Goal: Task Accomplishment & Management: Manage account settings

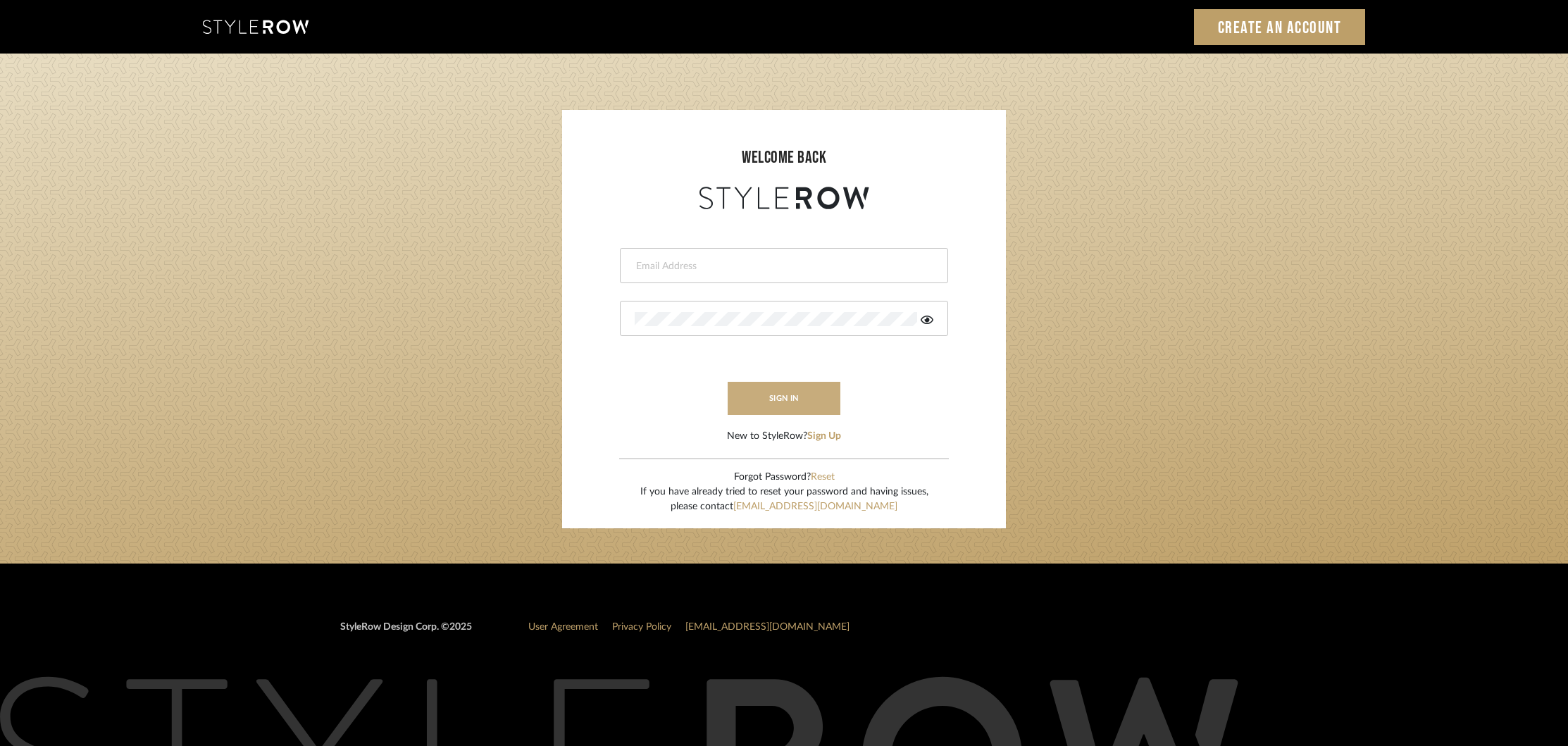
type input "khrysten@khrystentaylor.com"
click at [780, 390] on button "sign in" at bounding box center [784, 398] width 113 height 34
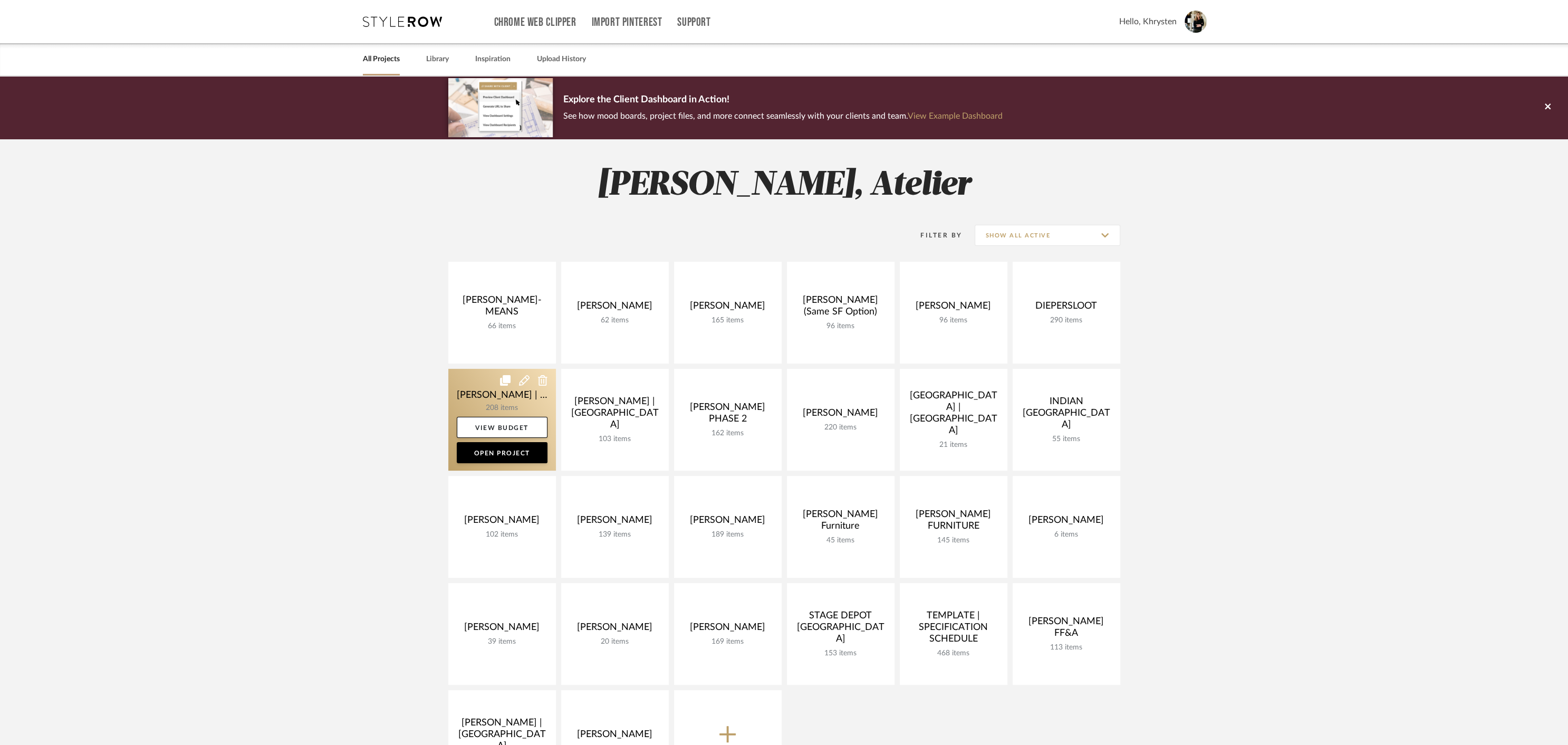
click at [486, 393] on link at bounding box center [502, 420] width 108 height 102
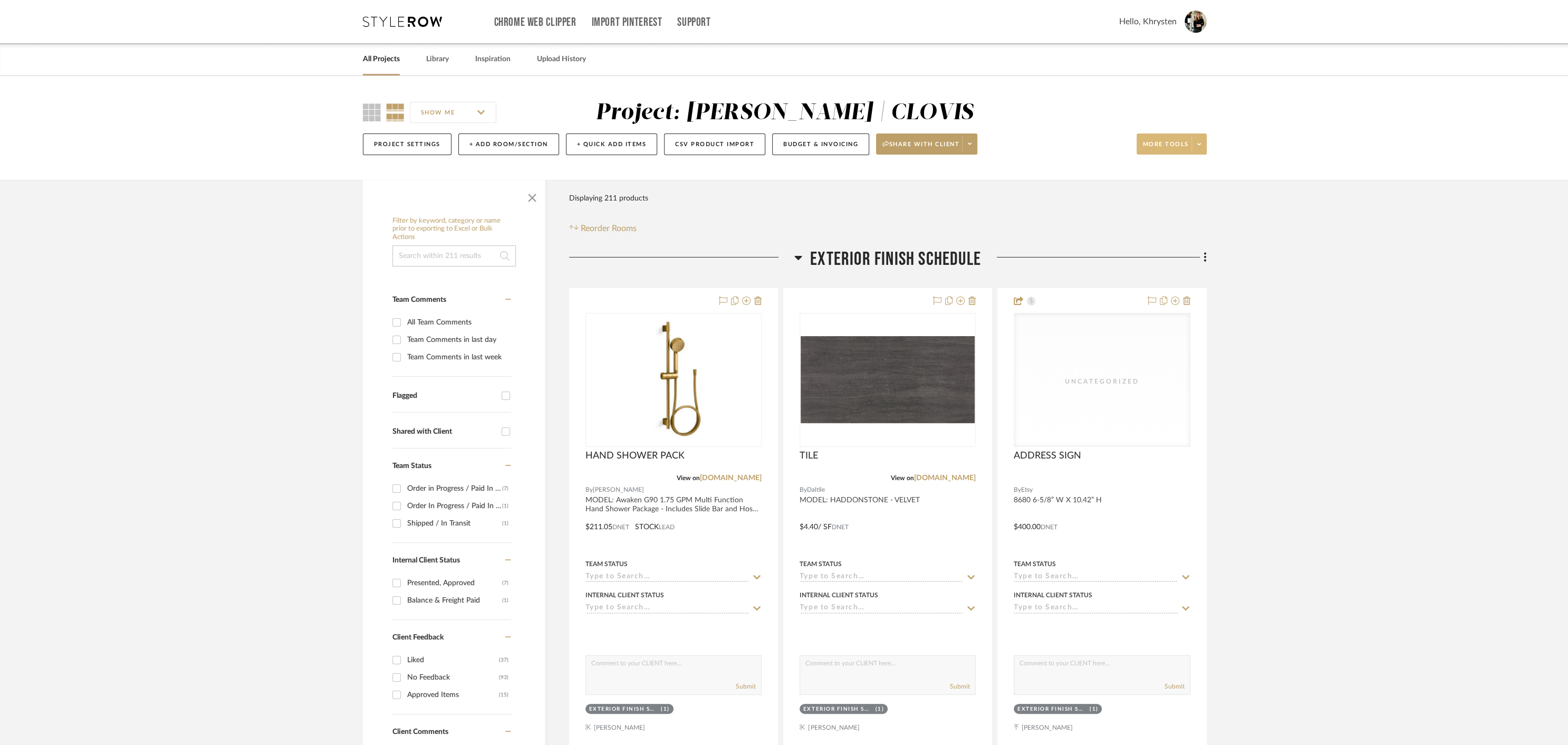
click at [1200, 144] on icon at bounding box center [1199, 144] width 4 height 2
click at [1176, 376] on span "Create PO" at bounding box center [1182, 377] width 68 height 9
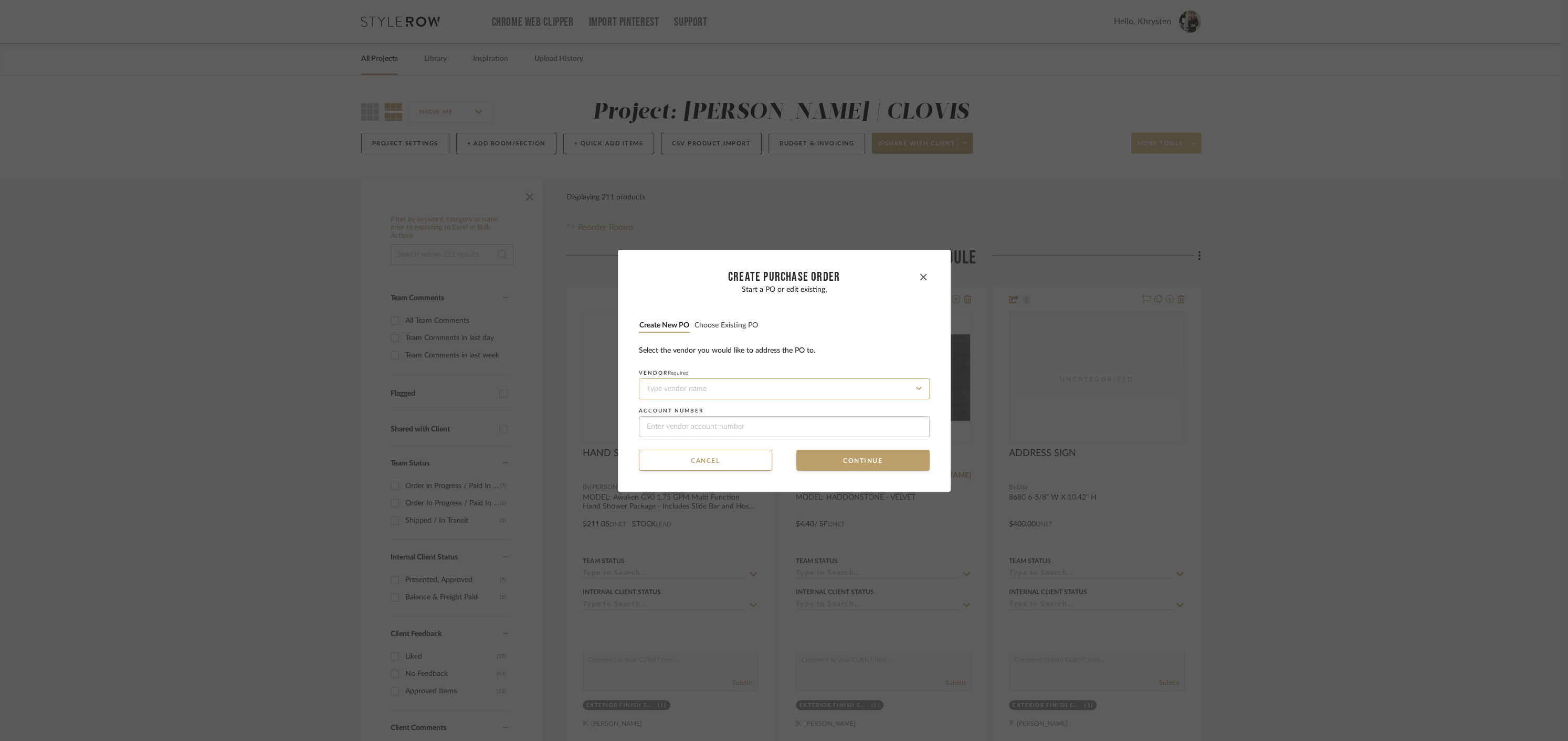
click at [735, 386] on input at bounding box center [785, 389] width 291 height 21
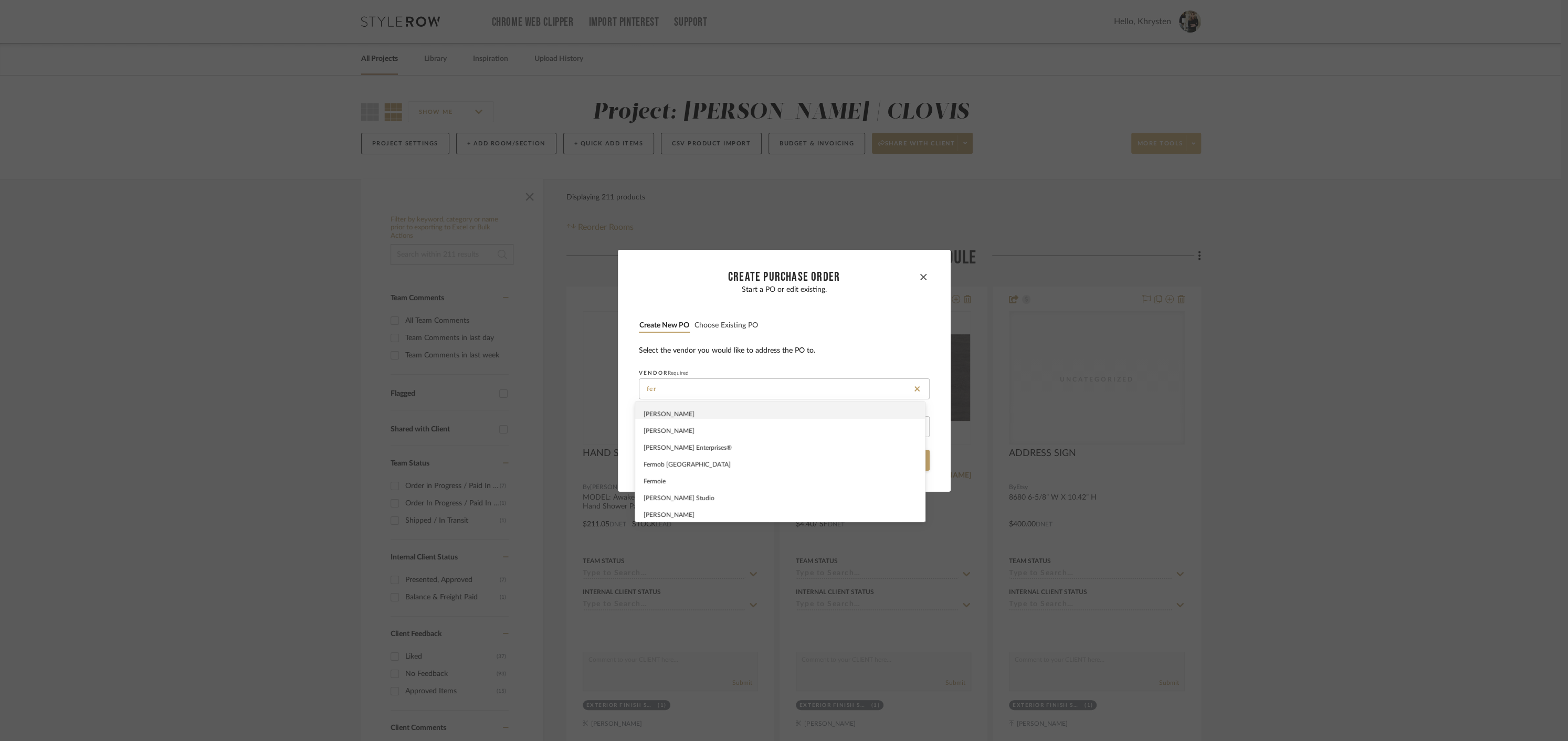
click at [658, 409] on div "[PERSON_NAME]" at bounding box center [780, 411] width 290 height 17
type input "[PERSON_NAME]"
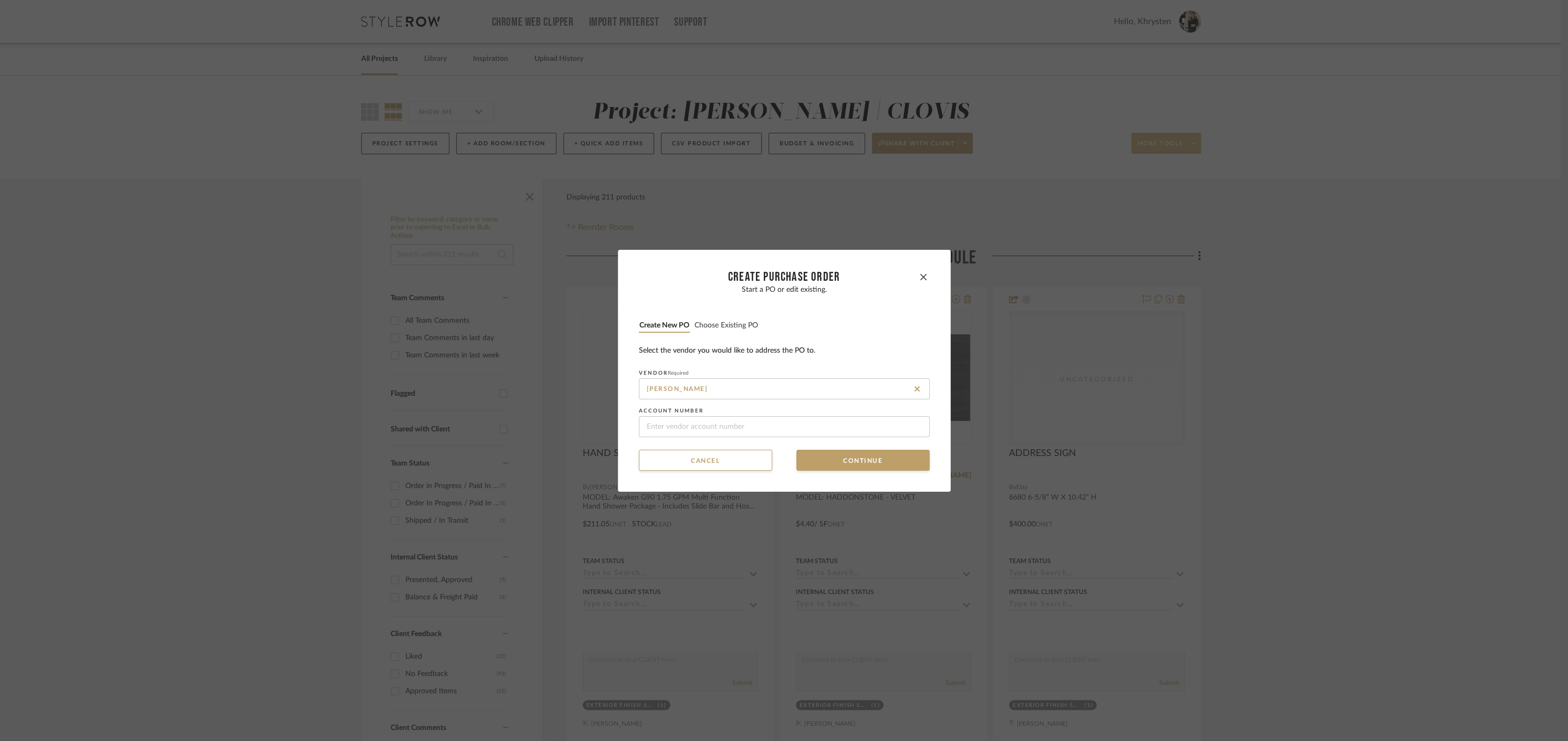
click at [717, 324] on button "Choose existing PO" at bounding box center [726, 325] width 65 height 10
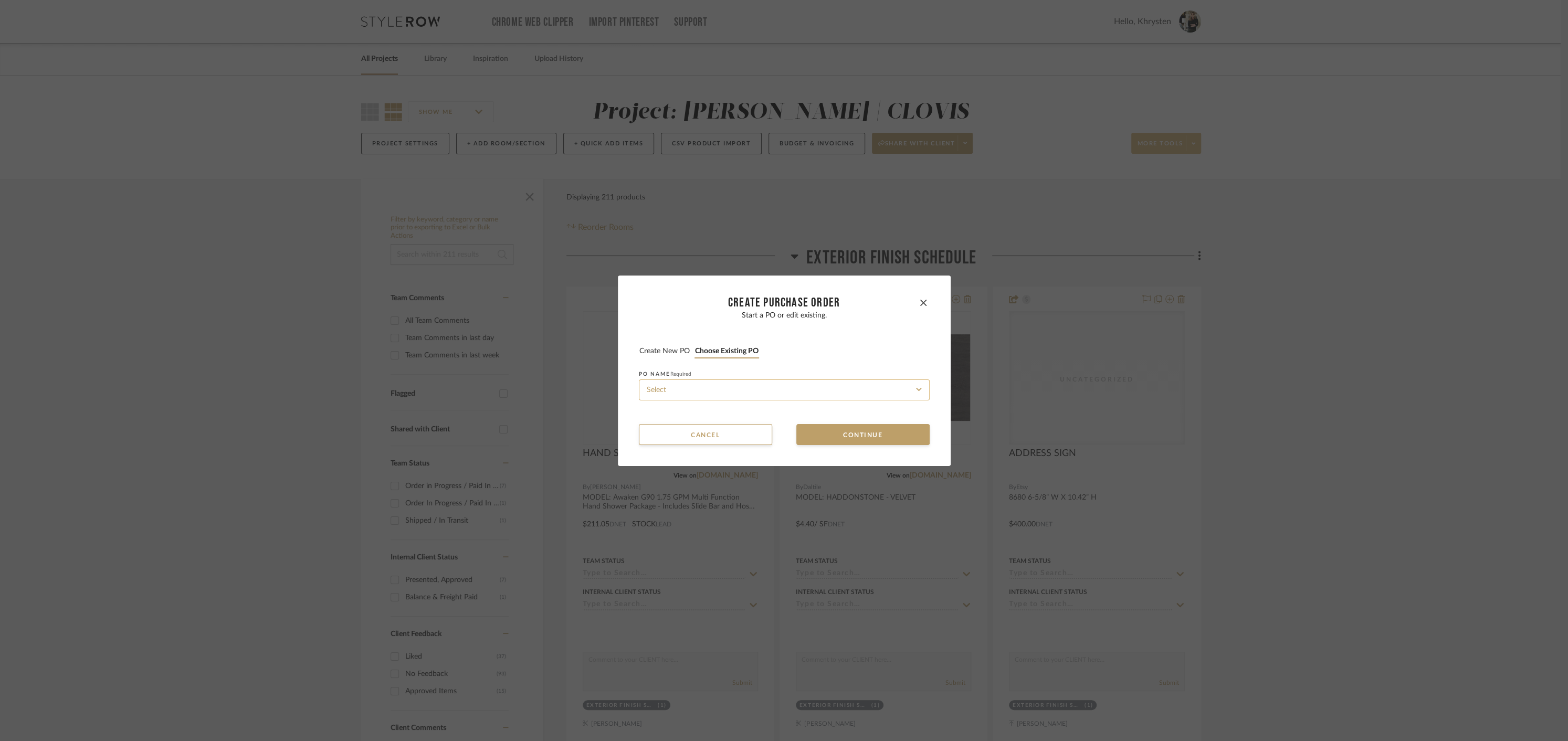
click at [722, 392] on input at bounding box center [785, 390] width 291 height 21
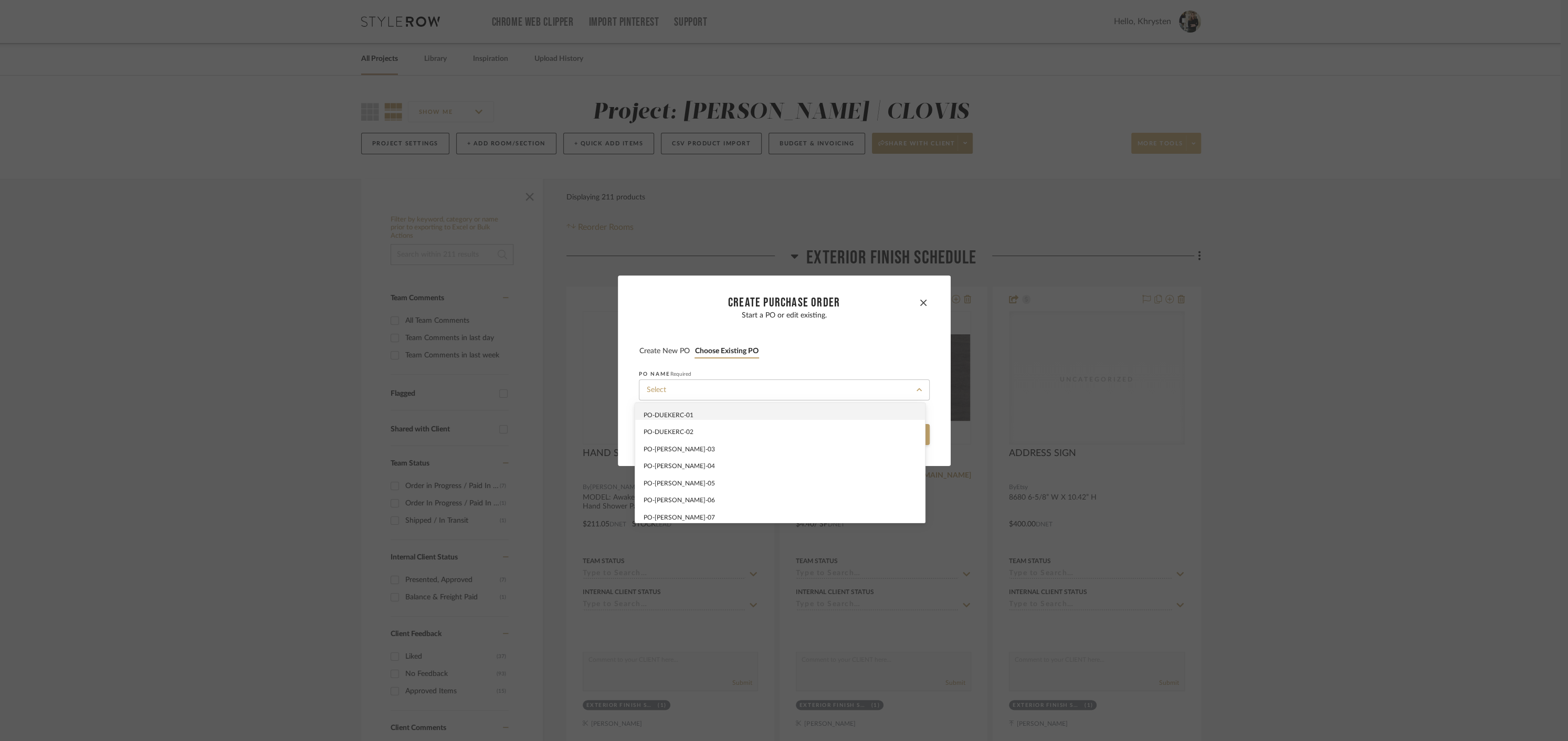
click at [709, 413] on div "PO-DUEKERC-01" at bounding box center [780, 411] width 290 height 17
type input "PO-DUEKERC-01"
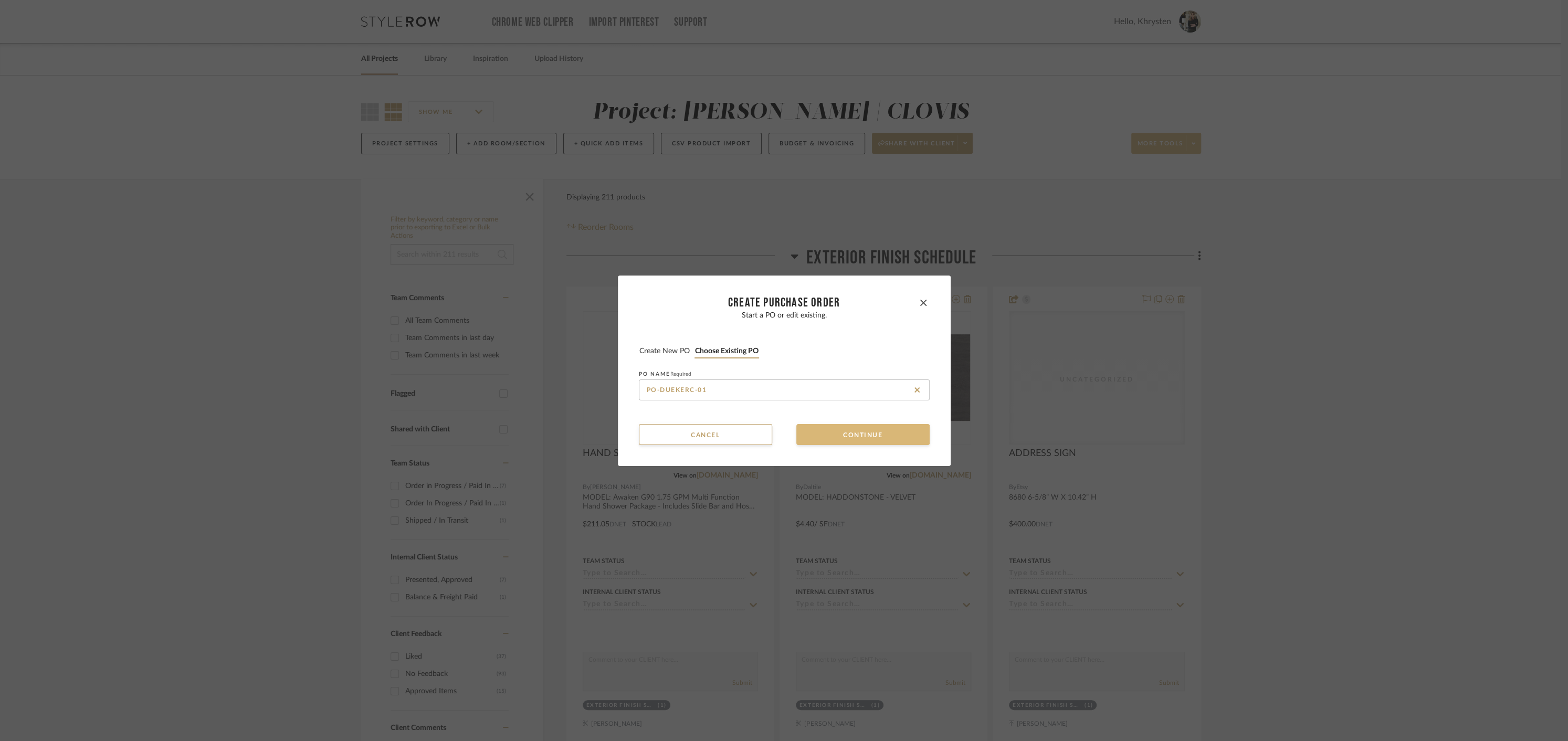
click at [866, 434] on button "Continue" at bounding box center [863, 434] width 133 height 21
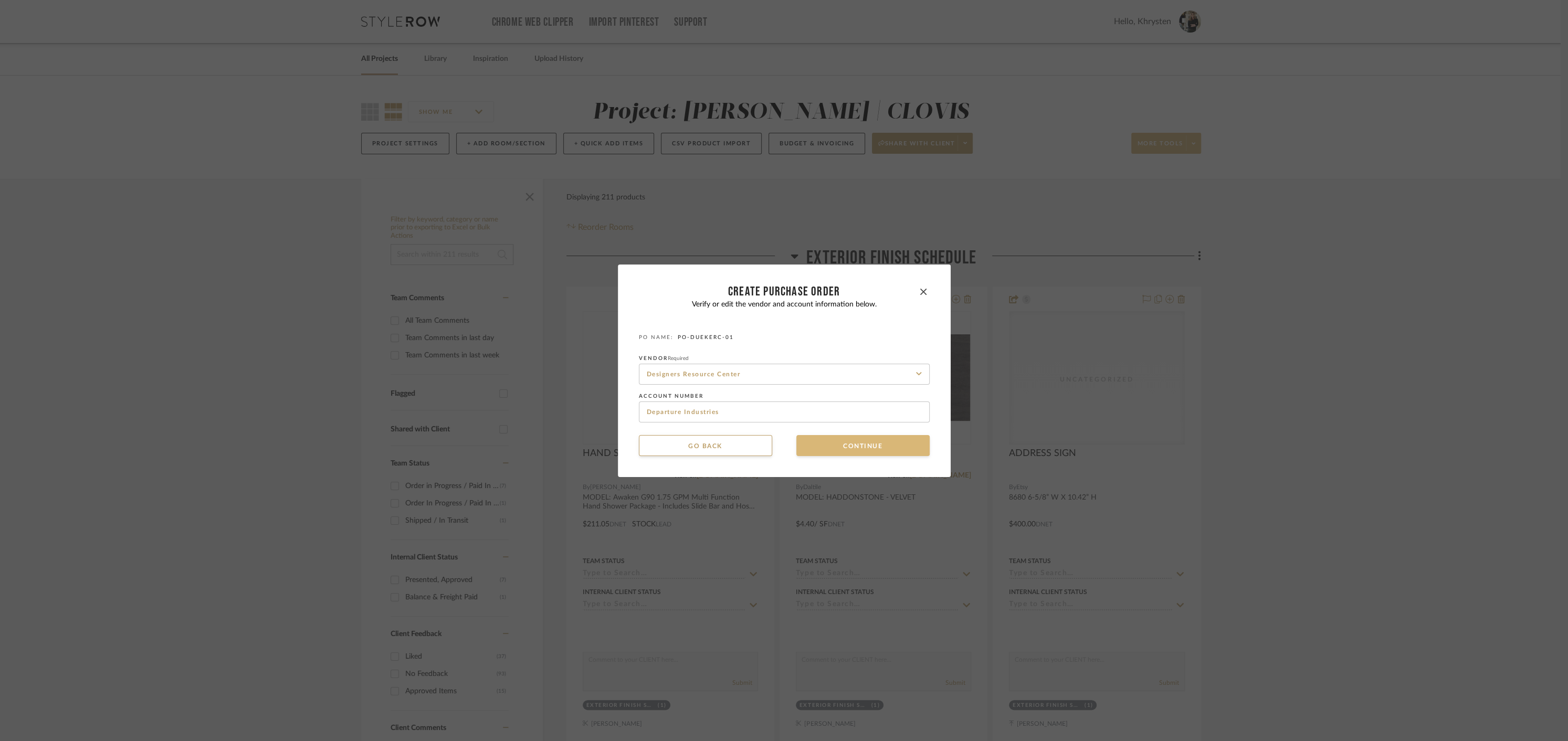
click at [871, 444] on button "Continue" at bounding box center [863, 445] width 133 height 21
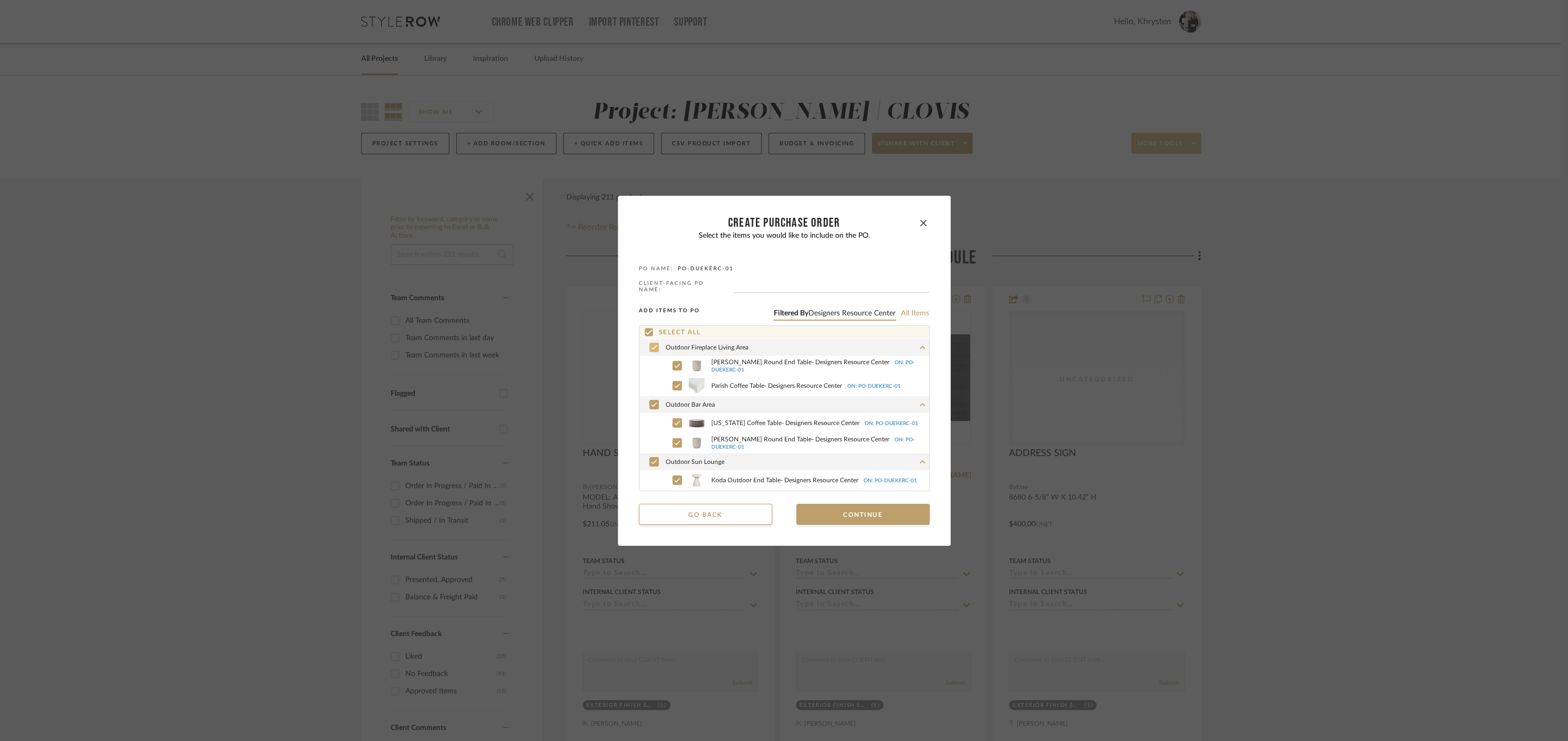
click at [651, 344] on icon at bounding box center [654, 347] width 6 height 7
click at [651, 401] on icon at bounding box center [654, 405] width 6 height 7
drag, startPoint x: 651, startPoint y: 454, endPoint x: 649, endPoint y: 459, distance: 5.4
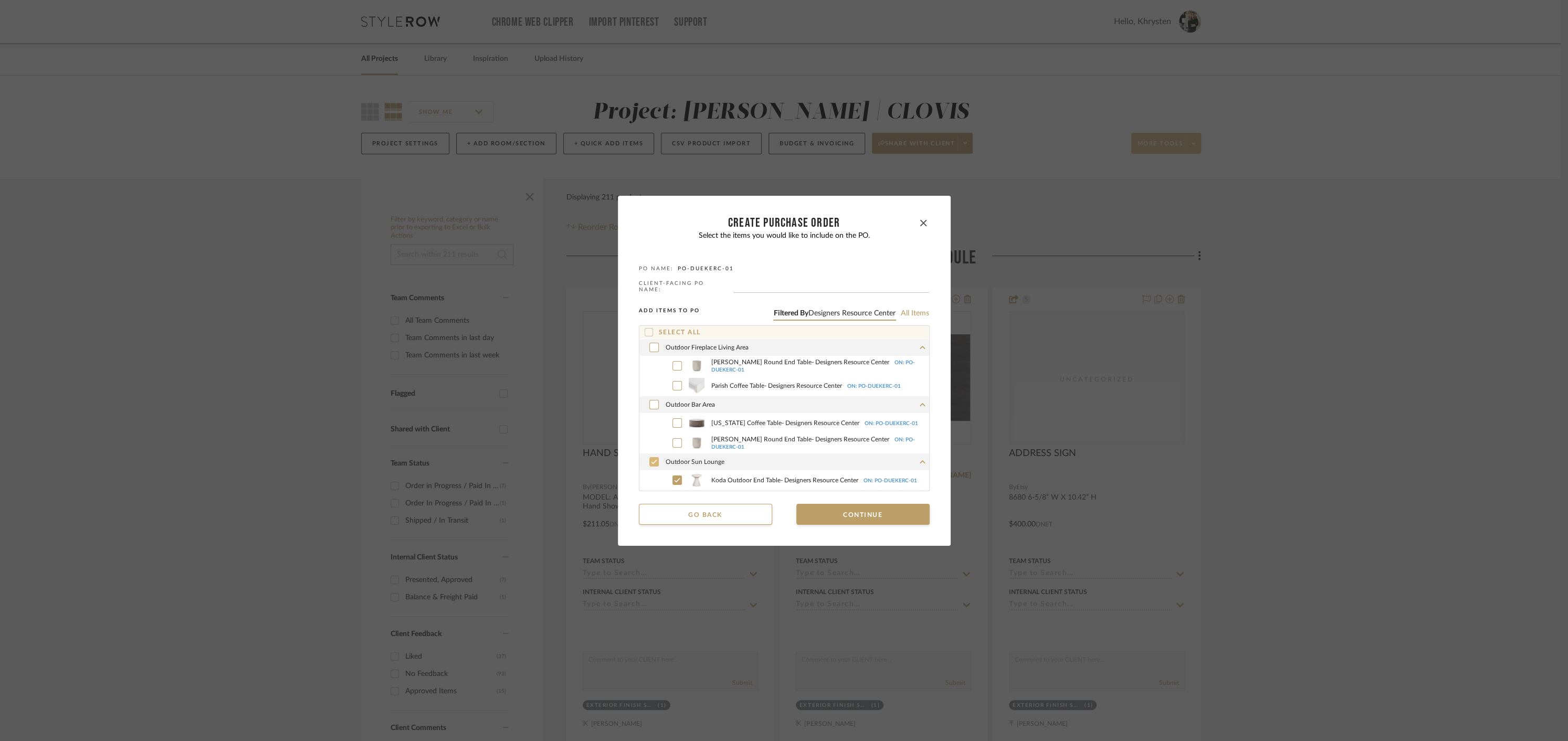
click at [651, 457] on div at bounding box center [654, 462] width 10 height 10
click at [922, 221] on button "button" at bounding box center [923, 223] width 13 height 13
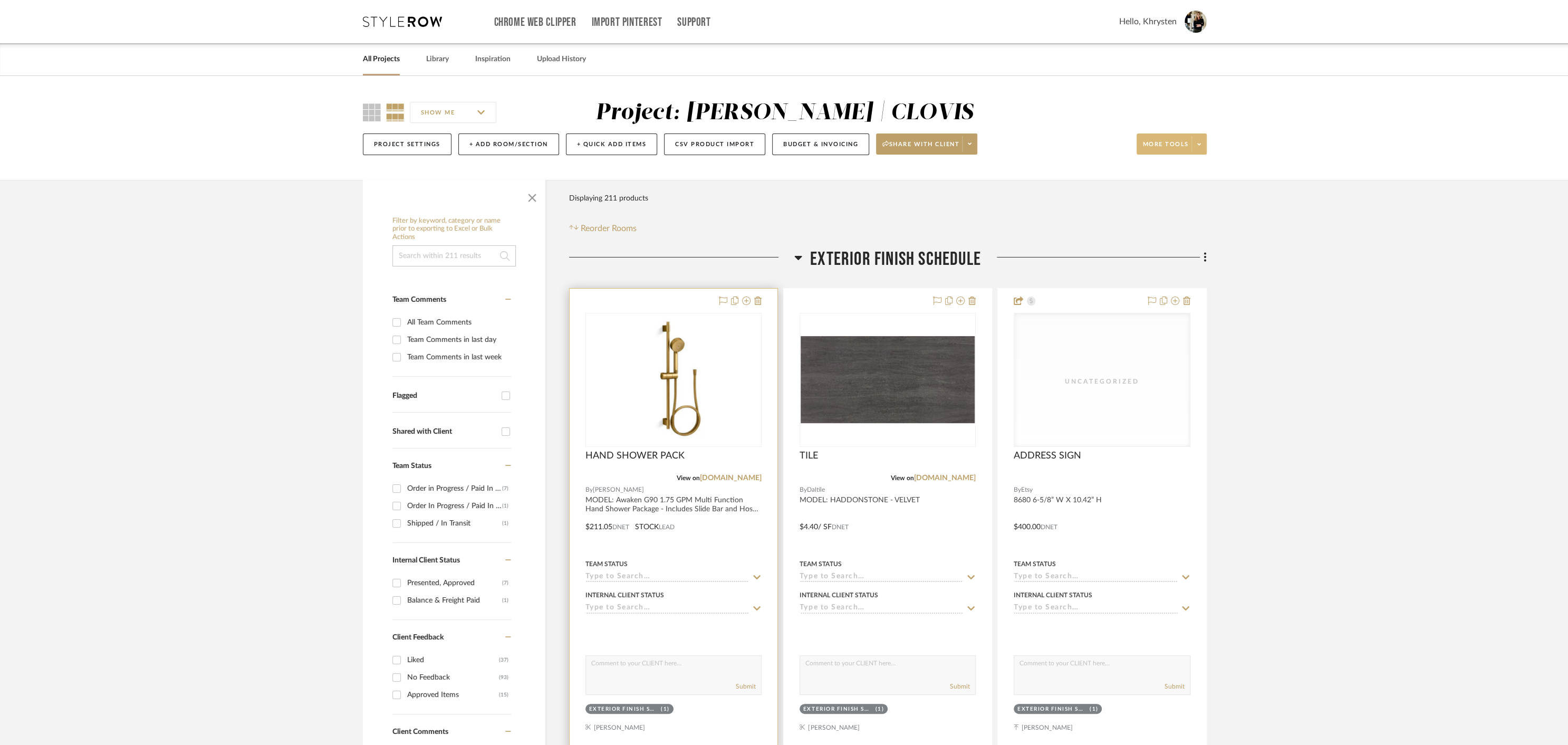
click at [740, 543] on div at bounding box center [673, 519] width 208 height 462
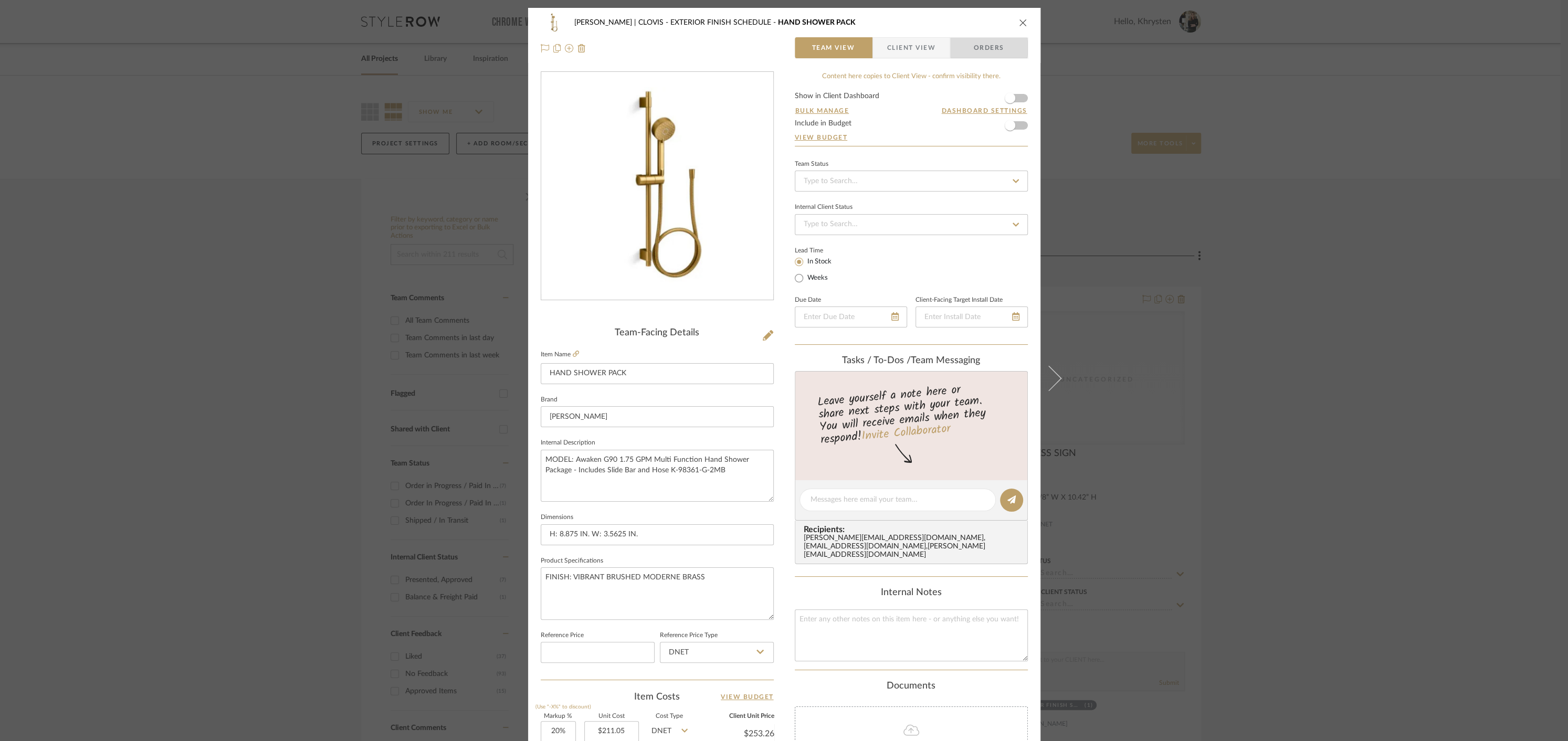
click at [975, 47] on span "Orders" at bounding box center [989, 47] width 54 height 21
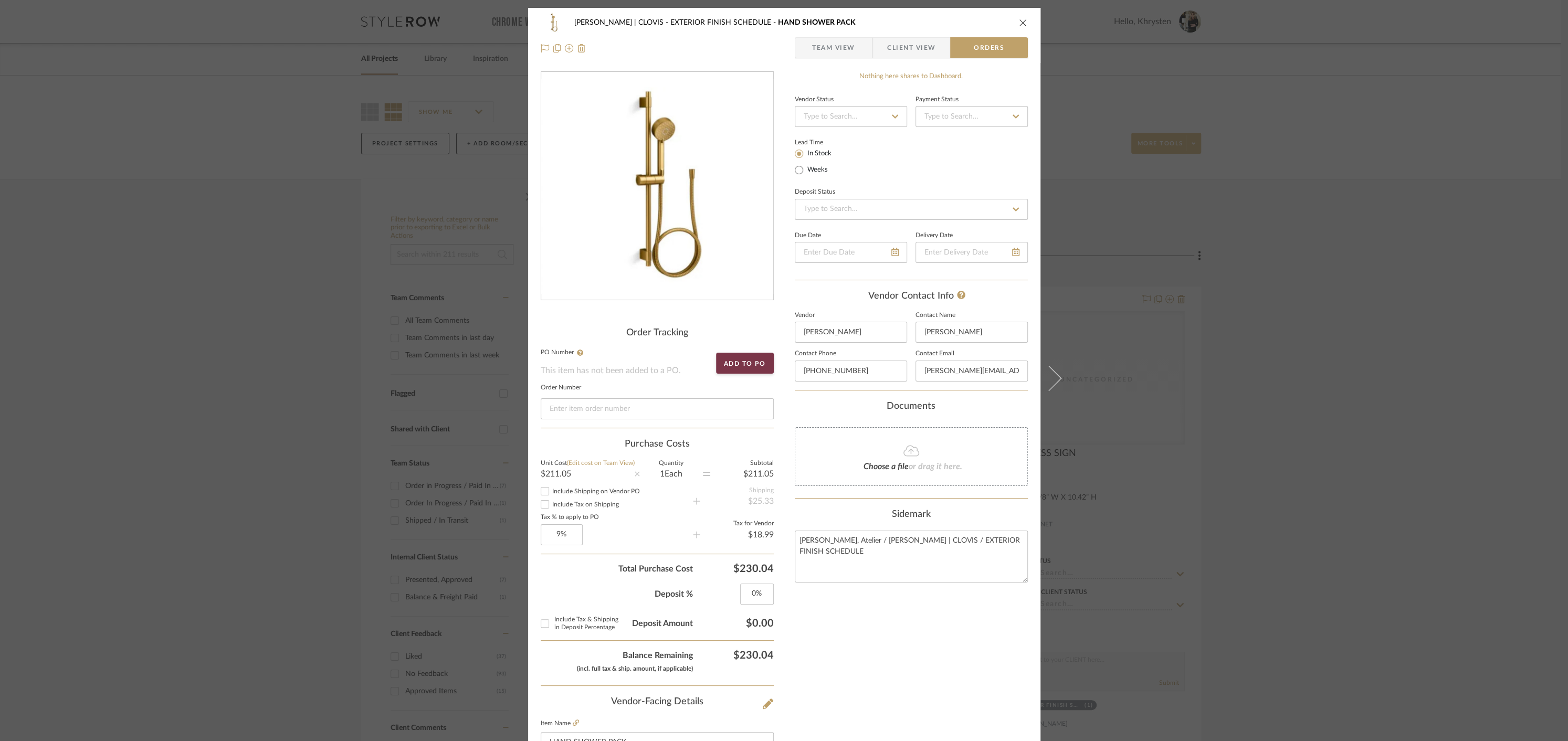
click at [1021, 21] on icon "close" at bounding box center [1023, 23] width 9 height 9
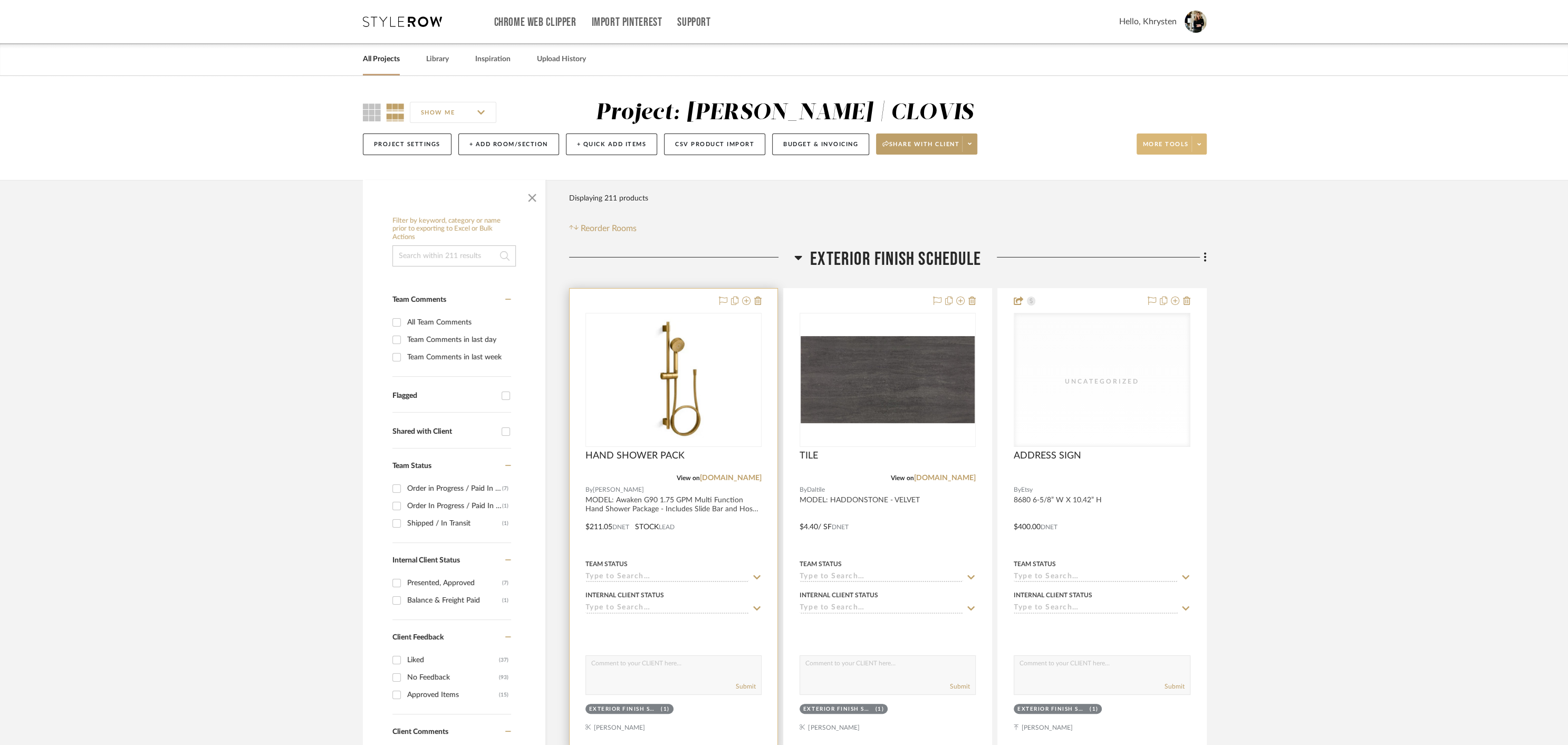
click at [719, 541] on div at bounding box center [673, 519] width 208 height 462
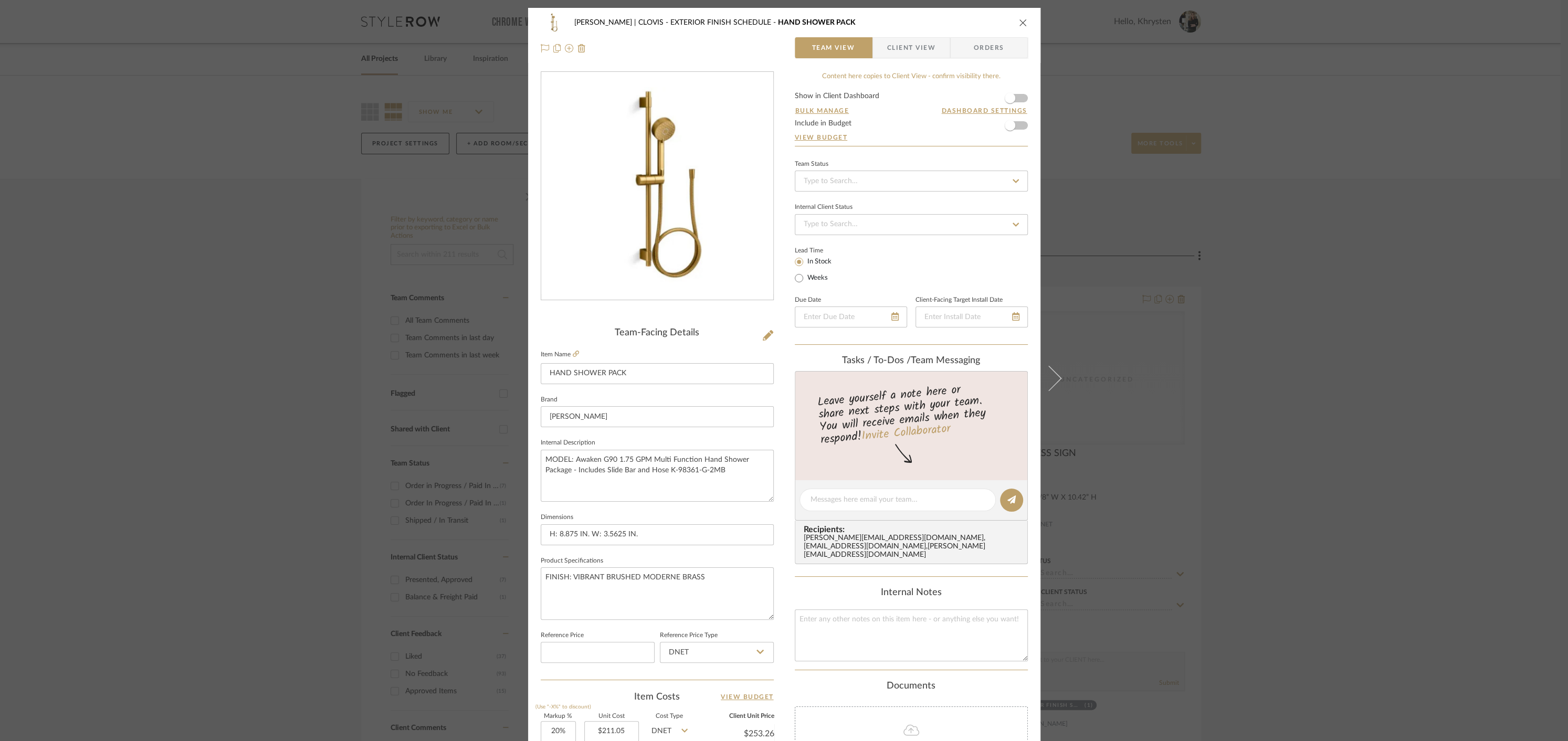
click at [1019, 22] on icon "close" at bounding box center [1023, 23] width 9 height 9
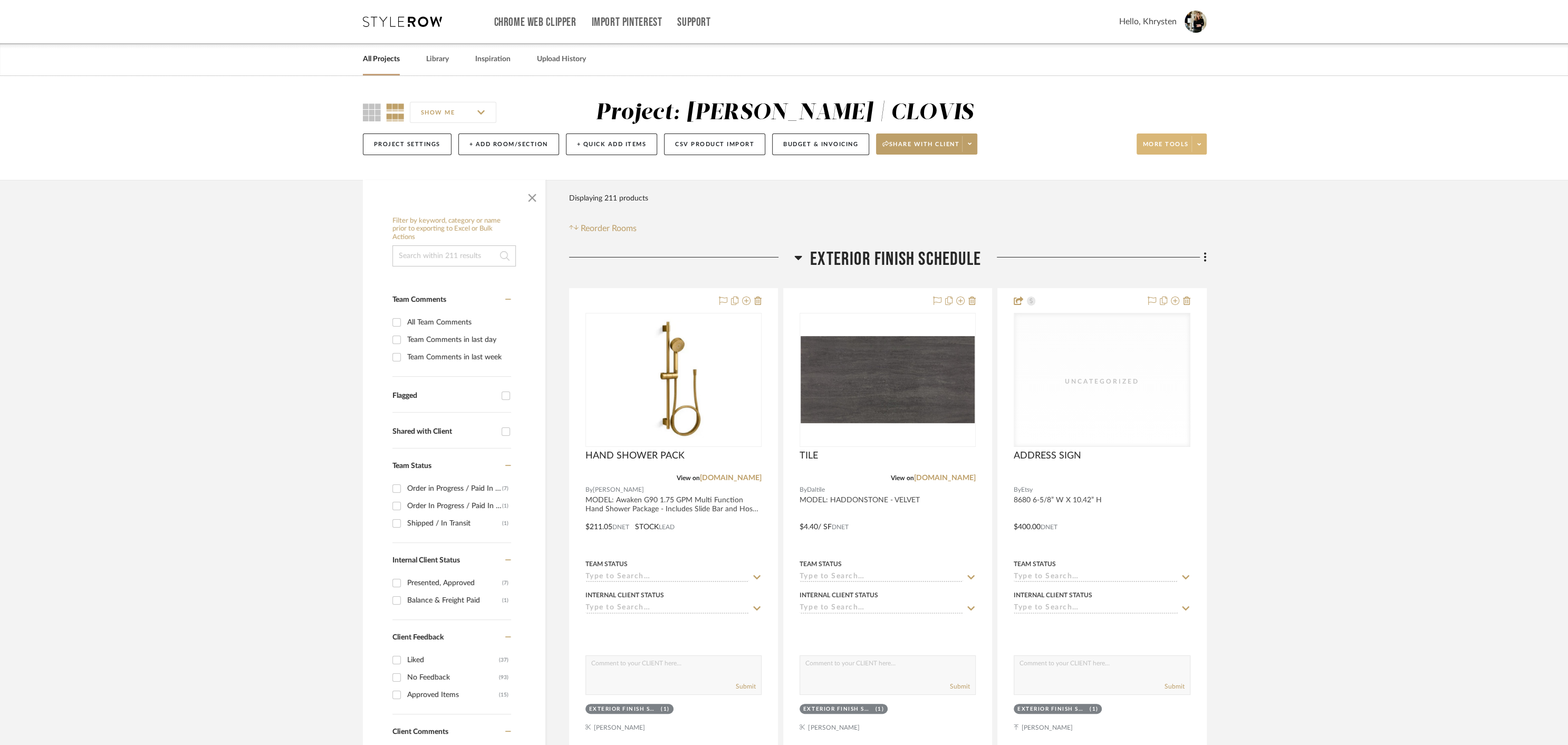
click at [1200, 144] on icon at bounding box center [1199, 144] width 4 height 2
click at [820, 141] on div at bounding box center [784, 372] width 1568 height 745
click at [827, 144] on button "Budget & Invoicing" at bounding box center [821, 144] width 97 height 21
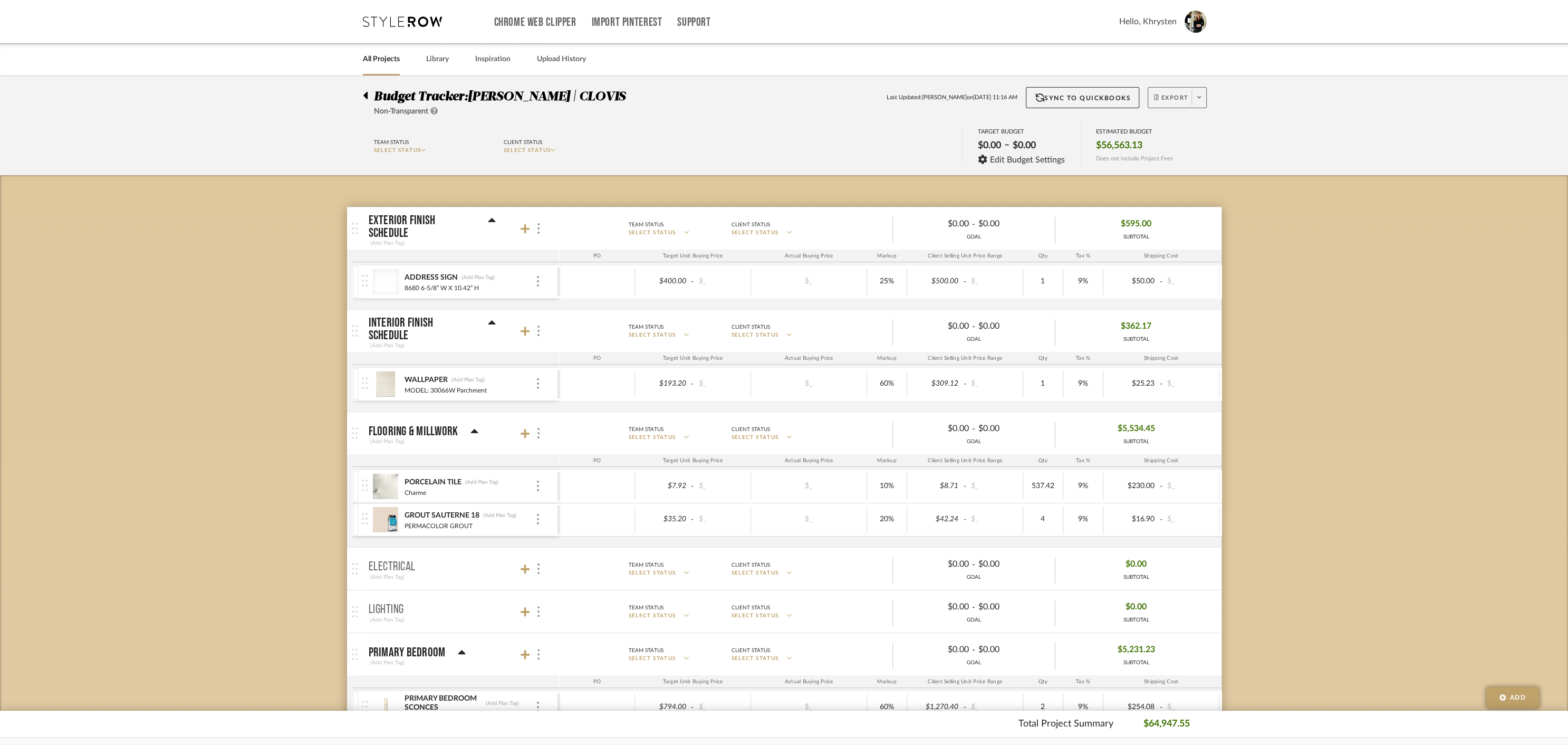
click at [1183, 98] on span "Export" at bounding box center [1171, 102] width 35 height 16
click at [1174, 176] on span "Create PO" at bounding box center [1173, 179] width 33 height 9
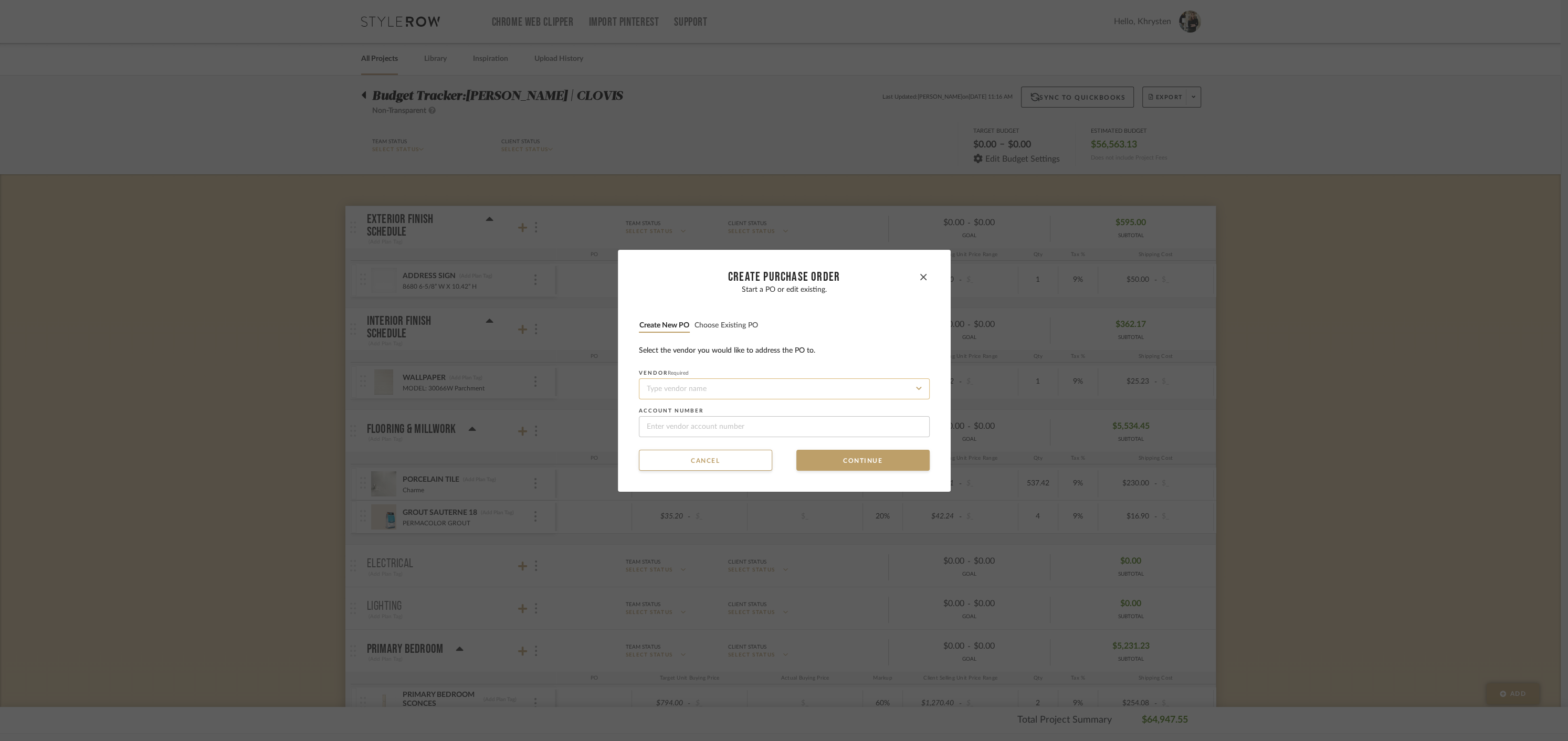
click at [803, 384] on input at bounding box center [785, 389] width 291 height 21
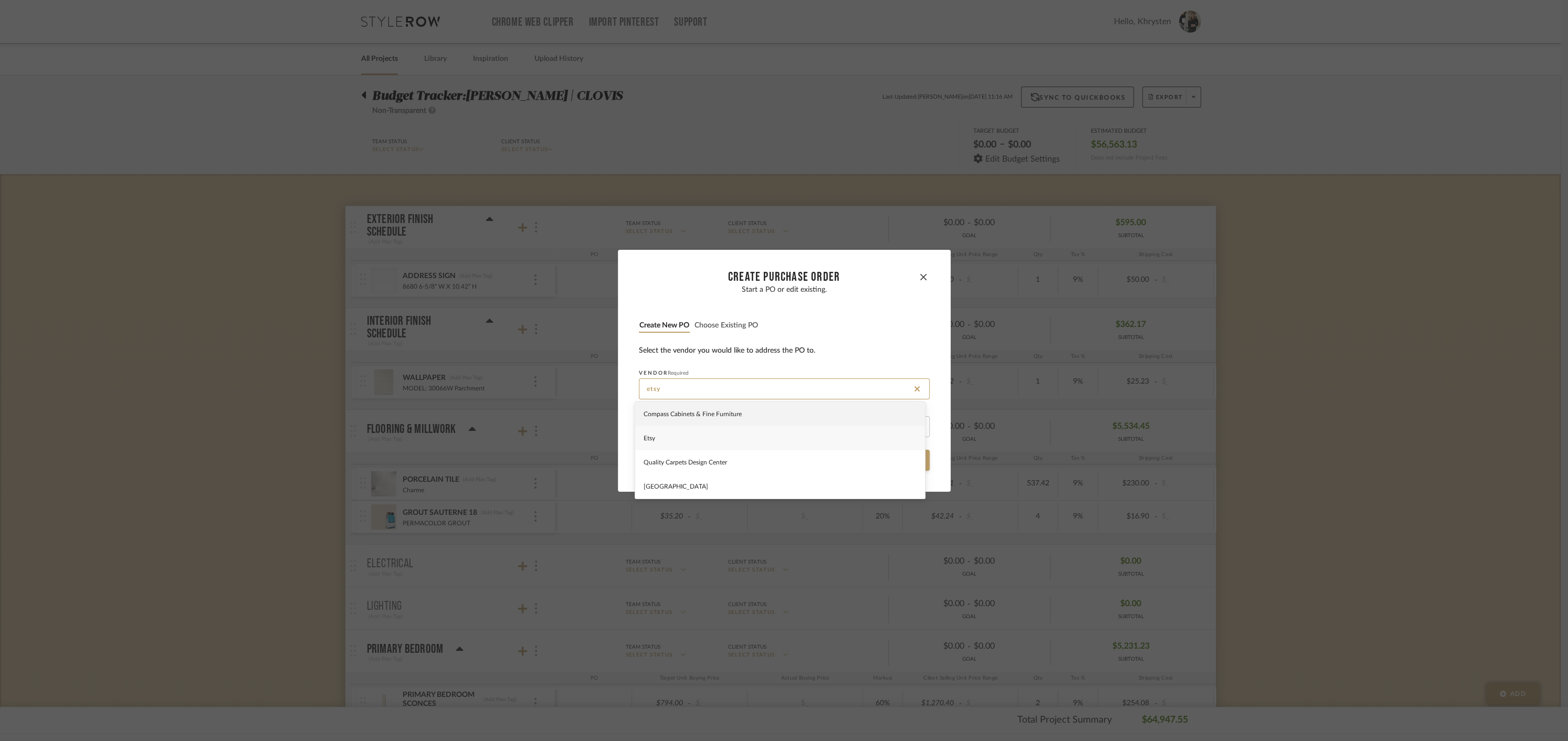
type input "etsy"
click at [774, 434] on input at bounding box center [785, 426] width 291 height 21
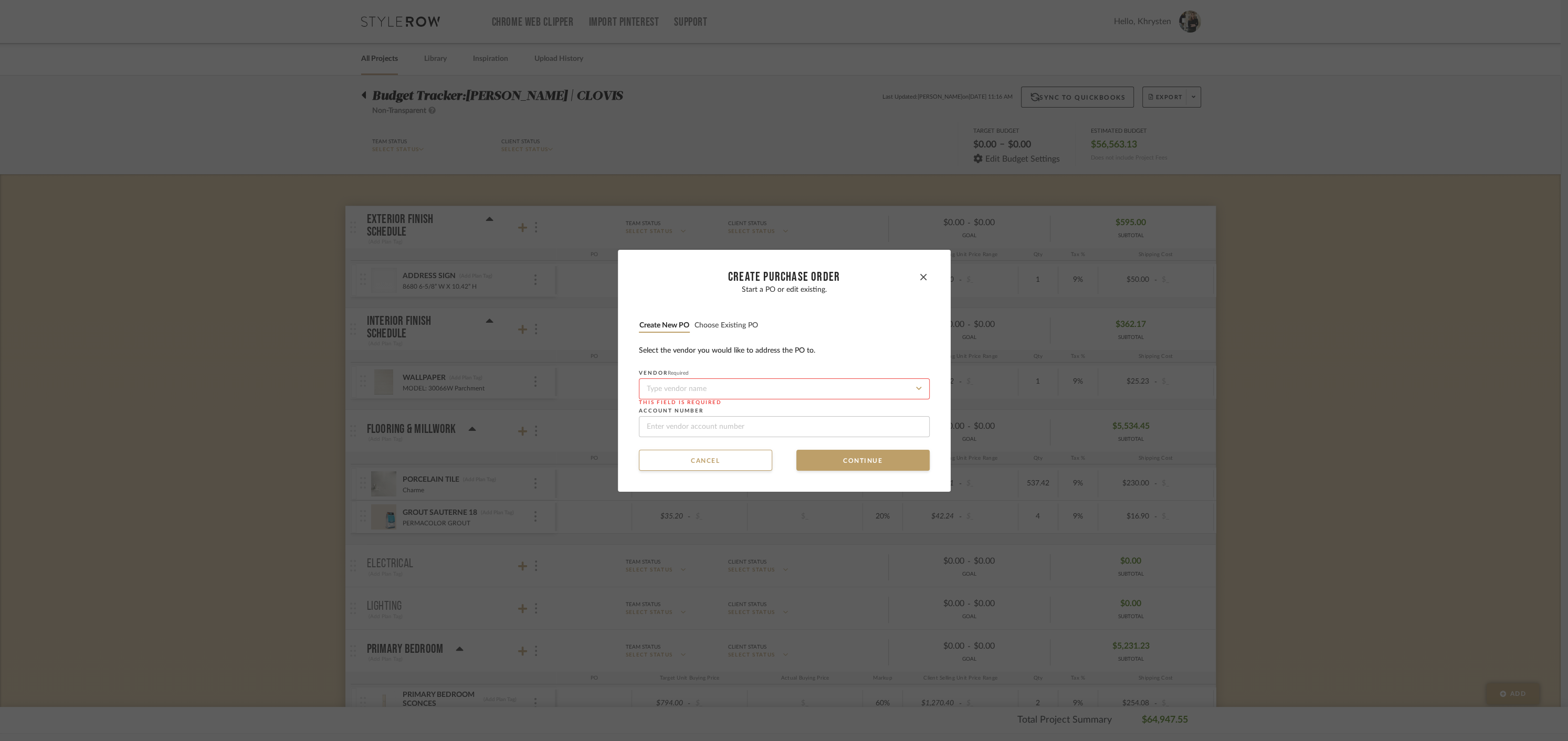
click at [712, 391] on input at bounding box center [785, 389] width 291 height 21
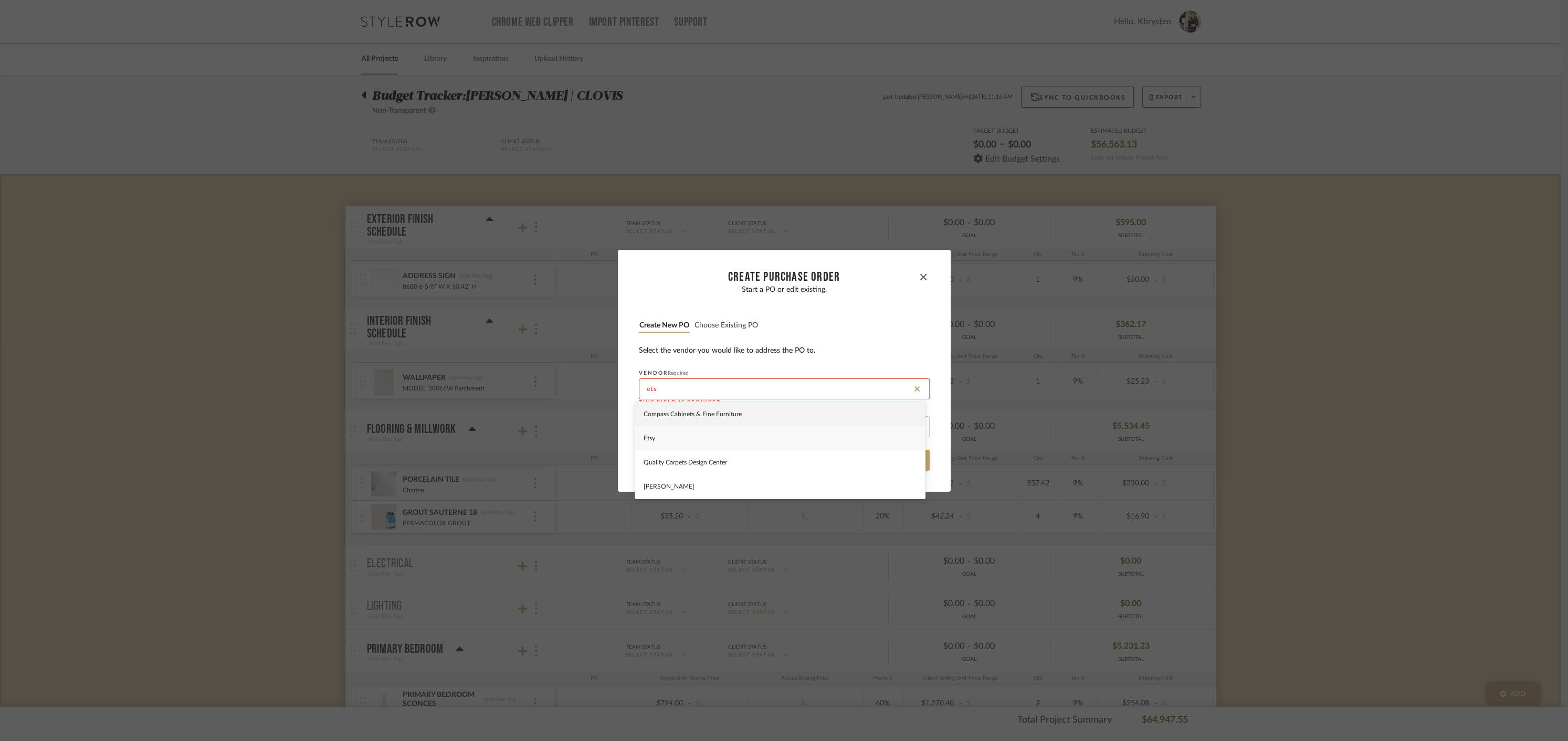
click at [660, 434] on div "Etsy" at bounding box center [780, 438] width 290 height 24
type input "Etsy"
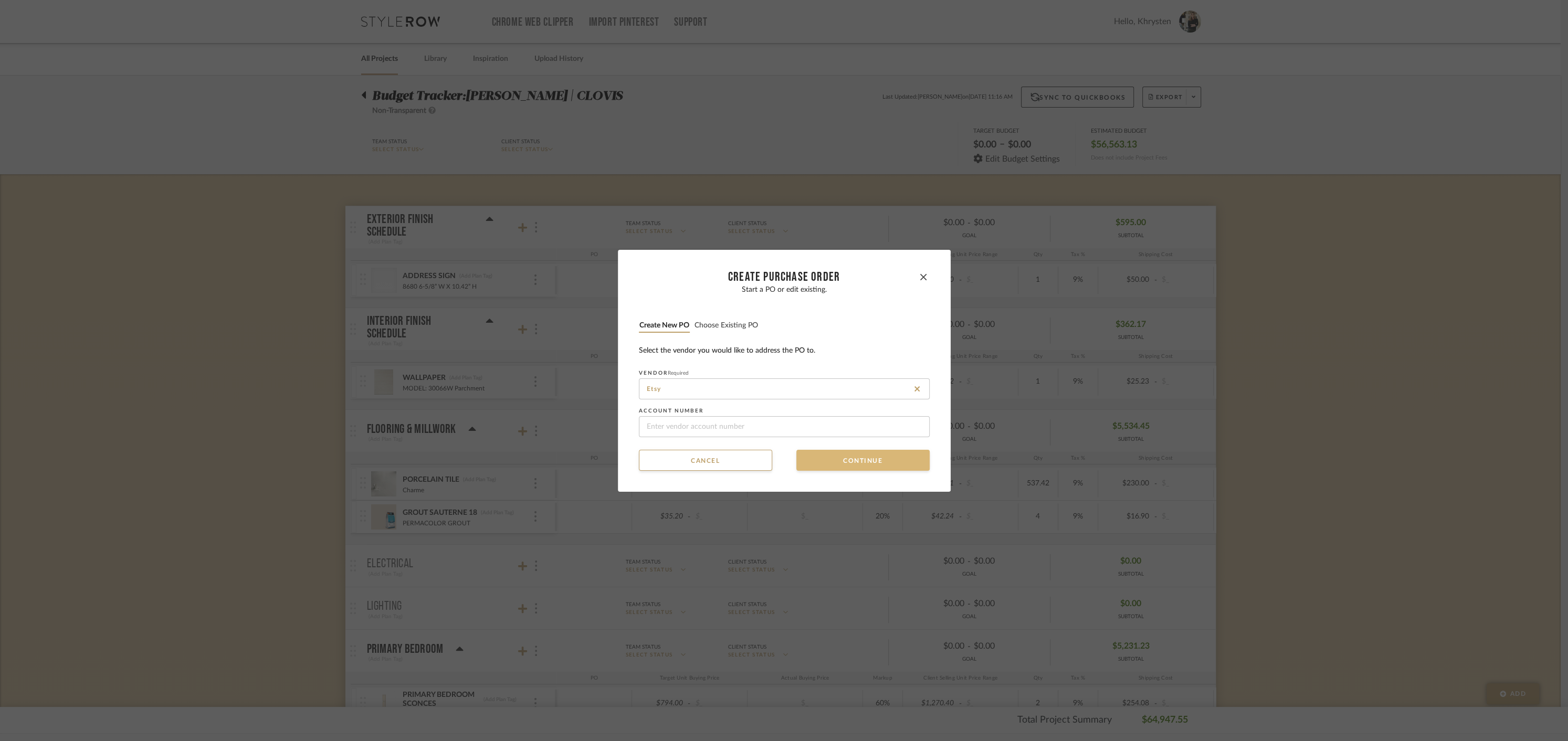
click at [862, 460] on button "Continue" at bounding box center [863, 460] width 133 height 21
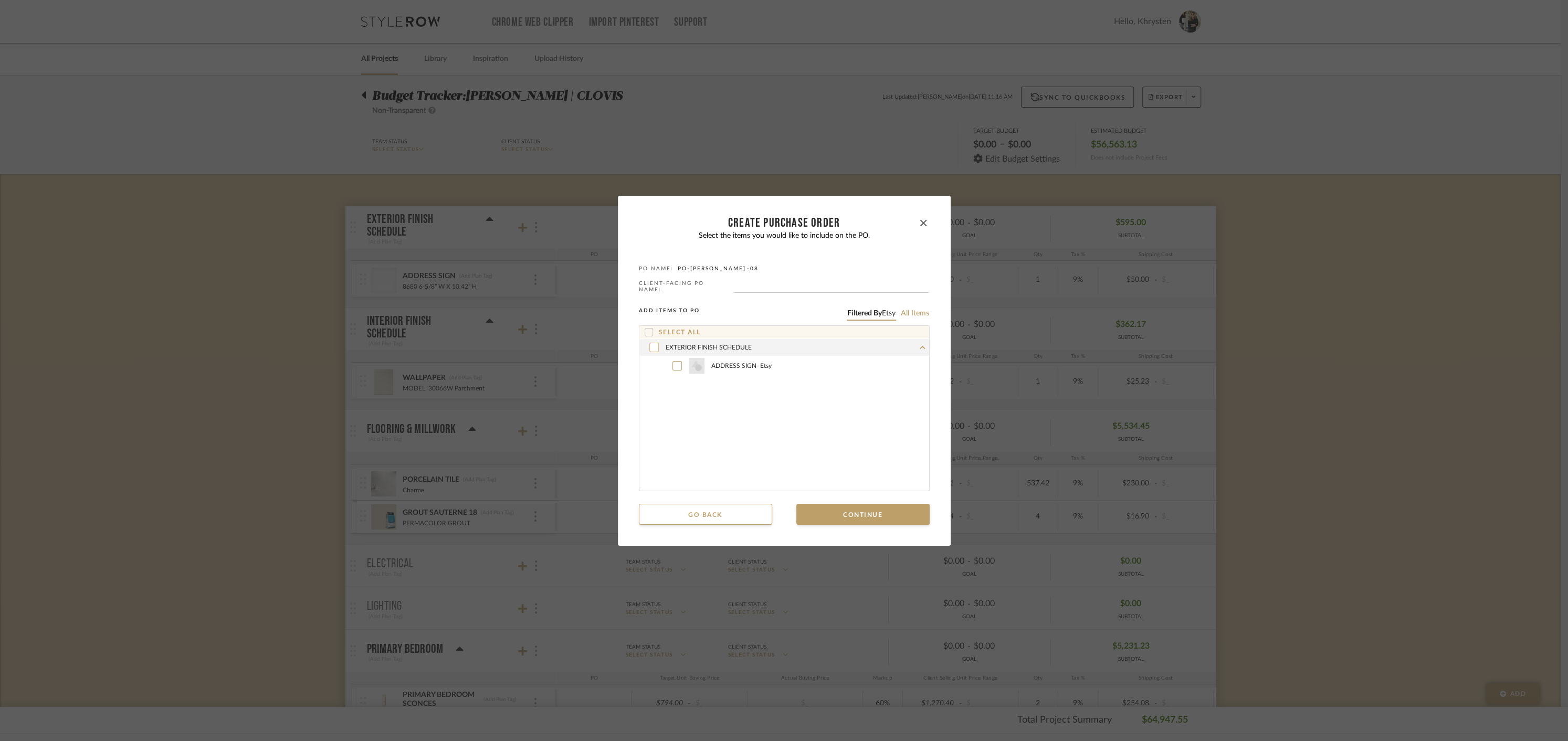
click at [651, 345] on icon at bounding box center [653, 347] width 5 height 4
click at [863, 515] on button "Continue" at bounding box center [863, 514] width 133 height 21
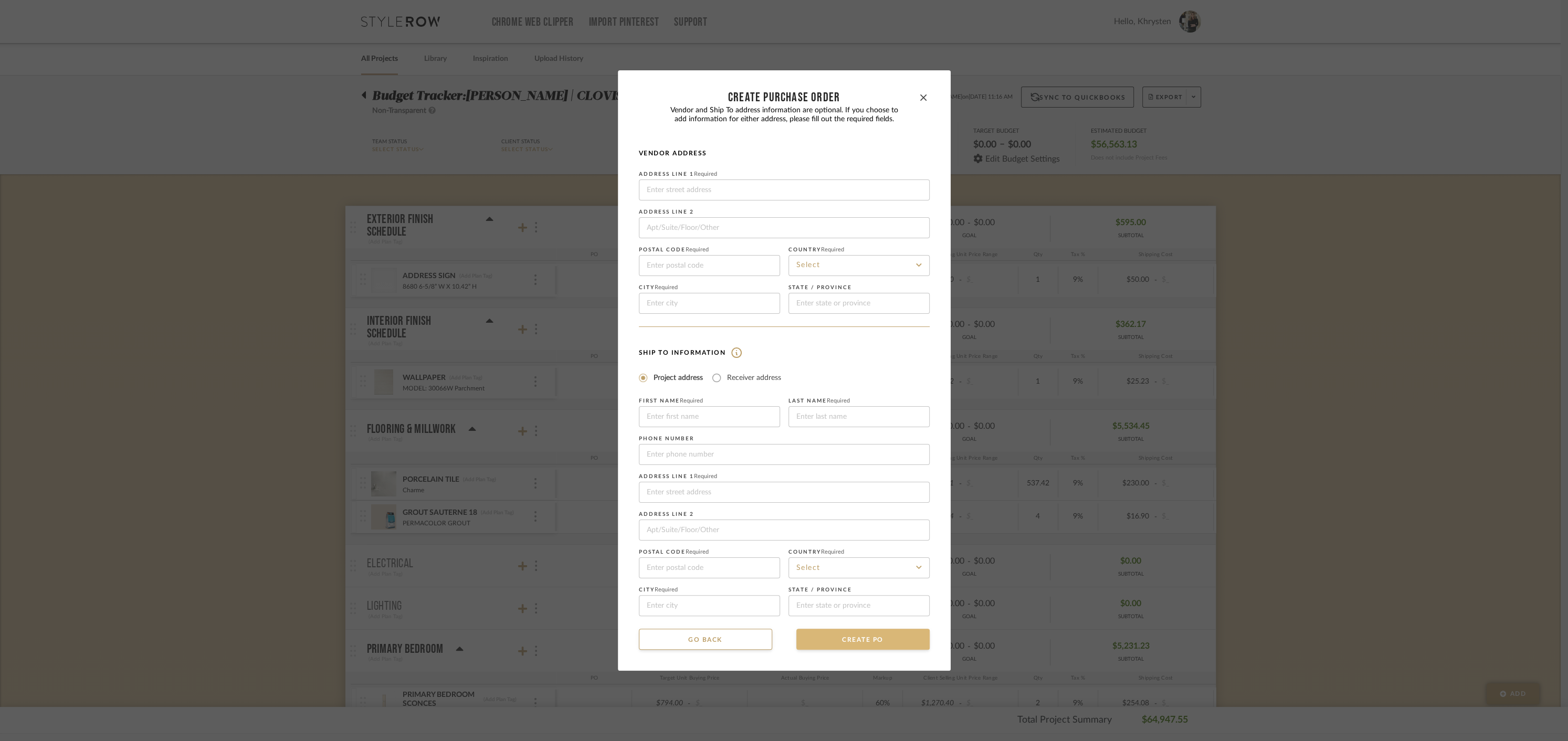
click at [872, 636] on button "CREATE PO" at bounding box center [863, 639] width 133 height 21
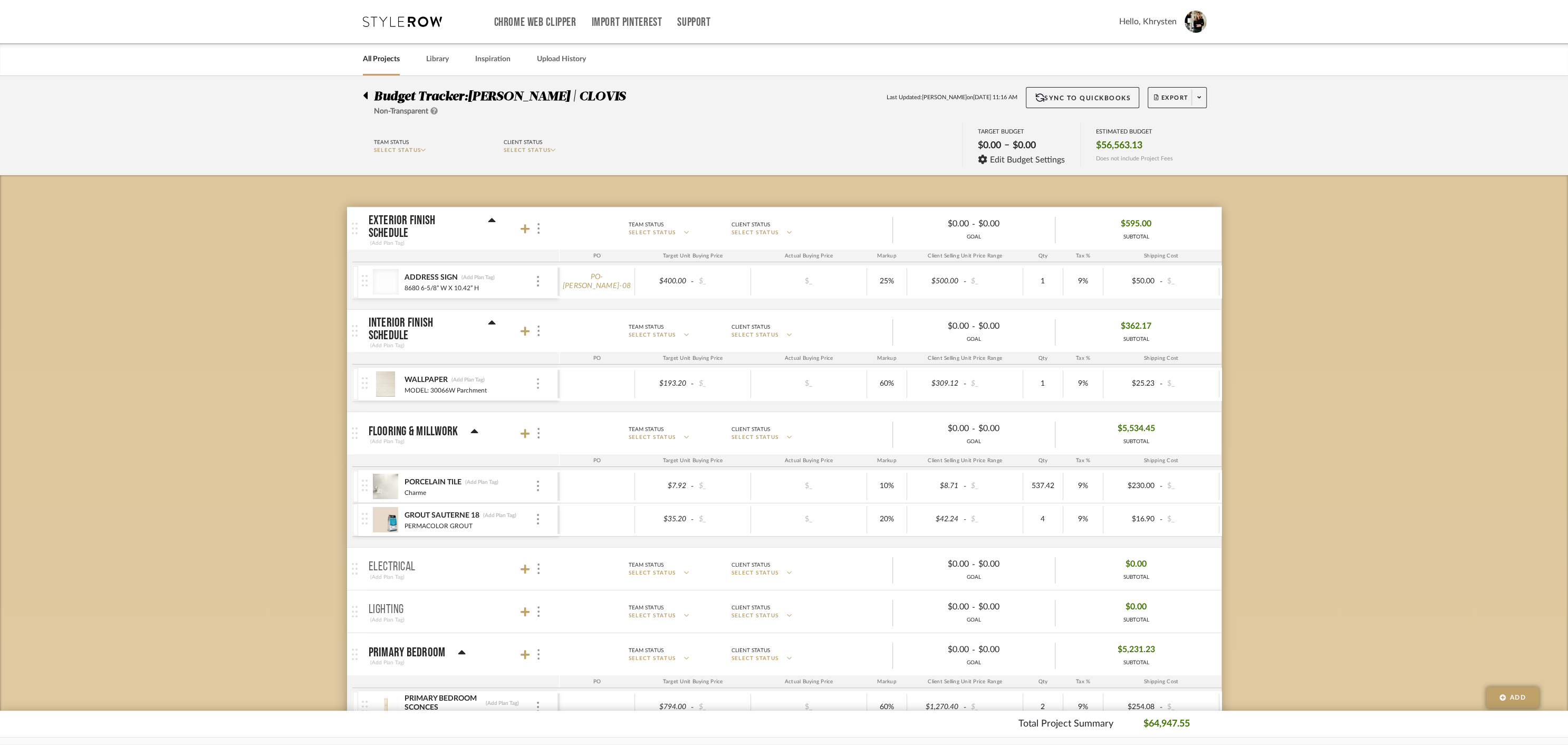
click at [537, 383] on img at bounding box center [538, 383] width 2 height 10
click at [1200, 98] on div at bounding box center [784, 372] width 1568 height 745
click at [1199, 98] on icon at bounding box center [1199, 97] width 4 height 2
click at [1184, 174] on span "Create PO" at bounding box center [1173, 179] width 33 height 9
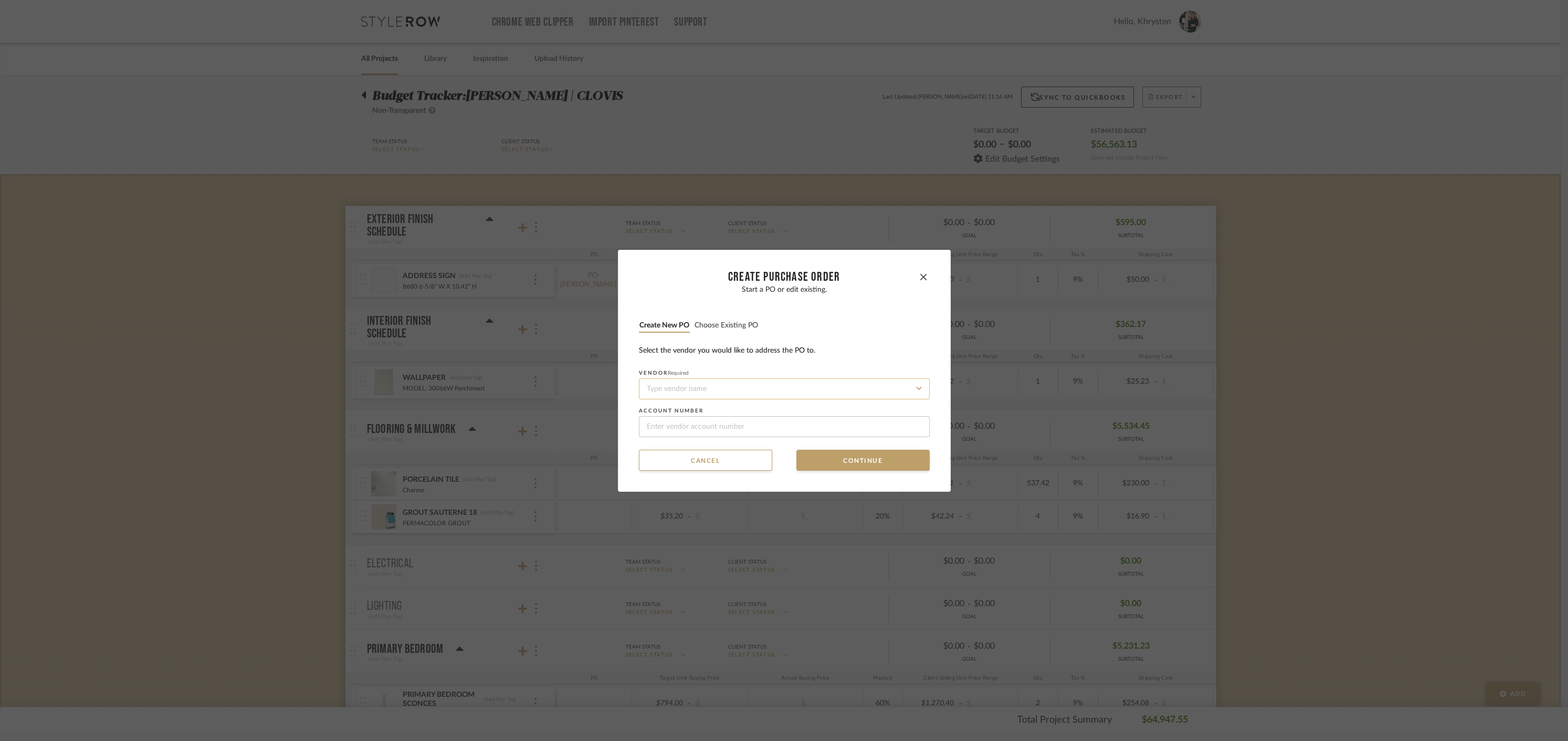
click at [721, 383] on input at bounding box center [785, 389] width 291 height 21
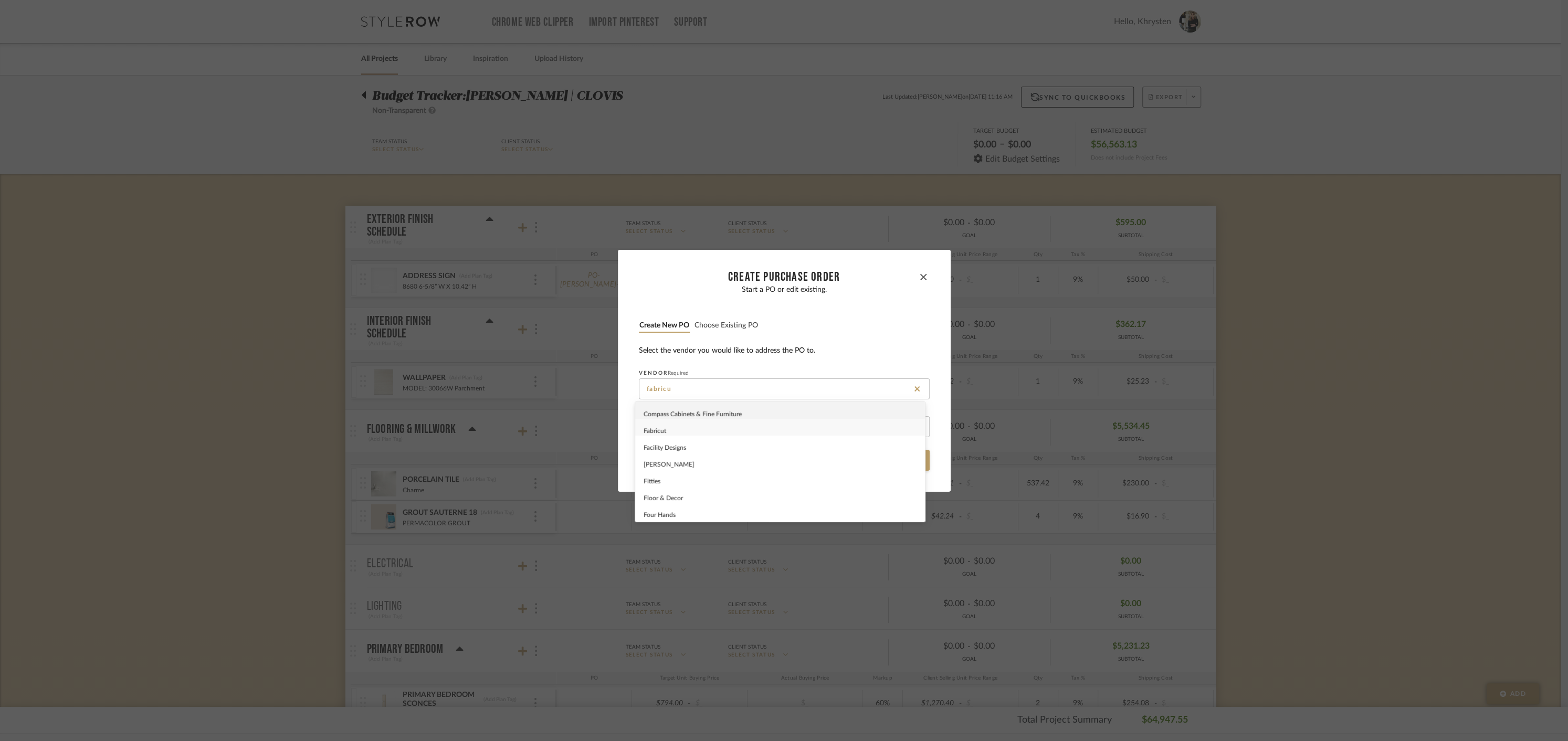
click at [700, 428] on div "Fabricut" at bounding box center [780, 427] width 290 height 17
type input "Fabricut"
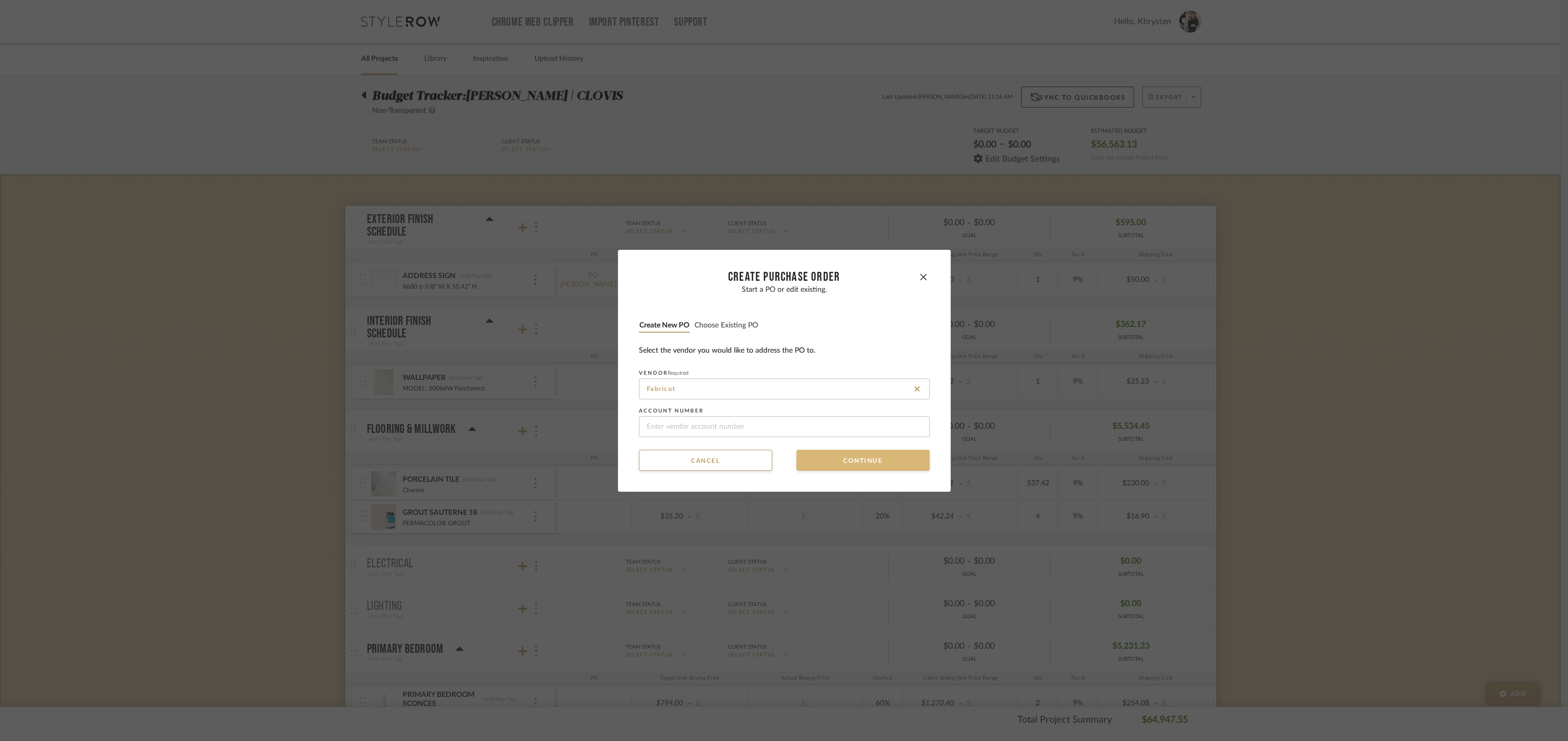
click at [865, 461] on button "Continue" at bounding box center [863, 460] width 133 height 21
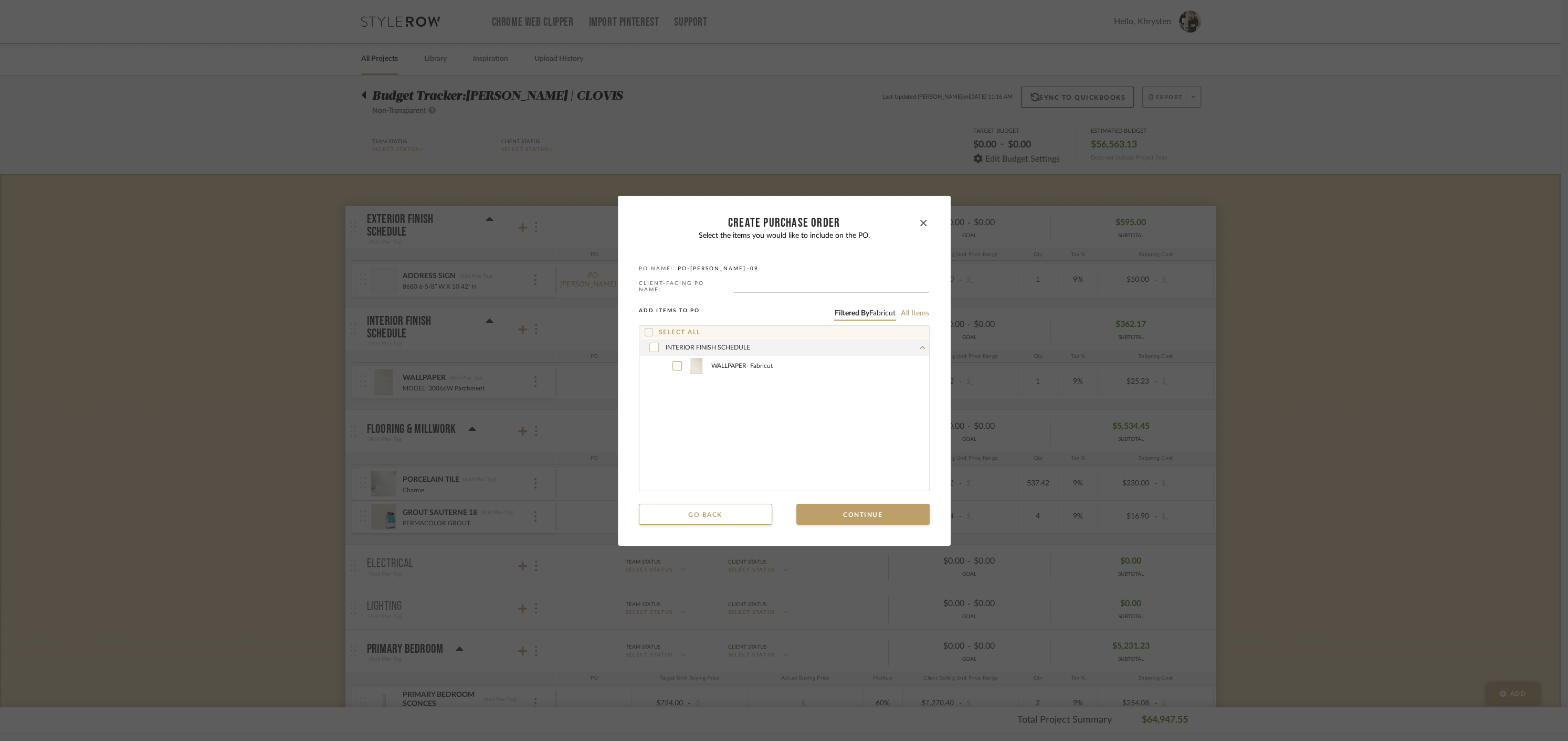
click at [651, 345] on icon at bounding box center [654, 347] width 6 height 7
click at [857, 513] on button "Continue" at bounding box center [863, 514] width 133 height 21
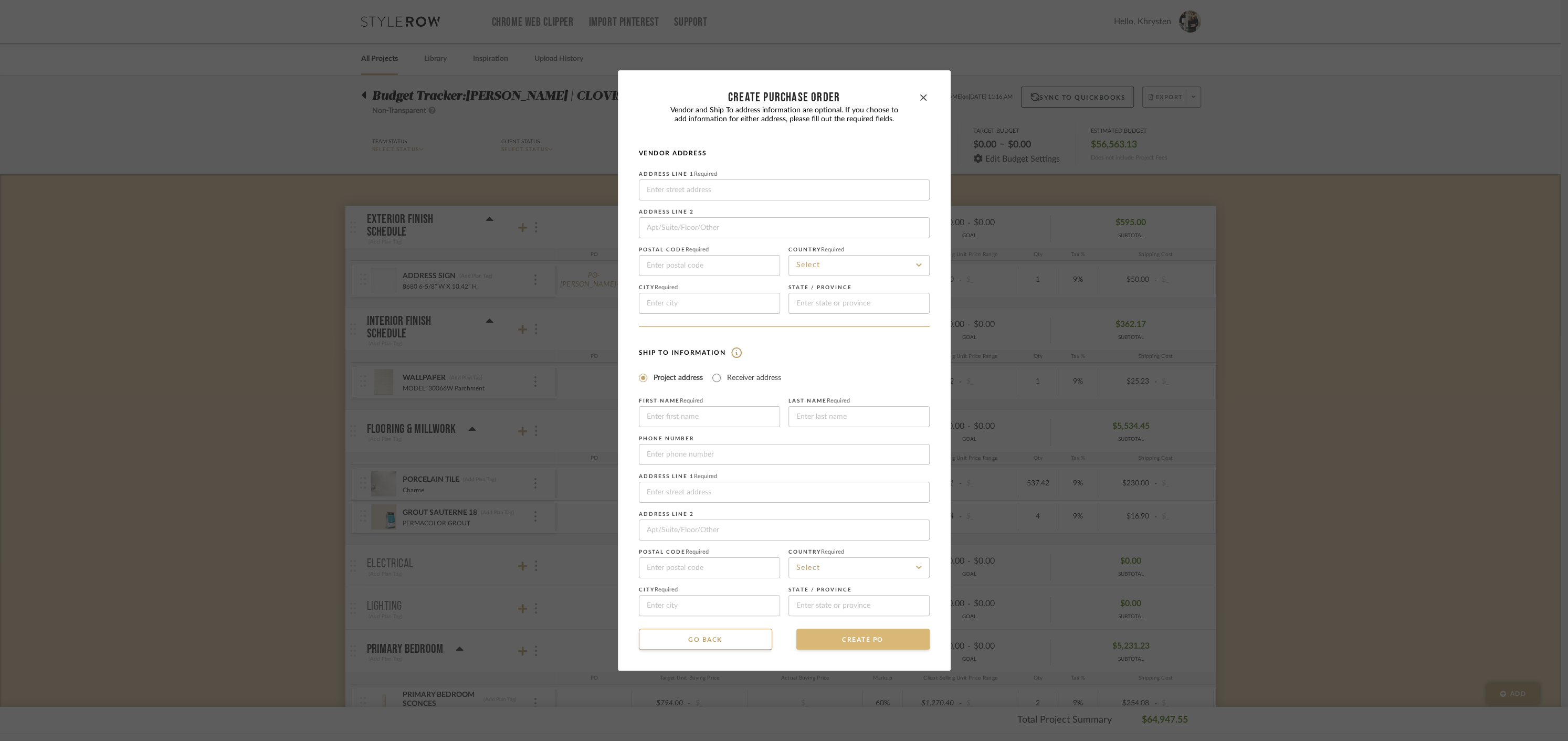
click at [860, 637] on button "CREATE PO" at bounding box center [863, 639] width 133 height 21
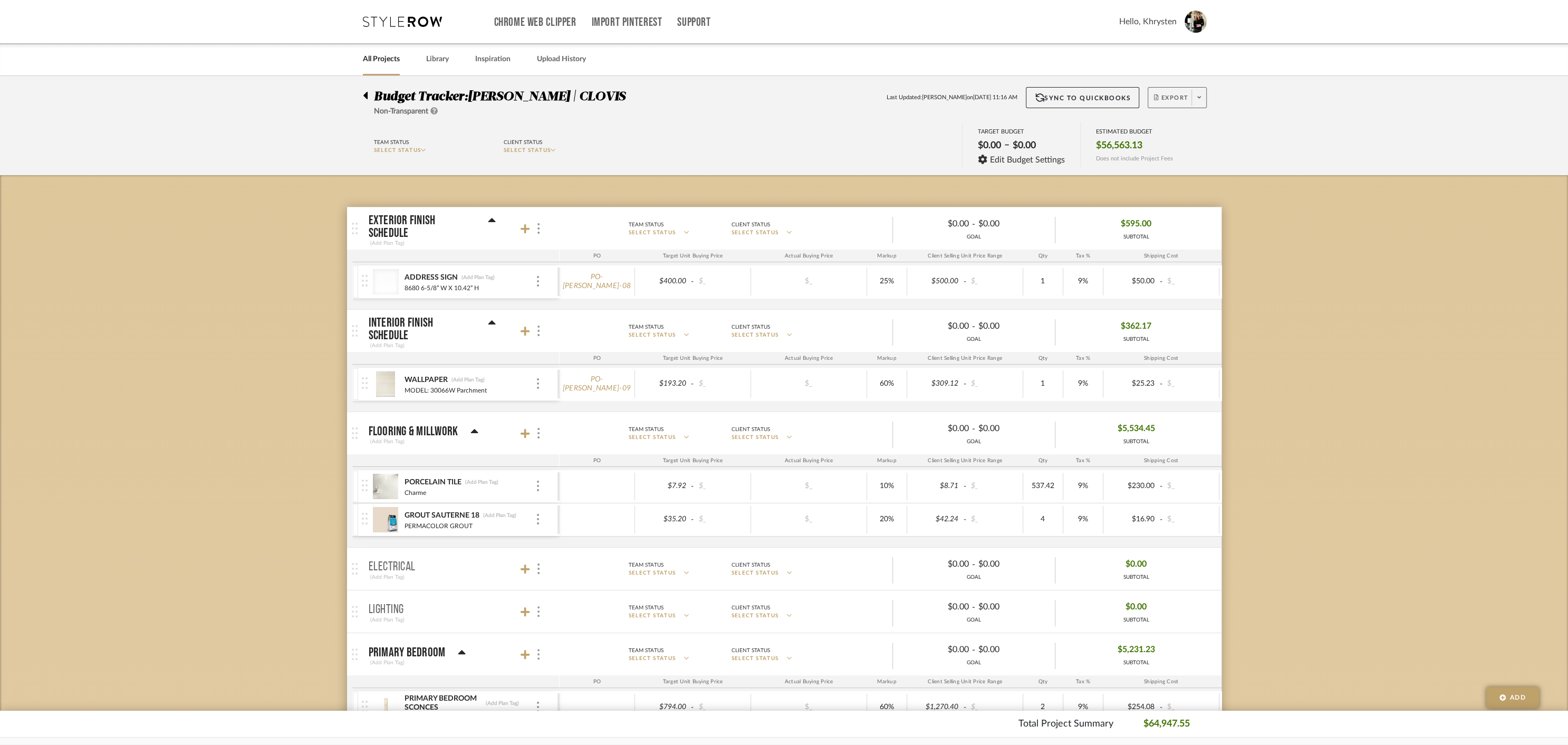
click at [1199, 95] on icon at bounding box center [1199, 97] width 4 height 6
click at [1183, 181] on span "Create PO" at bounding box center [1173, 179] width 33 height 9
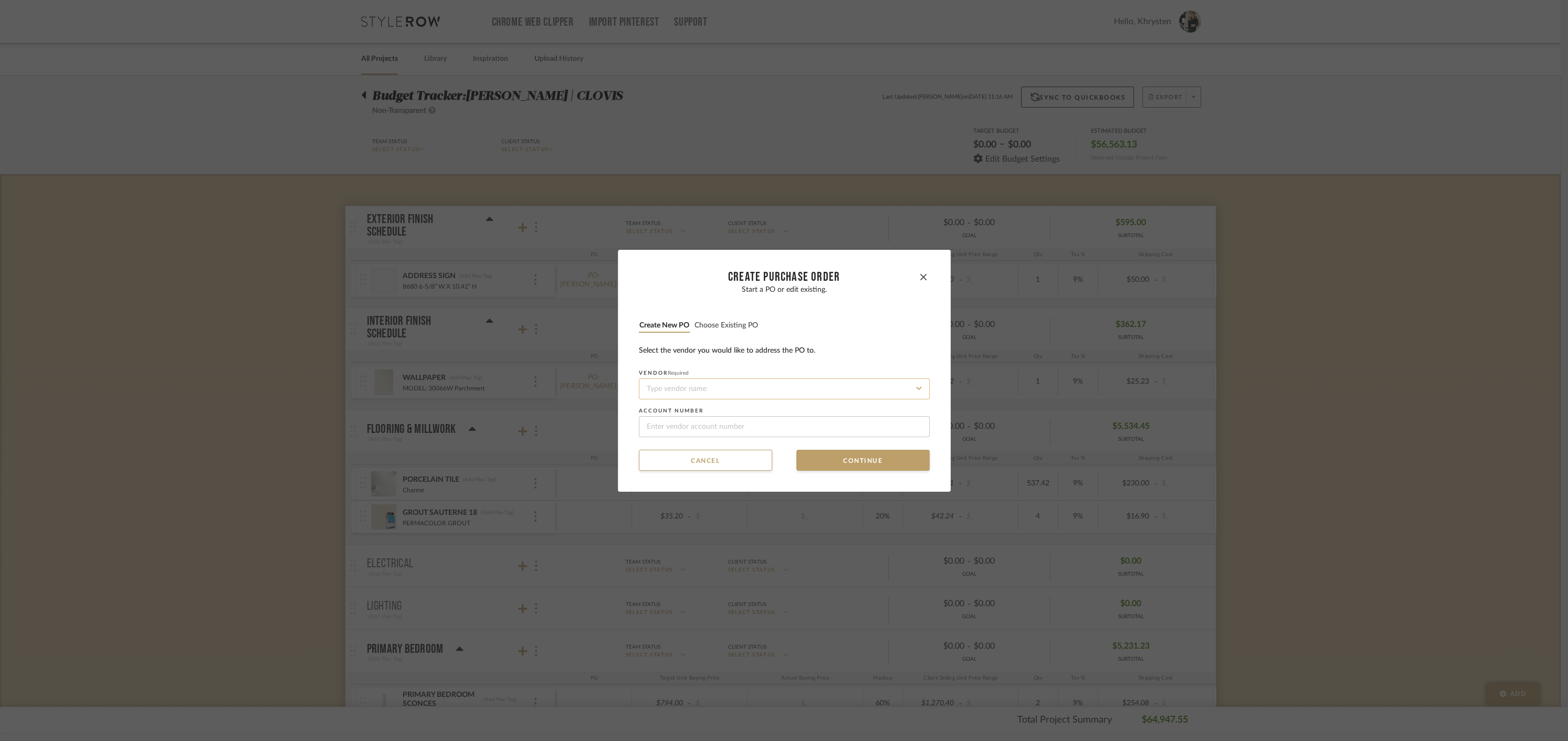
click at [783, 386] on input at bounding box center [785, 389] width 291 height 21
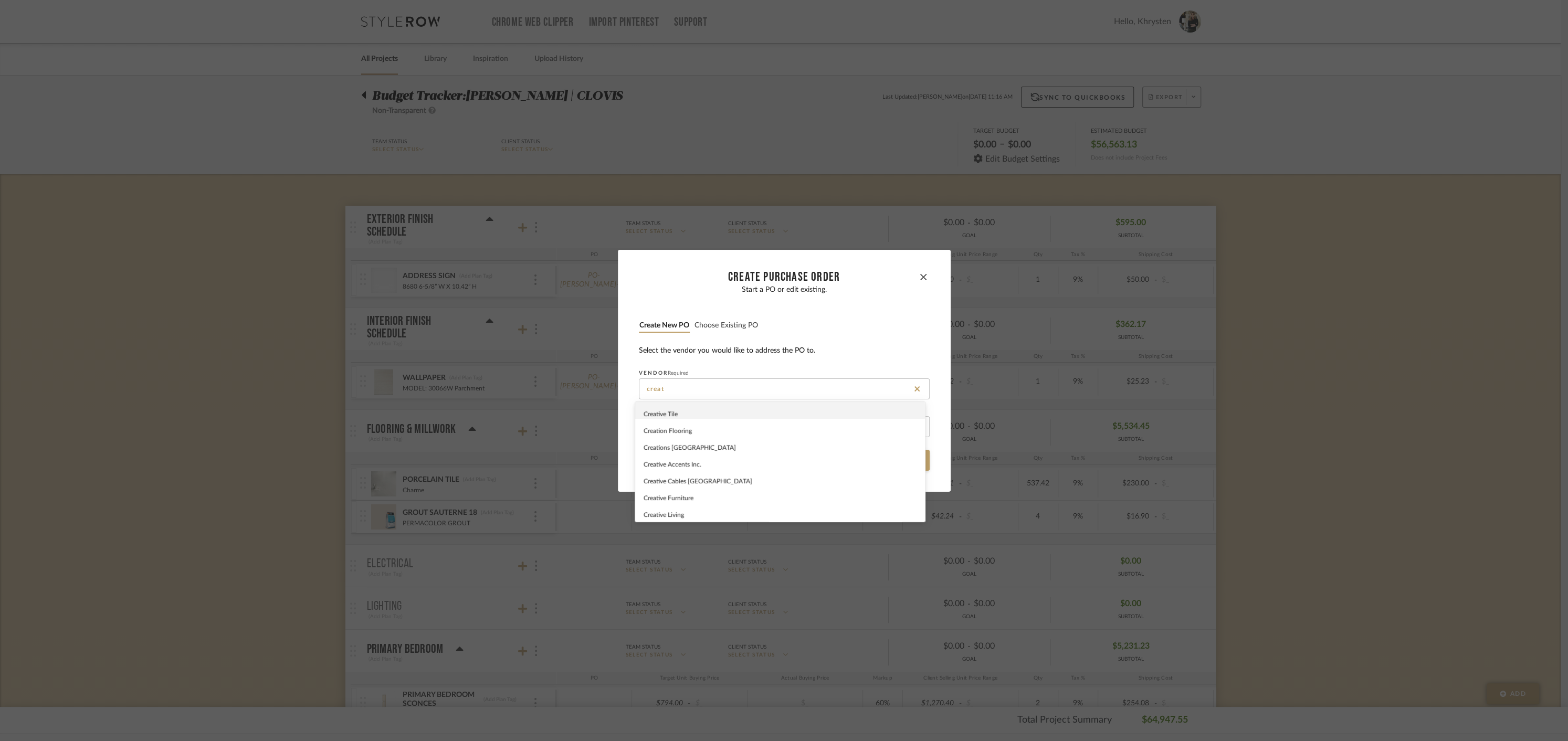
click at [677, 413] on span "Creative Tile" at bounding box center [660, 414] width 34 height 6
type input "Creative Tile"
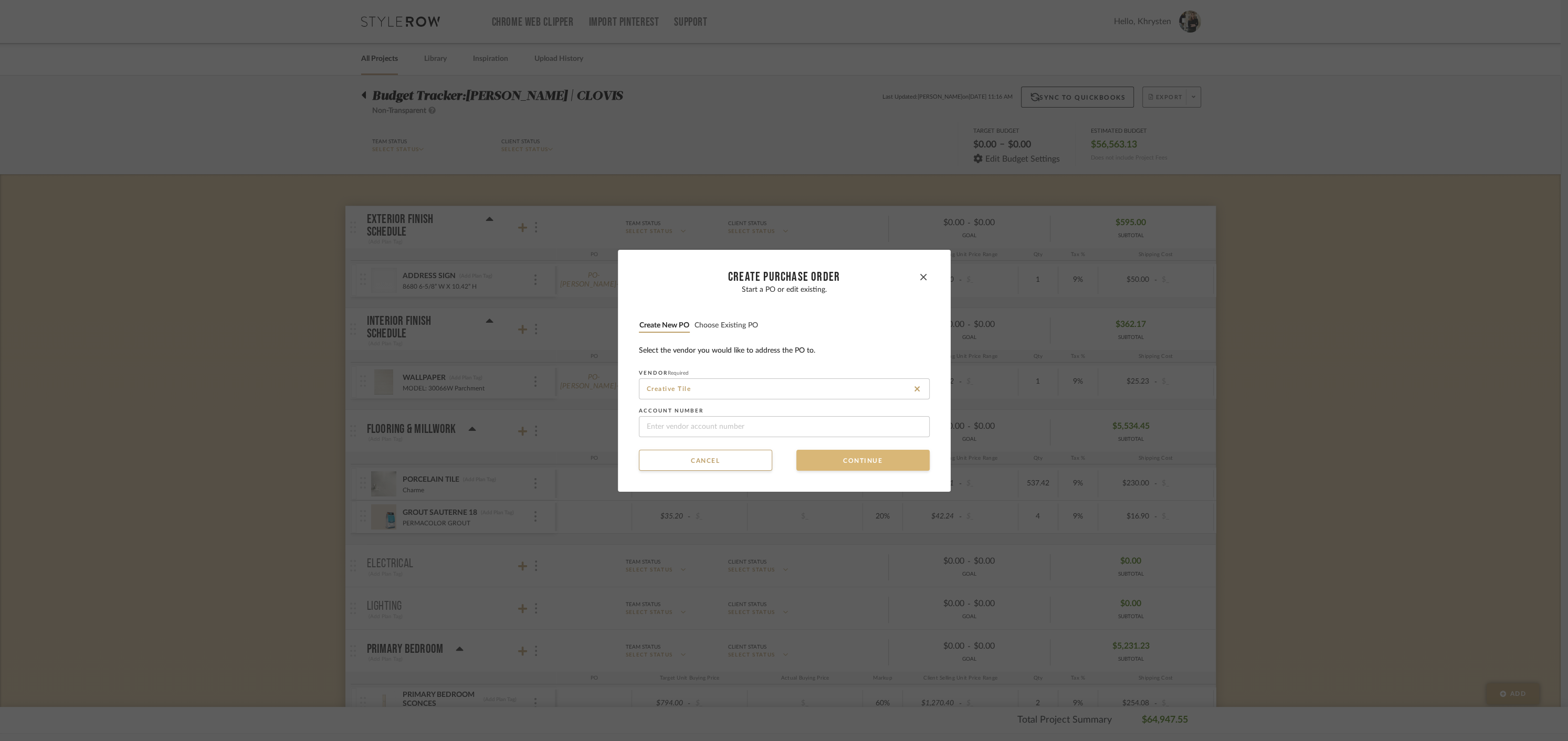
click at [866, 462] on button "Continue" at bounding box center [863, 460] width 133 height 21
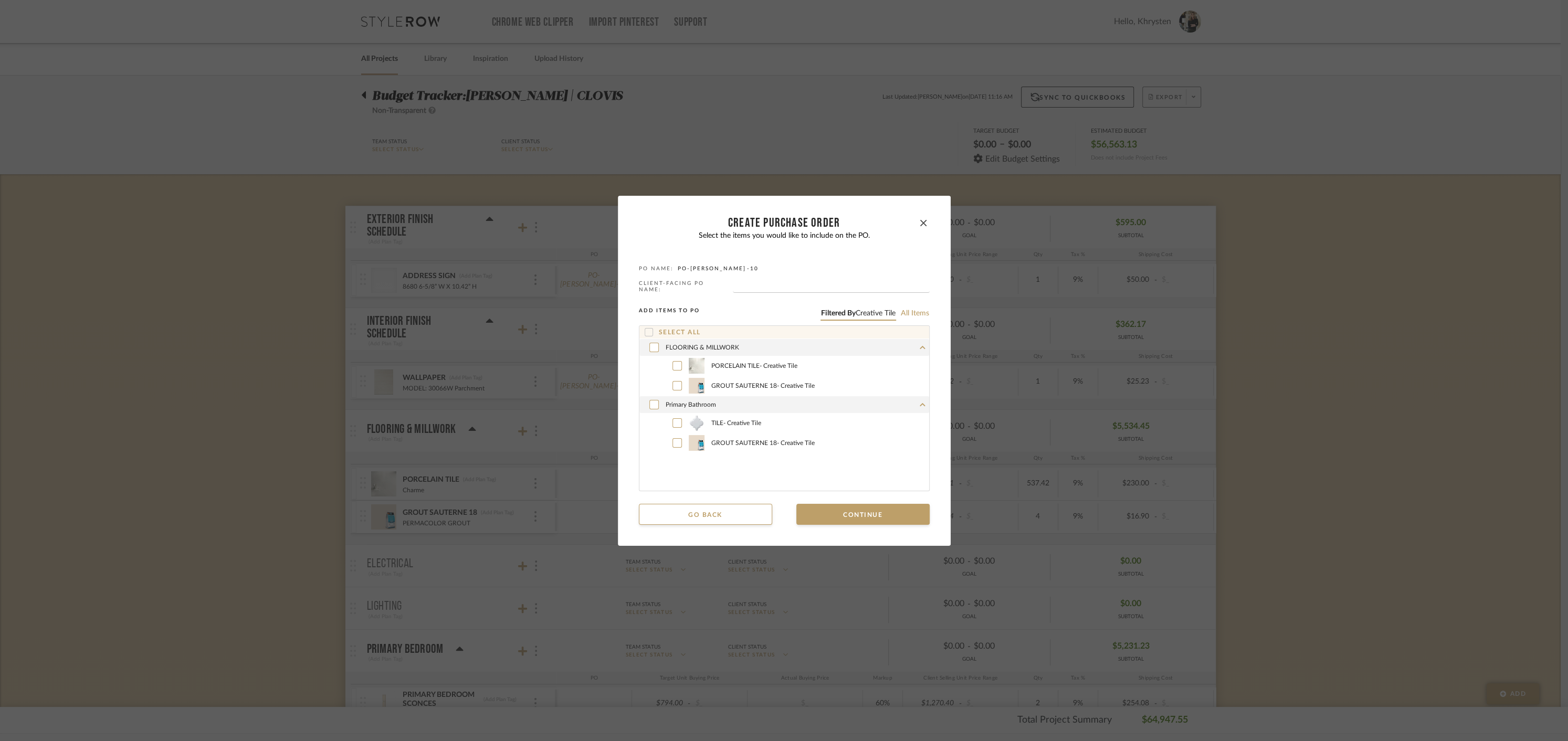
click at [645, 329] on icon at bounding box center [649, 332] width 7 height 7
click at [880, 511] on button "Continue" at bounding box center [863, 514] width 133 height 21
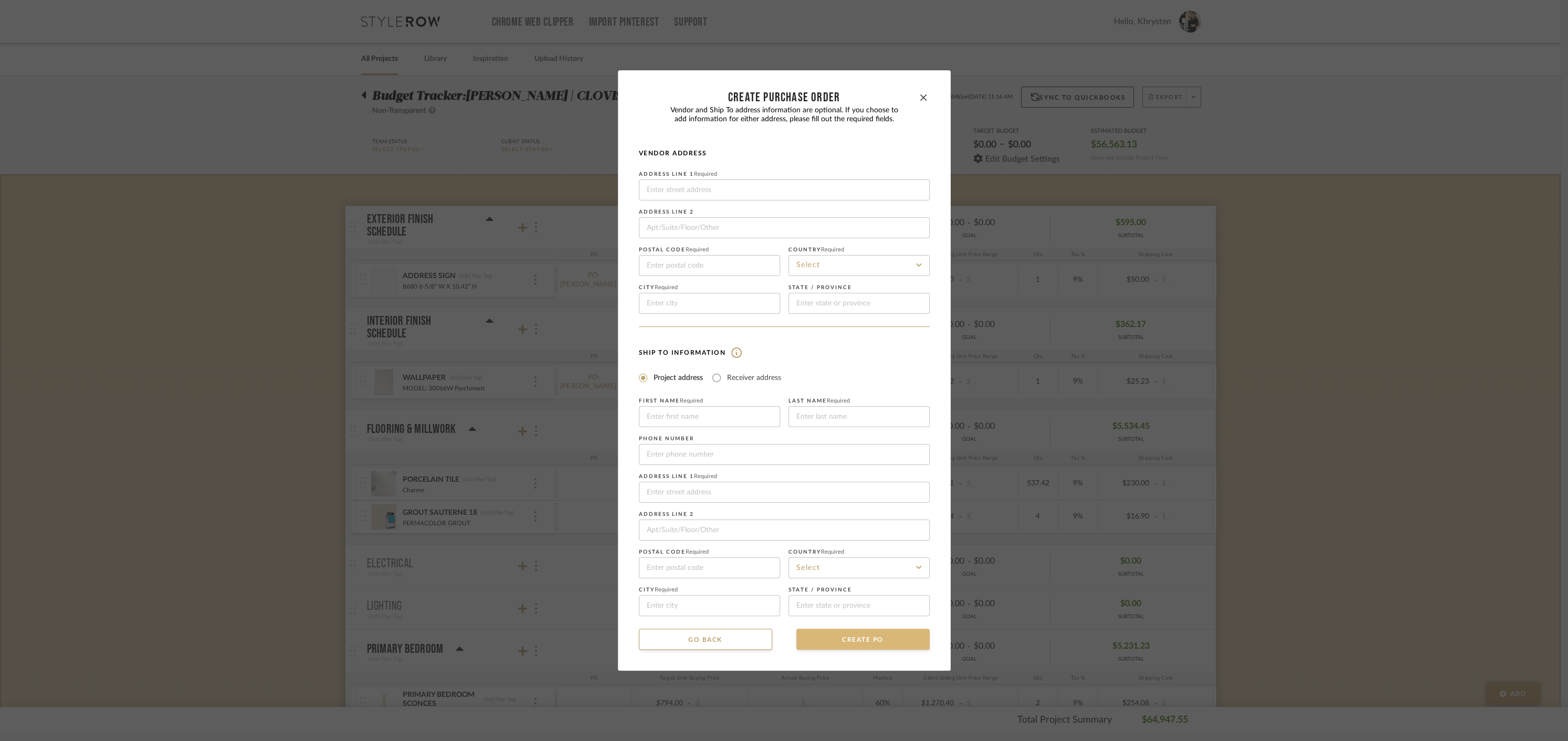
click at [855, 641] on button "CREATE PO" at bounding box center [863, 639] width 133 height 21
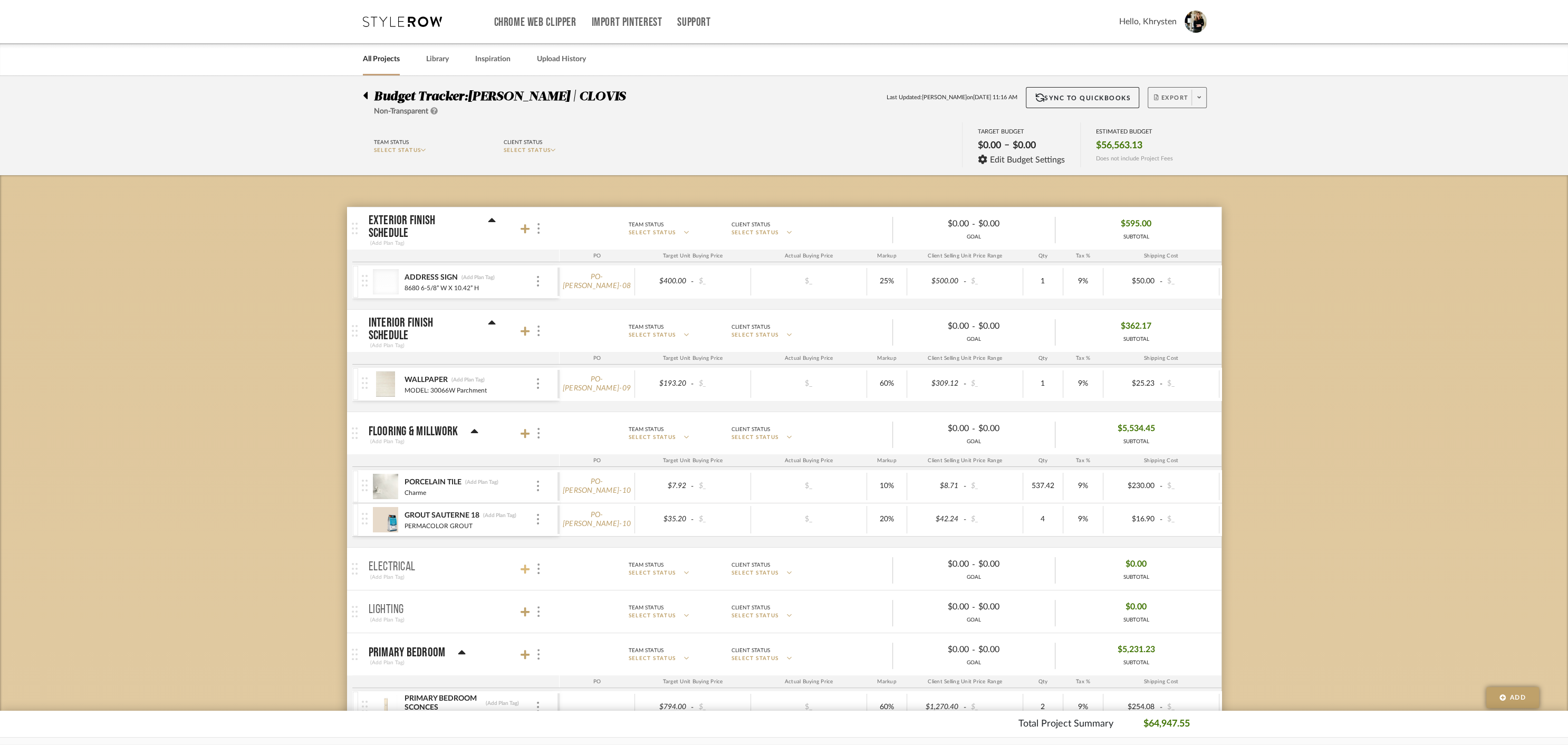
click at [520, 564] on icon at bounding box center [525, 569] width 10 height 10
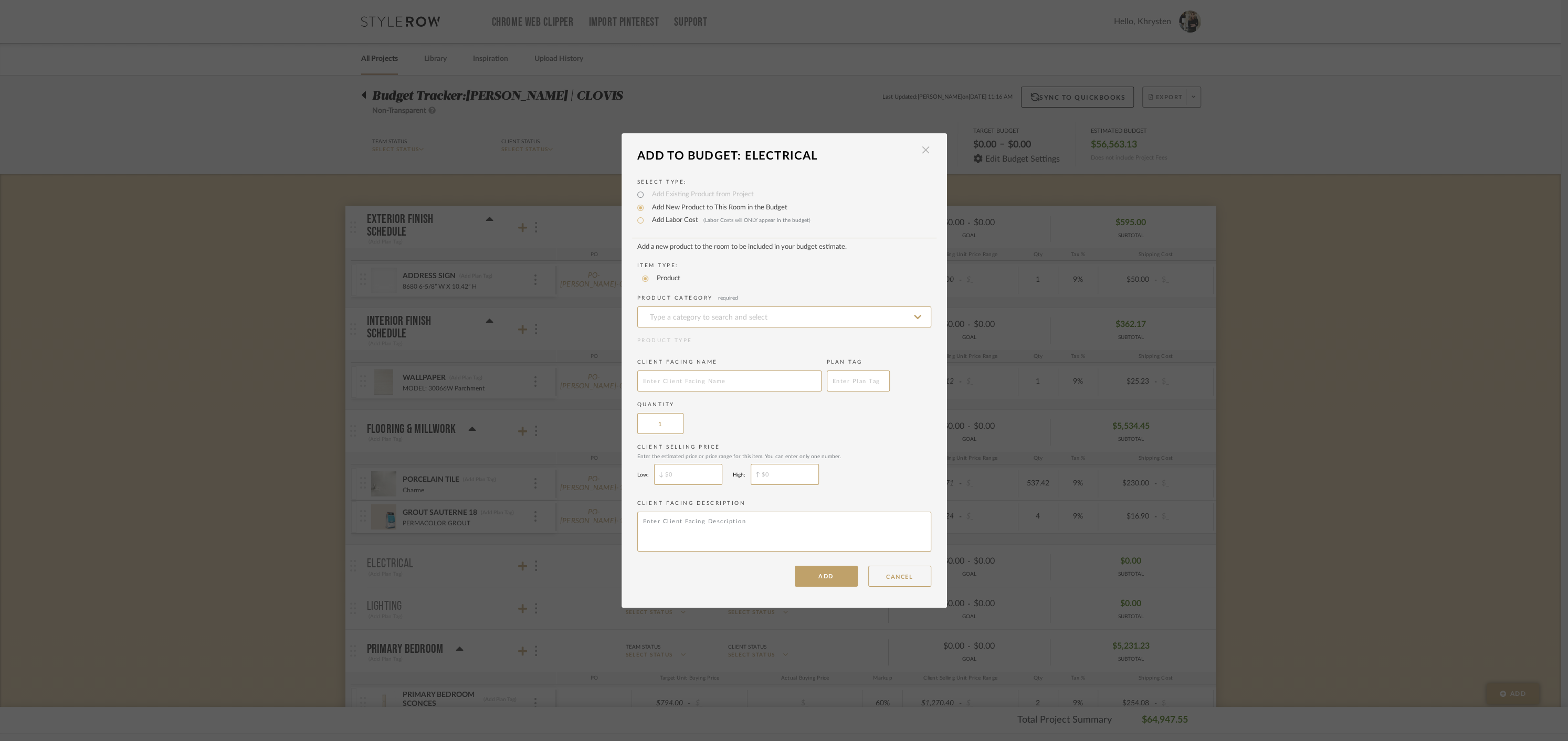
click at [922, 151] on span "button" at bounding box center [926, 150] width 21 height 21
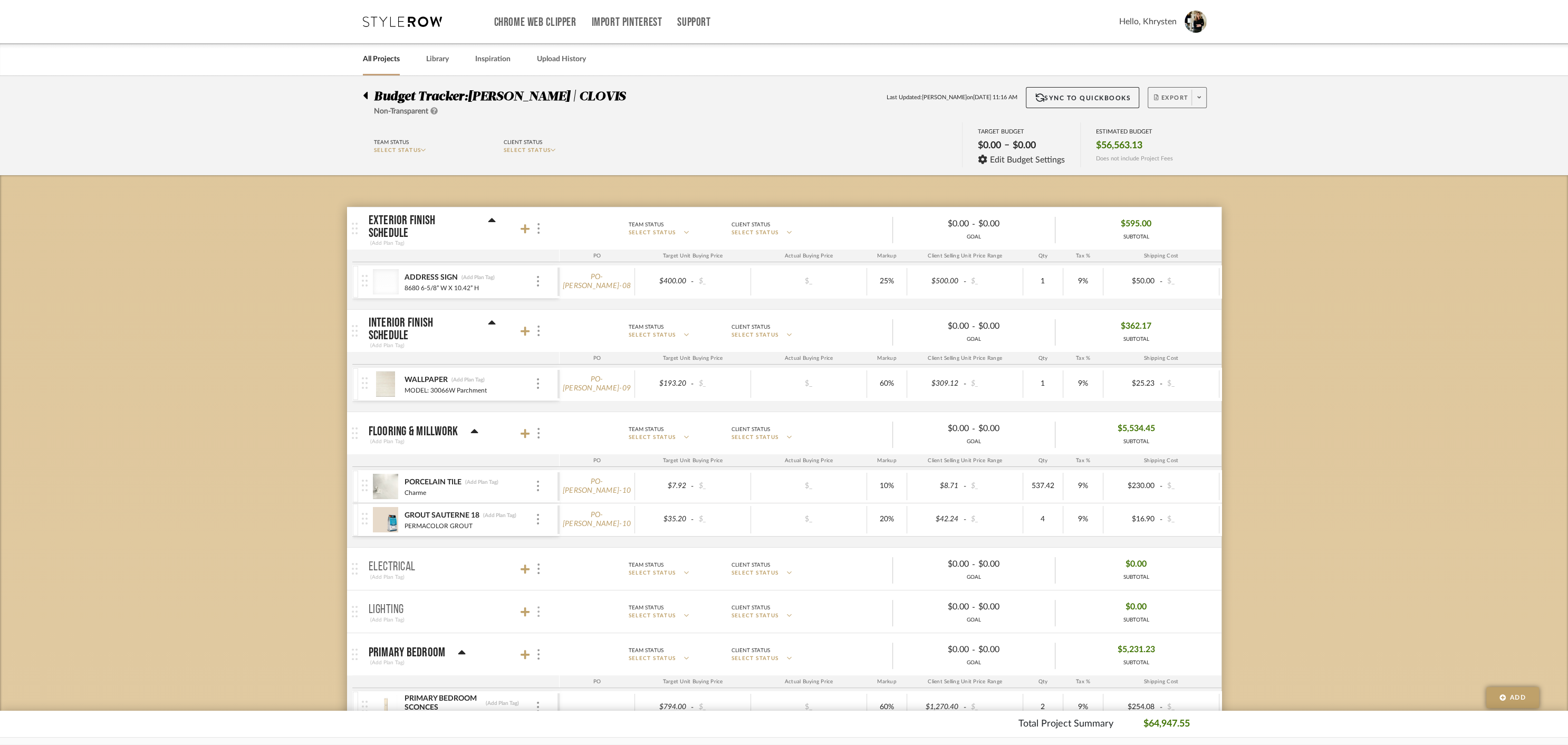
click at [536, 612] on div at bounding box center [538, 611] width 11 height 14
click at [525, 610] on div at bounding box center [784, 372] width 1568 height 745
click at [523, 610] on icon at bounding box center [525, 612] width 10 height 10
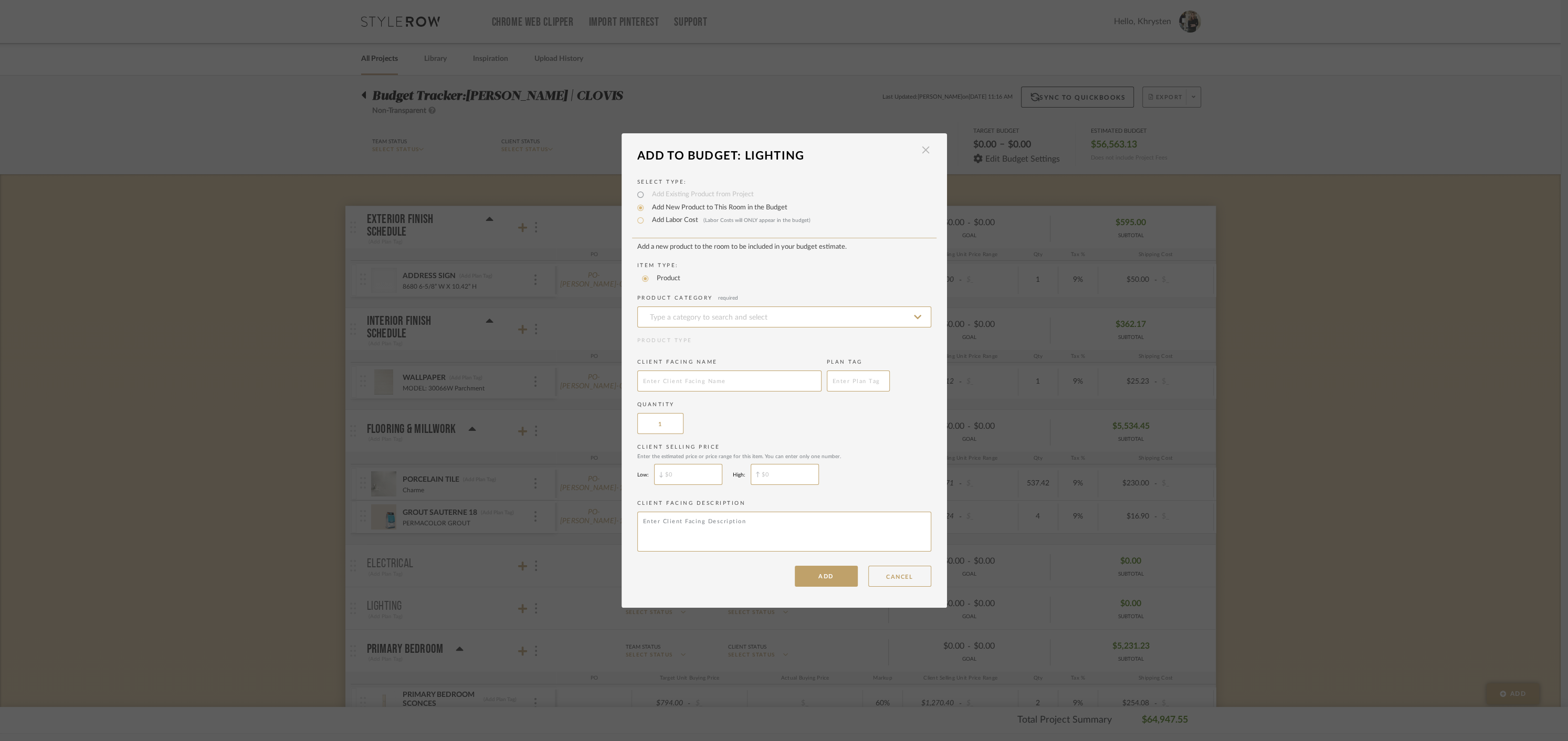
click at [923, 149] on span "button" at bounding box center [926, 150] width 21 height 21
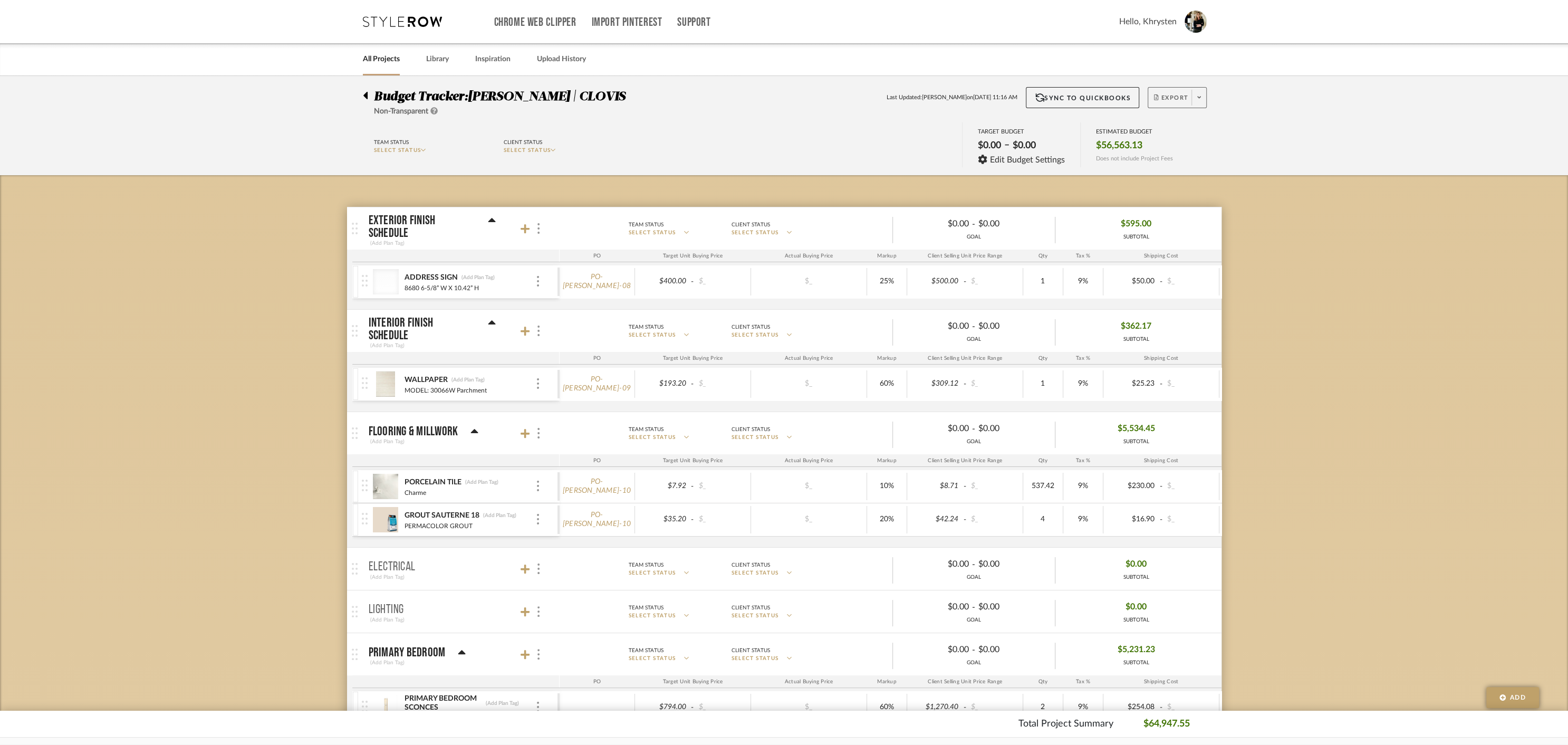
click at [1174, 98] on span "Export" at bounding box center [1171, 102] width 35 height 16
click at [1175, 178] on span "Create PO" at bounding box center [1173, 179] width 33 height 9
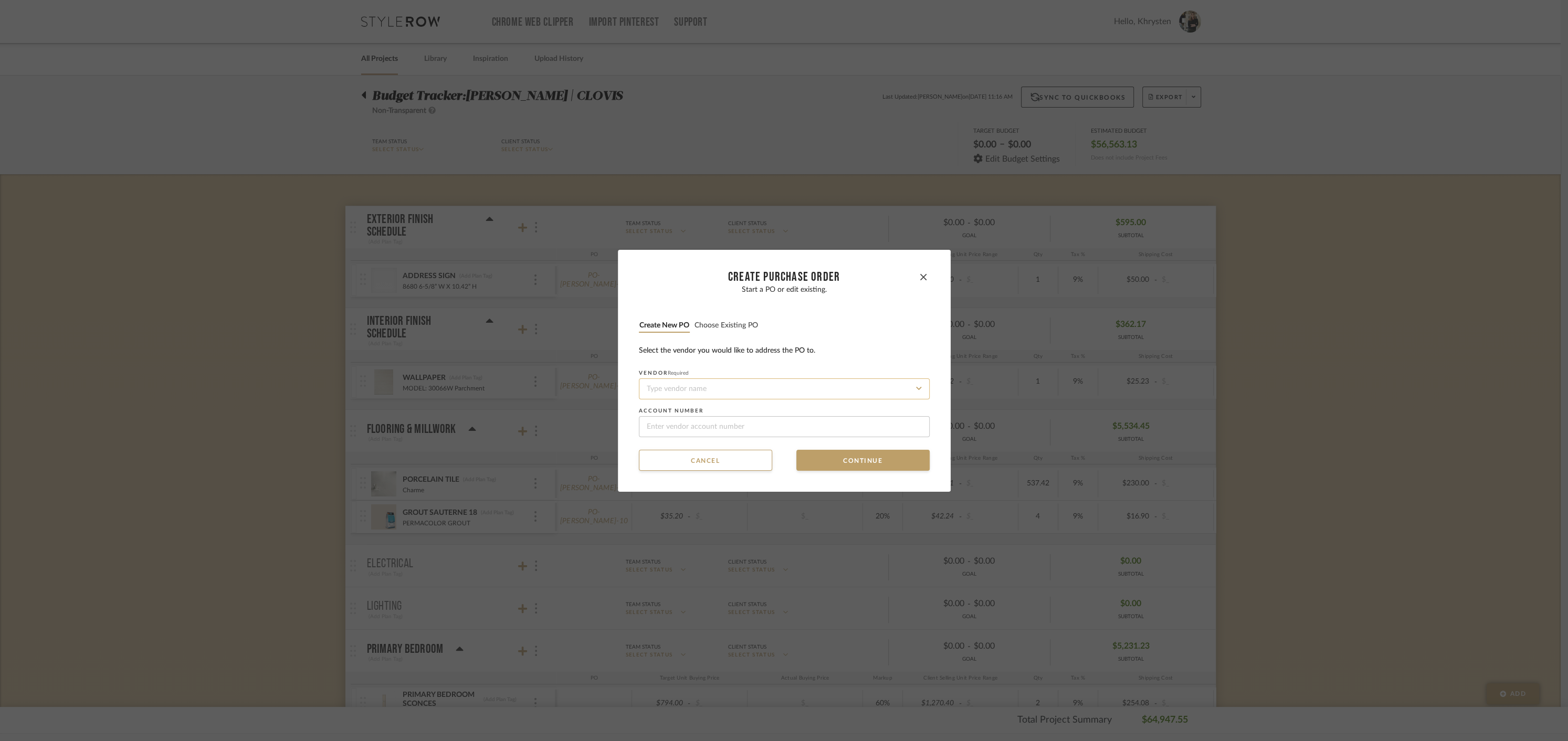
click at [739, 384] on input at bounding box center [785, 389] width 291 height 21
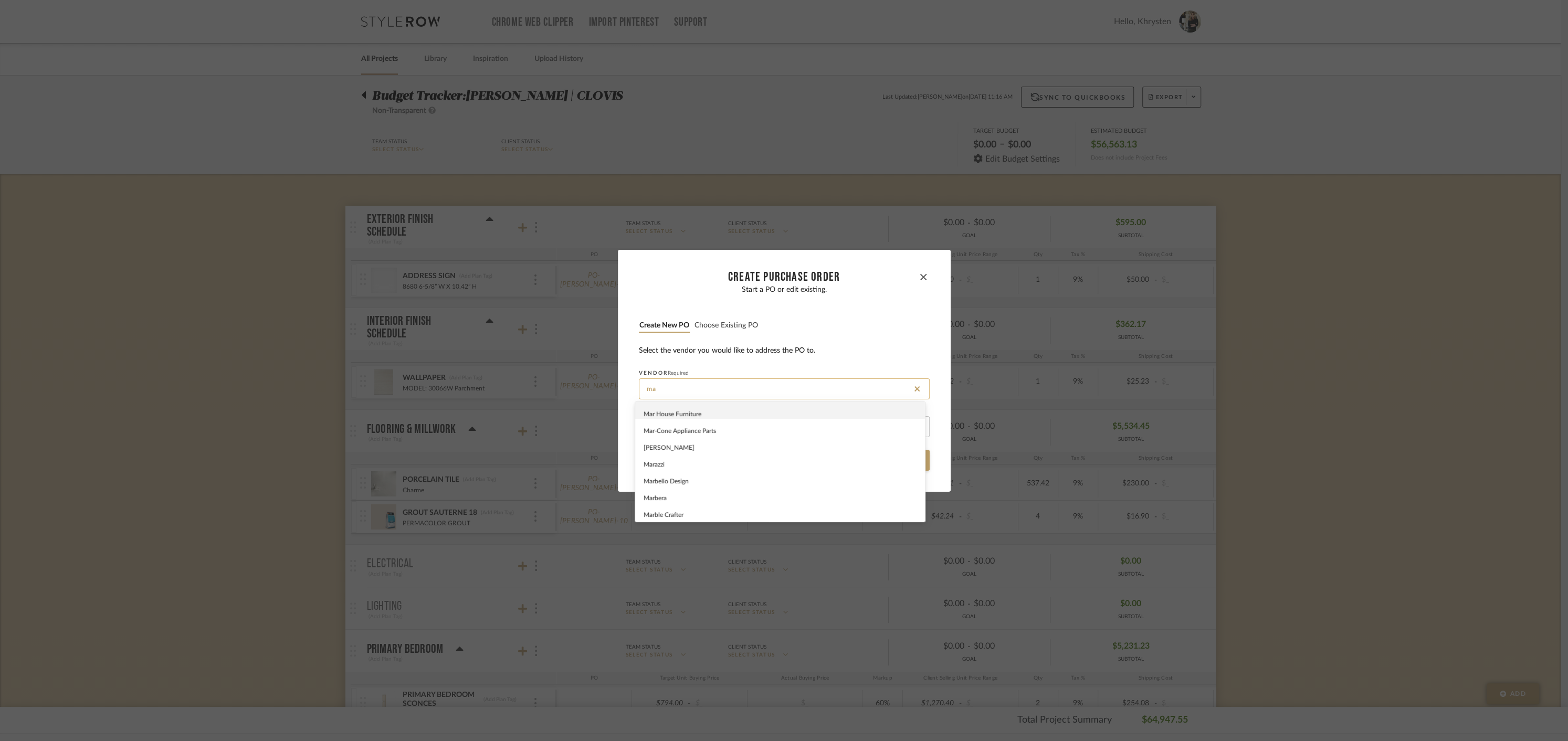
type input "m"
click at [671, 416] on div "[PERSON_NAME]" at bounding box center [780, 414] width 290 height 24
type input "[PERSON_NAME]"
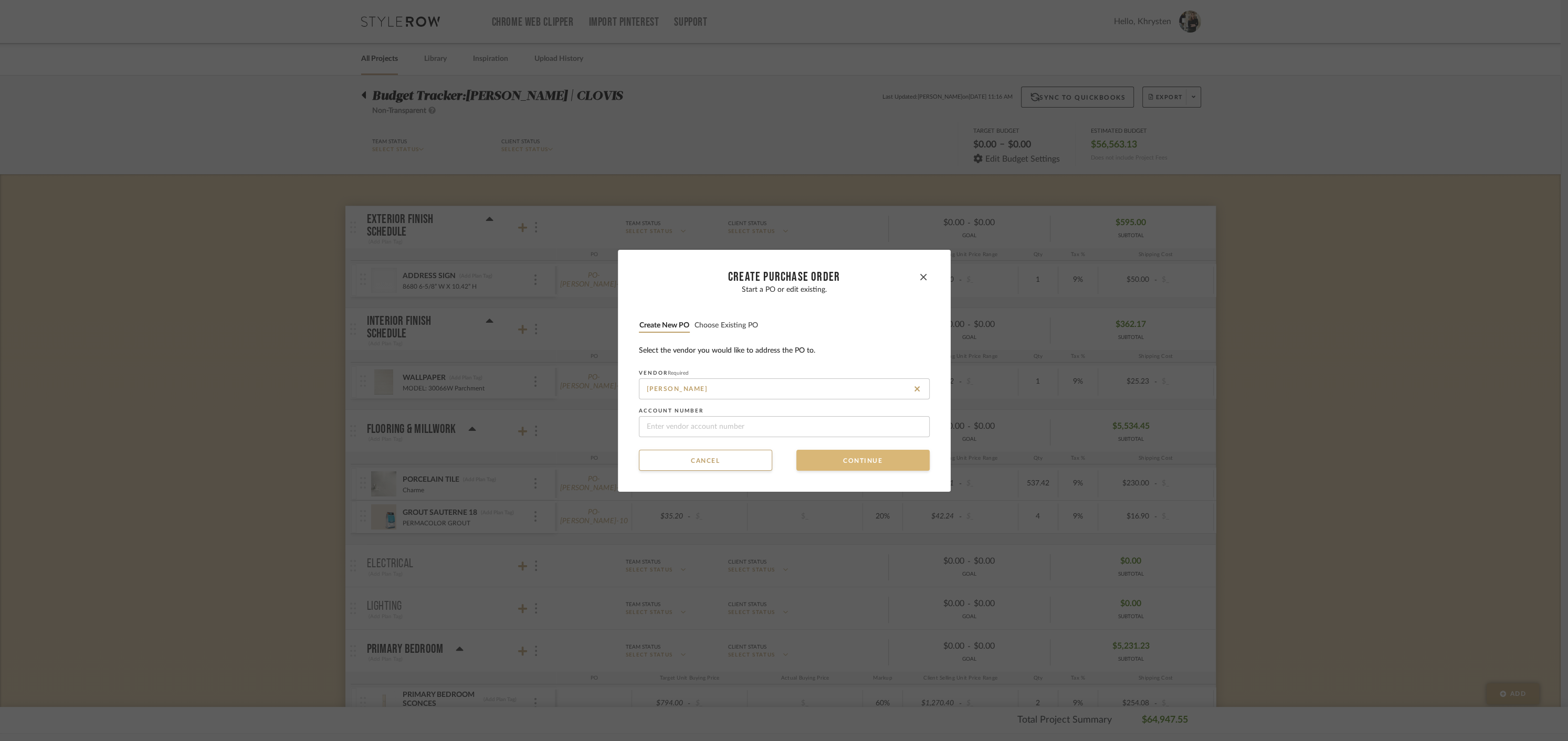
click at [886, 465] on button "Continue" at bounding box center [863, 460] width 133 height 21
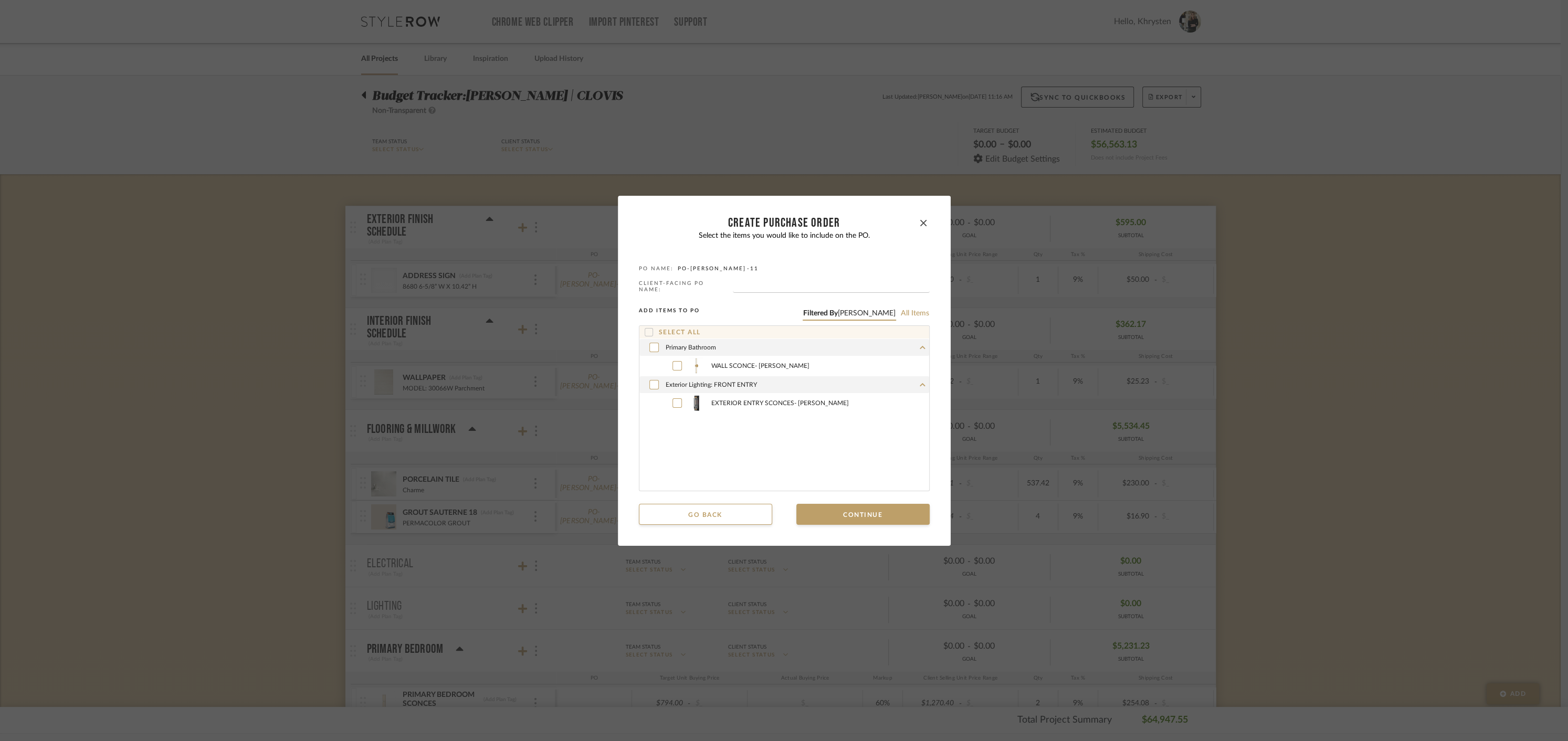
click at [647, 326] on div "Select all" at bounding box center [784, 332] width 290 height 13
click at [645, 329] on icon at bounding box center [649, 332] width 7 height 7
click at [866, 514] on button "Continue" at bounding box center [863, 514] width 133 height 21
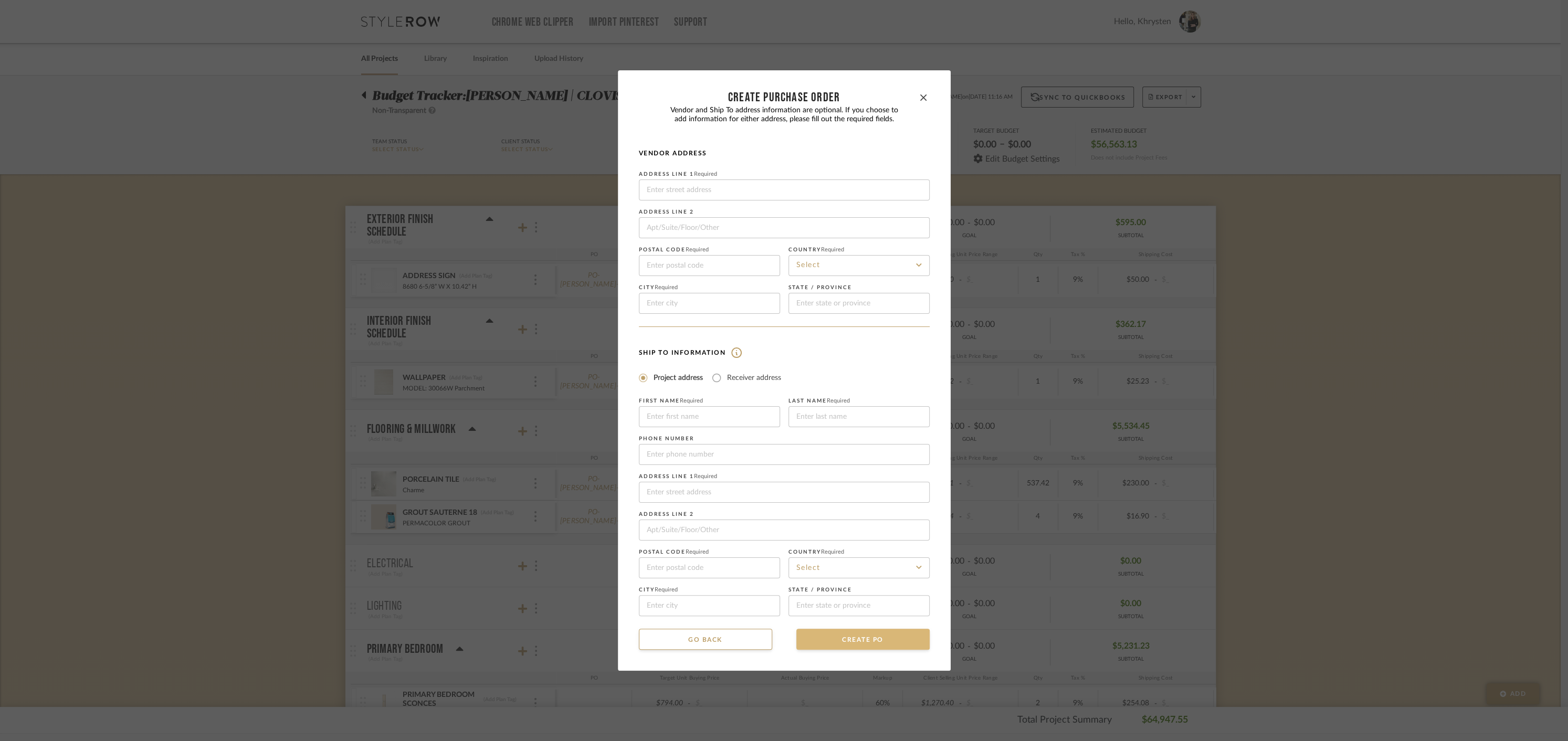
click at [864, 645] on button "CREATE PO" at bounding box center [863, 639] width 133 height 21
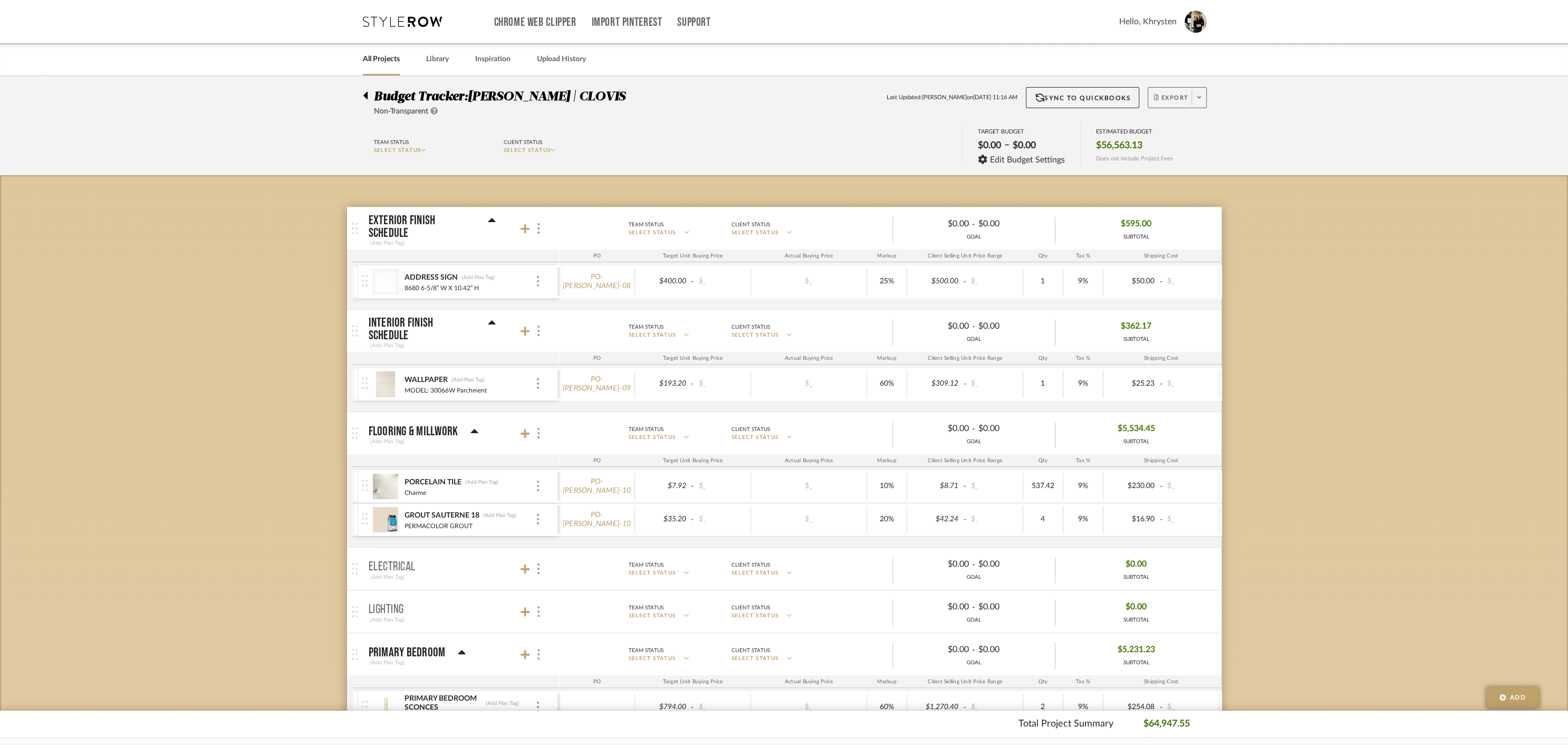
click at [1168, 94] on span "Export" at bounding box center [1171, 102] width 35 height 16
click at [1178, 173] on span "Create PO BETA" at bounding box center [1196, 179] width 79 height 11
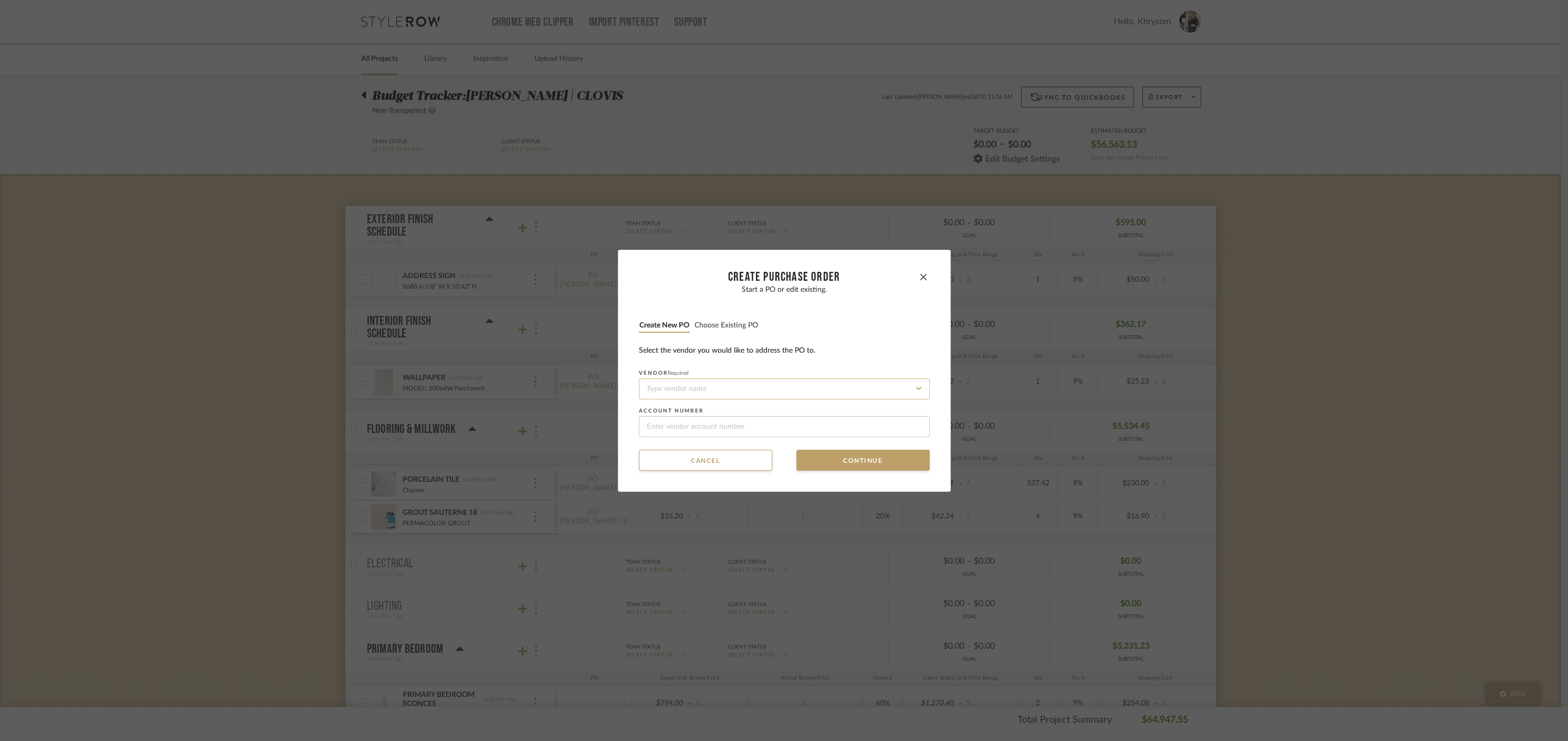
click at [734, 386] on input at bounding box center [785, 389] width 291 height 21
click at [723, 411] on div "[PERSON_NAME] Valley Lighting" at bounding box center [780, 414] width 290 height 24
type input "[PERSON_NAME] Valley Lighting"
click at [822, 465] on button "Continue" at bounding box center [863, 460] width 133 height 21
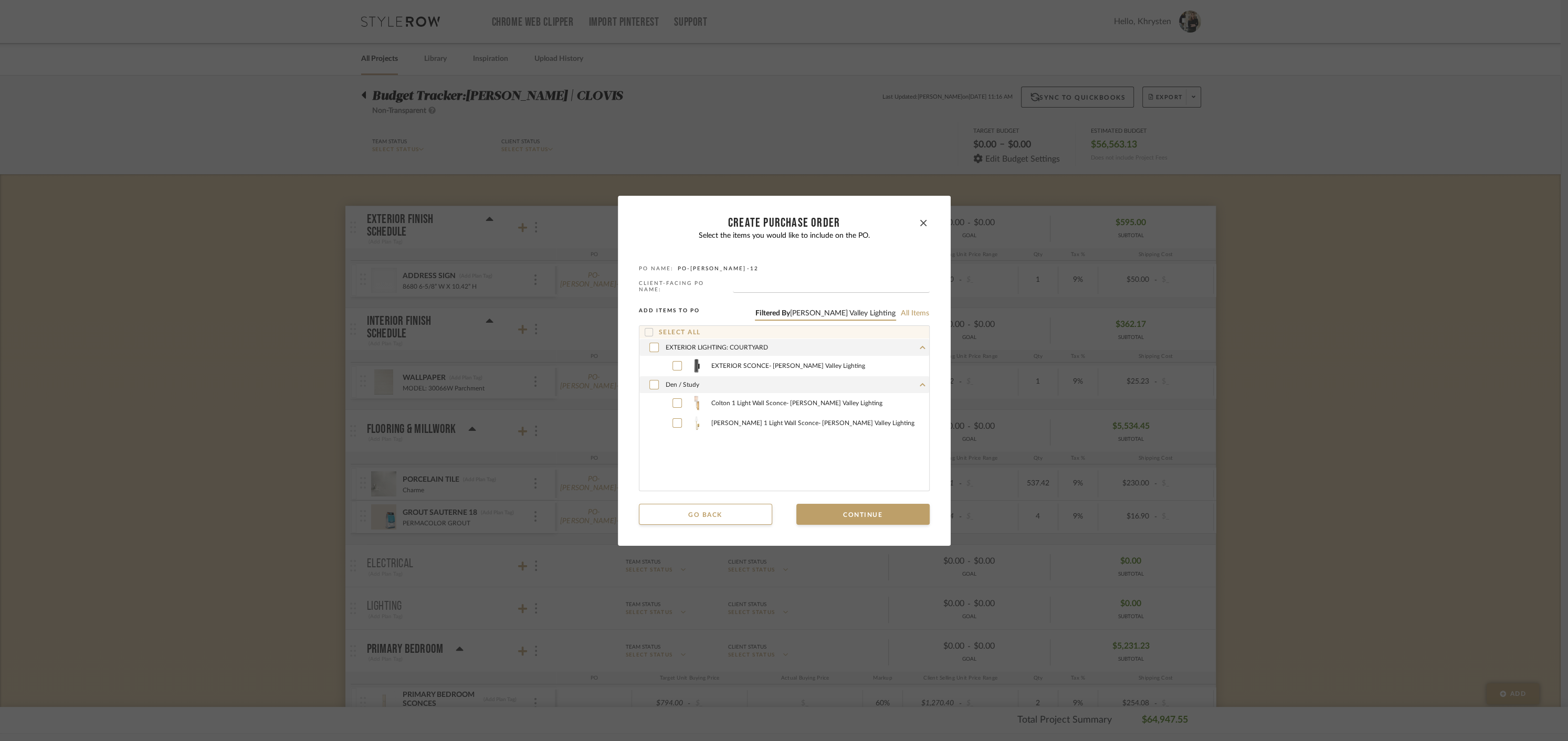
click at [645, 330] on icon at bounding box center [649, 332] width 7 height 7
click at [870, 513] on button "Continue" at bounding box center [863, 514] width 133 height 21
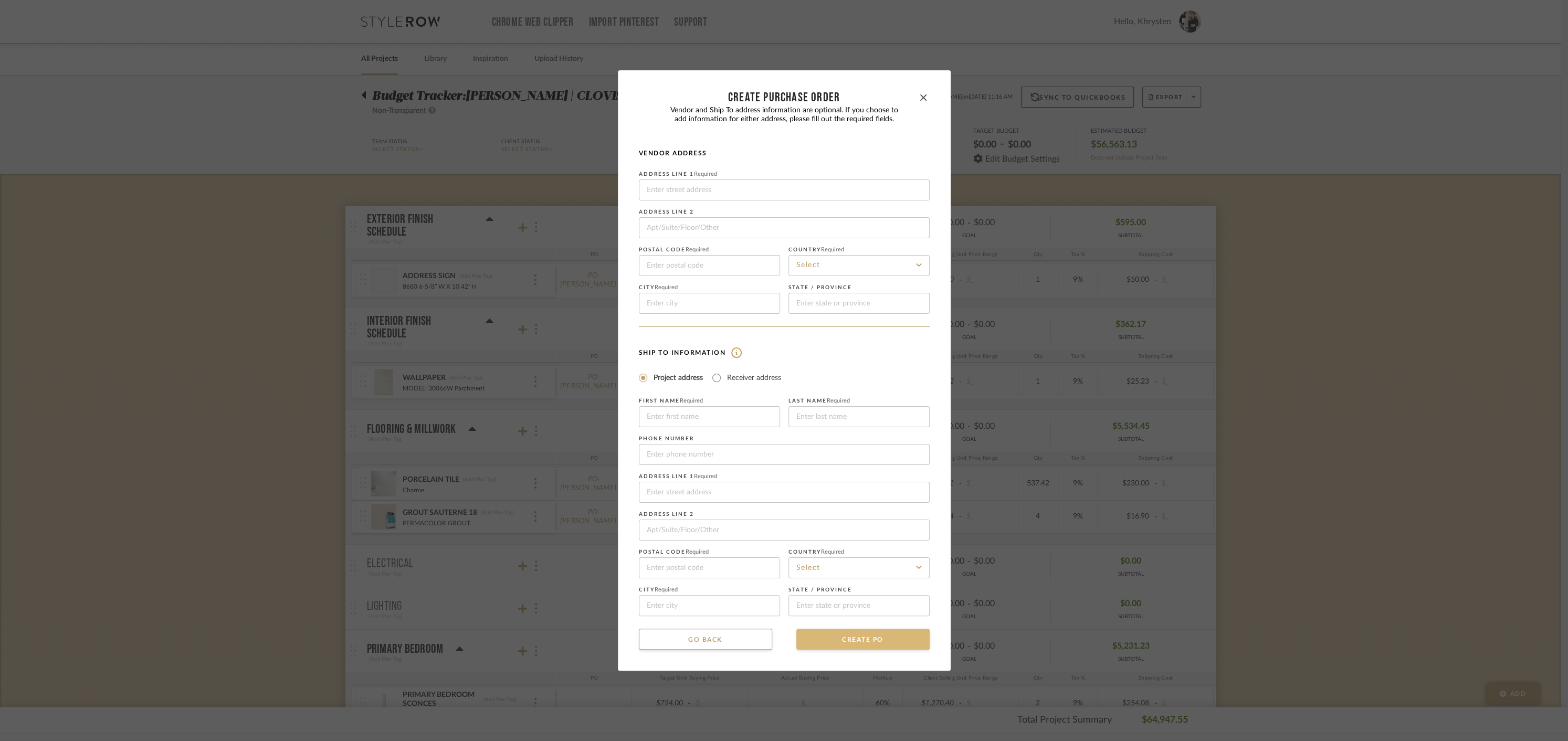
click at [863, 646] on button "CREATE PO" at bounding box center [863, 639] width 133 height 21
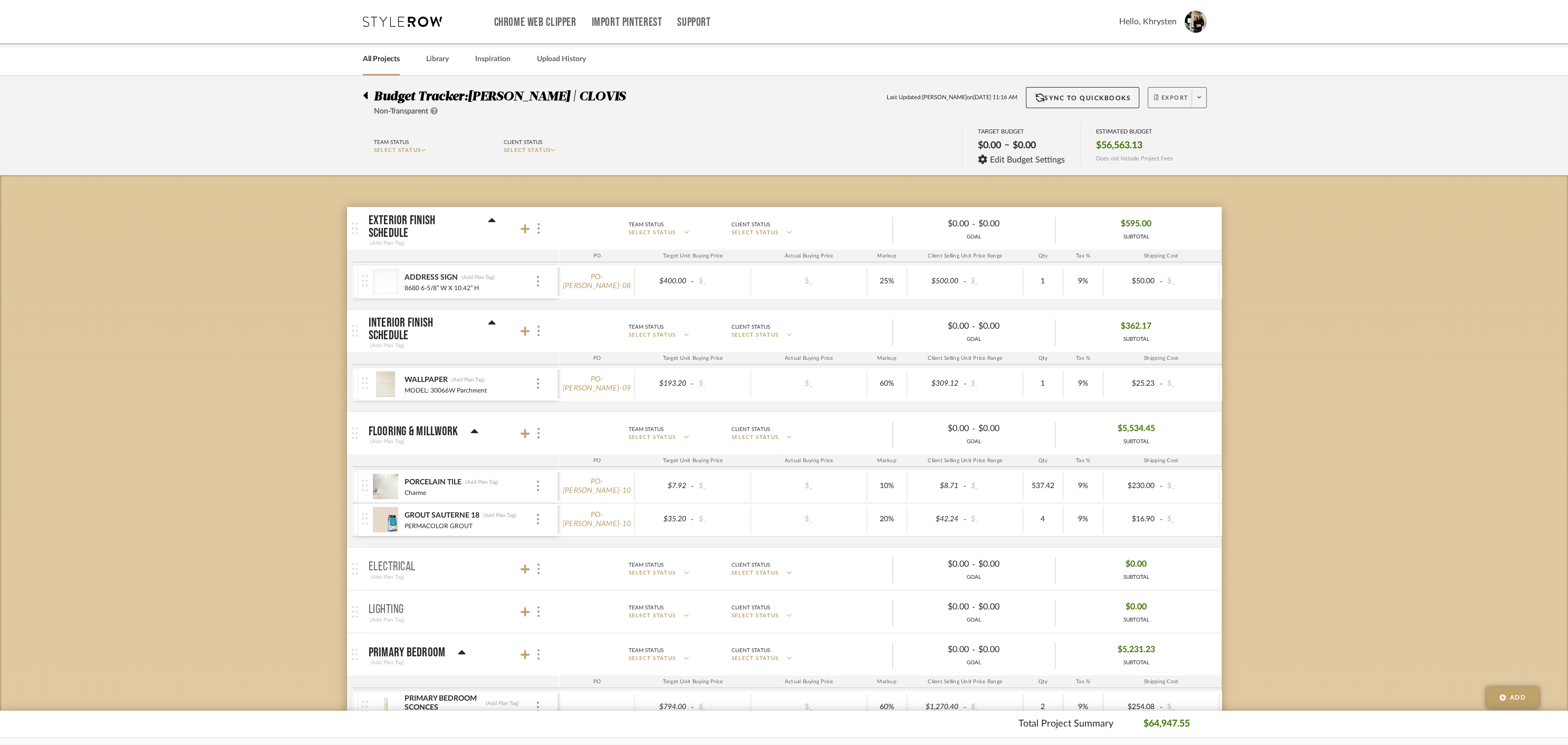
click at [1172, 95] on span "Export" at bounding box center [1171, 102] width 35 height 16
click at [1165, 179] on span "Create PO" at bounding box center [1173, 179] width 33 height 9
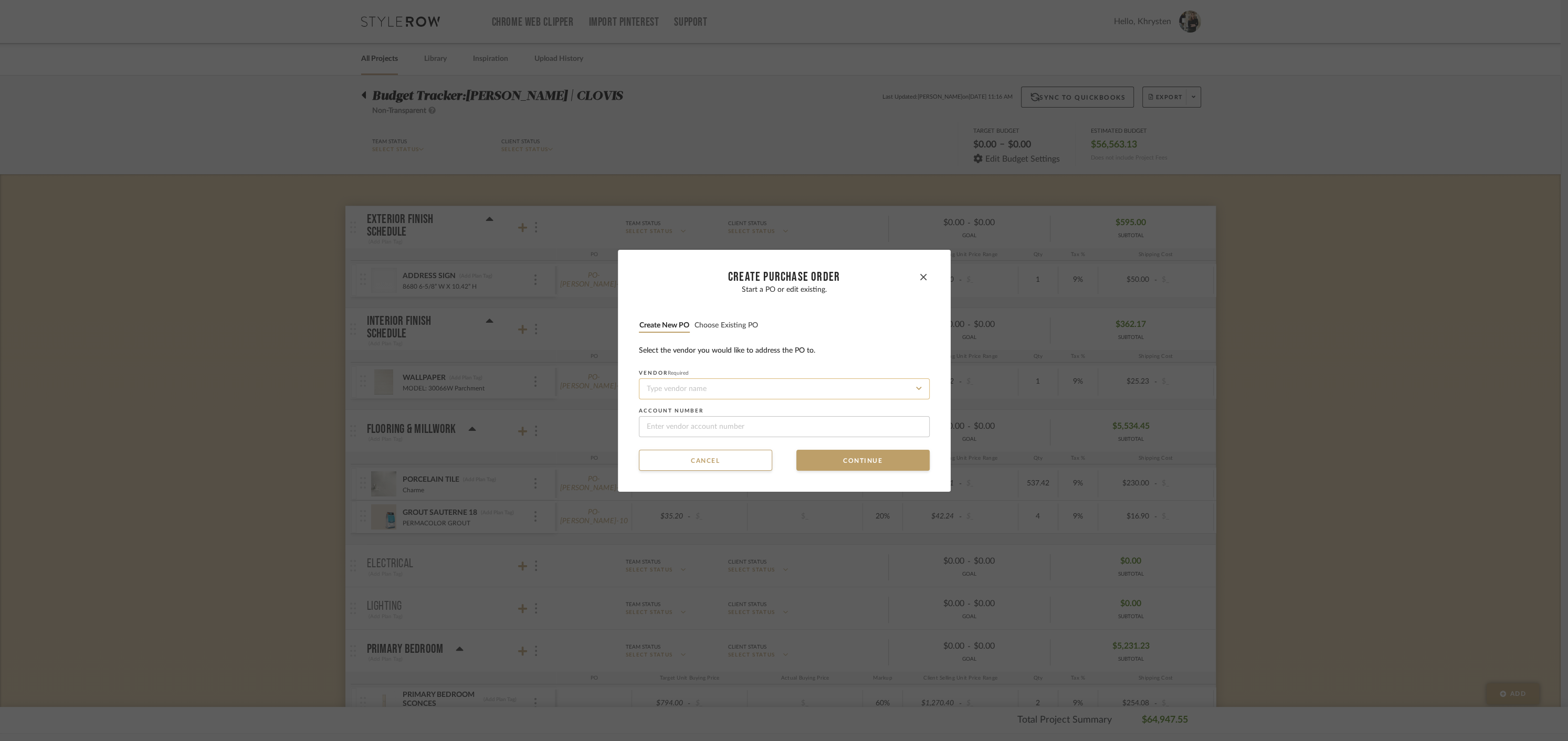
click at [726, 387] on input at bounding box center [785, 389] width 291 height 21
click at [693, 412] on div "CSL Lighting" at bounding box center [780, 414] width 290 height 24
type input "CSL Lighting"
click at [852, 460] on button "Continue" at bounding box center [863, 460] width 133 height 21
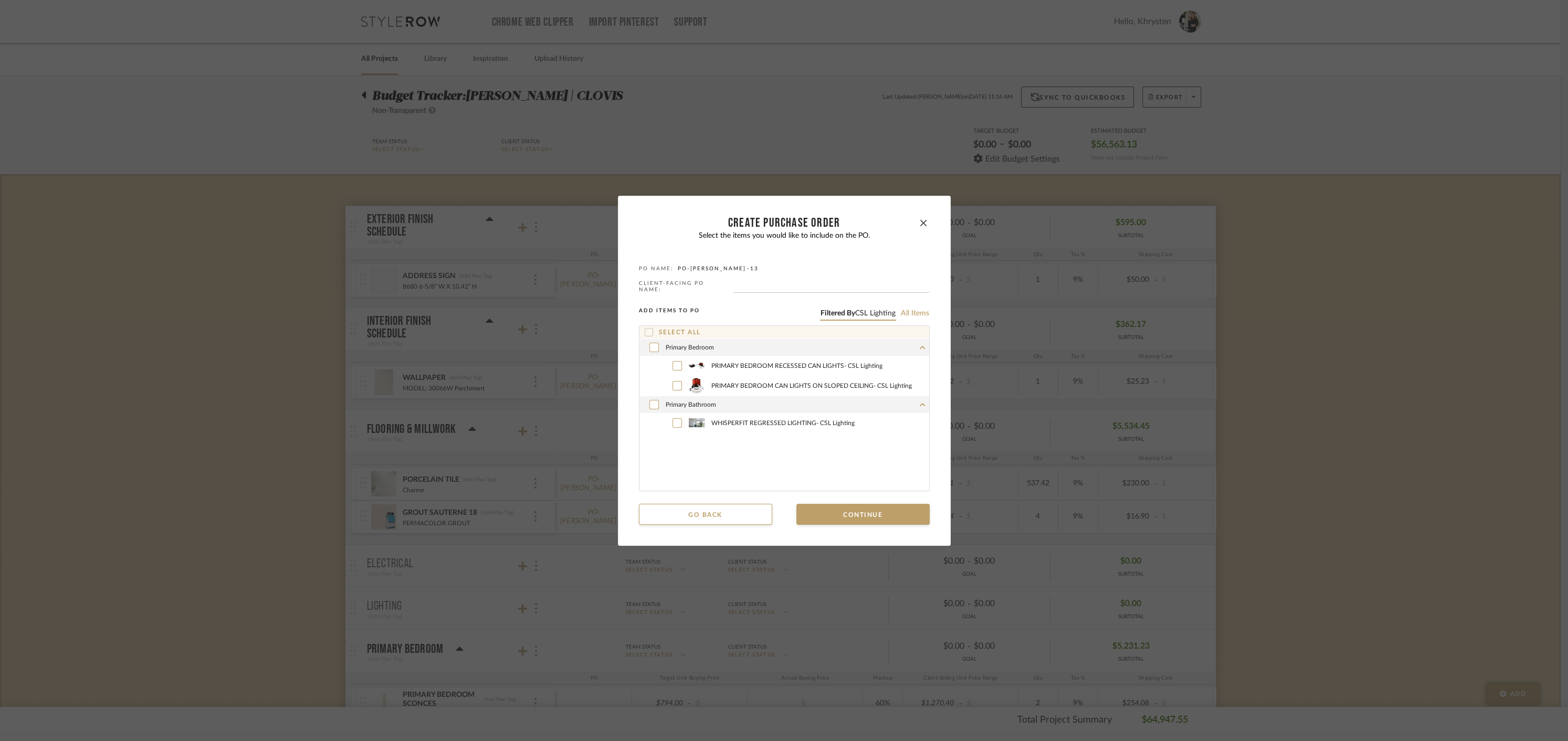
click at [645, 329] on icon at bounding box center [649, 332] width 7 height 7
click at [836, 514] on button "Continue" at bounding box center [863, 514] width 133 height 21
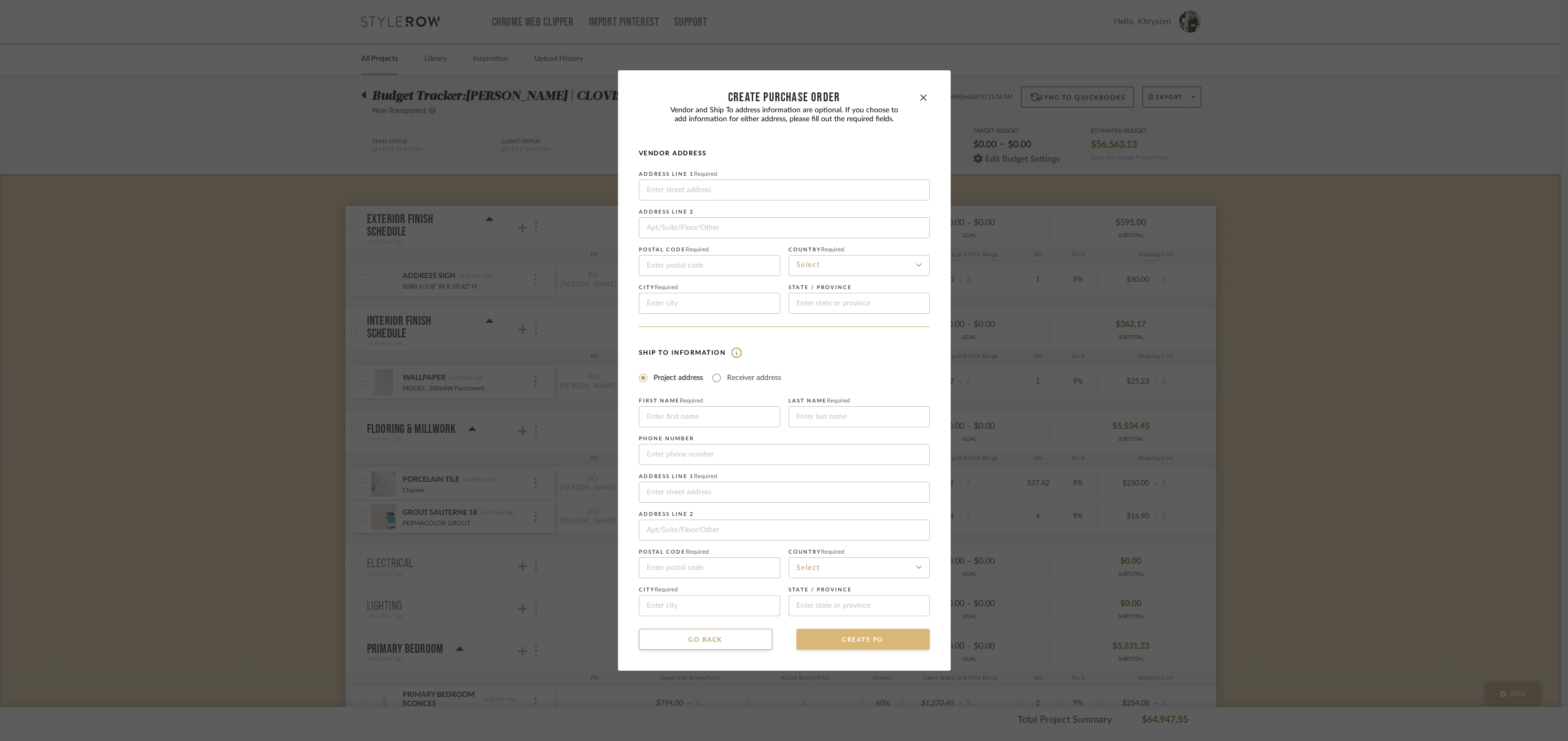
click at [859, 643] on button "CREATE PO" at bounding box center [863, 639] width 133 height 21
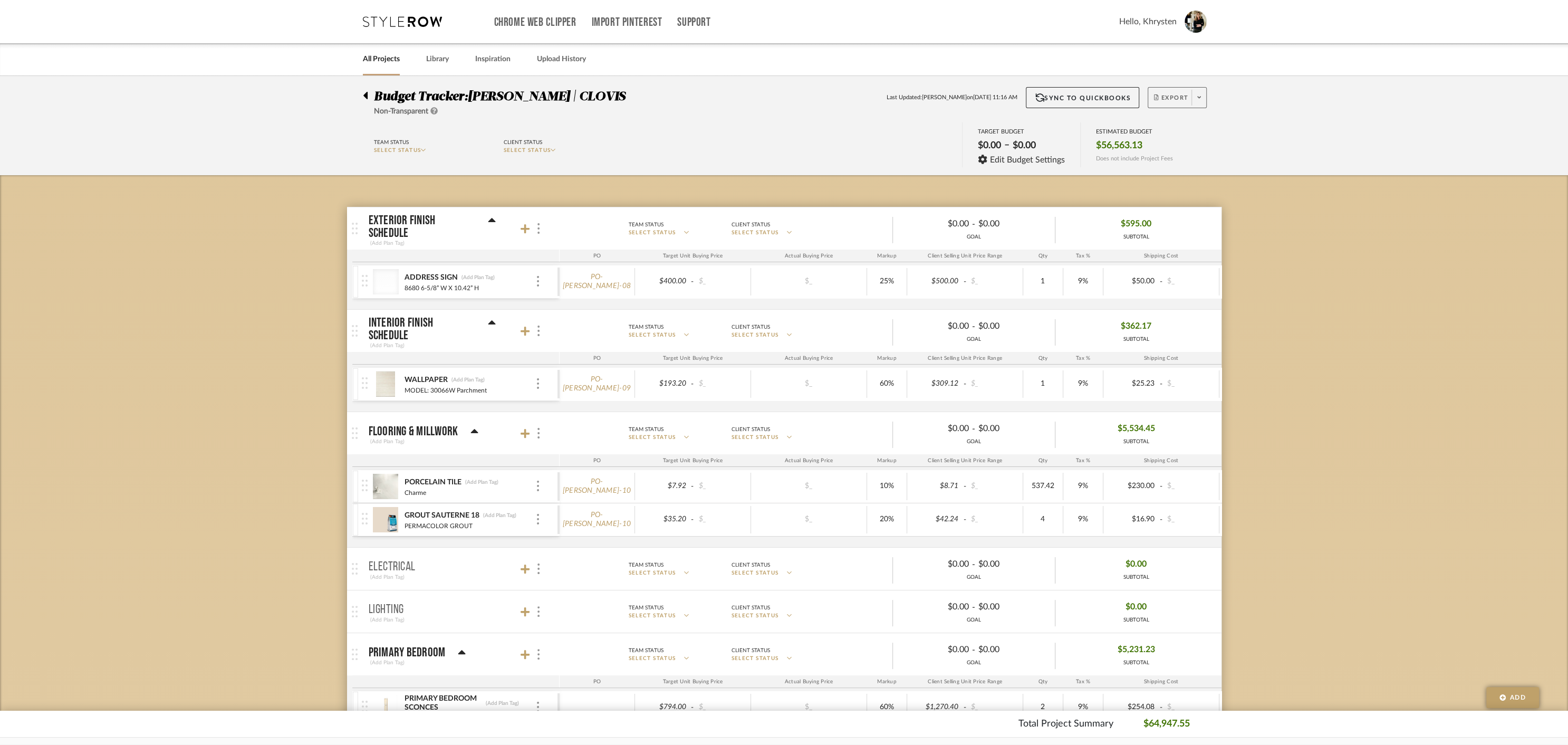
click at [1174, 97] on span "Export" at bounding box center [1171, 102] width 35 height 16
click at [1169, 177] on span "Create PO" at bounding box center [1173, 179] width 33 height 9
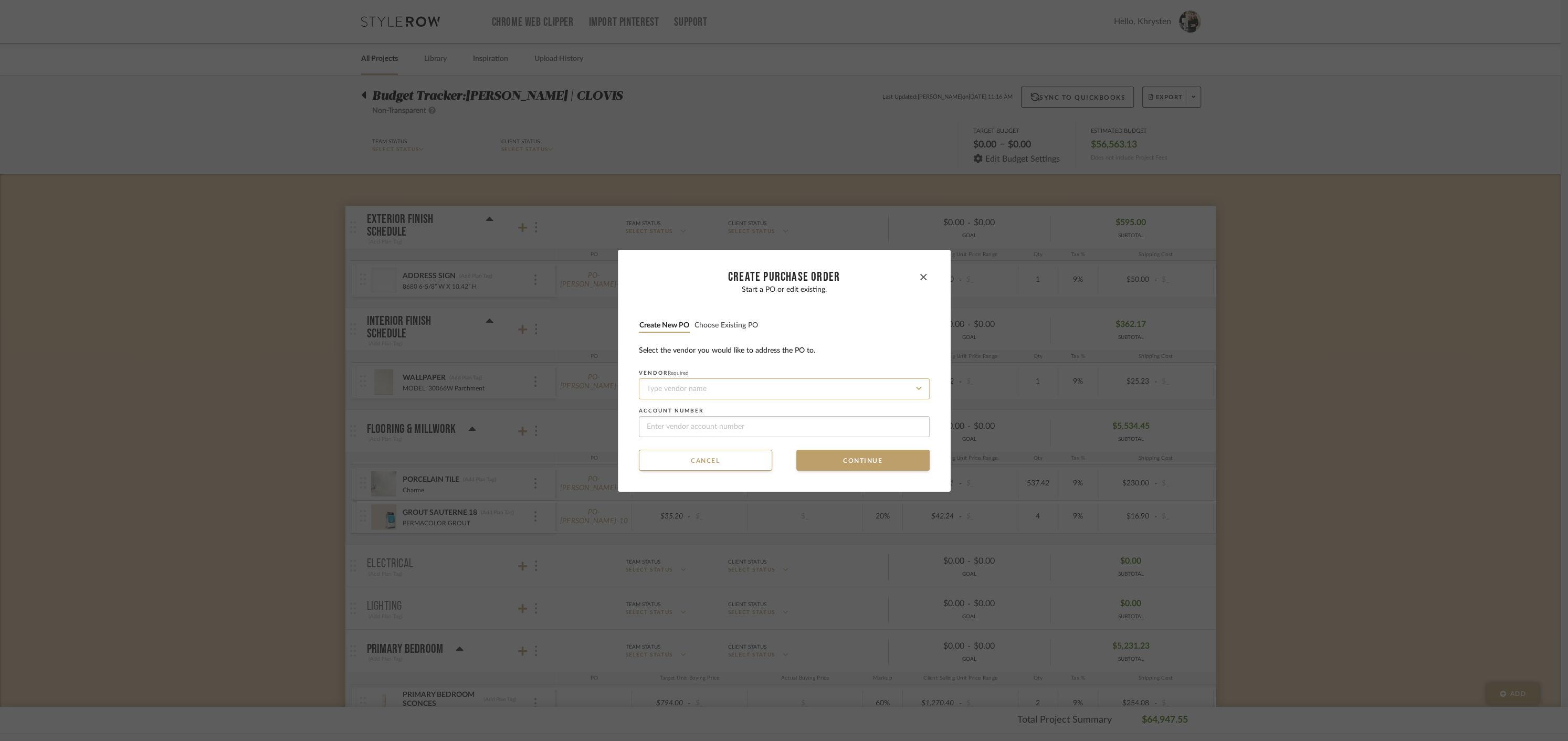
click at [719, 387] on input at bounding box center [785, 389] width 291 height 21
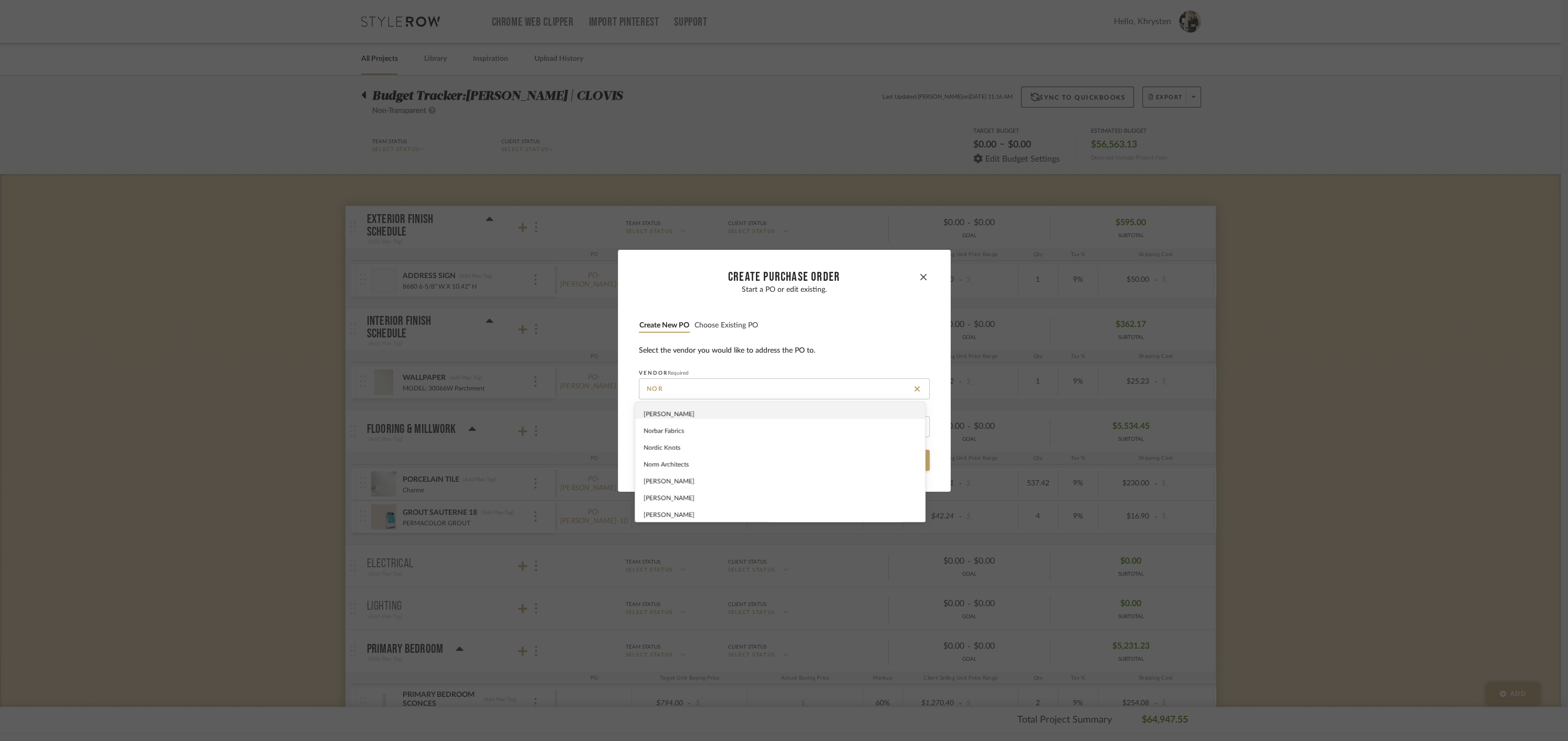
click at [664, 414] on span "[PERSON_NAME]" at bounding box center [669, 414] width 51 height 6
type input "[PERSON_NAME]"
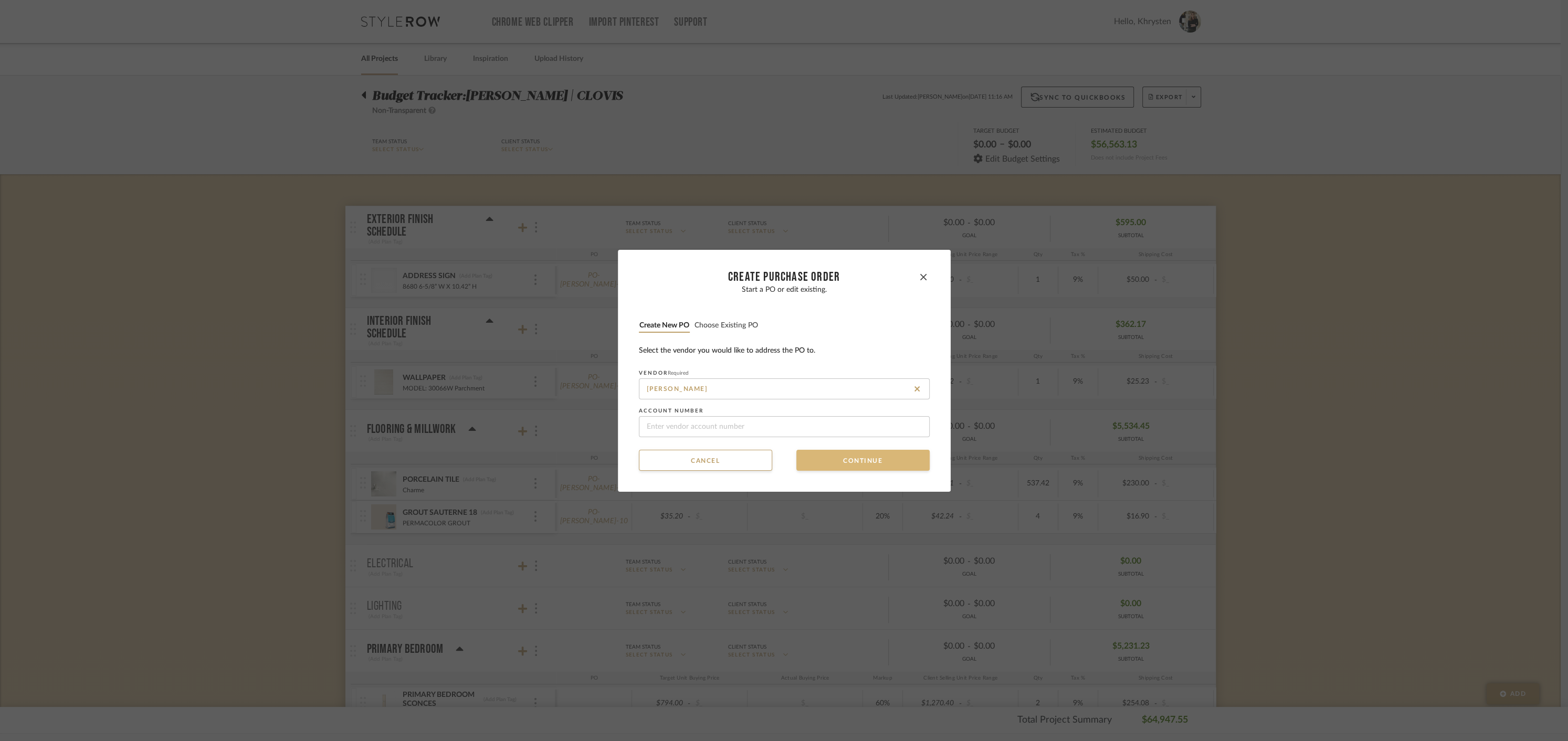
click at [825, 459] on button "Continue" at bounding box center [863, 460] width 133 height 21
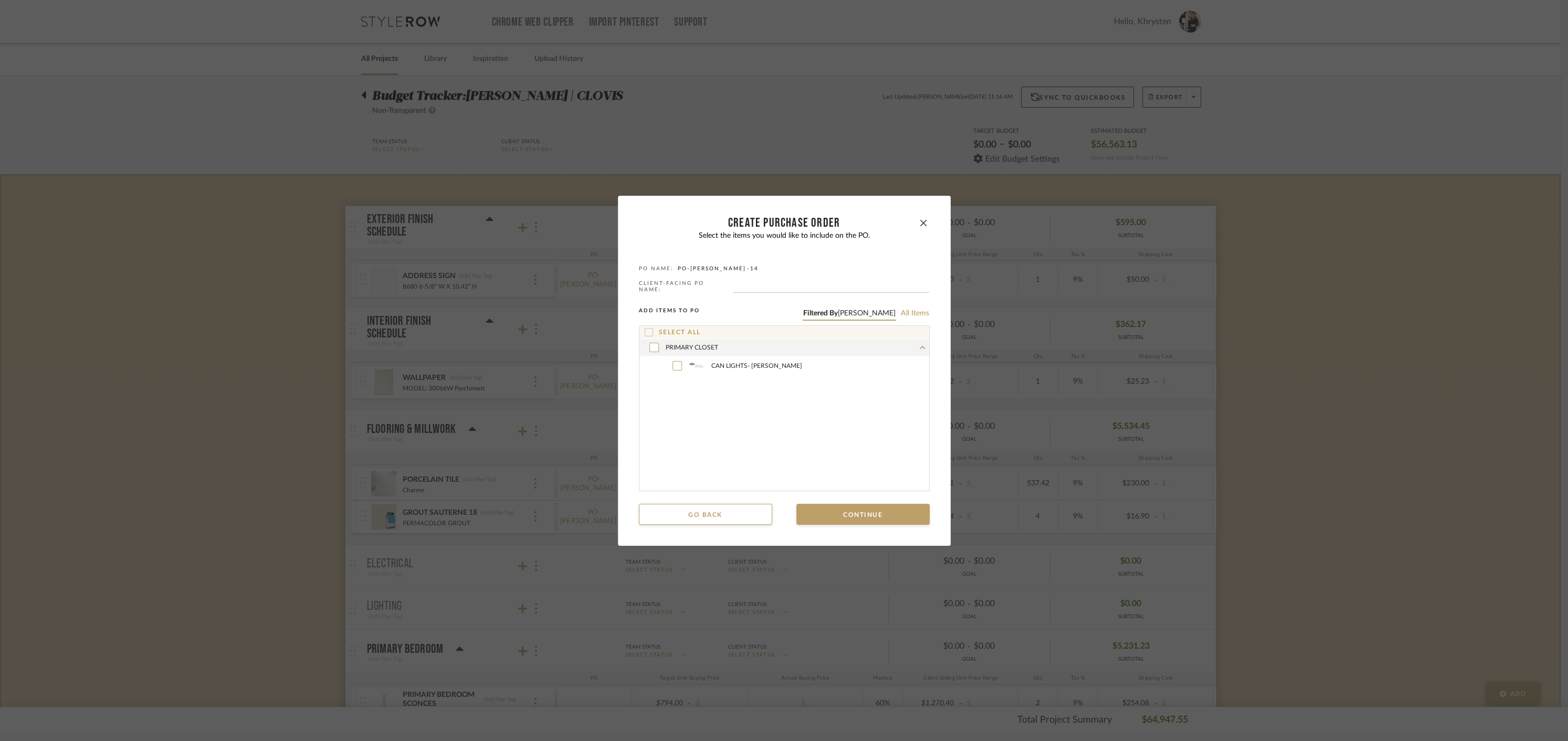
click at [645, 329] on icon at bounding box center [649, 332] width 7 height 7
click at [863, 510] on button "Continue" at bounding box center [863, 514] width 133 height 21
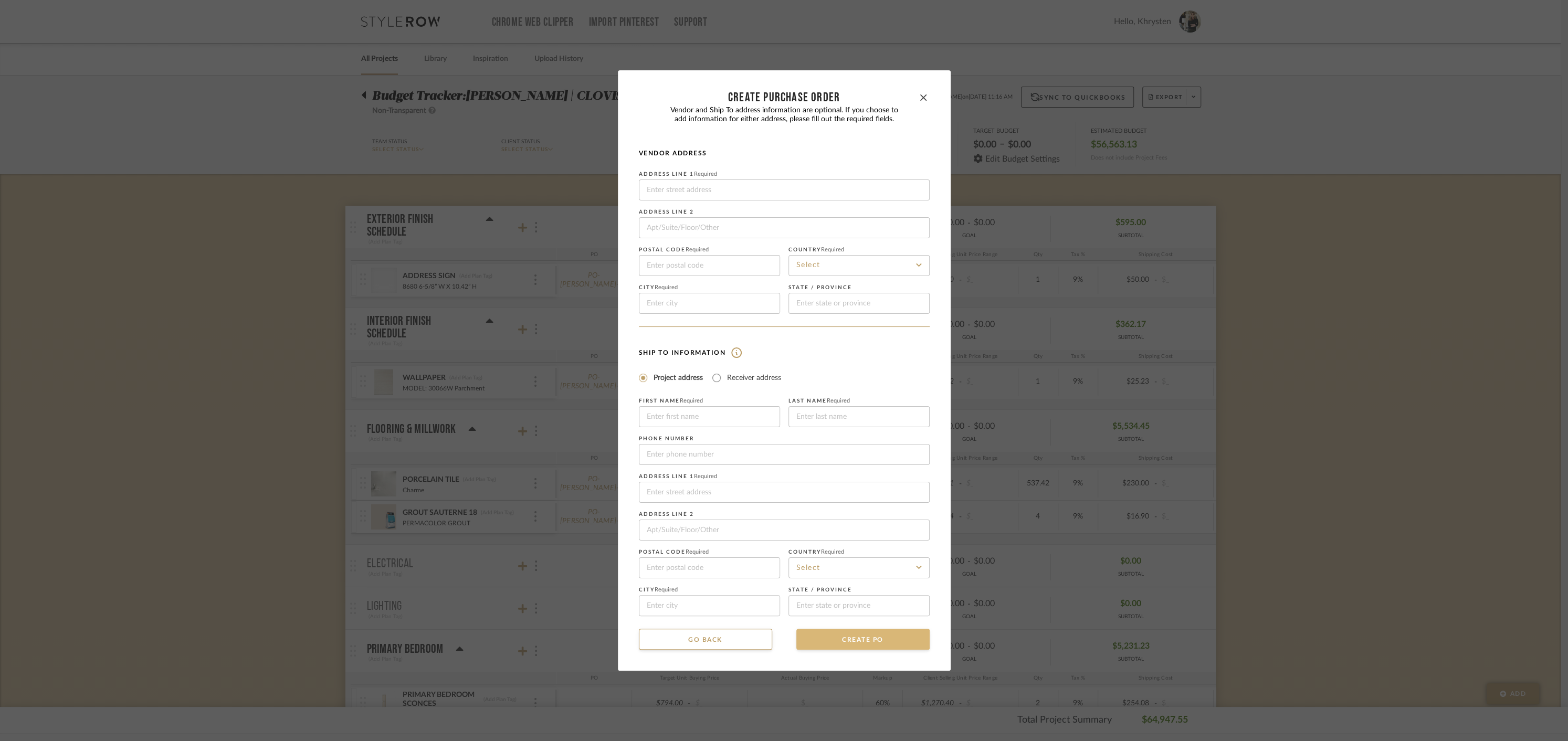
click at [869, 639] on button "CREATE PO" at bounding box center [863, 639] width 133 height 21
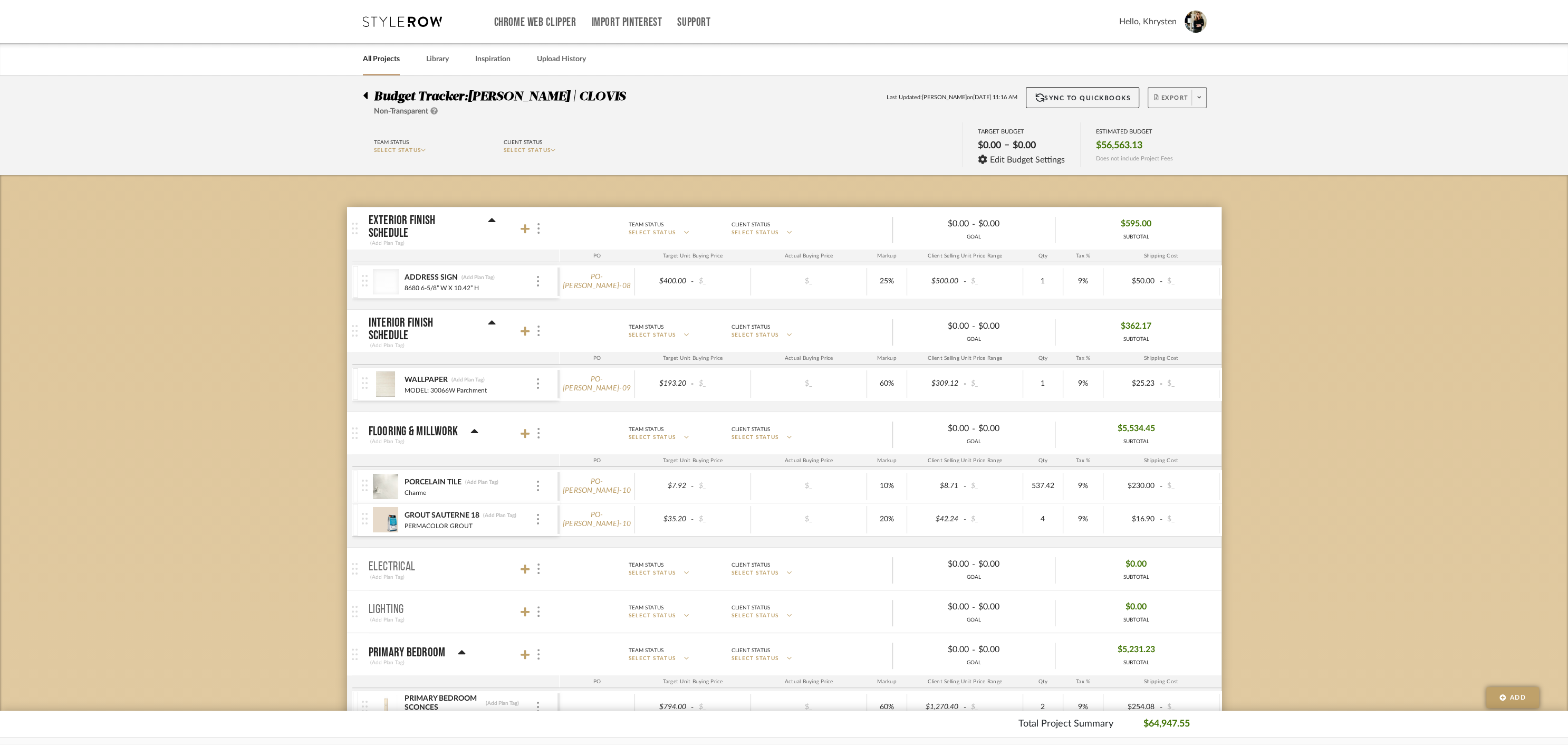
click at [1178, 97] on span "Export" at bounding box center [1171, 102] width 35 height 16
click at [1166, 182] on span "Create PO" at bounding box center [1173, 179] width 33 height 9
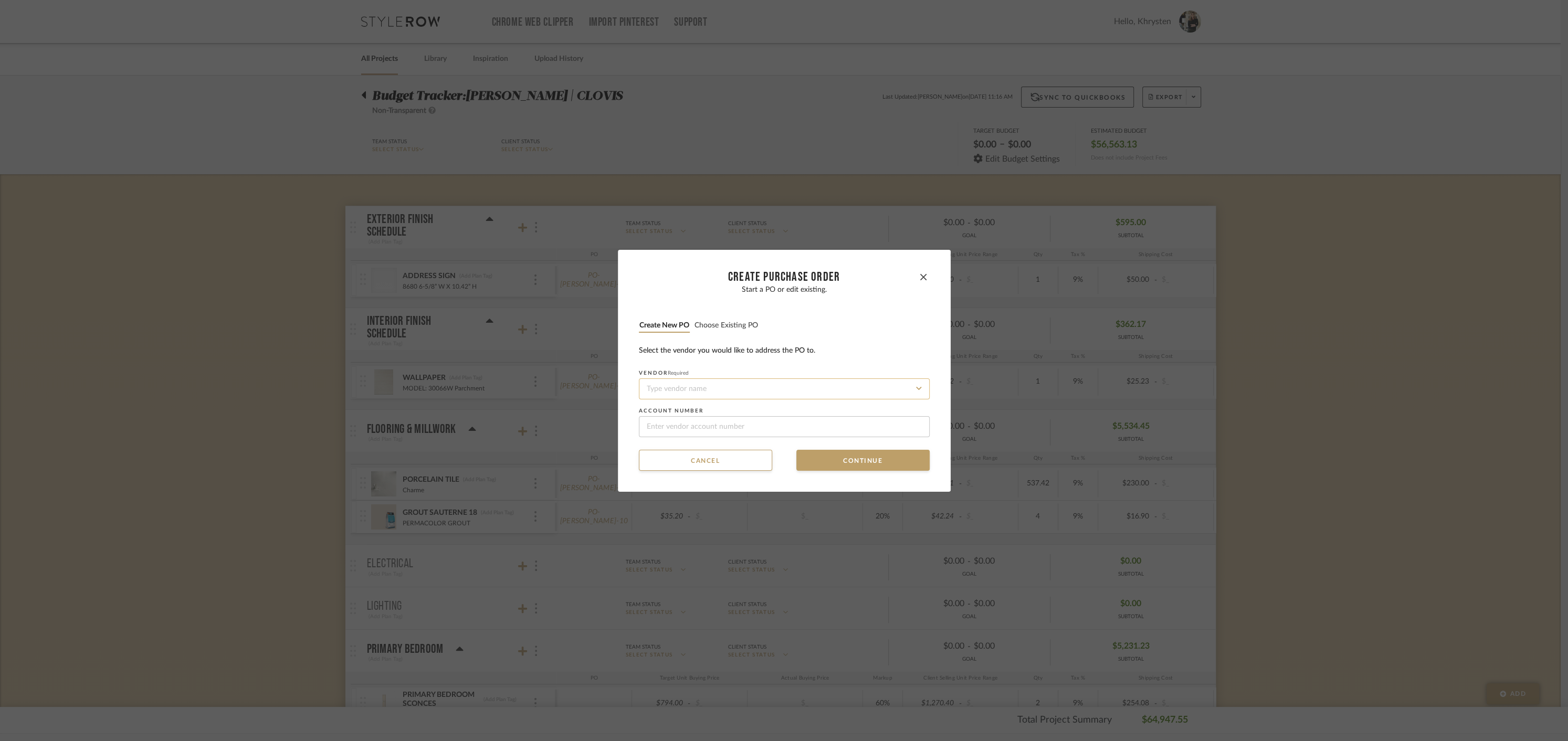
click at [732, 387] on input at bounding box center [785, 389] width 291 height 21
click at [687, 411] on div "[PERSON_NAME]" at bounding box center [780, 414] width 290 height 24
type input "[PERSON_NAME]"
click at [841, 464] on button "Continue" at bounding box center [863, 460] width 133 height 21
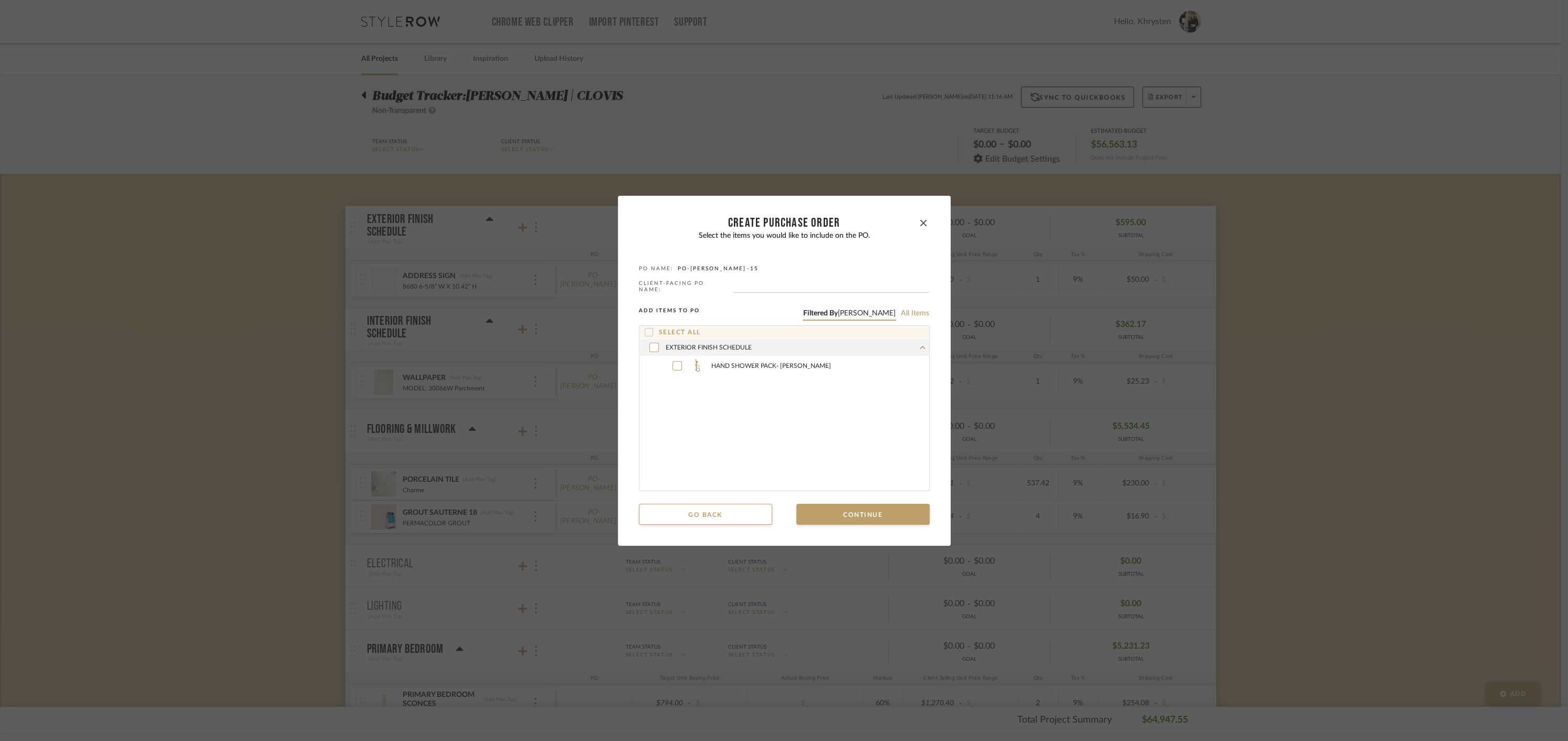
click at [645, 329] on icon at bounding box center [649, 332] width 7 height 7
click at [873, 509] on button "Continue" at bounding box center [863, 514] width 133 height 21
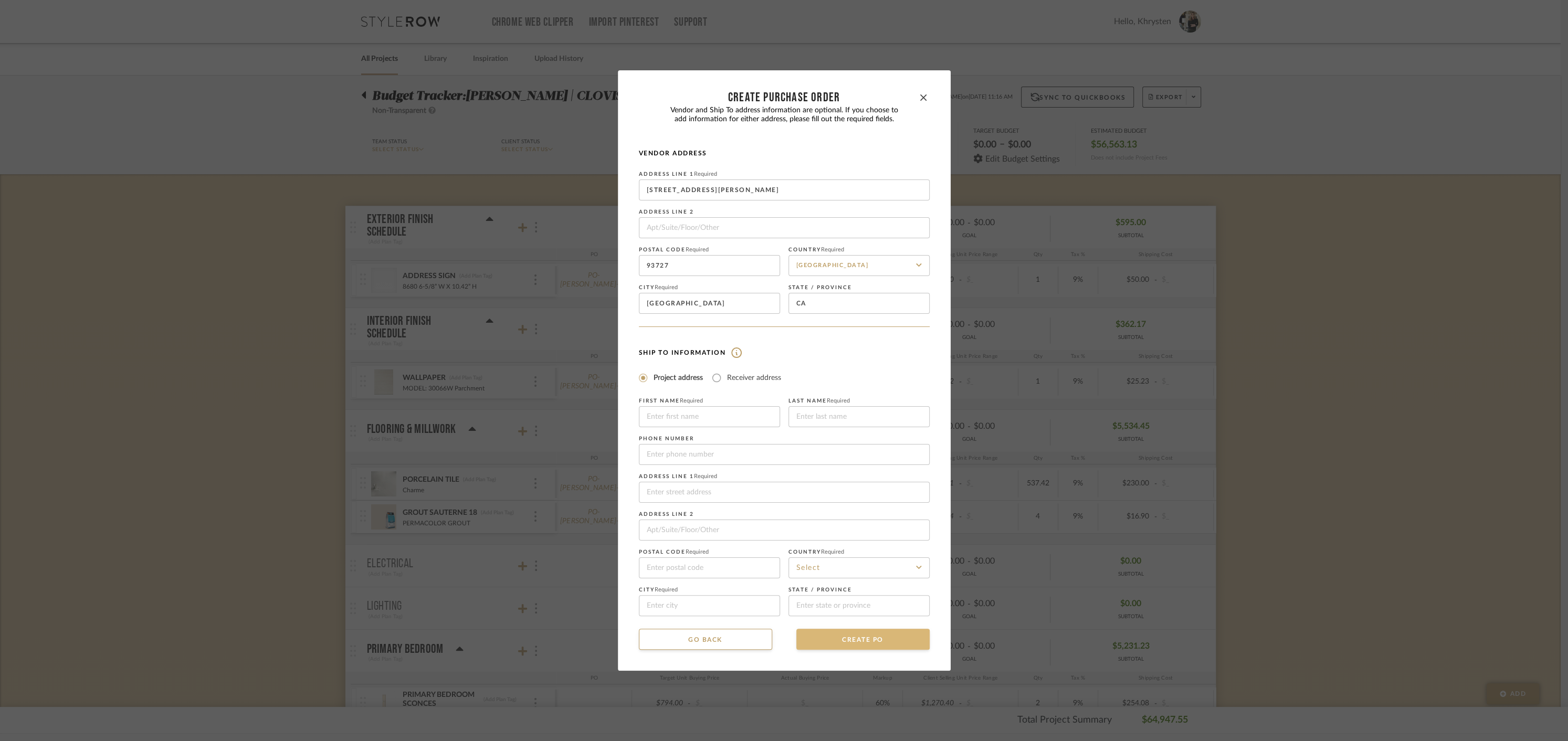
click at [852, 640] on button "CREATE PO" at bounding box center [863, 639] width 133 height 21
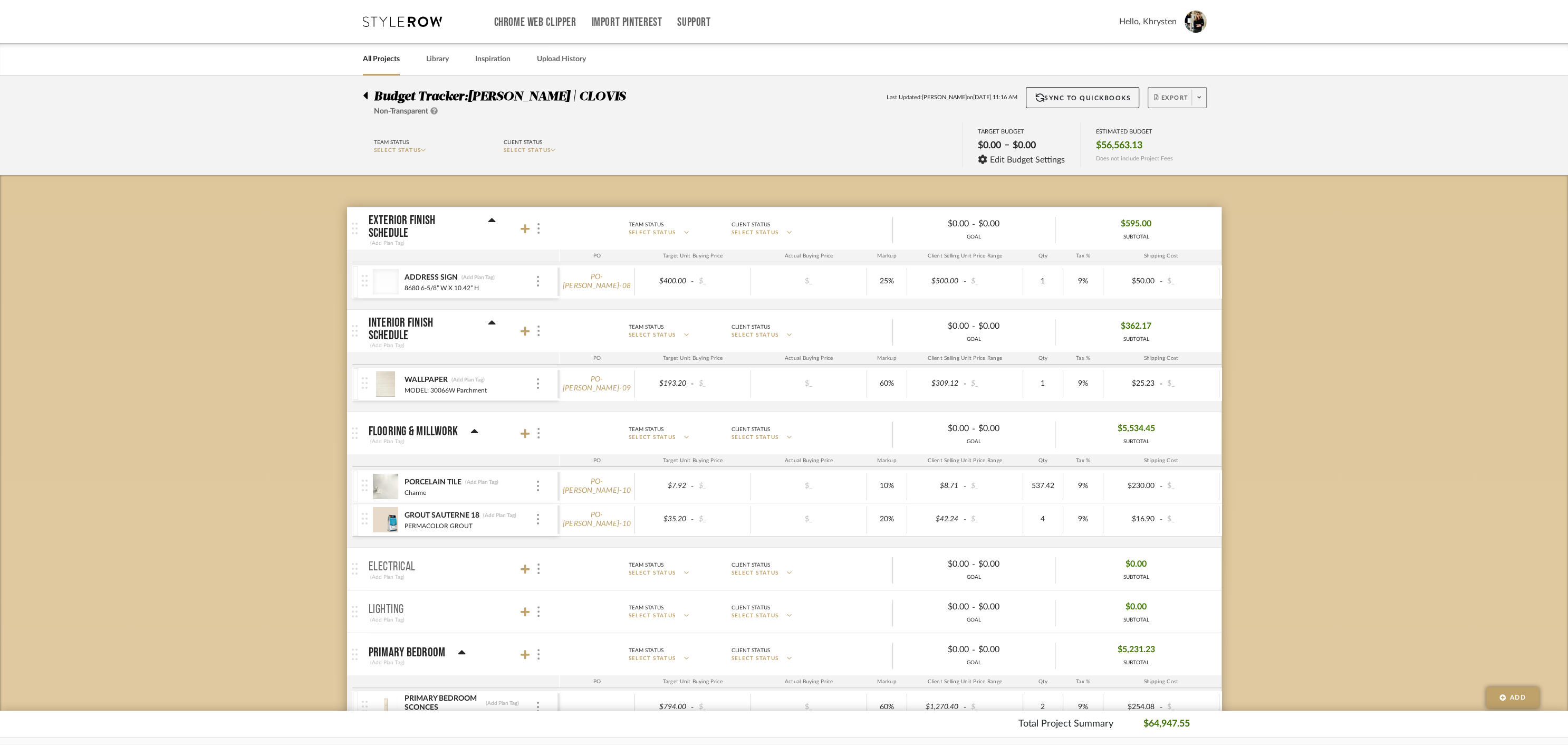
click at [1171, 99] on span "Export" at bounding box center [1171, 102] width 35 height 16
click at [1170, 179] on span "Create PO" at bounding box center [1173, 179] width 33 height 9
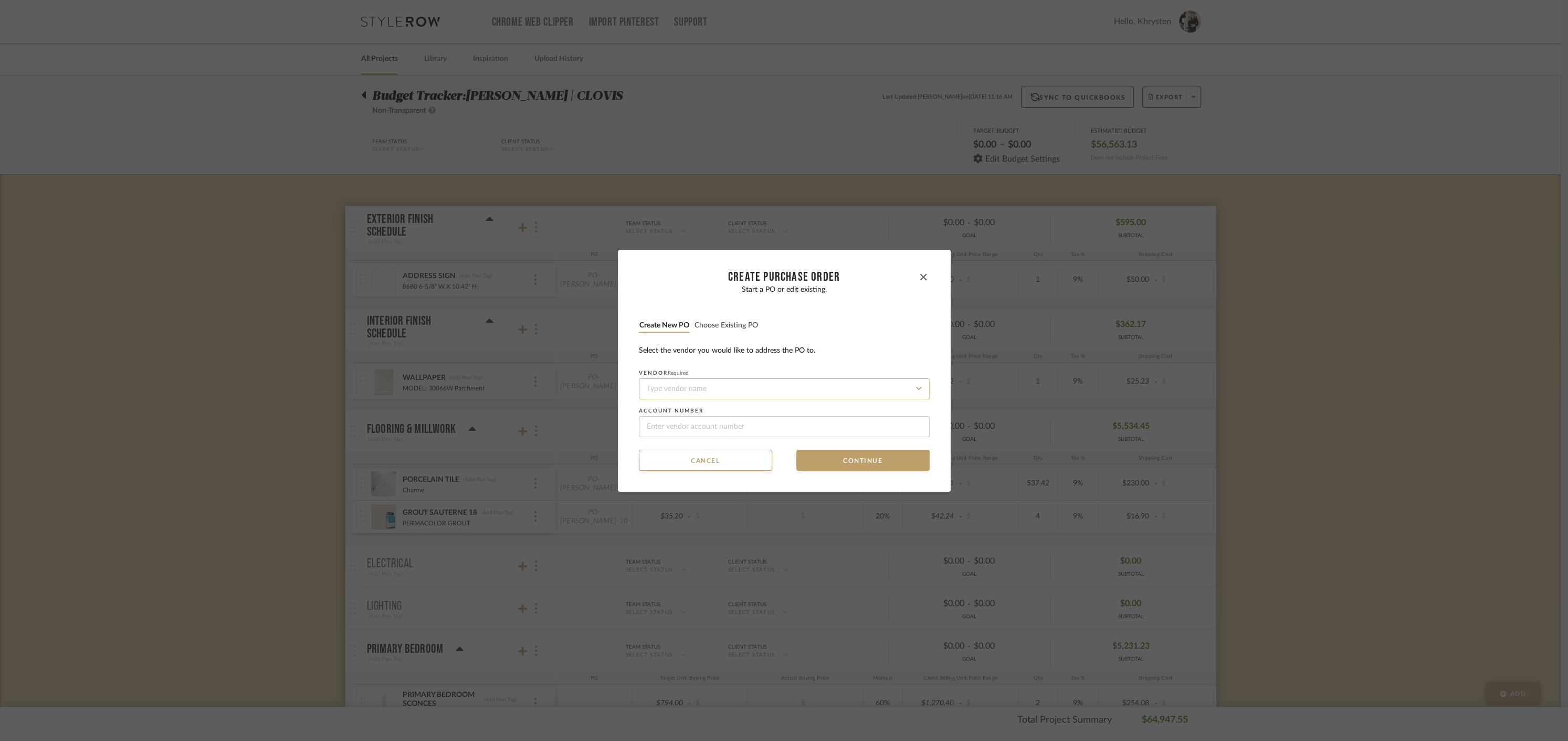
click at [761, 383] on input at bounding box center [785, 389] width 291 height 21
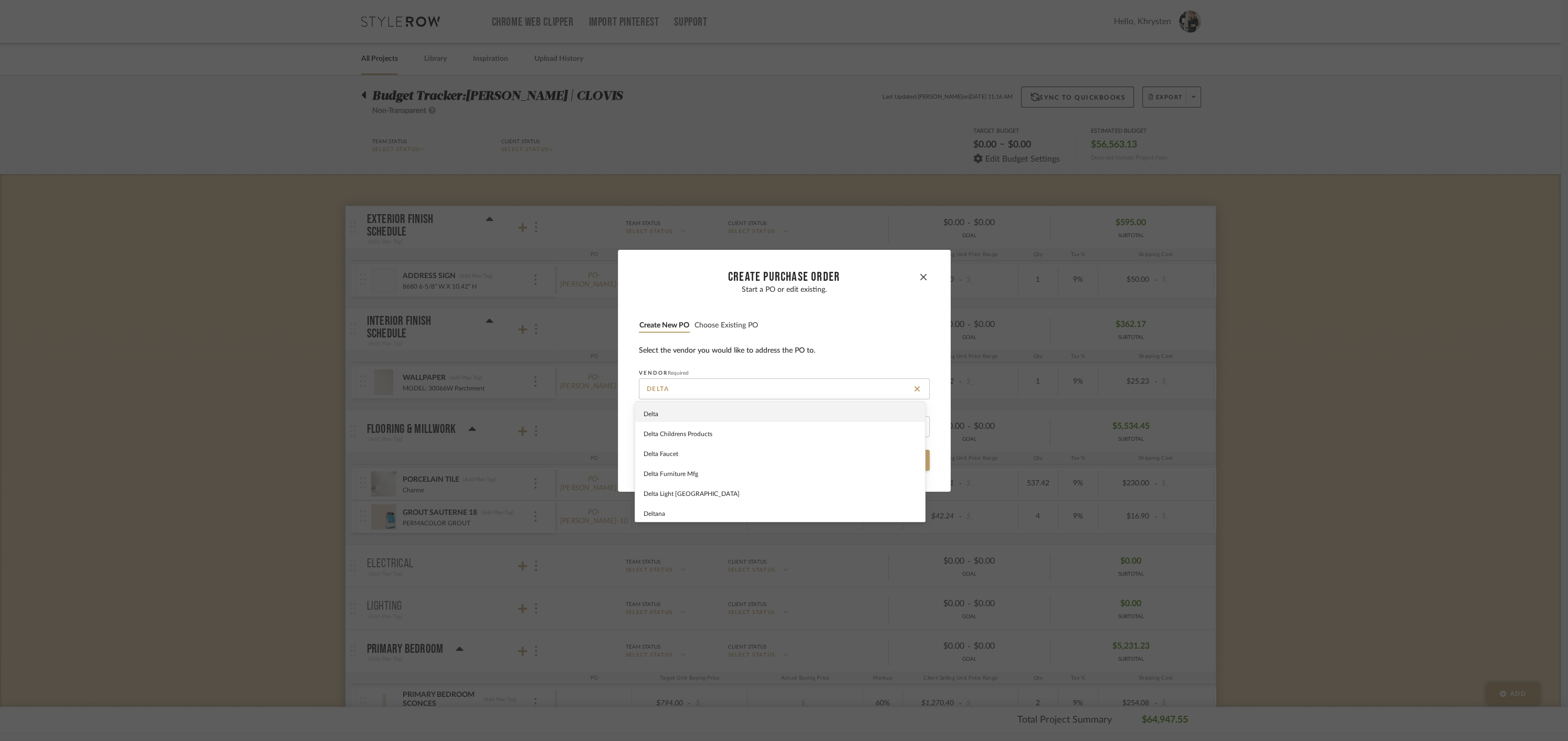
click at [673, 414] on div "Delta" at bounding box center [780, 412] width 290 height 20
type input "Delta"
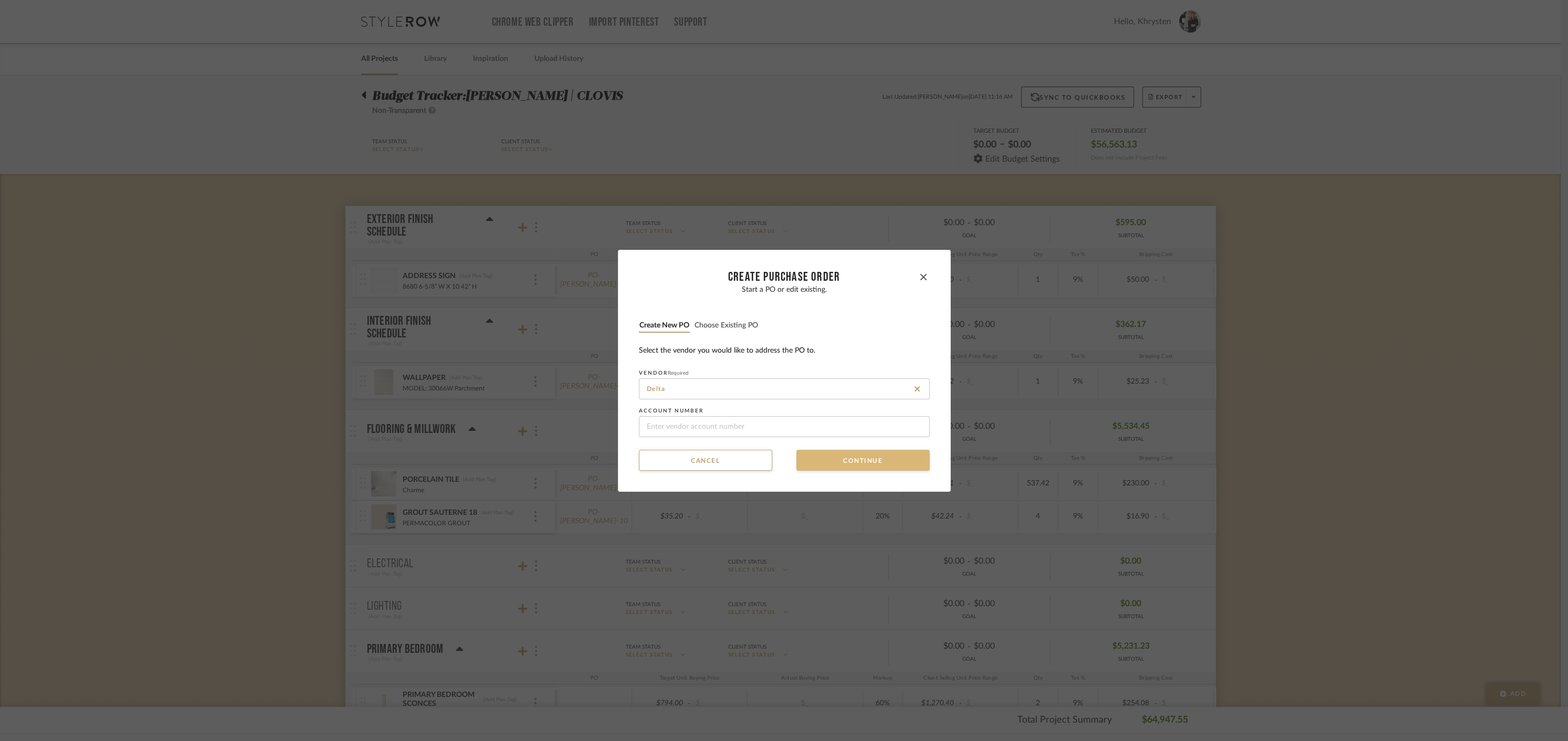
click at [851, 461] on button "Continue" at bounding box center [863, 460] width 133 height 21
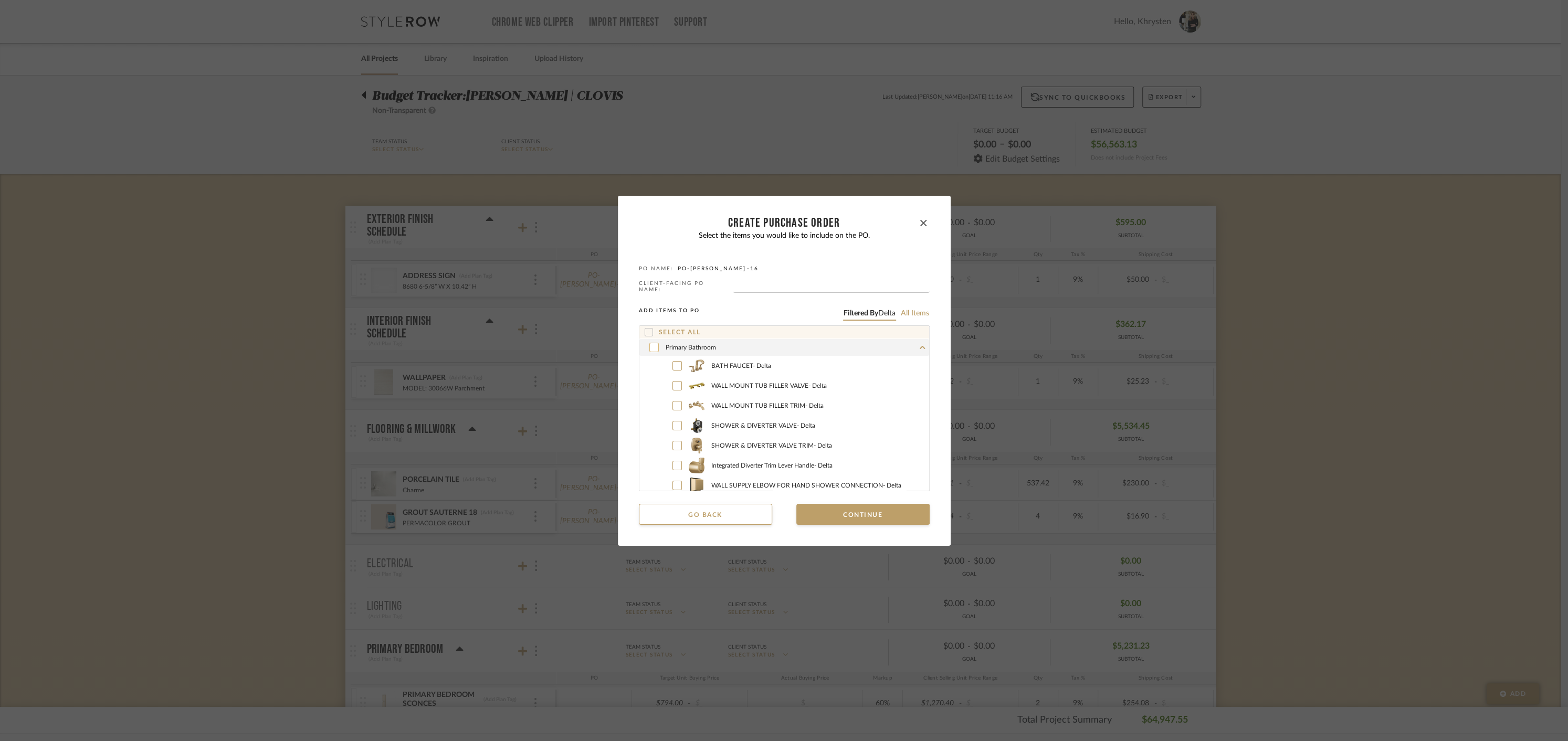
click at [652, 345] on icon at bounding box center [654, 347] width 6 height 7
click at [846, 511] on button "Continue" at bounding box center [863, 514] width 133 height 21
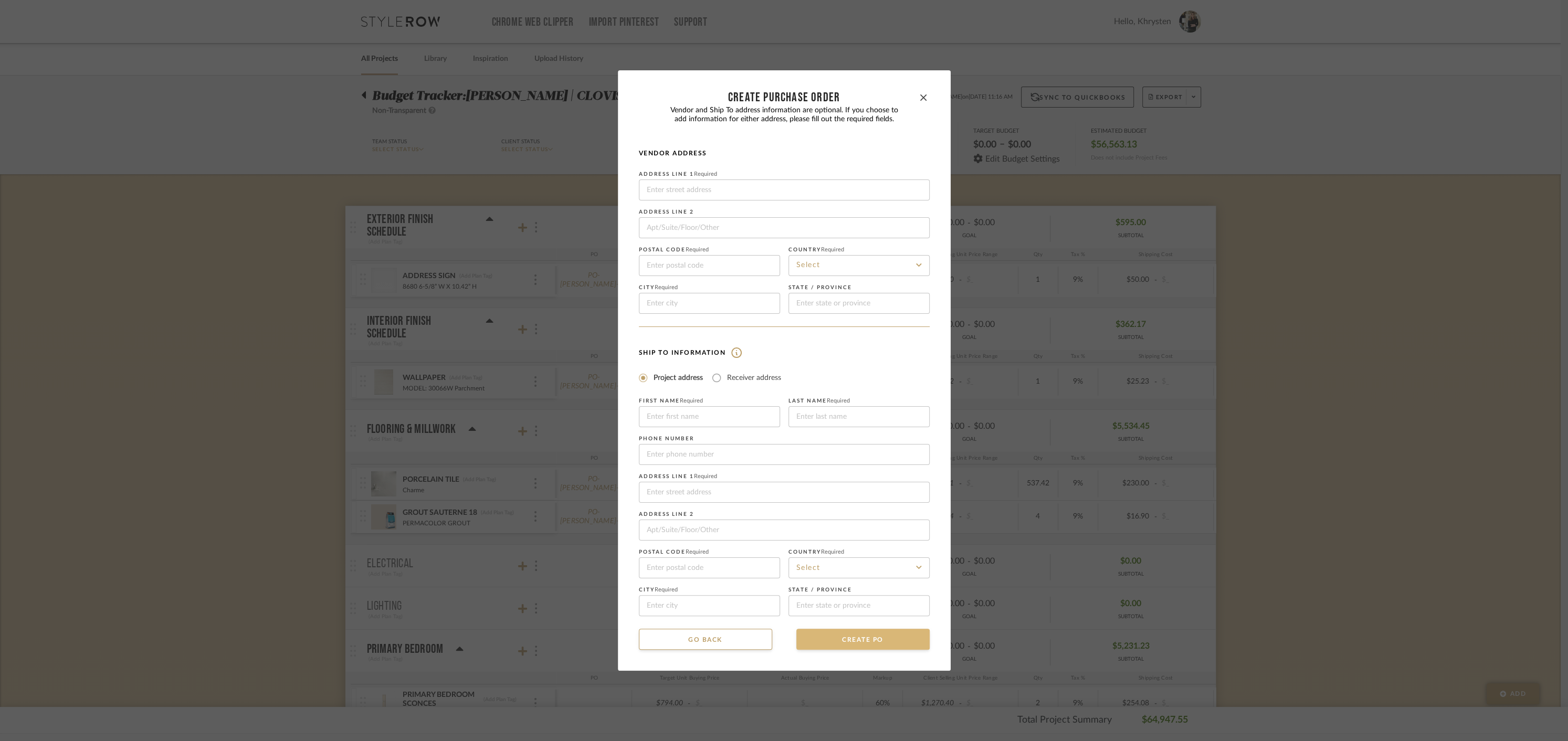
click at [846, 639] on button "CREATE PO" at bounding box center [863, 639] width 133 height 21
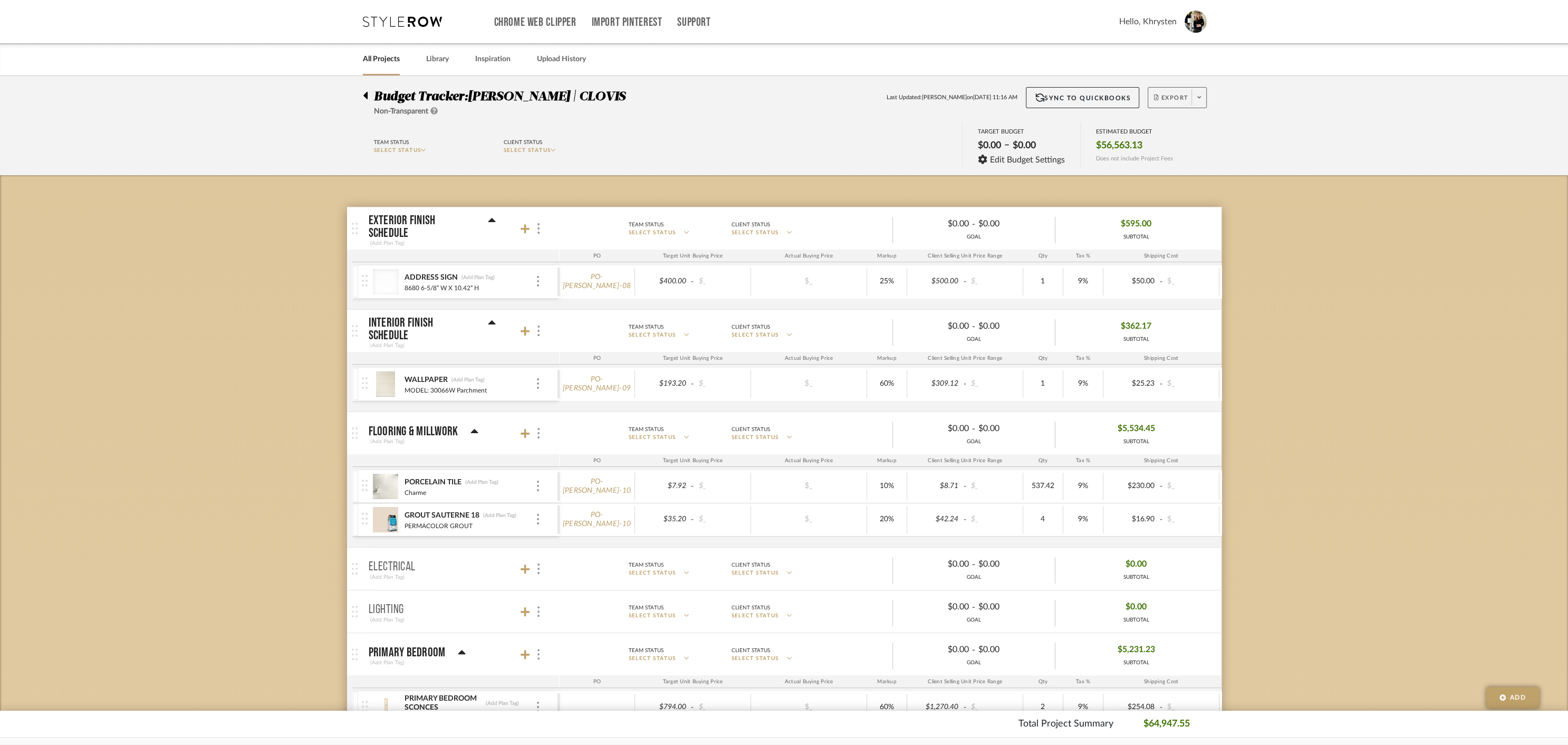
click at [1163, 102] on span "Export" at bounding box center [1171, 102] width 35 height 16
click at [1170, 179] on span "Create PO" at bounding box center [1173, 179] width 33 height 9
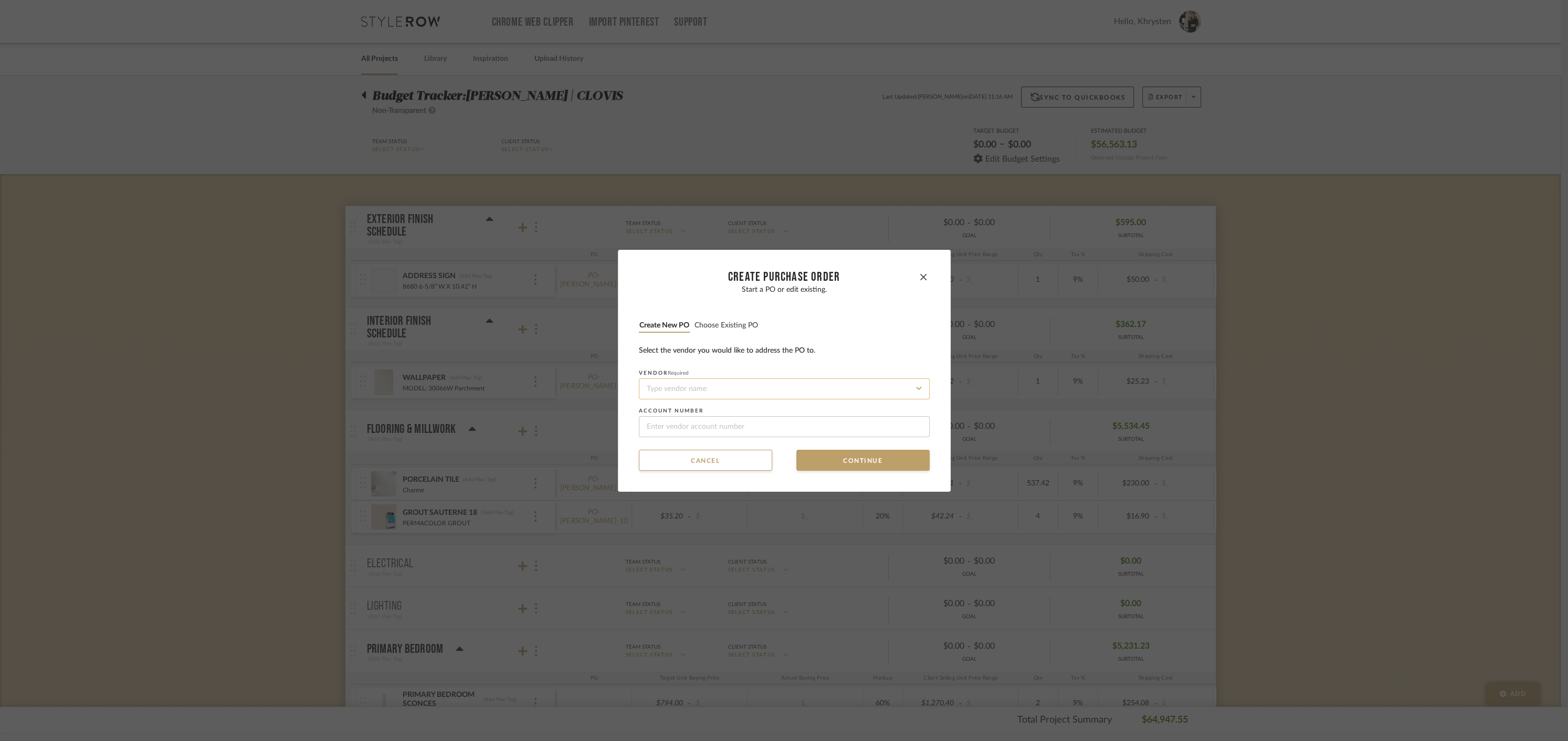
click at [719, 391] on input at bounding box center [785, 389] width 291 height 21
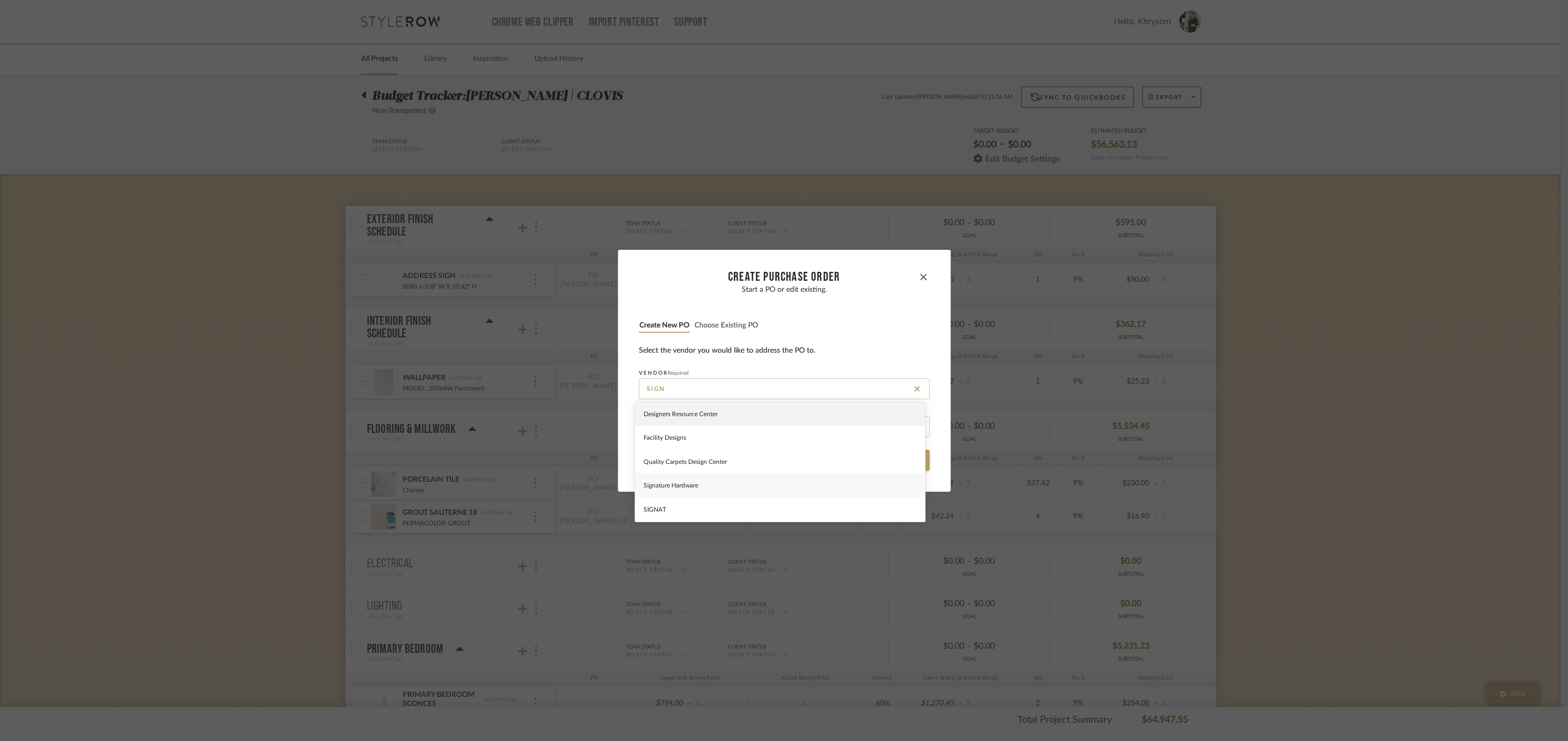
click at [676, 484] on span "Signature Hardware" at bounding box center [671, 485] width 55 height 6
type input "Signature Hardware"
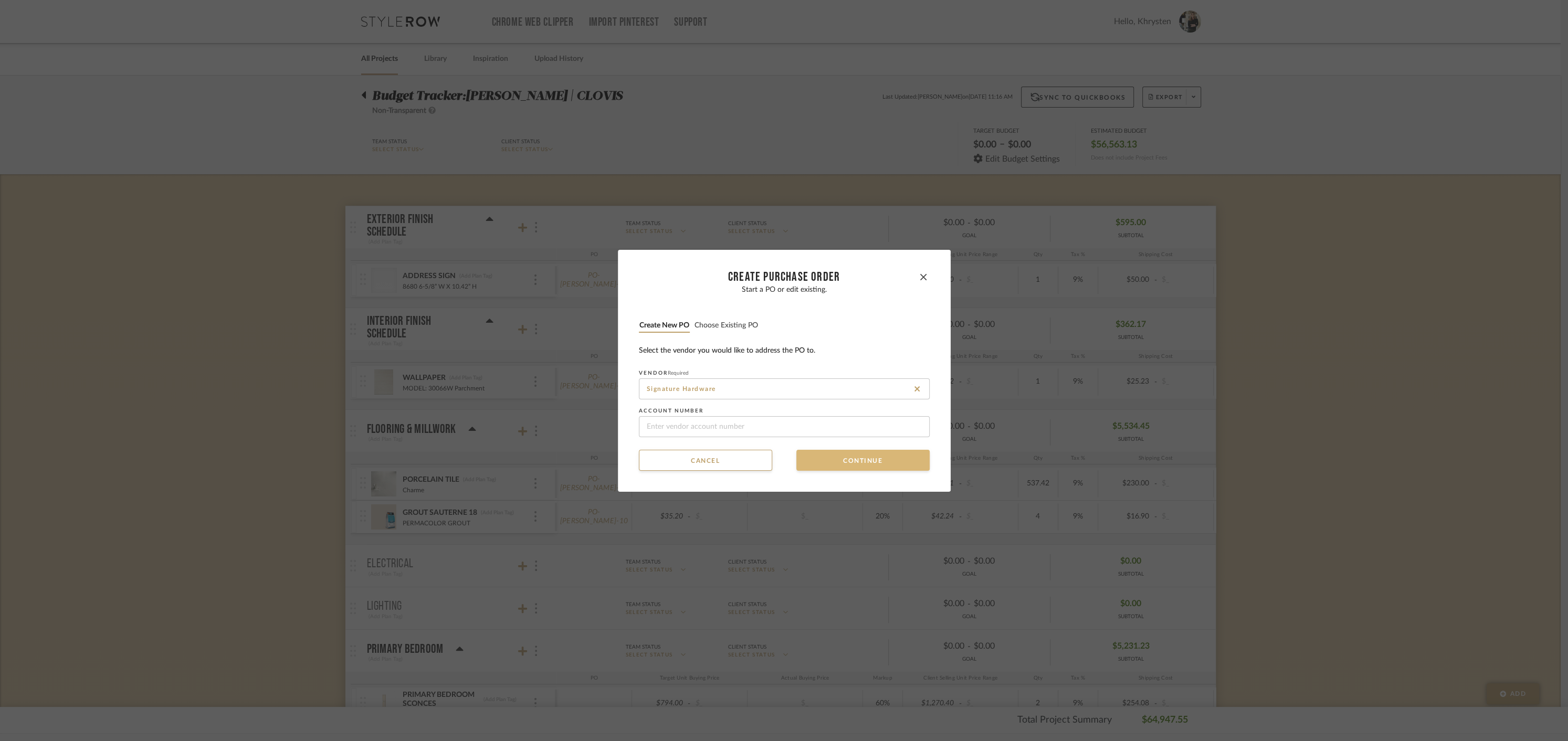
click at [822, 457] on button "Continue" at bounding box center [863, 460] width 133 height 21
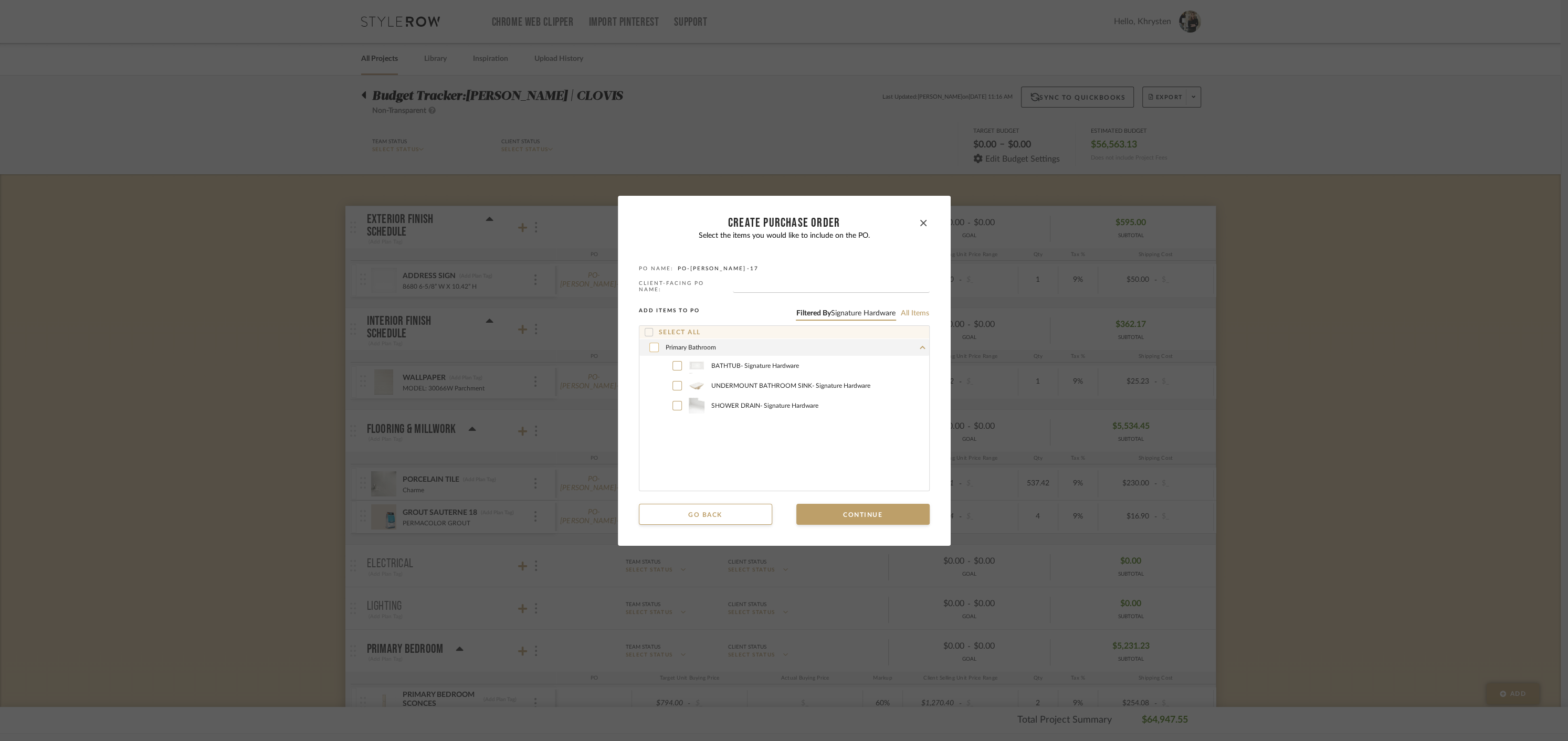
click at [651, 344] on icon at bounding box center [654, 347] width 6 height 7
click at [849, 512] on button "Continue" at bounding box center [863, 514] width 133 height 21
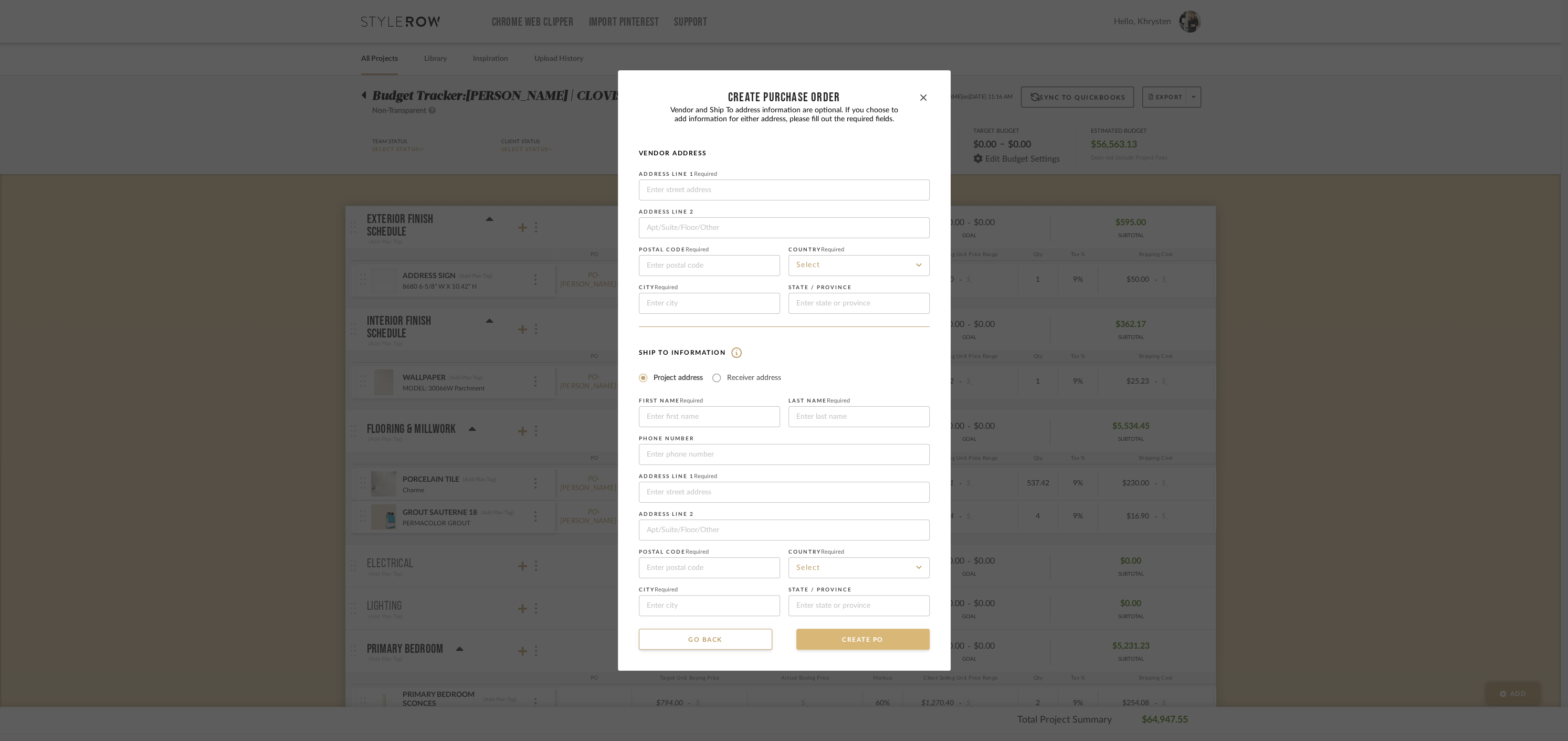
click at [842, 639] on button "CREATE PO" at bounding box center [863, 639] width 133 height 21
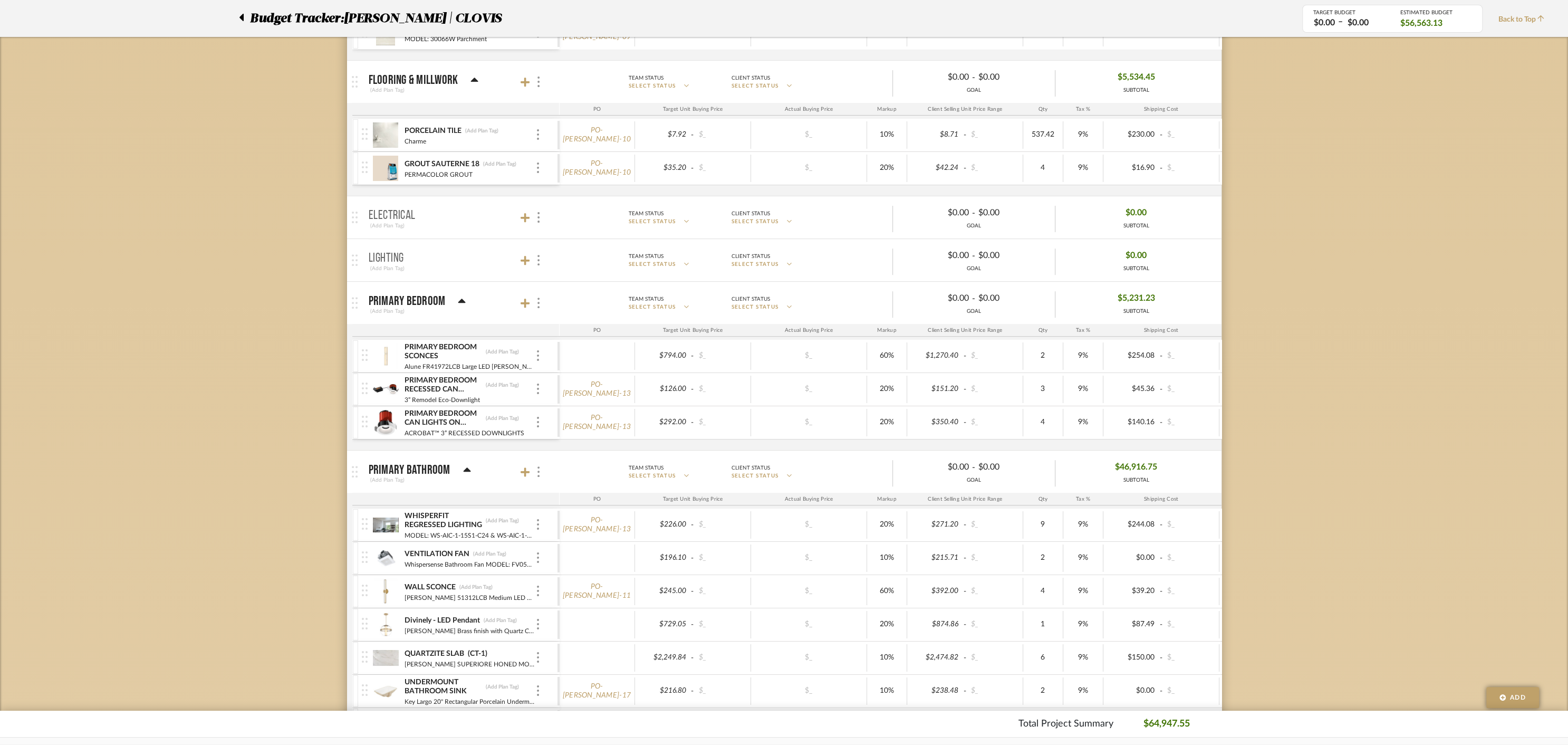
scroll to position [364, 0]
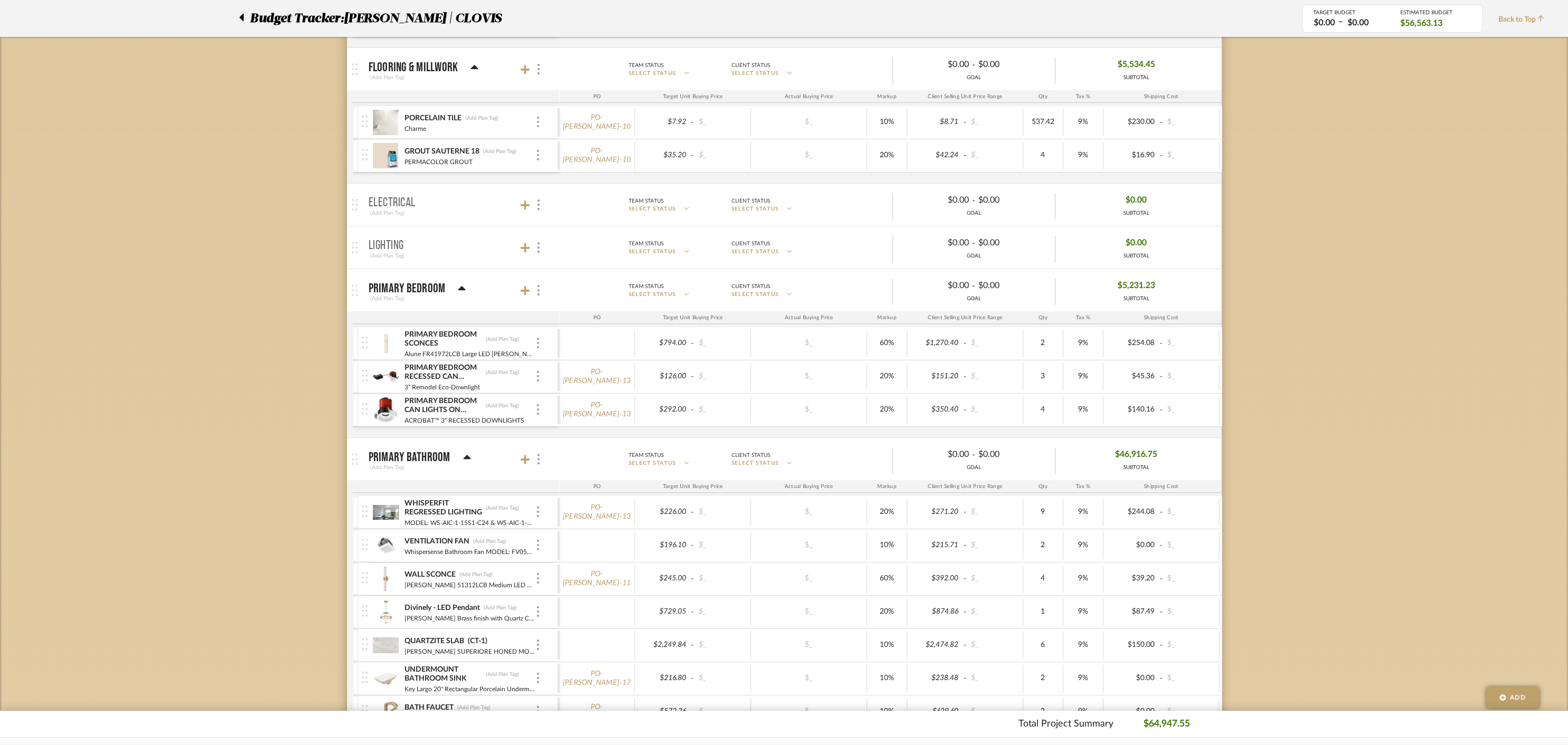
click at [460, 289] on icon at bounding box center [462, 288] width 8 height 13
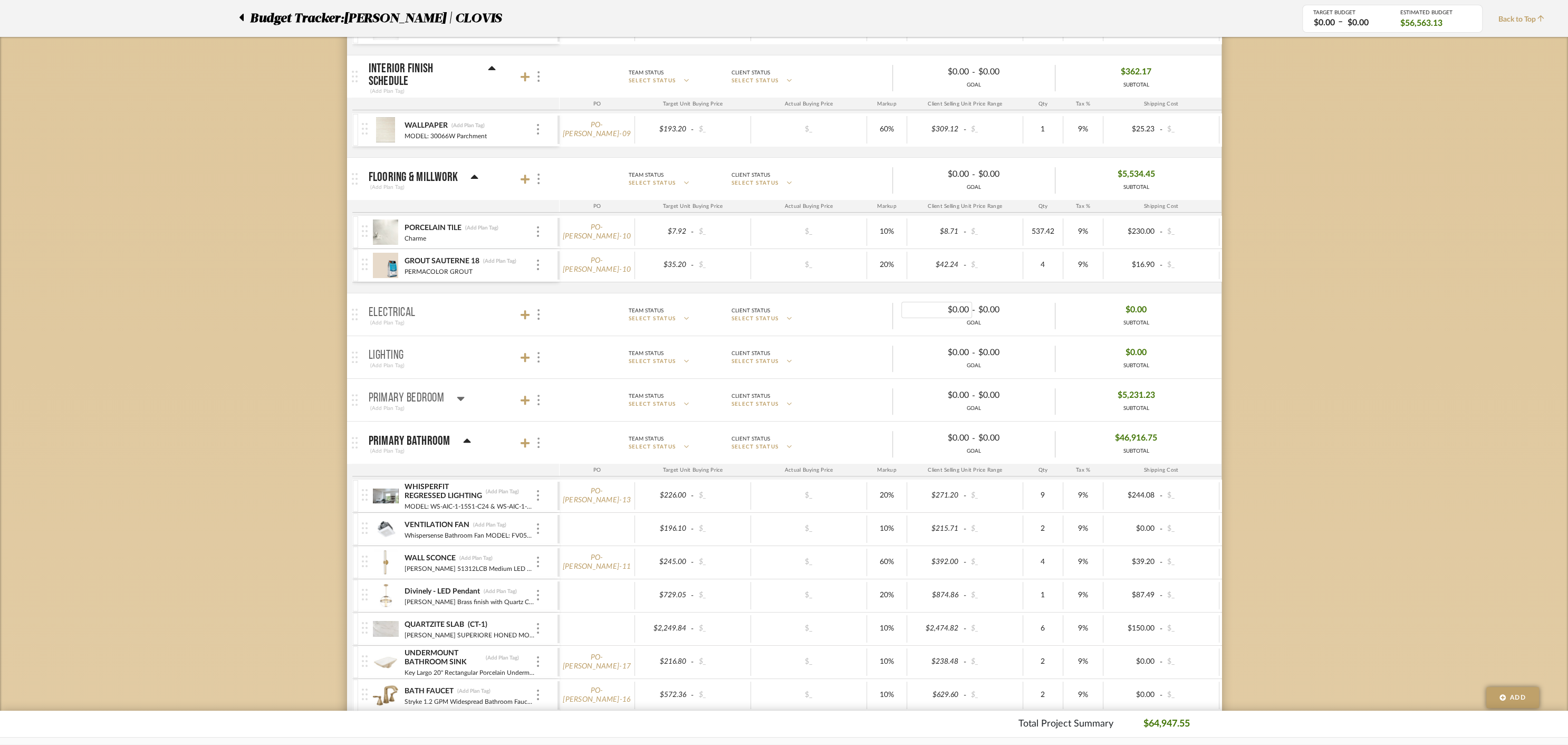
scroll to position [0, 0]
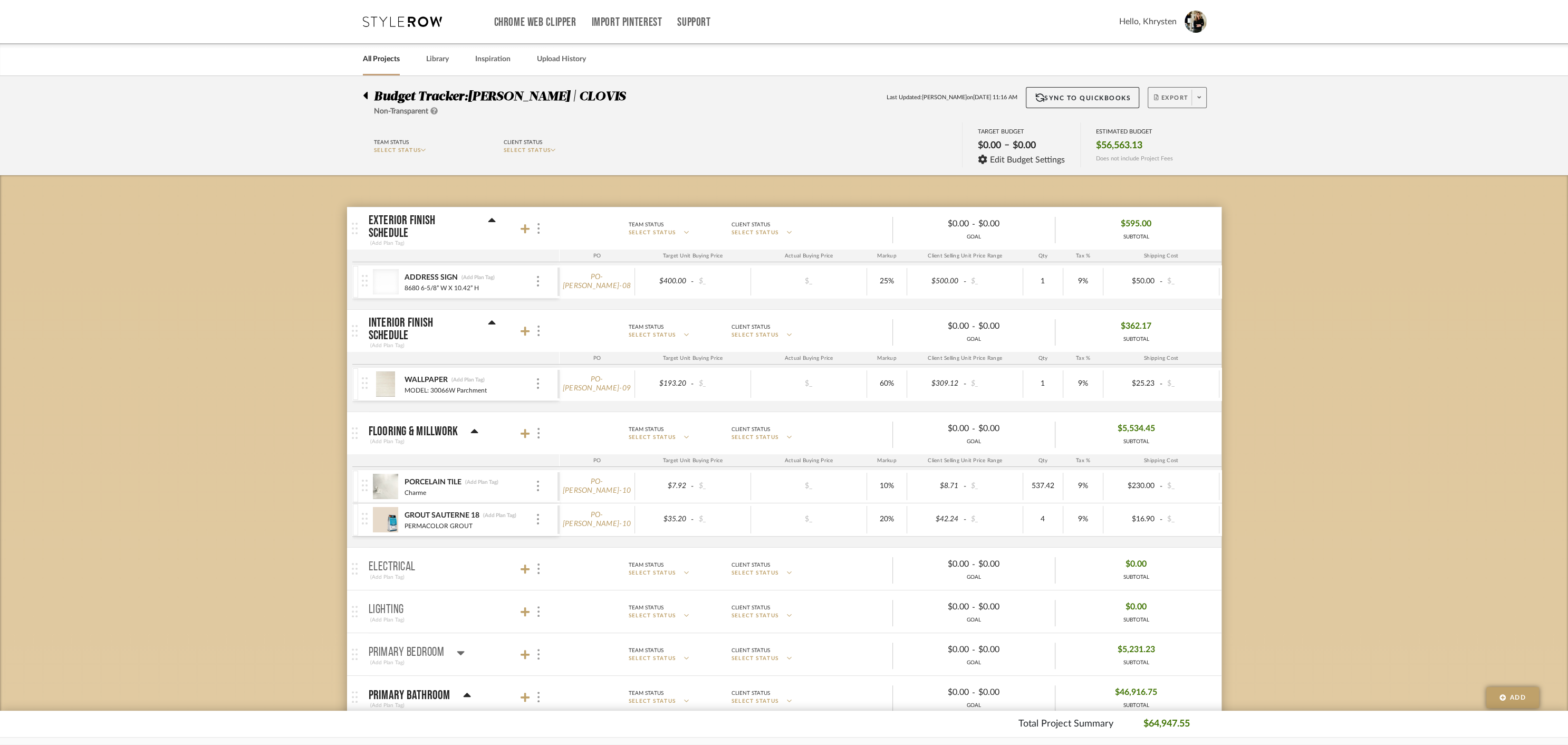
click at [1172, 96] on span "Export" at bounding box center [1171, 102] width 35 height 16
click at [1173, 178] on span "Create PO" at bounding box center [1173, 179] width 33 height 9
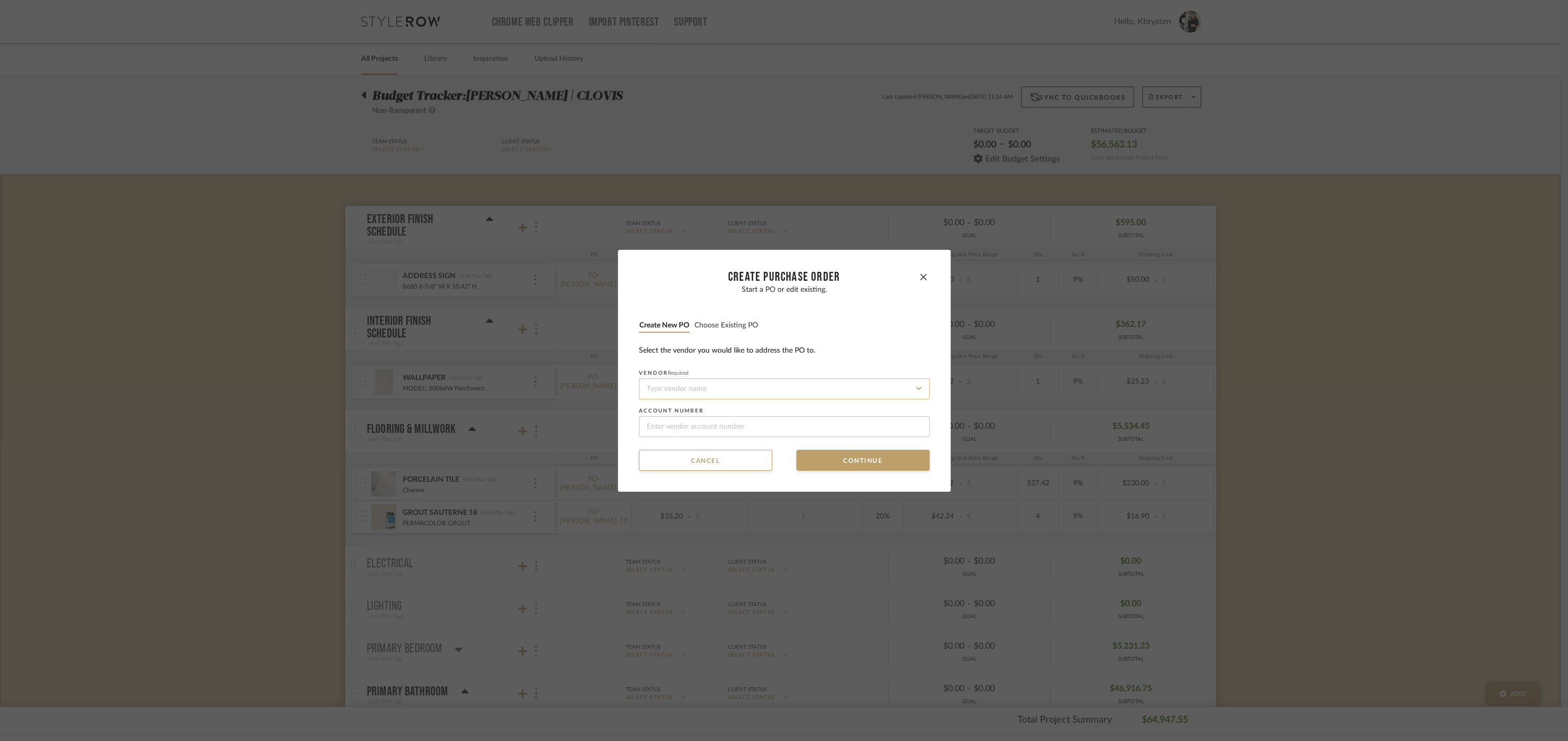
click at [729, 389] on input at bounding box center [785, 389] width 291 height 21
click at [685, 406] on div "Panasonic" at bounding box center [780, 414] width 290 height 24
type input "Panasonic"
click at [883, 458] on button "Continue" at bounding box center [863, 460] width 133 height 21
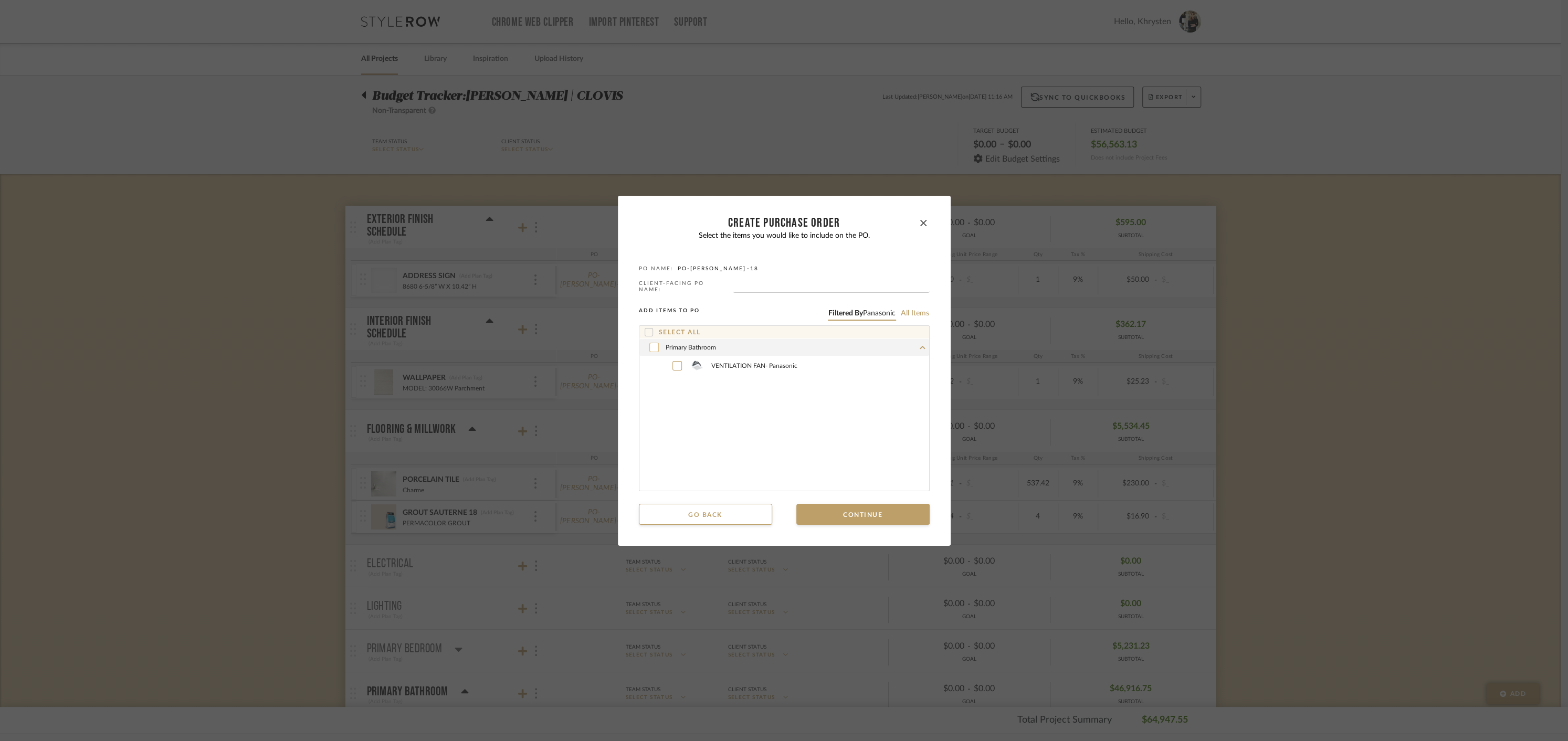
click at [651, 346] on icon at bounding box center [654, 347] width 6 height 7
click at [888, 517] on button "Continue" at bounding box center [863, 514] width 133 height 21
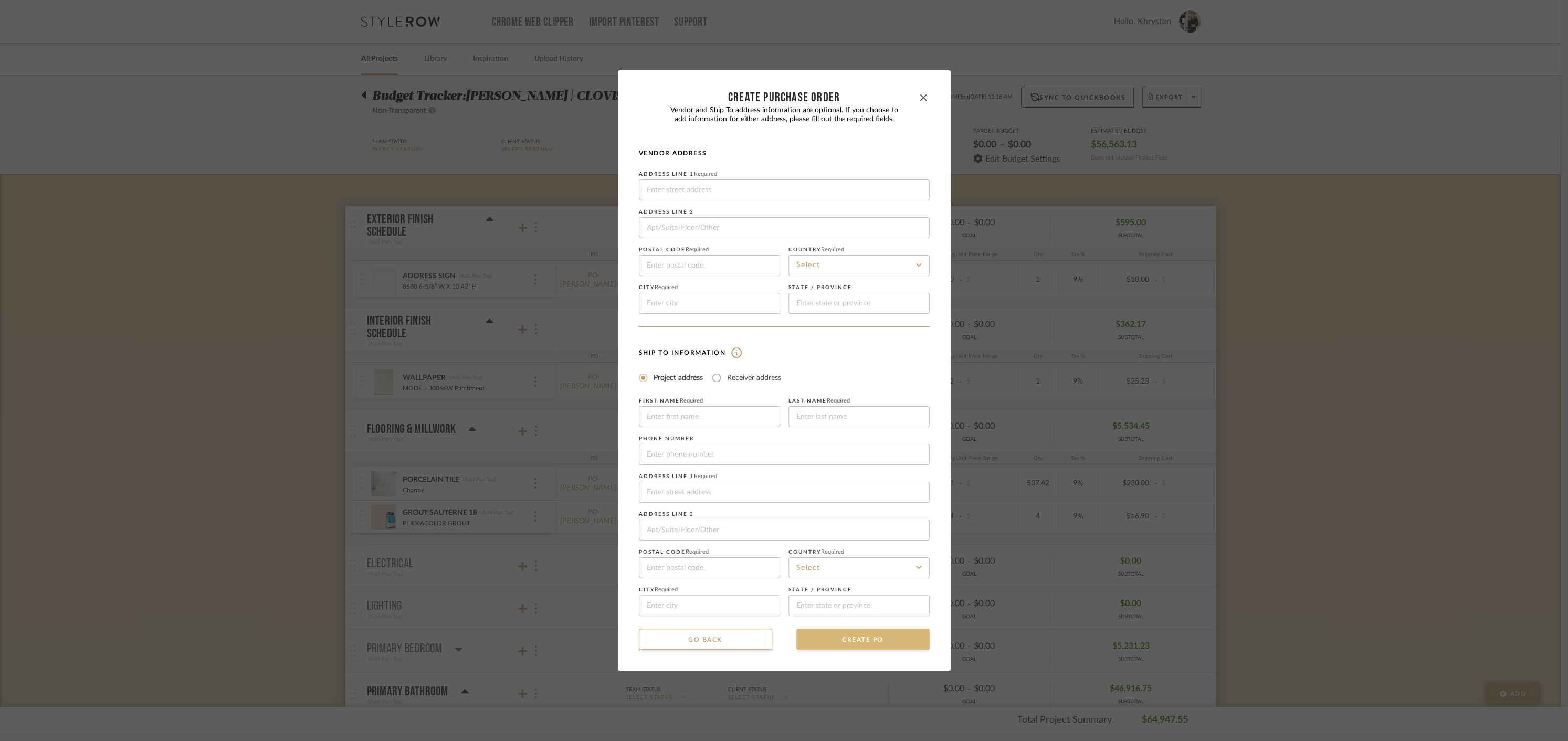
click at [861, 641] on button "CREATE PO" at bounding box center [863, 639] width 133 height 21
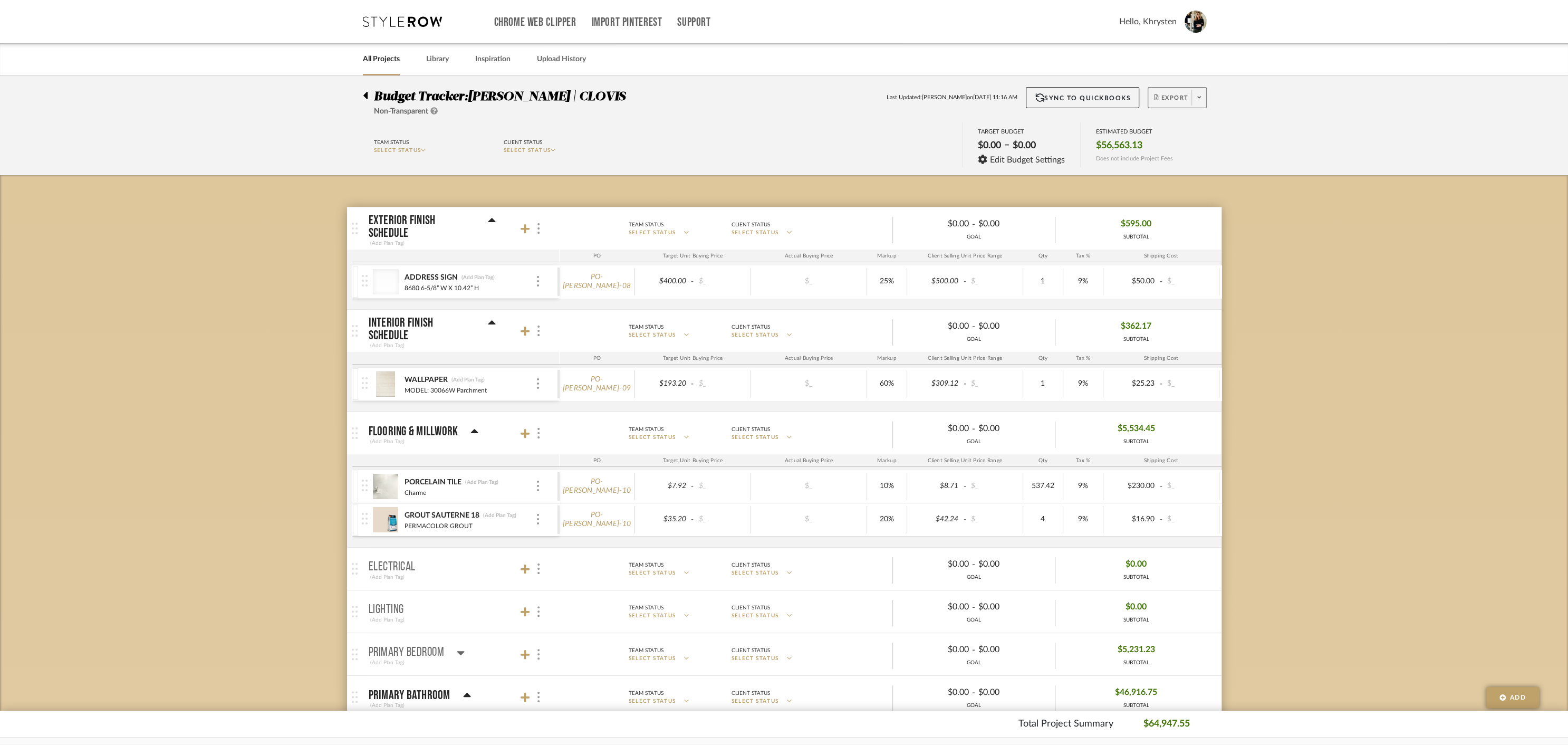
click at [1175, 97] on span "Export" at bounding box center [1171, 102] width 35 height 16
click at [1177, 177] on span "Create PO" at bounding box center [1173, 179] width 33 height 9
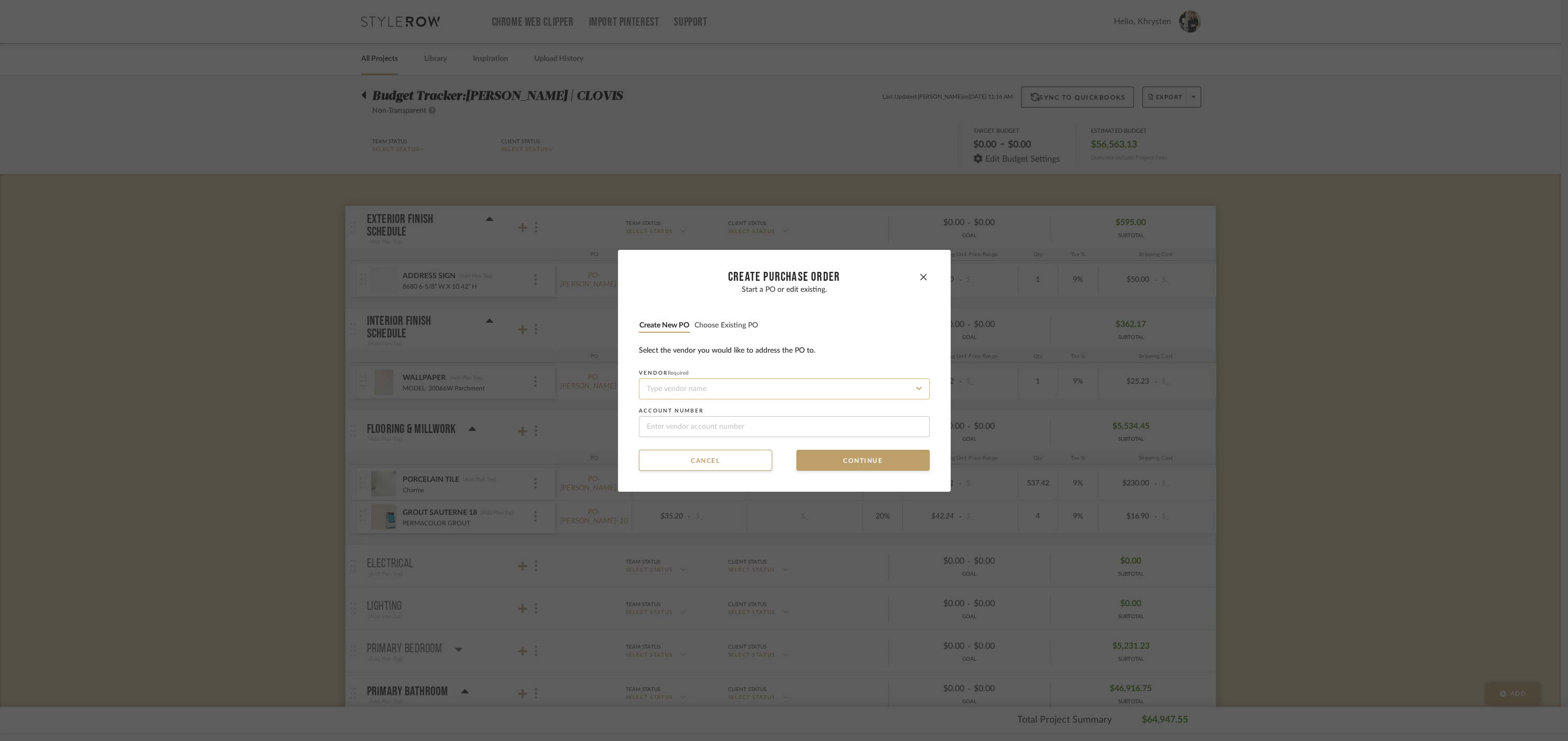
click at [705, 385] on input at bounding box center [785, 389] width 291 height 21
click at [686, 412] on div "Bedrosians" at bounding box center [780, 414] width 290 height 24
type input "Bedrosians"
click at [865, 460] on button "Continue" at bounding box center [863, 460] width 133 height 21
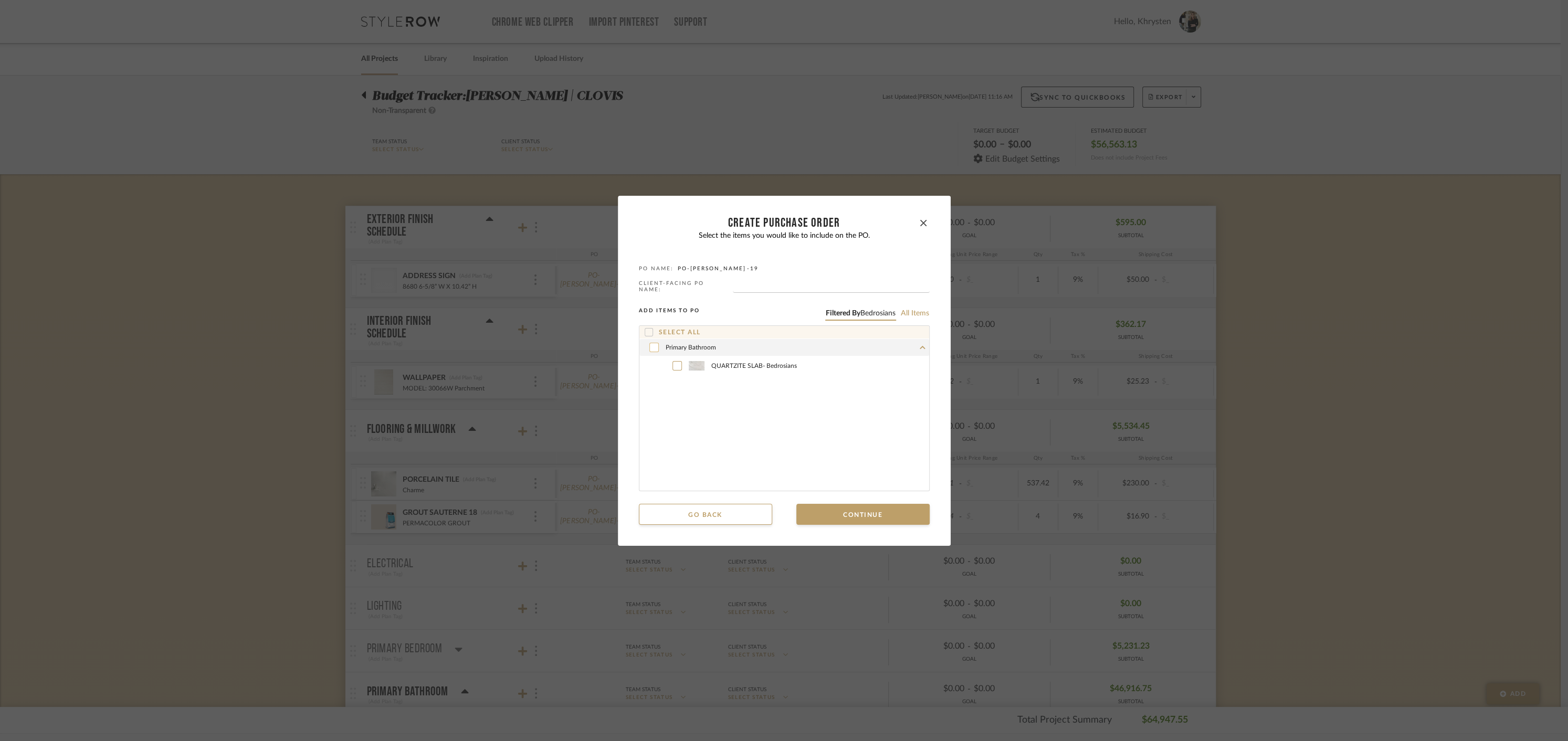
click at [651, 345] on icon at bounding box center [653, 347] width 5 height 4
click at [880, 517] on button "Continue" at bounding box center [863, 514] width 133 height 21
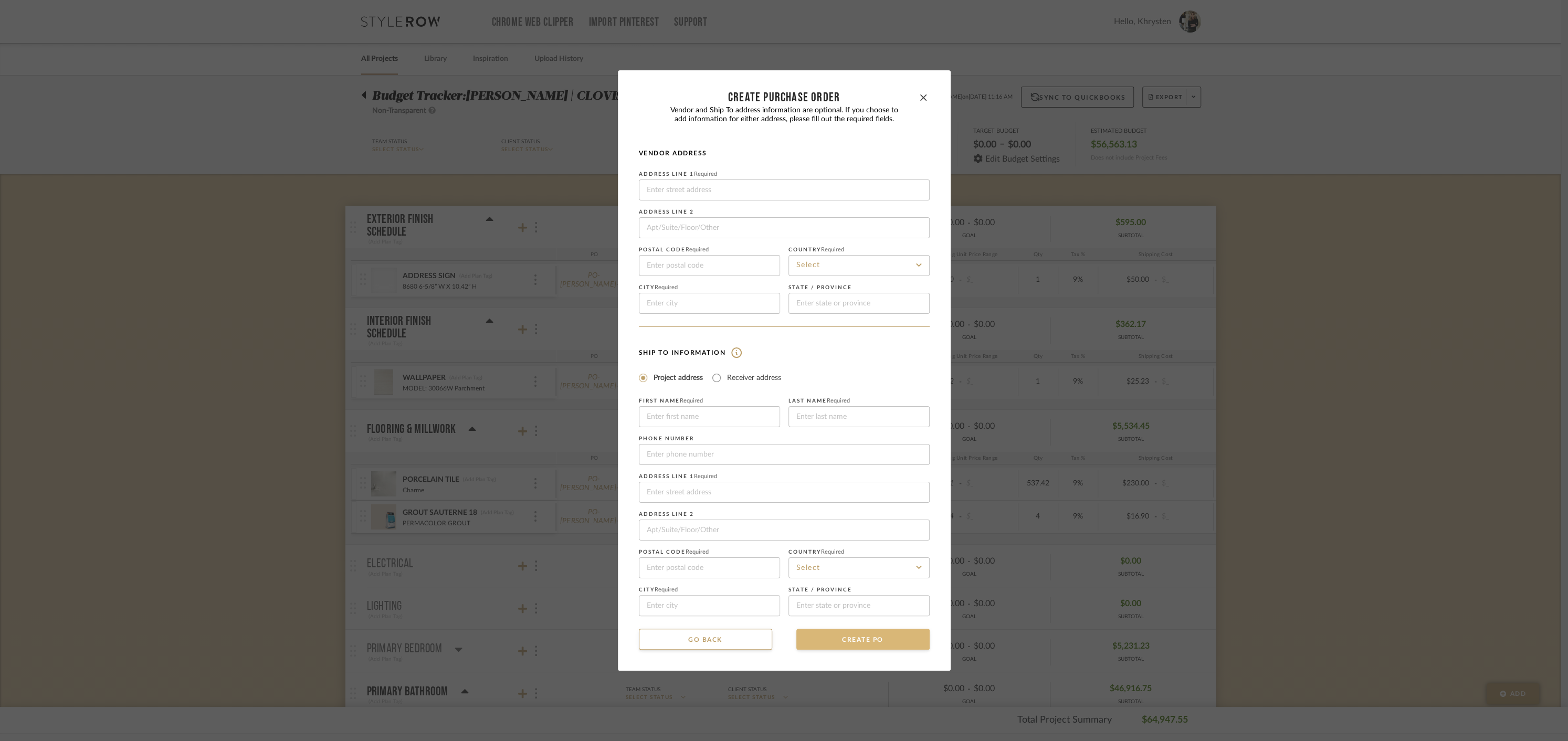
click at [853, 645] on button "CREATE PO" at bounding box center [863, 639] width 133 height 21
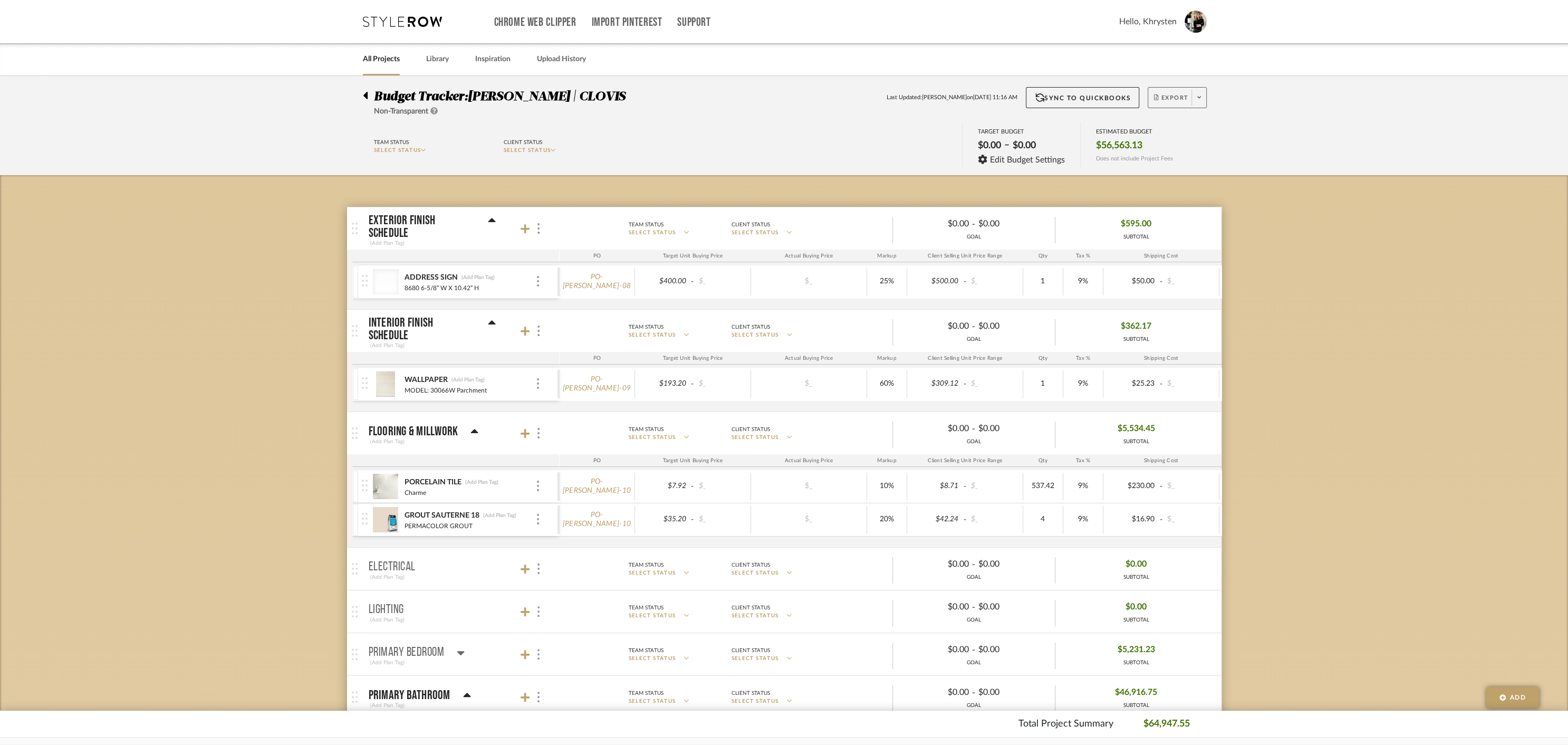
click at [1171, 94] on span "Export" at bounding box center [1171, 102] width 35 height 16
click at [1183, 177] on span "Create PO" at bounding box center [1173, 179] width 33 height 9
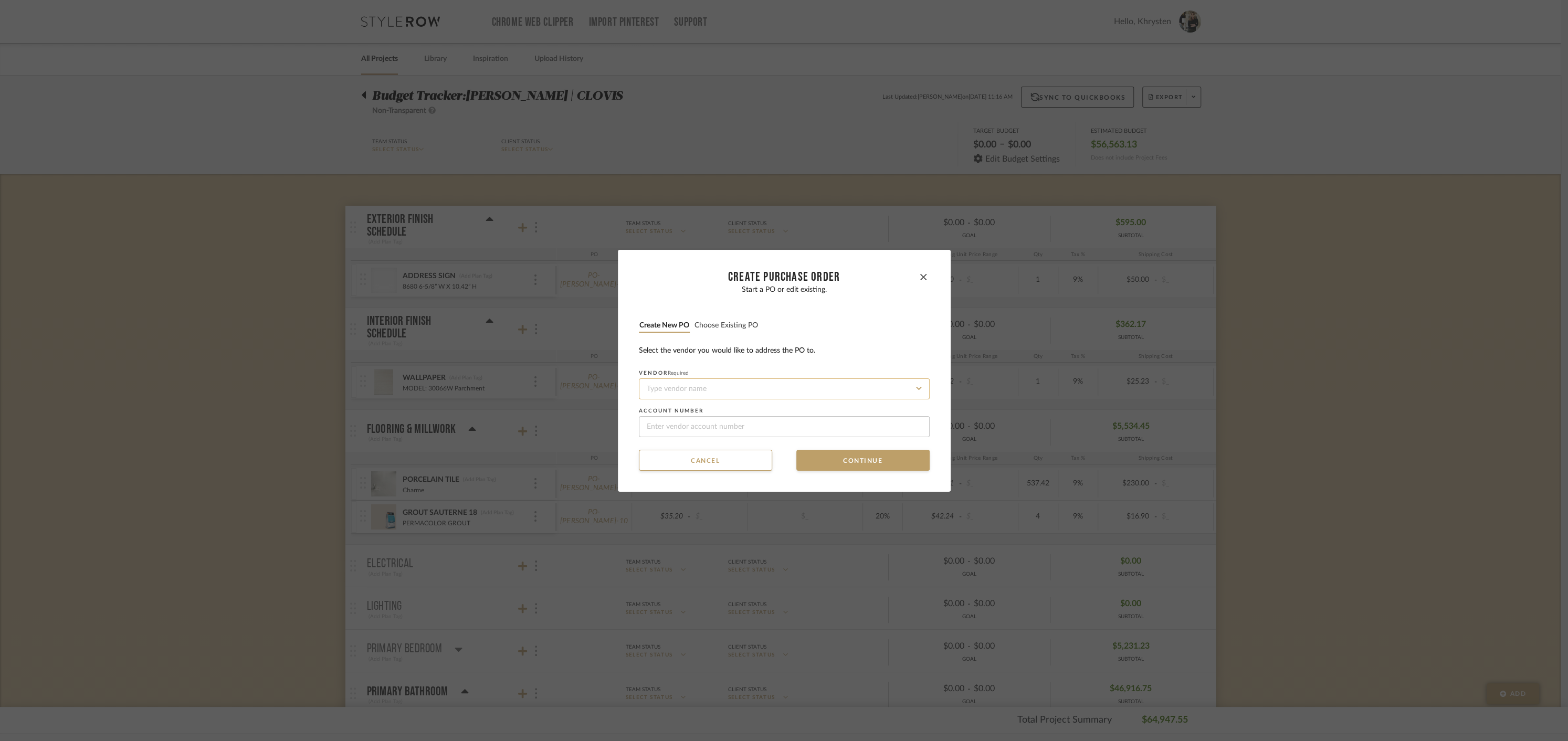
click at [693, 387] on input at bounding box center [785, 389] width 291 height 21
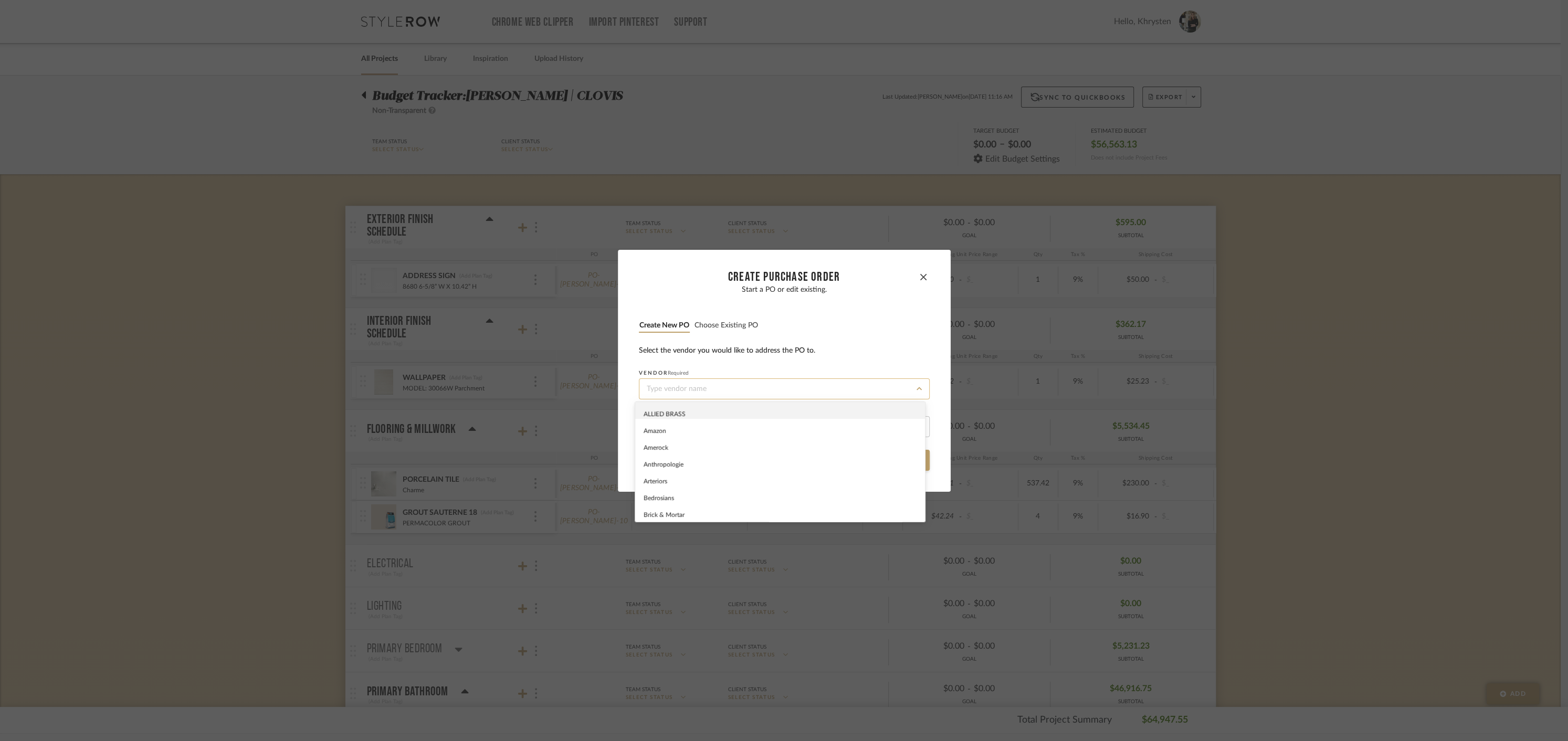
type input "P"
click at [665, 448] on span "[PERSON_NAME]" at bounding box center [669, 448] width 51 height 6
type input "[PERSON_NAME]"
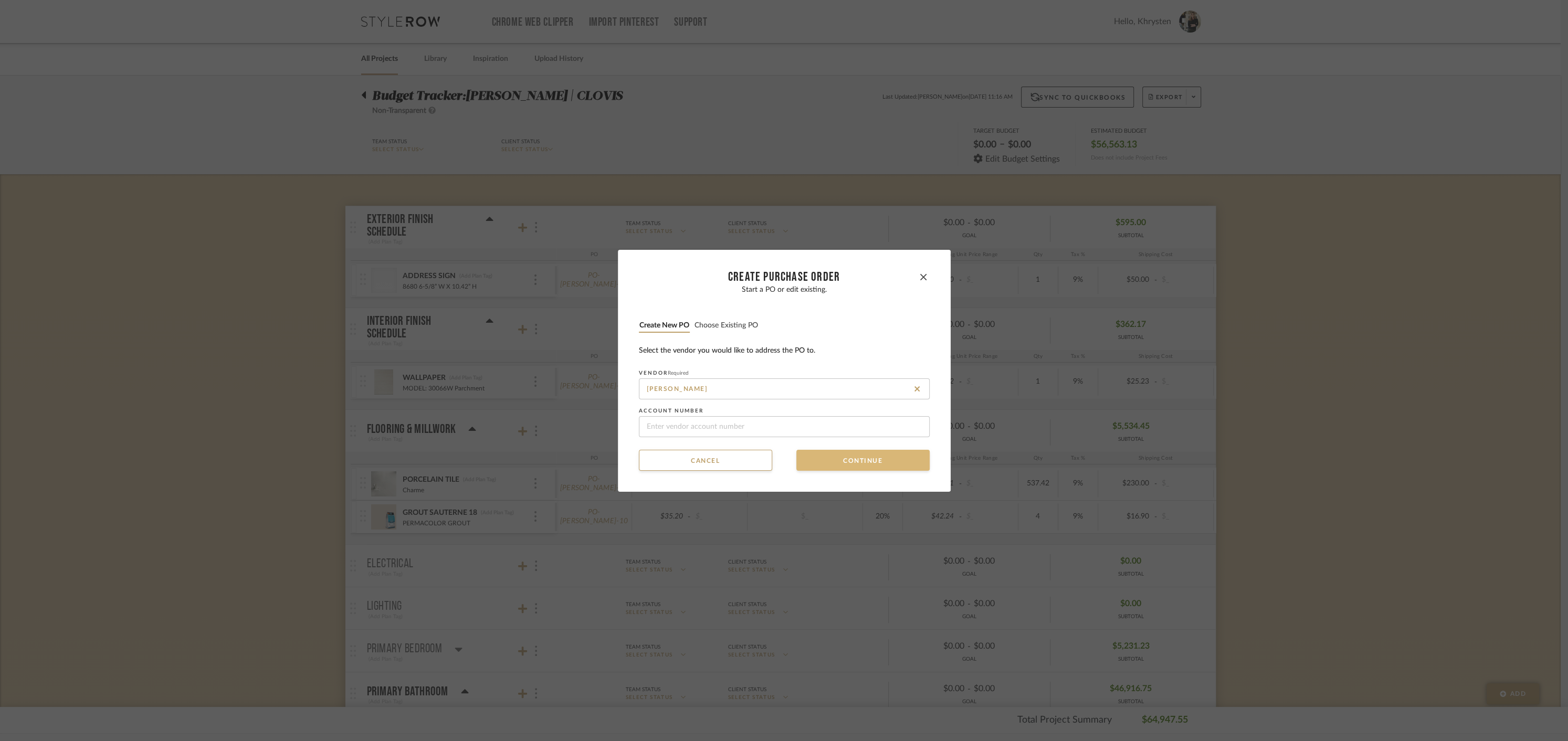
click at [851, 459] on button "Continue" at bounding box center [863, 460] width 133 height 21
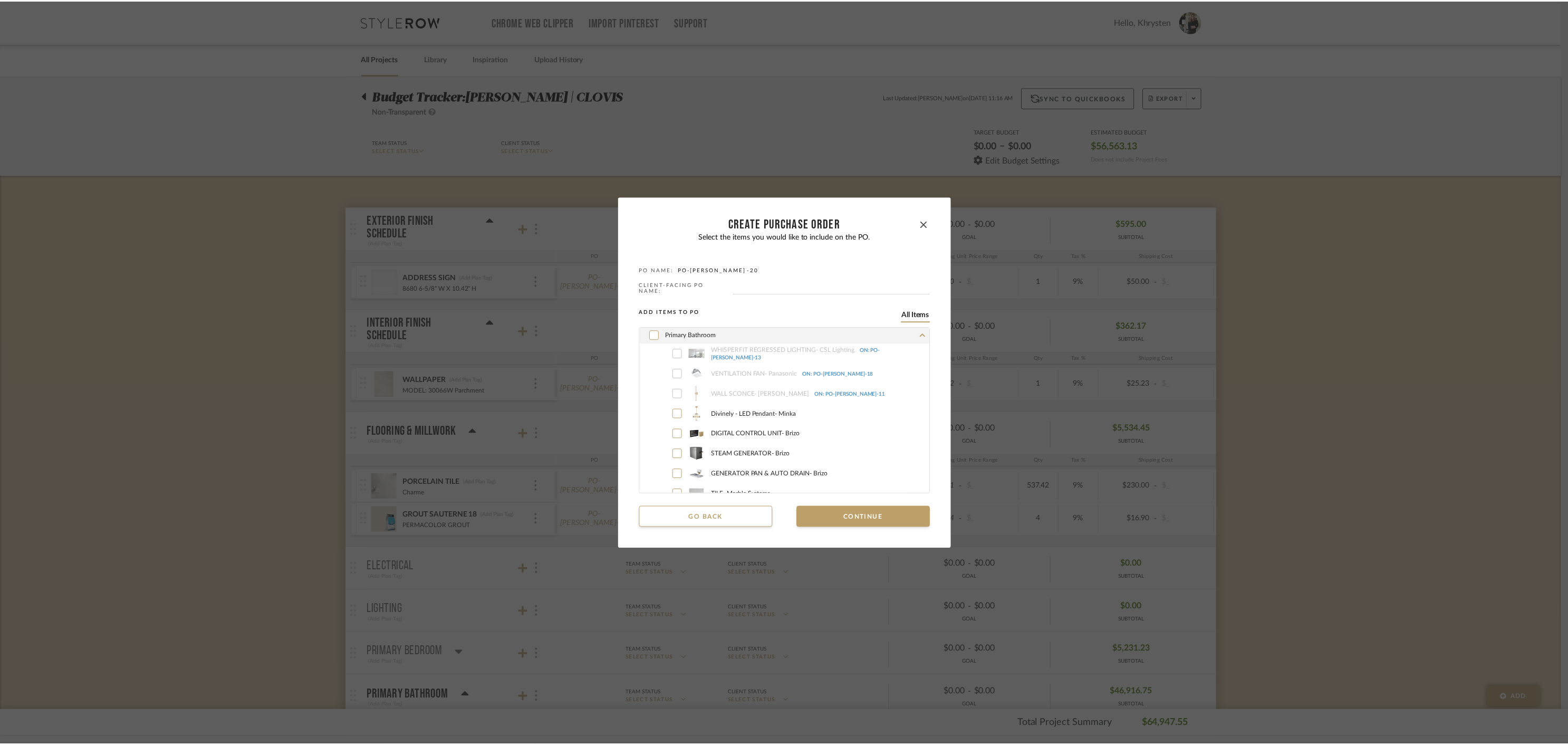
scroll to position [412, 0]
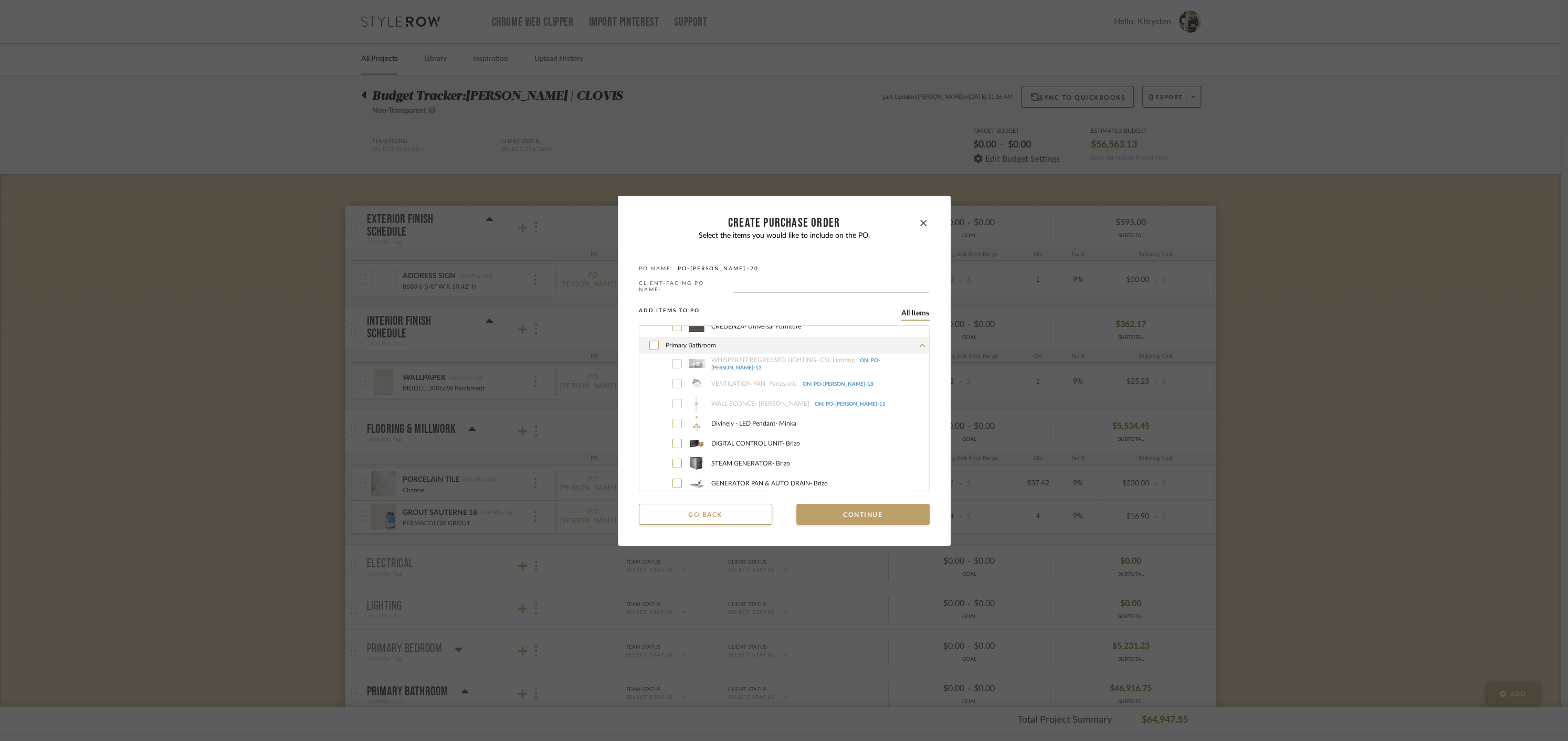
click at [674, 420] on icon at bounding box center [677, 423] width 6 height 7
click at [834, 511] on button "Continue" at bounding box center [863, 514] width 133 height 21
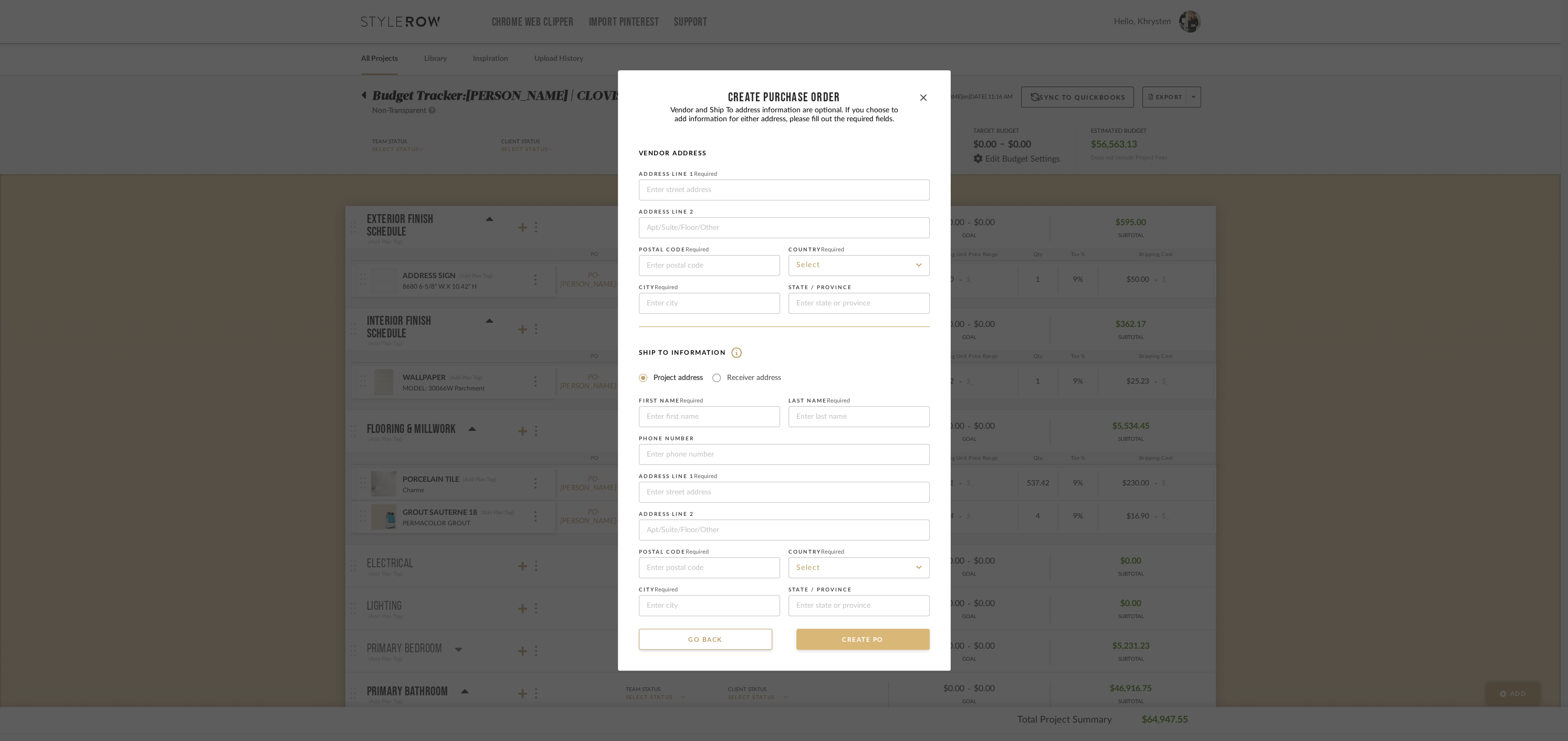
click at [835, 639] on button "CREATE PO" at bounding box center [863, 639] width 133 height 21
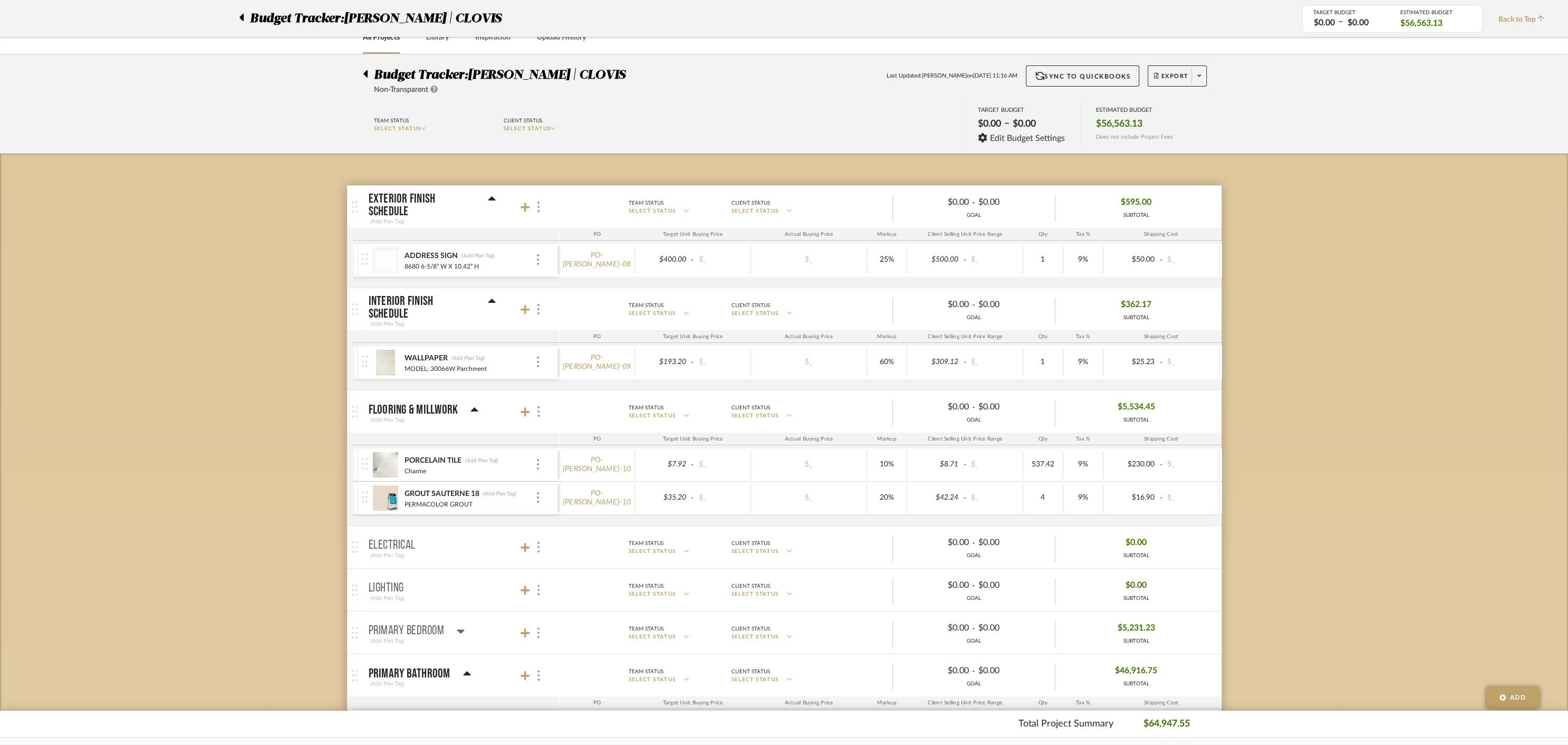
scroll to position [0, 0]
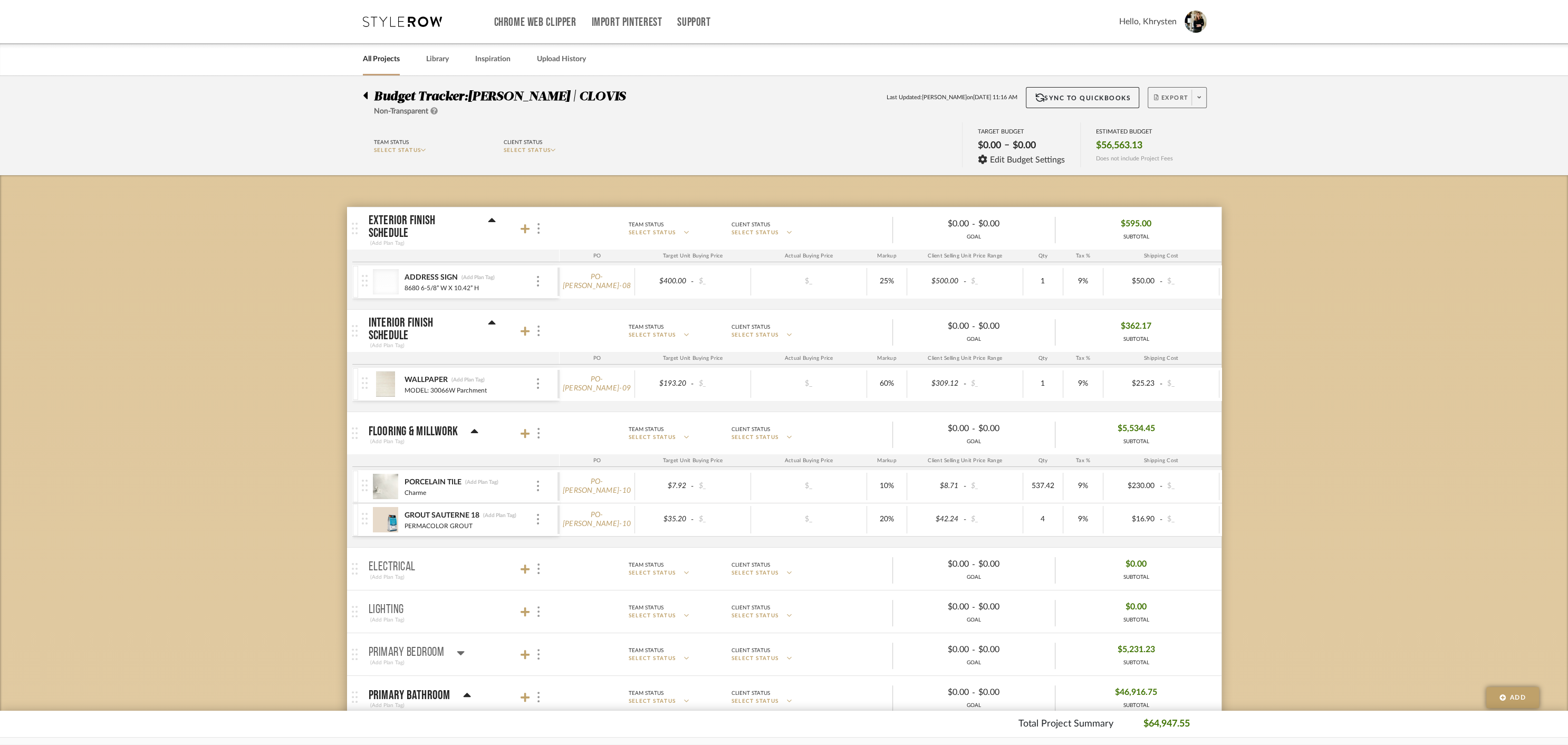
click at [1174, 98] on span "Export" at bounding box center [1171, 102] width 35 height 16
click at [1178, 179] on span "Create PO" at bounding box center [1173, 179] width 33 height 9
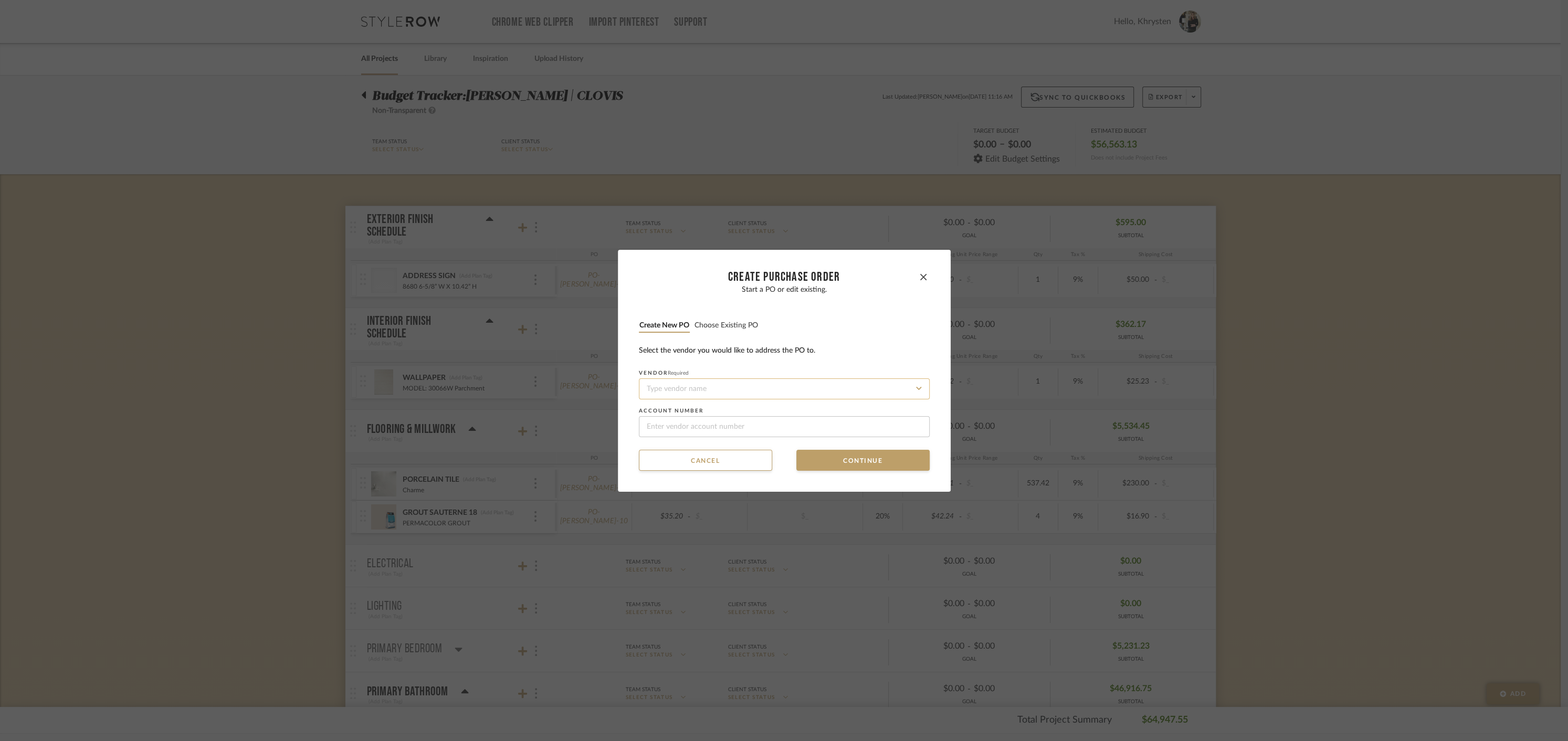
click at [679, 386] on input at bounding box center [785, 389] width 291 height 21
click at [668, 462] on span "SURFACES GALORE" at bounding box center [673, 462] width 58 height 6
type input "SURFACES GALORE"
click at [831, 464] on button "Continue" at bounding box center [863, 460] width 133 height 21
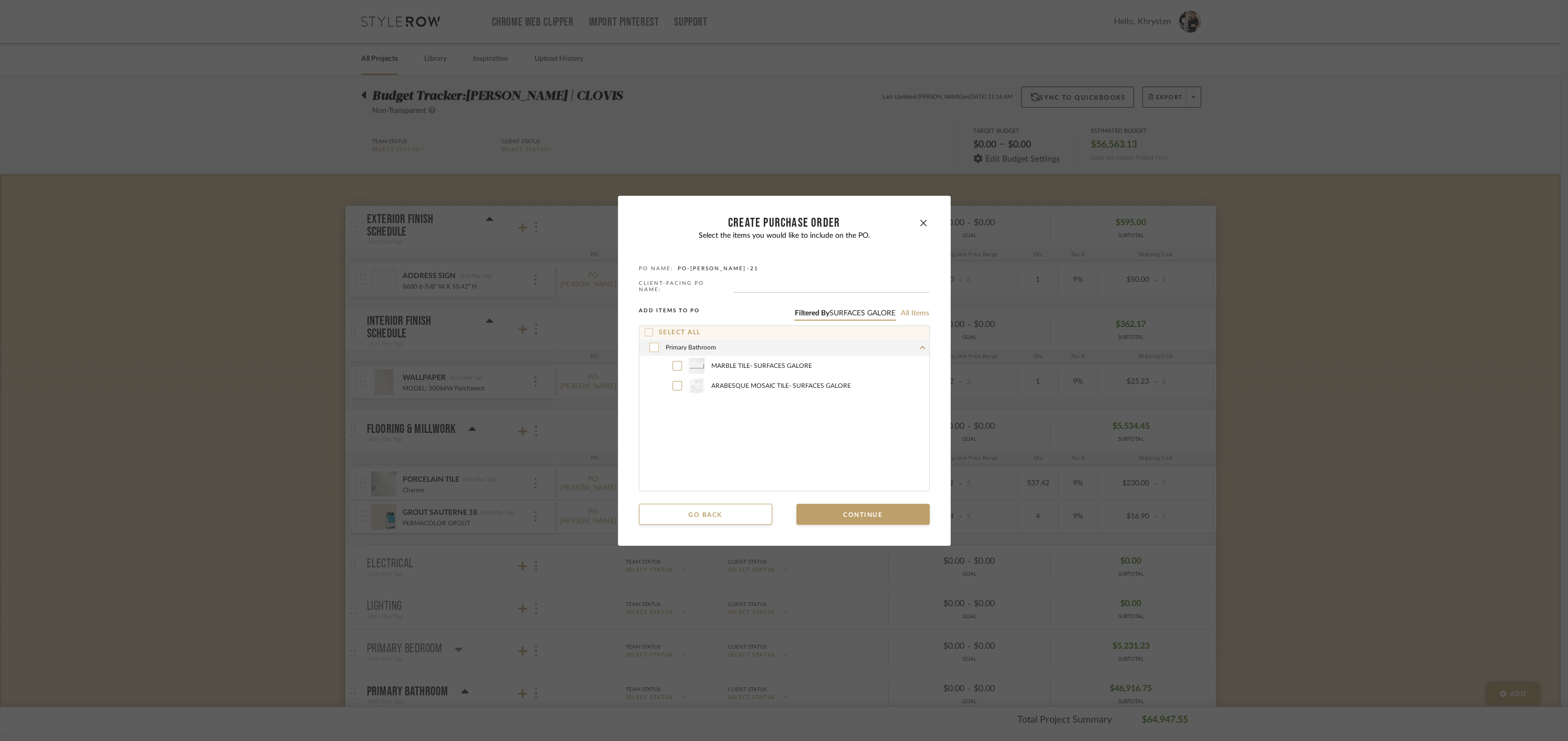
click at [651, 344] on icon at bounding box center [654, 347] width 6 height 7
click at [844, 512] on button "Continue" at bounding box center [863, 514] width 133 height 21
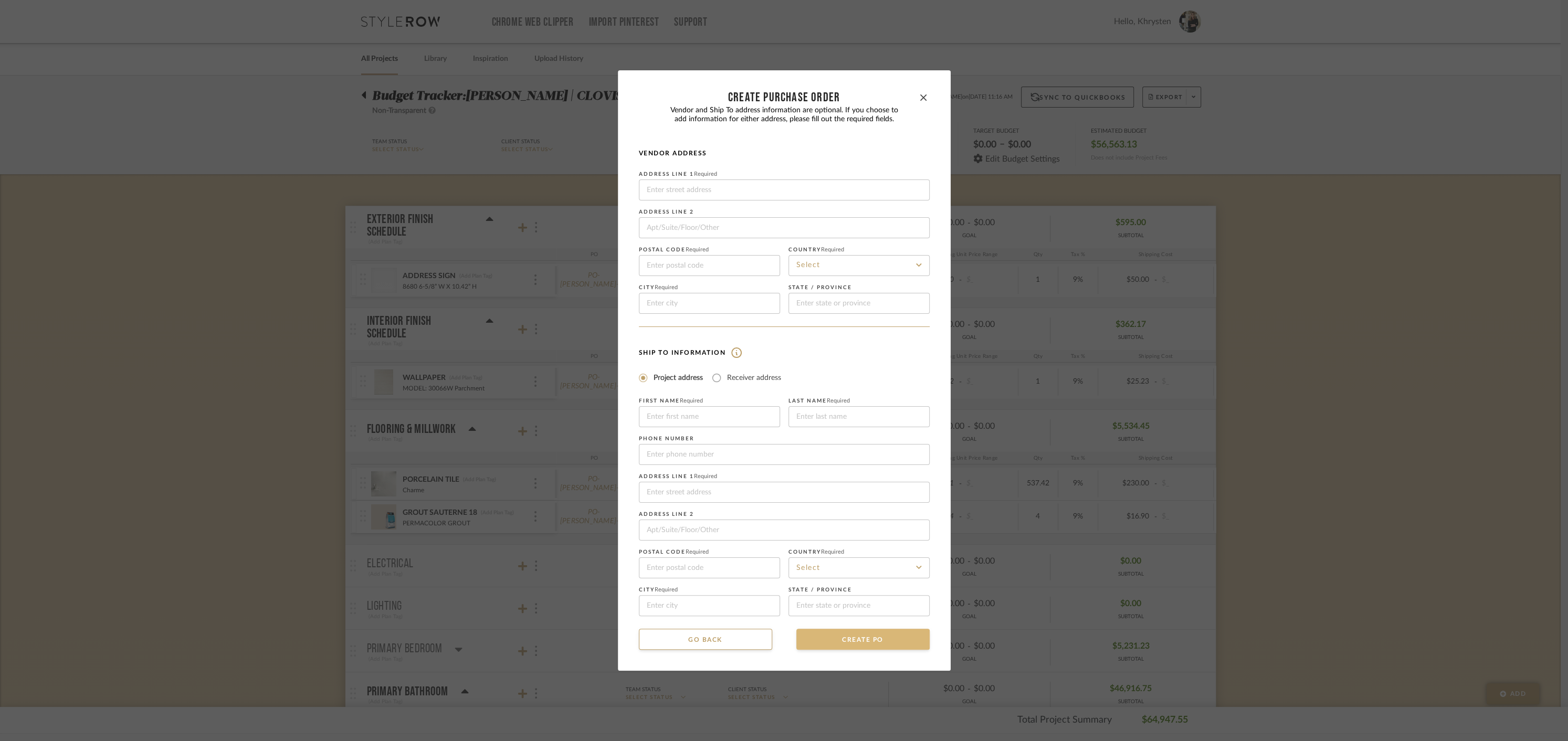
click at [844, 645] on button "CREATE PO" at bounding box center [863, 639] width 133 height 21
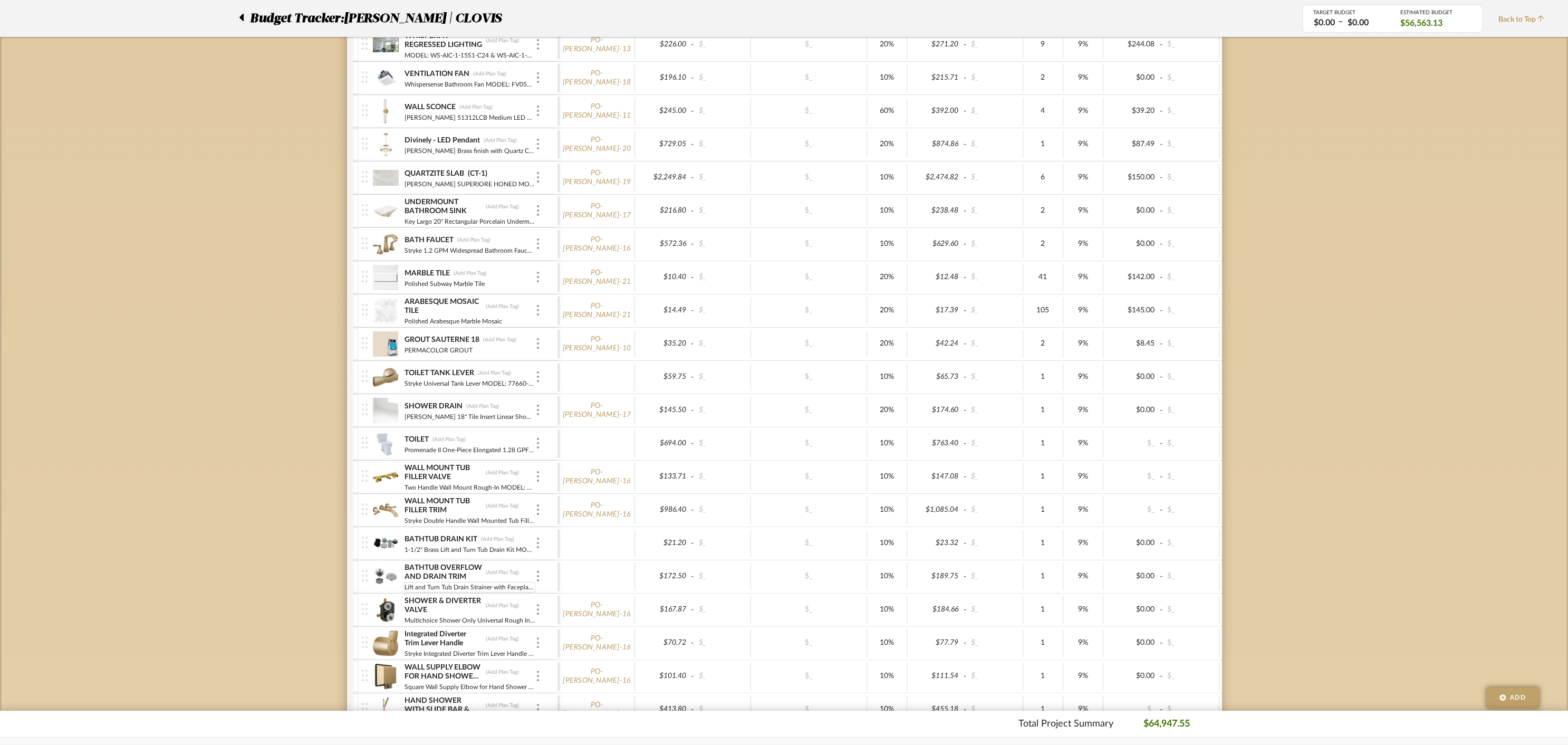
scroll to position [706, 0]
click at [506, 527] on div "BATHTUB DRAIN KIT (Add Plan Tag) 1-1/2" Brass Lift and Turn Tub Drain Kit MODEL…" at bounding box center [470, 543] width 131 height 32
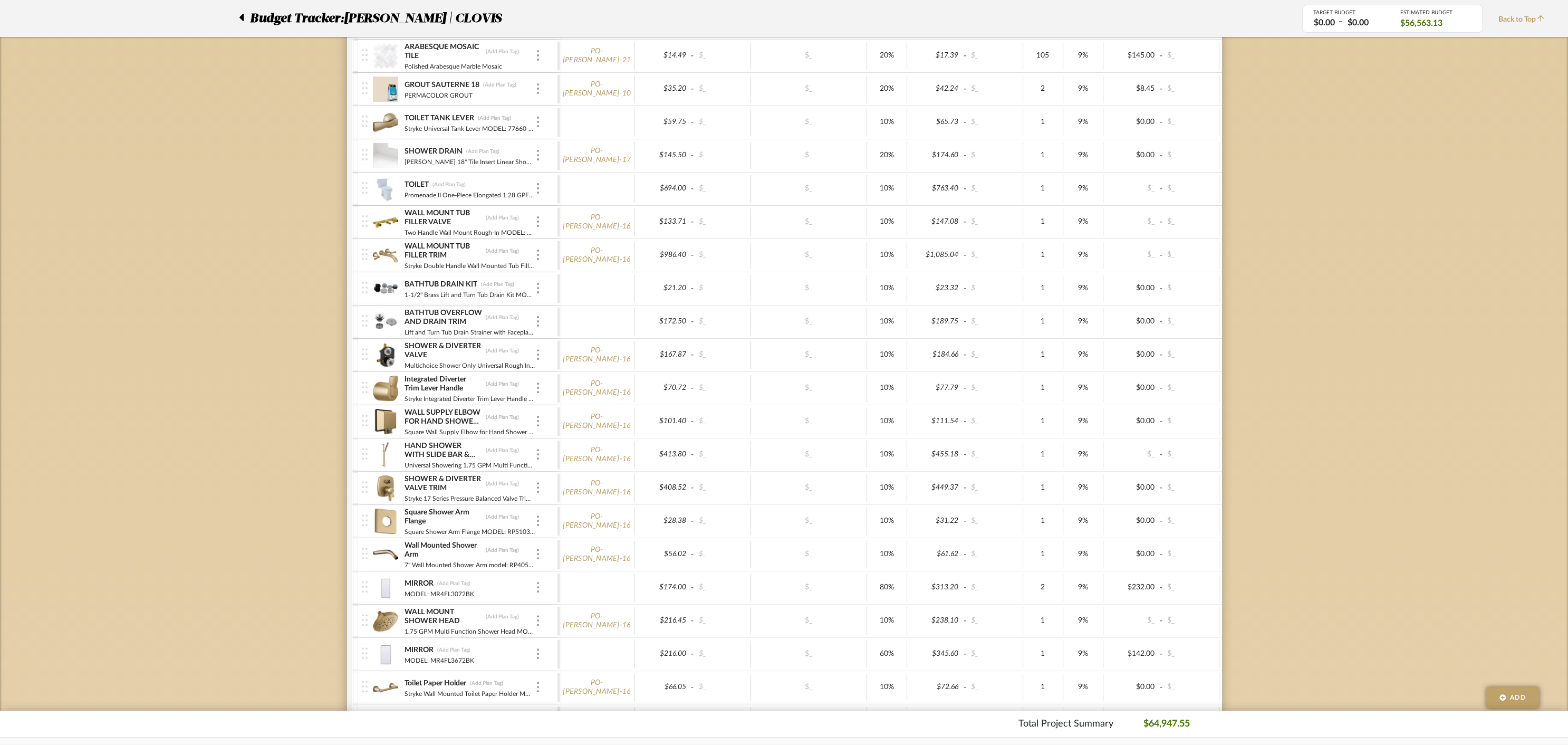
scroll to position [0, 0]
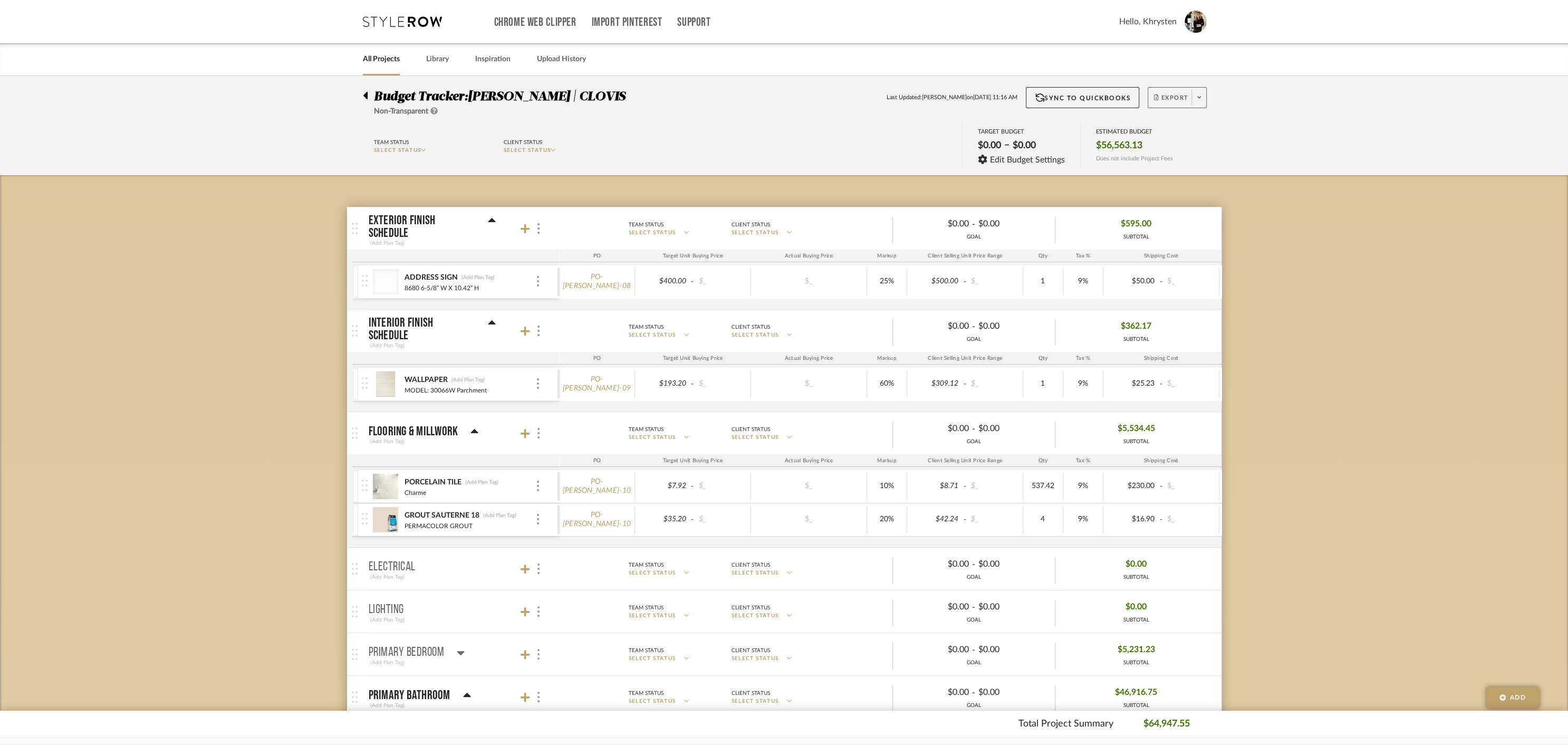
click at [1171, 97] on span "Export" at bounding box center [1171, 102] width 35 height 16
click at [1172, 176] on span "Create PO" at bounding box center [1173, 179] width 33 height 9
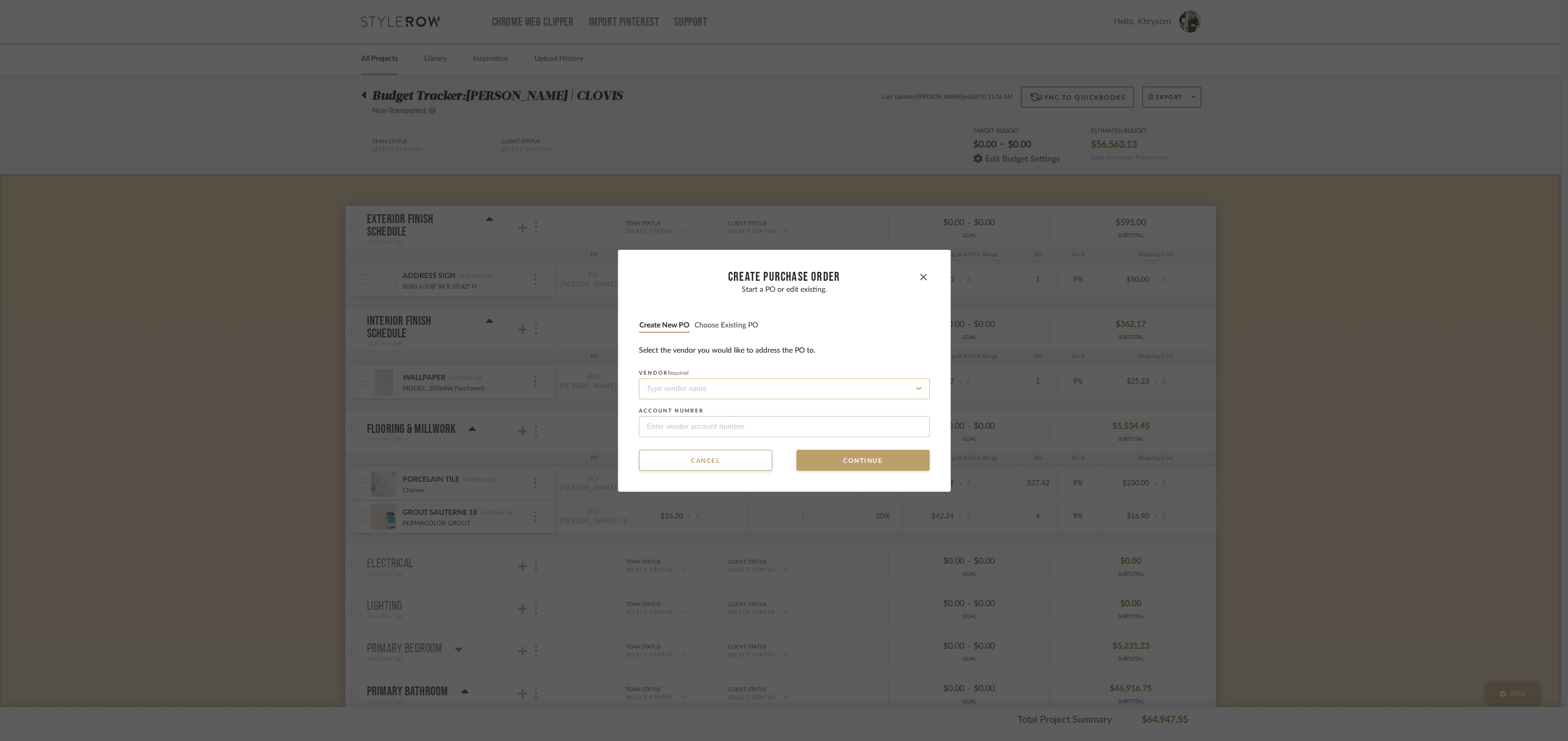
click at [702, 388] on input at bounding box center [785, 389] width 291 height 21
click at [702, 416] on div "Elegant Lighting" at bounding box center [780, 414] width 290 height 24
type input "Elegant Lighting"
click at [856, 465] on button "Continue" at bounding box center [863, 460] width 133 height 21
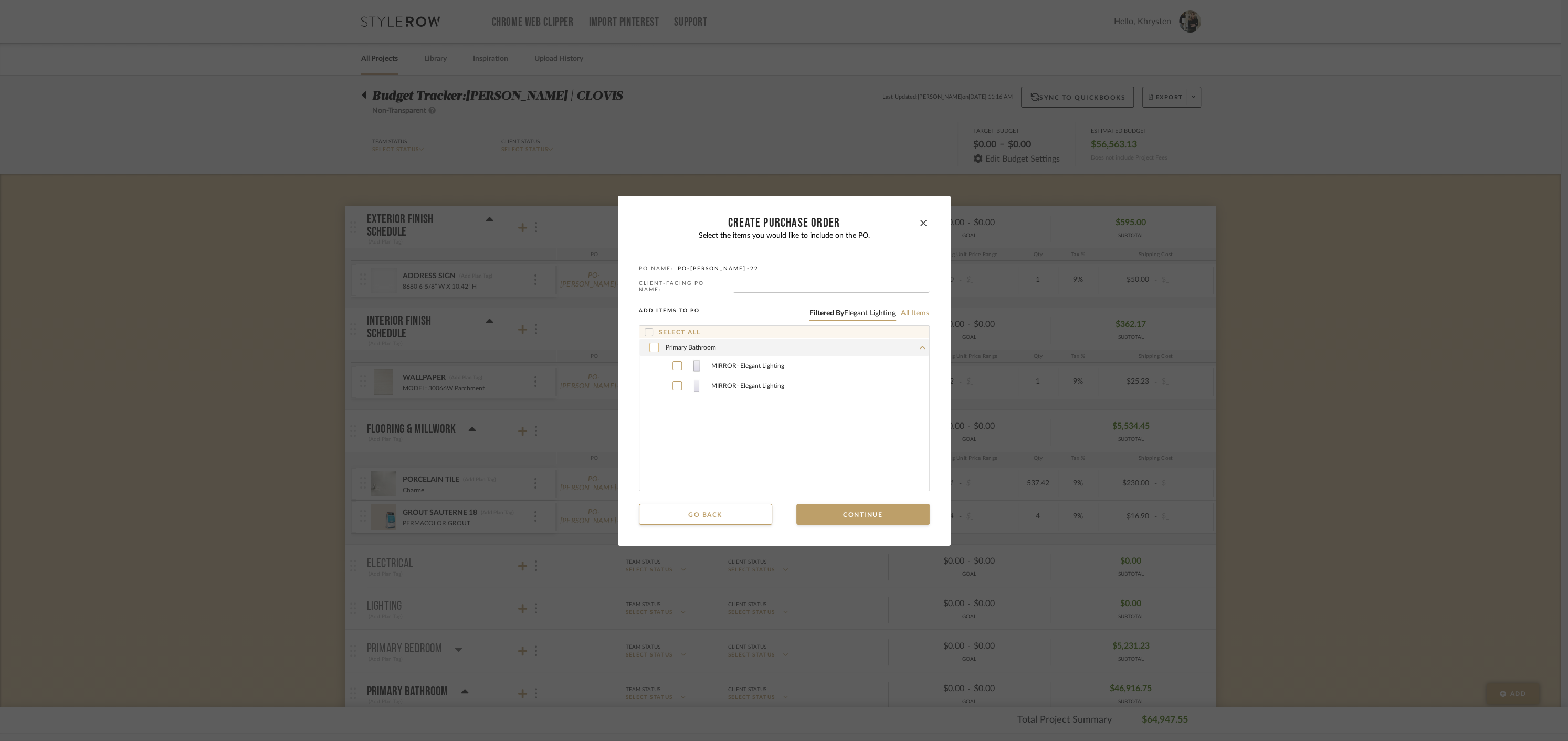
click at [651, 346] on icon at bounding box center [654, 347] width 6 height 7
click at [838, 511] on button "Continue" at bounding box center [863, 514] width 133 height 21
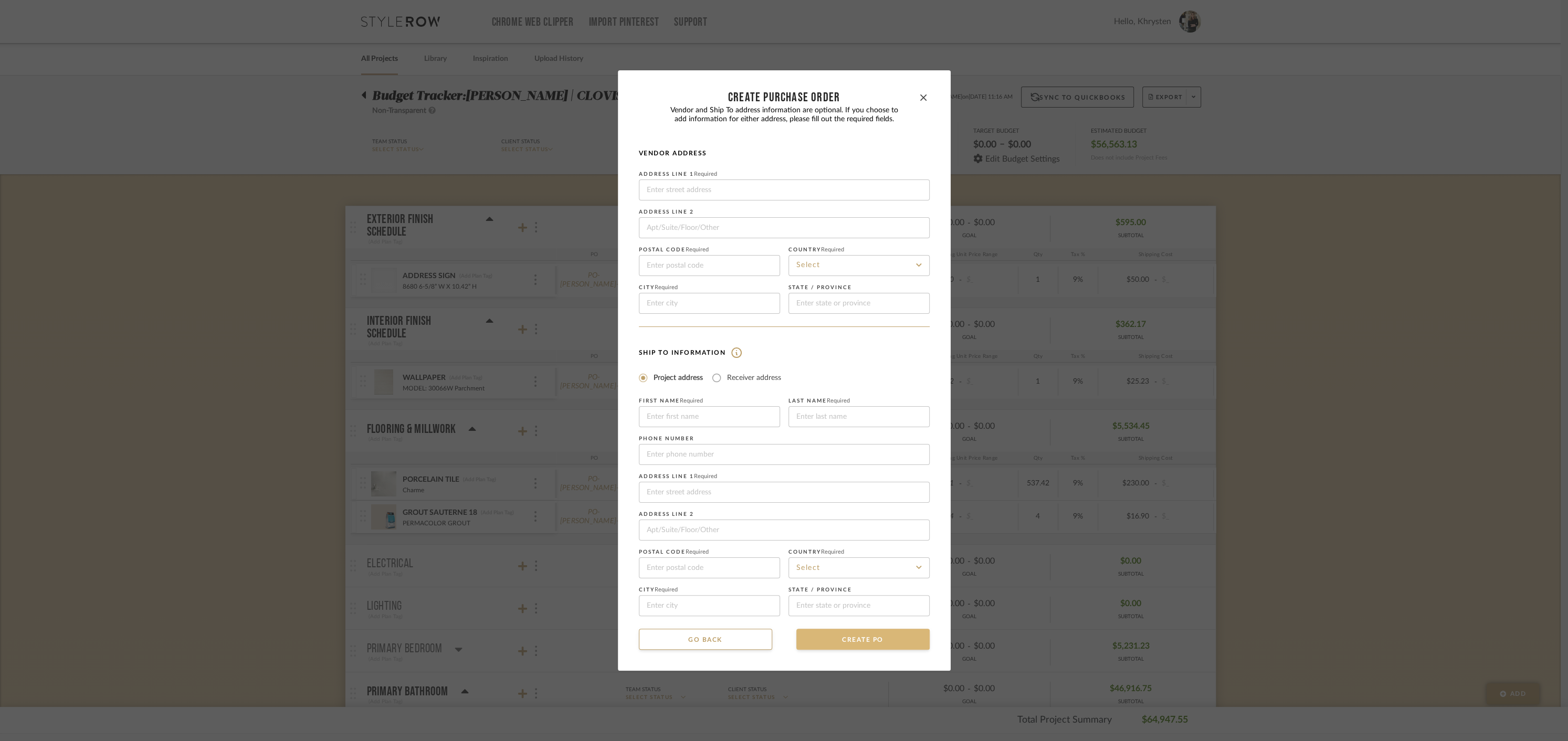
click at [855, 643] on button "CREATE PO" at bounding box center [863, 639] width 133 height 21
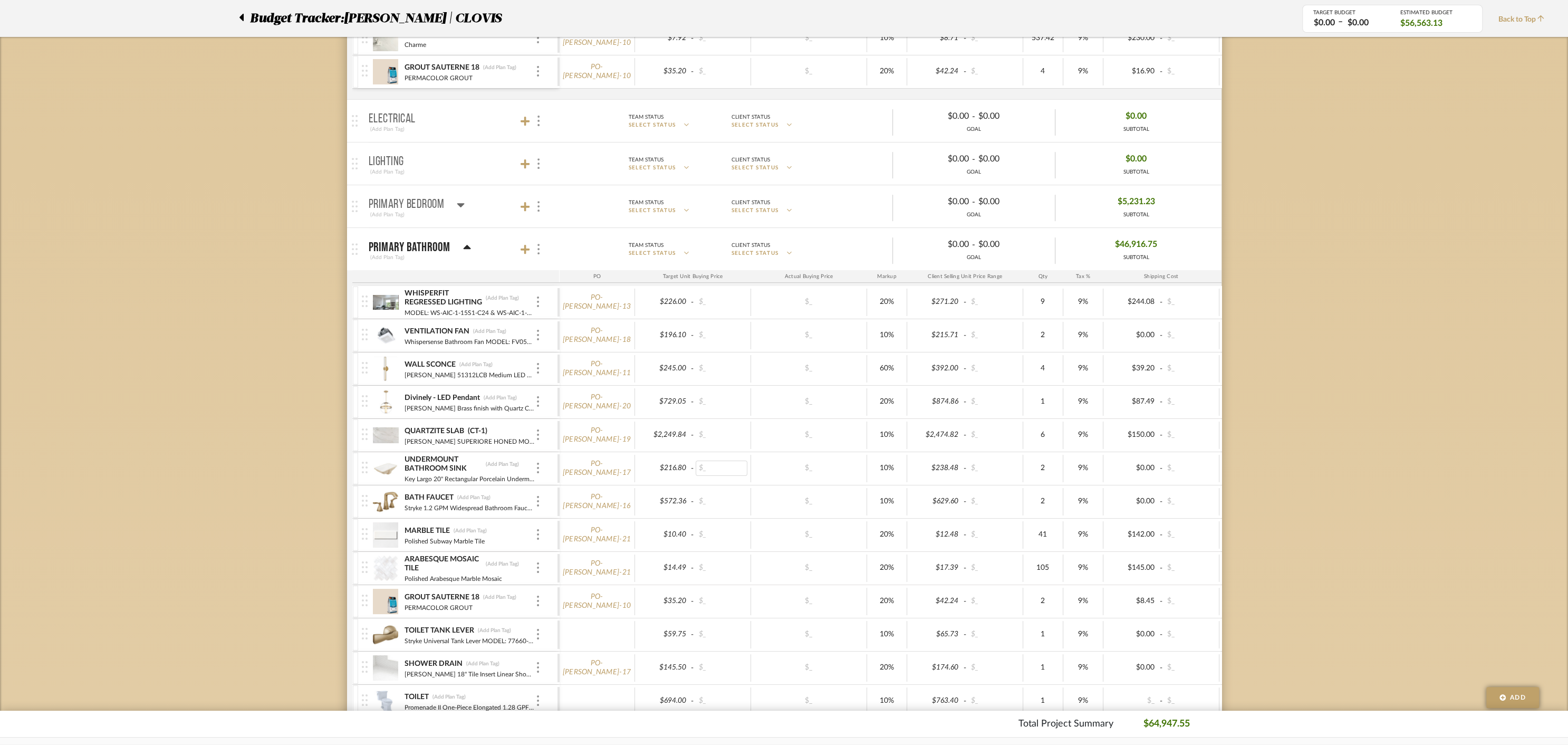
scroll to position [453, 0]
click at [458, 198] on icon at bounding box center [461, 200] width 7 height 4
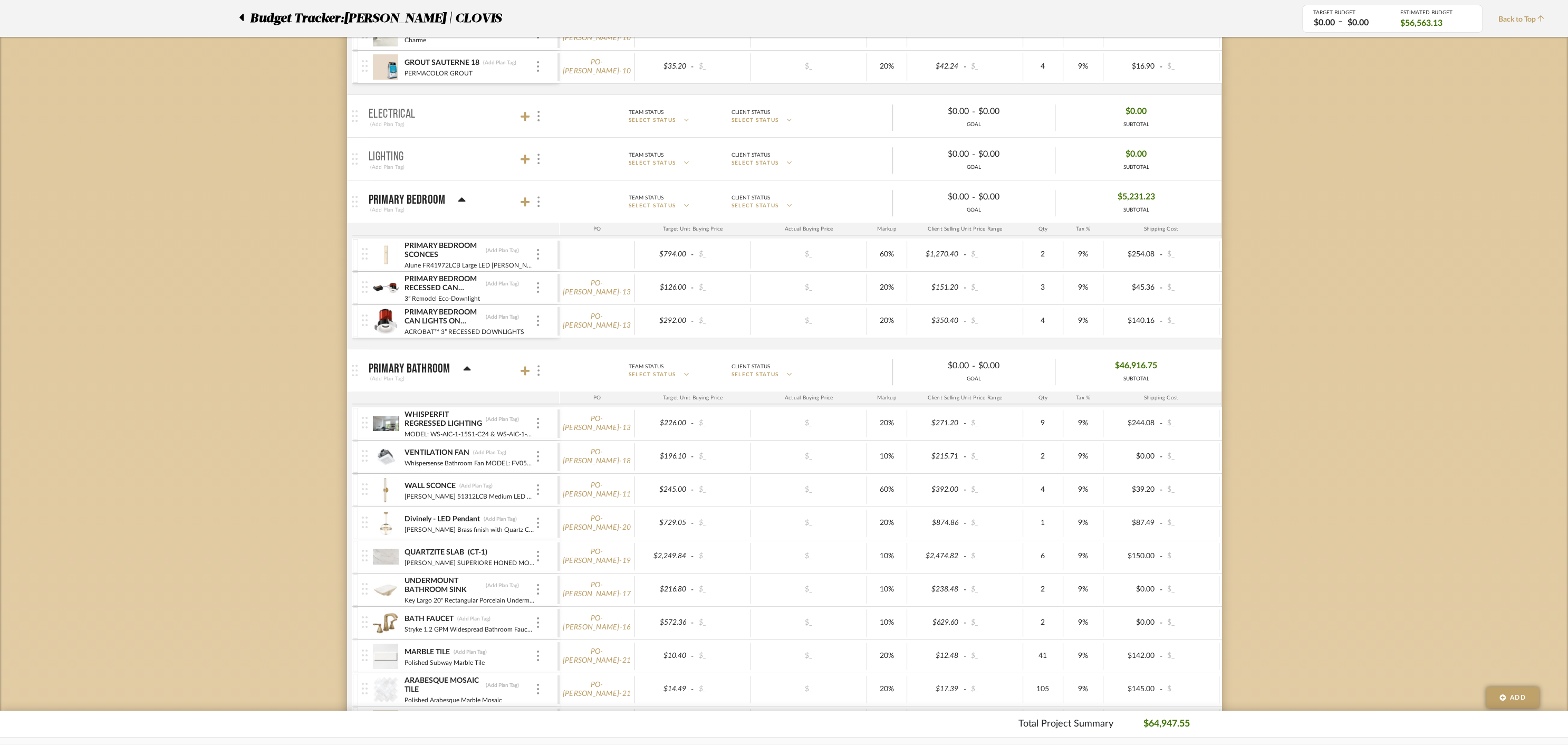
click at [522, 242] on div "PRIMARY BEDROOM SCONCES (Add Plan Tag)" at bounding box center [470, 250] width 131 height 19
click at [387, 251] on img at bounding box center [386, 254] width 26 height 25
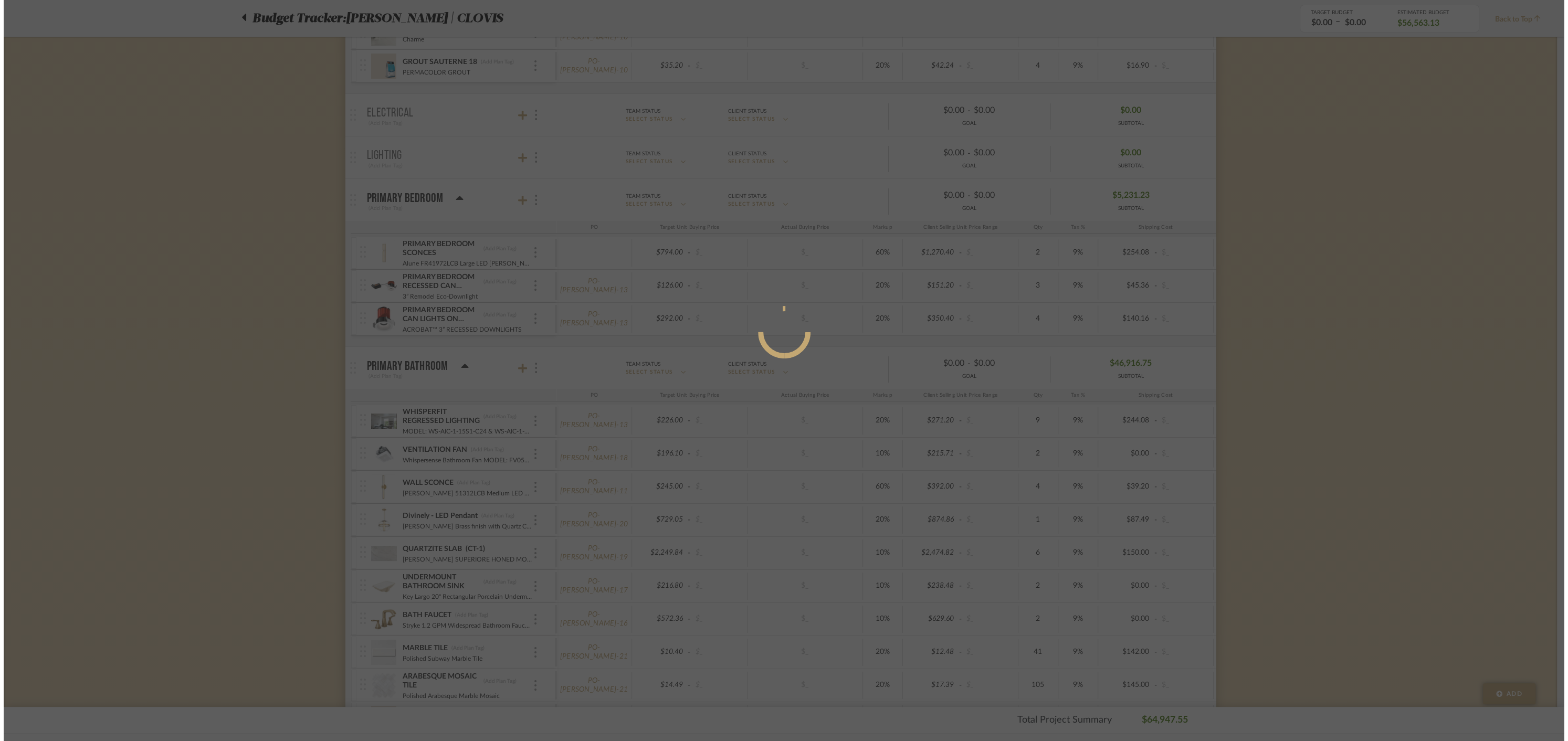
scroll to position [0, 0]
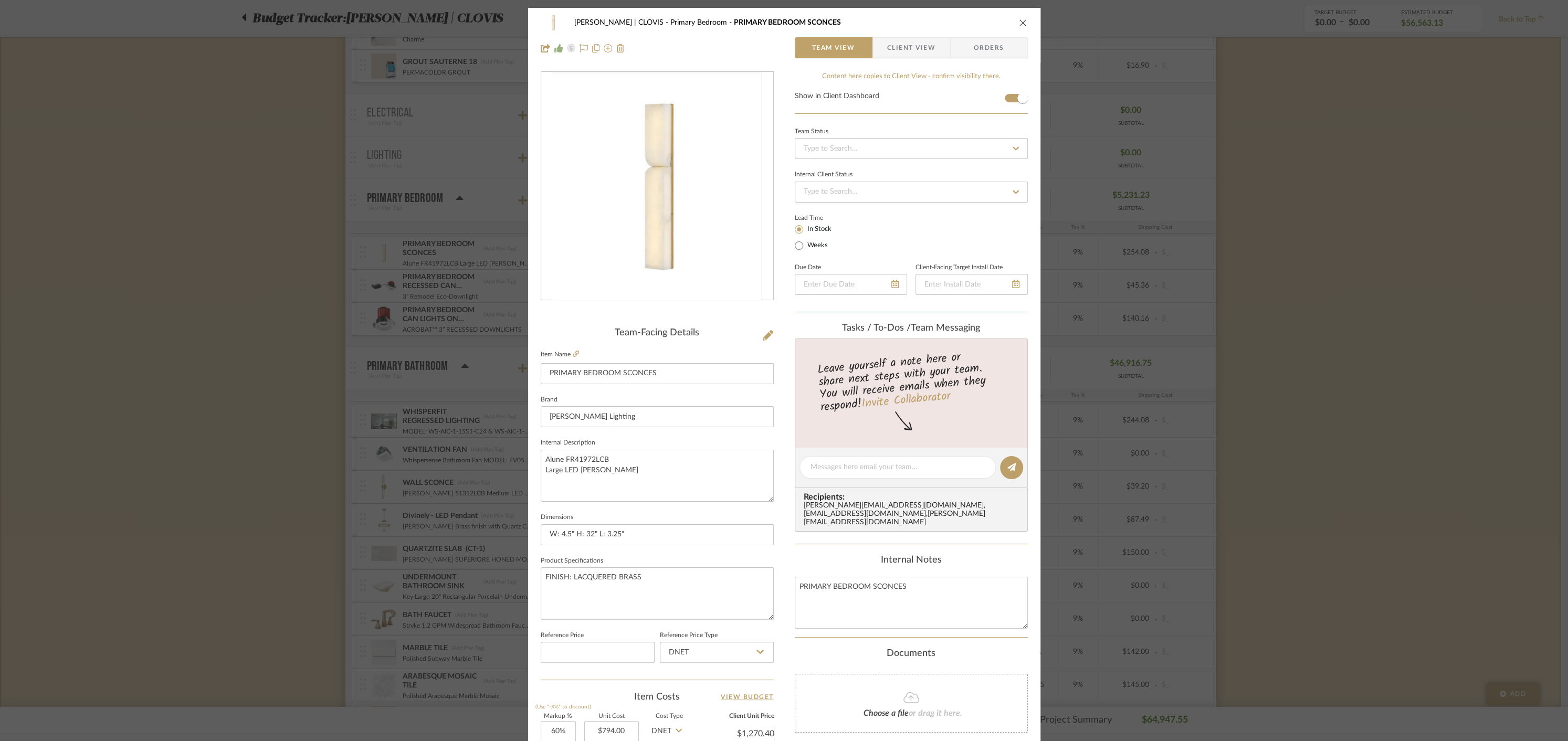
click at [1021, 23] on icon "close" at bounding box center [1023, 23] width 9 height 9
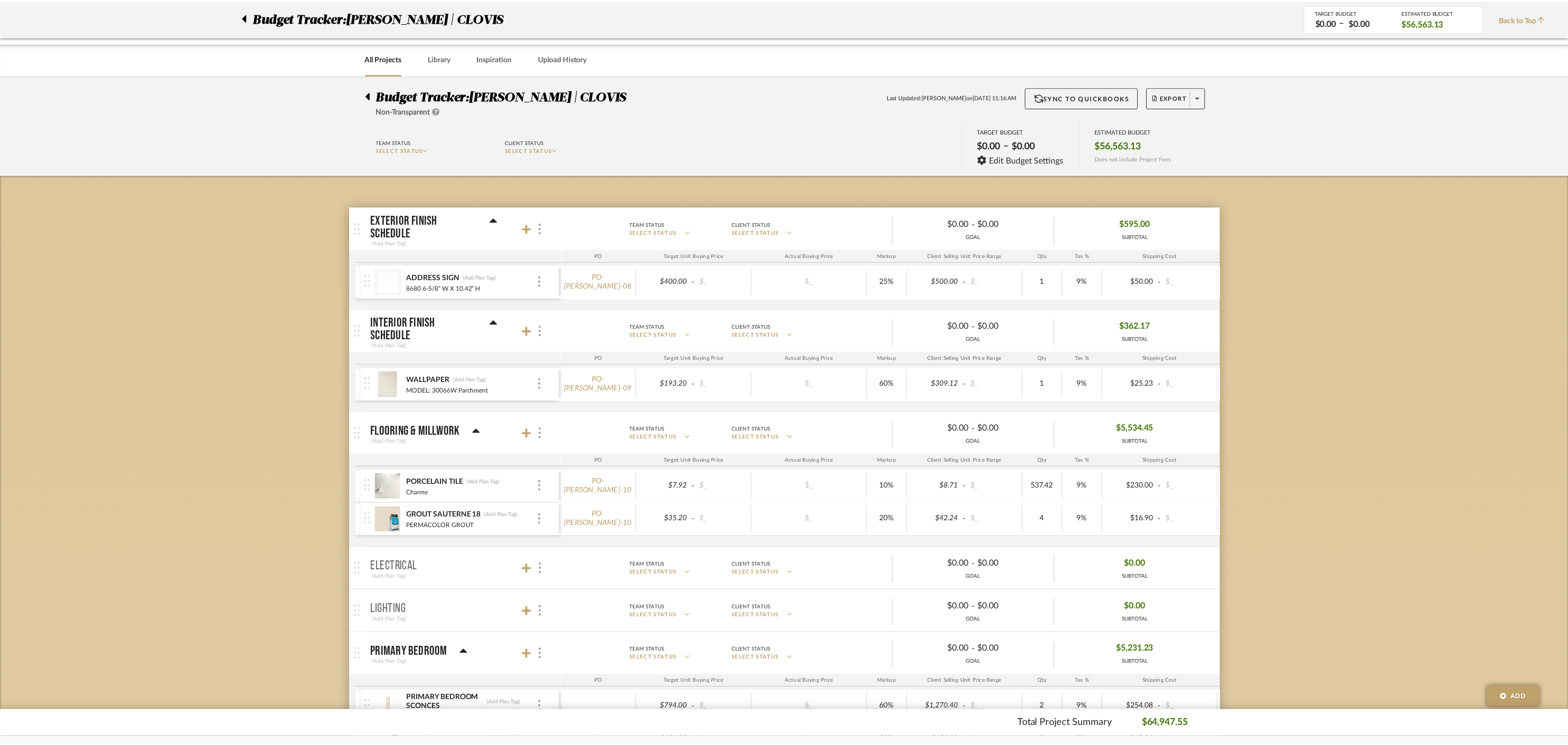
scroll to position [453, 0]
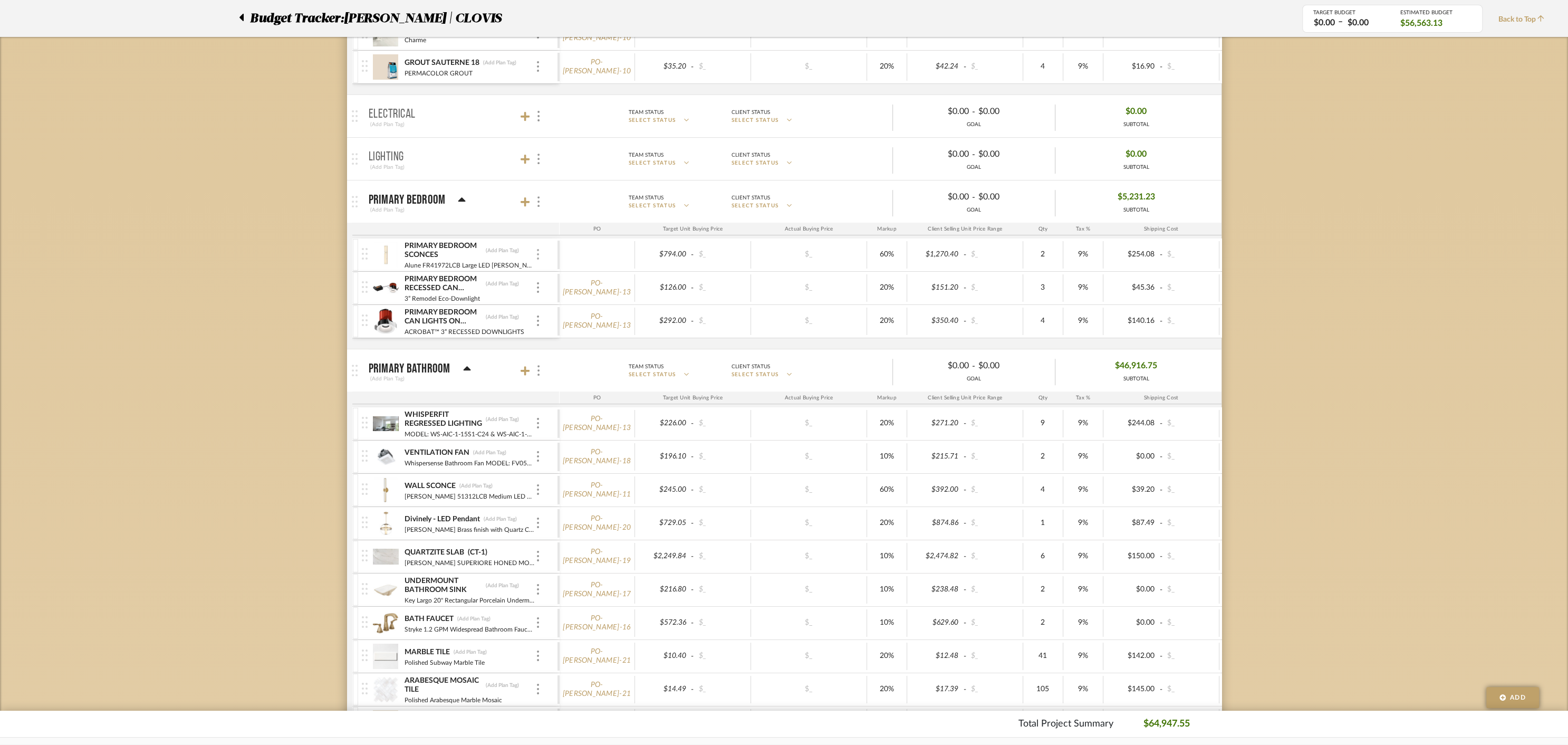
click at [540, 252] on div at bounding box center [538, 254] width 6 height 12
click at [567, 274] on span "Manage Item" at bounding box center [589, 275] width 63 height 9
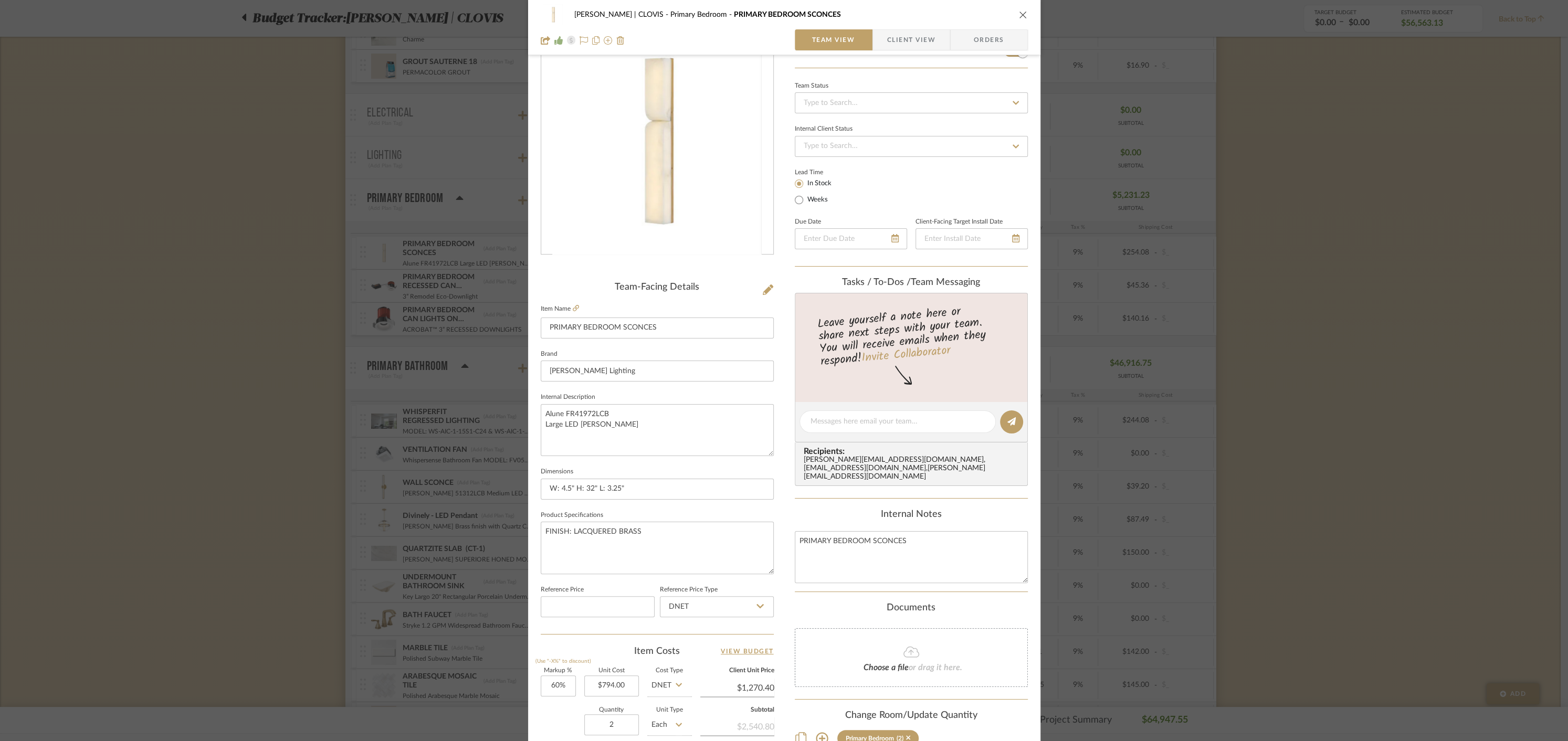
scroll to position [0, 0]
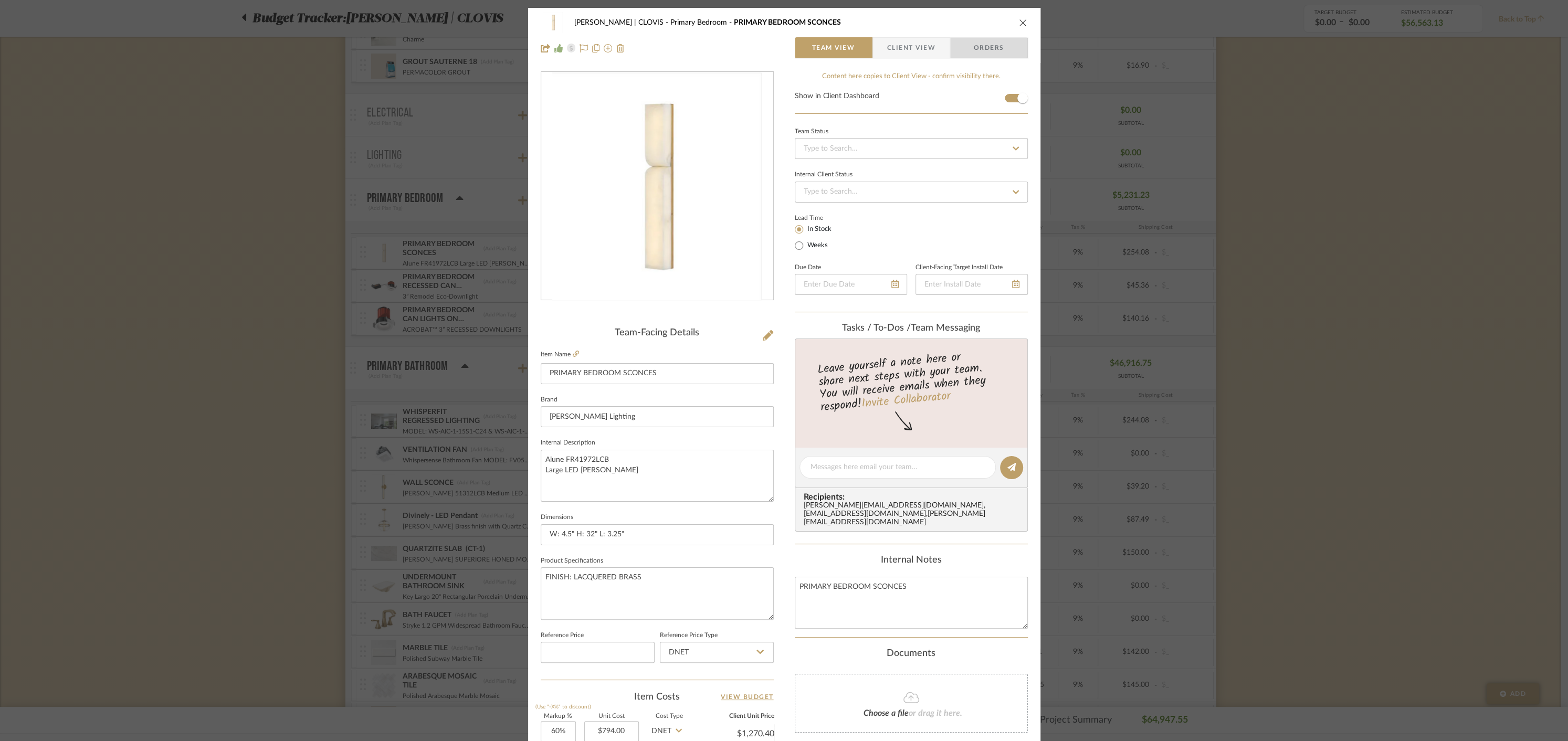
click at [987, 48] on span "Orders" at bounding box center [989, 47] width 54 height 21
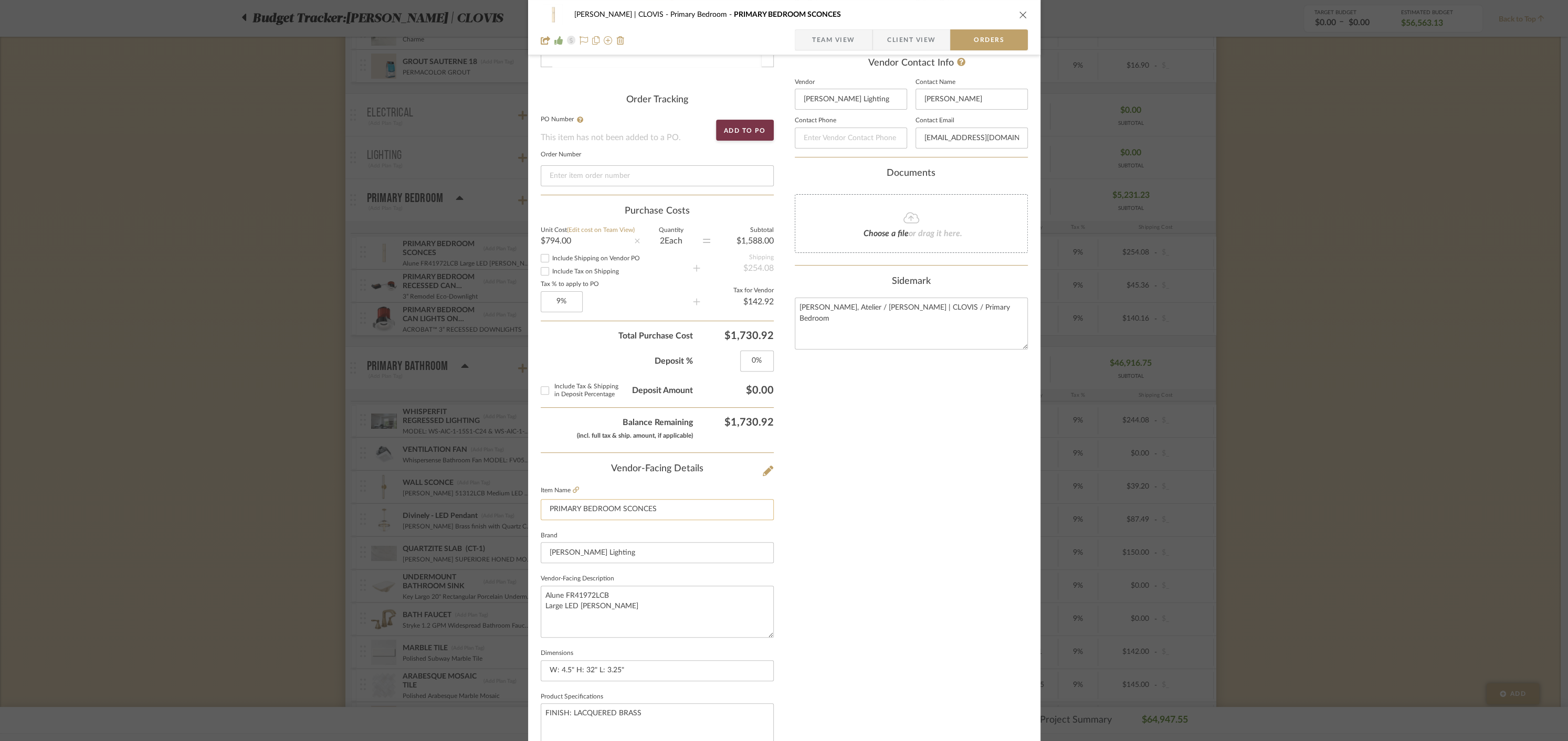
scroll to position [234, 0]
click at [830, 97] on input "[PERSON_NAME] Lighting" at bounding box center [851, 99] width 113 height 21
click at [839, 99] on input "[PERSON_NAME] Lighting" at bounding box center [851, 99] width 113 height 21
type input "[PERSON_NAME]"
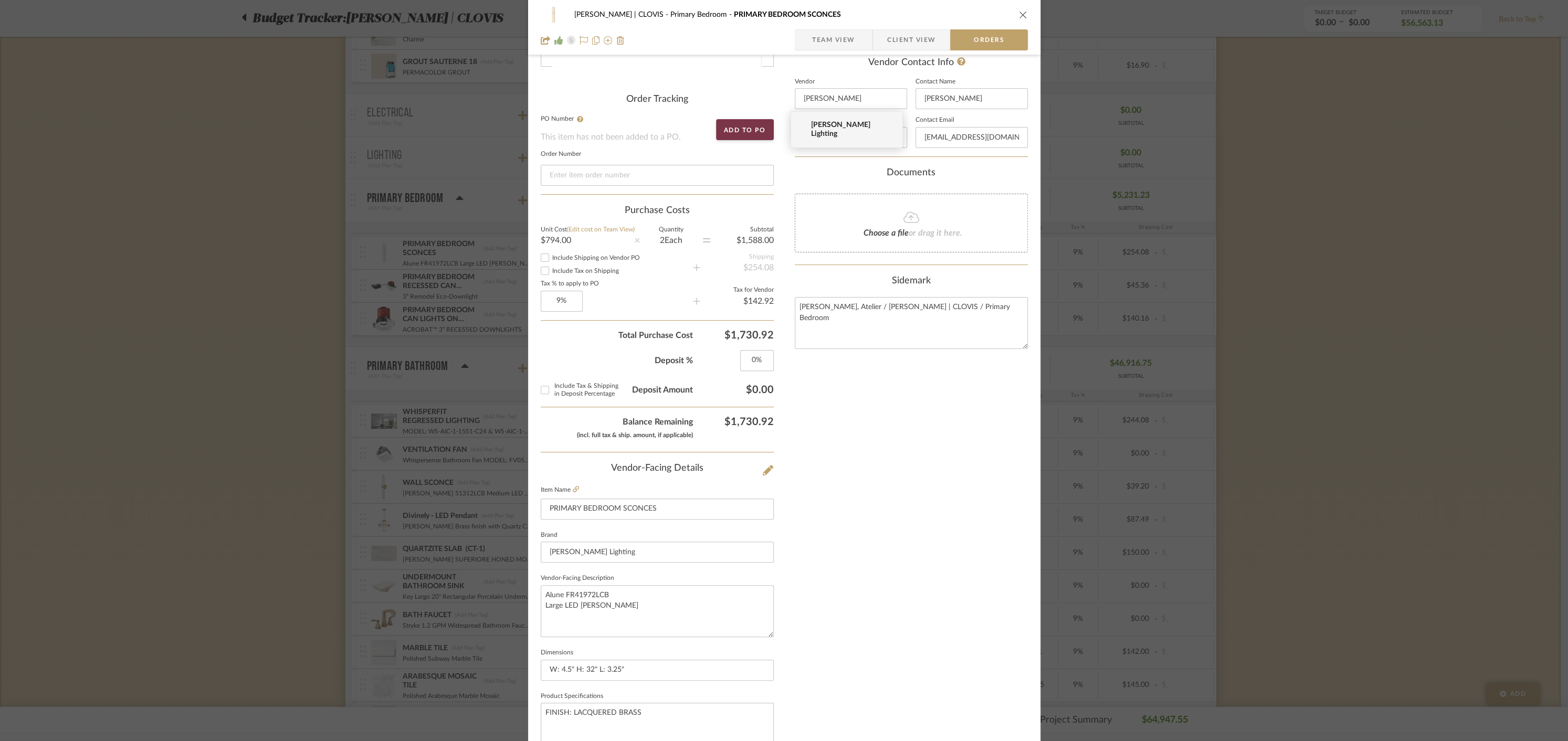
click at [816, 167] on div "Documents" at bounding box center [911, 173] width 233 height 12
click at [845, 97] on input at bounding box center [851, 99] width 113 height 21
click at [824, 126] on span "[PERSON_NAME]" at bounding box center [851, 125] width 81 height 9
type input "[PERSON_NAME]"
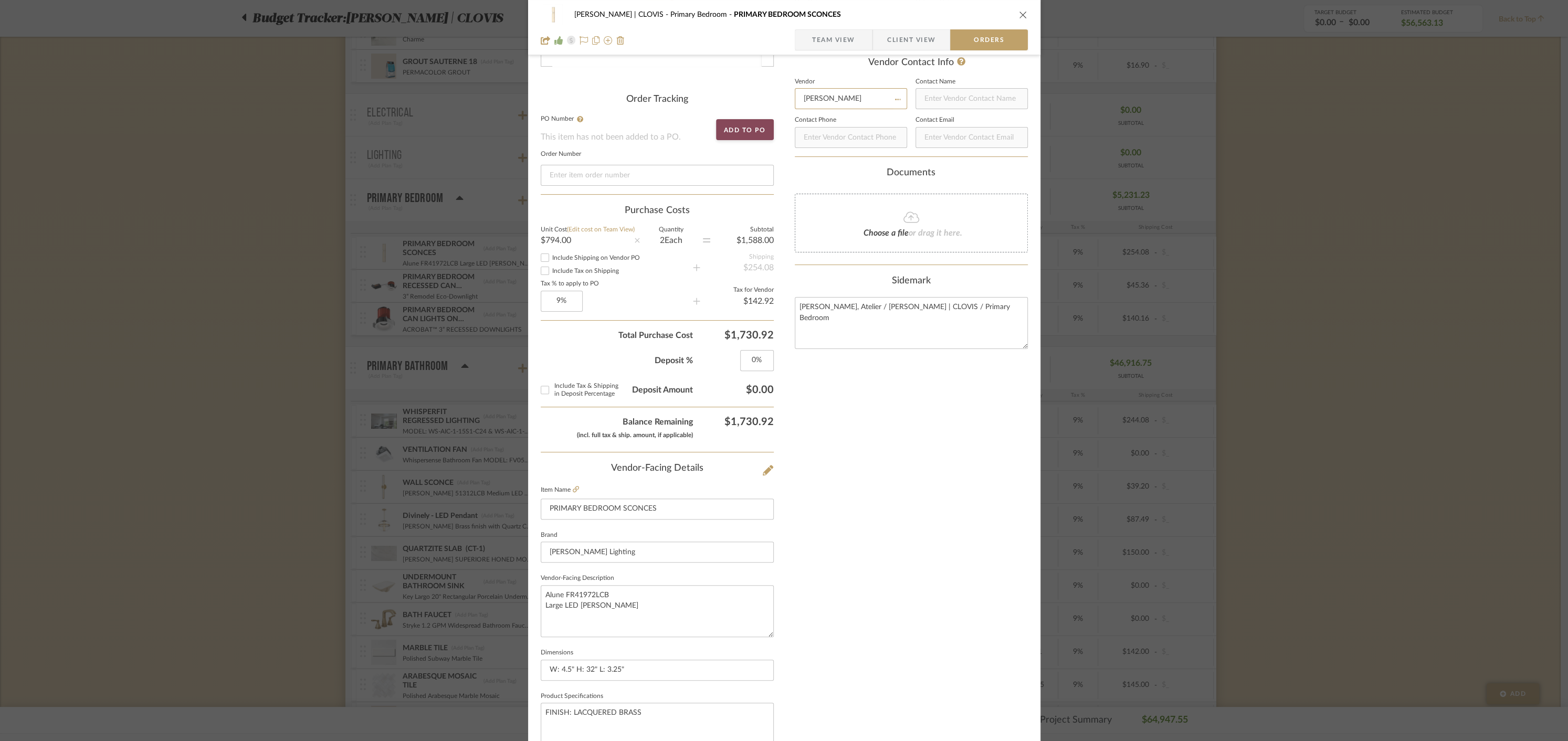
type input "[PHONE_NUMBER]"
type input "[EMAIL_ADDRESS][DOMAIN_NAME]"
click at [735, 130] on button "Add to PO" at bounding box center [744, 130] width 58 height 21
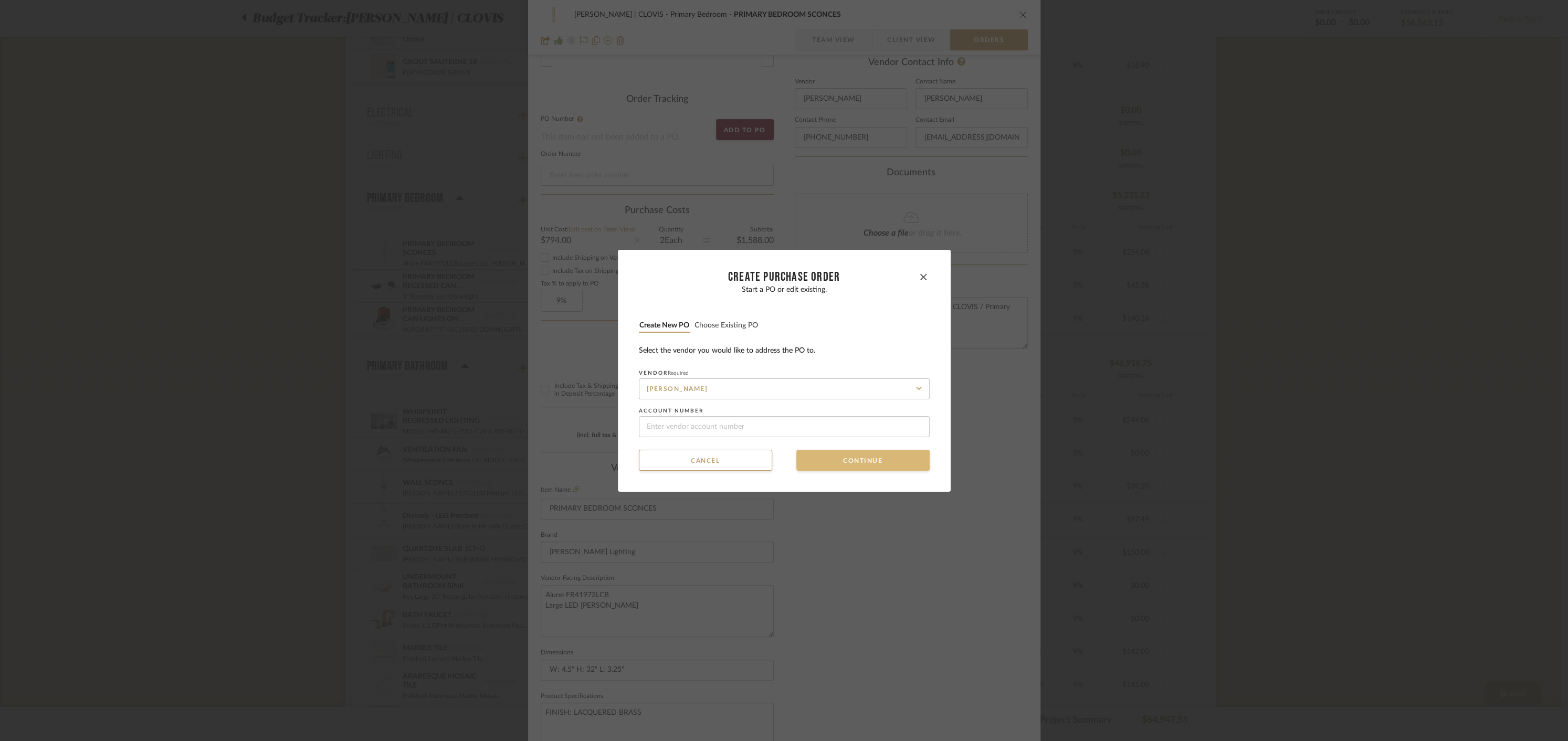
click at [851, 464] on button "Continue" at bounding box center [863, 460] width 133 height 21
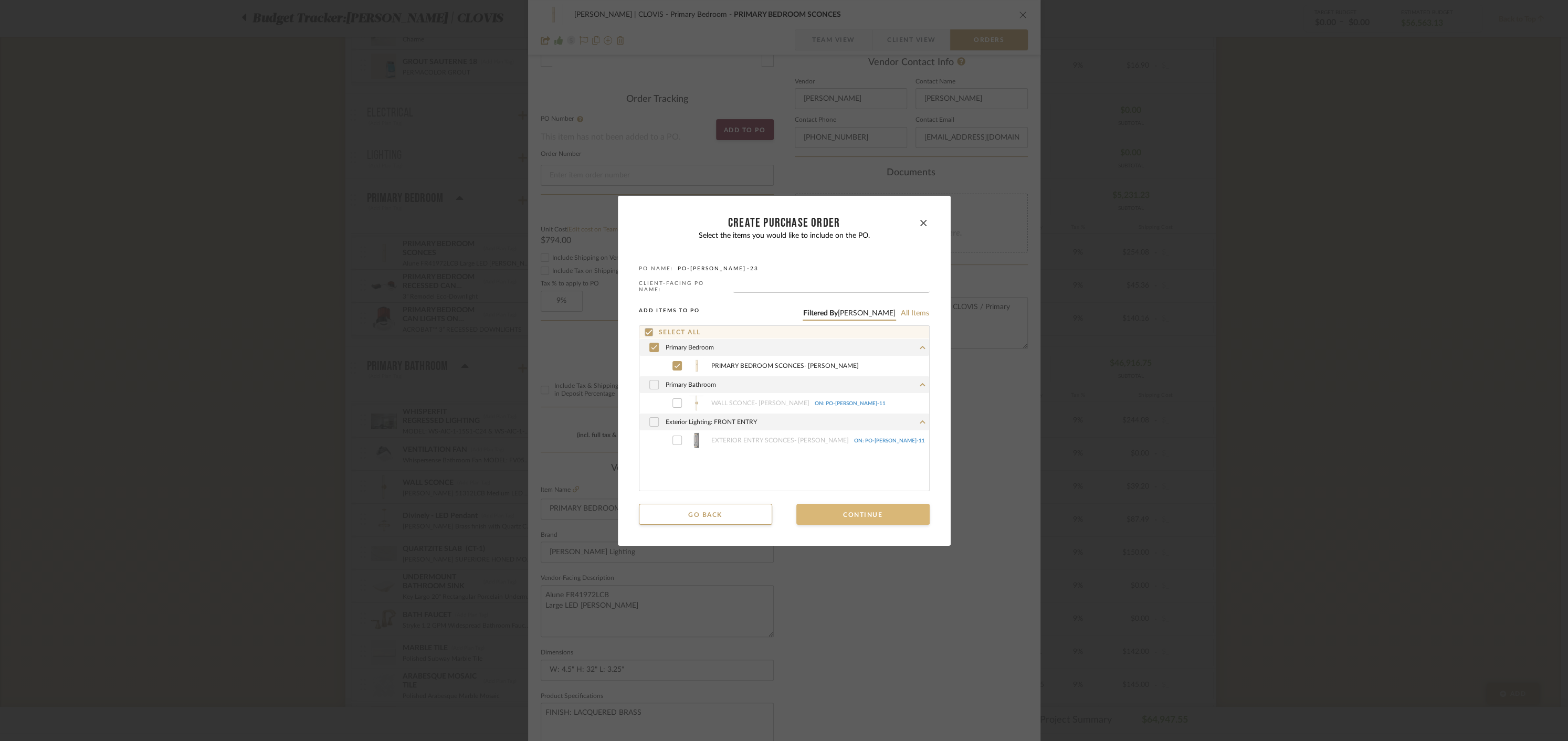
click at [853, 513] on button "Continue" at bounding box center [863, 514] width 133 height 21
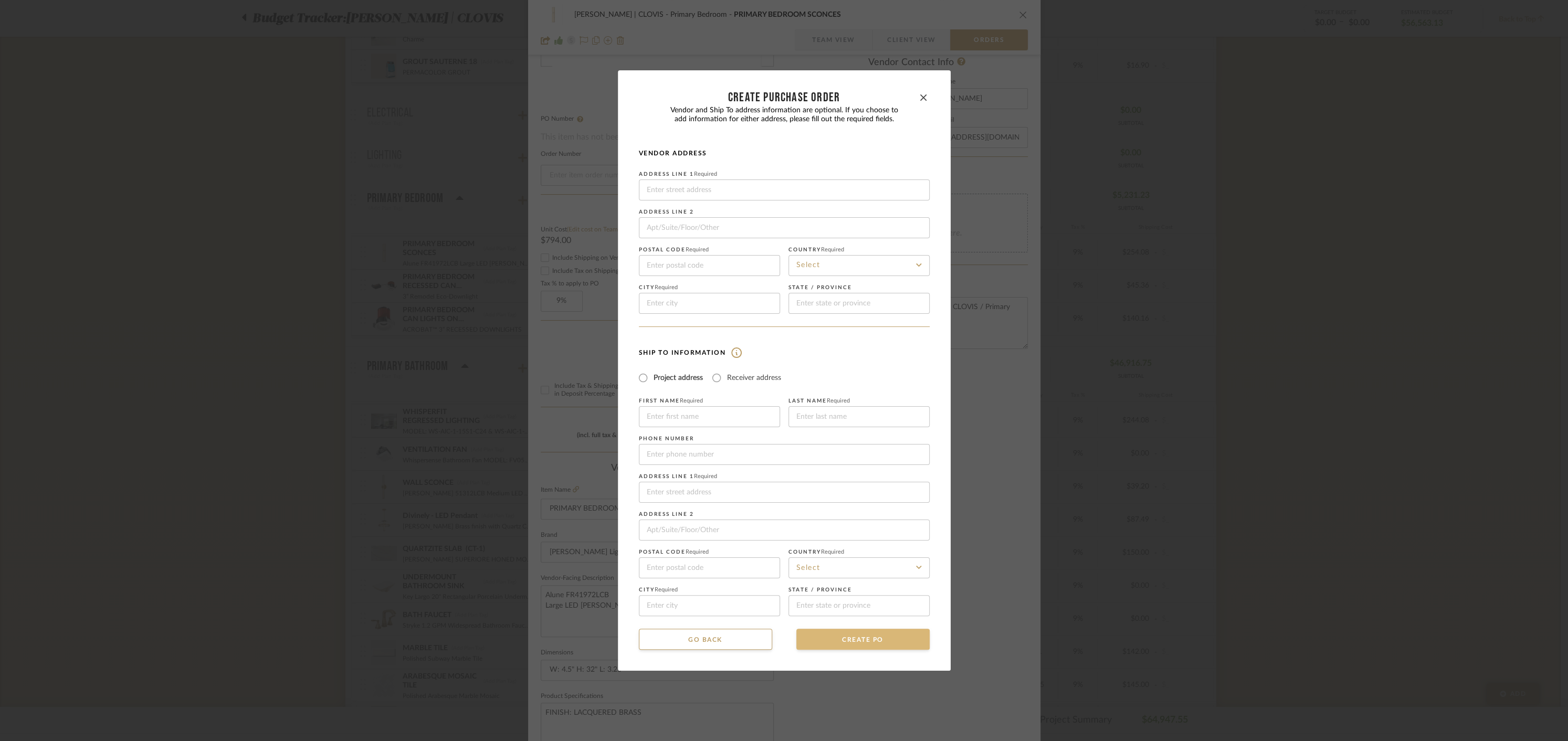
click at [856, 639] on button "CREATE PO" at bounding box center [863, 639] width 133 height 21
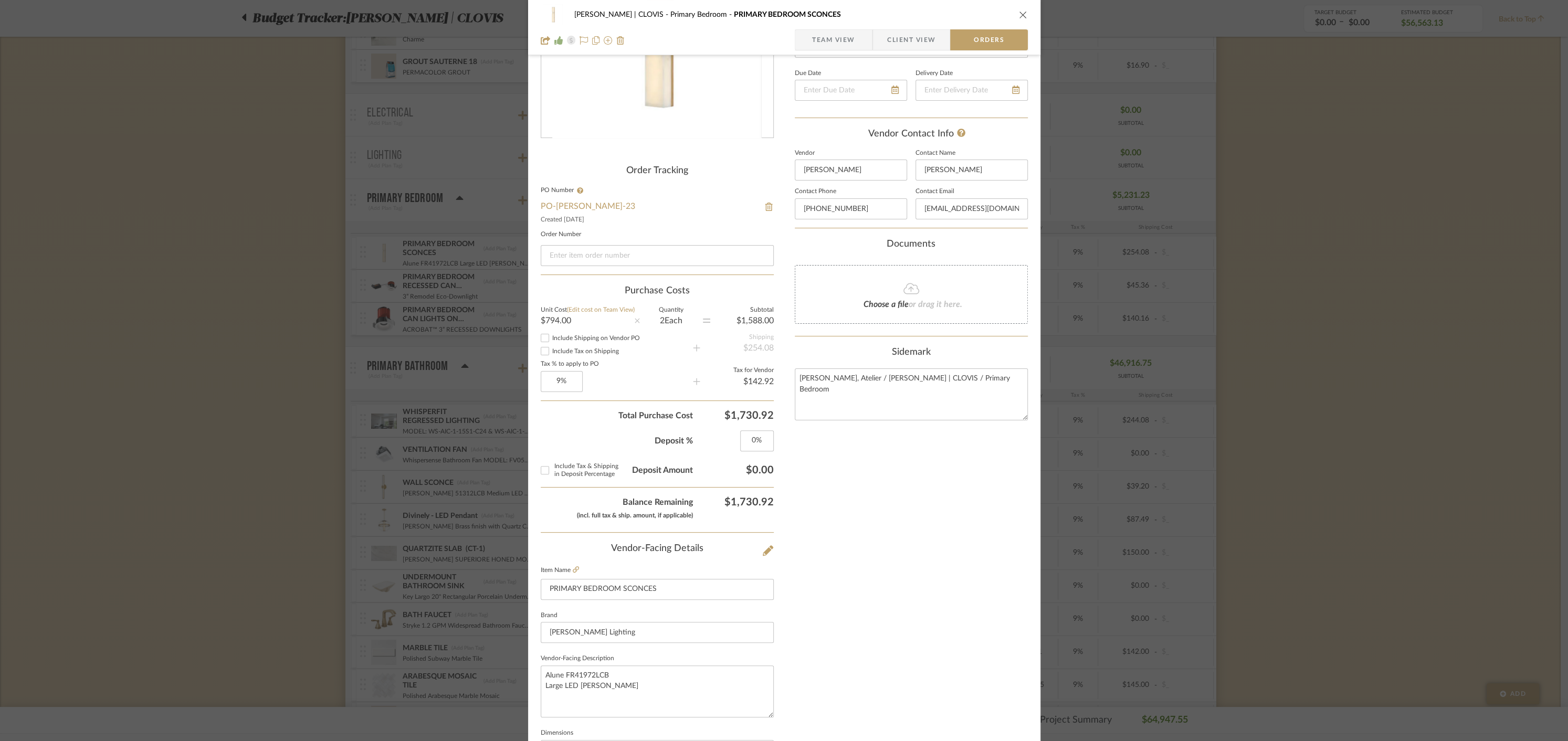
scroll to position [0, 0]
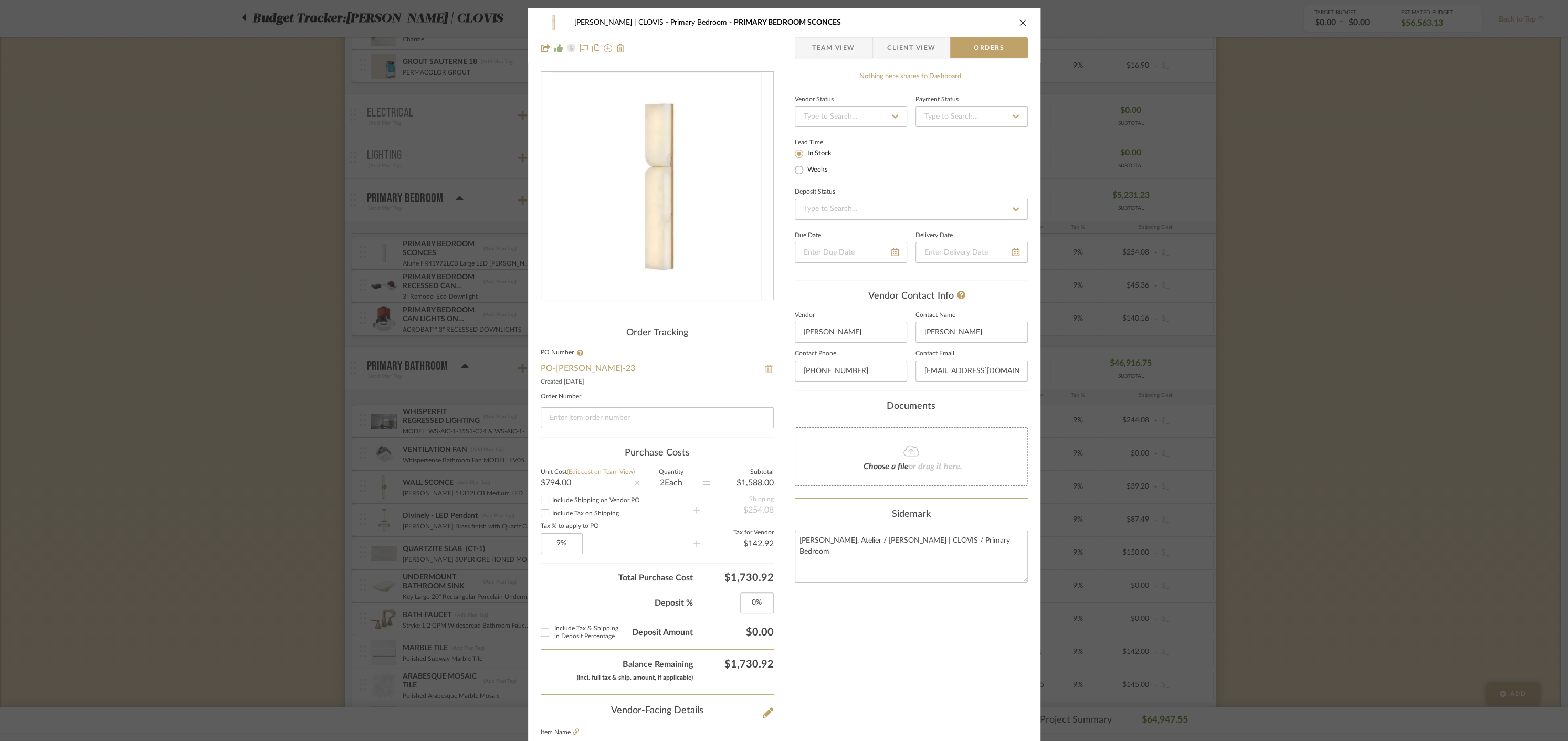
click at [765, 370] on img at bounding box center [769, 369] width 10 height 9
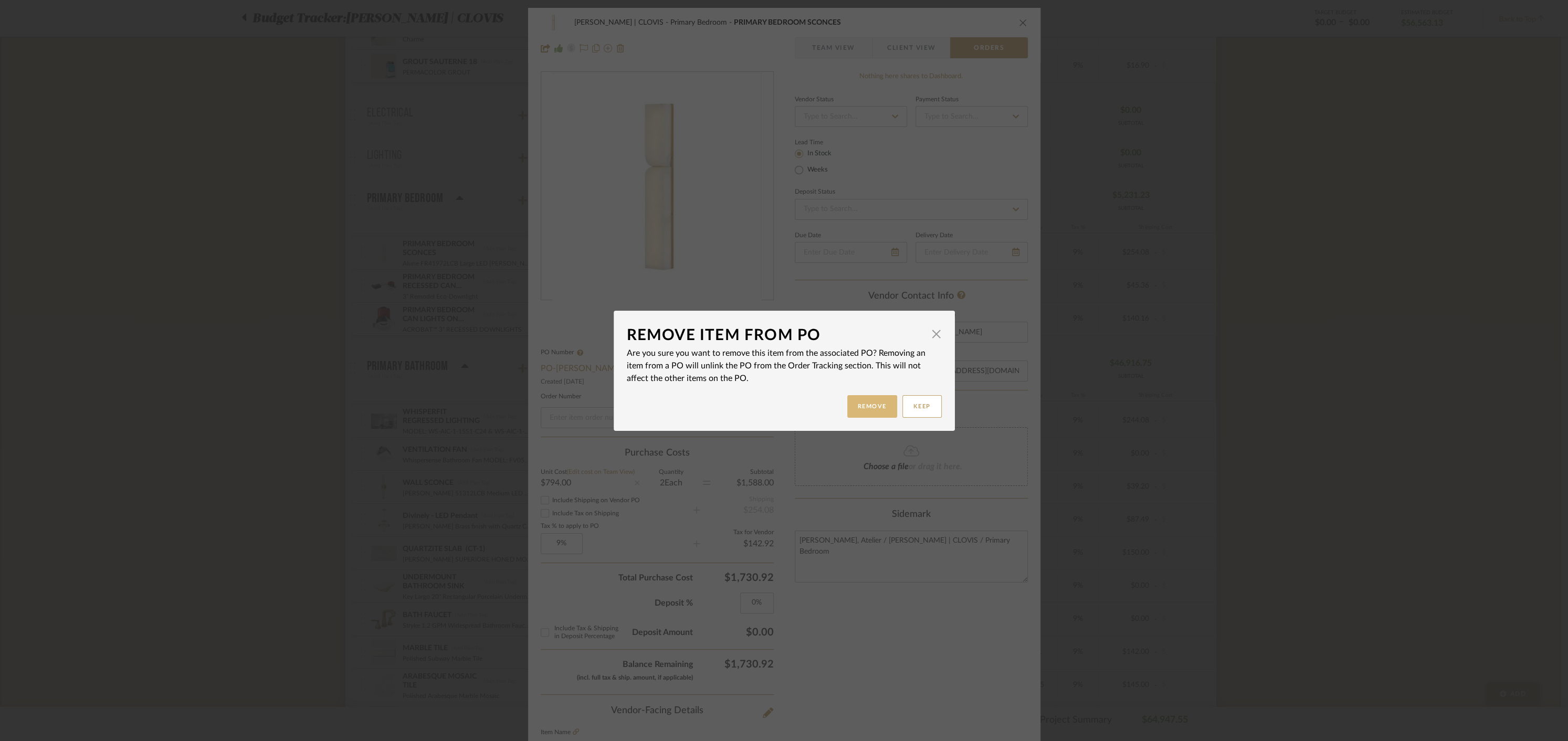
click at [862, 405] on button "Remove" at bounding box center [872, 406] width 50 height 23
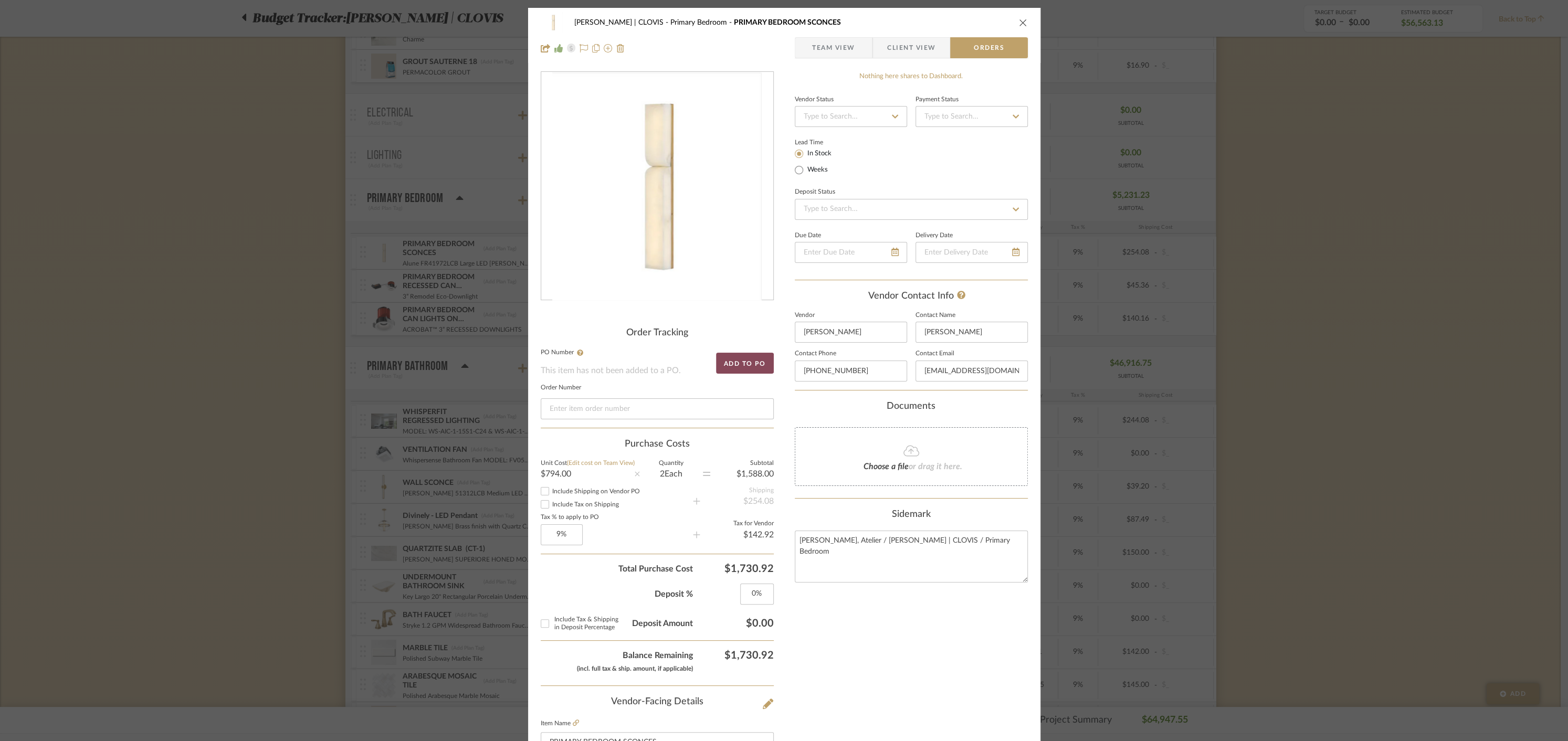
click at [740, 365] on button "Add to PO" at bounding box center [744, 363] width 58 height 21
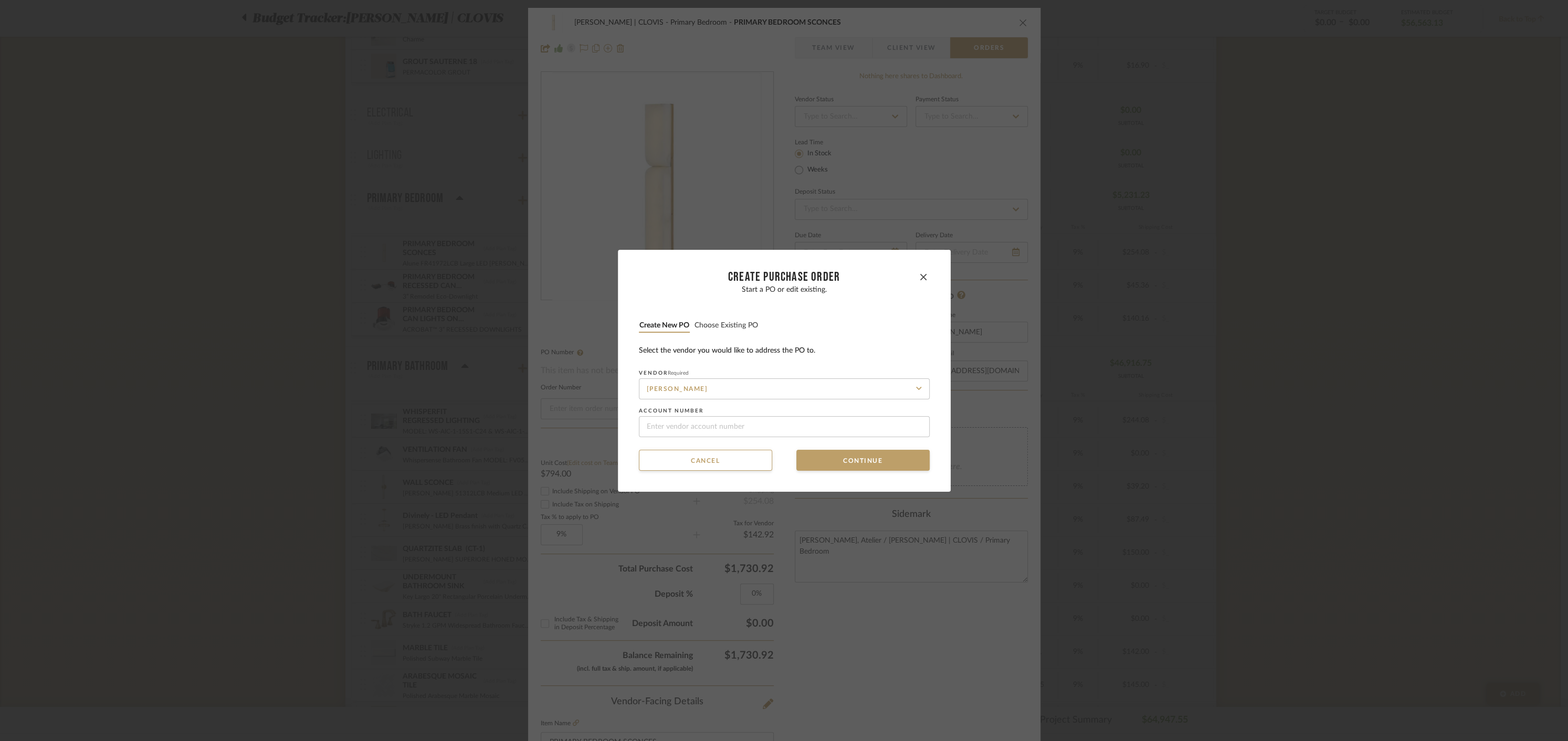
click at [724, 324] on button "Choose existing PO" at bounding box center [726, 325] width 65 height 10
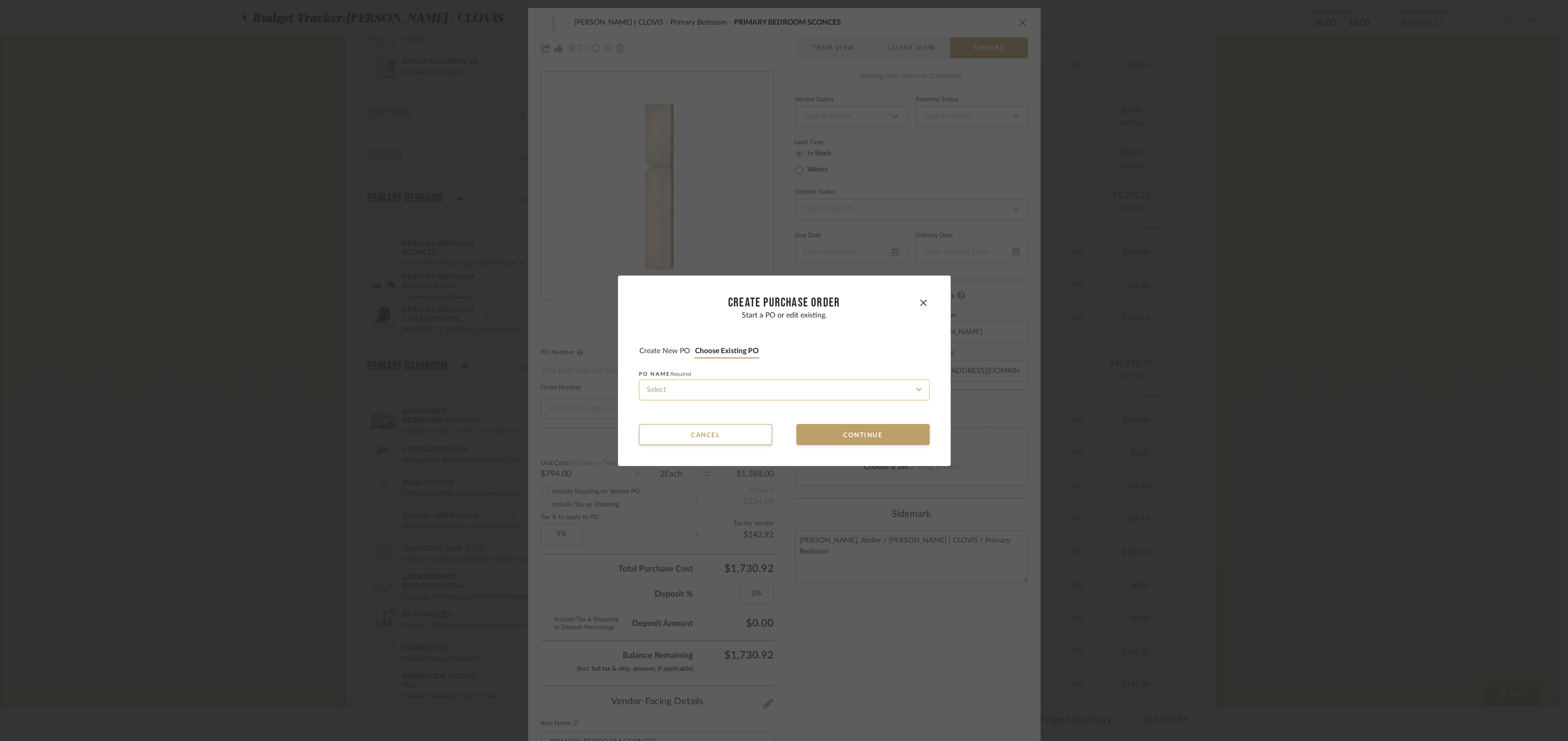
click at [690, 389] on input at bounding box center [785, 390] width 291 height 21
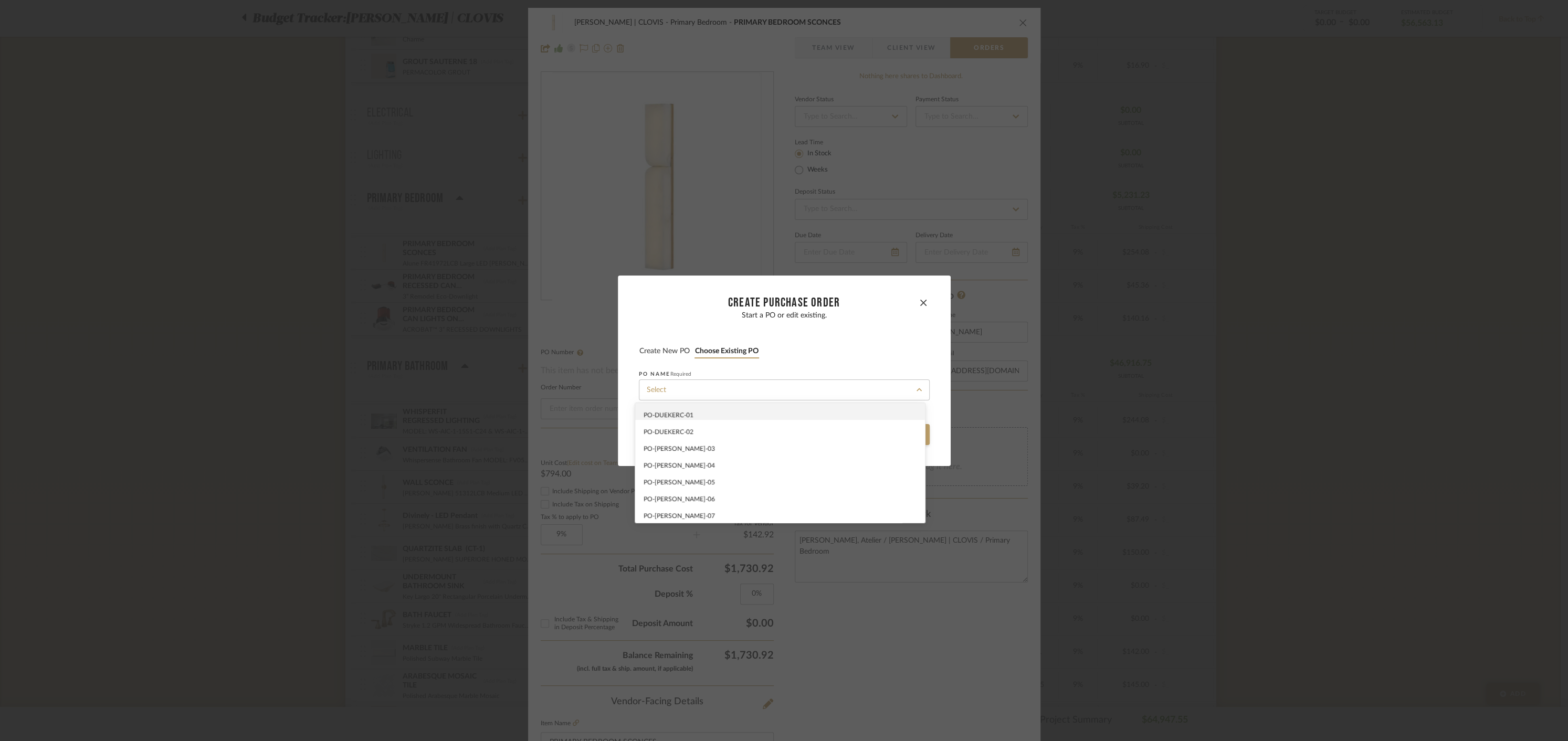
click at [703, 407] on div "PO-DUEKERC-01" at bounding box center [780, 411] width 290 height 17
type input "PO-DUEKERC-01"
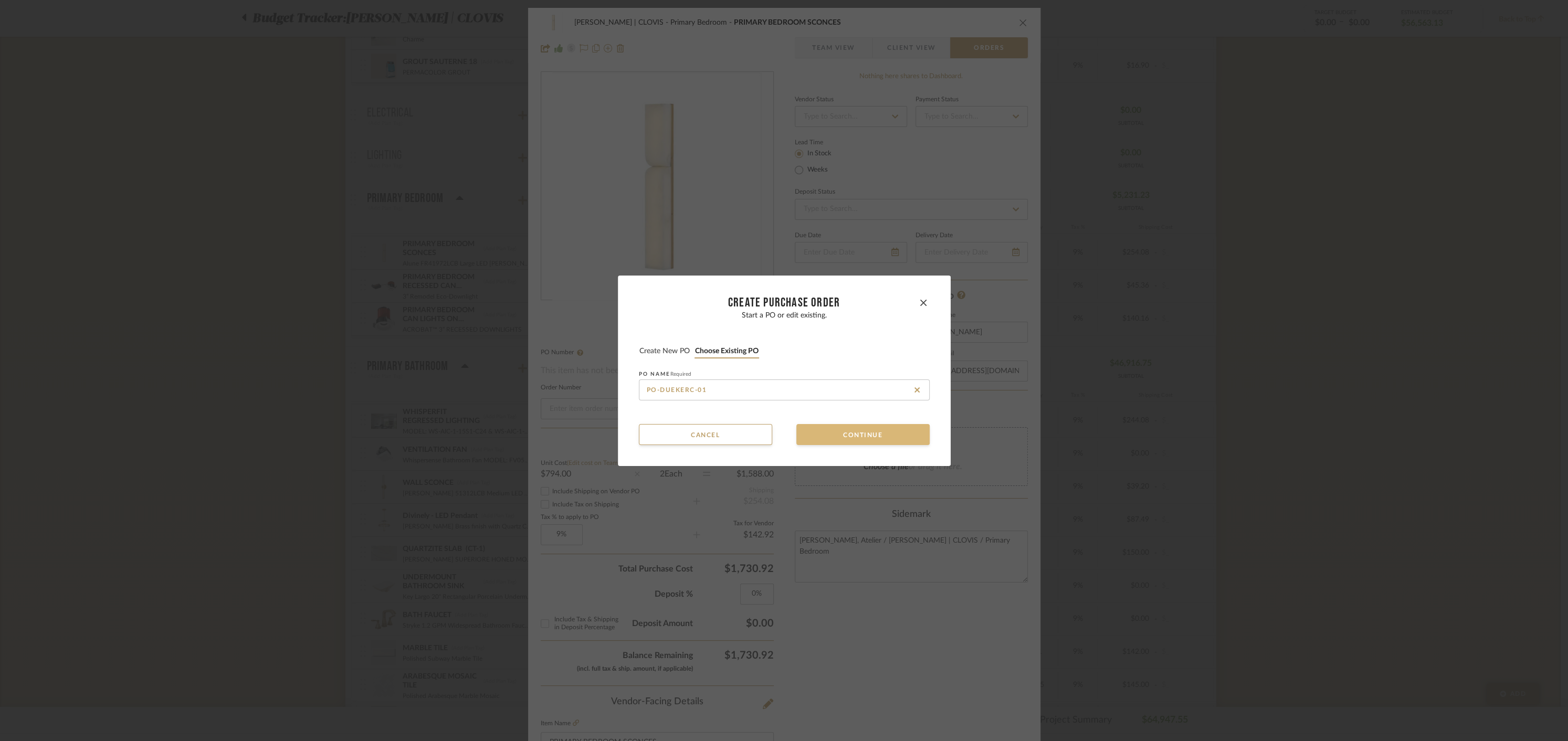
click at [843, 433] on button "Continue" at bounding box center [863, 434] width 133 height 21
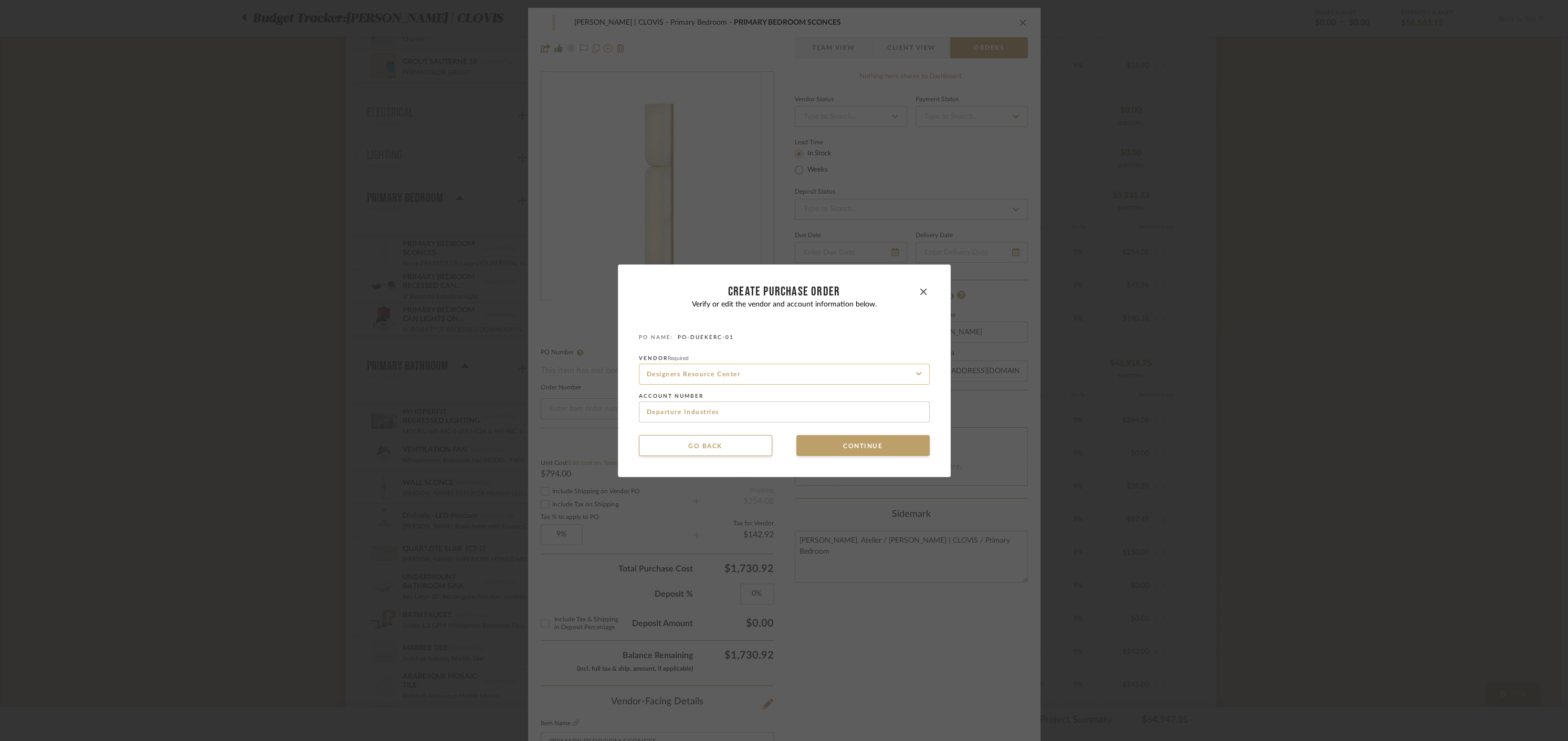
click at [799, 369] on input "Designers Resource Center" at bounding box center [785, 374] width 291 height 21
click at [914, 375] on icon at bounding box center [917, 374] width 5 height 9
click at [657, 399] on span "[PERSON_NAME]" at bounding box center [669, 399] width 51 height 6
type input "[PERSON_NAME]"
click at [849, 447] on button "Continue" at bounding box center [863, 445] width 133 height 21
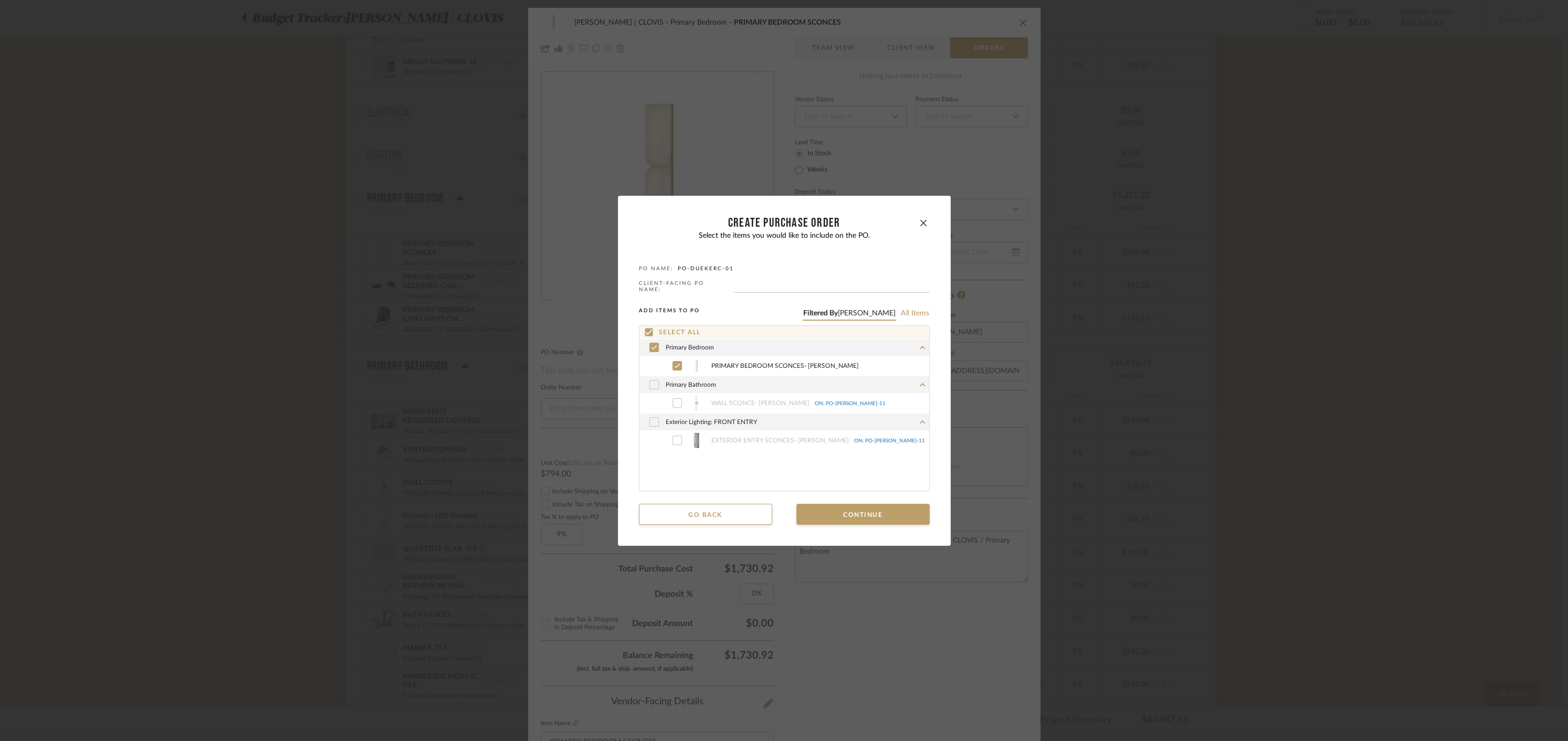
click at [674, 401] on icon at bounding box center [676, 402] width 5 height 4
click at [920, 223] on icon "button" at bounding box center [923, 223] width 6 height 6
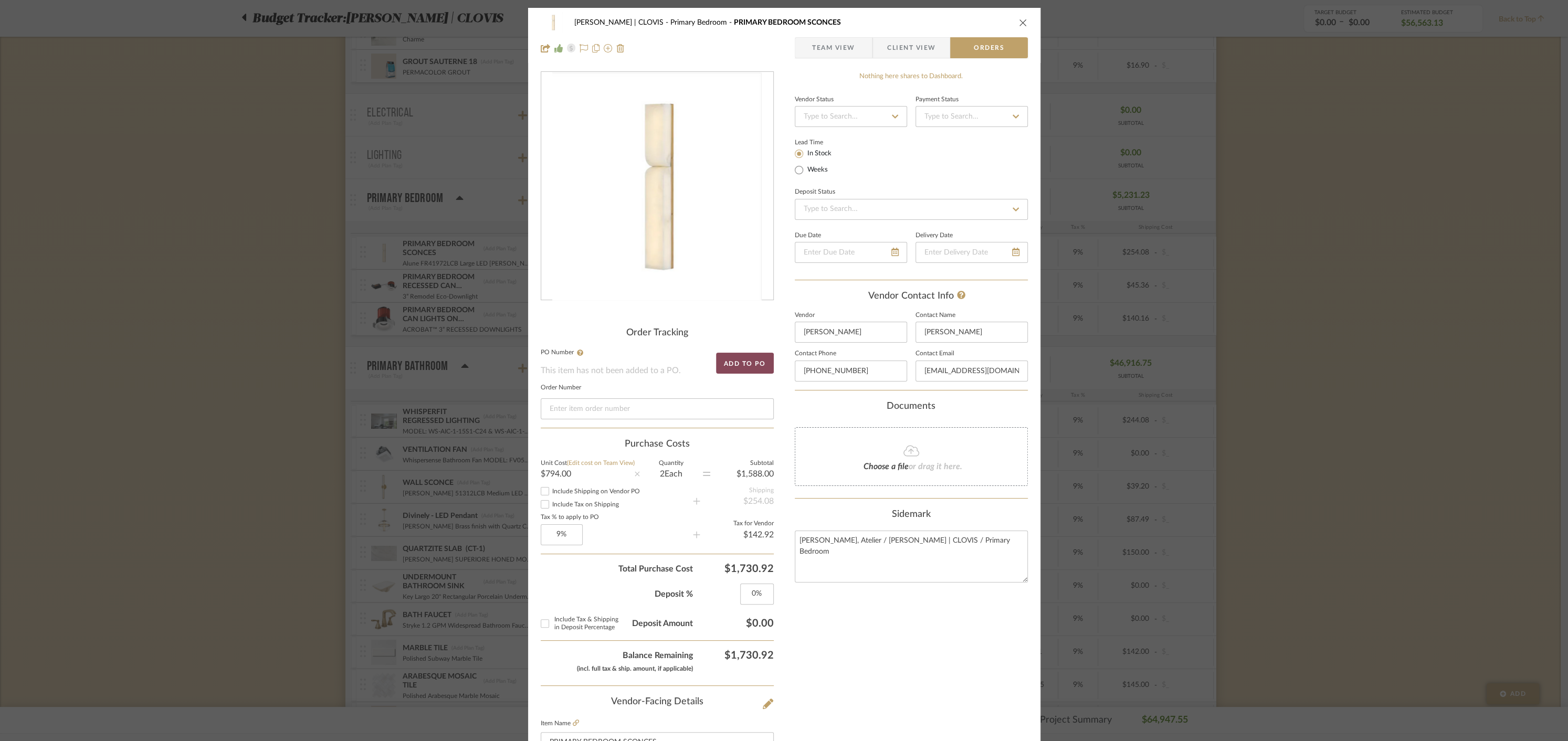
click at [737, 360] on button "Add to PO" at bounding box center [744, 363] width 58 height 21
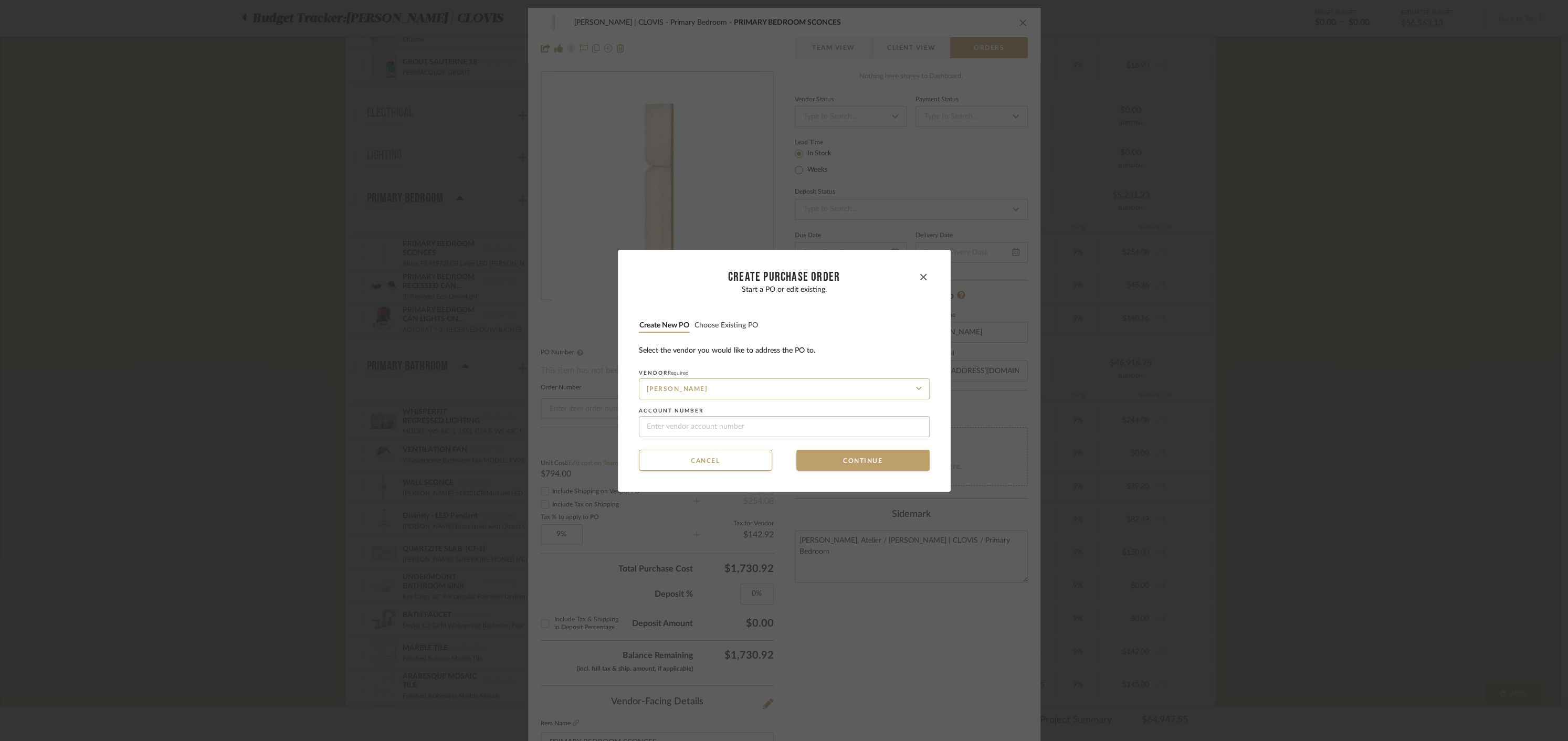
click at [717, 389] on input "[PERSON_NAME]" at bounding box center [785, 389] width 291 height 21
click at [713, 325] on button "Choose existing PO" at bounding box center [726, 325] width 65 height 10
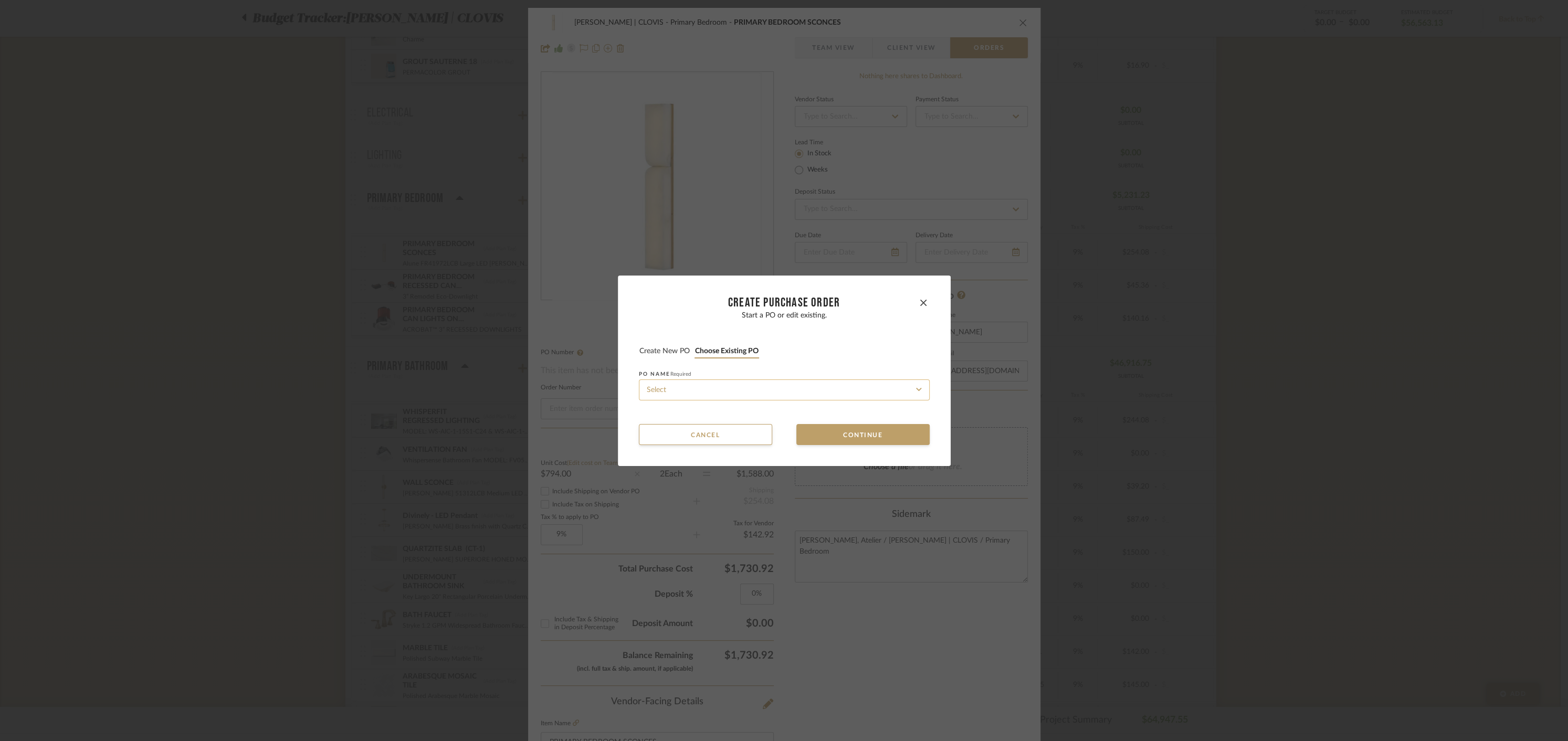
click at [718, 395] on input at bounding box center [785, 390] width 291 height 21
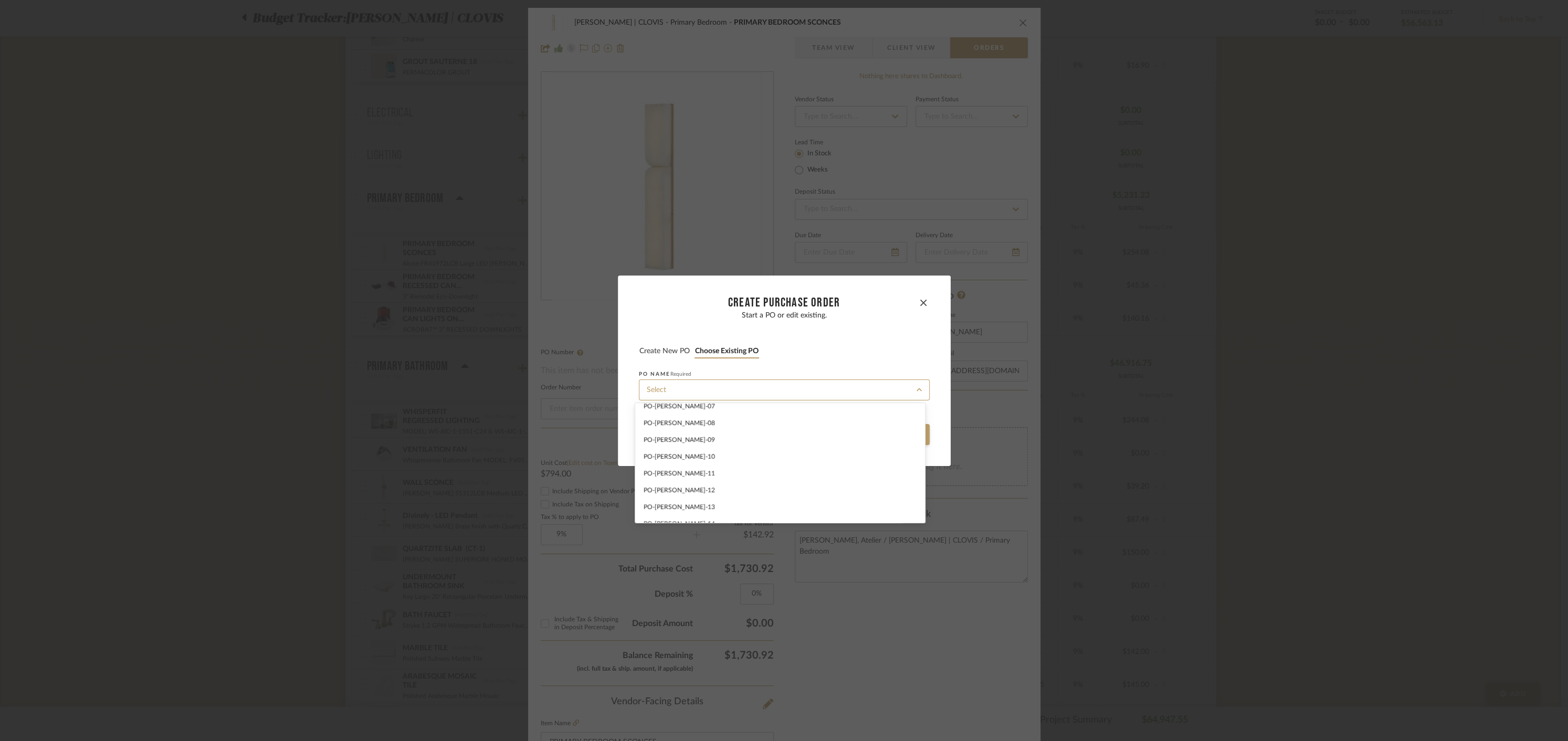
scroll to position [116, 0]
click at [666, 466] on span "PO-[PERSON_NAME] -11" at bounding box center [679, 467] width 71 height 6
type input "PO-[PERSON_NAME] -11"
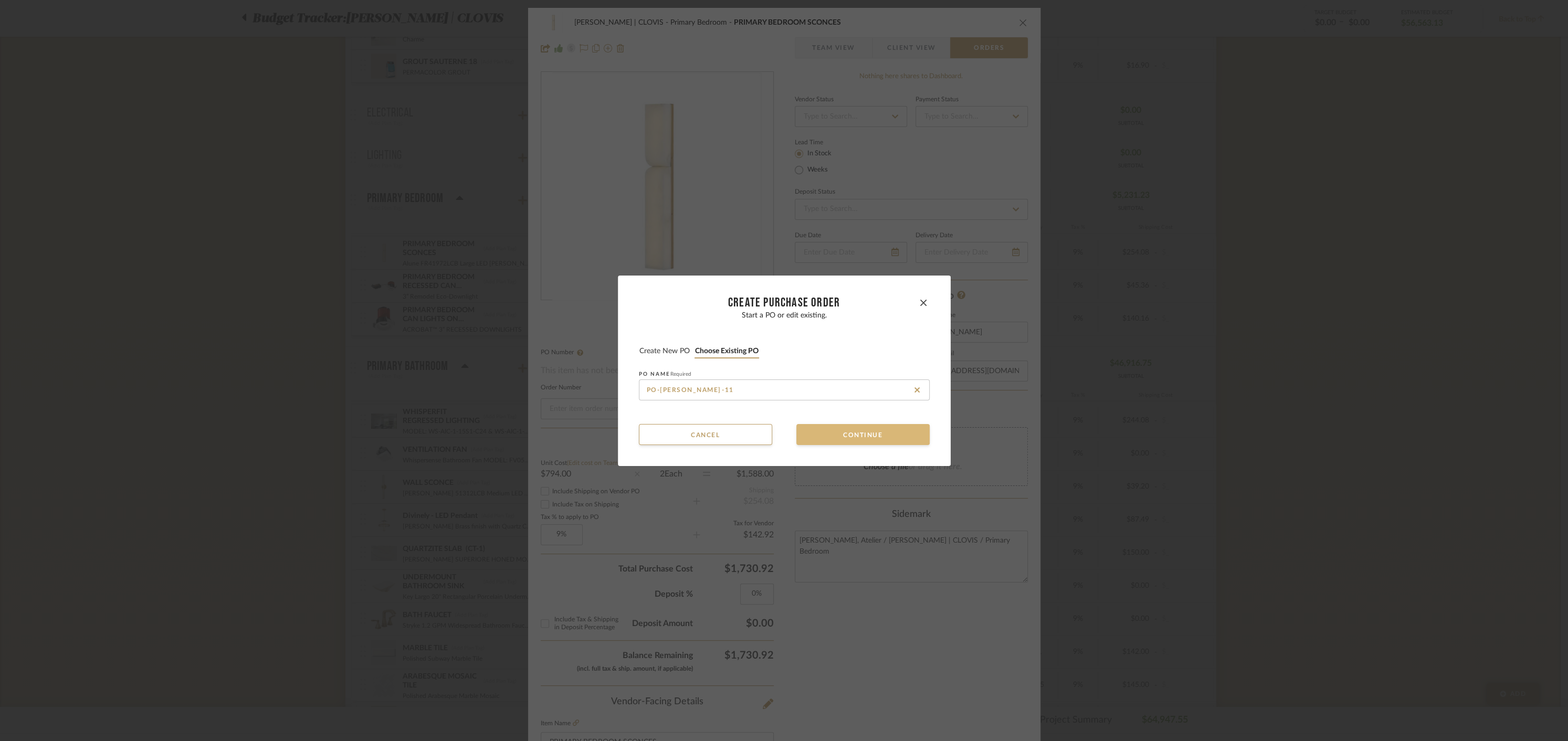
click at [862, 427] on button "Continue" at bounding box center [863, 434] width 133 height 21
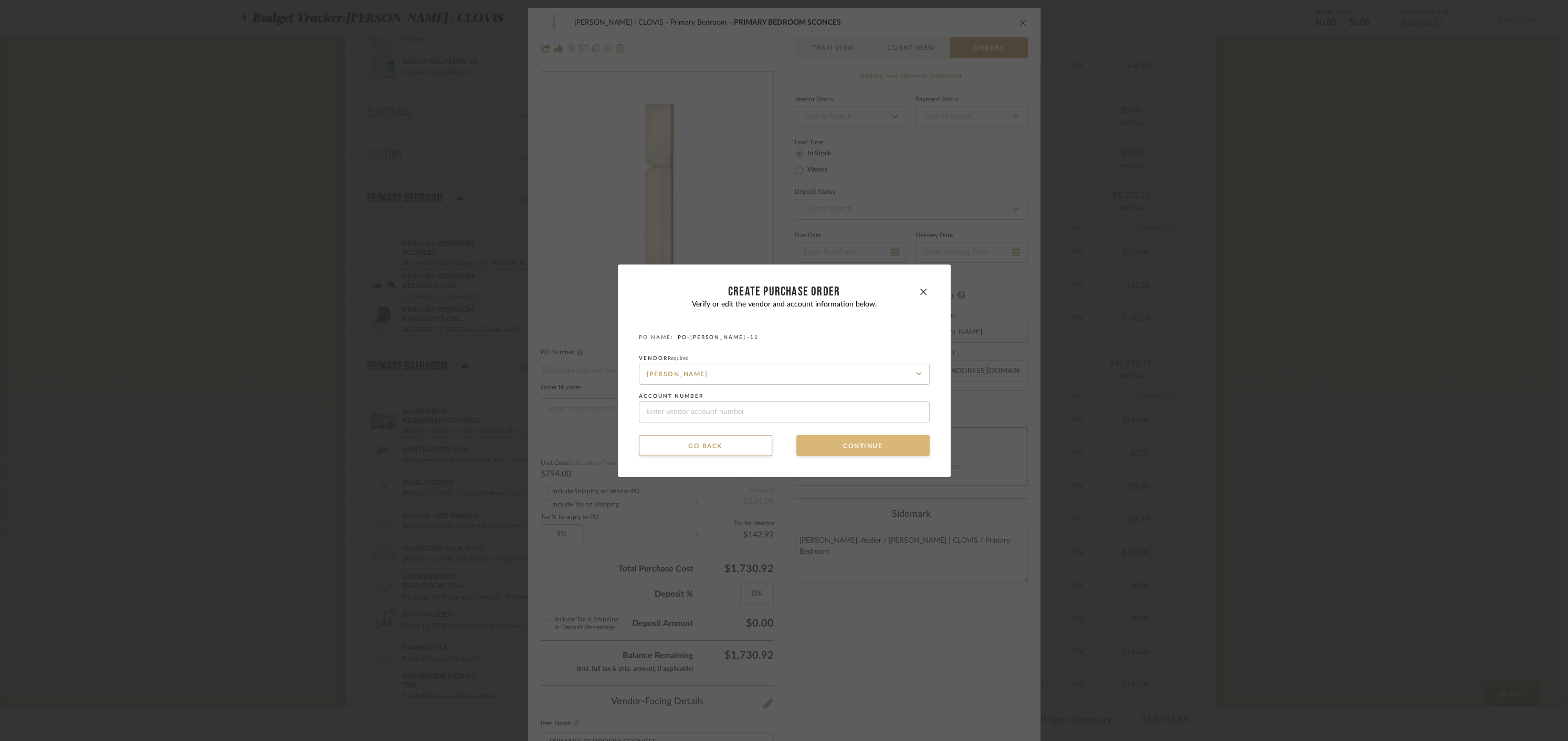
click at [867, 444] on button "Continue" at bounding box center [863, 445] width 133 height 21
click at [857, 447] on button "Continue" at bounding box center [863, 445] width 133 height 21
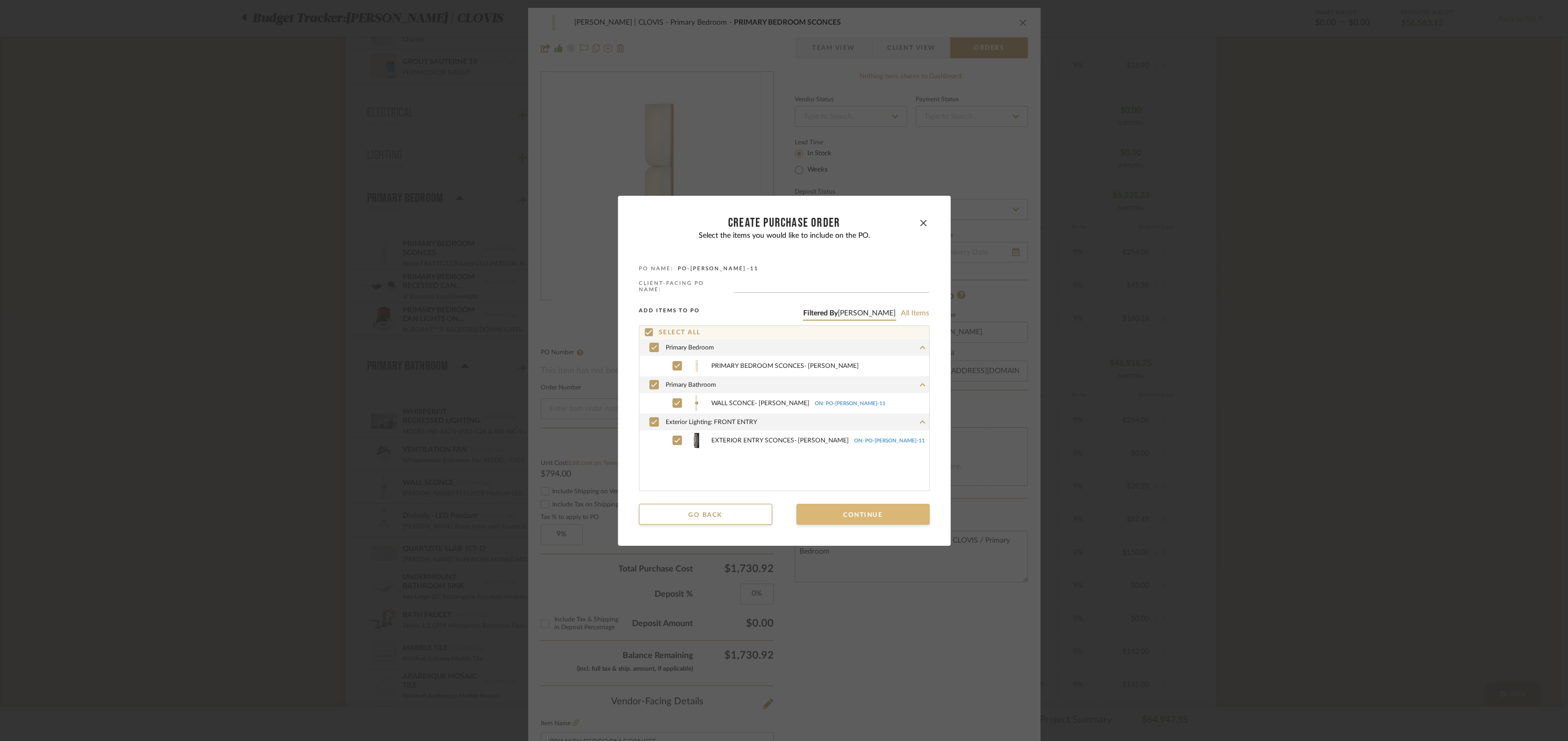
click at [855, 509] on button "Continue" at bounding box center [863, 514] width 133 height 21
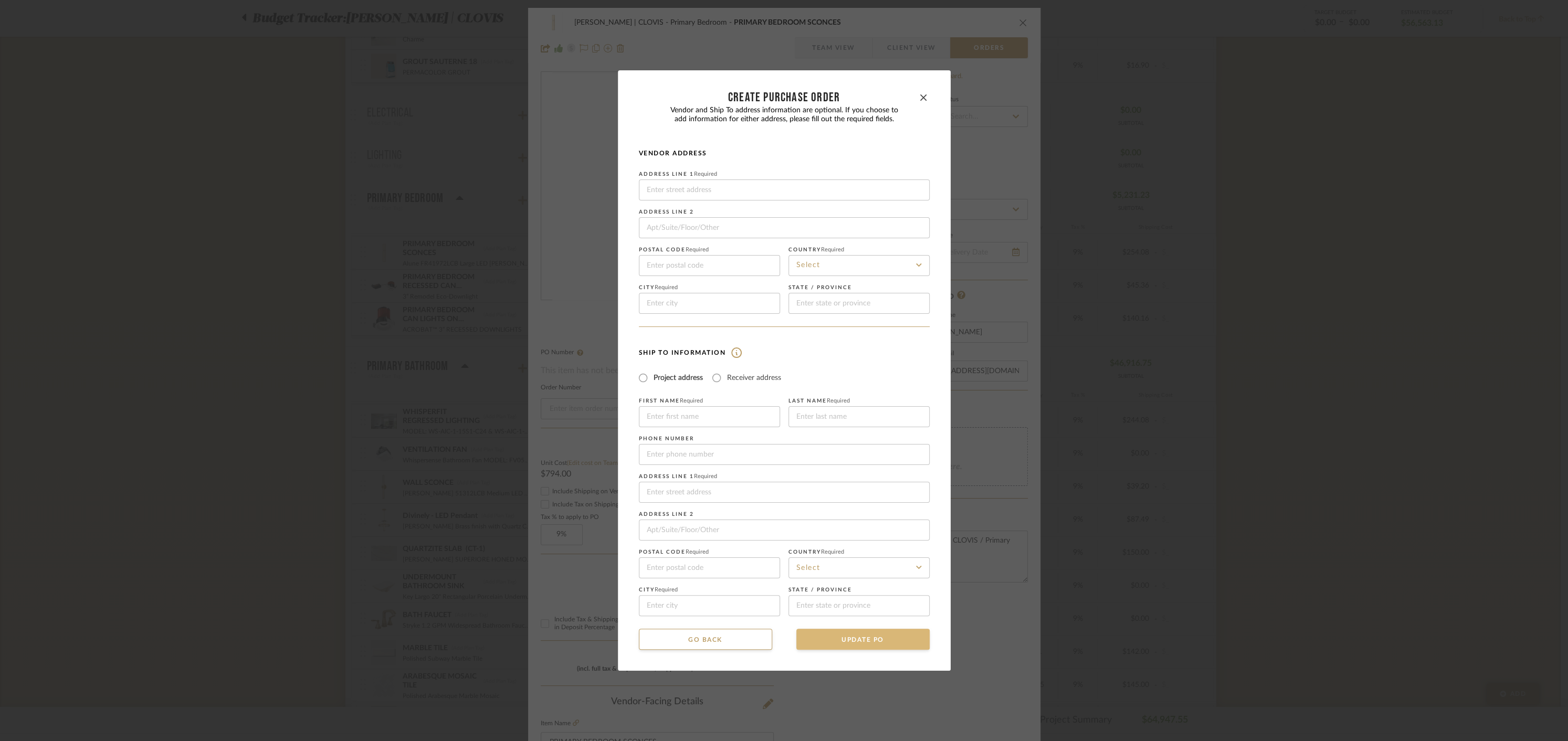
click at [872, 643] on button "UPDATE PO" at bounding box center [863, 639] width 133 height 21
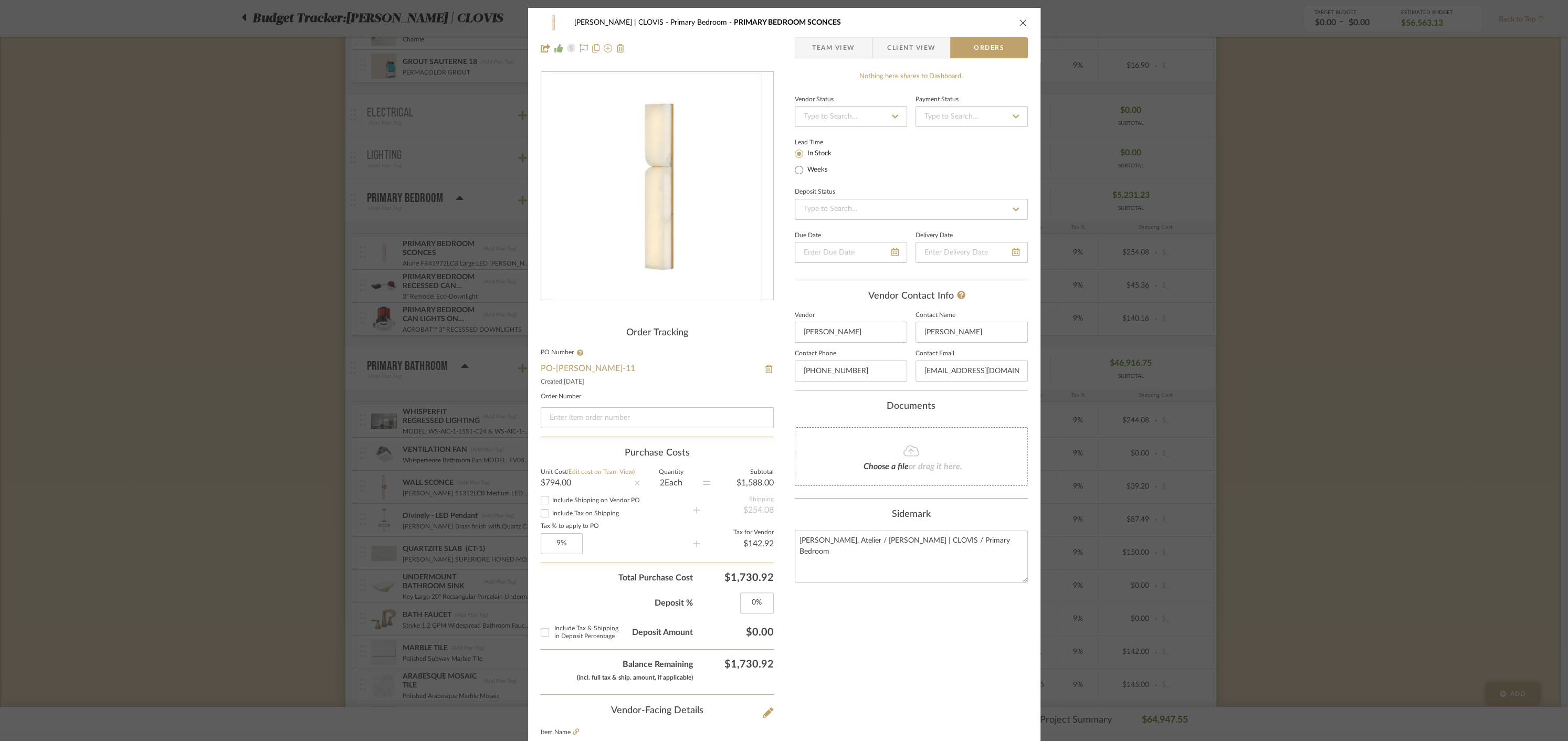
click at [1023, 23] on icon "close" at bounding box center [1023, 23] width 9 height 9
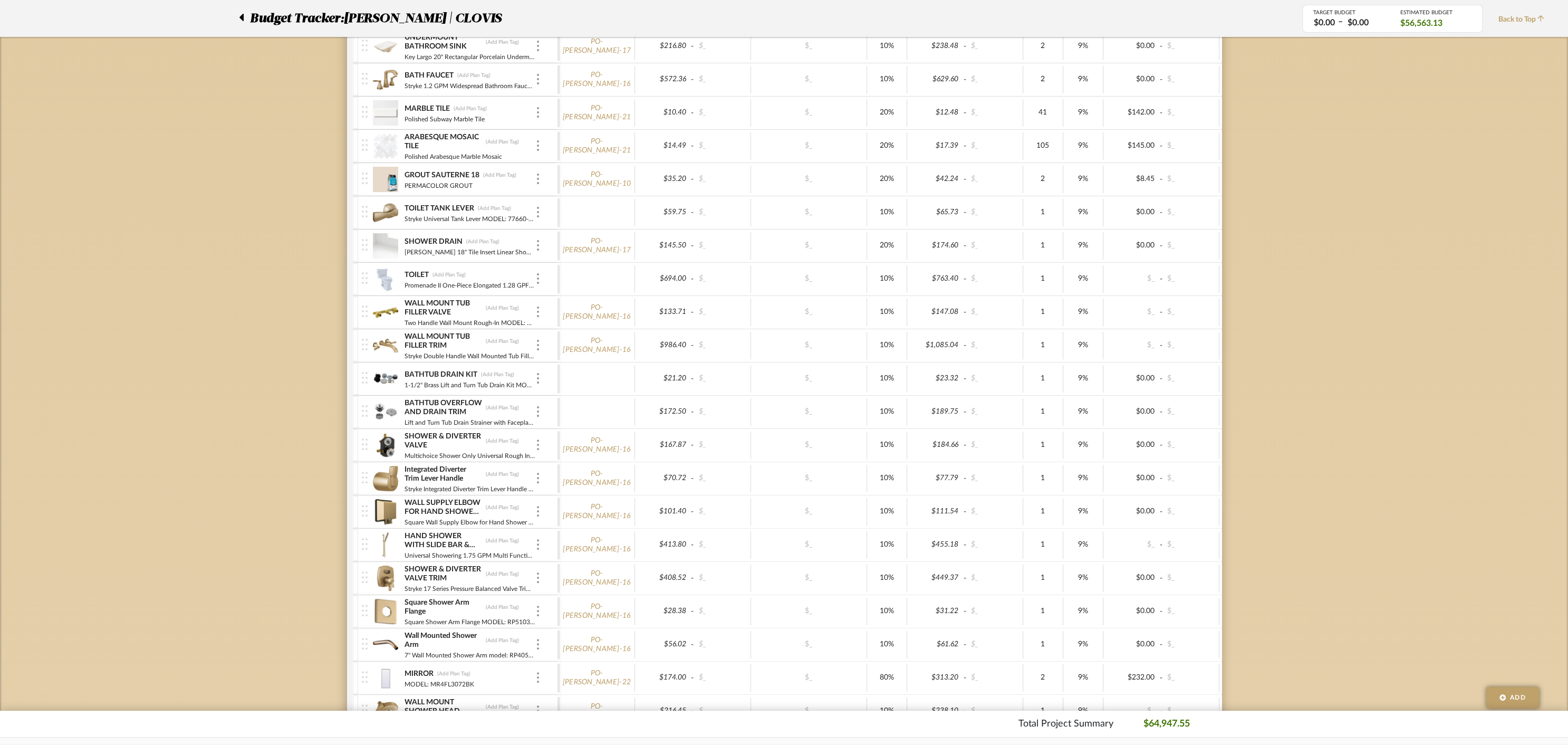
scroll to position [997, 0]
click at [388, 206] on img at bounding box center [386, 211] width 26 height 25
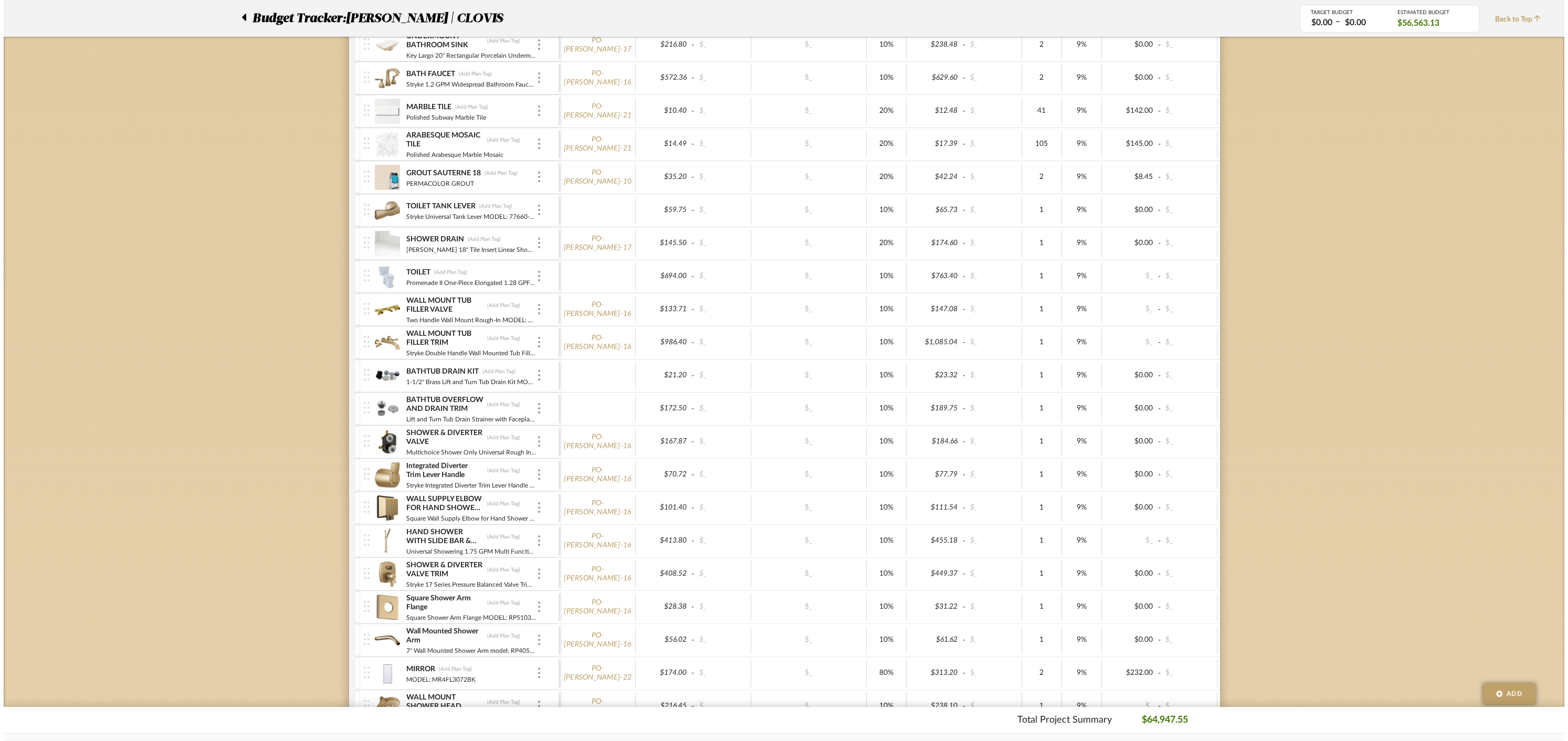
scroll to position [0, 0]
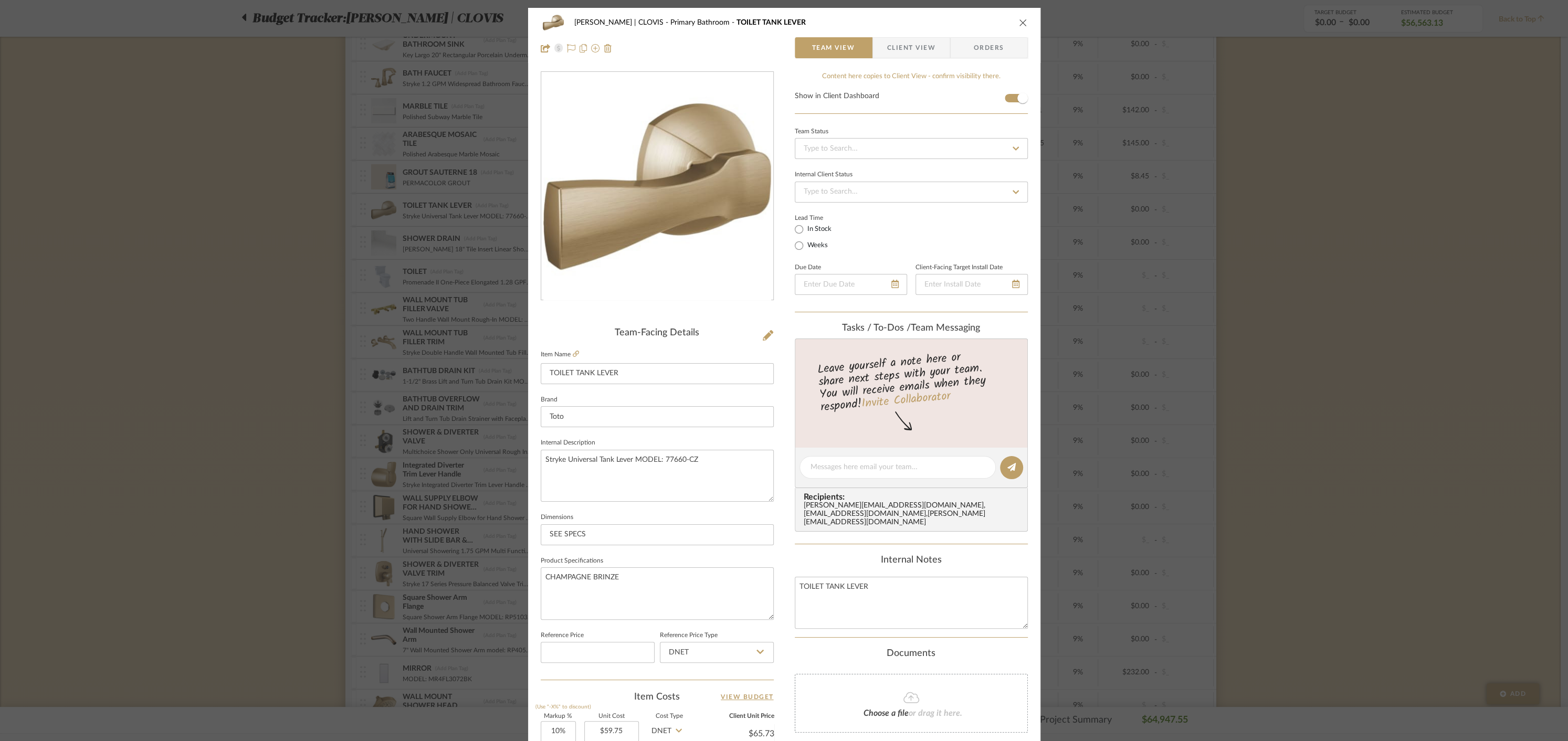
click at [986, 49] on span "Orders" at bounding box center [989, 47] width 54 height 21
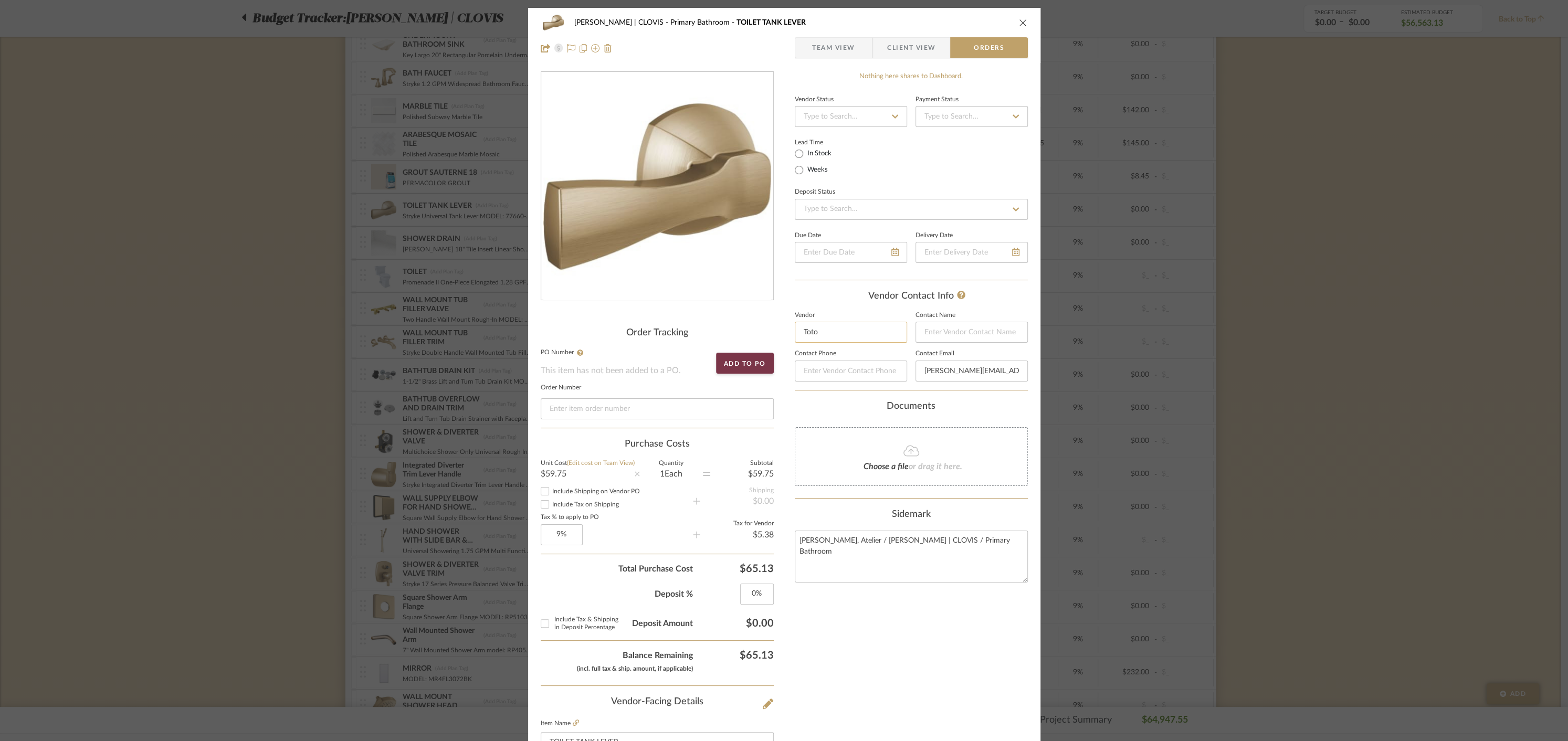
click at [839, 328] on input "Toto" at bounding box center [851, 332] width 113 height 21
click at [825, 330] on input "Toto" at bounding box center [851, 332] width 113 height 21
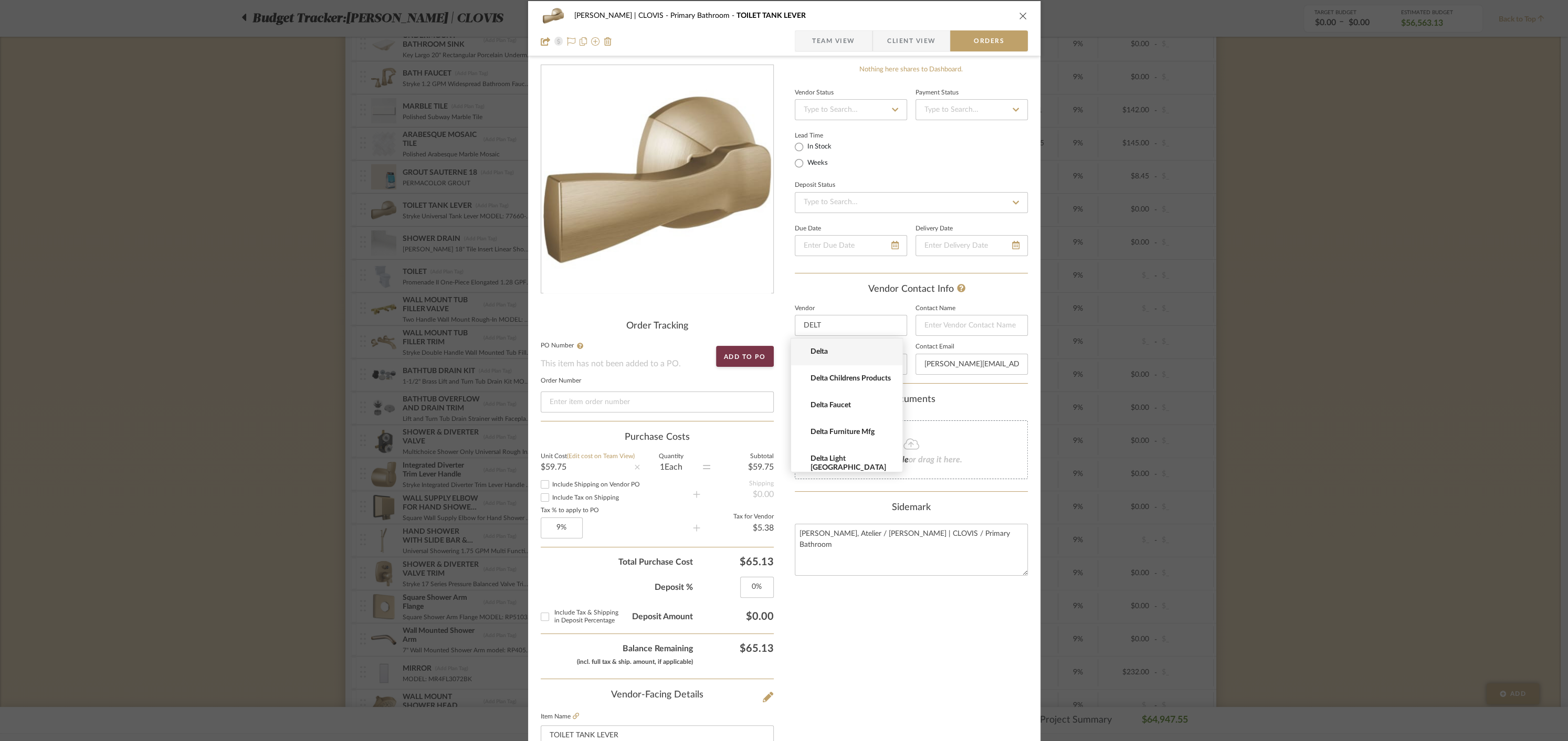
click at [822, 350] on span "Delta" at bounding box center [851, 352] width 81 height 9
type input "Delta"
click at [887, 633] on div "Nothing here shares to Dashboard. Vendor Status Payment Status Lead Time In Sto…" at bounding box center [911, 566] width 233 height 1003
click at [1019, 18] on icon "close" at bounding box center [1023, 16] width 9 height 9
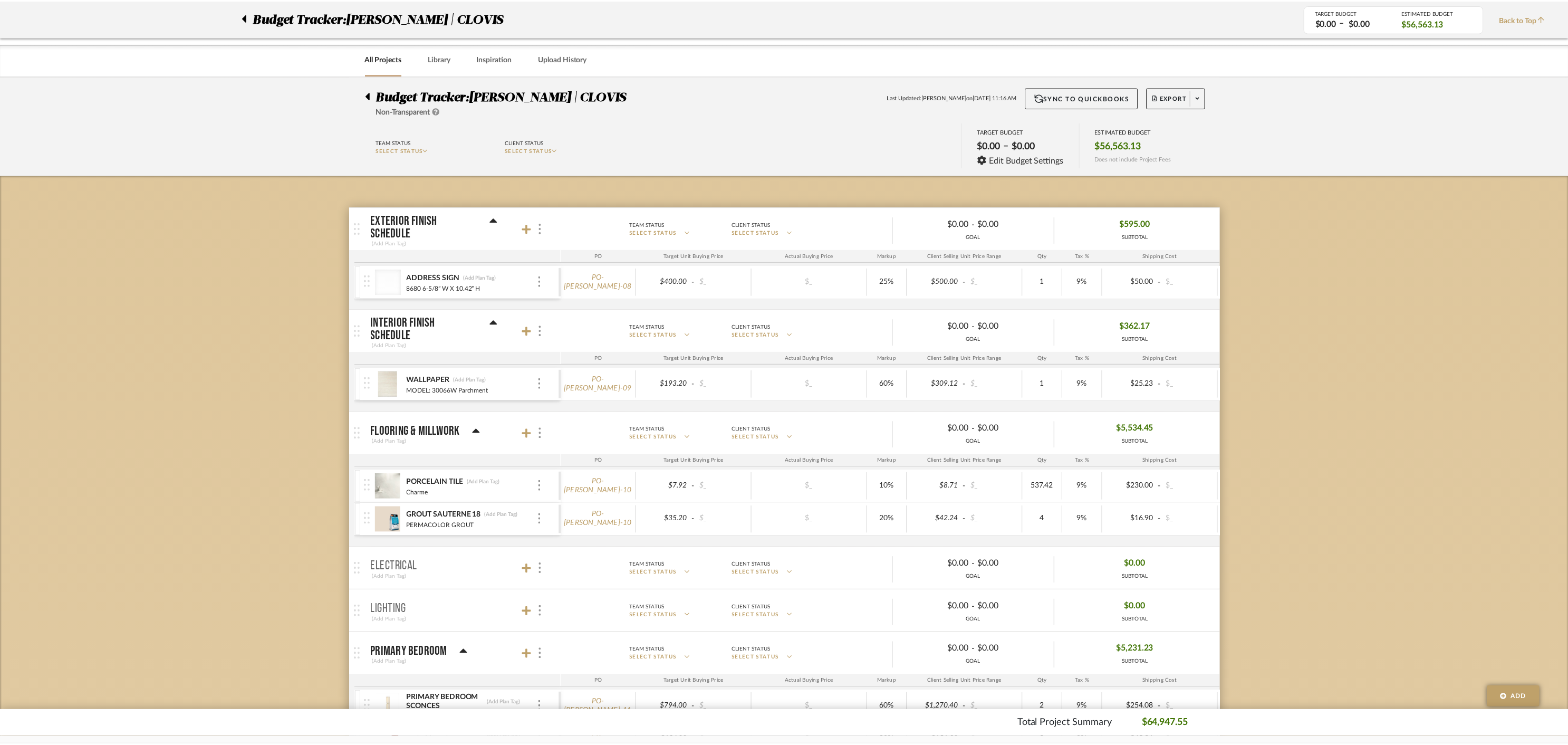
scroll to position [997, 0]
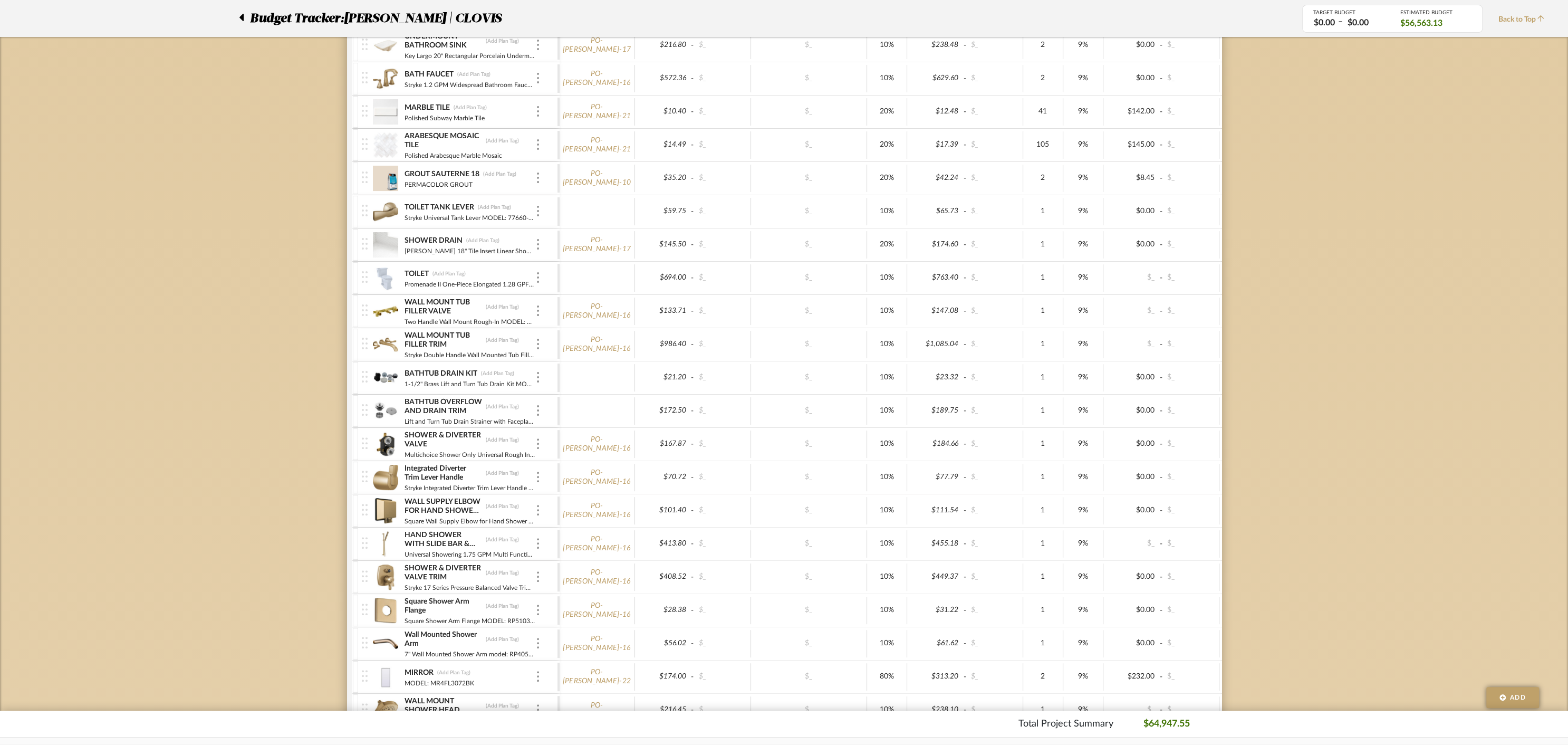
click at [476, 269] on div "TOILET (Add Plan Tag)" at bounding box center [470, 274] width 131 height 10
click at [383, 270] on img at bounding box center [386, 278] width 26 height 25
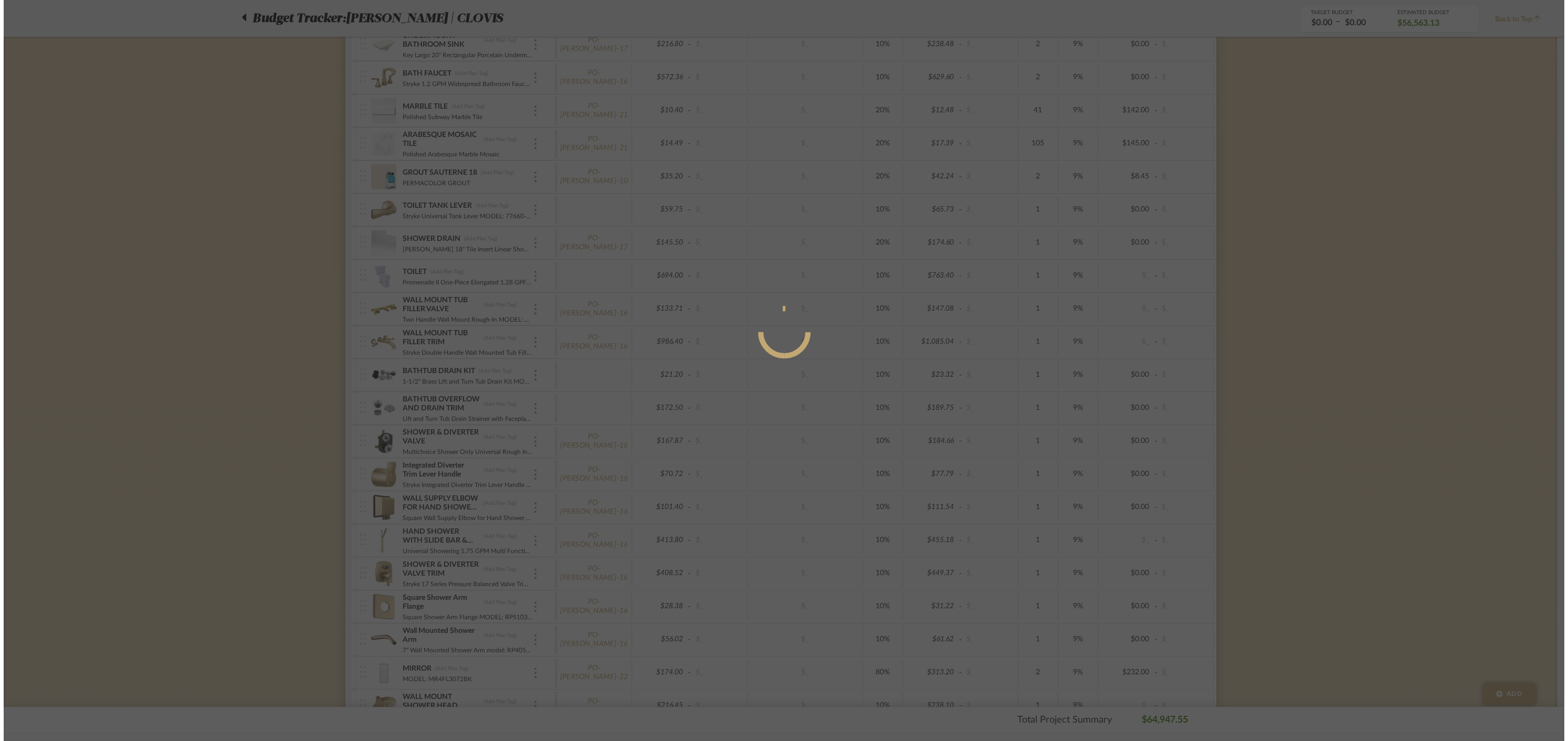
scroll to position [0, 0]
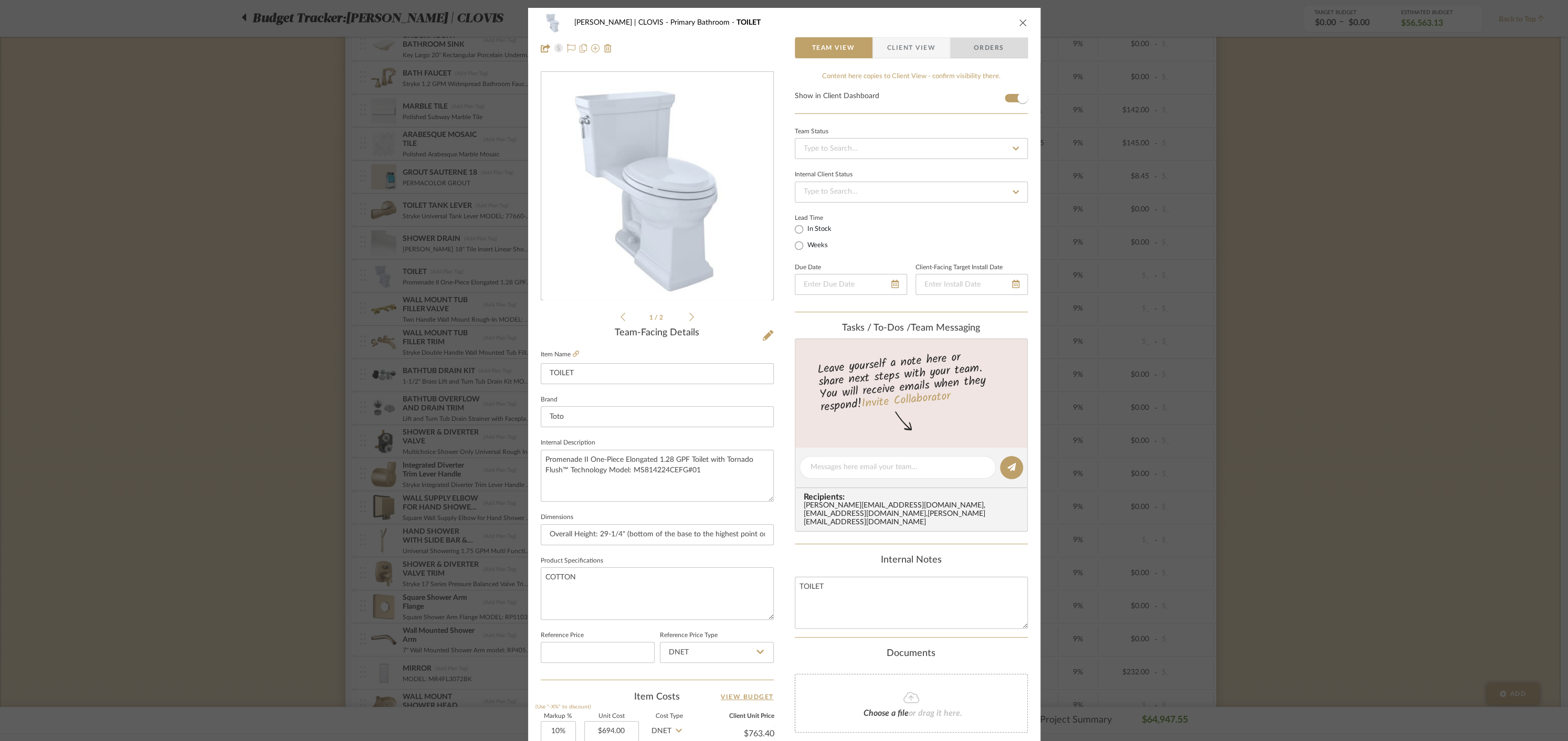
click at [990, 50] on span "Orders" at bounding box center [989, 47] width 54 height 21
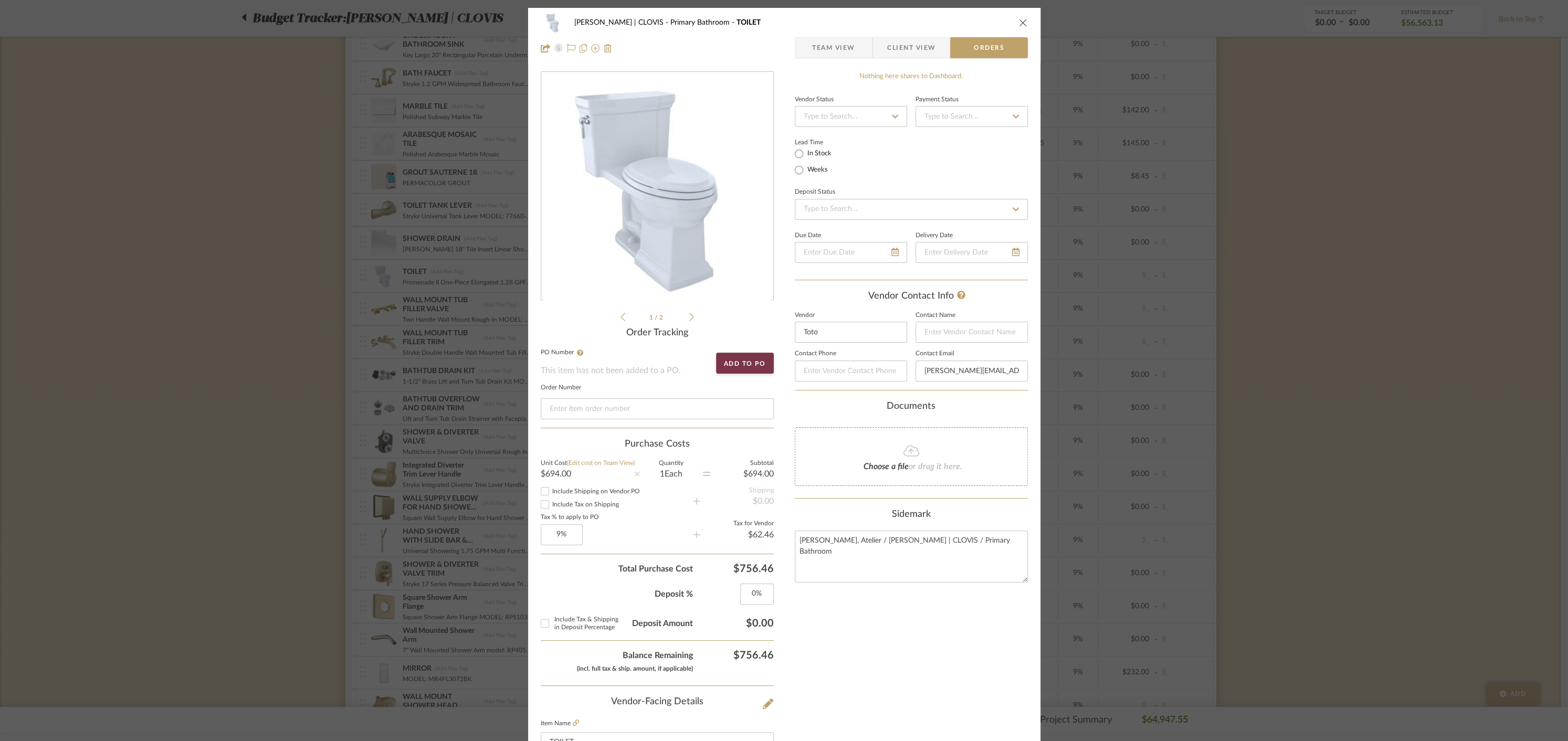
click at [1017, 17] on div "[PERSON_NAME] | CLOVIS Primary Bathroom TOILET" at bounding box center [784, 23] width 487 height 21
click at [1021, 24] on icon "close" at bounding box center [1023, 23] width 9 height 9
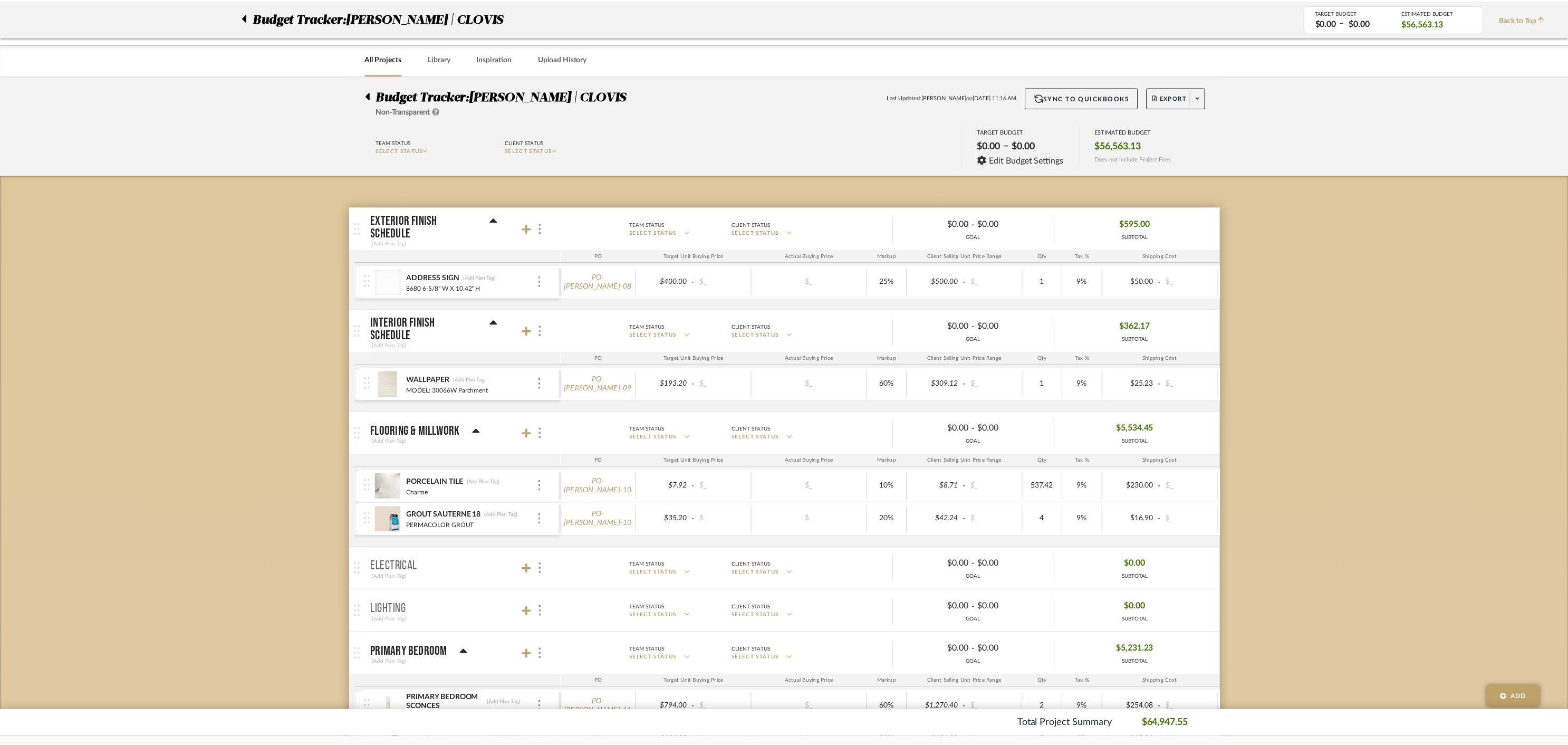
scroll to position [997, 0]
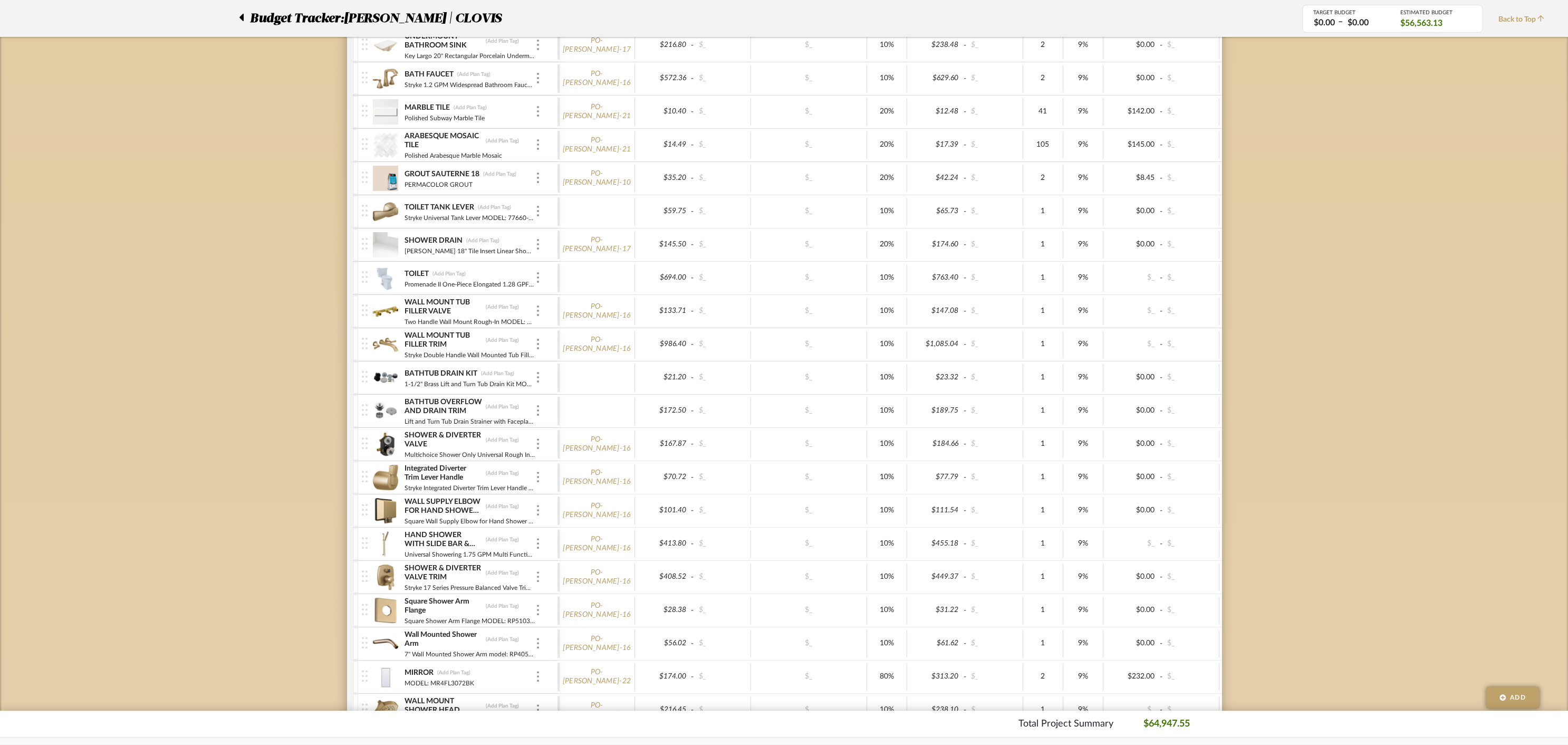
click at [548, 362] on div "BATHTUB DRAIN KIT (Add Plan Tag) 1-1/2" Brass Lift and Turn Tub Drain Kit MODEL…" at bounding box center [460, 377] width 196 height 32
click at [545, 366] on div "BATHTUB DRAIN KIT (Add Plan Tag) 1-1/2" Brass Lift and Turn Tub Drain Kit MODEL…" at bounding box center [460, 377] width 196 height 32
click at [382, 370] on img at bounding box center [386, 377] width 26 height 25
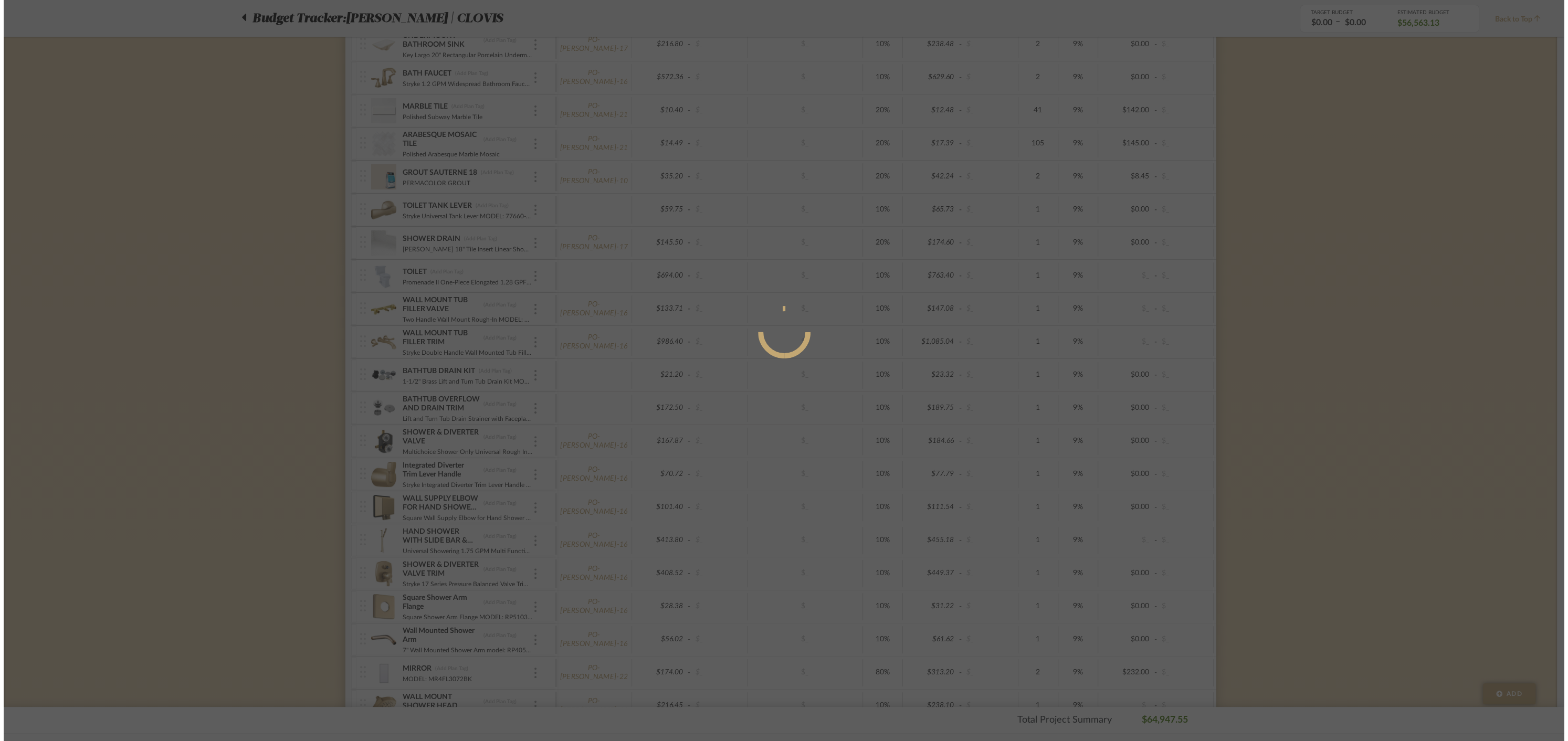
scroll to position [0, 0]
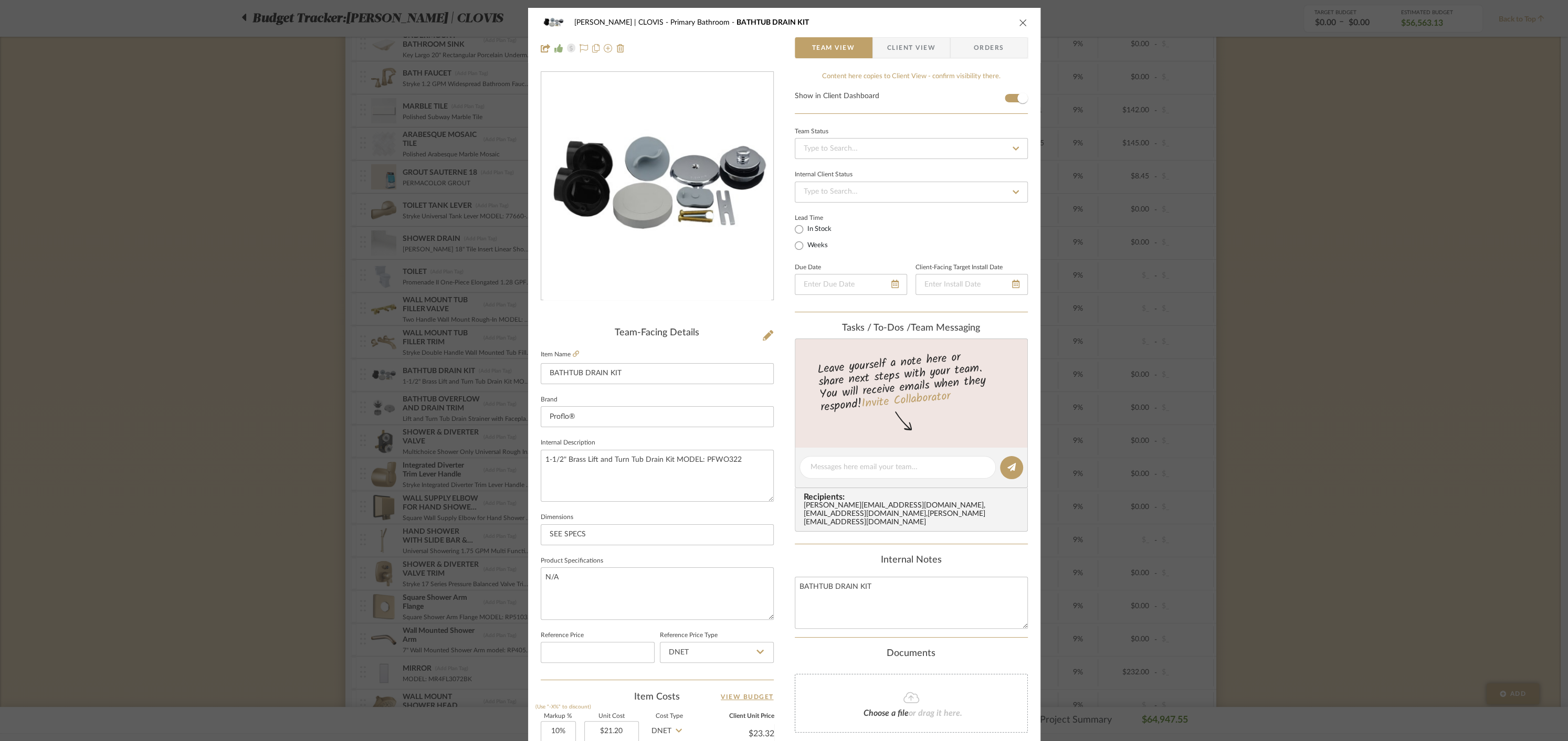
click at [994, 44] on span "Orders" at bounding box center [989, 47] width 54 height 21
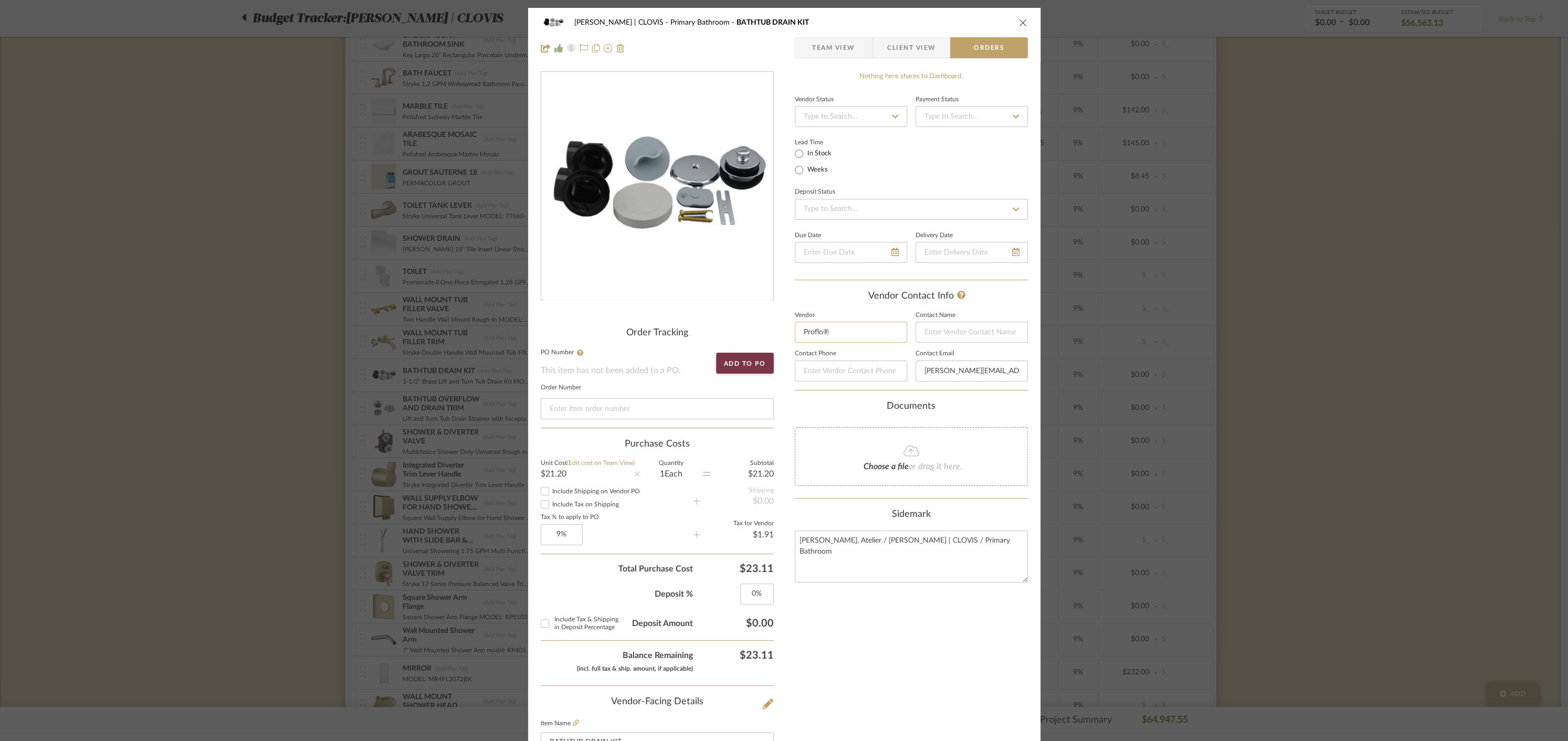
click at [843, 330] on input "Proflo®" at bounding box center [851, 332] width 113 height 21
click at [851, 358] on span "[PERSON_NAME]" at bounding box center [851, 358] width 81 height 9
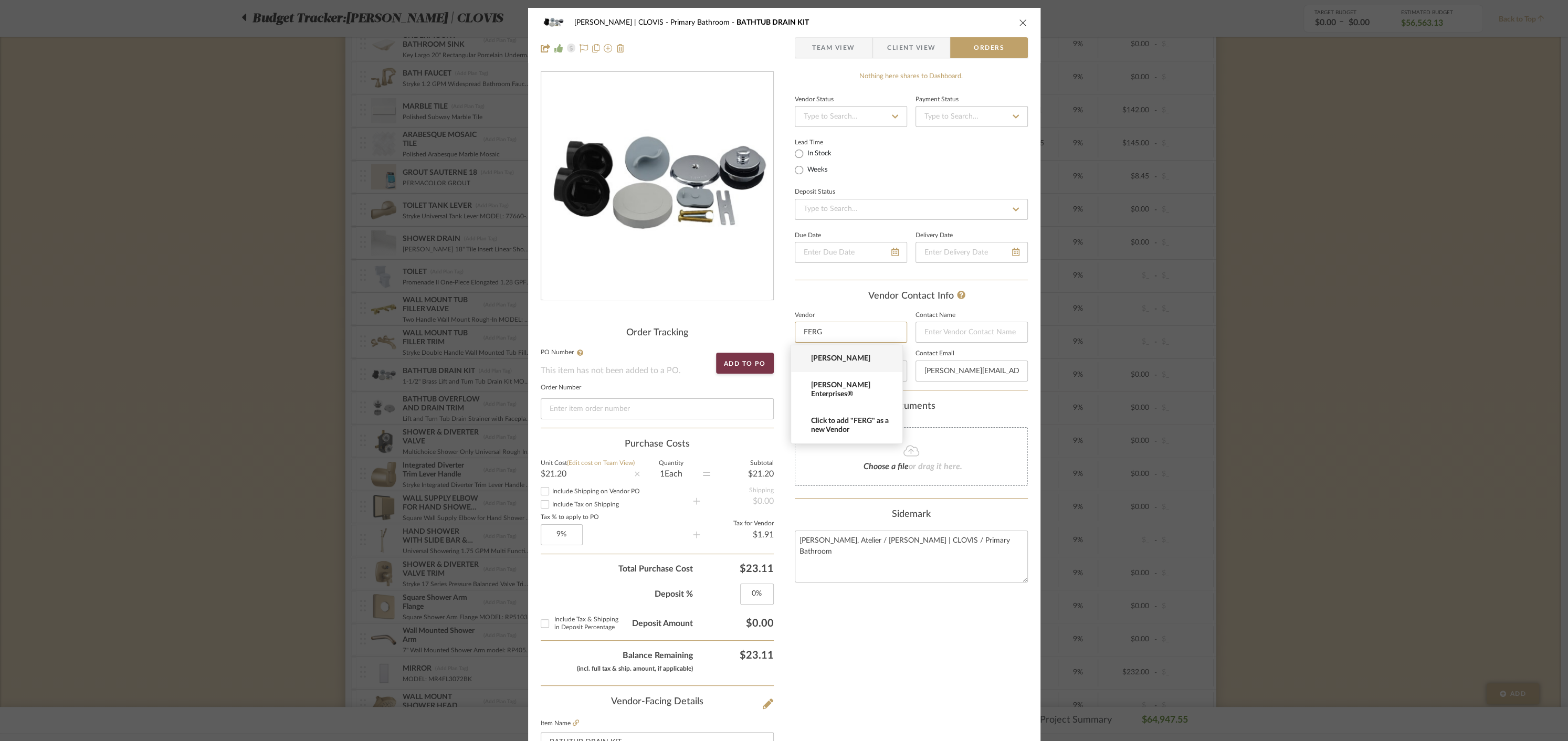
type input "[PERSON_NAME]"
type input "[PHONE_NUMBER]"
click at [996, 147] on div "Lead Time In Stock Weeks" at bounding box center [911, 156] width 233 height 41
click at [1019, 25] on icon "close" at bounding box center [1023, 23] width 9 height 9
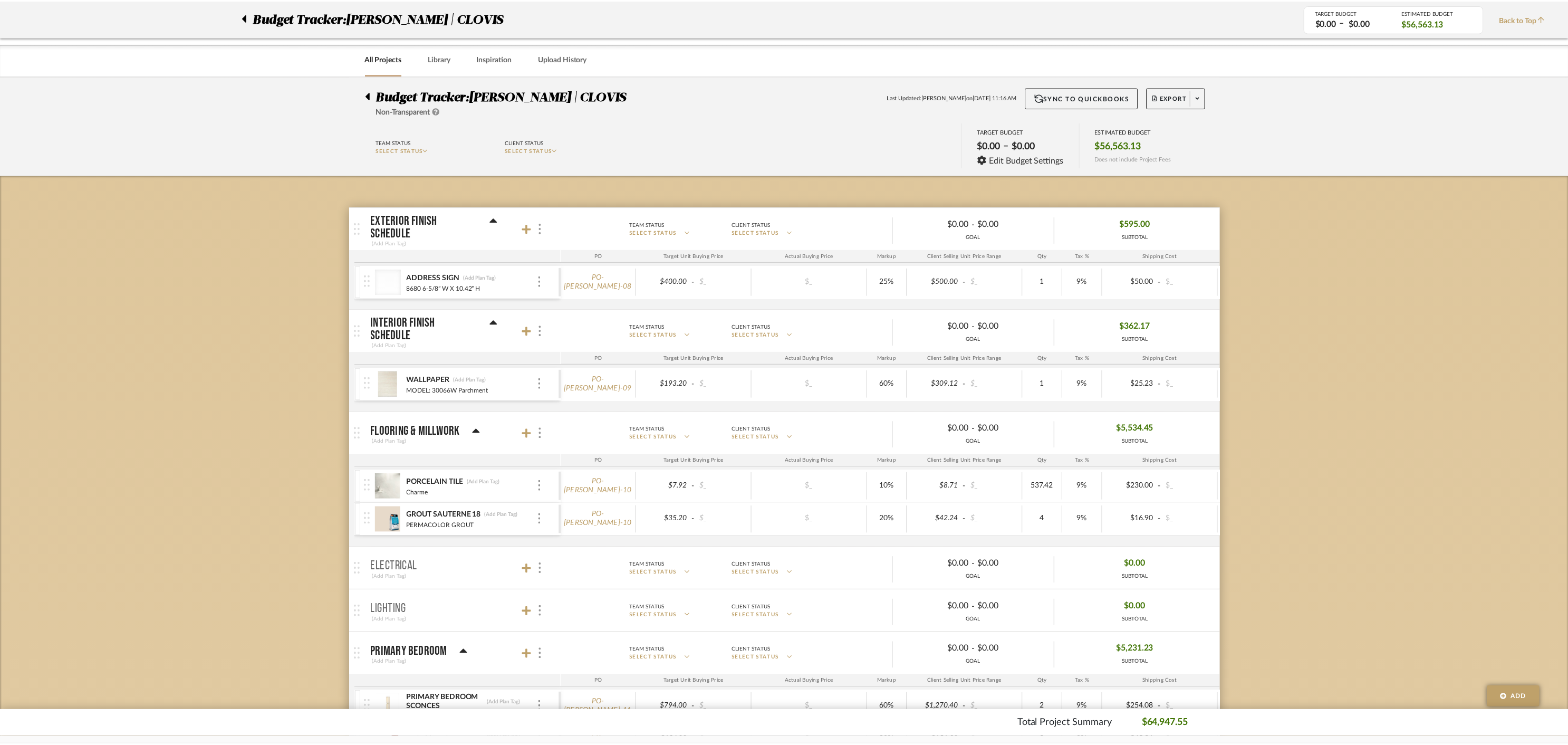
scroll to position [997, 0]
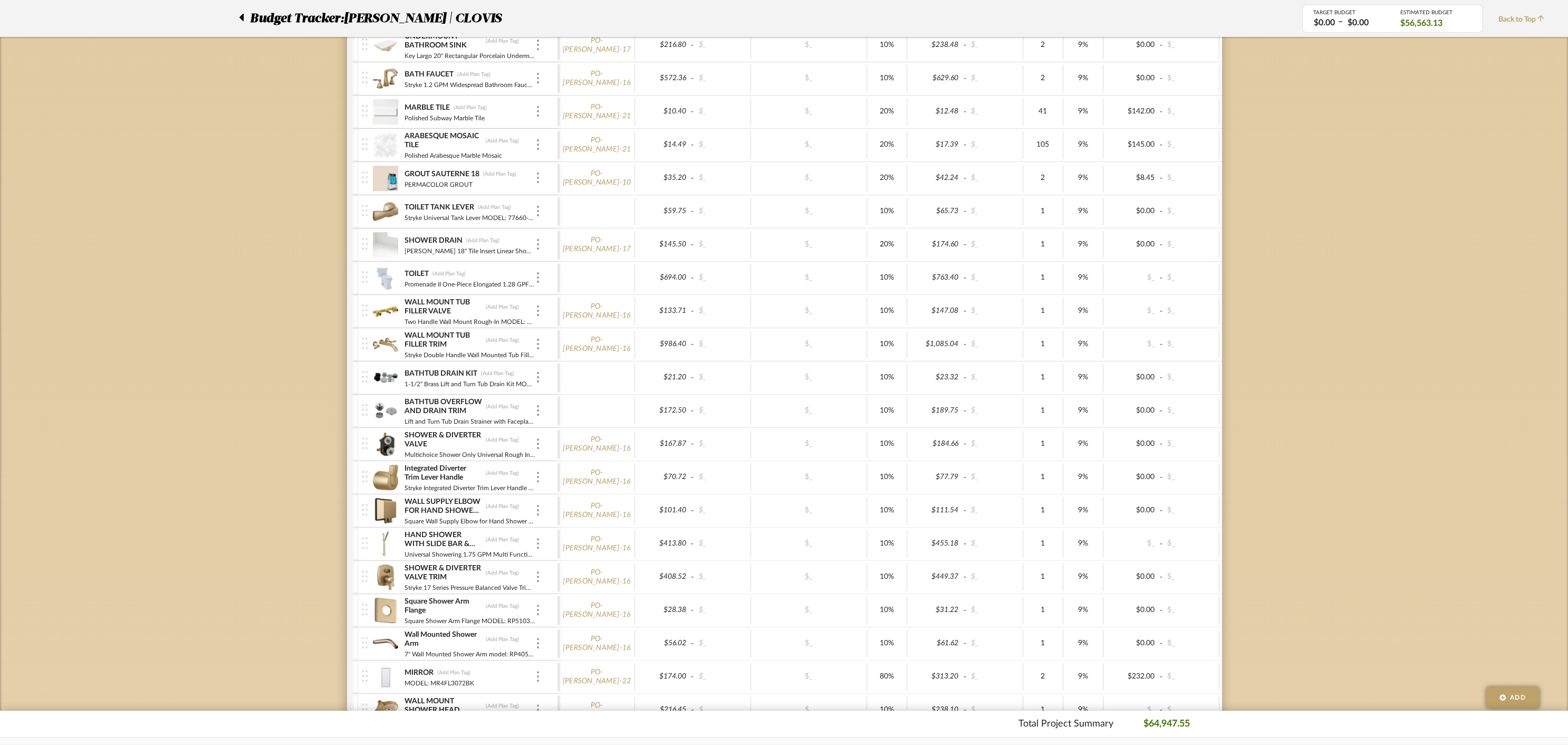
click at [540, 202] on div "TOILET TANK LEVER (Add Plan Tag) Stryke Universal Tank Lever MODEL: 77660-CZ" at bounding box center [460, 211] width 196 height 32
click at [537, 206] on img at bounding box center [538, 210] width 2 height 10
click at [573, 226] on span "Manage Item" at bounding box center [589, 229] width 63 height 9
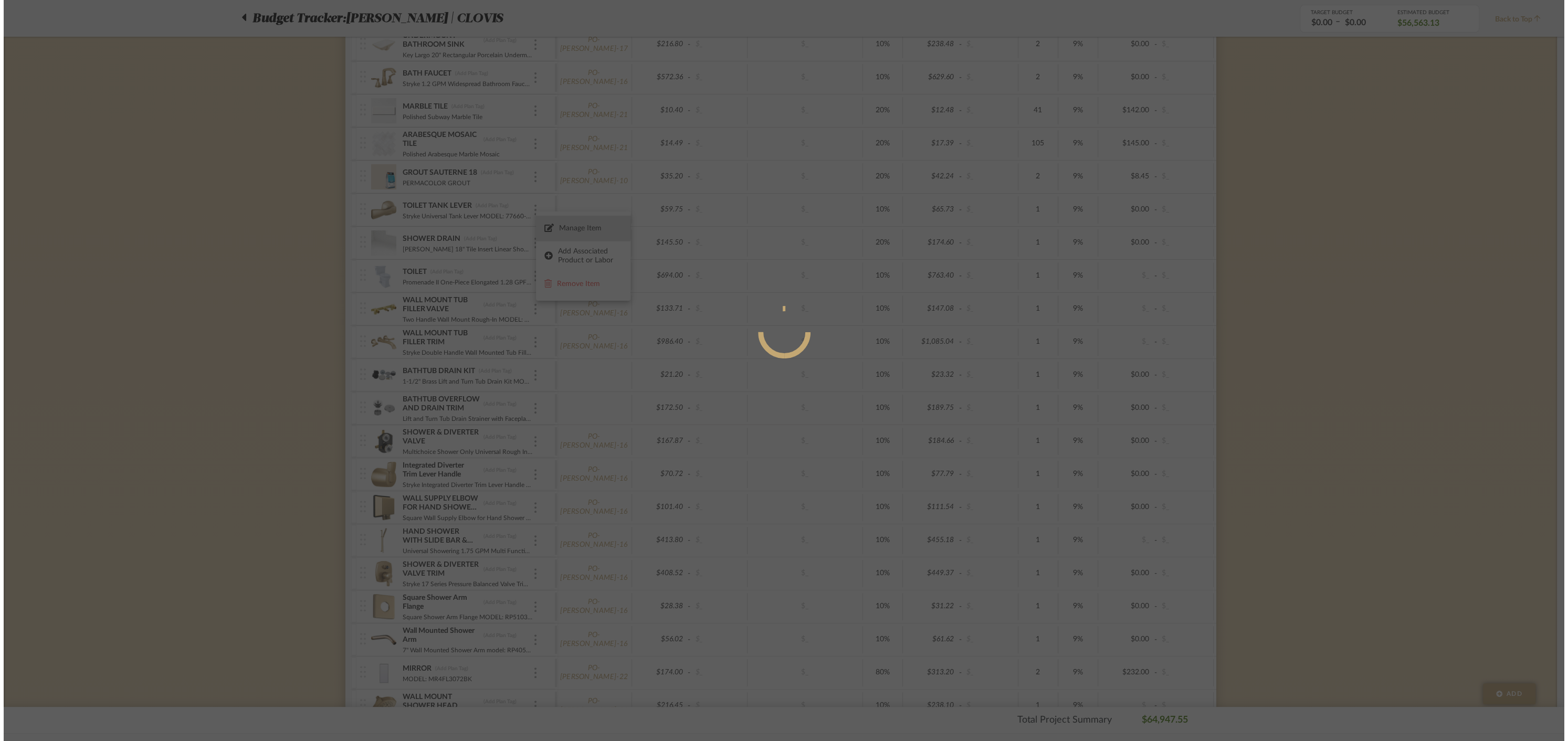
scroll to position [0, 0]
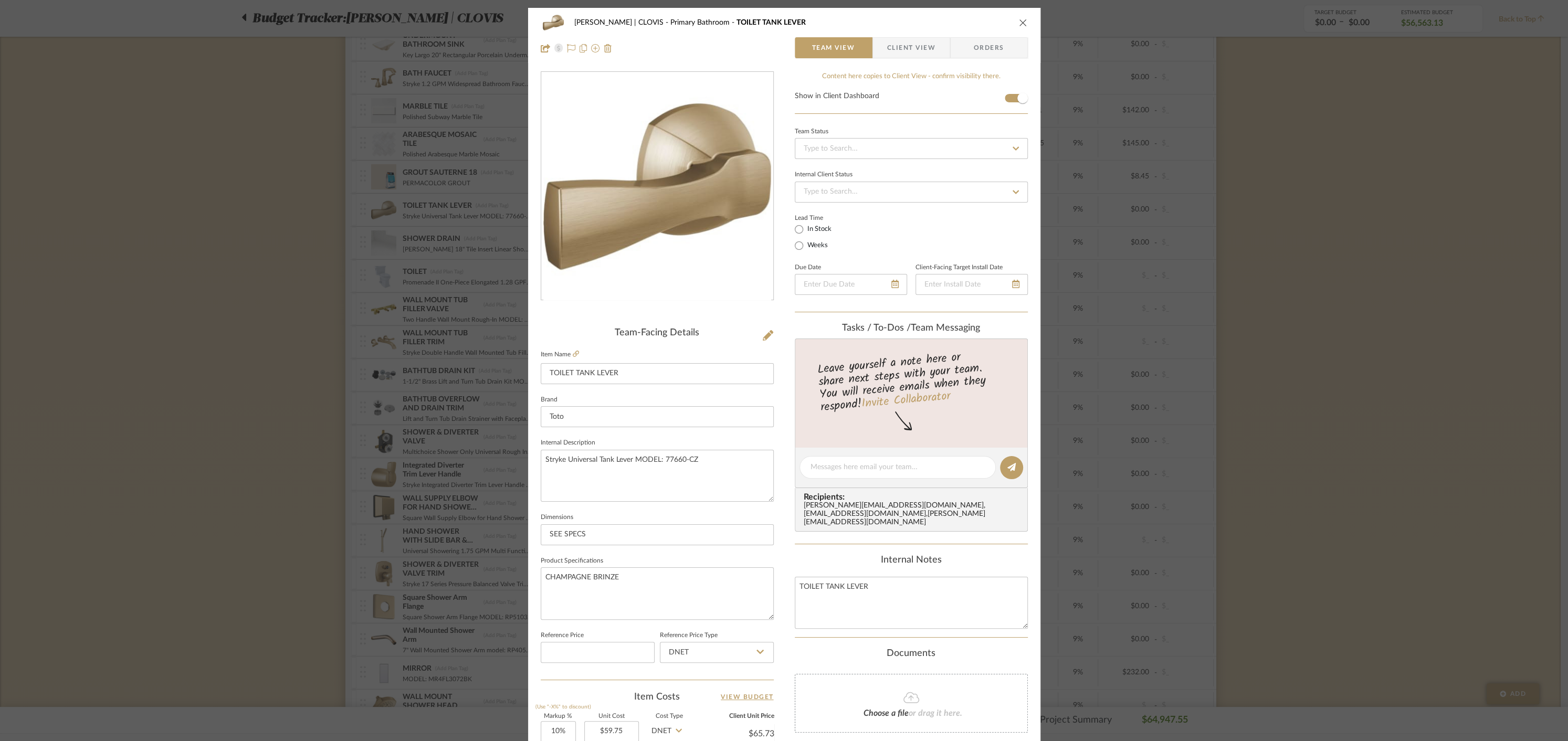
click at [996, 45] on span "Orders" at bounding box center [989, 47] width 54 height 21
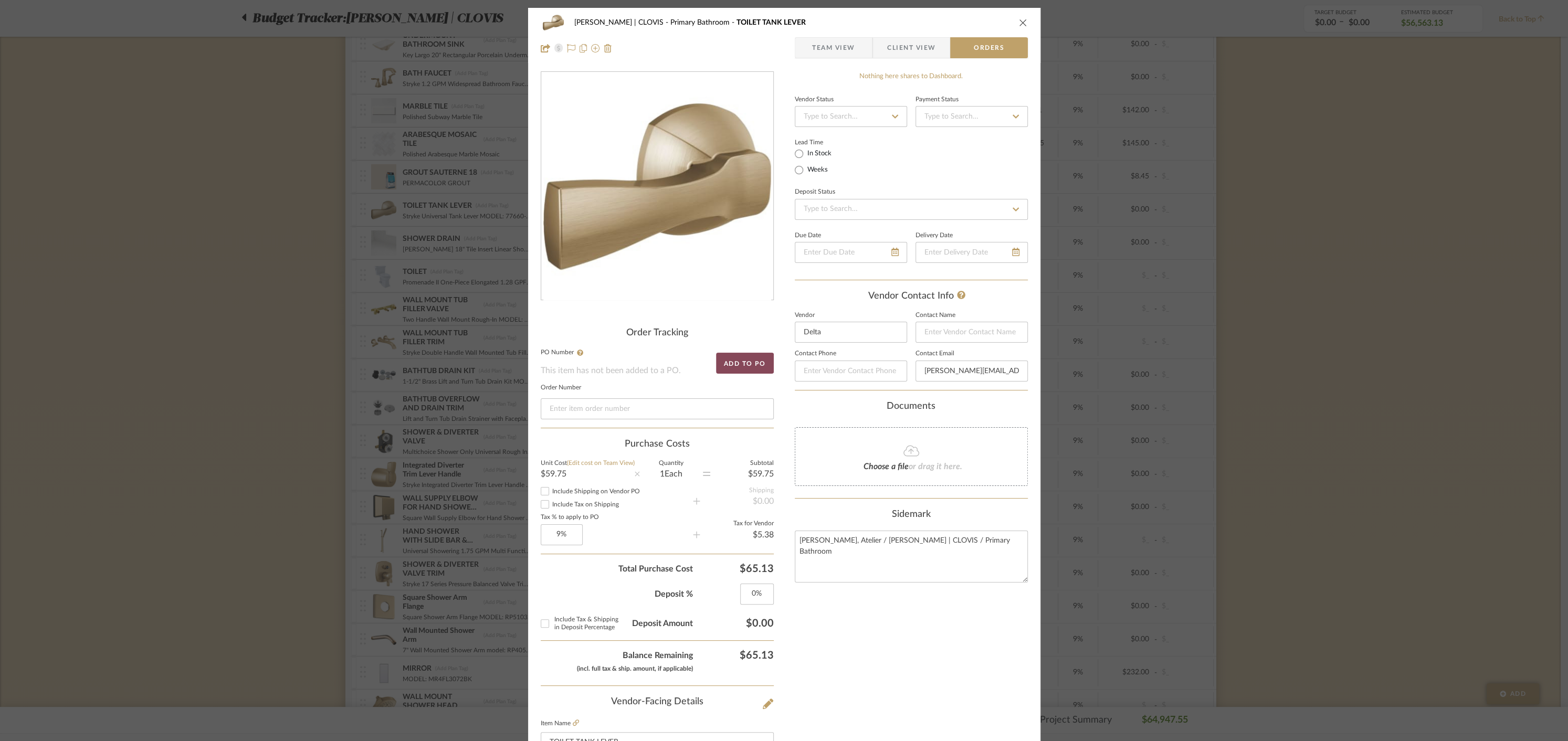
click at [738, 363] on button "Add to PO" at bounding box center [744, 363] width 58 height 21
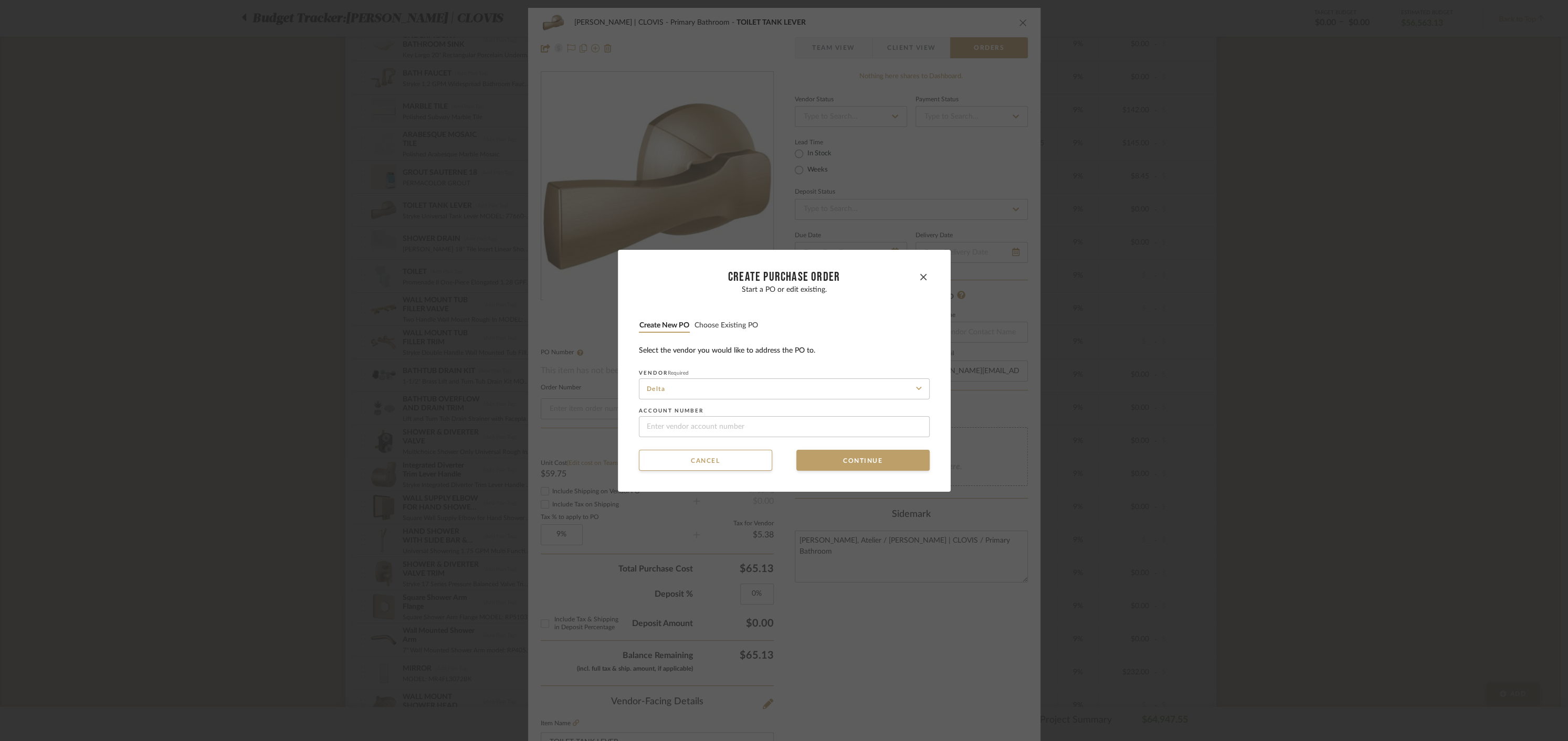
click at [716, 324] on button "Choose existing PO" at bounding box center [726, 325] width 65 height 10
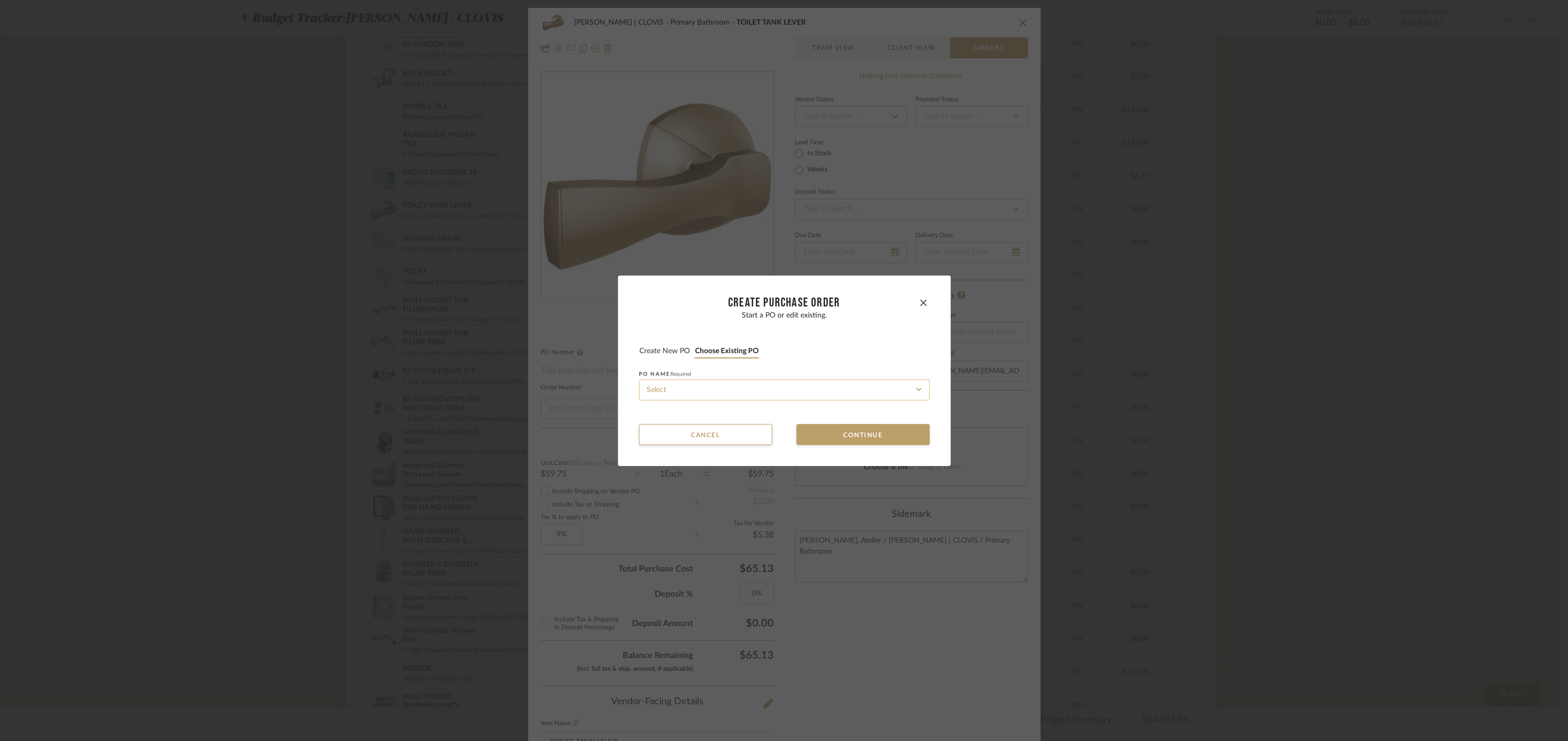
click at [751, 390] on input at bounding box center [785, 390] width 291 height 21
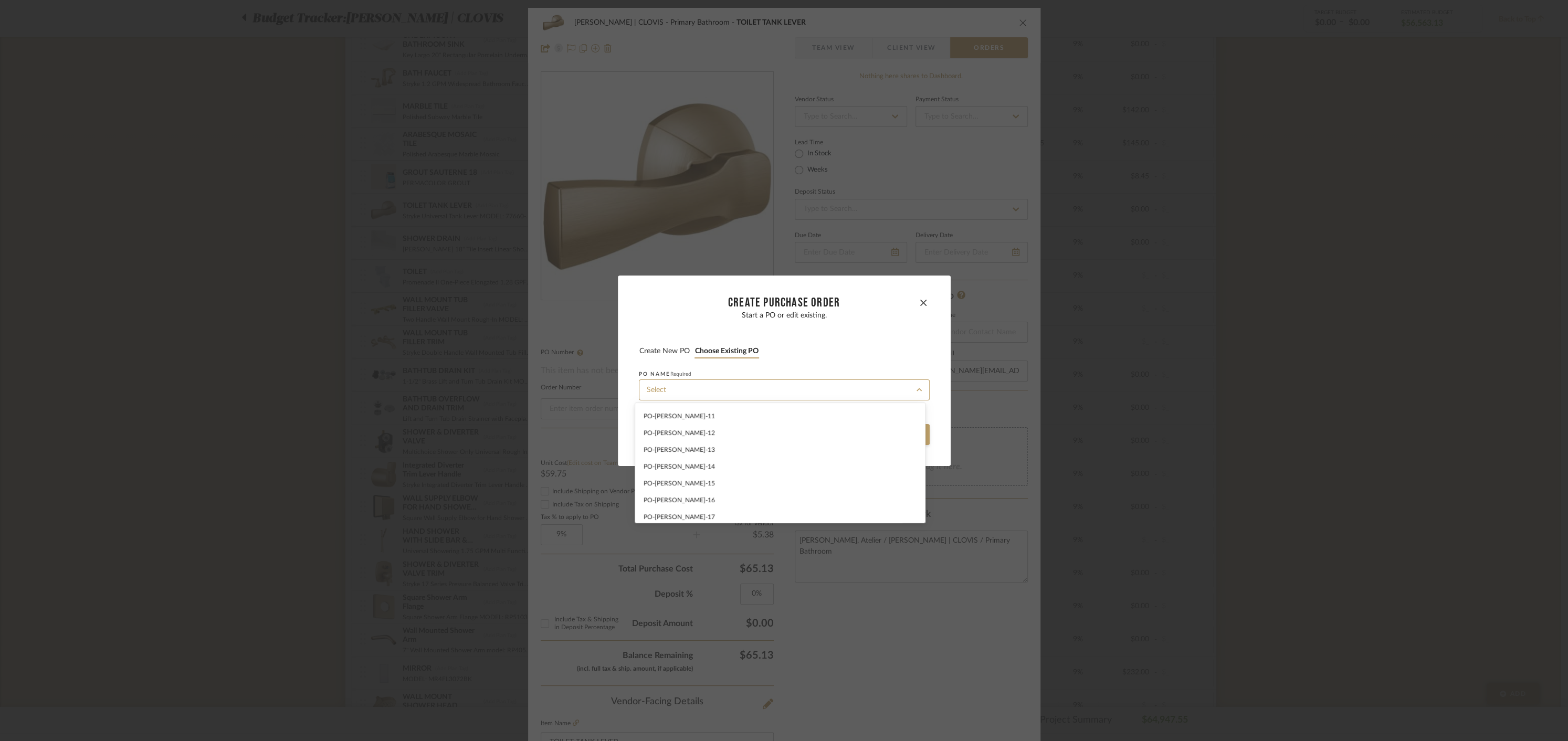
scroll to position [174, 0]
click at [672, 491] on span "PO-[PERSON_NAME] -16" at bounding box center [679, 493] width 71 height 6
type input "PO-[PERSON_NAME] -16"
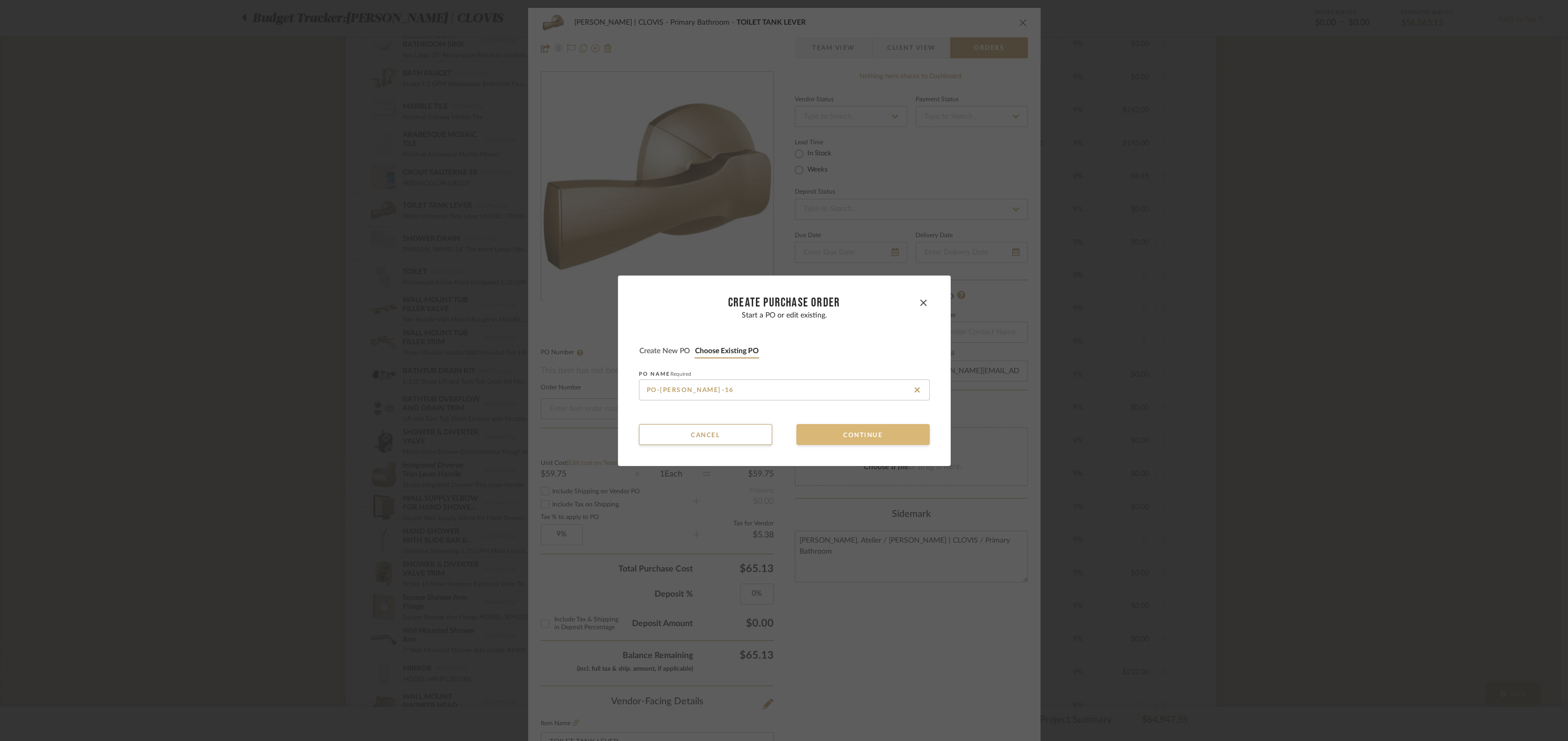
click at [902, 433] on button "Continue" at bounding box center [863, 434] width 133 height 21
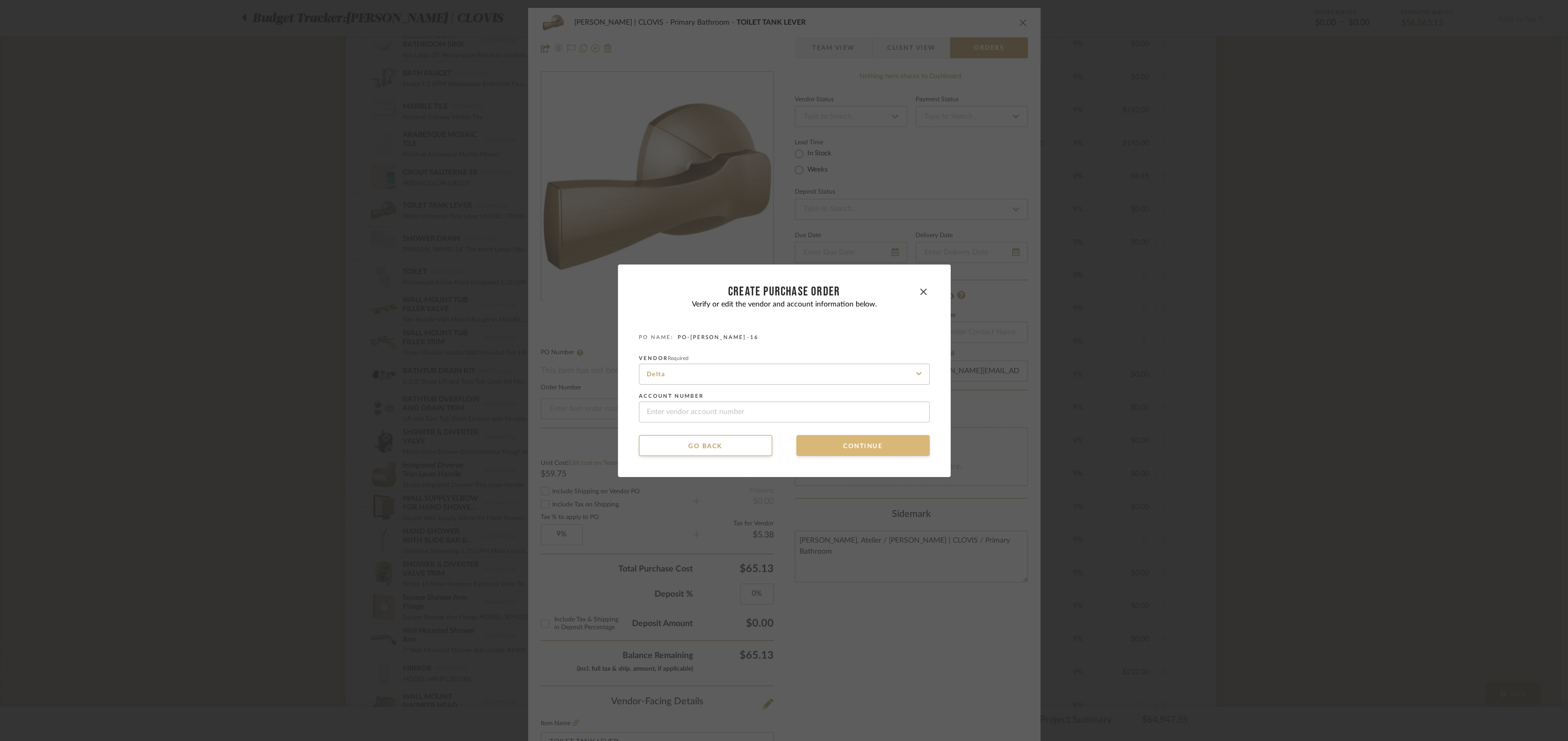
click at [861, 449] on button "Continue" at bounding box center [863, 445] width 133 height 21
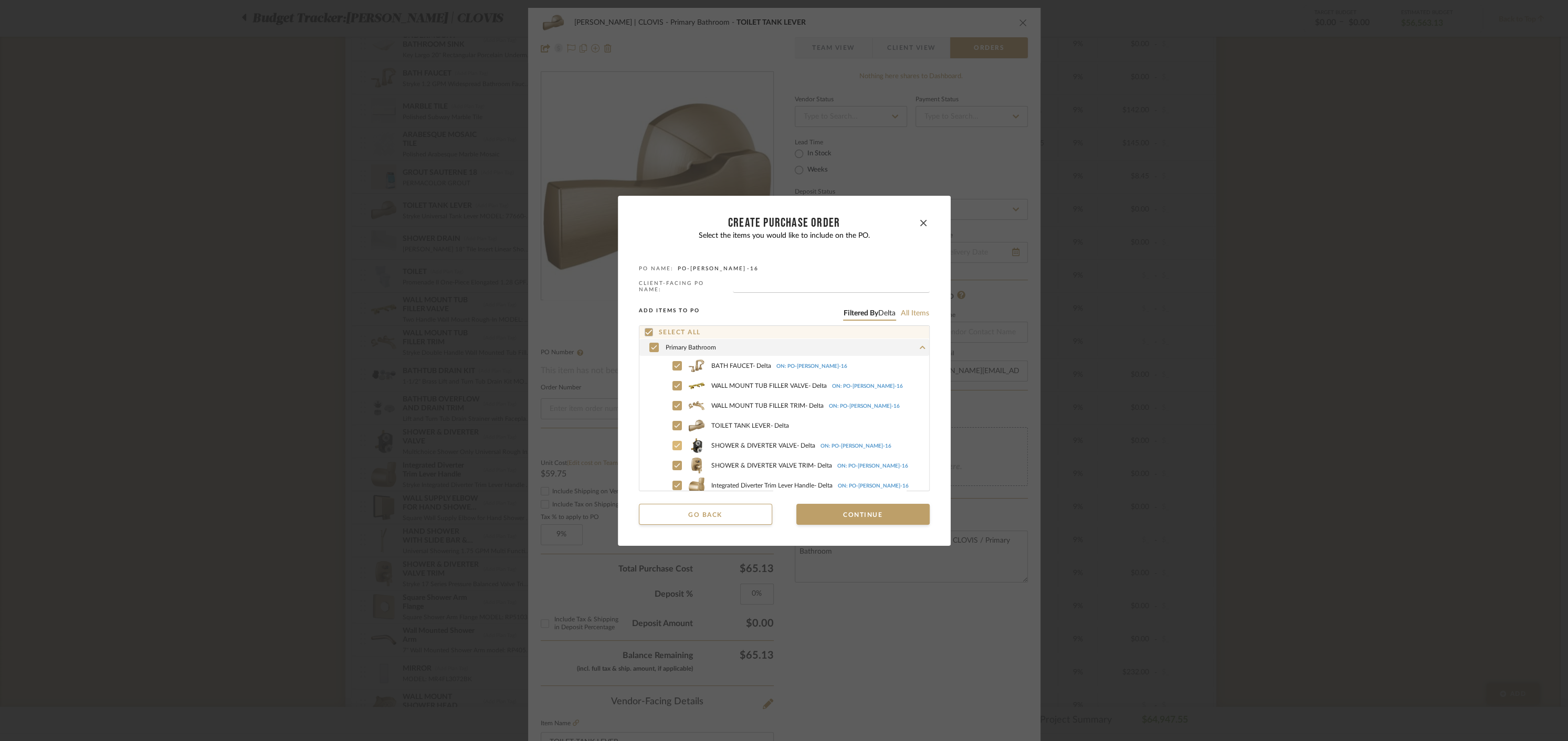
scroll to position [144, 0]
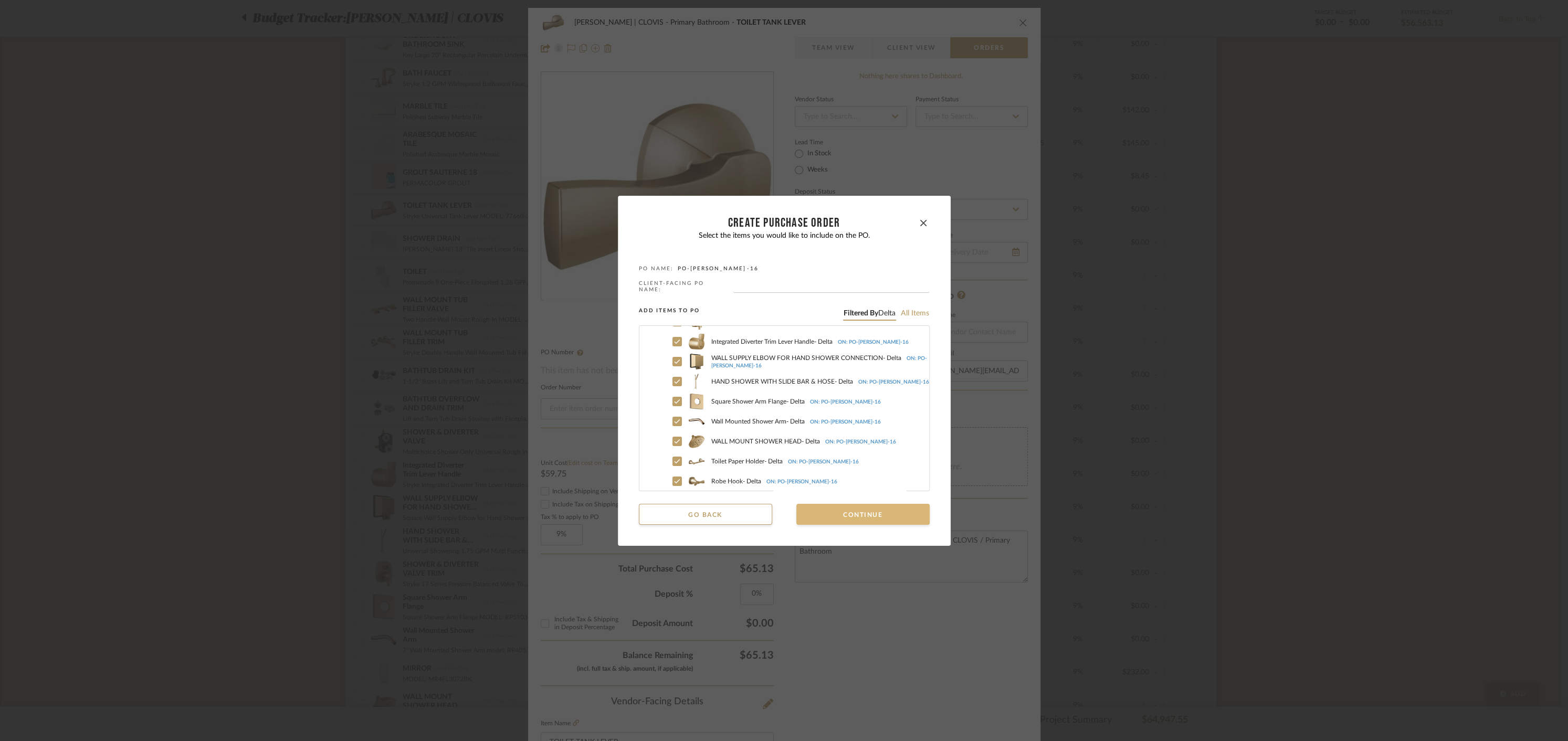
click at [830, 513] on button "Continue" at bounding box center [863, 514] width 133 height 21
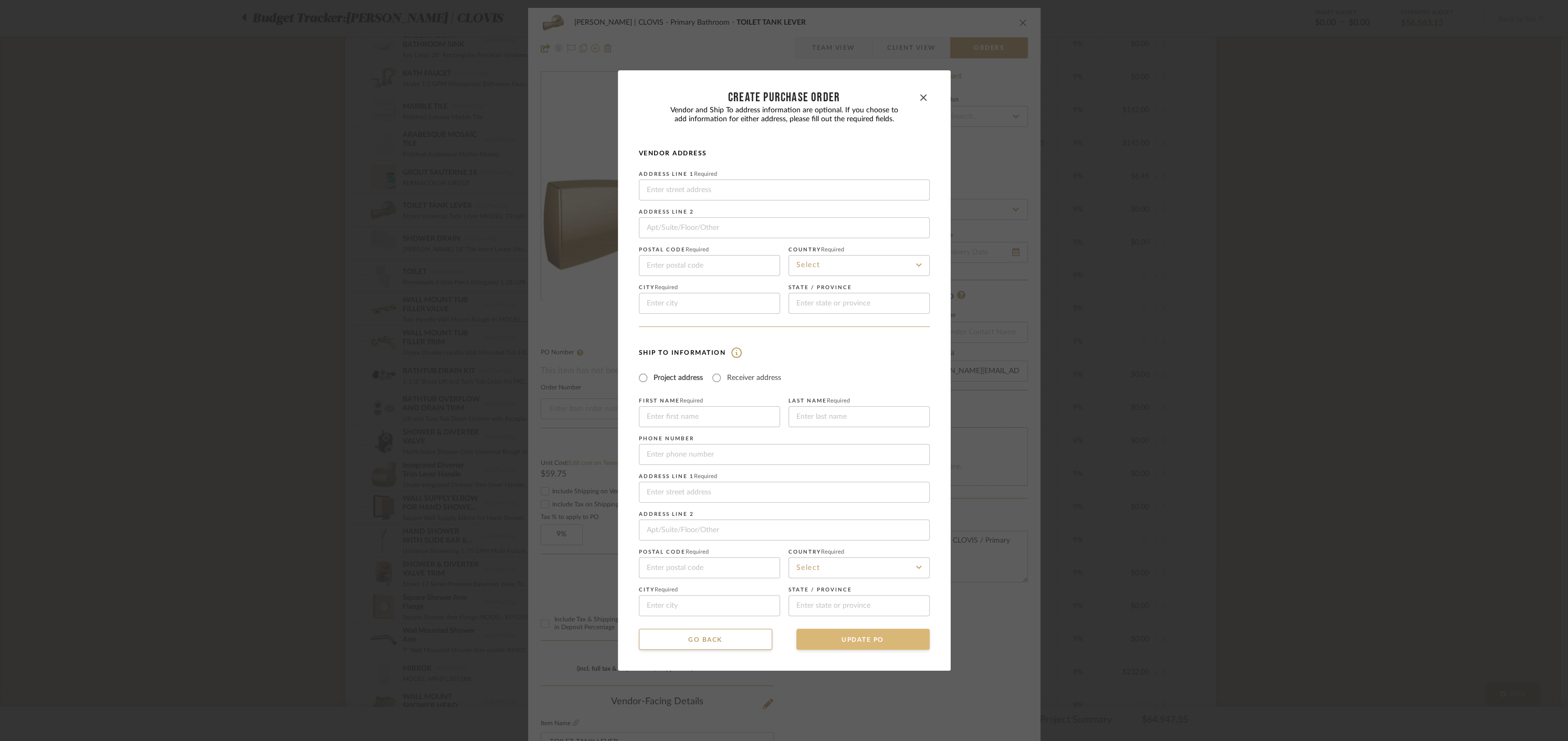
click at [828, 635] on button "UPDATE PO" at bounding box center [863, 639] width 133 height 21
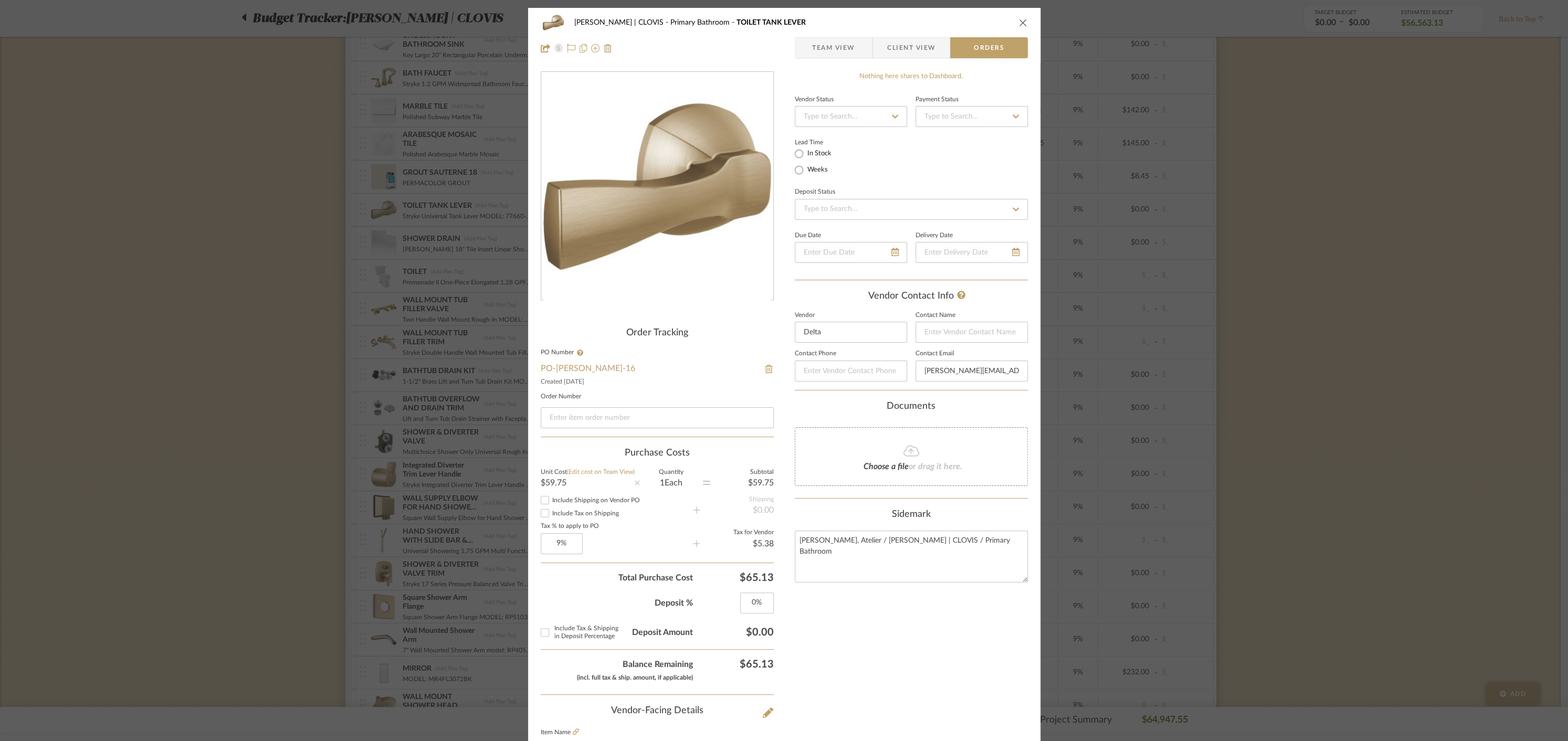
click at [1019, 26] on icon "close" at bounding box center [1023, 23] width 9 height 9
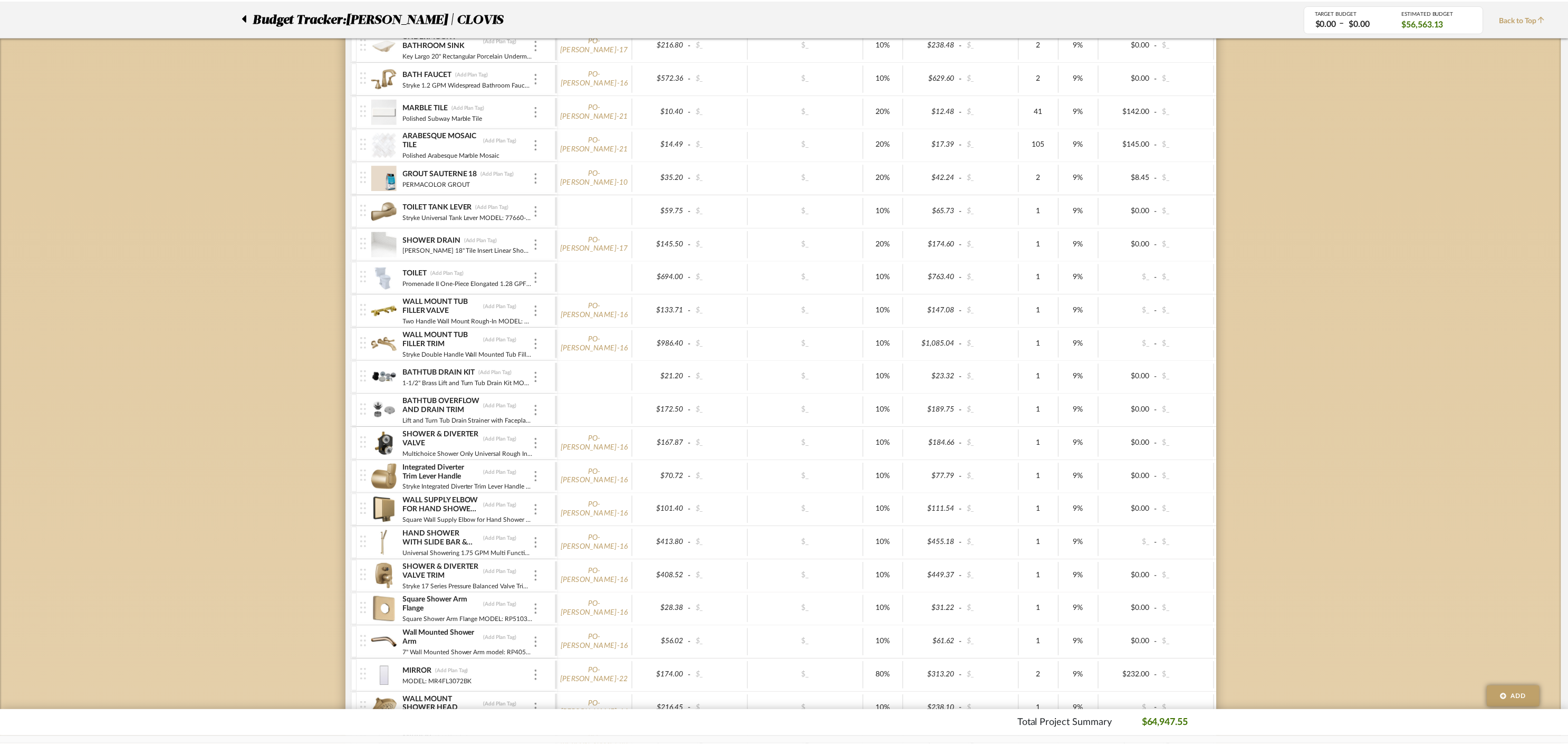
scroll to position [997, 0]
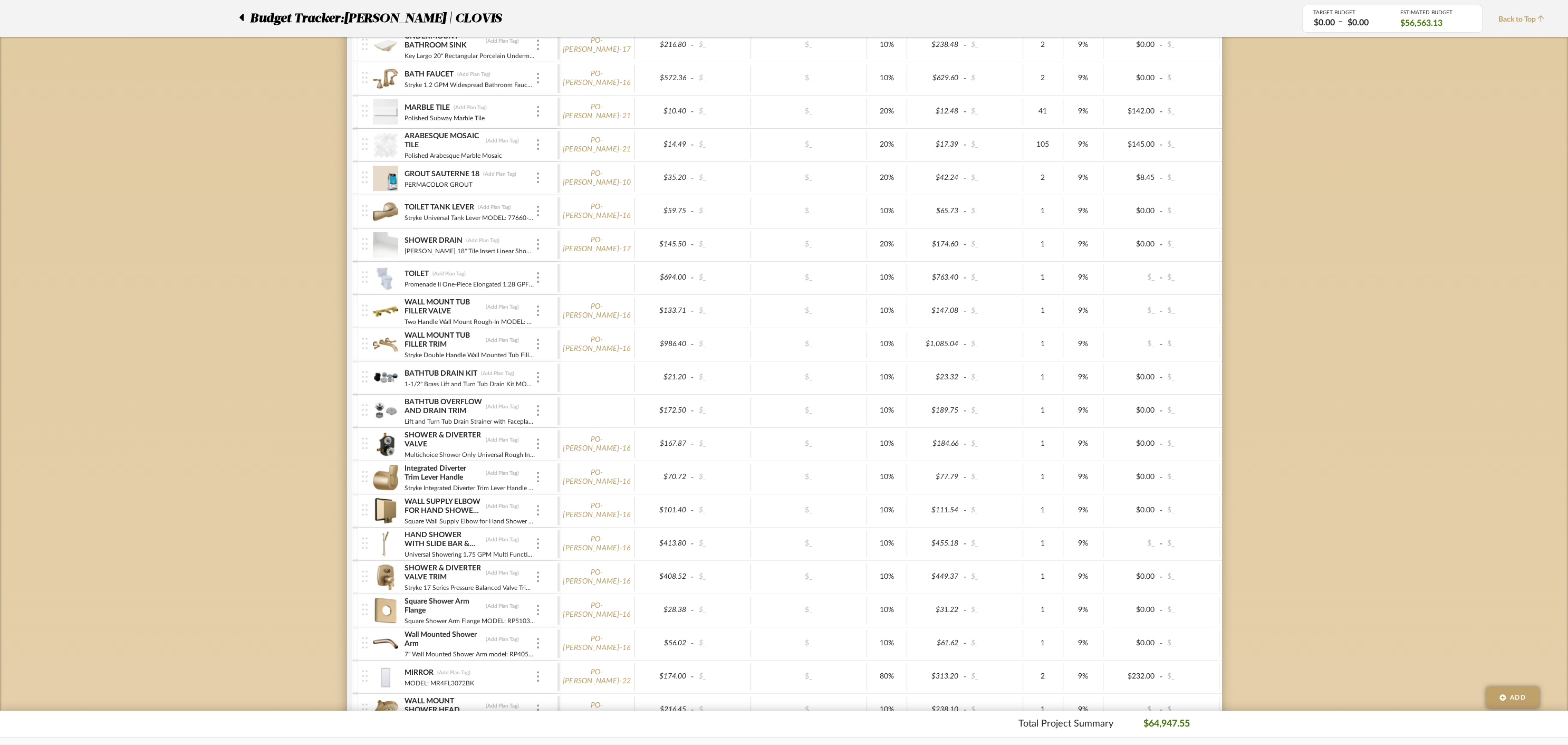
click at [381, 401] on img at bounding box center [386, 410] width 26 height 25
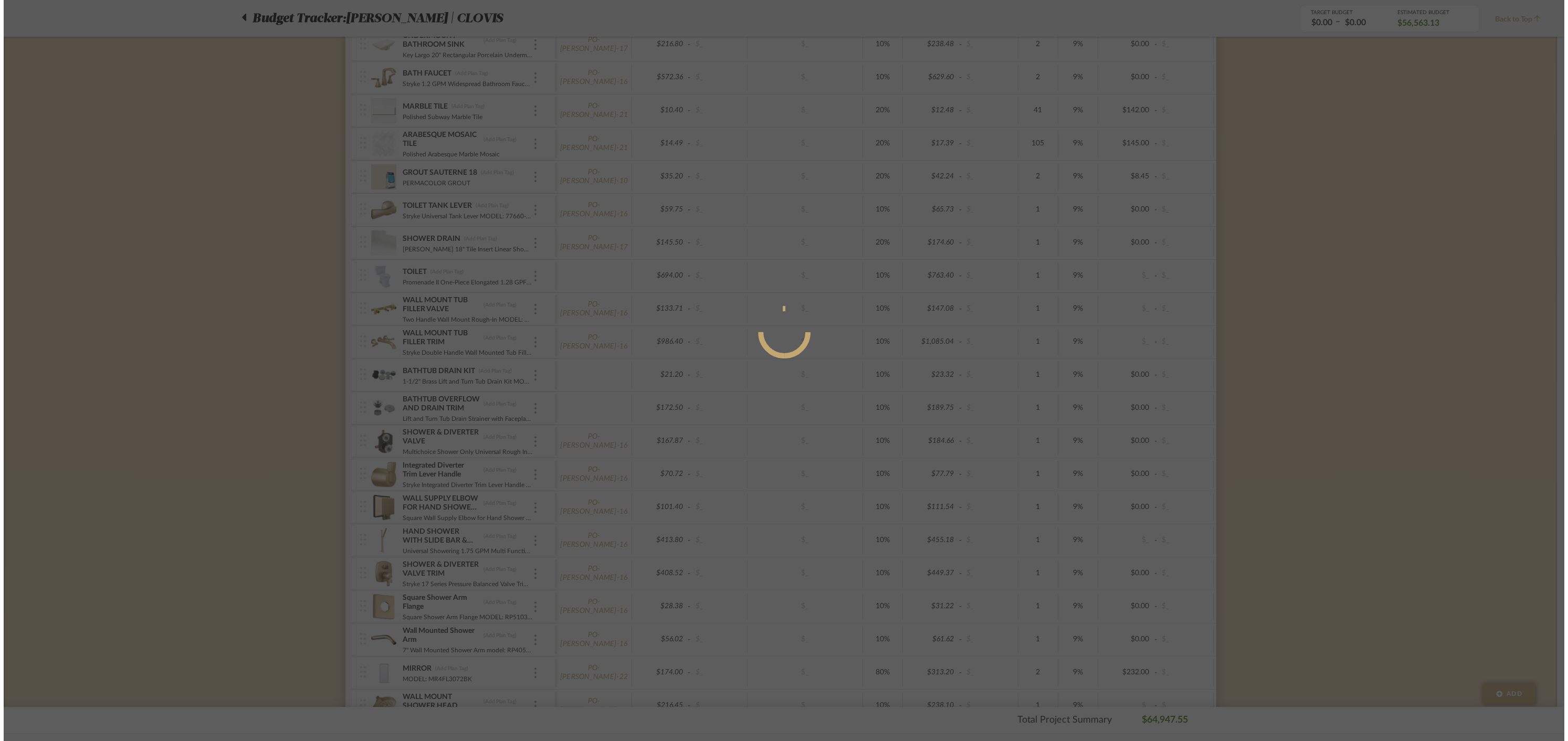
scroll to position [0, 0]
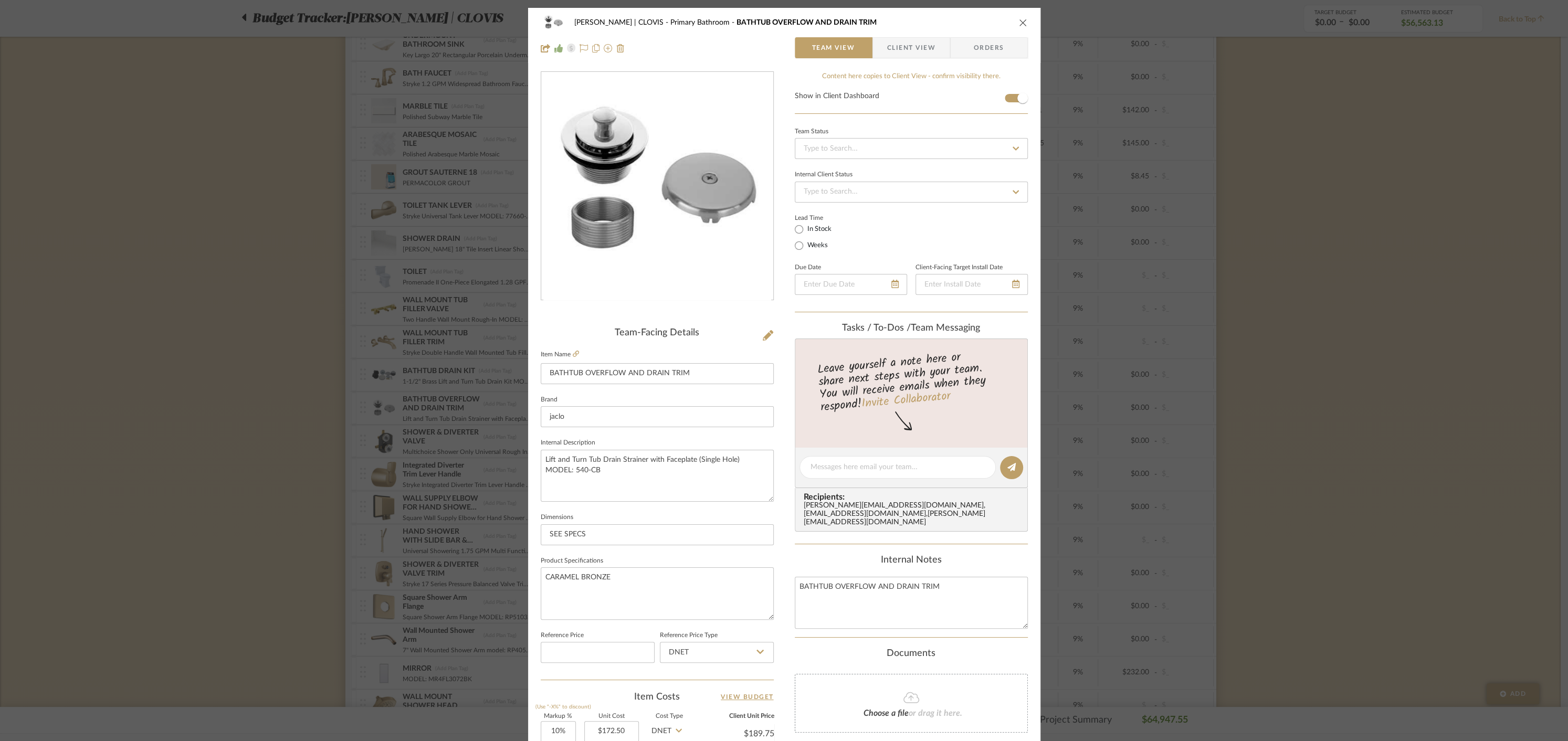
click at [998, 41] on span "Orders" at bounding box center [989, 47] width 54 height 21
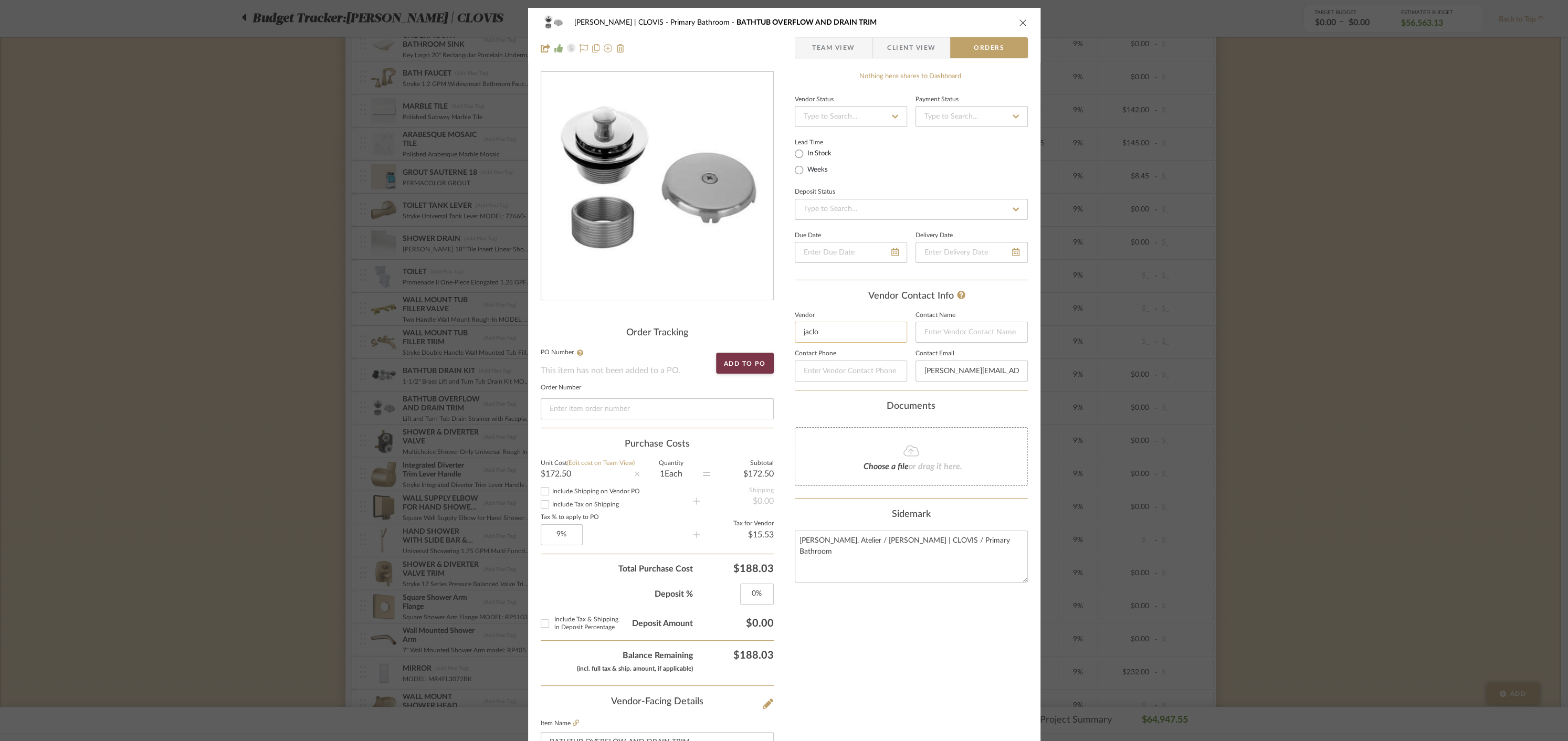
click at [832, 332] on input "jaclo" at bounding box center [851, 332] width 113 height 21
click at [826, 364] on mat-option "[PERSON_NAME]" at bounding box center [847, 358] width 111 height 27
type input "[PERSON_NAME]"
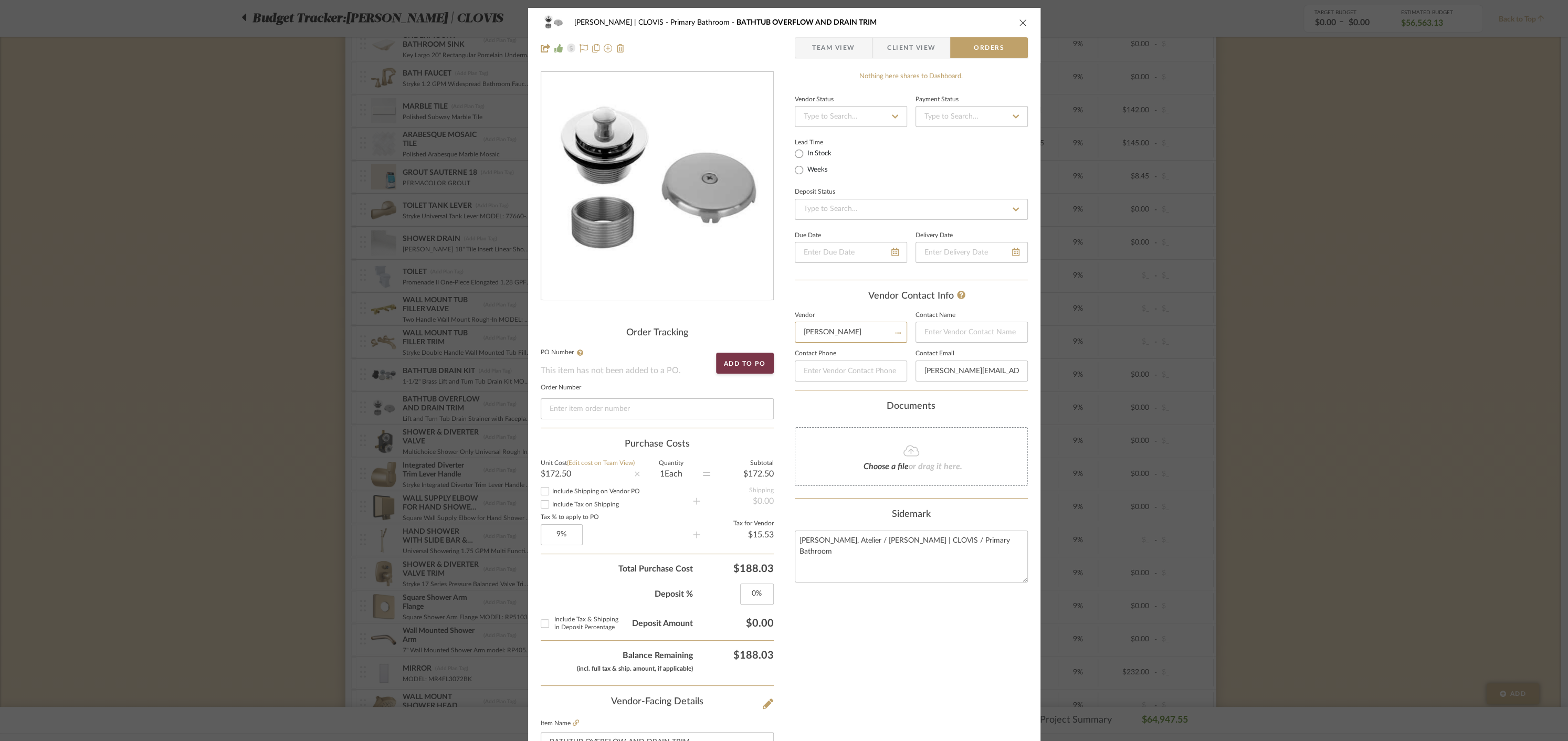
type input "[PHONE_NUMBER]"
click at [1020, 21] on icon "close" at bounding box center [1023, 23] width 9 height 9
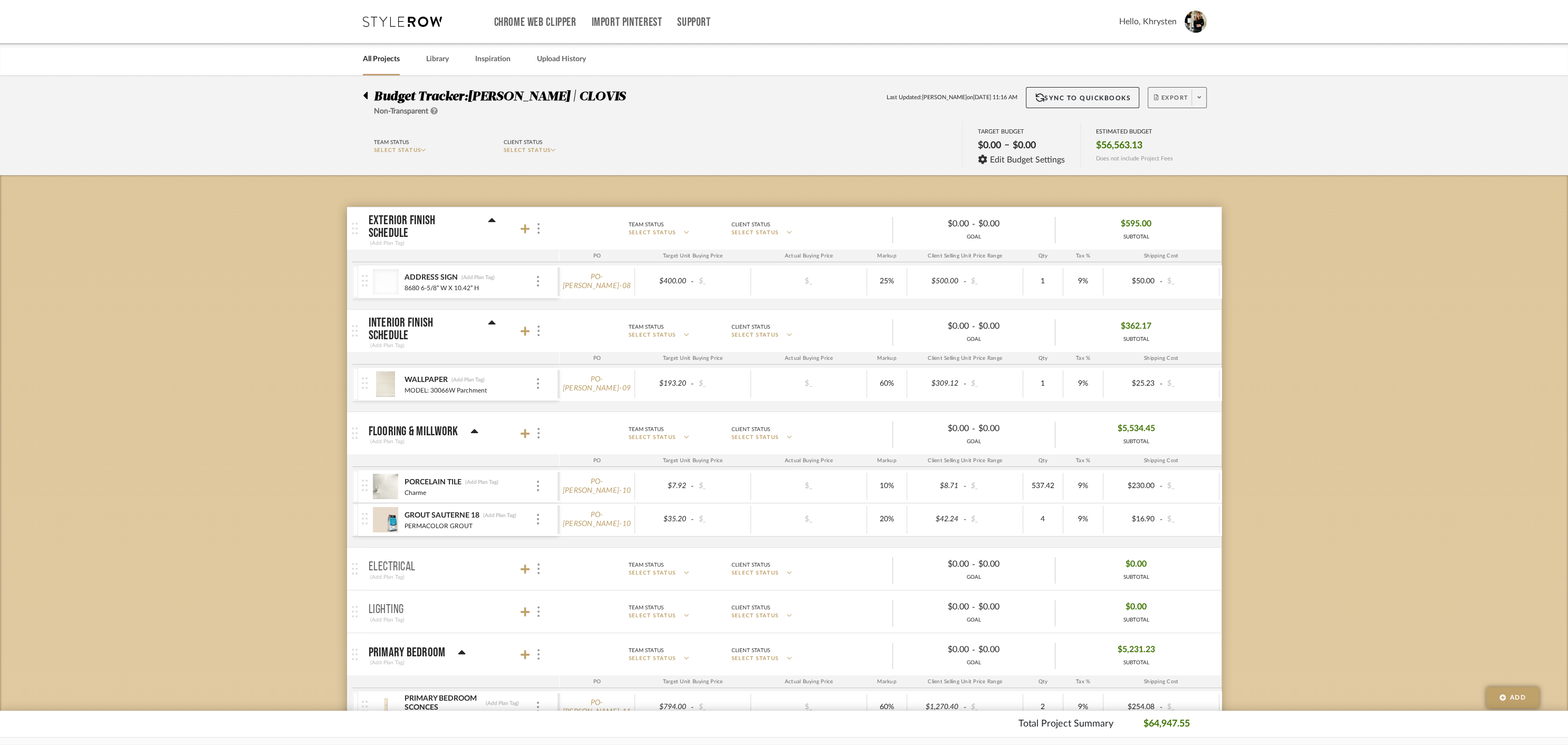
click at [1174, 96] on span "Export" at bounding box center [1171, 102] width 35 height 16
click at [1167, 182] on span "Create PO BETA" at bounding box center [1196, 179] width 79 height 11
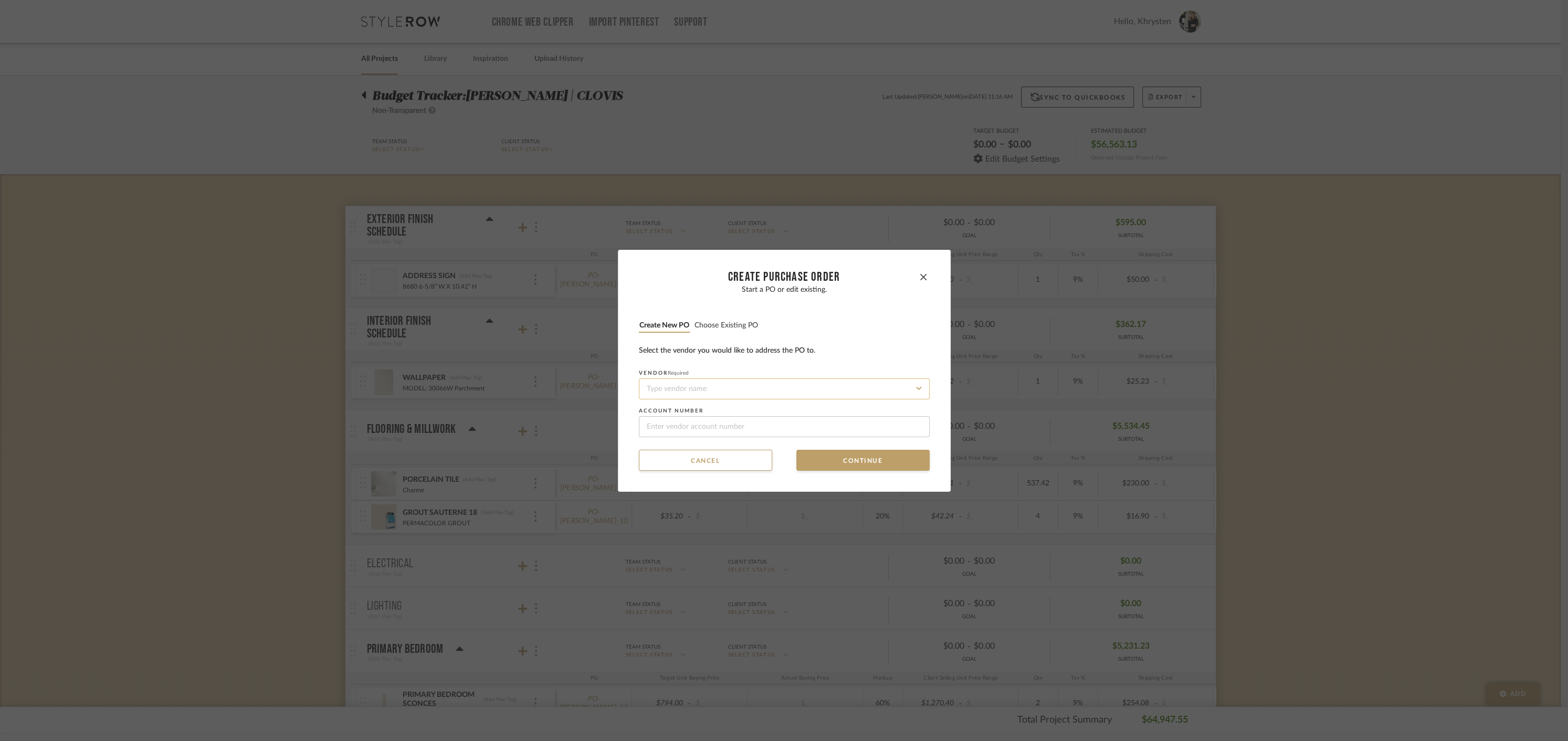
click at [771, 391] on input at bounding box center [785, 389] width 291 height 21
click at [705, 414] on div "Lamps Plus" at bounding box center [780, 414] width 290 height 24
type input "Lamps Plus"
click at [872, 456] on button "Continue" at bounding box center [863, 460] width 133 height 21
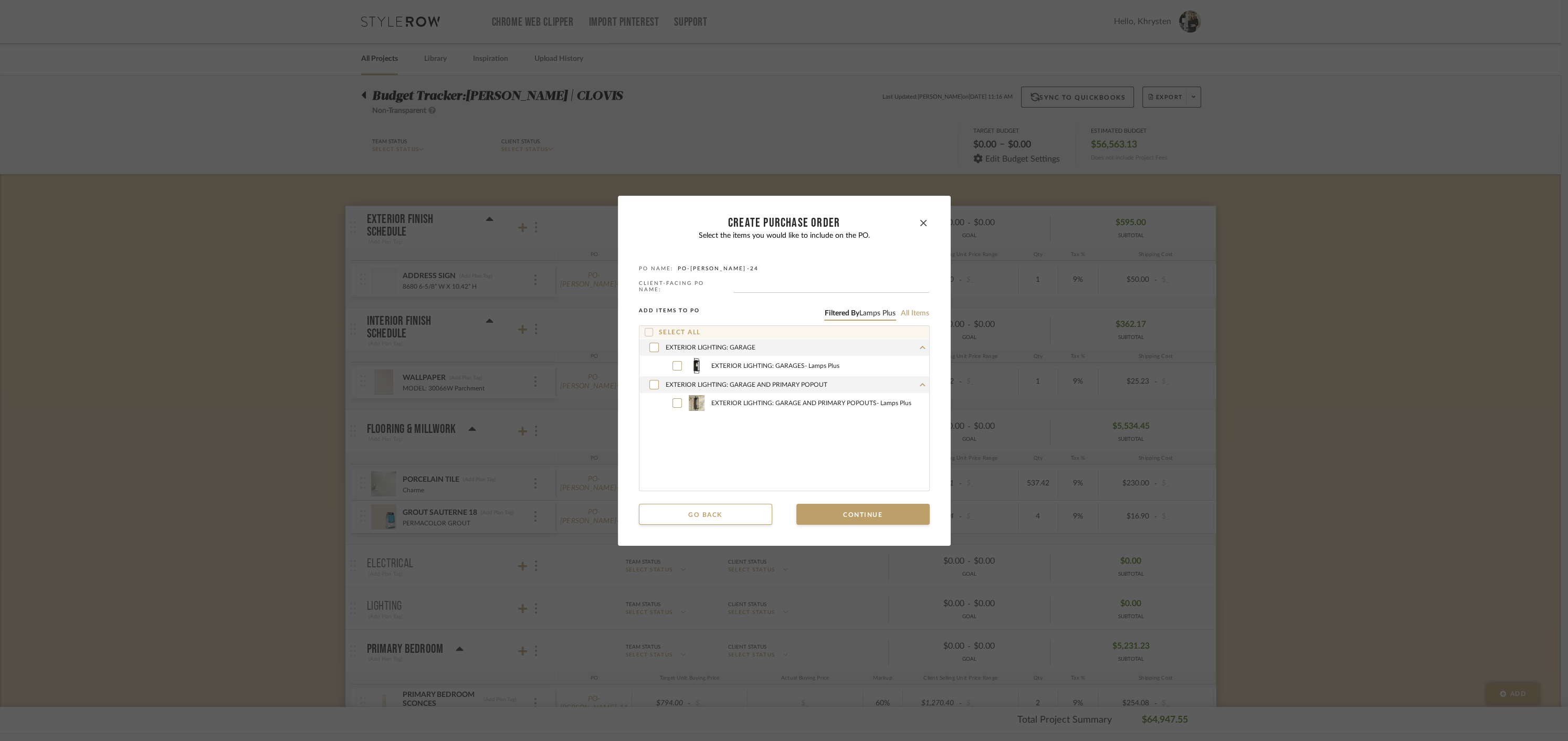
click at [645, 329] on icon at bounding box center [649, 332] width 7 height 7
click at [862, 509] on button "Continue" at bounding box center [863, 514] width 133 height 21
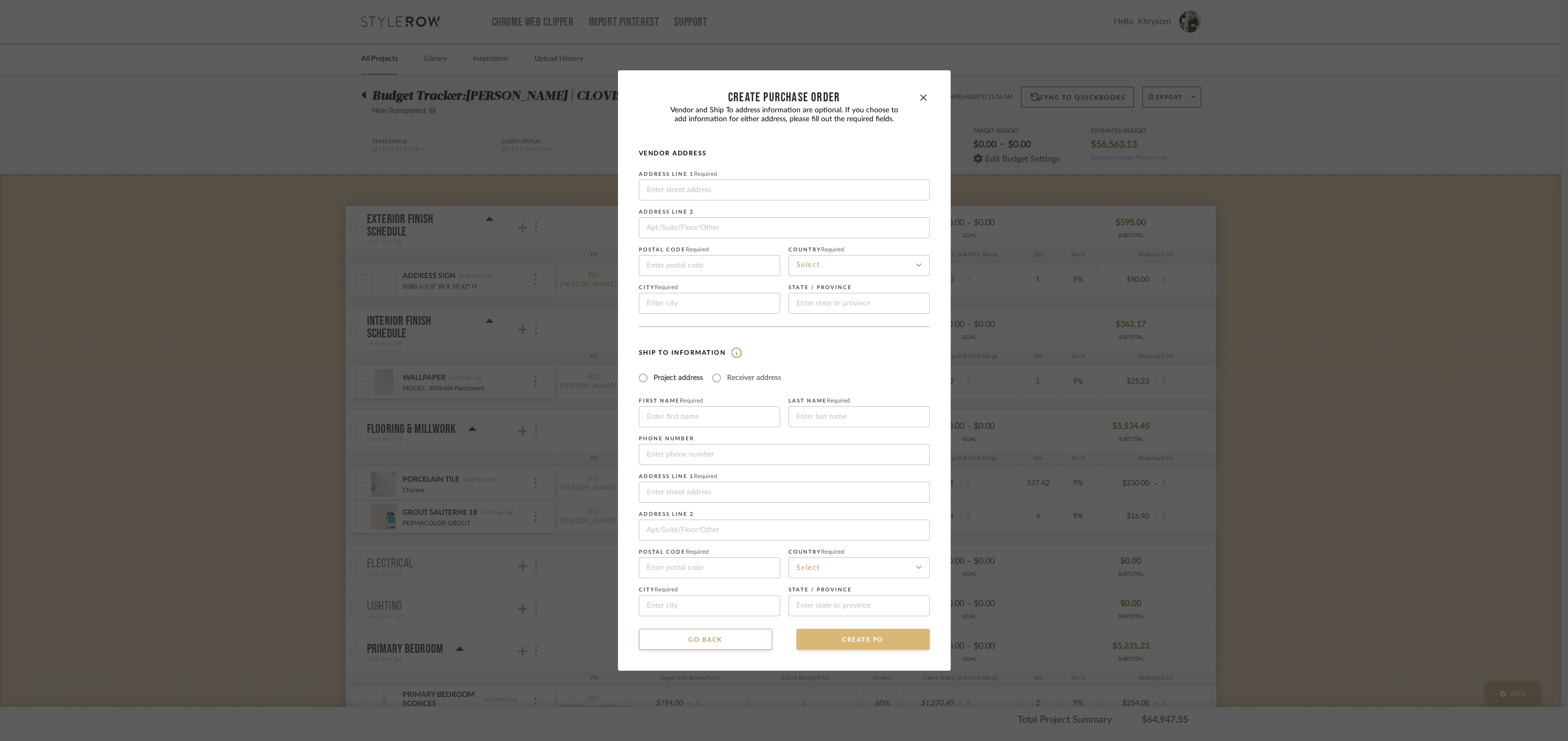
click at [884, 641] on button "CREATE PO" at bounding box center [863, 639] width 133 height 21
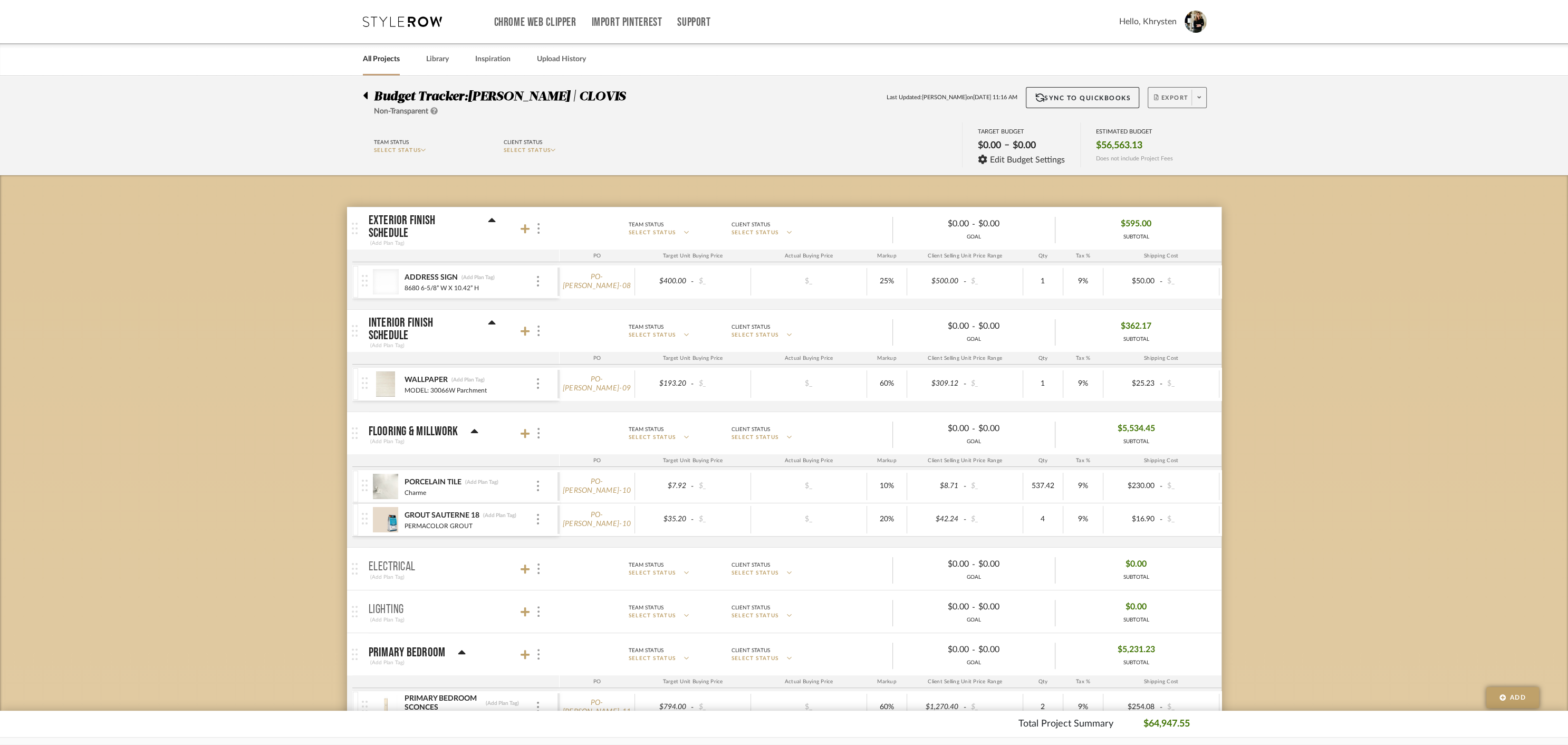
click at [1167, 97] on span "Export" at bounding box center [1171, 102] width 35 height 16
click at [1169, 180] on span "Create PO" at bounding box center [1173, 179] width 33 height 9
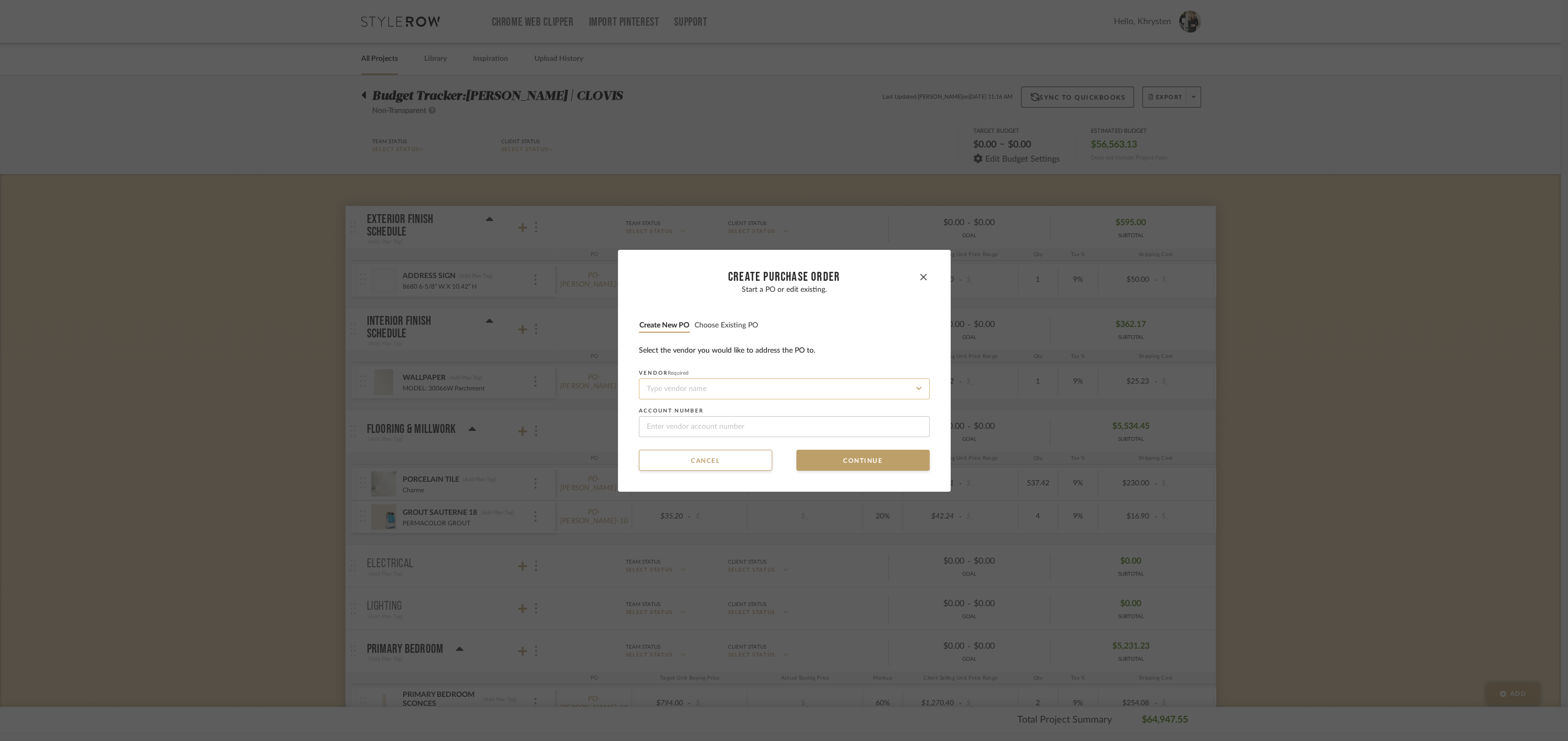
click at [704, 387] on input at bounding box center [785, 389] width 291 height 21
click at [670, 435] on span "GRANITE CENTER, LLC" at bounding box center [676, 438] width 66 height 6
type input "GRANITE CENTER, LLC"
click at [825, 457] on button "Continue" at bounding box center [863, 460] width 133 height 21
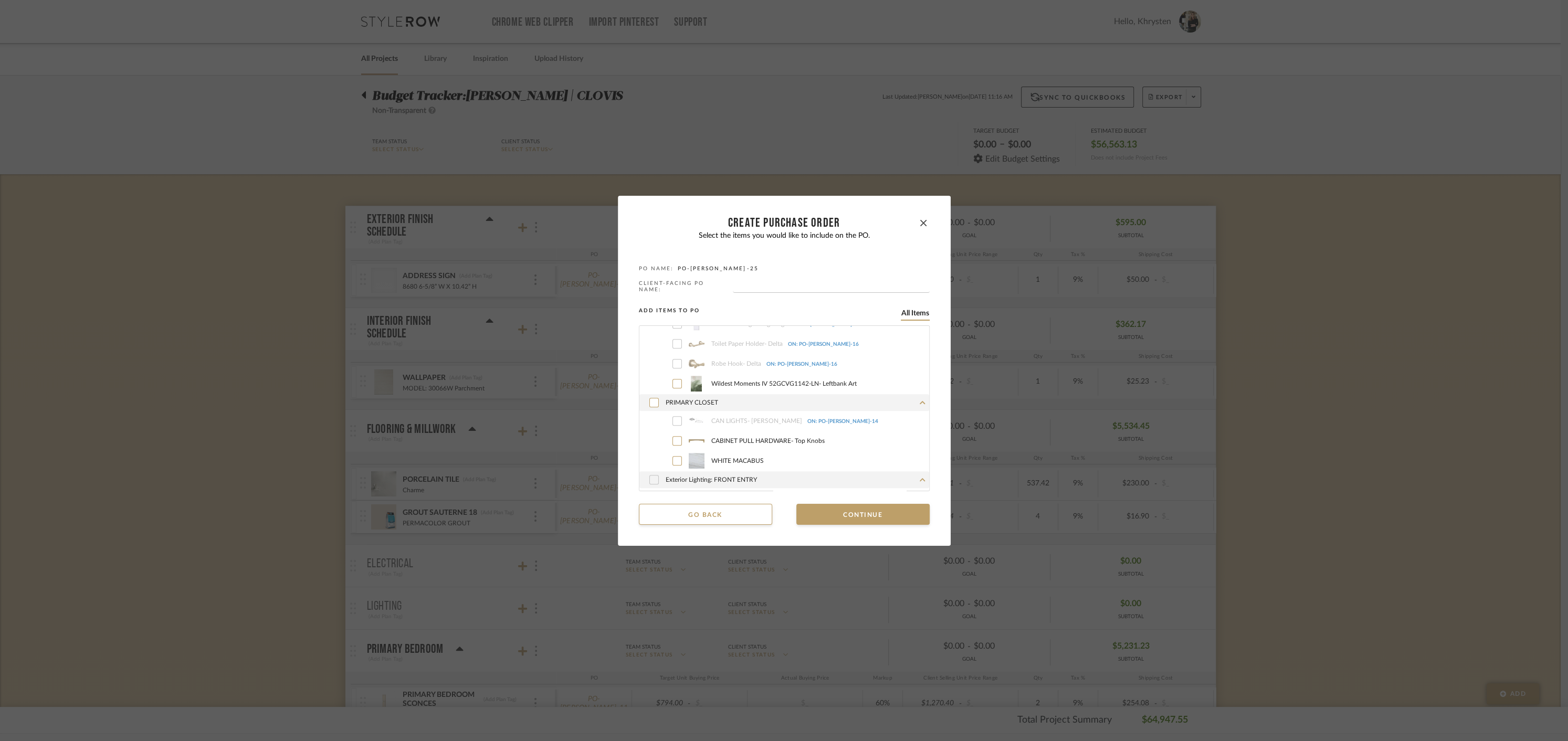
scroll to position [1146, 0]
click at [674, 439] on icon at bounding box center [677, 443] width 6 height 7
click at [829, 518] on button "Continue" at bounding box center [863, 514] width 133 height 21
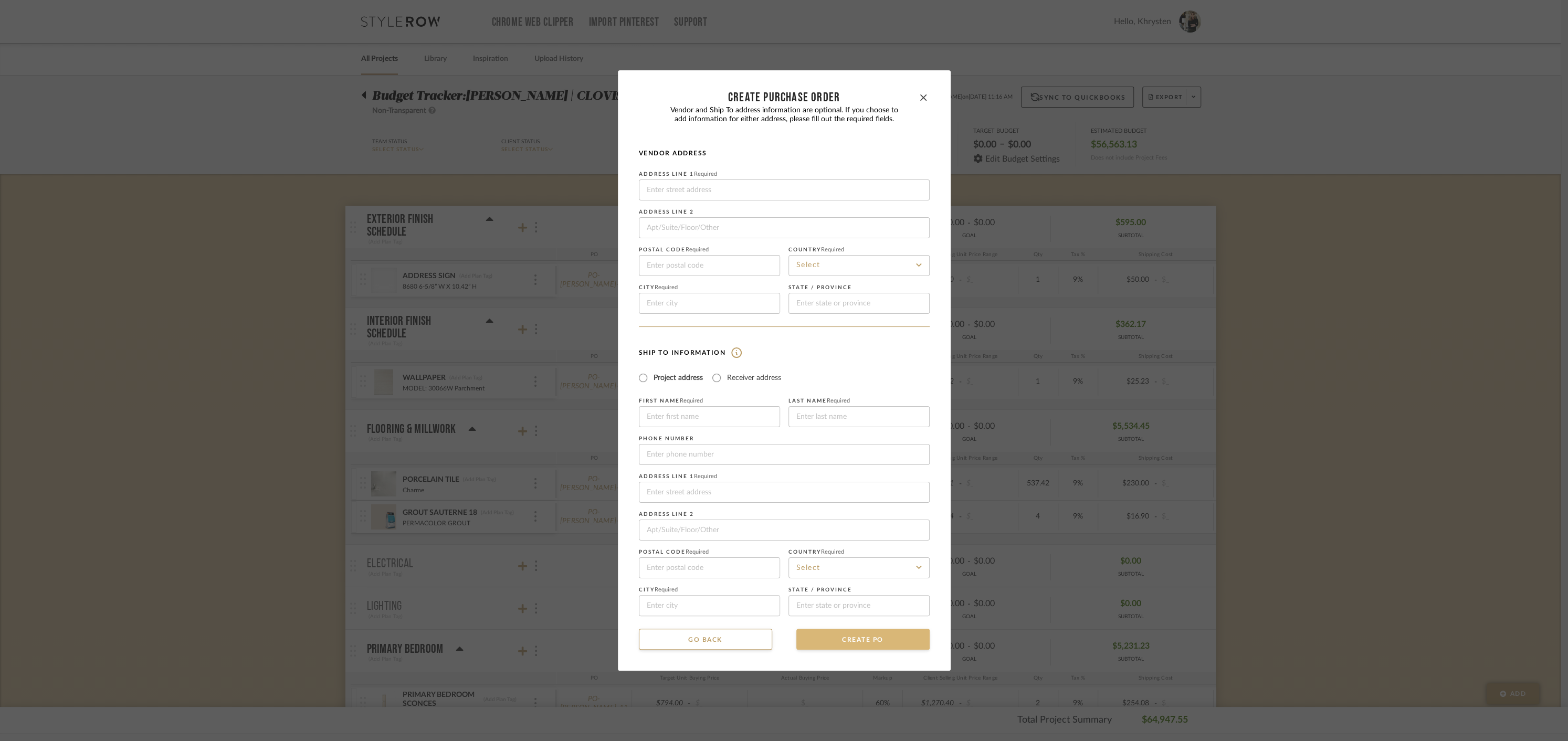
click at [858, 639] on button "CREATE PO" at bounding box center [863, 639] width 133 height 21
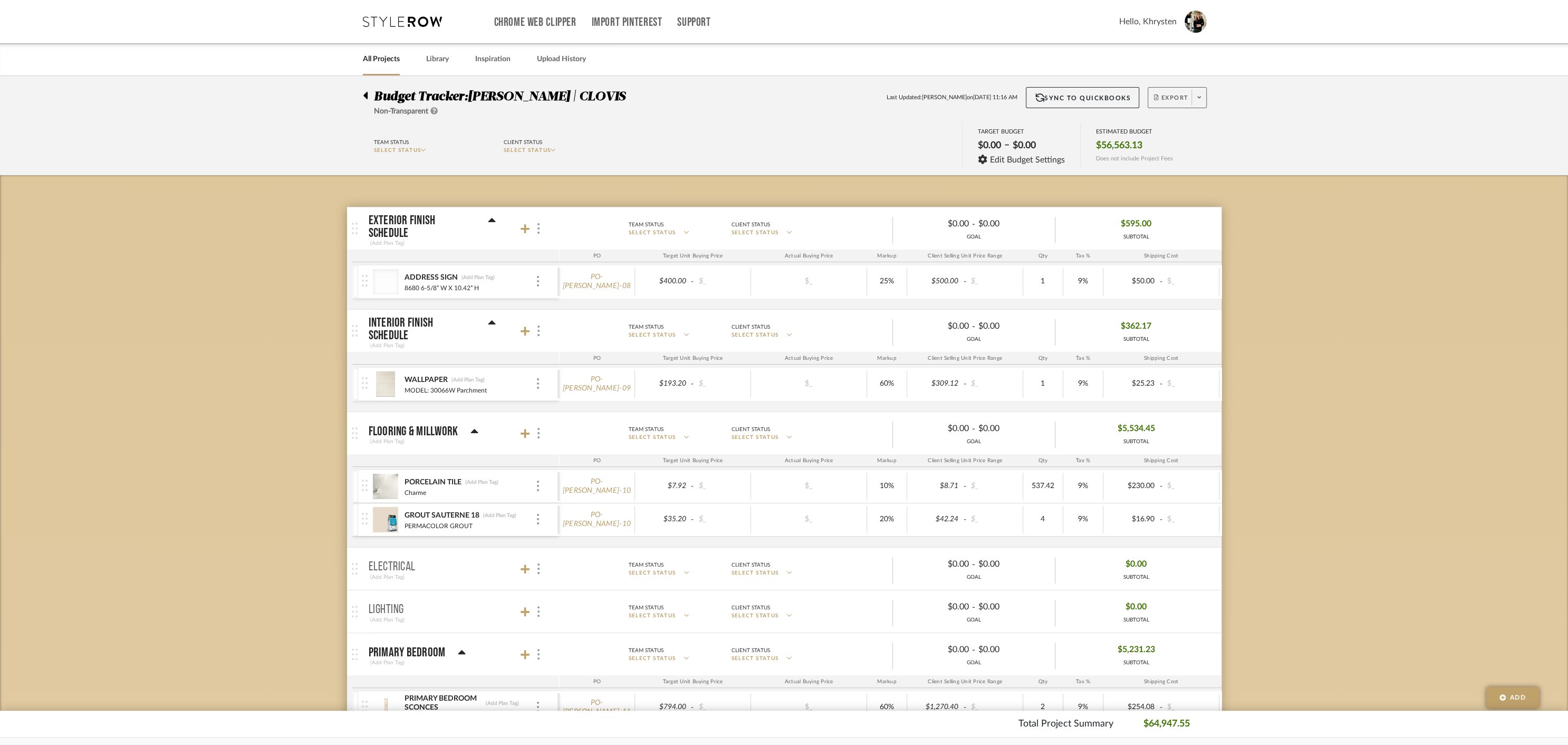
click at [1168, 99] on span "Export" at bounding box center [1171, 102] width 35 height 16
click at [1172, 178] on span "Create PO" at bounding box center [1173, 179] width 33 height 9
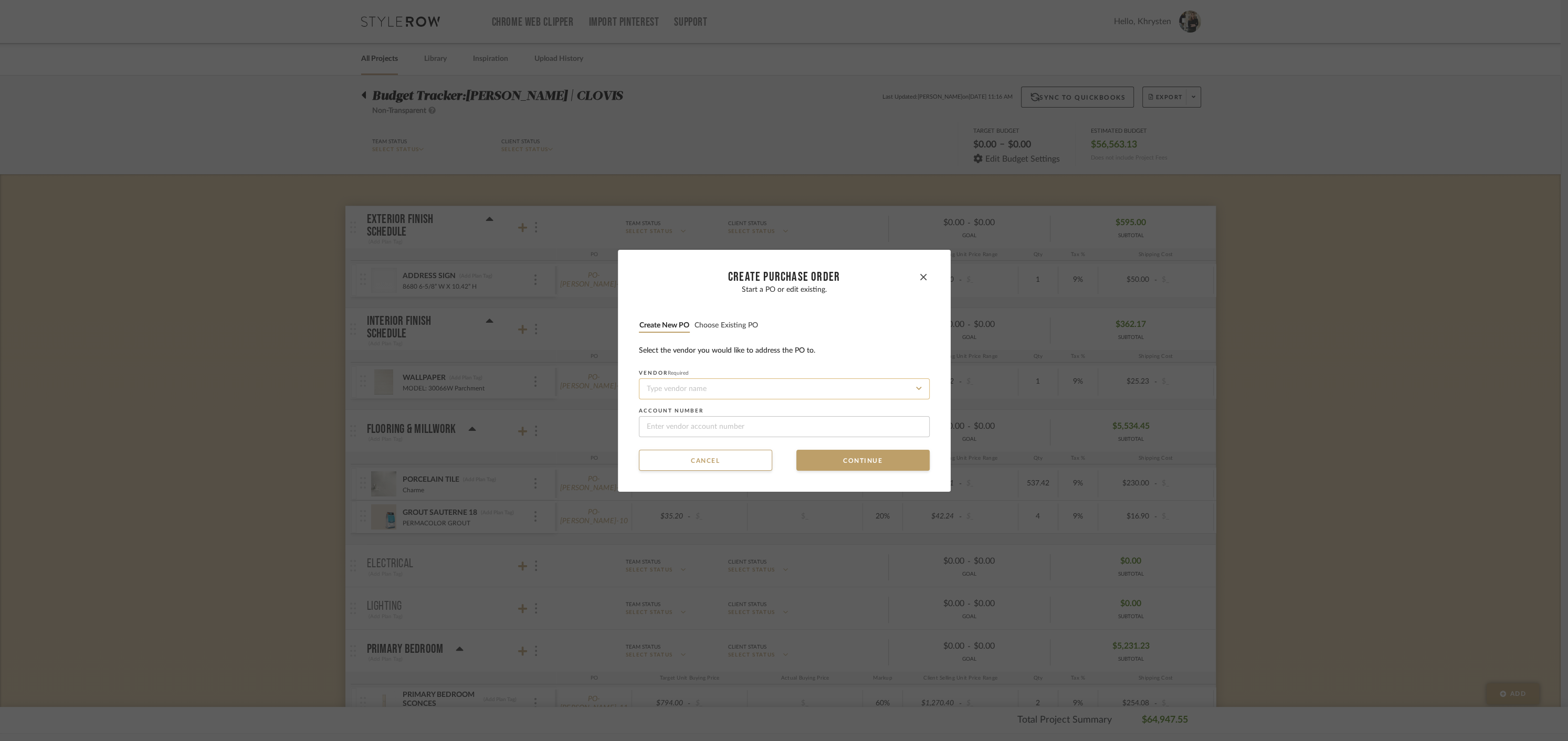
click at [700, 386] on input at bounding box center [785, 389] width 291 height 21
click at [682, 418] on div "Brizo" at bounding box center [780, 414] width 290 height 24
type input "Brizo"
click at [814, 463] on button "Continue" at bounding box center [863, 460] width 133 height 21
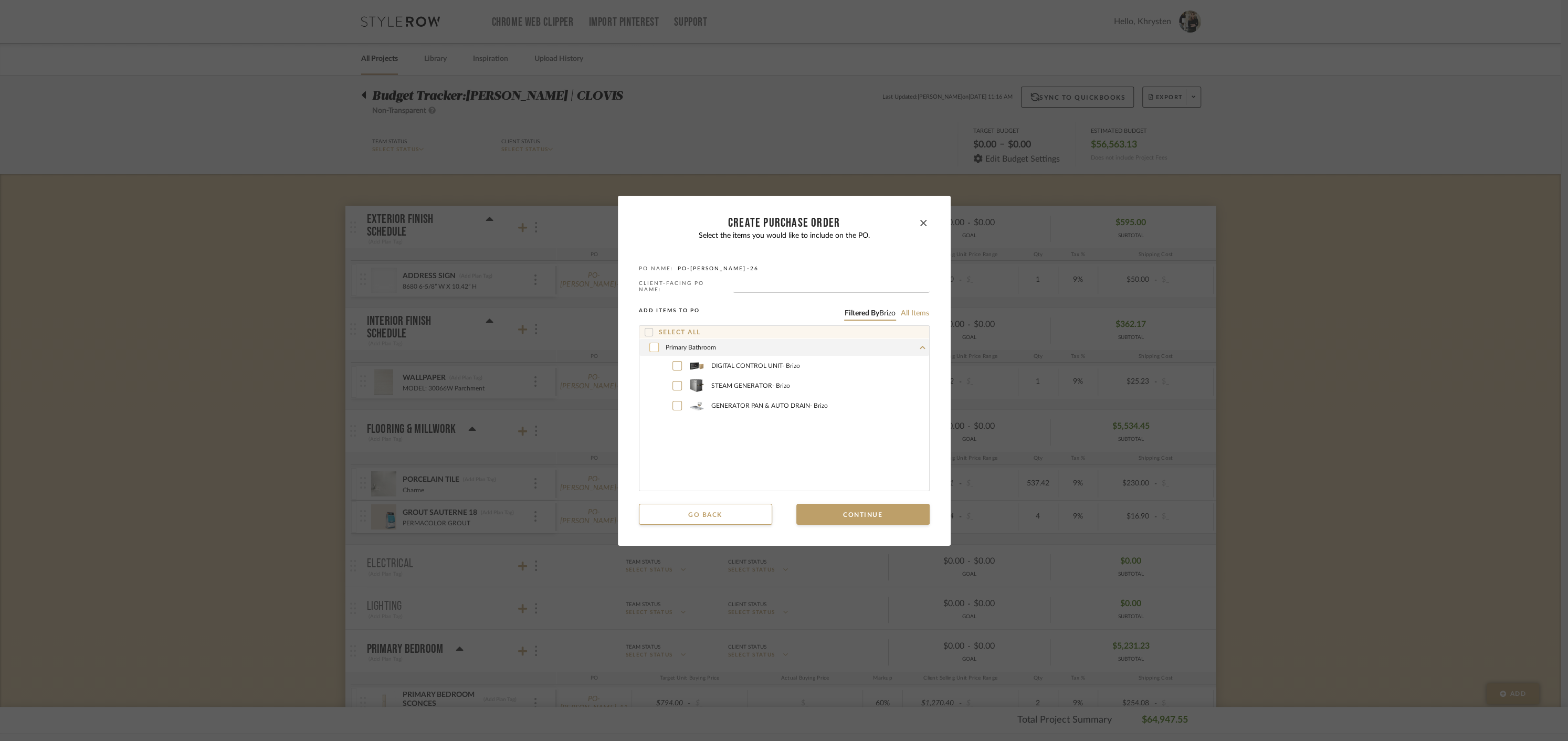
click at [651, 345] on icon at bounding box center [654, 347] width 6 height 7
click at [855, 511] on button "Continue" at bounding box center [863, 514] width 133 height 21
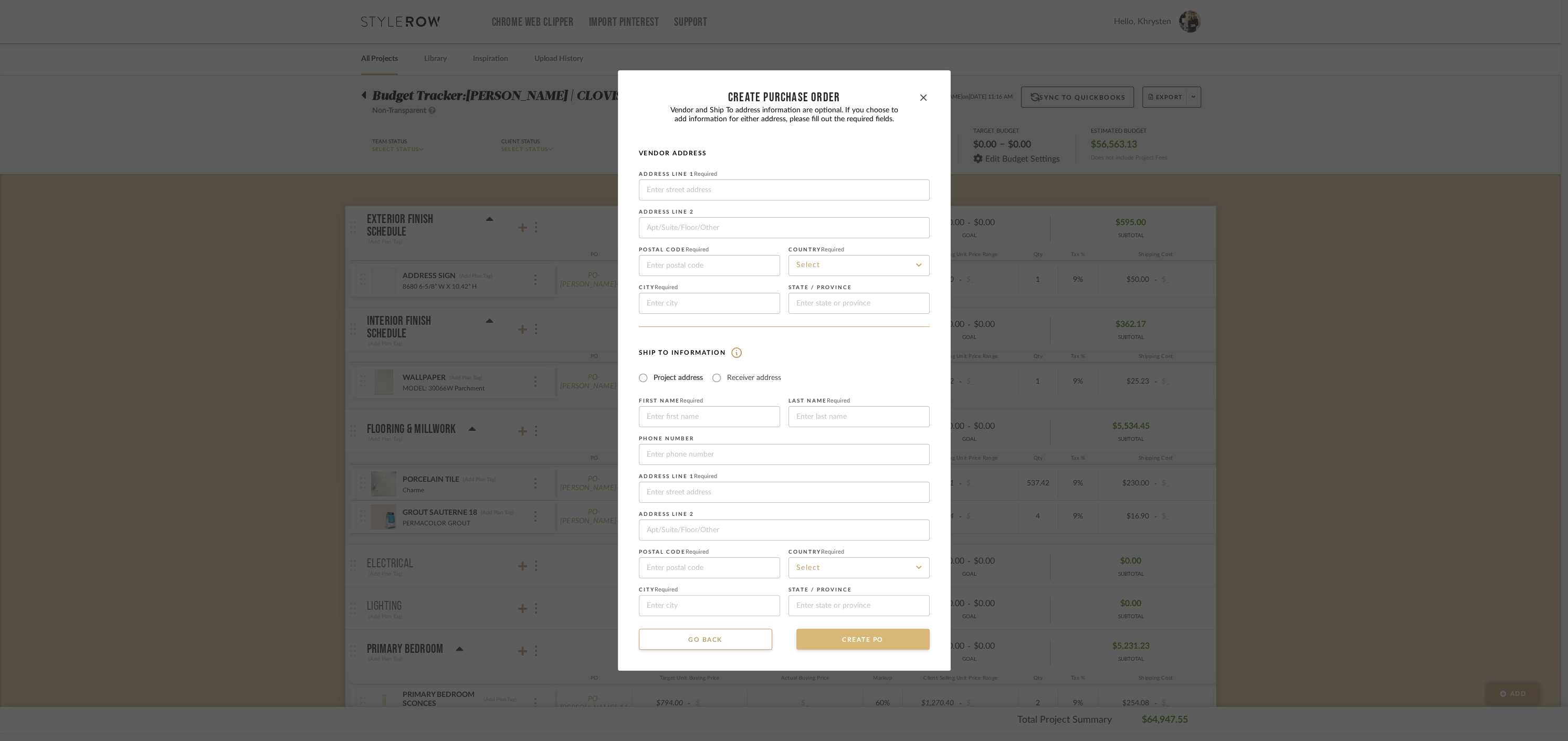
click at [841, 645] on button "CREATE PO" at bounding box center [863, 639] width 133 height 21
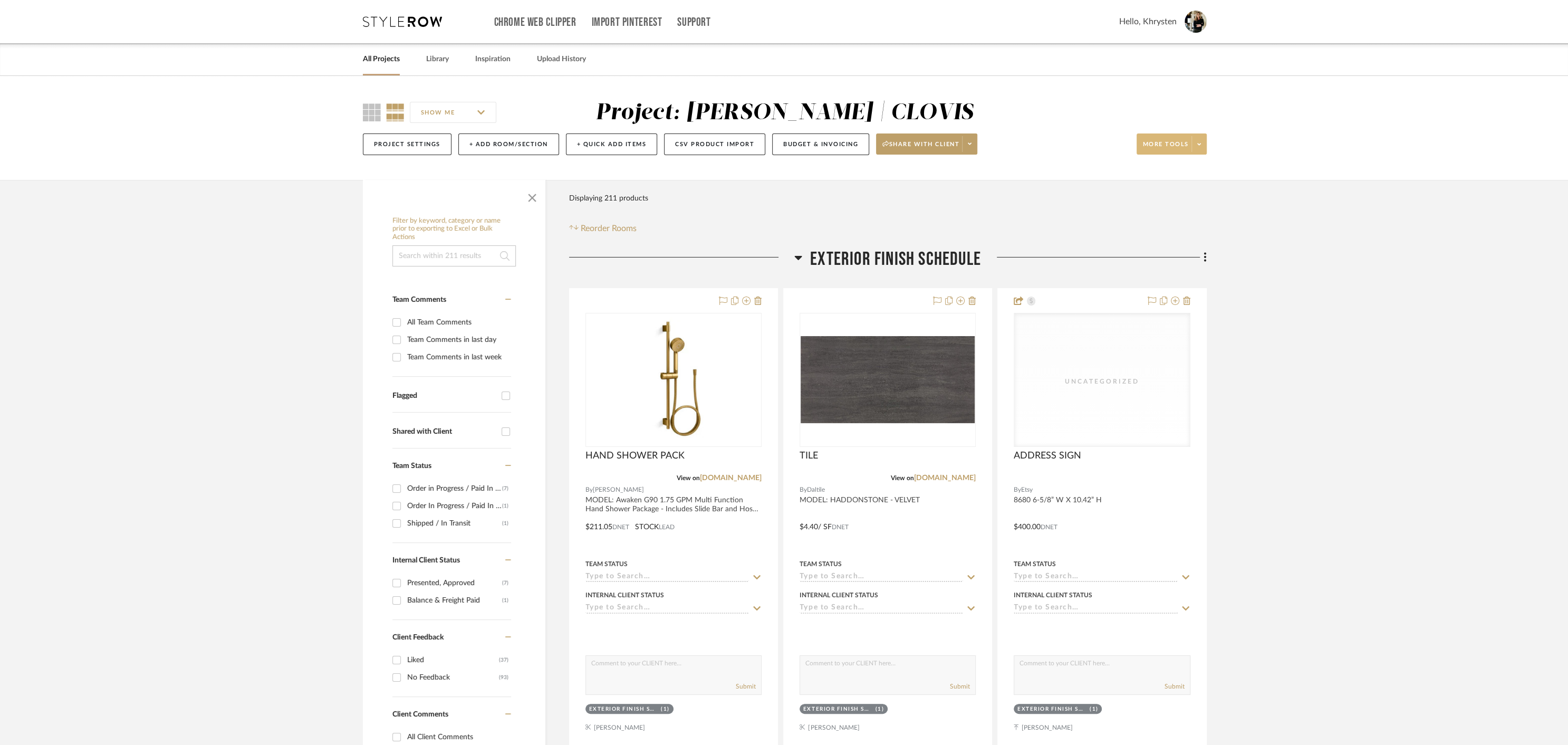
click at [1174, 147] on span "More tools" at bounding box center [1166, 148] width 46 height 16
click at [1170, 376] on span "Create PO" at bounding box center [1182, 377] width 68 height 9
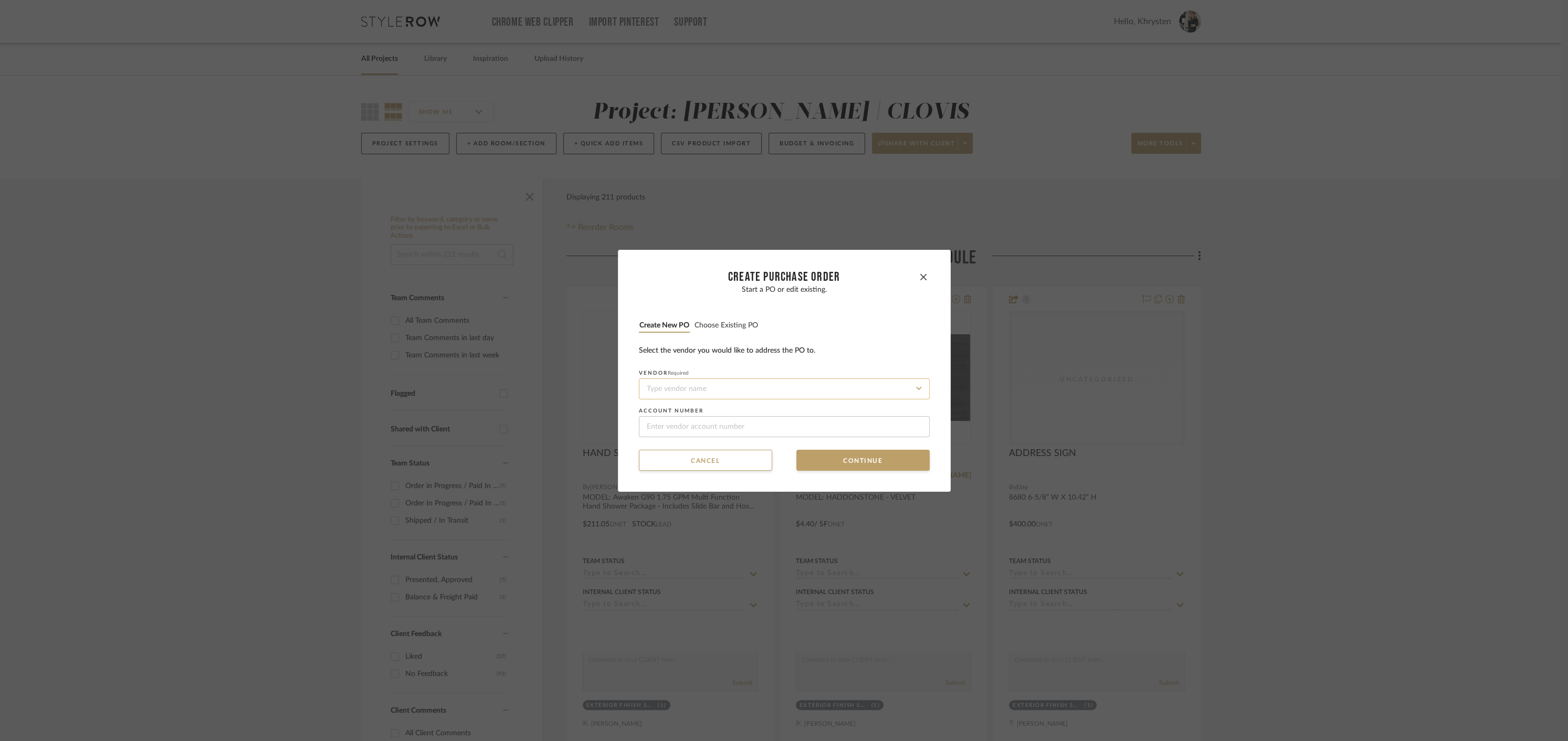
click at [724, 397] on input at bounding box center [785, 389] width 291 height 21
click at [670, 437] on span "Marble Systems" at bounding box center [665, 438] width 44 height 6
type input "Marble Systems"
click at [878, 460] on button "Continue" at bounding box center [863, 460] width 133 height 21
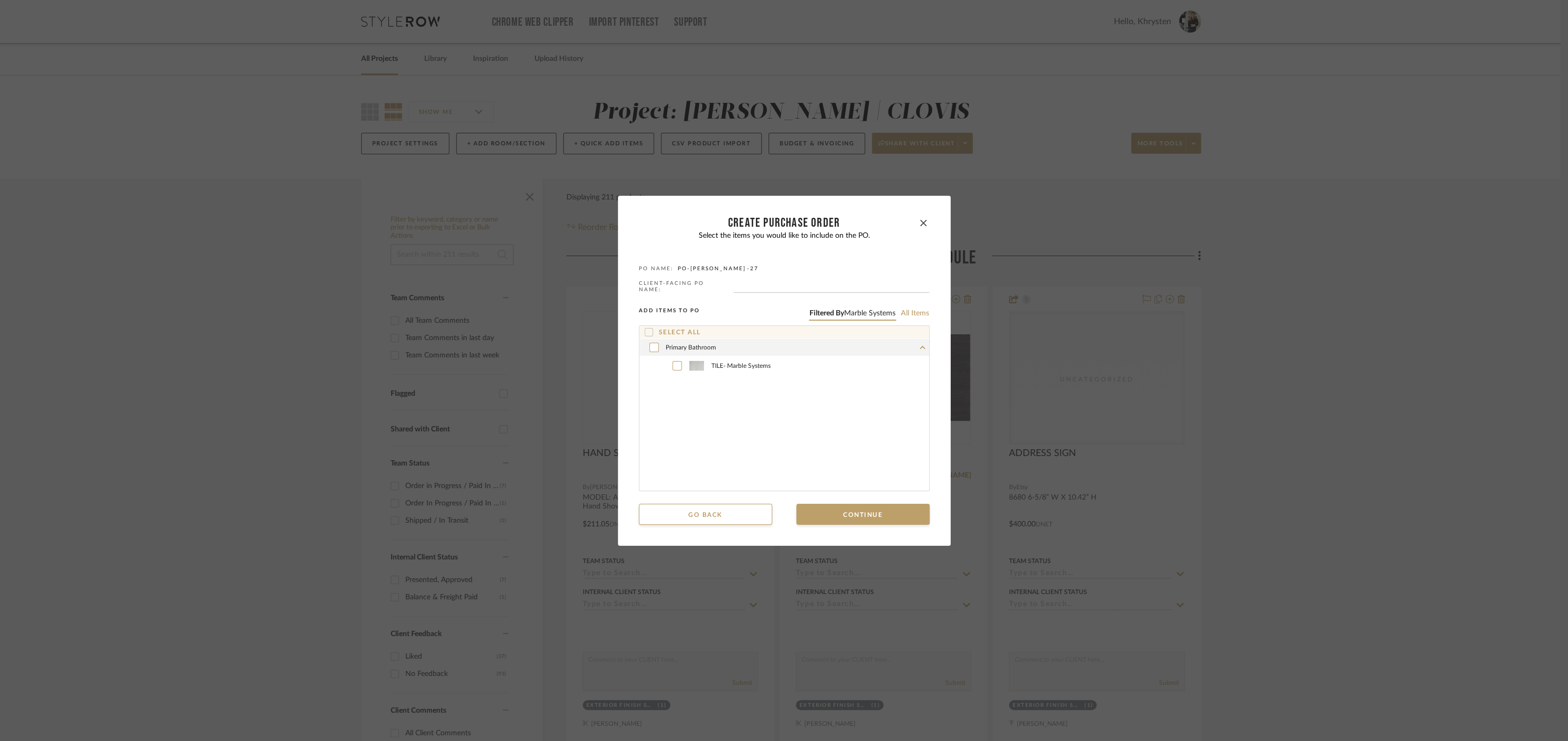
click at [654, 347] on div "Primary Bathroom" at bounding box center [784, 347] width 290 height 17
click at [650, 349] on div "Primary Bathroom" at bounding box center [784, 347] width 290 height 17
click at [651, 344] on icon at bounding box center [654, 347] width 6 height 7
click at [875, 510] on button "Continue" at bounding box center [863, 514] width 133 height 21
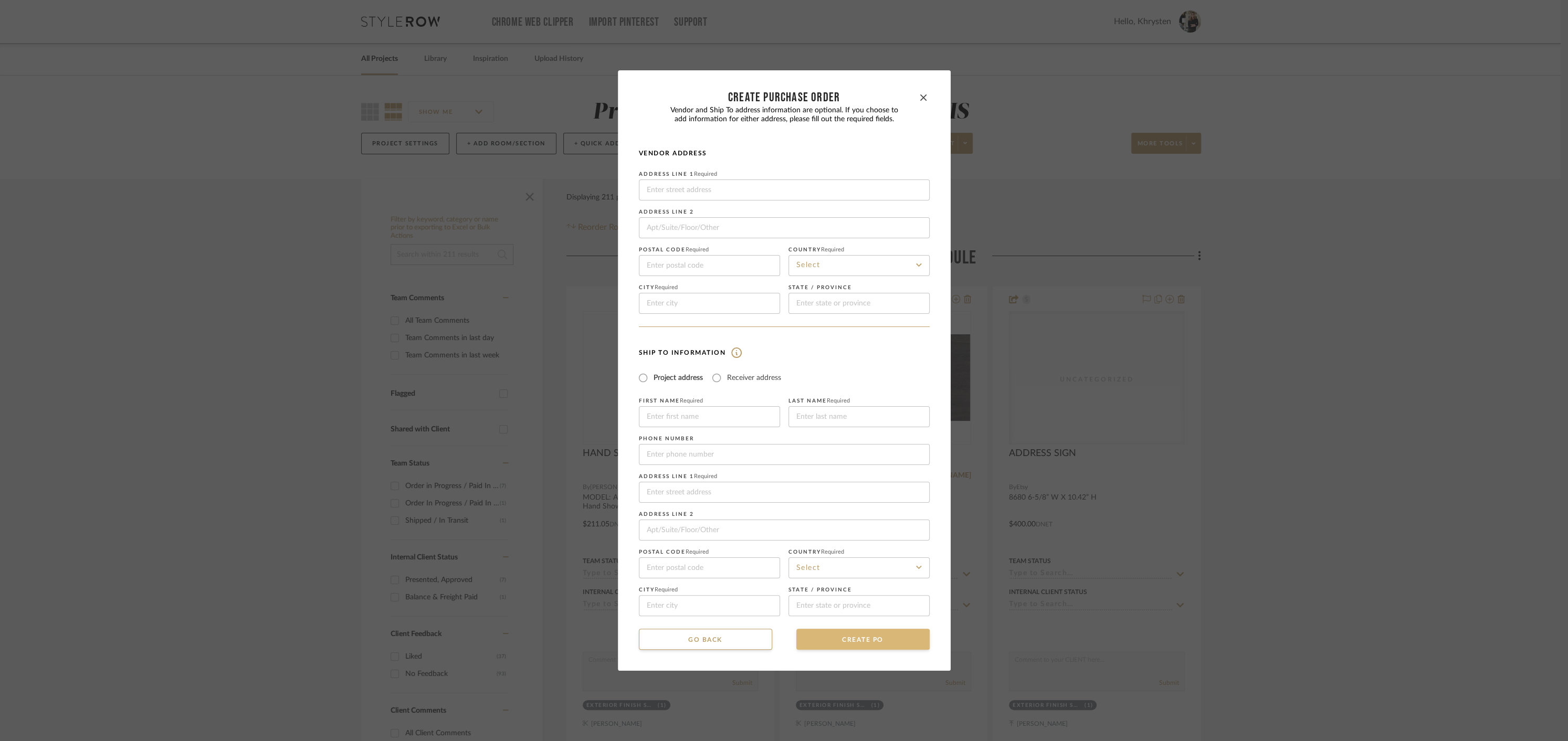
click at [861, 645] on button "CREATE PO" at bounding box center [863, 639] width 133 height 21
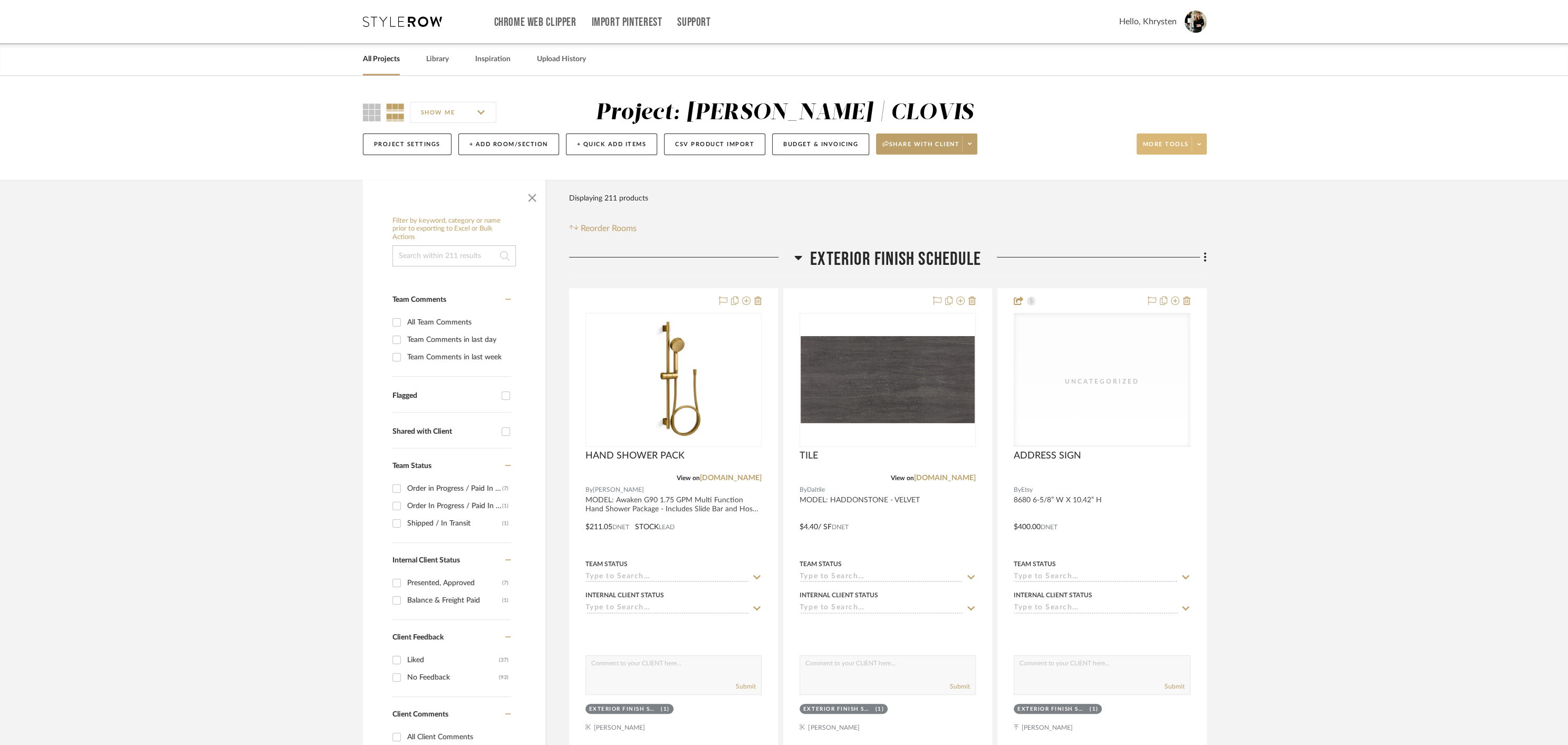
click at [1174, 144] on span "More tools" at bounding box center [1166, 148] width 46 height 16
click at [1166, 380] on span "Create PO" at bounding box center [1182, 377] width 68 height 9
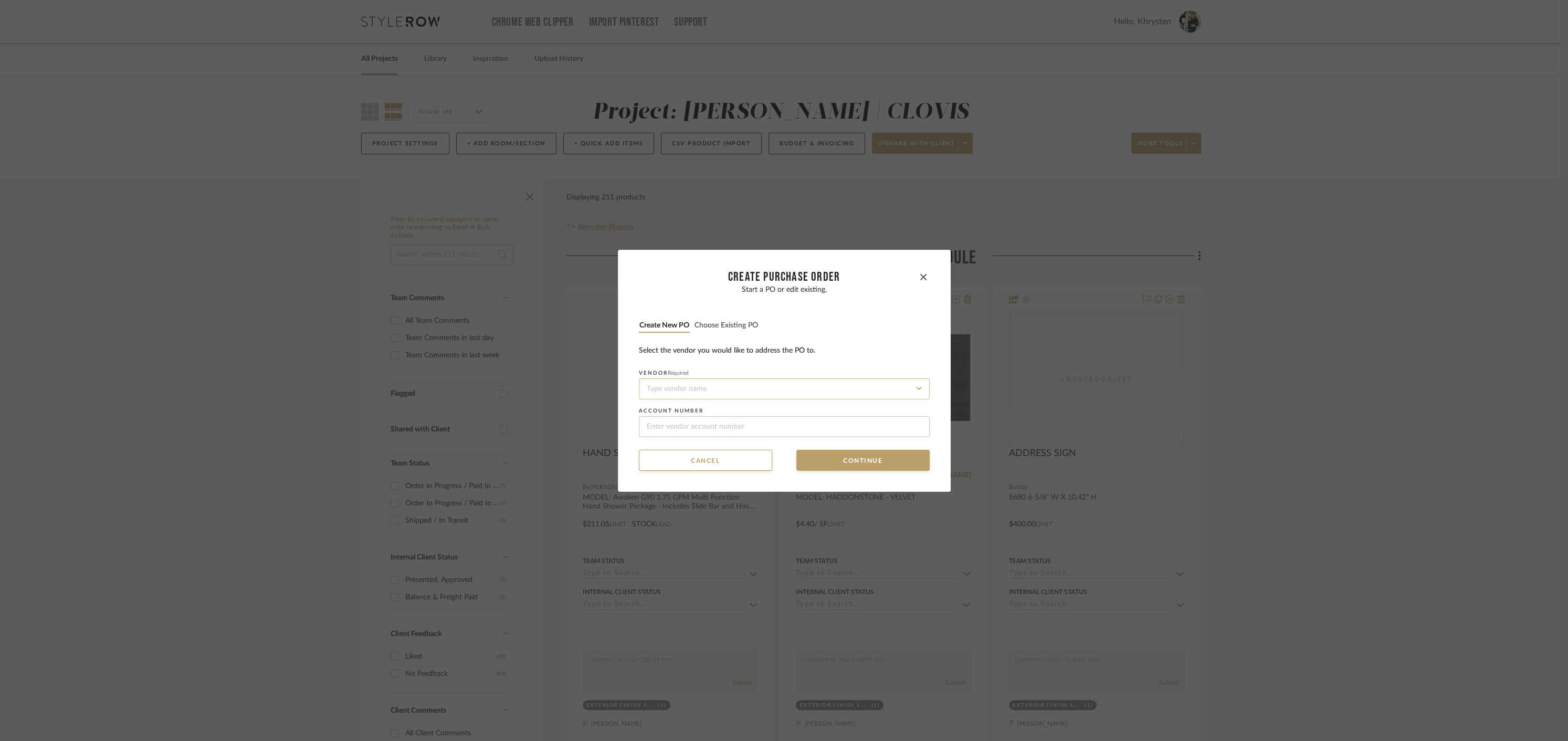
click at [712, 391] on input at bounding box center [785, 389] width 291 height 21
click at [653, 411] on span "Toto" at bounding box center [649, 414] width 13 height 6
type input "Toto"
click at [875, 464] on button "Continue" at bounding box center [863, 460] width 133 height 21
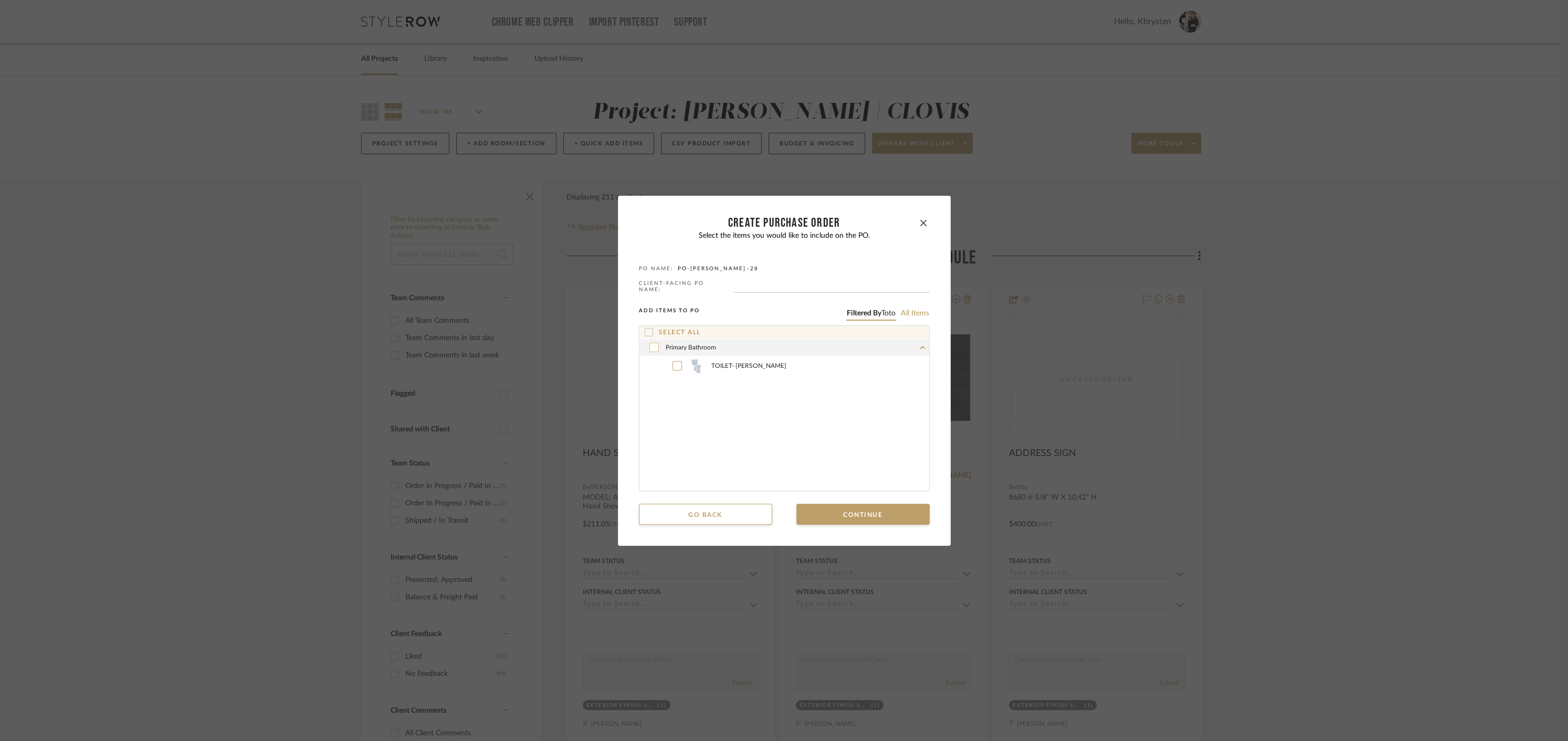
click at [651, 347] on icon at bounding box center [654, 347] width 6 height 7
click at [868, 513] on button "Continue" at bounding box center [863, 514] width 133 height 21
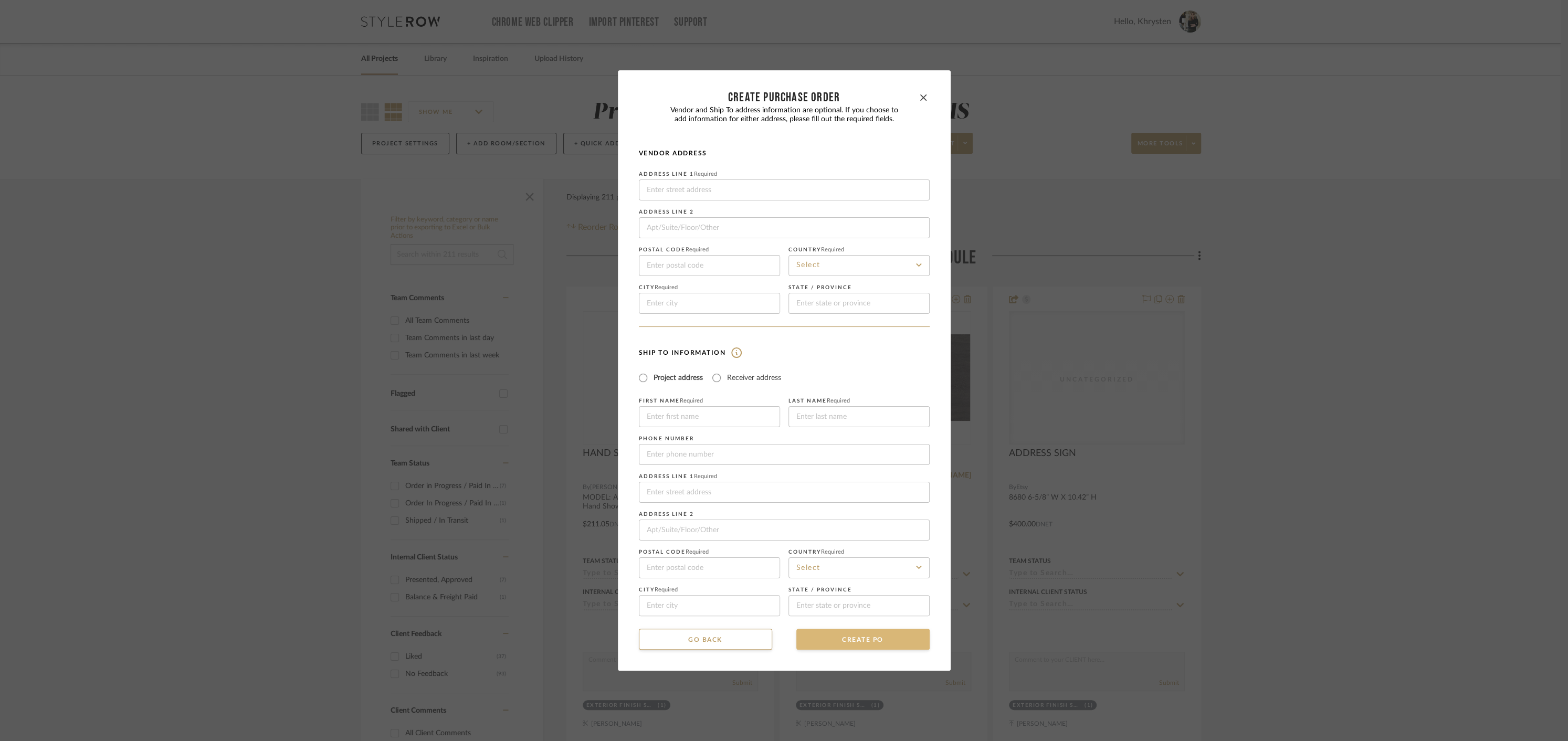
click at [852, 635] on button "CREATE PO" at bounding box center [863, 639] width 133 height 21
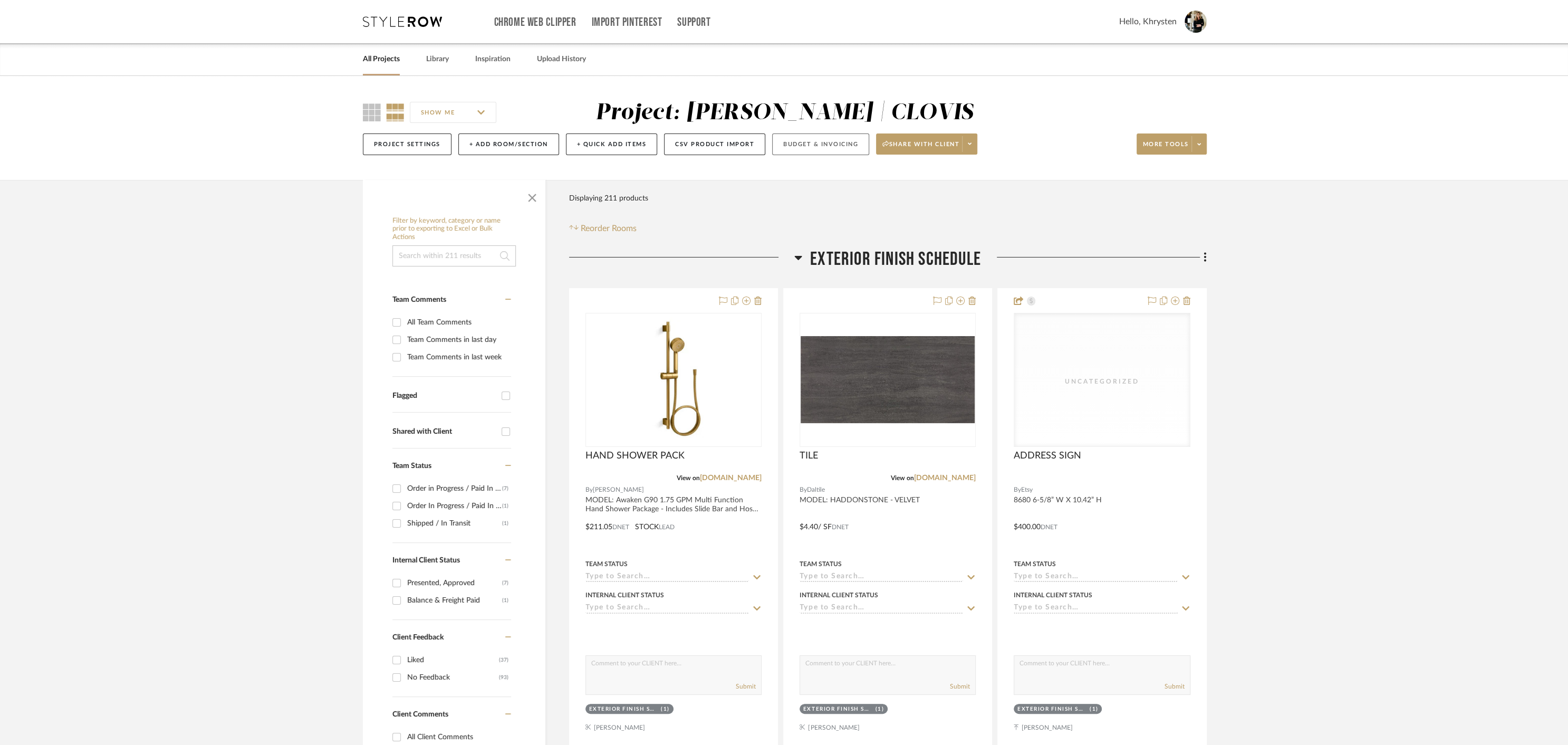
click at [809, 145] on button "Budget & Invoicing" at bounding box center [821, 144] width 97 height 21
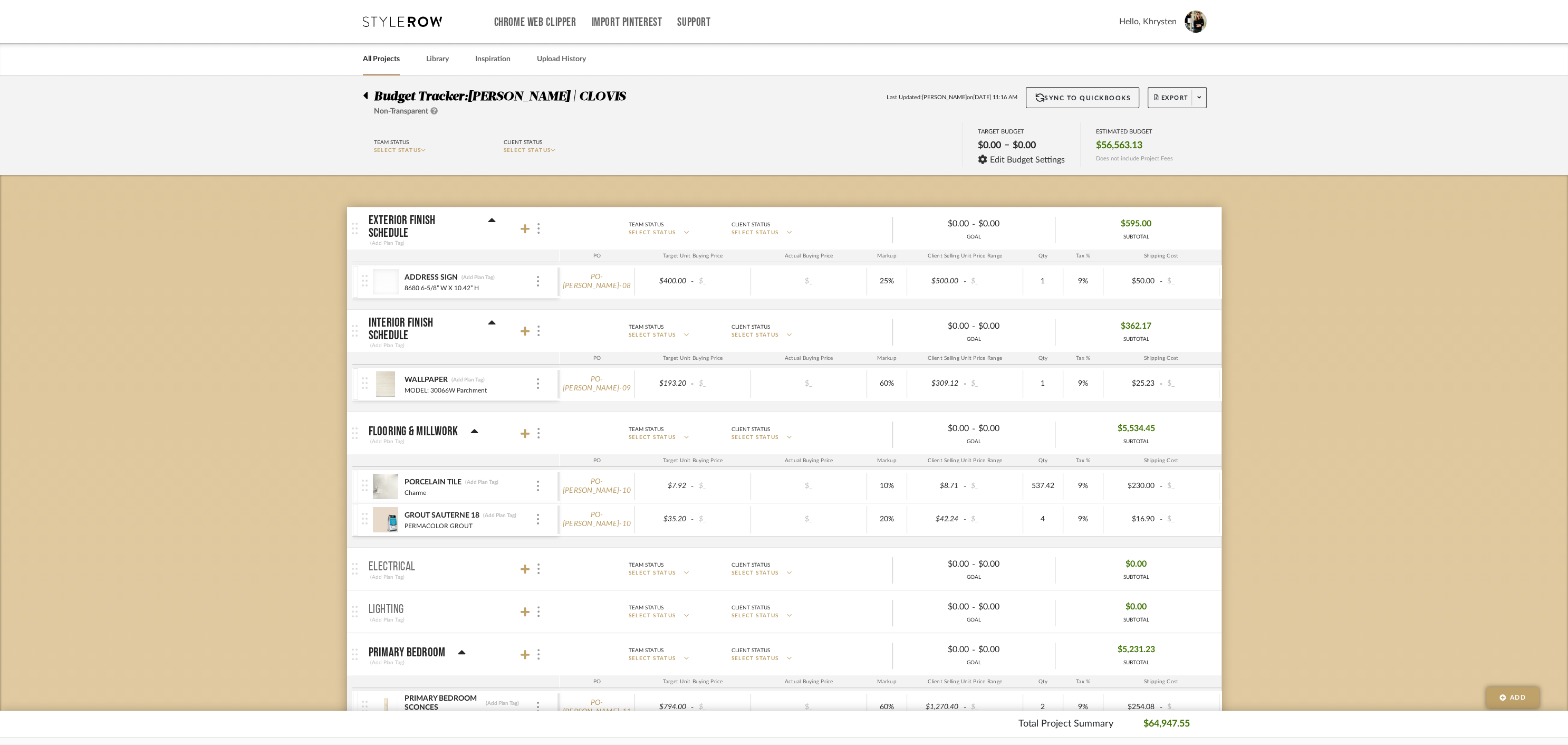
click at [368, 96] on div at bounding box center [368, 93] width 11 height 13
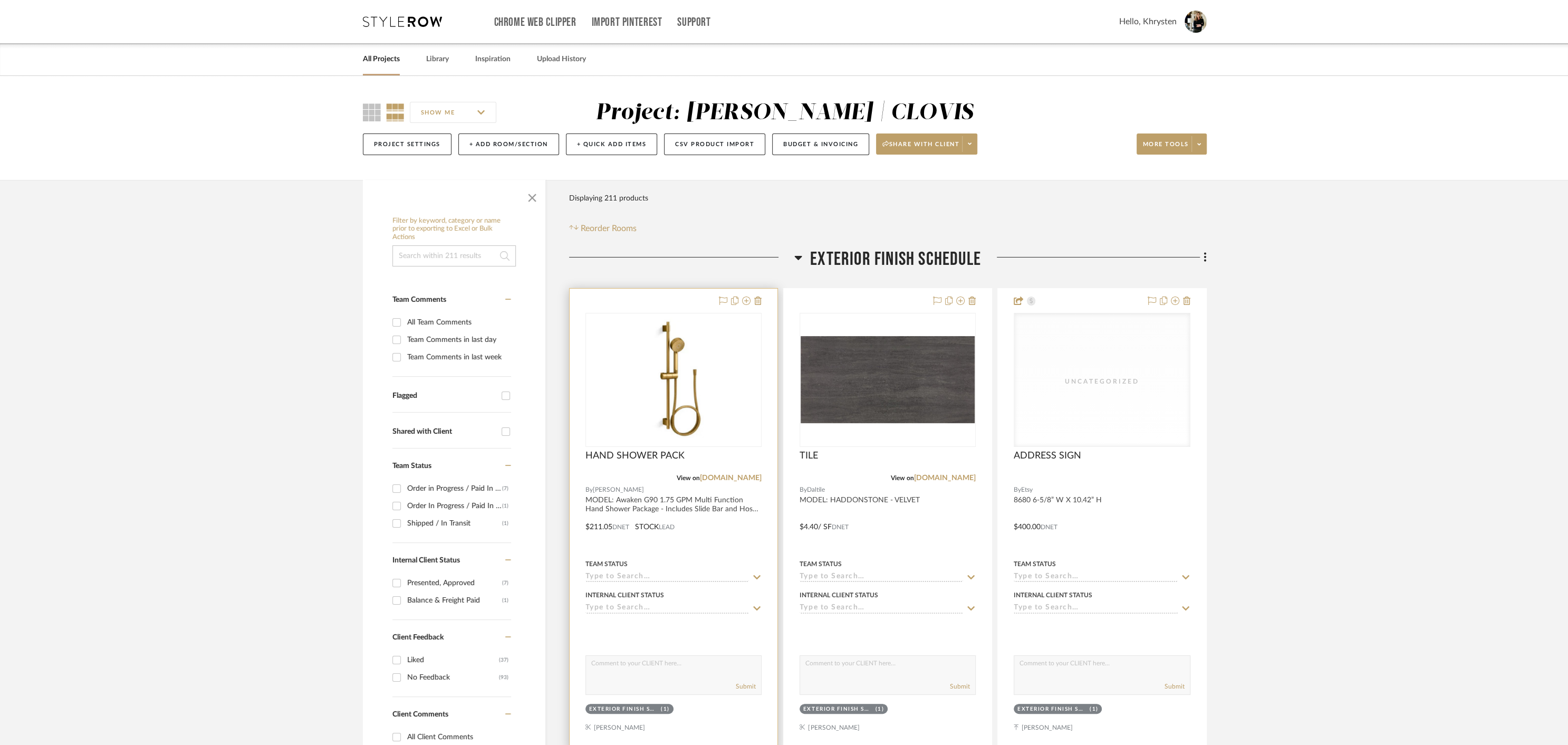
click at [715, 542] on div at bounding box center [673, 519] width 208 height 462
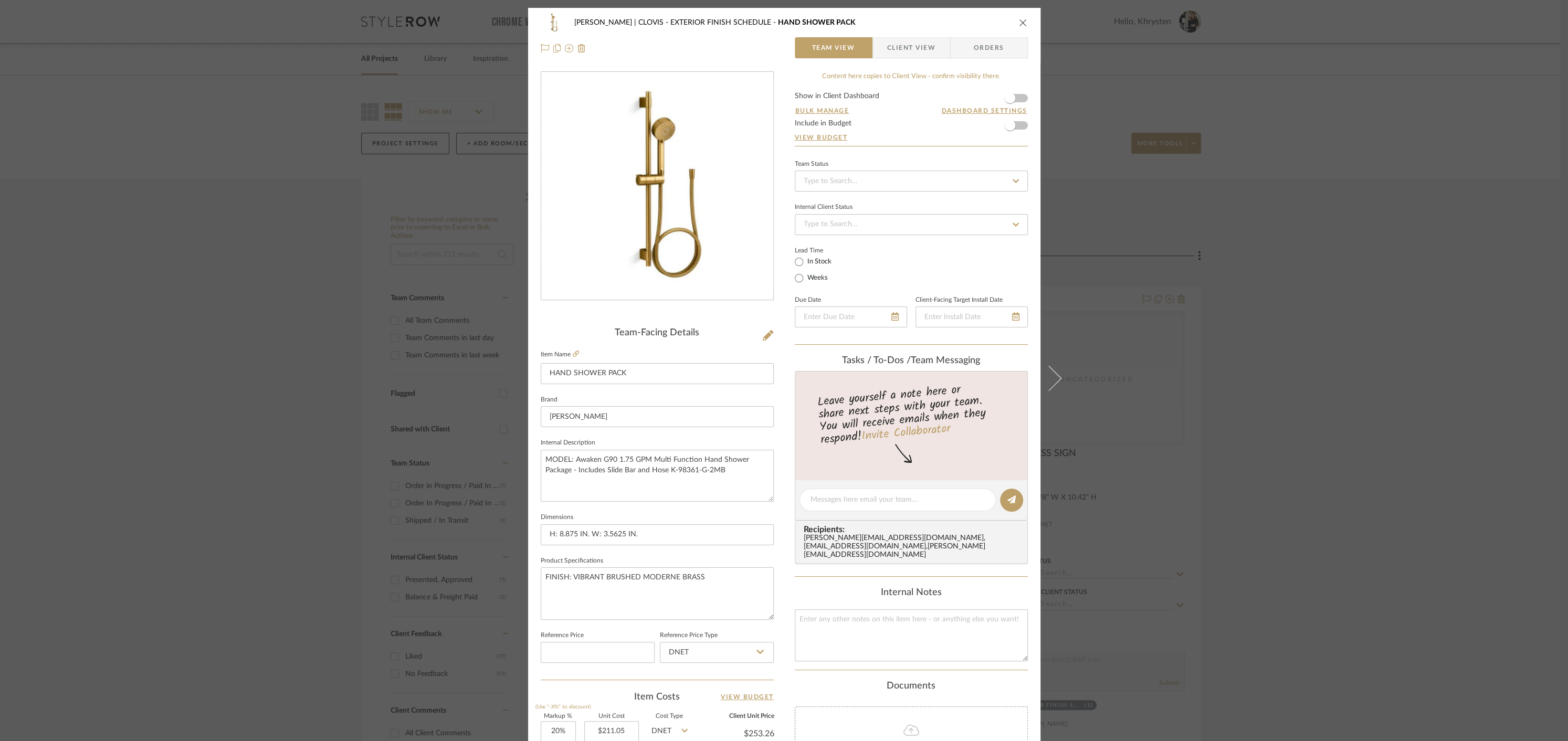
click at [982, 46] on span "Orders" at bounding box center [989, 47] width 54 height 21
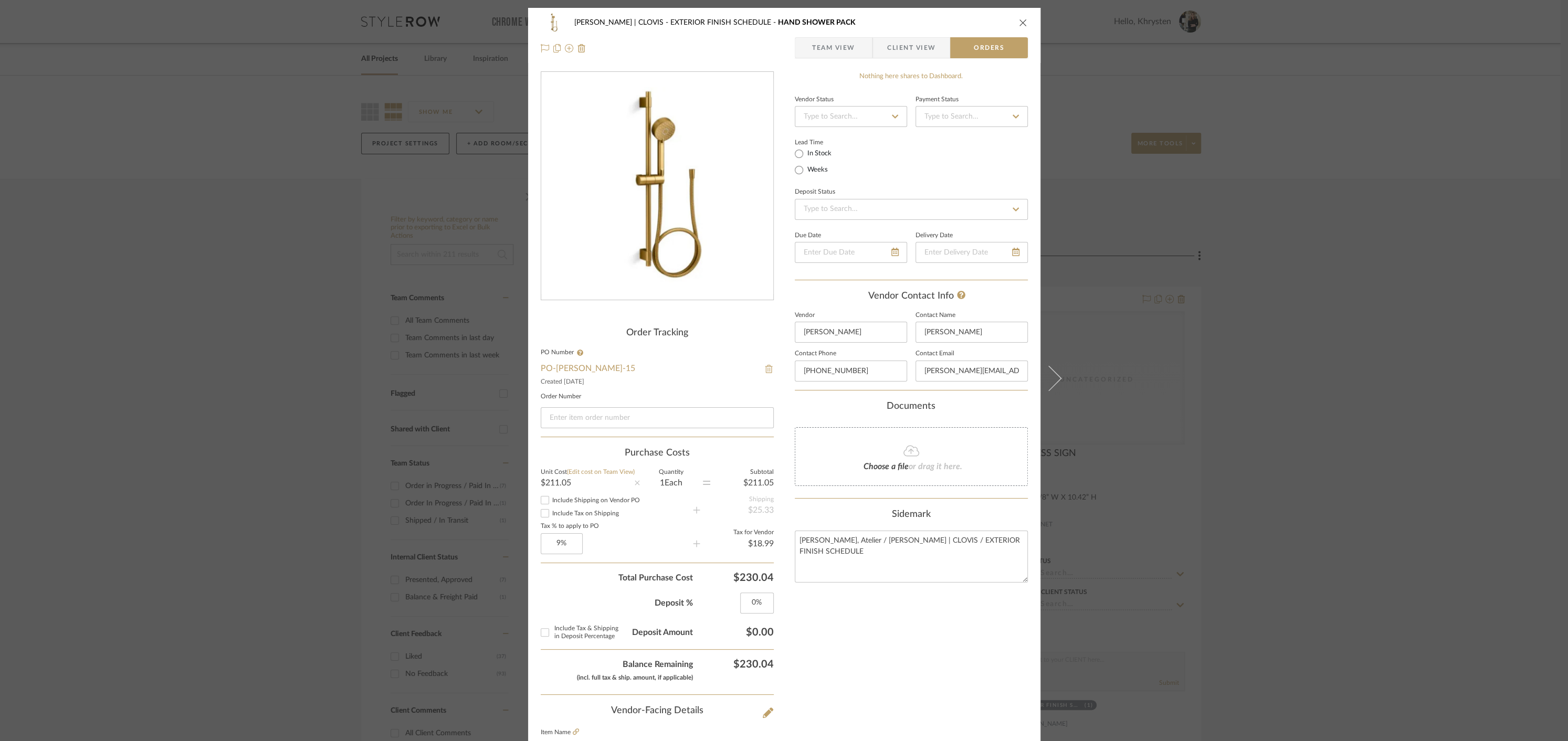
click at [765, 369] on img at bounding box center [769, 369] width 10 height 9
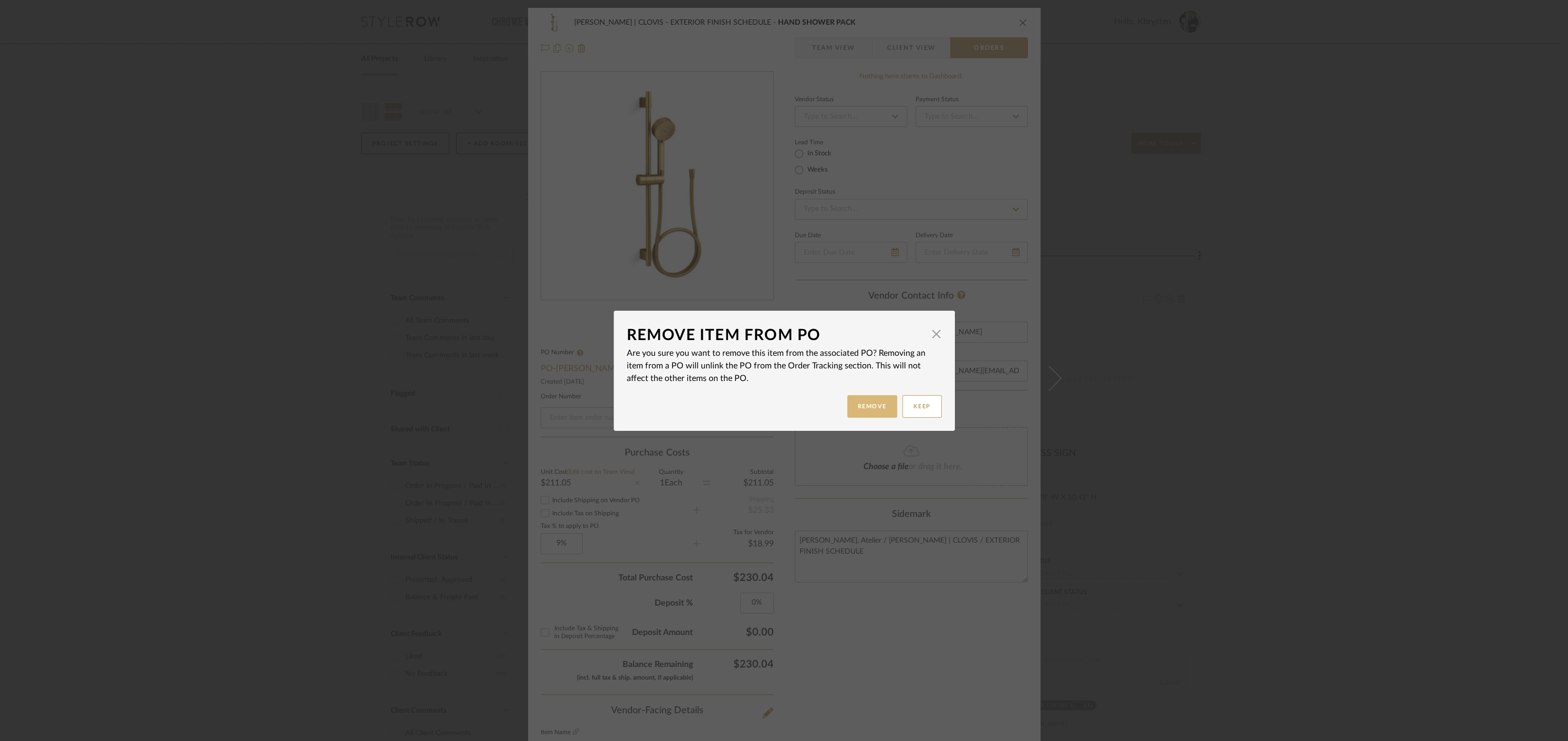
click at [868, 402] on button "Remove" at bounding box center [872, 406] width 50 height 23
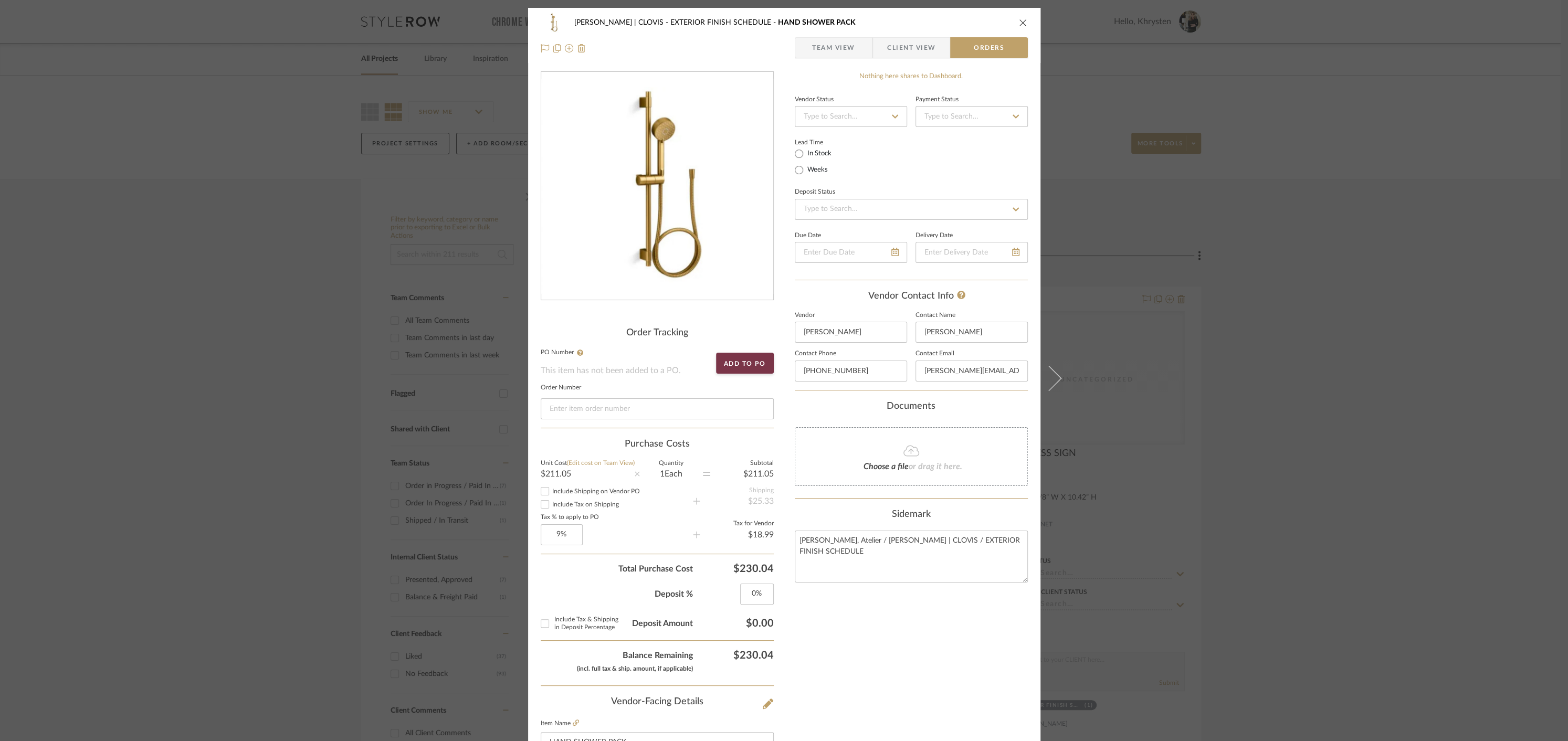
click at [1019, 22] on icon "close" at bounding box center [1023, 23] width 9 height 9
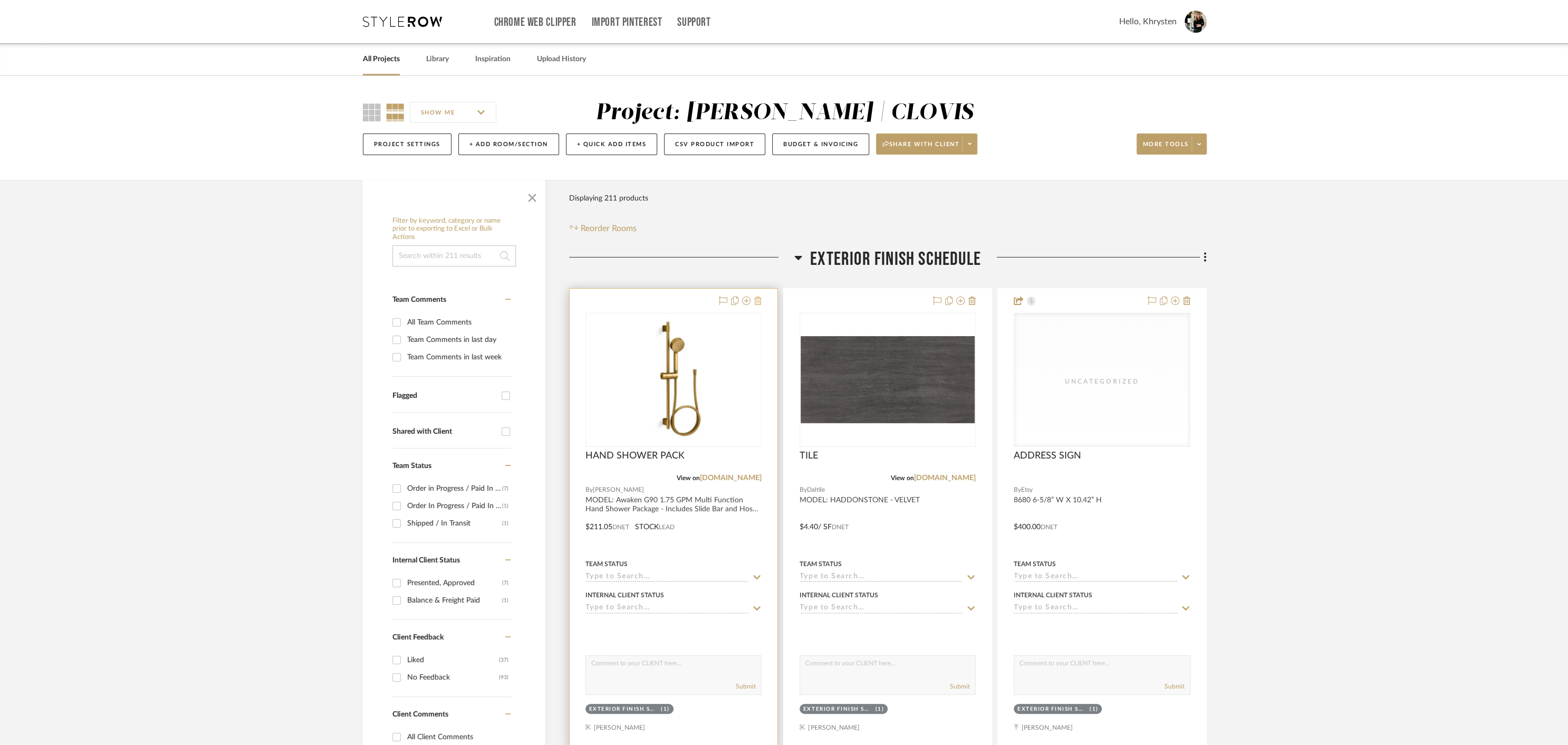
click at [759, 301] on icon at bounding box center [758, 301] width 7 height 9
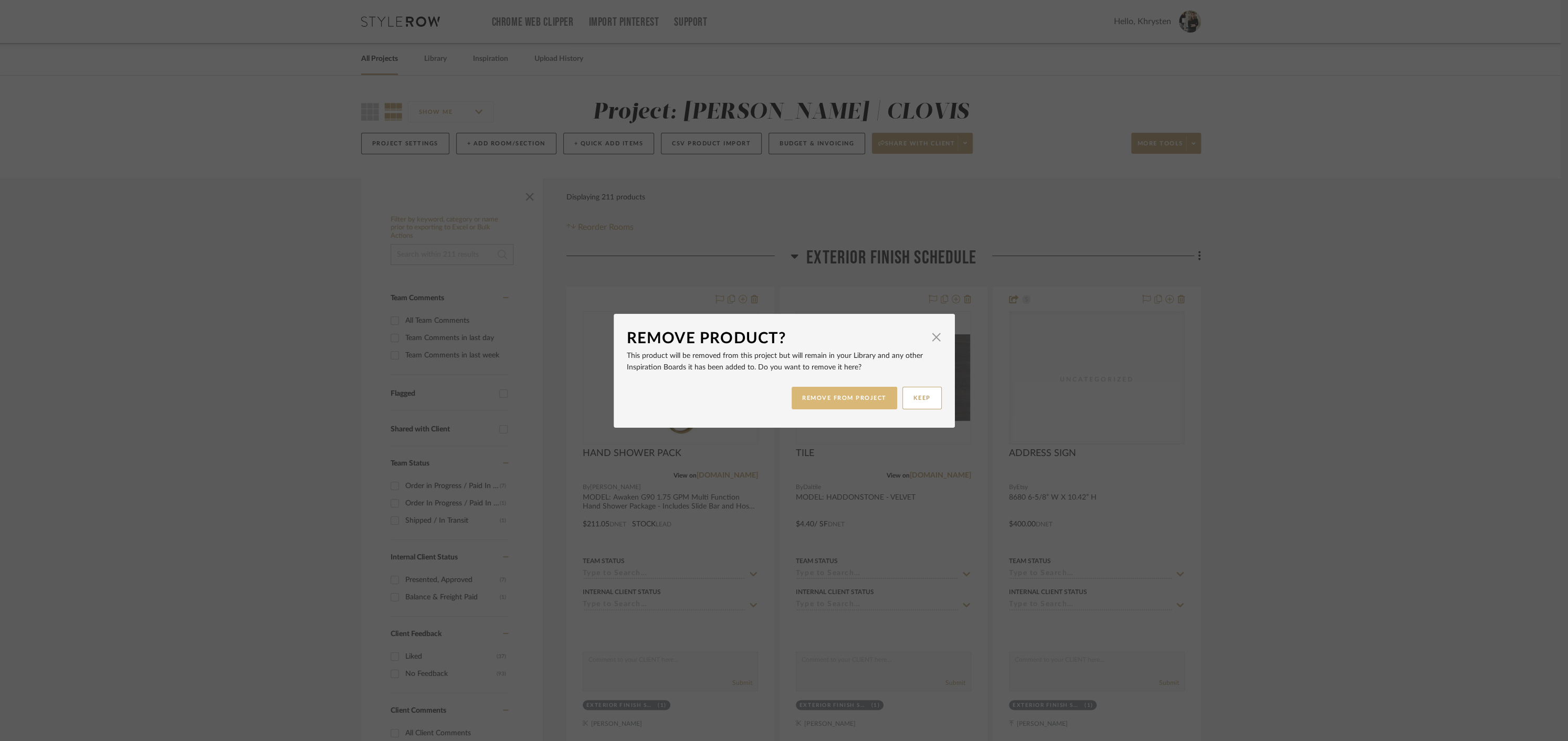
click at [820, 400] on button "REMOVE FROM PROJECT" at bounding box center [844, 398] width 105 height 23
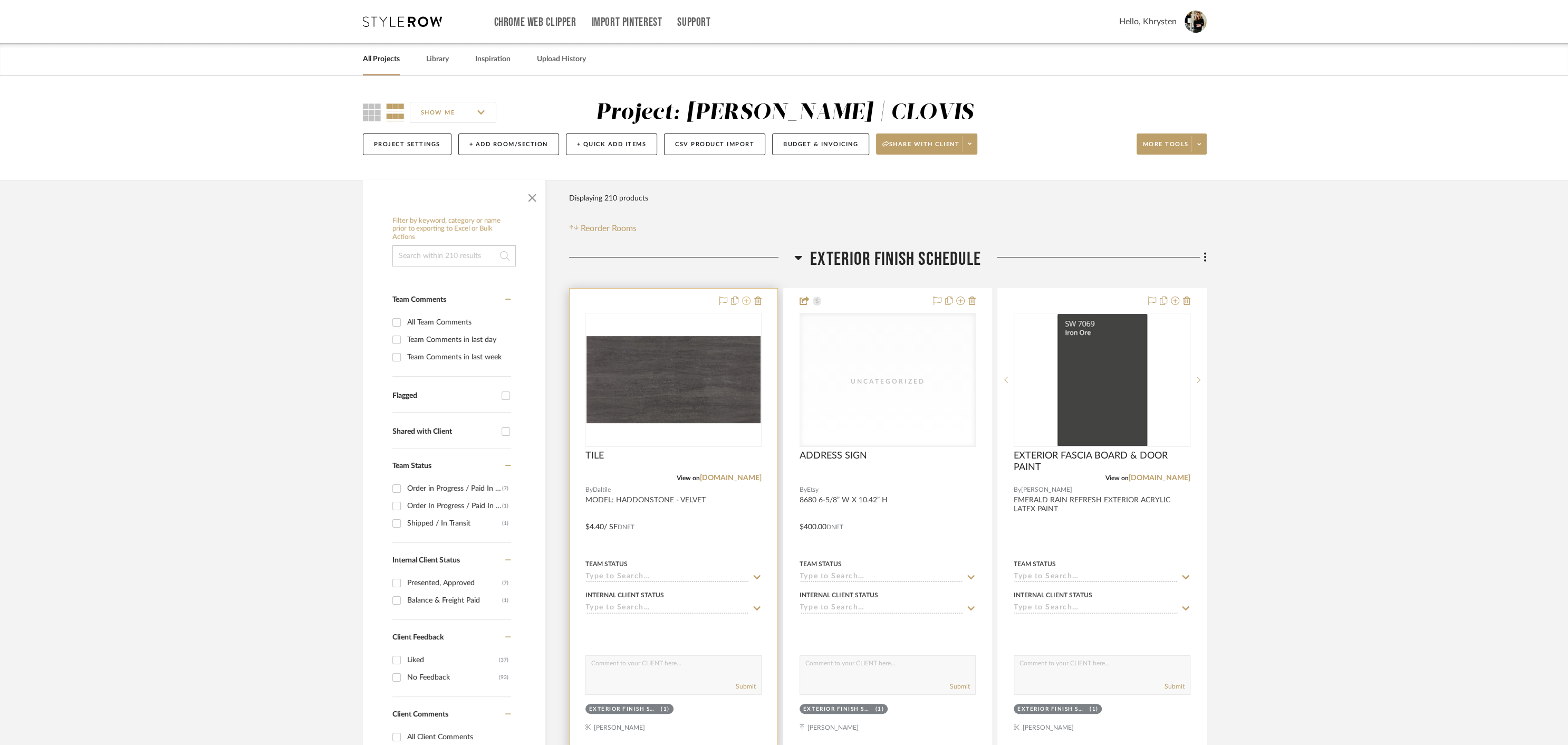
click at [747, 300] on icon at bounding box center [746, 301] width 9 height 9
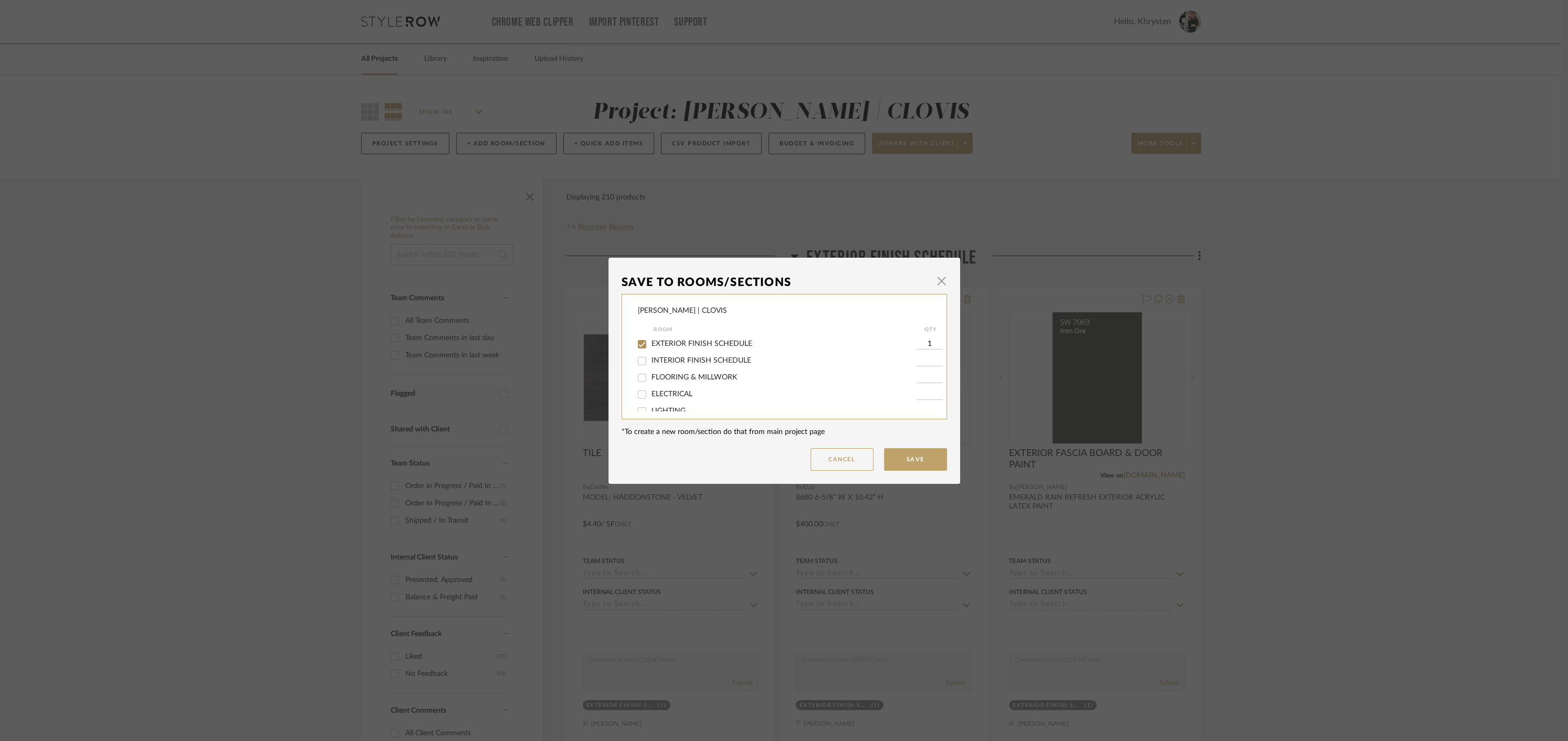
click at [637, 343] on input "EXTERIOR FINISH SCHEDULE" at bounding box center [642, 344] width 17 height 17
checkbox input "false"
click at [915, 460] on button "Save" at bounding box center [915, 459] width 63 height 23
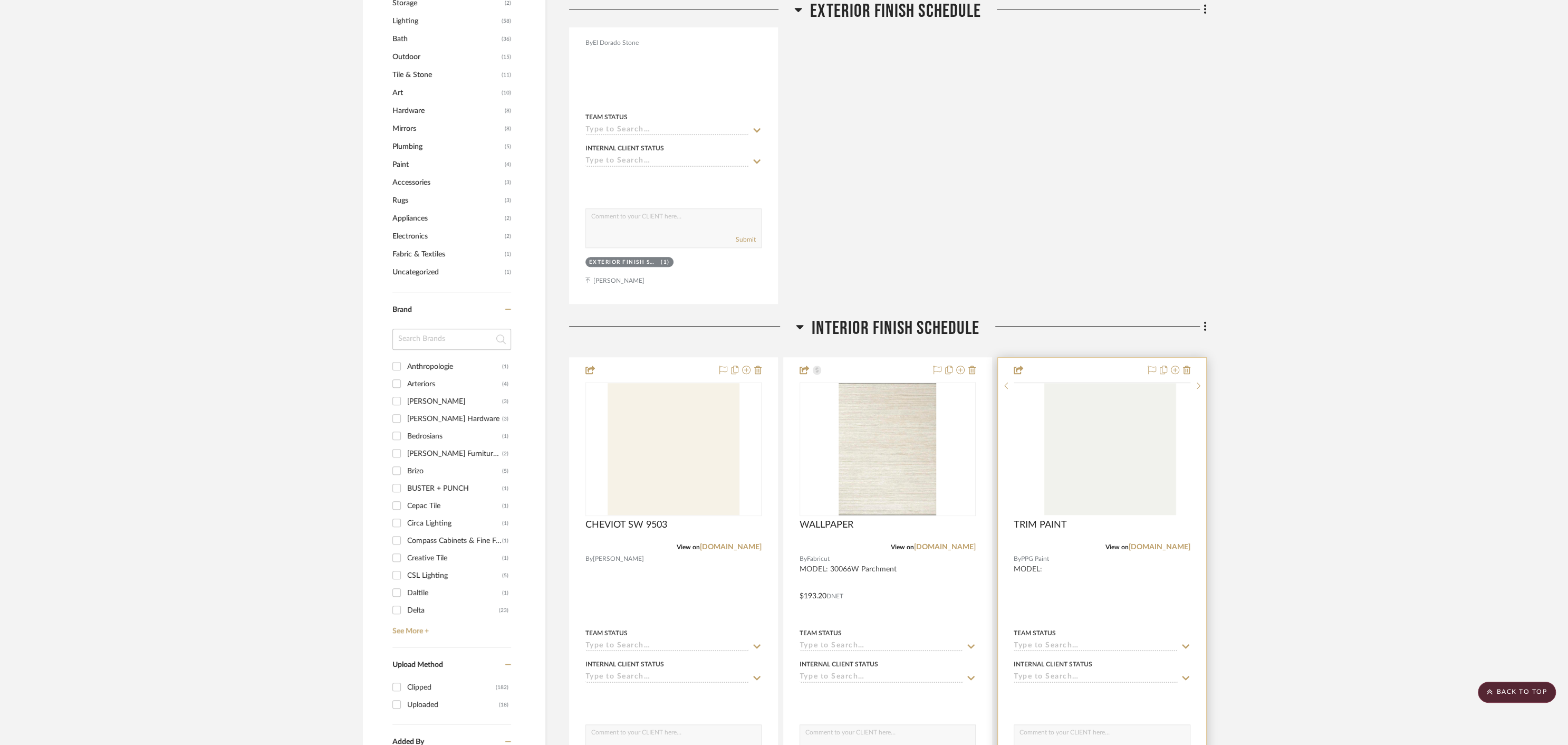
scroll to position [911, 0]
click at [1188, 374] on icon at bounding box center [1186, 374] width 7 height 9
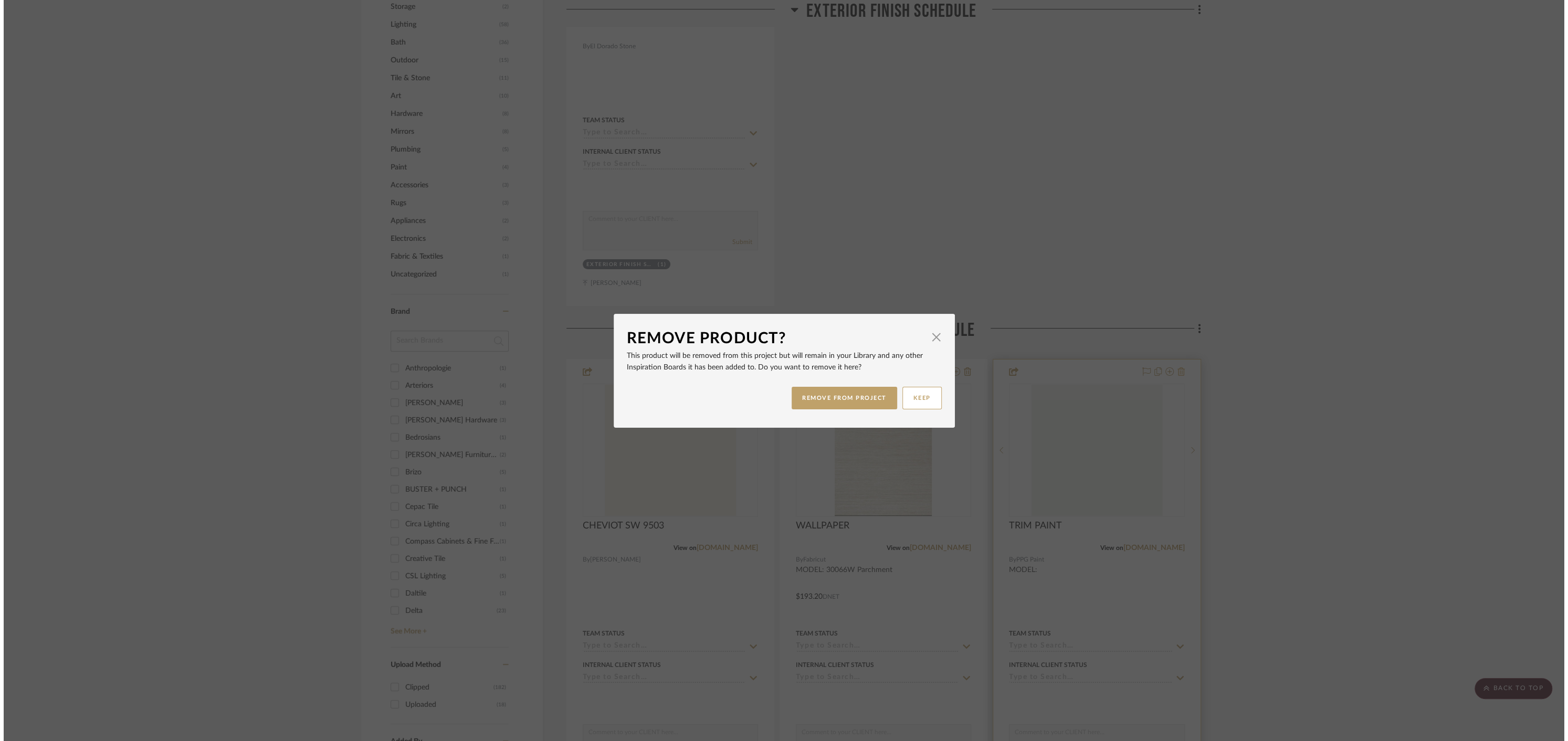
scroll to position [0, 0]
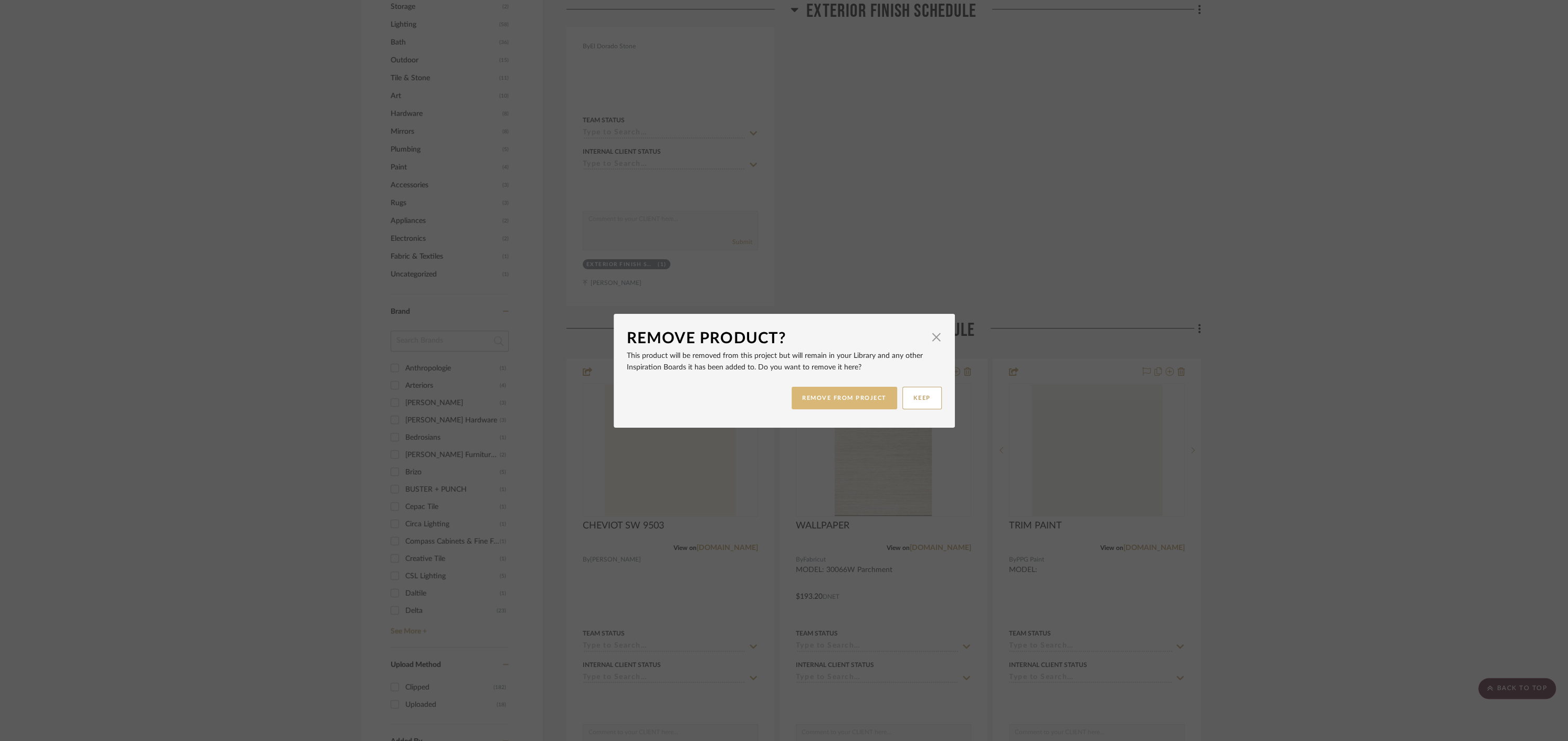
click at [828, 397] on button "REMOVE FROM PROJECT" at bounding box center [844, 398] width 105 height 23
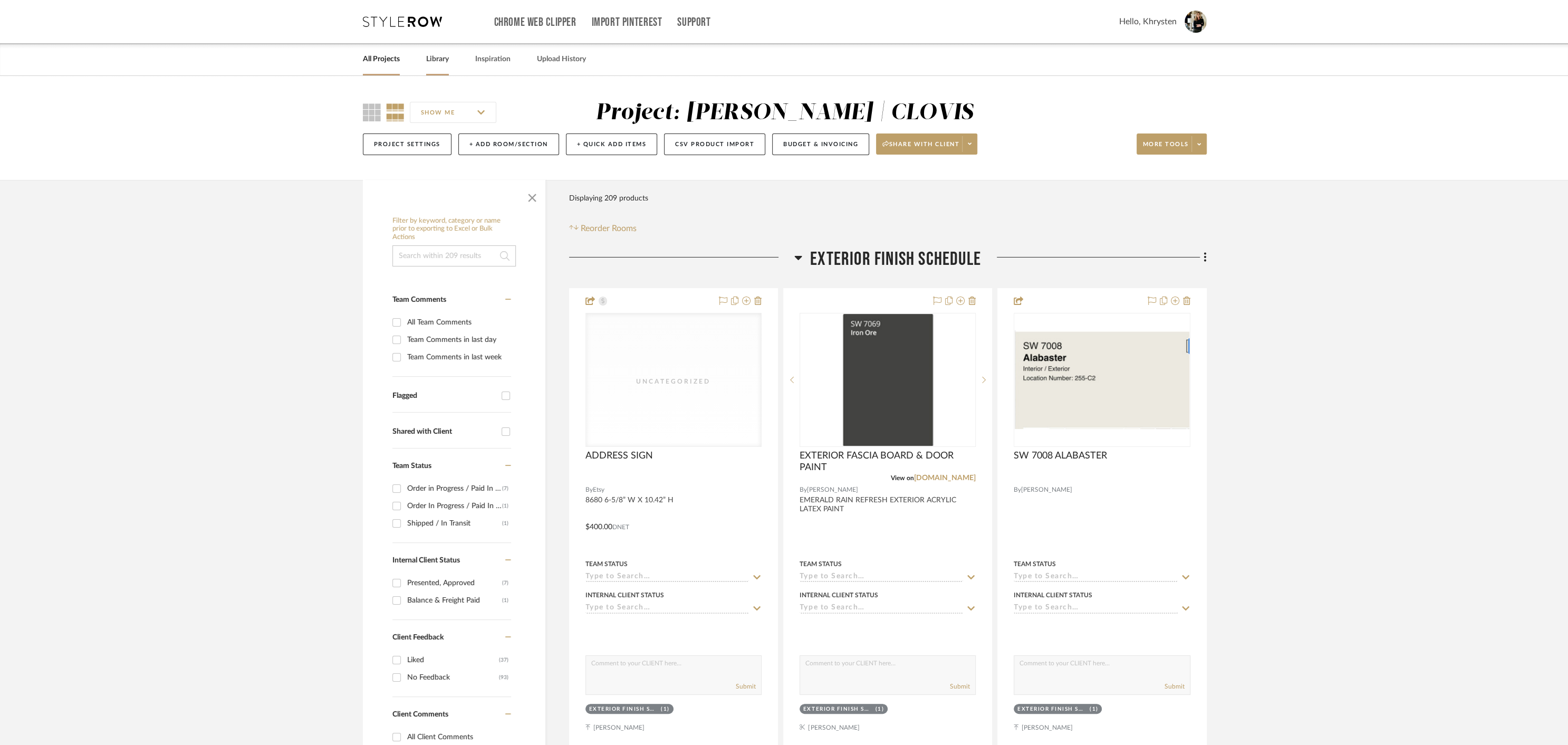
click at [437, 61] on link "Library" at bounding box center [437, 59] width 23 height 14
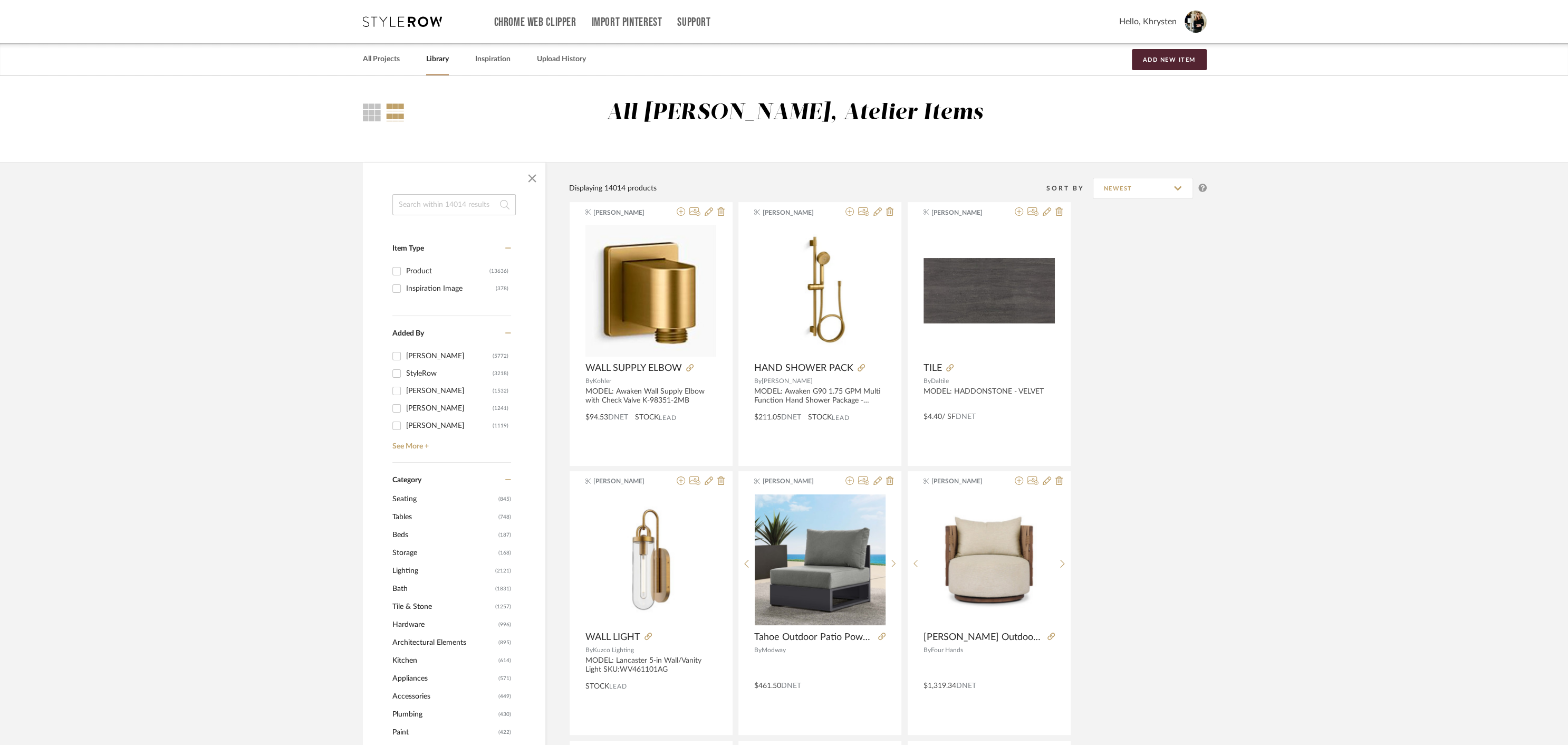
click at [459, 208] on input at bounding box center [454, 204] width 124 height 21
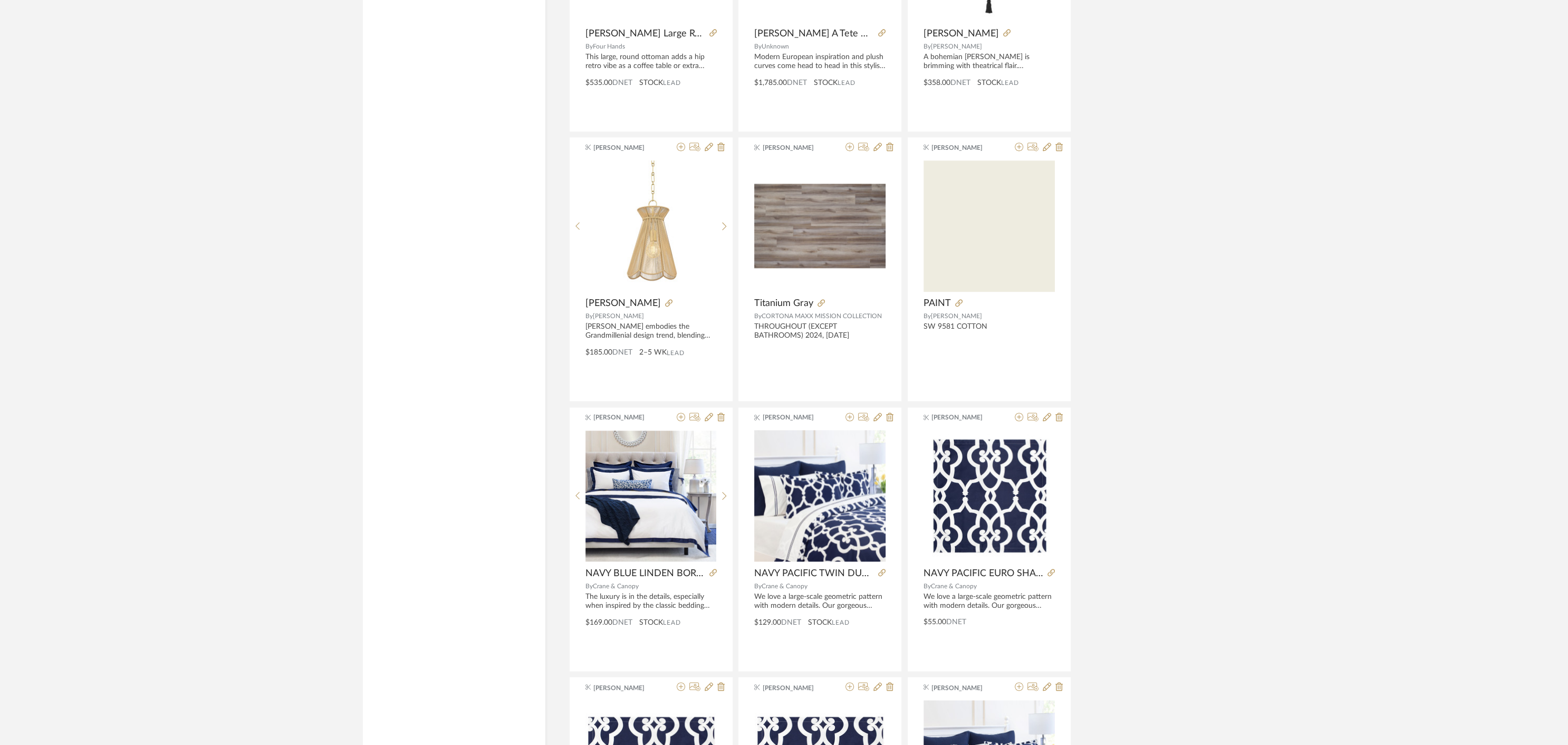
scroll to position [1716, 0]
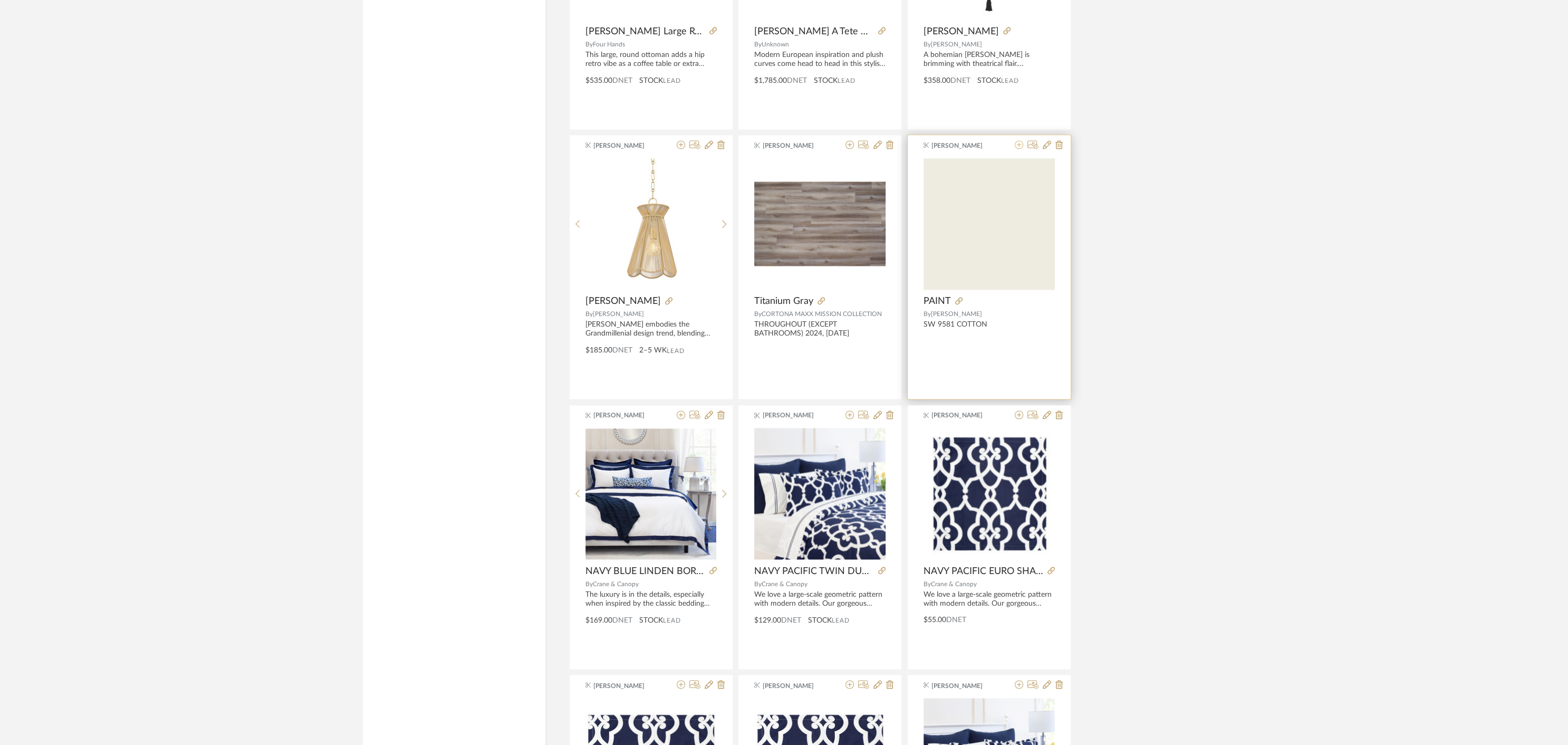
type input "COTTON"
click at [1021, 144] on icon at bounding box center [1019, 144] width 9 height 9
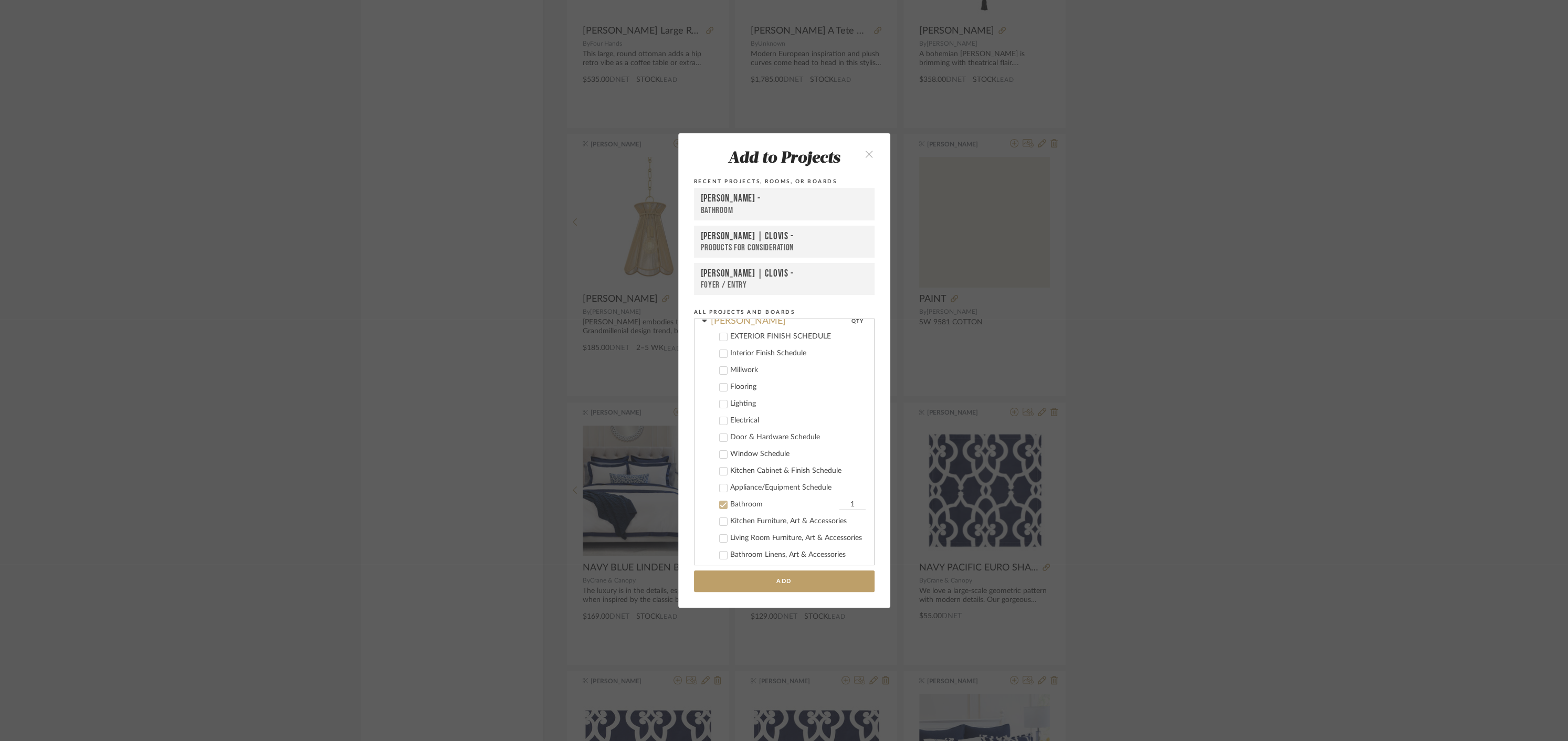
scroll to position [120, 0]
click at [719, 467] on icon at bounding box center [723, 470] width 7 height 7
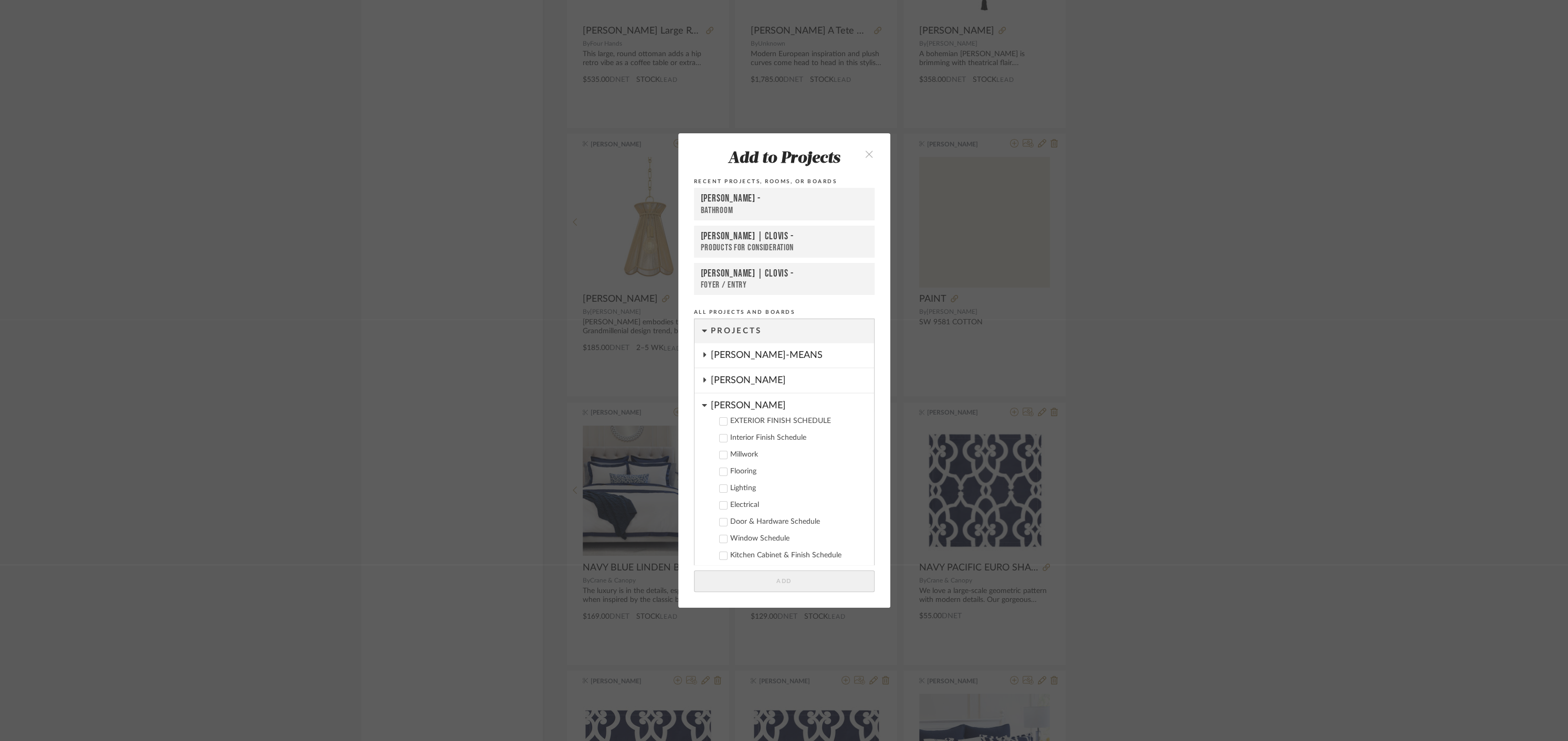
click at [702, 406] on icon at bounding box center [704, 405] width 5 height 2
click at [702, 507] on icon at bounding box center [704, 506] width 9 height 5
click at [719, 539] on icon at bounding box center [723, 538] width 7 height 5
click at [780, 580] on button "Add" at bounding box center [784, 580] width 181 height 21
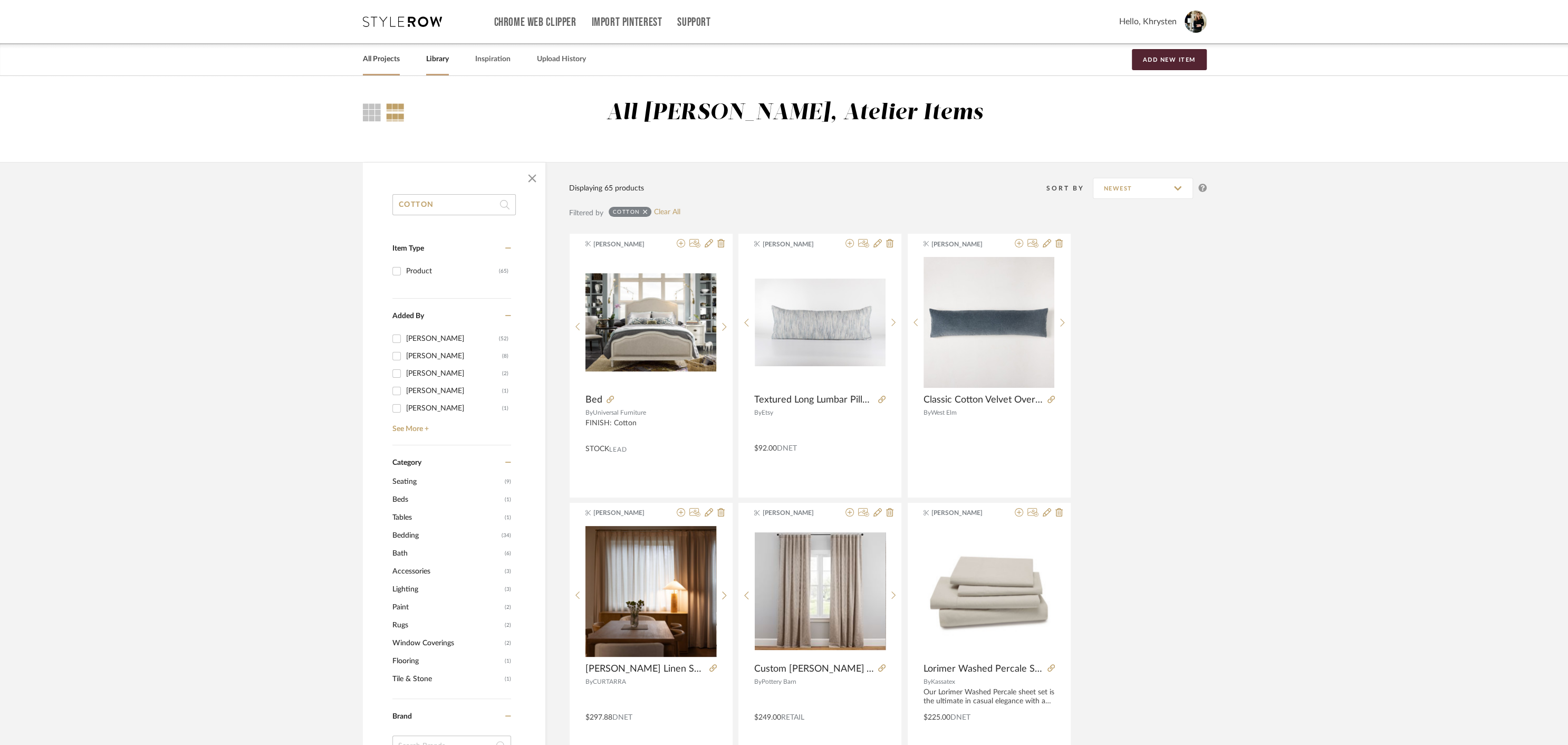
click at [372, 61] on link "All Projects" at bounding box center [381, 59] width 37 height 14
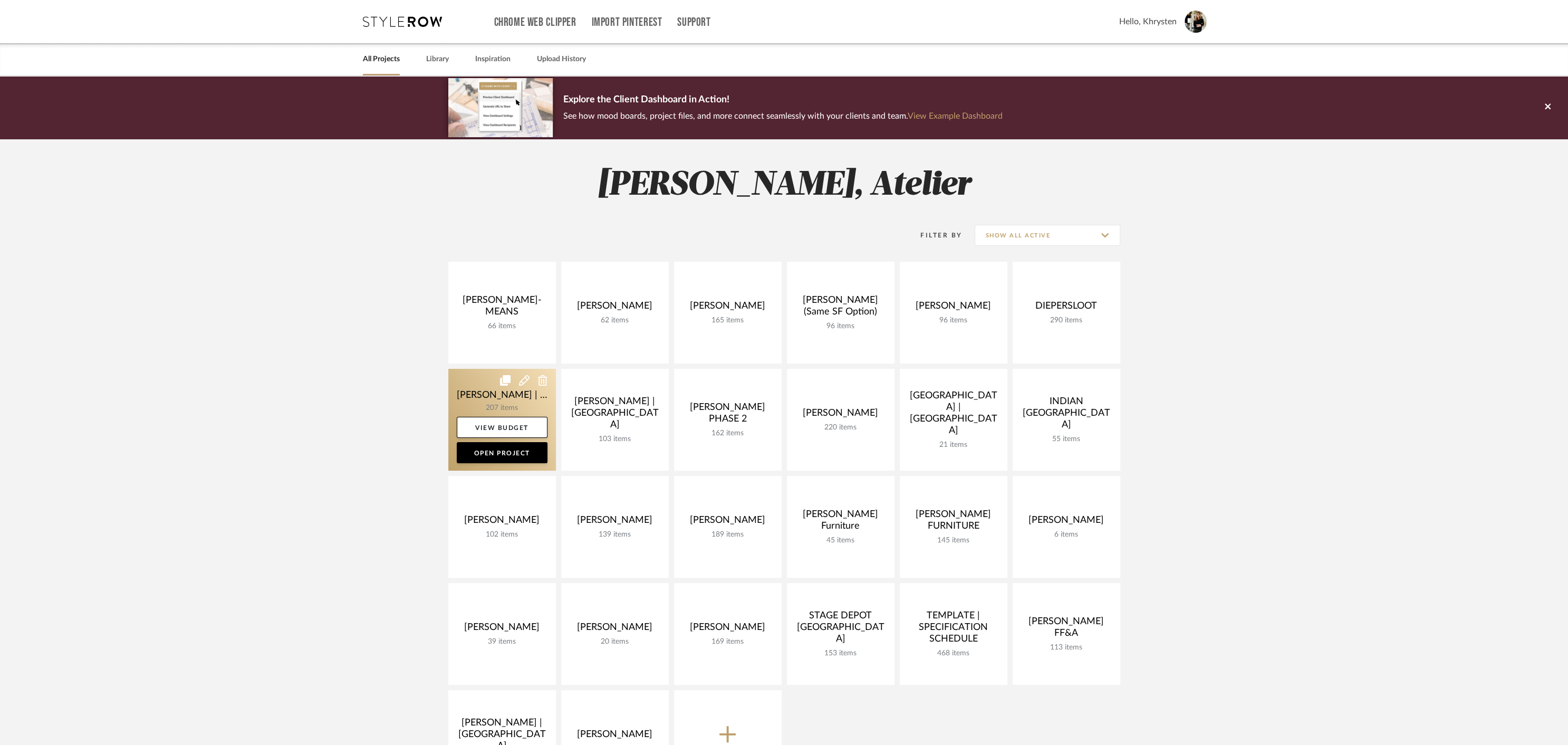
click at [479, 390] on link at bounding box center [502, 420] width 108 height 102
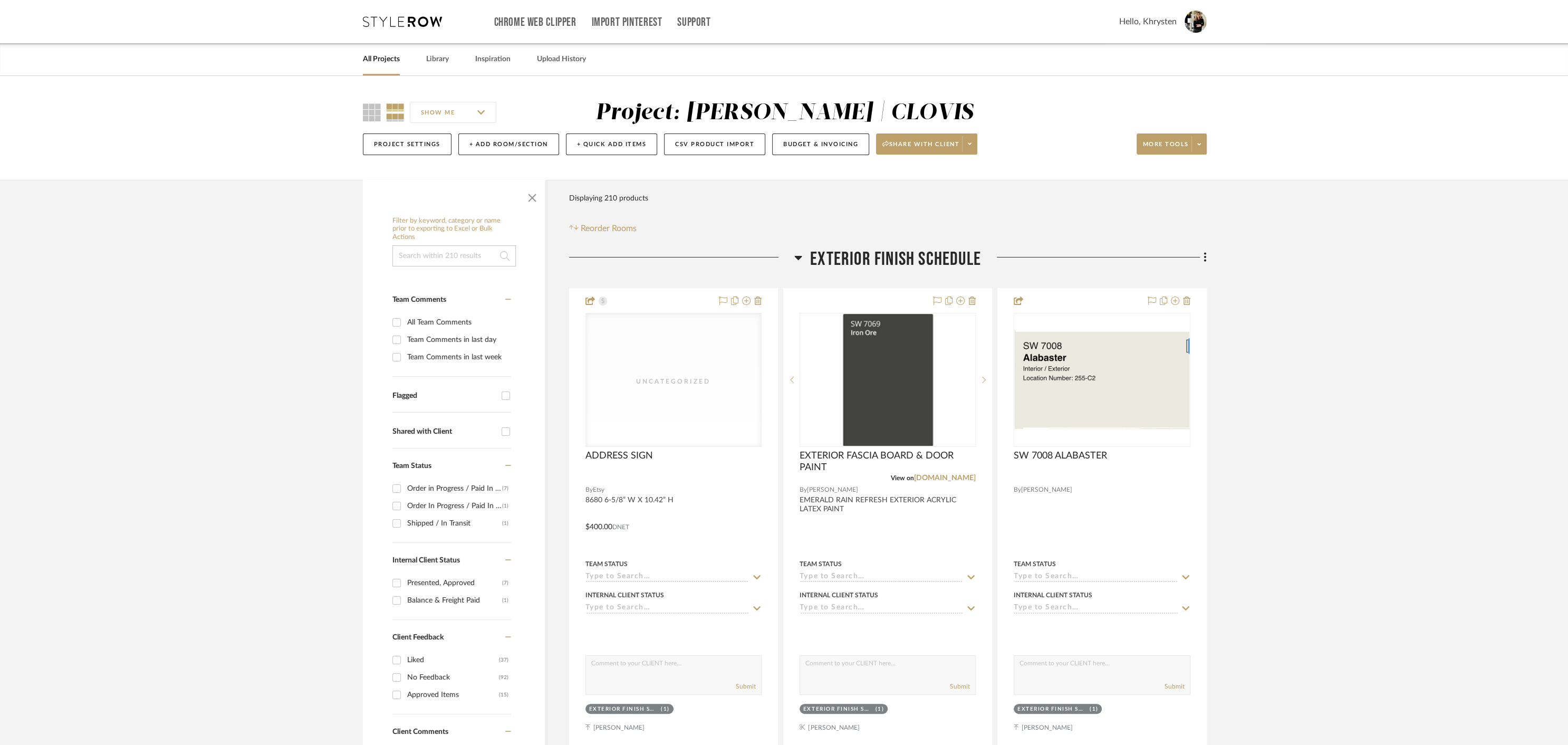
click at [799, 256] on icon at bounding box center [799, 258] width 7 height 4
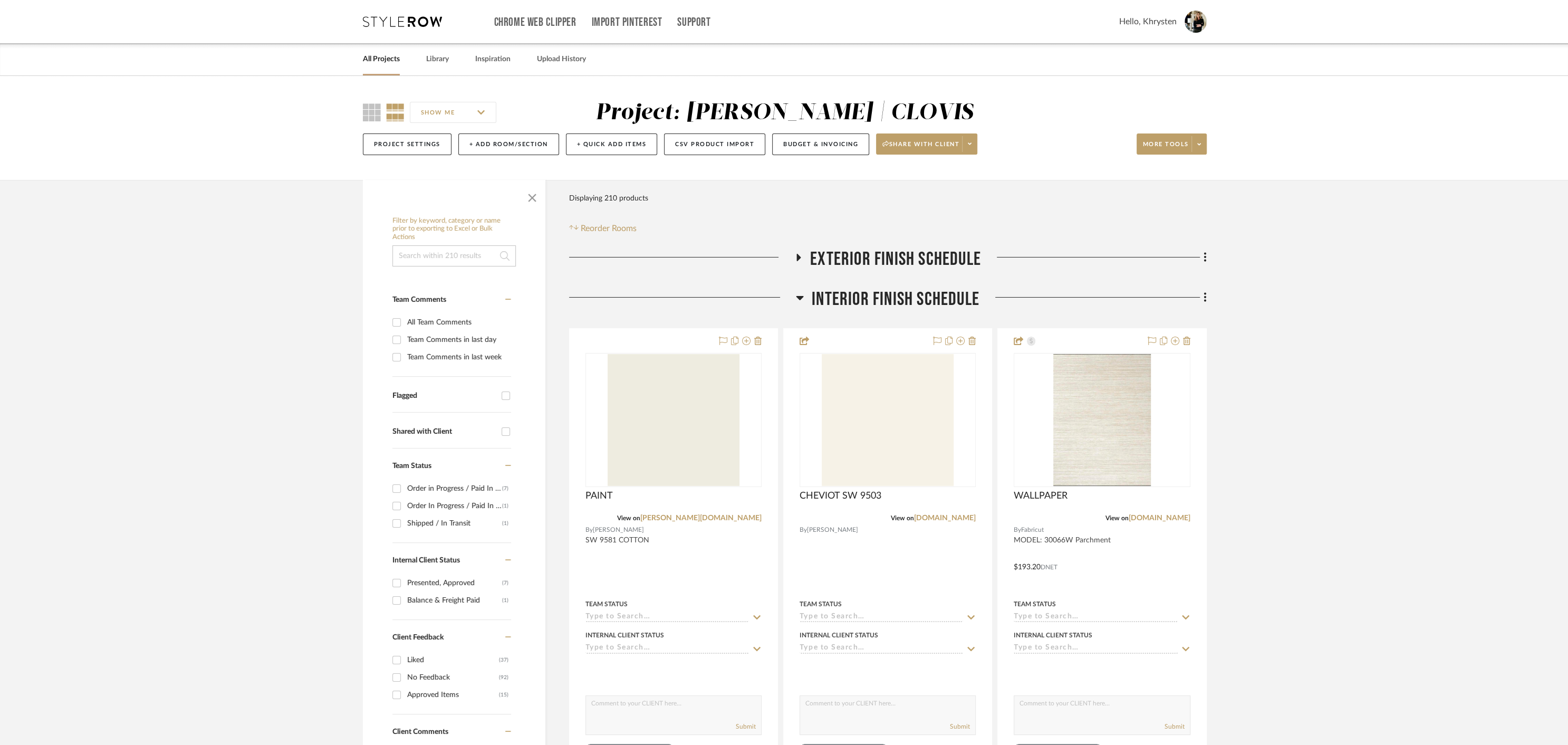
click at [799, 297] on icon at bounding box center [800, 298] width 7 height 4
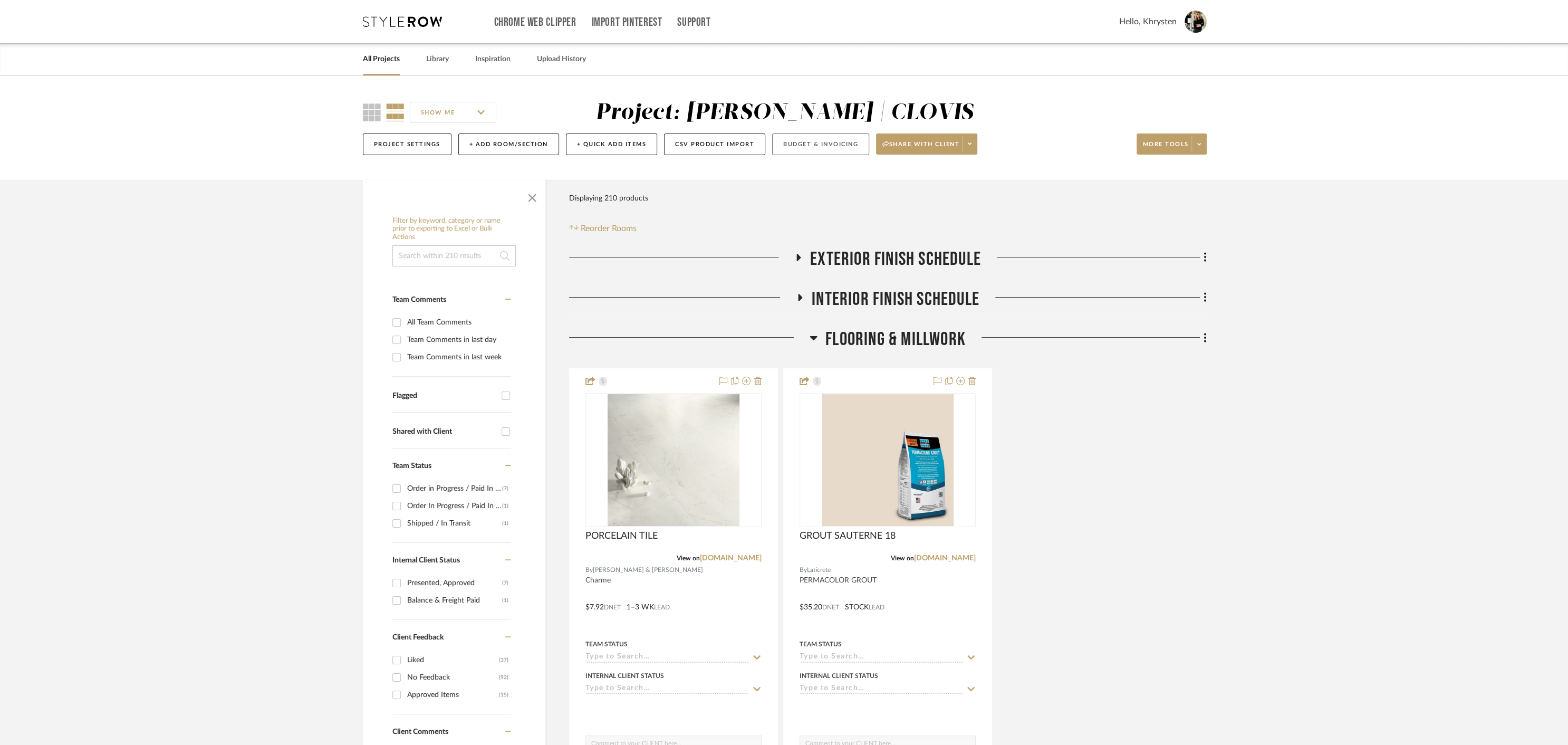
click at [798, 139] on button "Budget & Invoicing" at bounding box center [821, 144] width 97 height 21
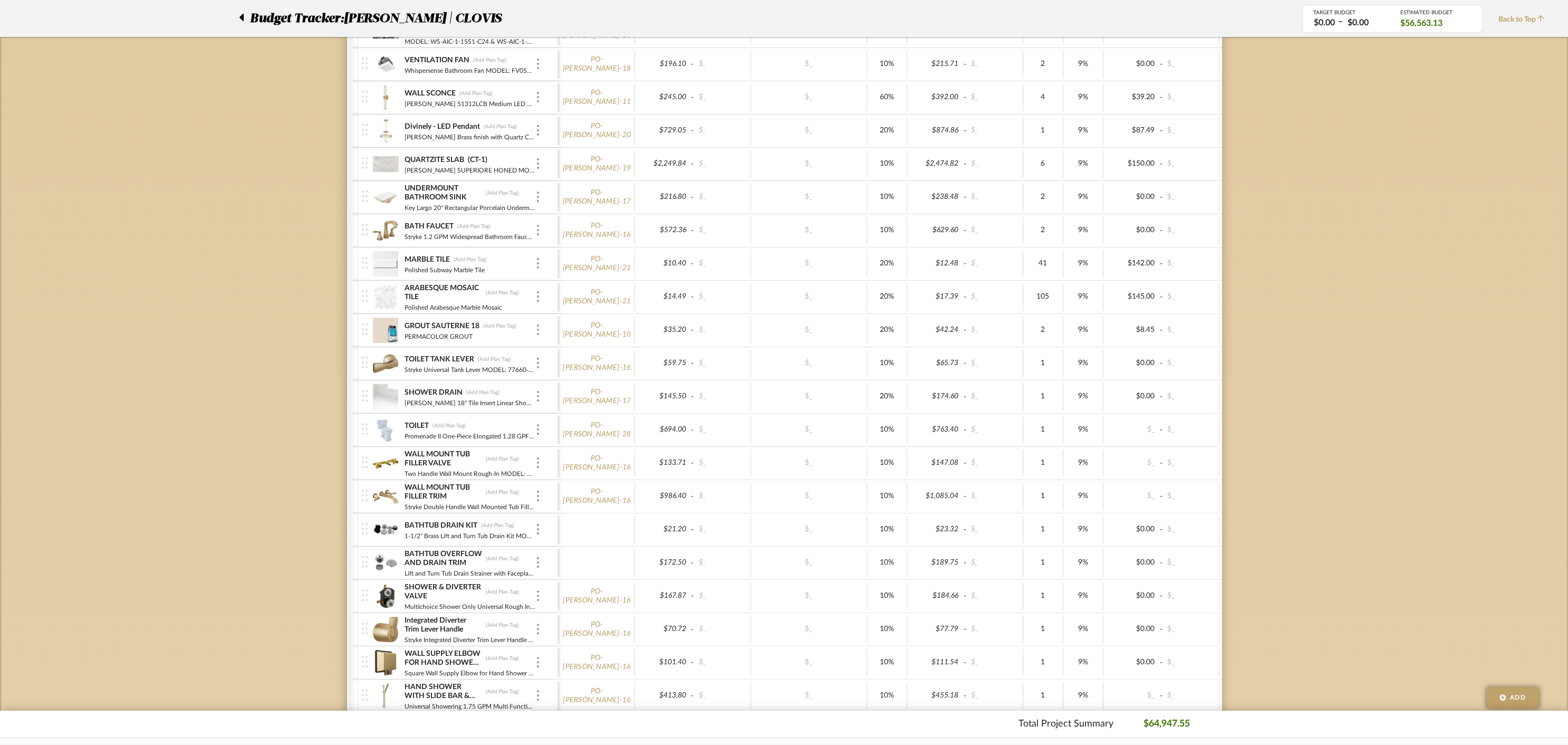
scroll to position [843, 0]
click at [241, 19] on icon at bounding box center [242, 17] width 5 height 13
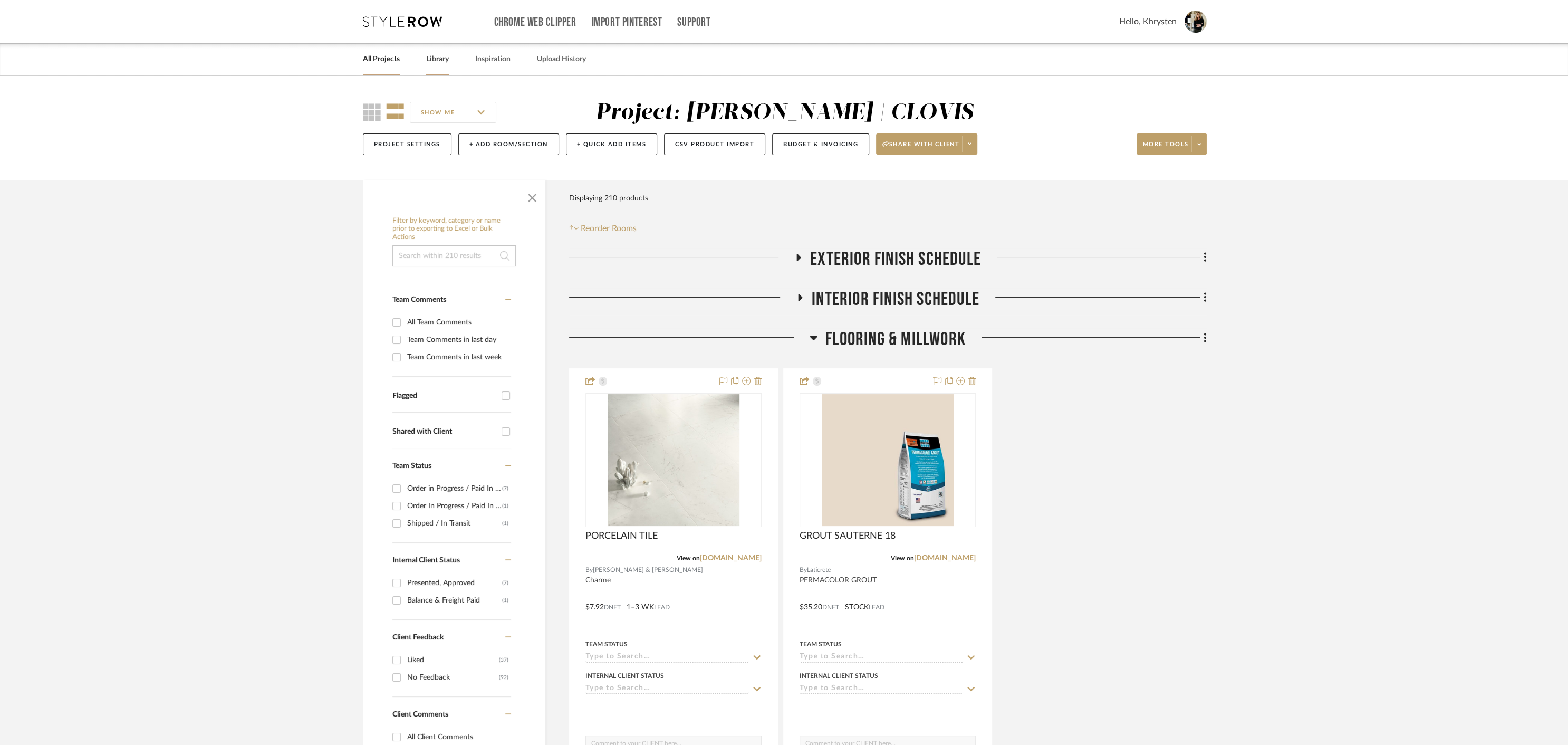
click at [439, 59] on link "Library" at bounding box center [437, 59] width 23 height 14
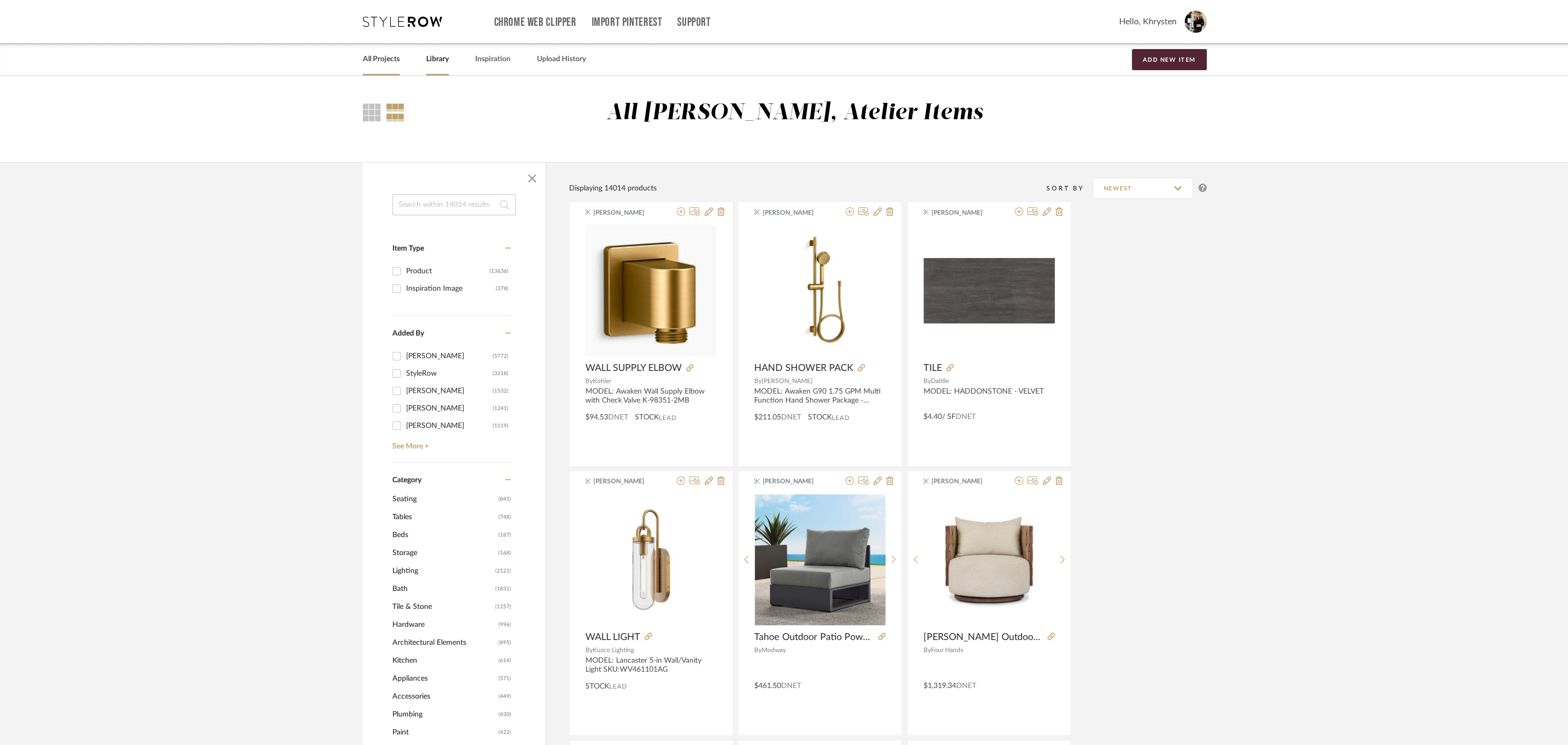
click at [379, 59] on link "All Projects" at bounding box center [381, 59] width 37 height 14
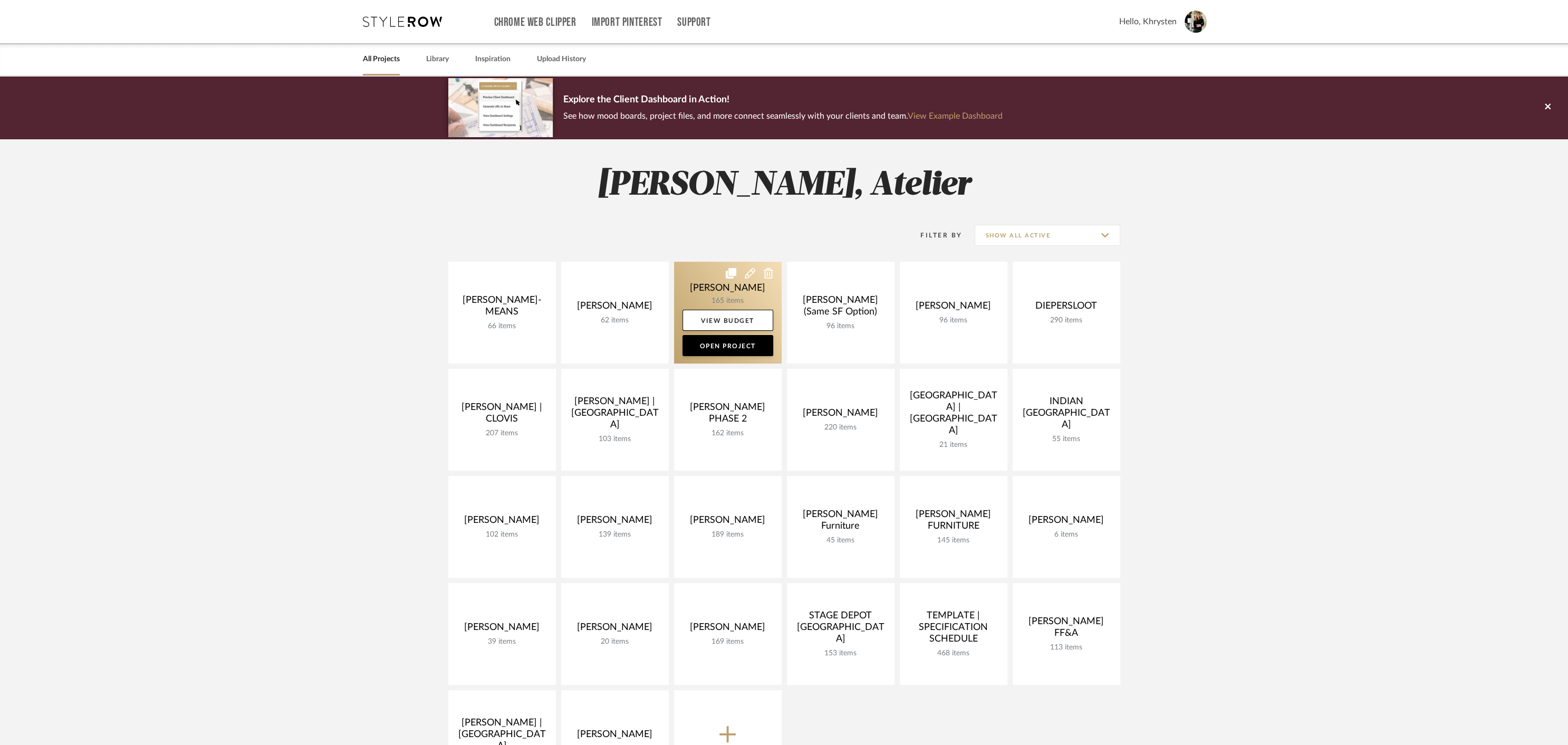
click at [723, 295] on link at bounding box center [728, 313] width 108 height 102
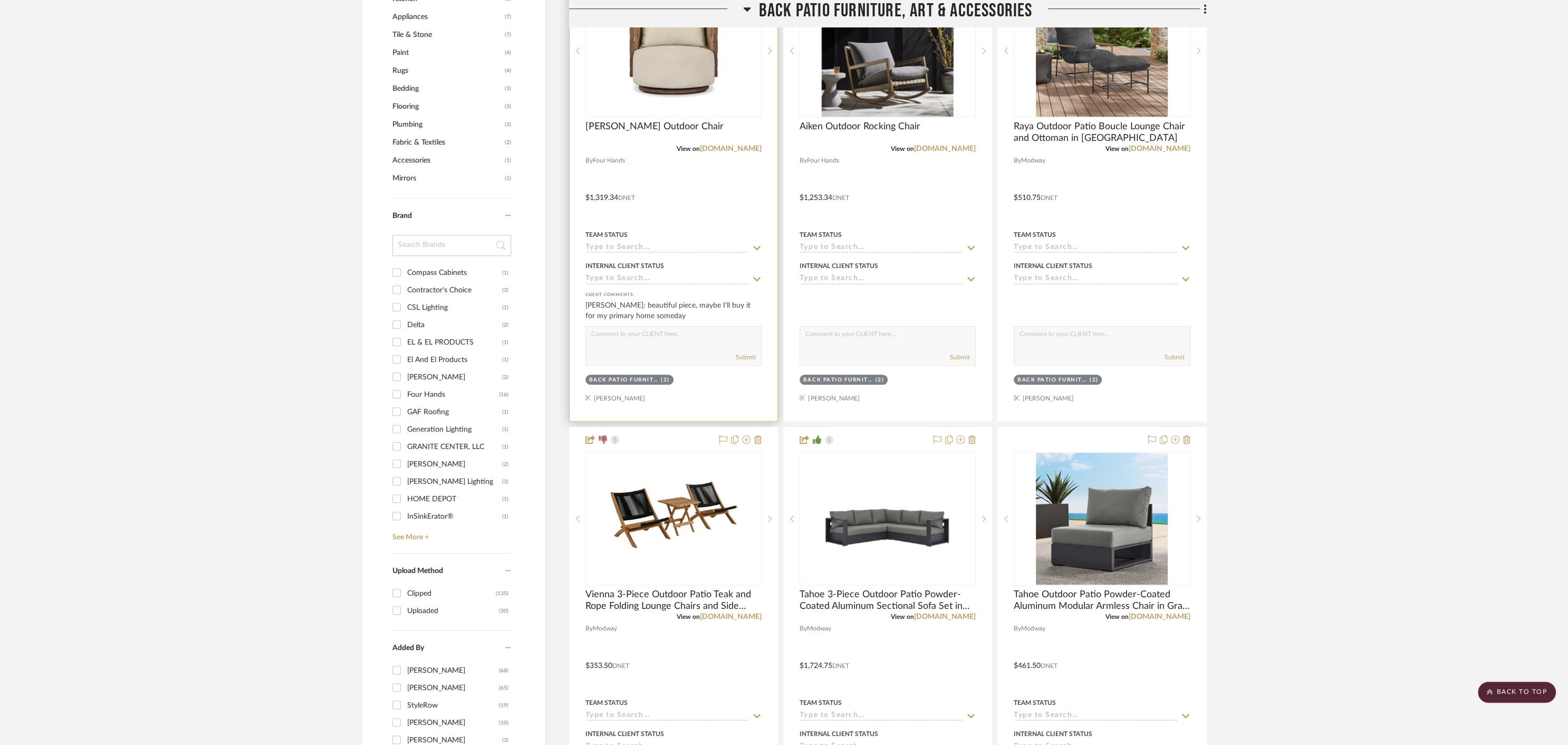
scroll to position [976, 0]
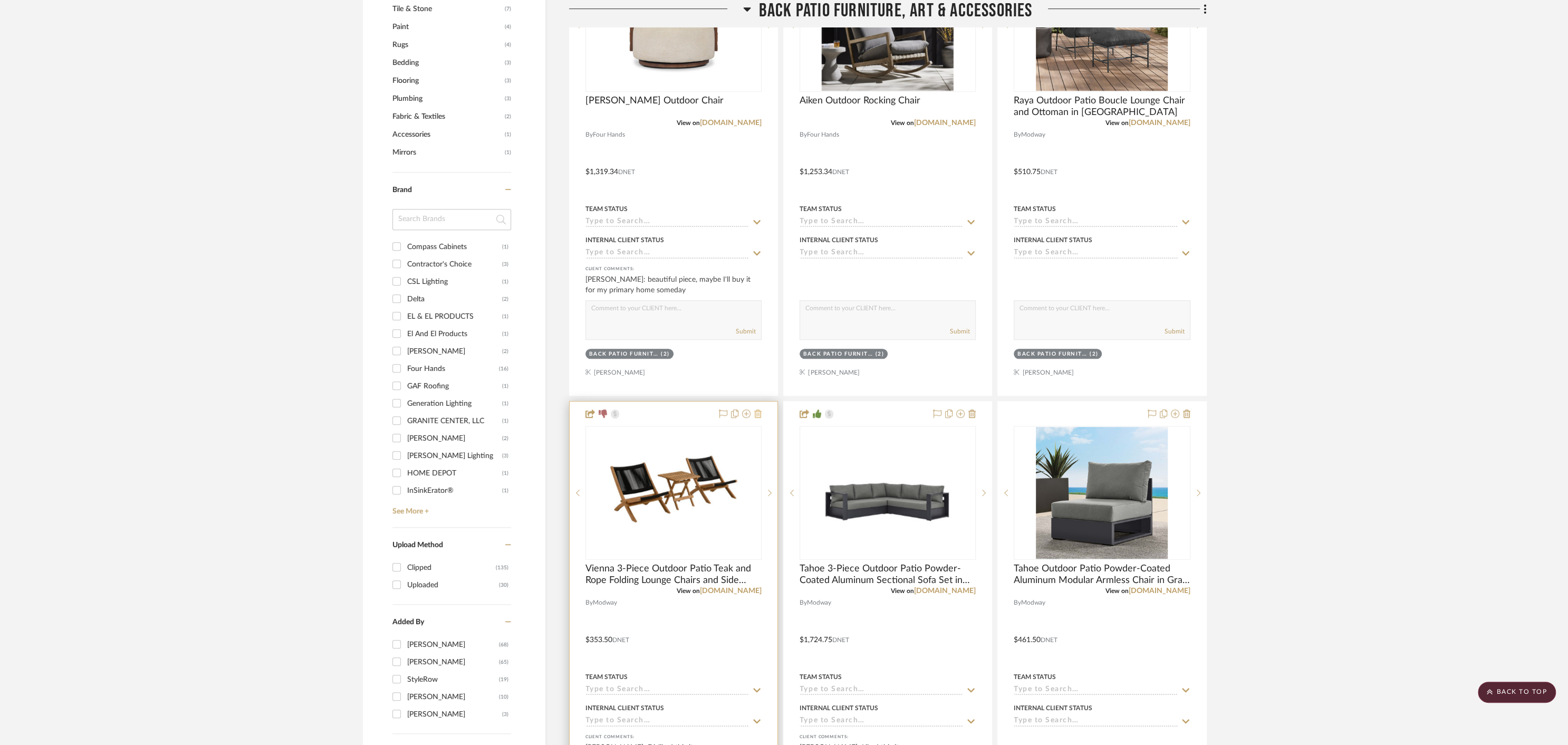
click at [758, 413] on icon at bounding box center [758, 413] width 7 height 9
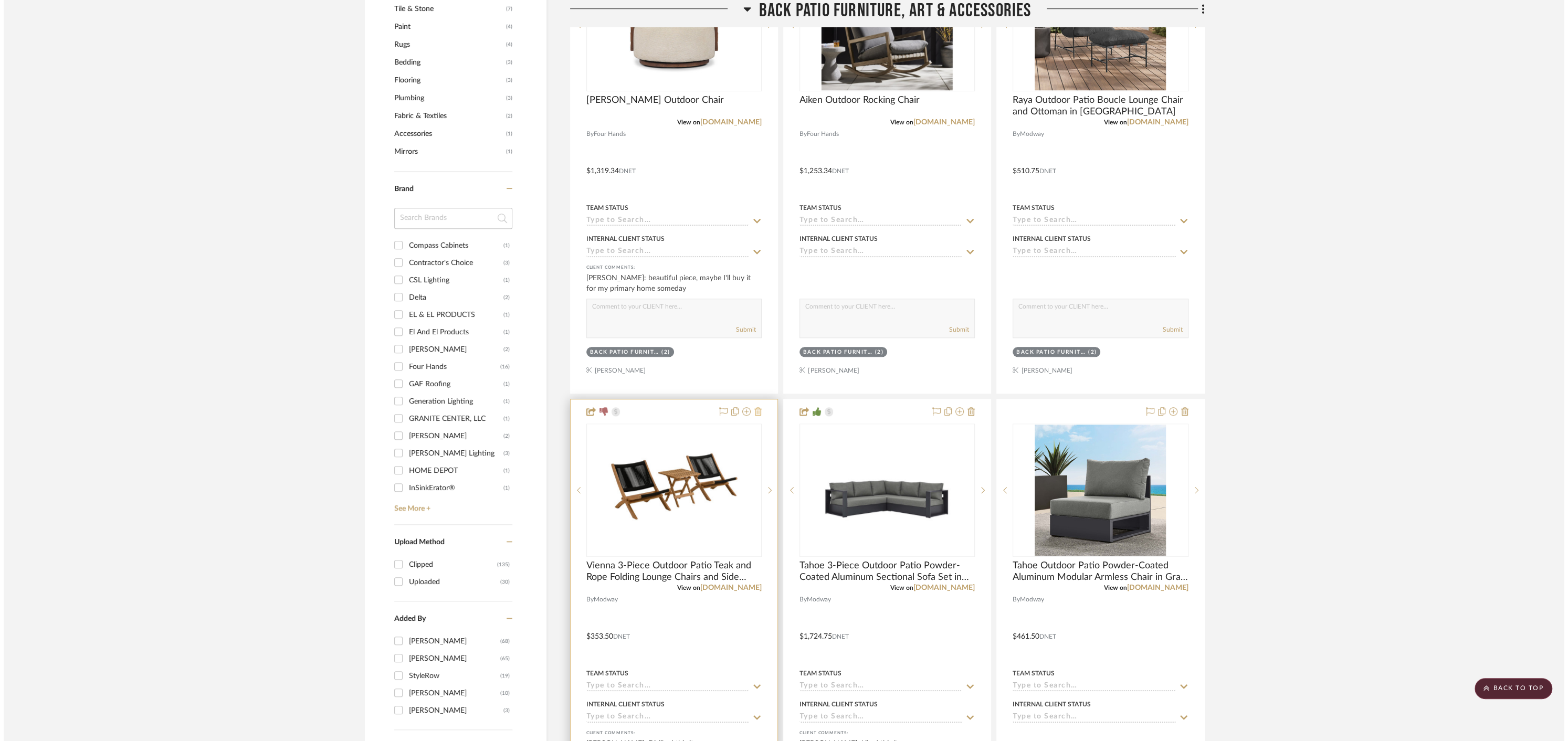
scroll to position [0, 0]
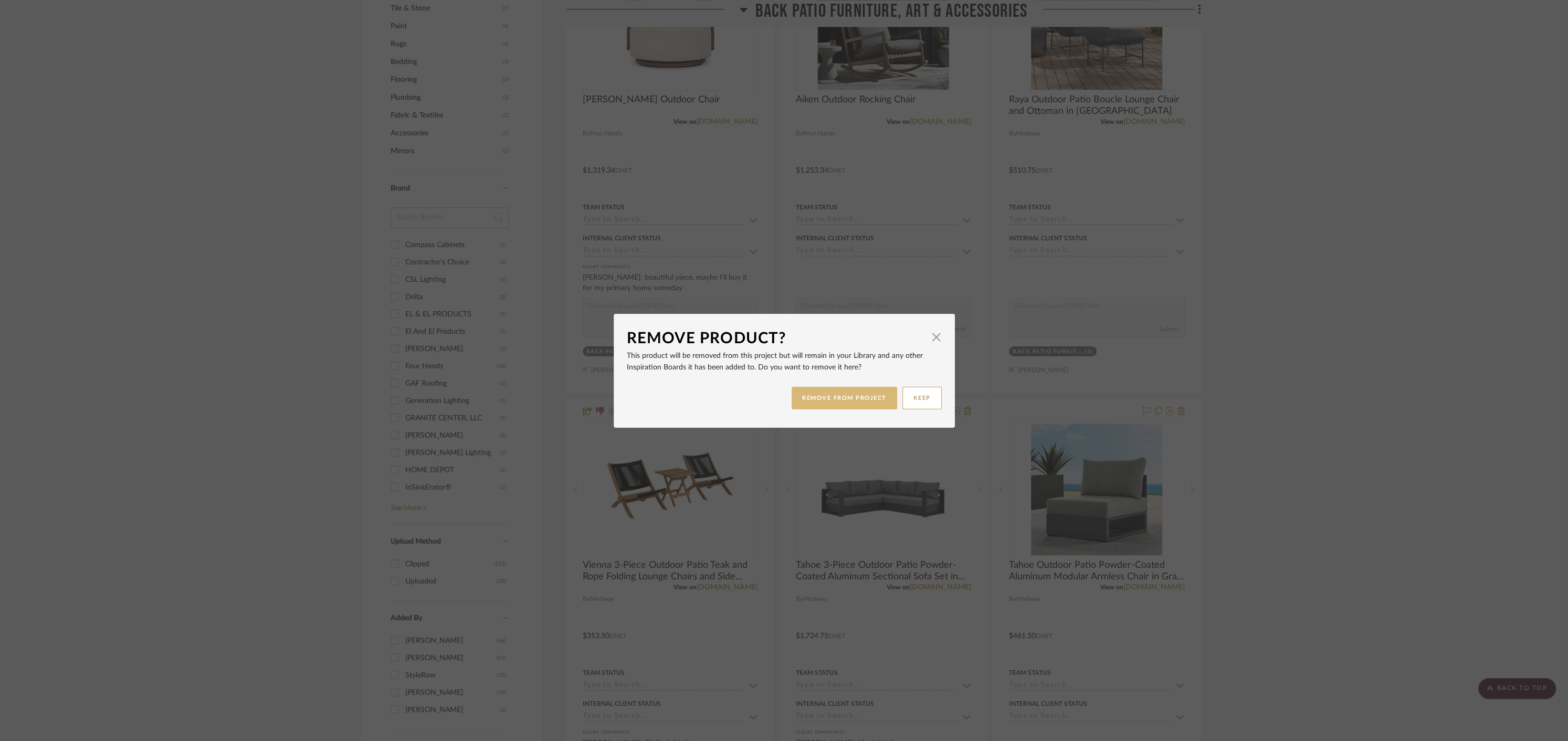
click at [821, 394] on button "REMOVE FROM PROJECT" at bounding box center [844, 398] width 105 height 23
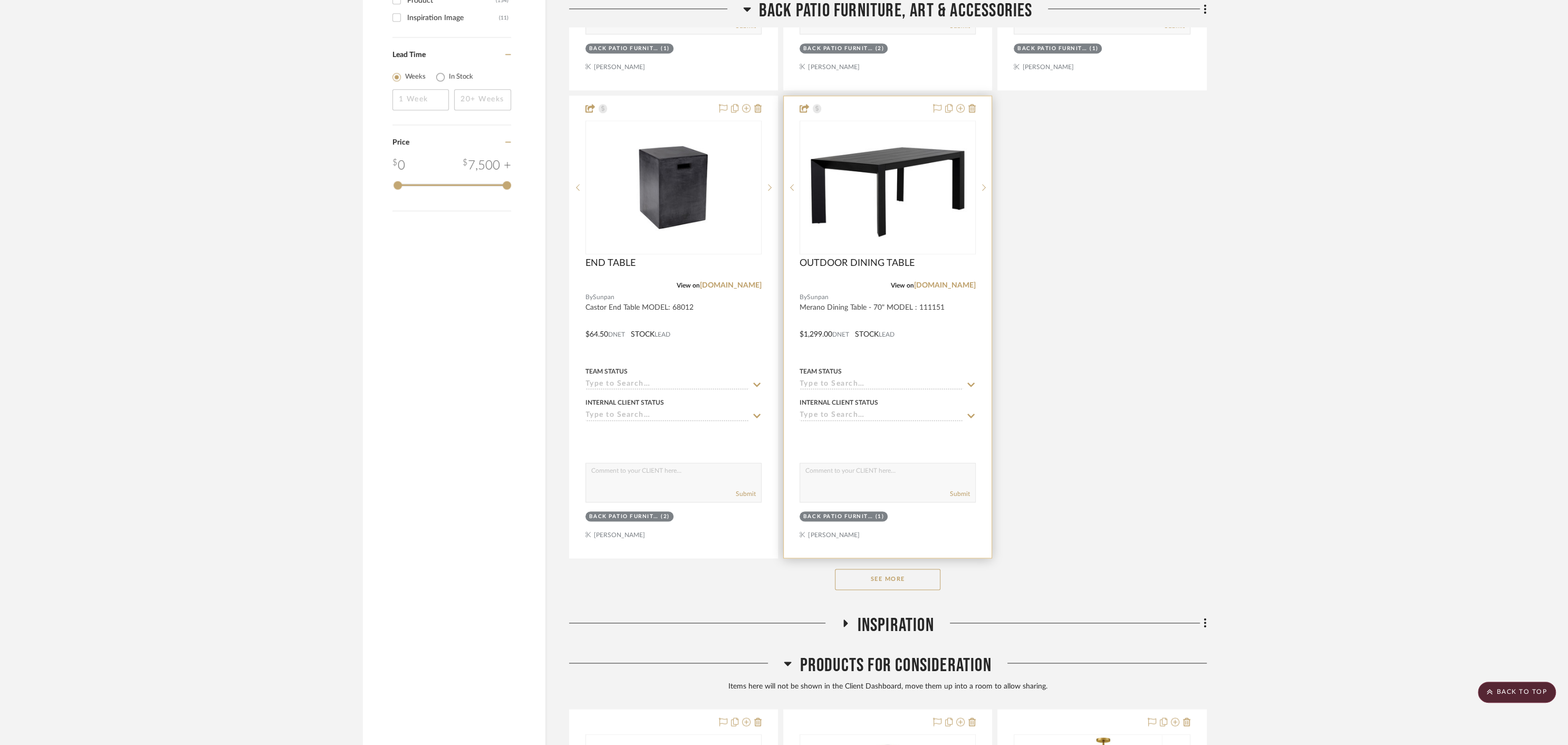
scroll to position [1748, 0]
click at [895, 576] on button "See More" at bounding box center [887, 580] width 105 height 21
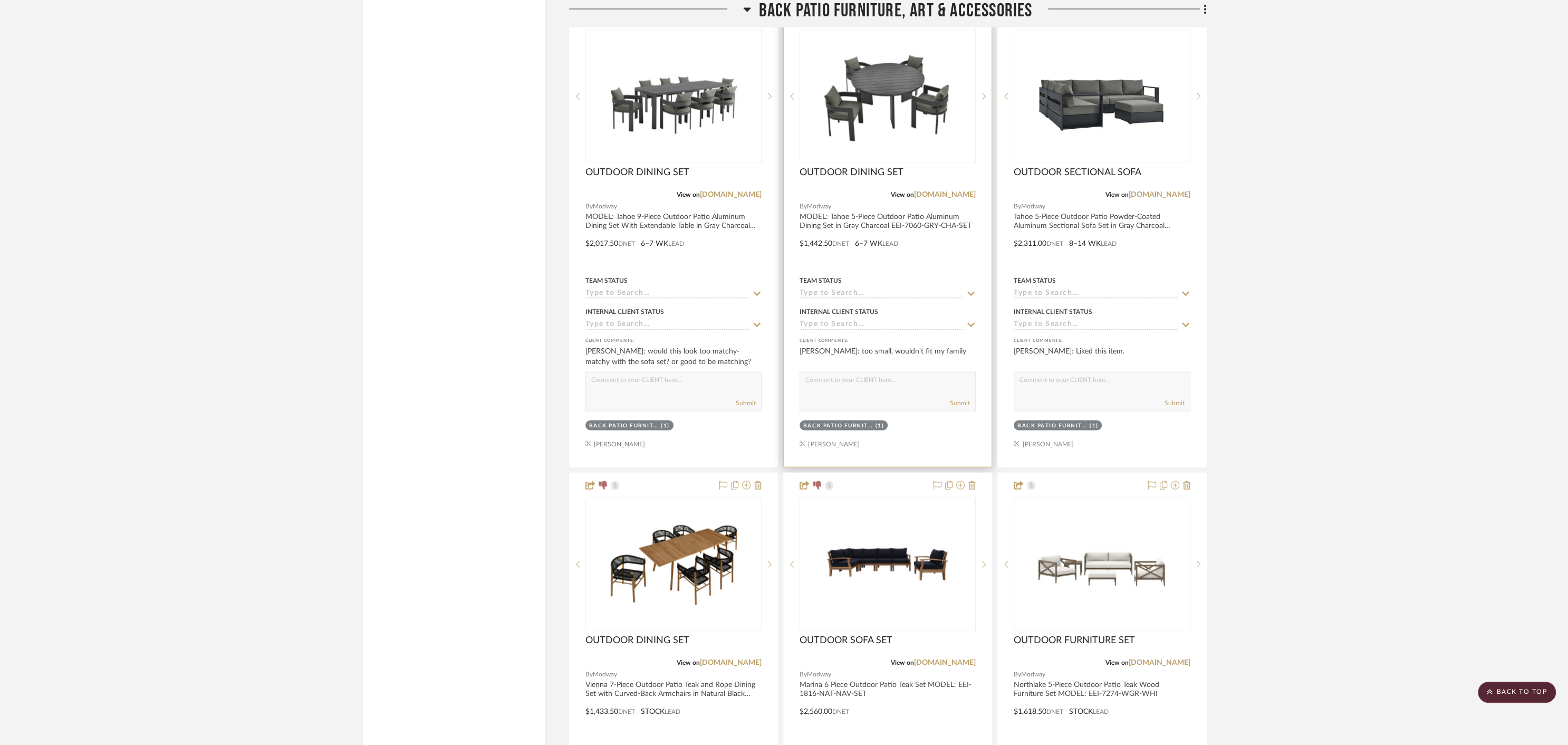
scroll to position [2313, 0]
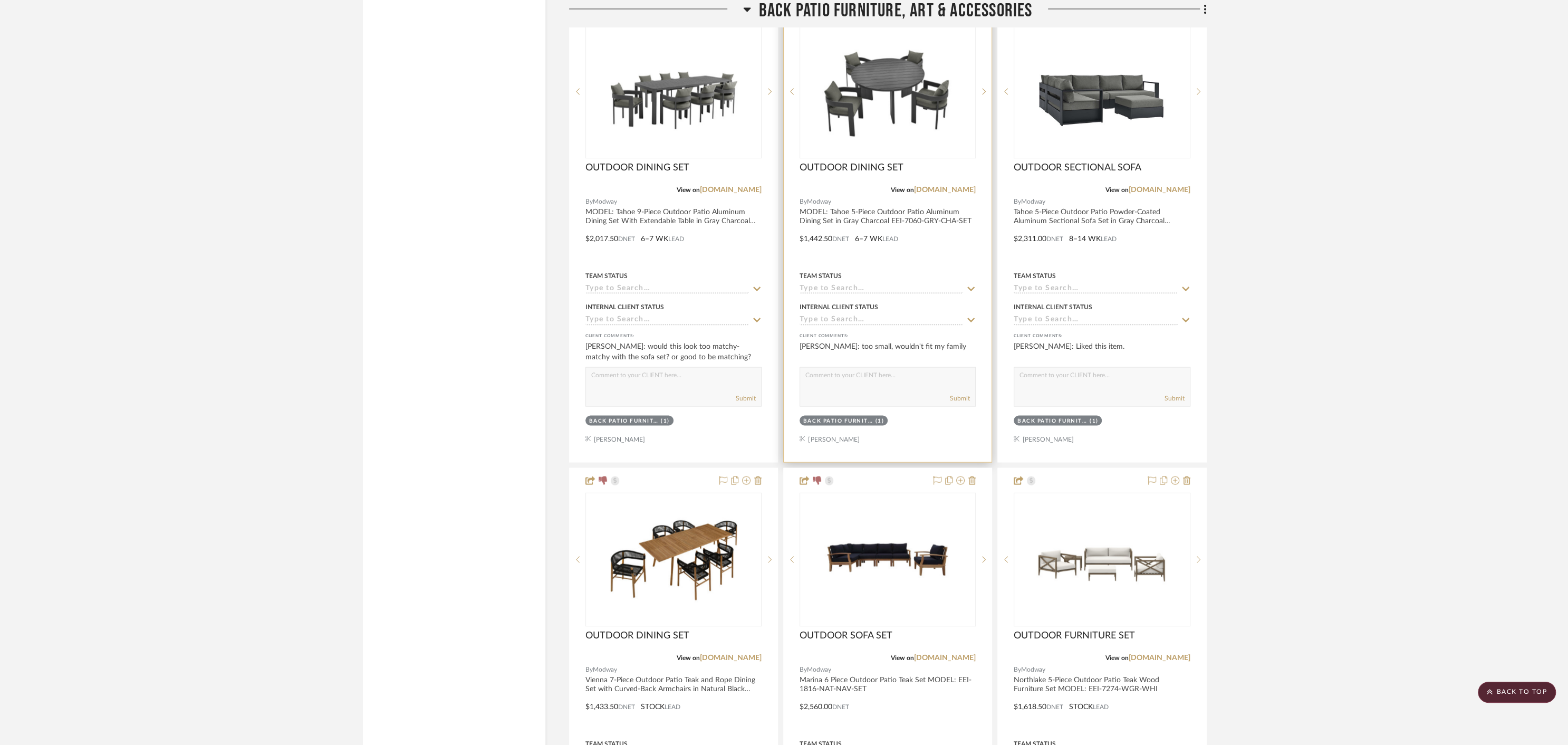
click at [939, 429] on div at bounding box center [888, 231] width 208 height 462
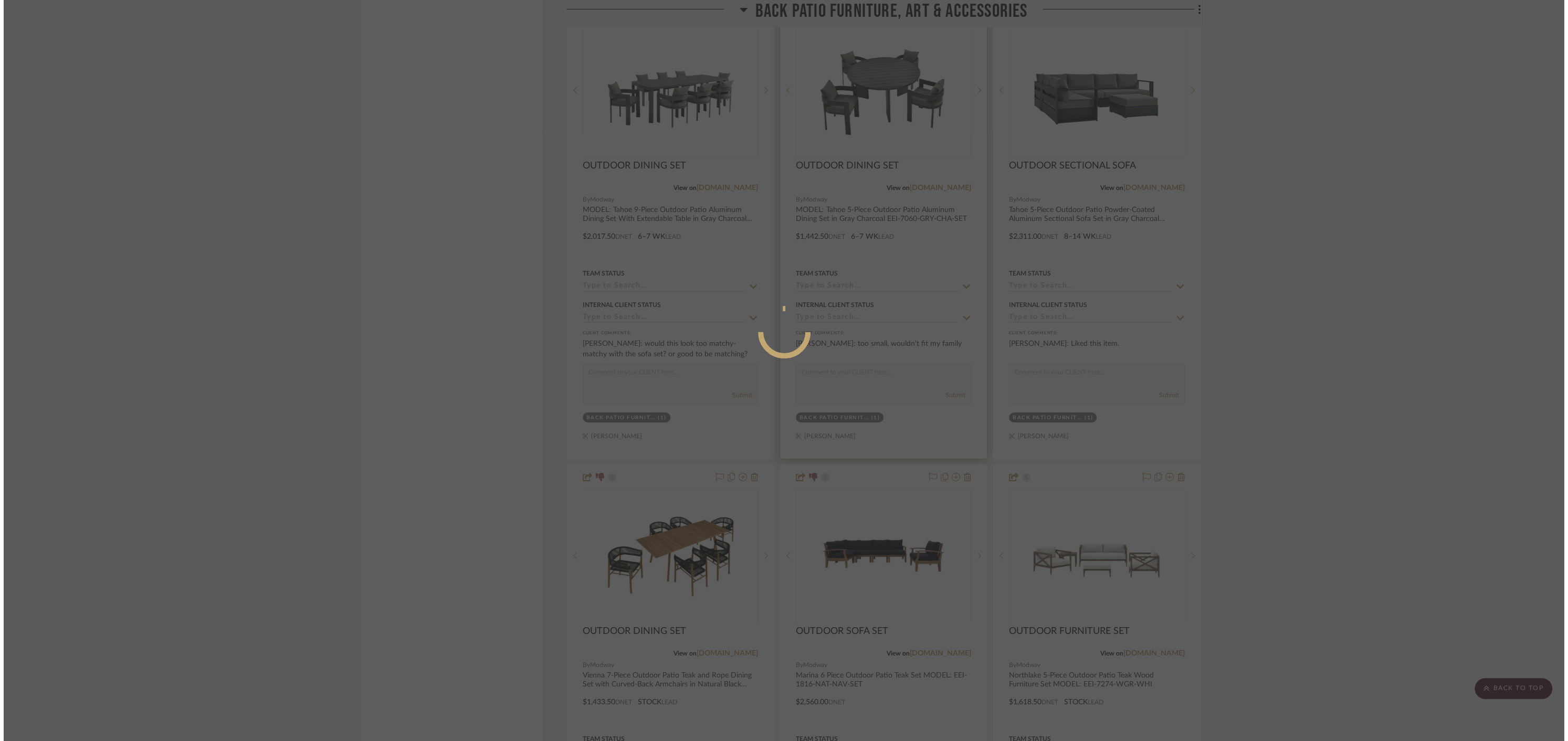
scroll to position [0, 0]
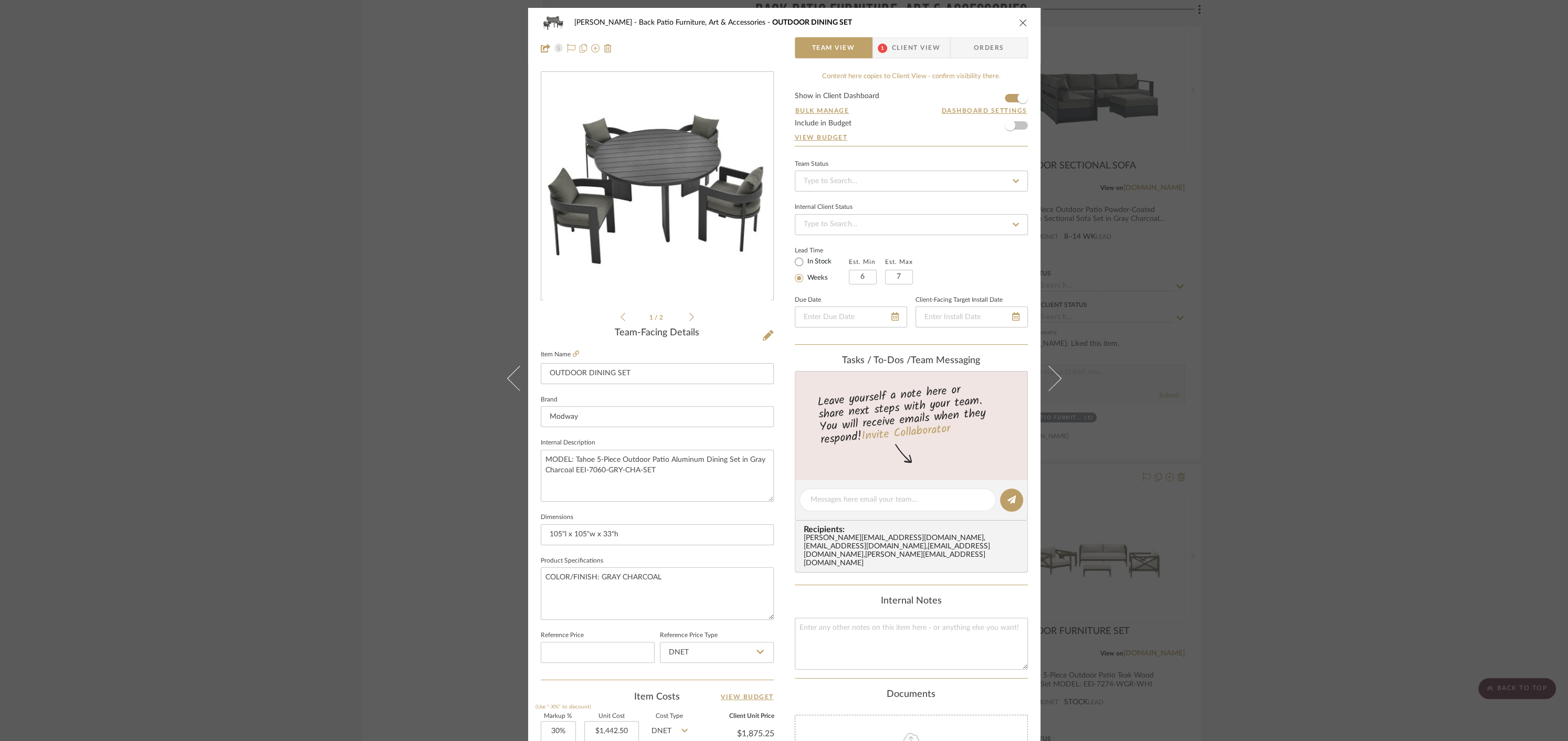
click at [1020, 23] on icon "close" at bounding box center [1023, 23] width 9 height 9
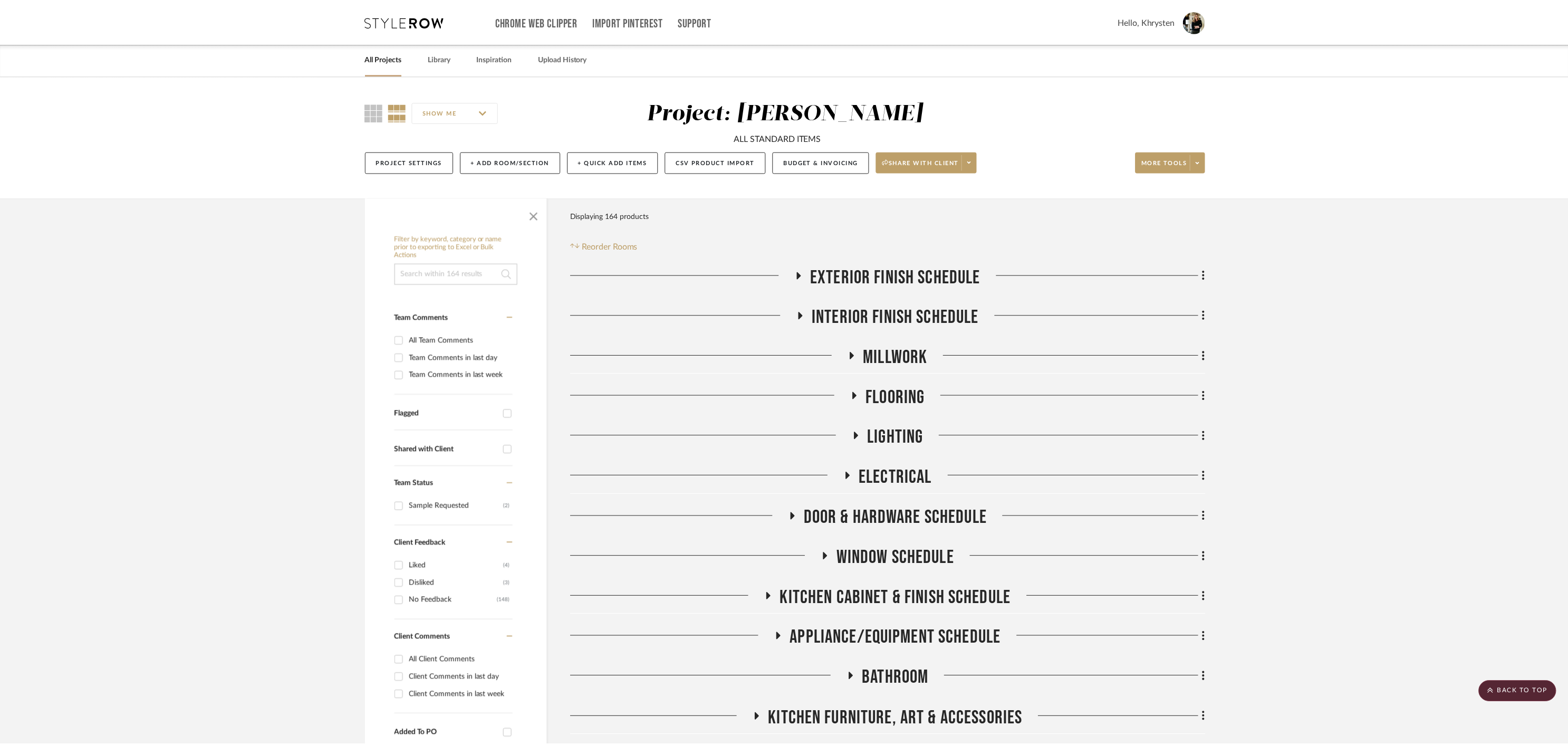
scroll to position [2313, 0]
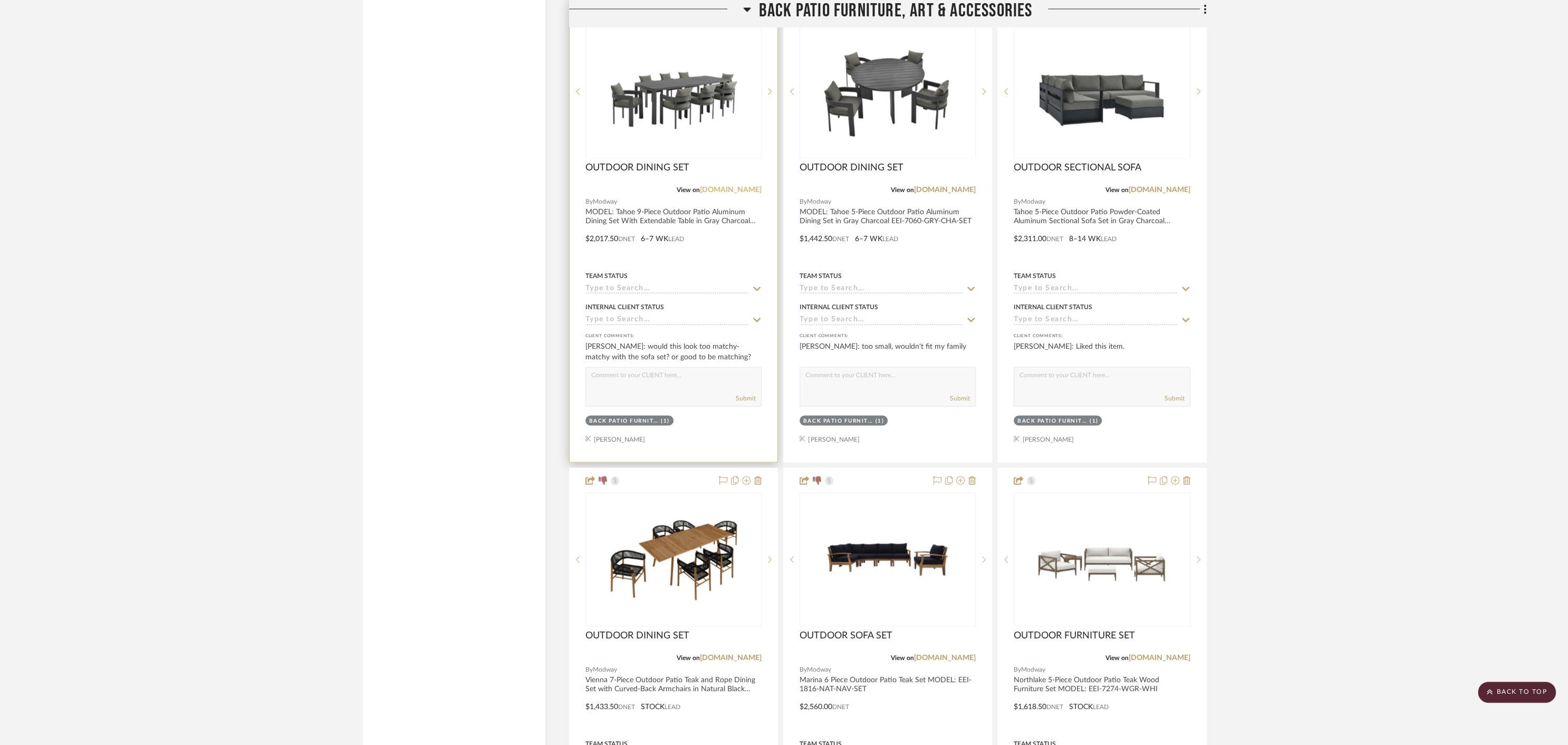
click at [741, 186] on link "modway.com" at bounding box center [730, 190] width 62 height 7
click at [747, 477] on icon at bounding box center [746, 481] width 9 height 9
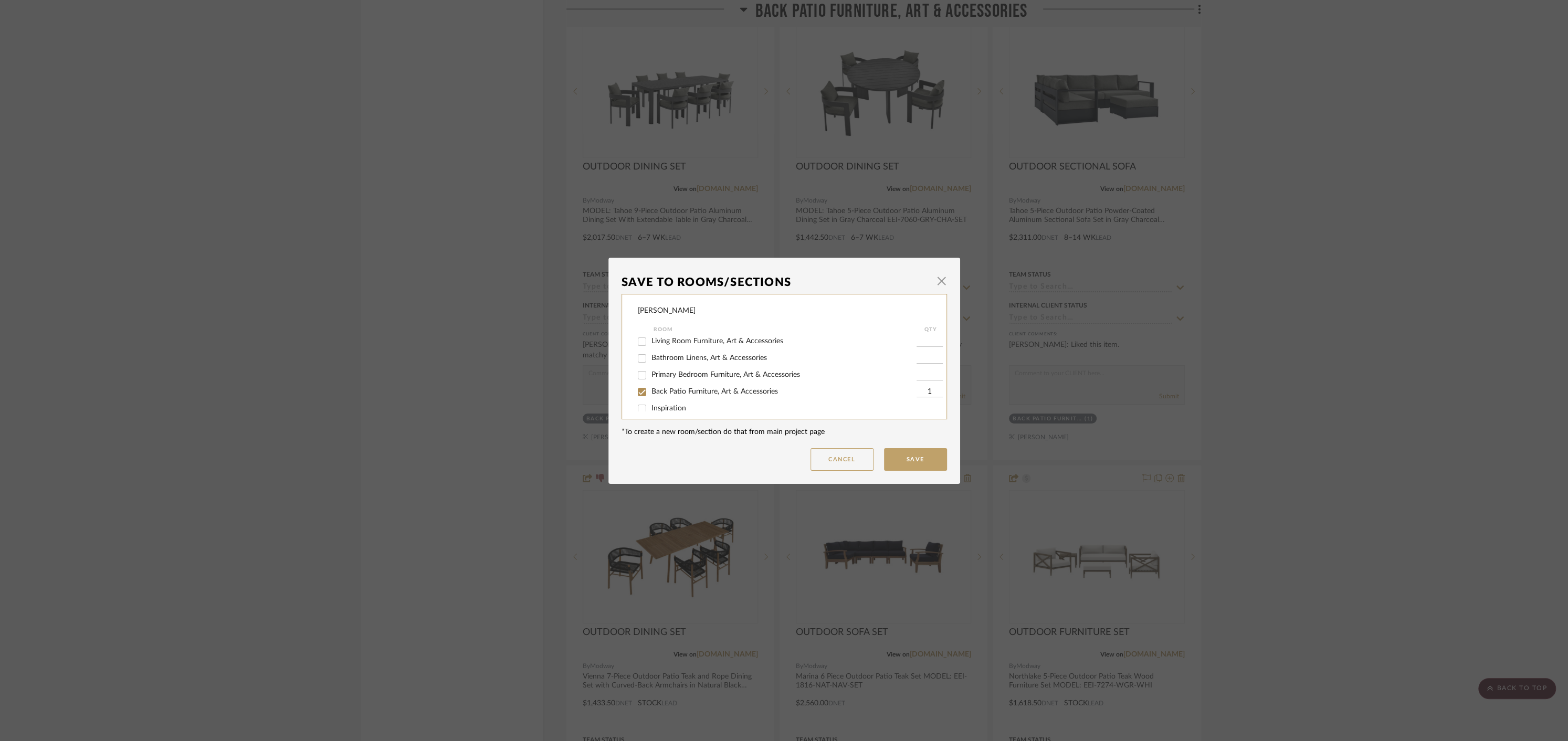
scroll to position [223, 0]
click at [641, 384] on input "Back Patio Furniture, Art & Accessories" at bounding box center [642, 383] width 17 height 17
checkbox input "false"
click at [922, 461] on button "Save" at bounding box center [915, 459] width 63 height 23
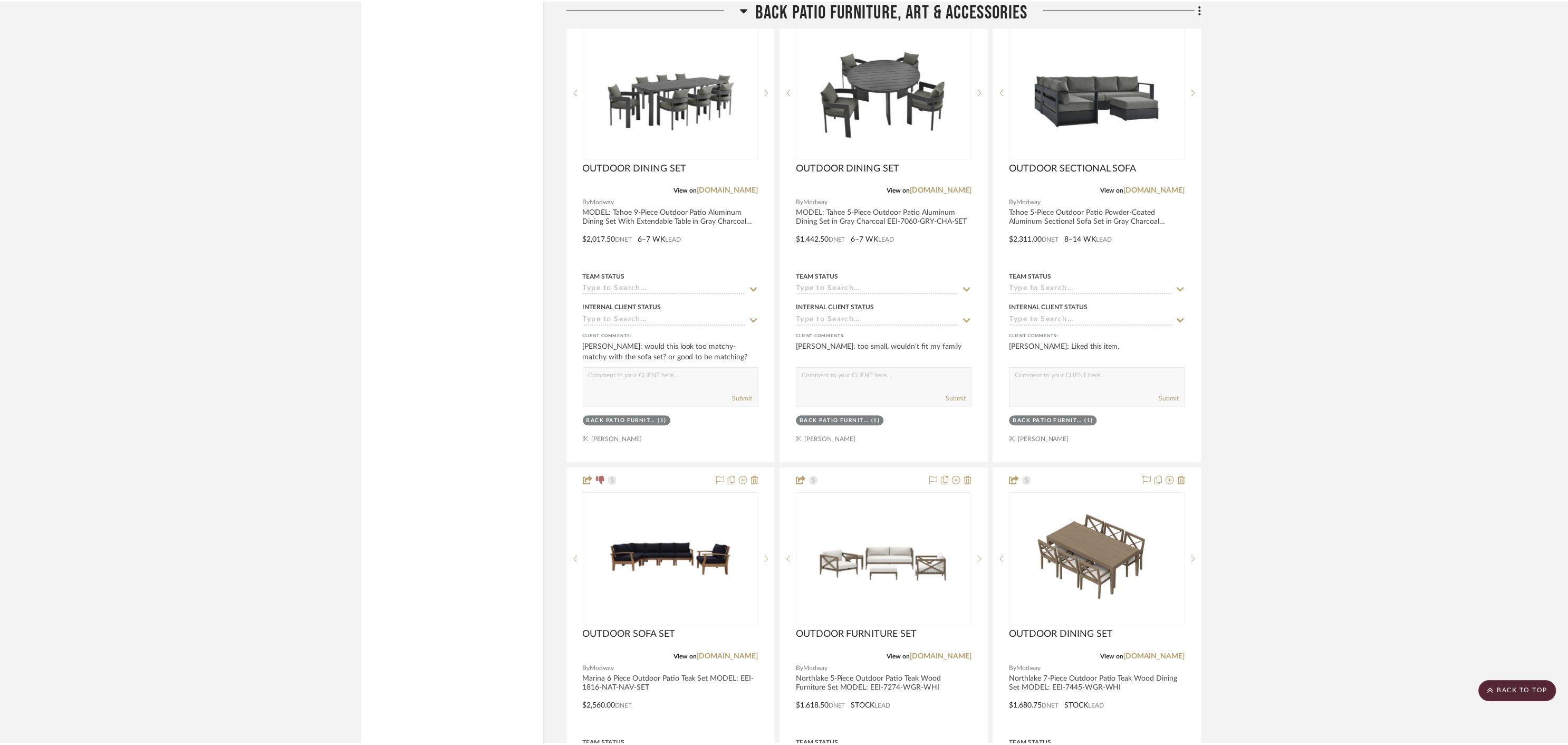
scroll to position [2313, 0]
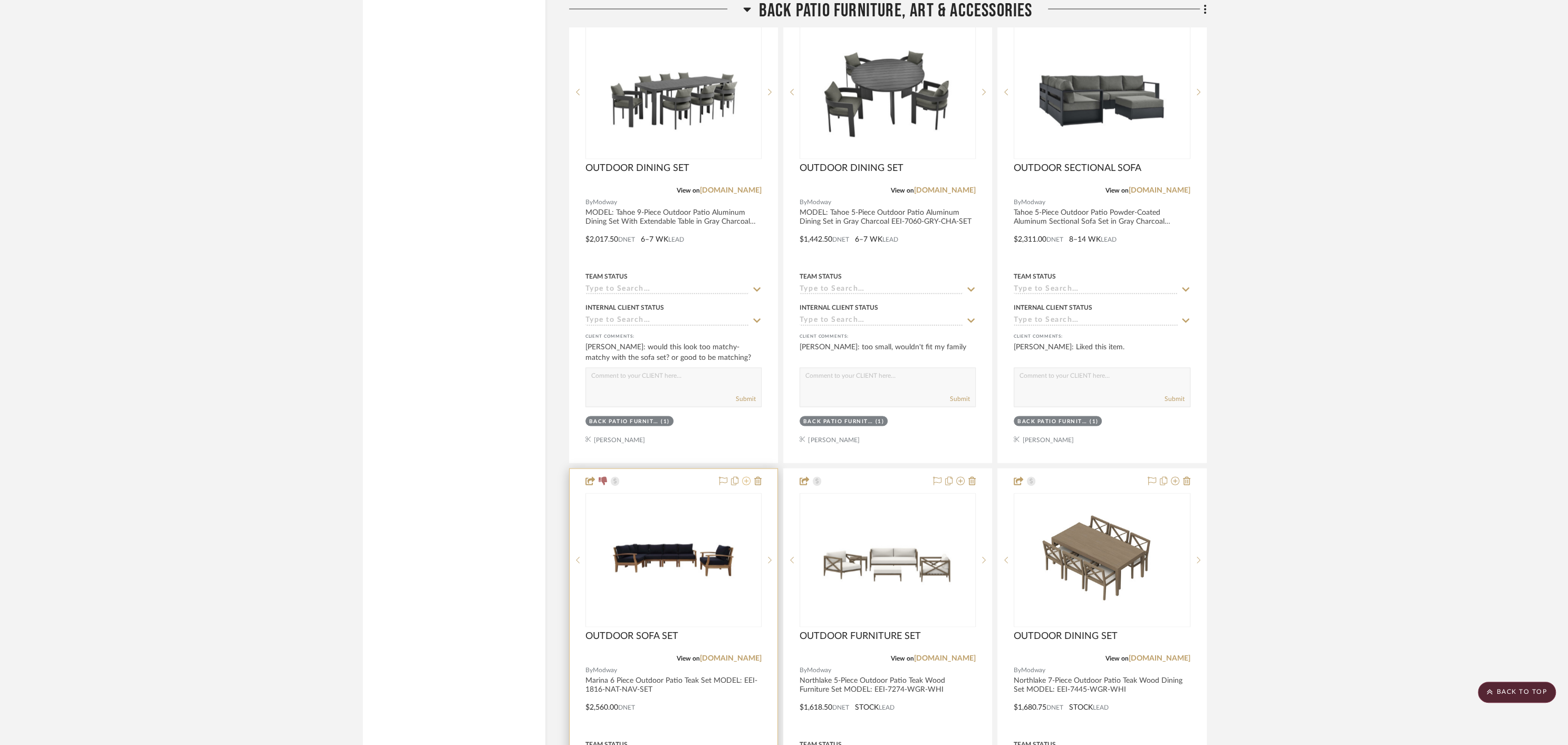
click at [747, 478] on icon at bounding box center [746, 481] width 9 height 9
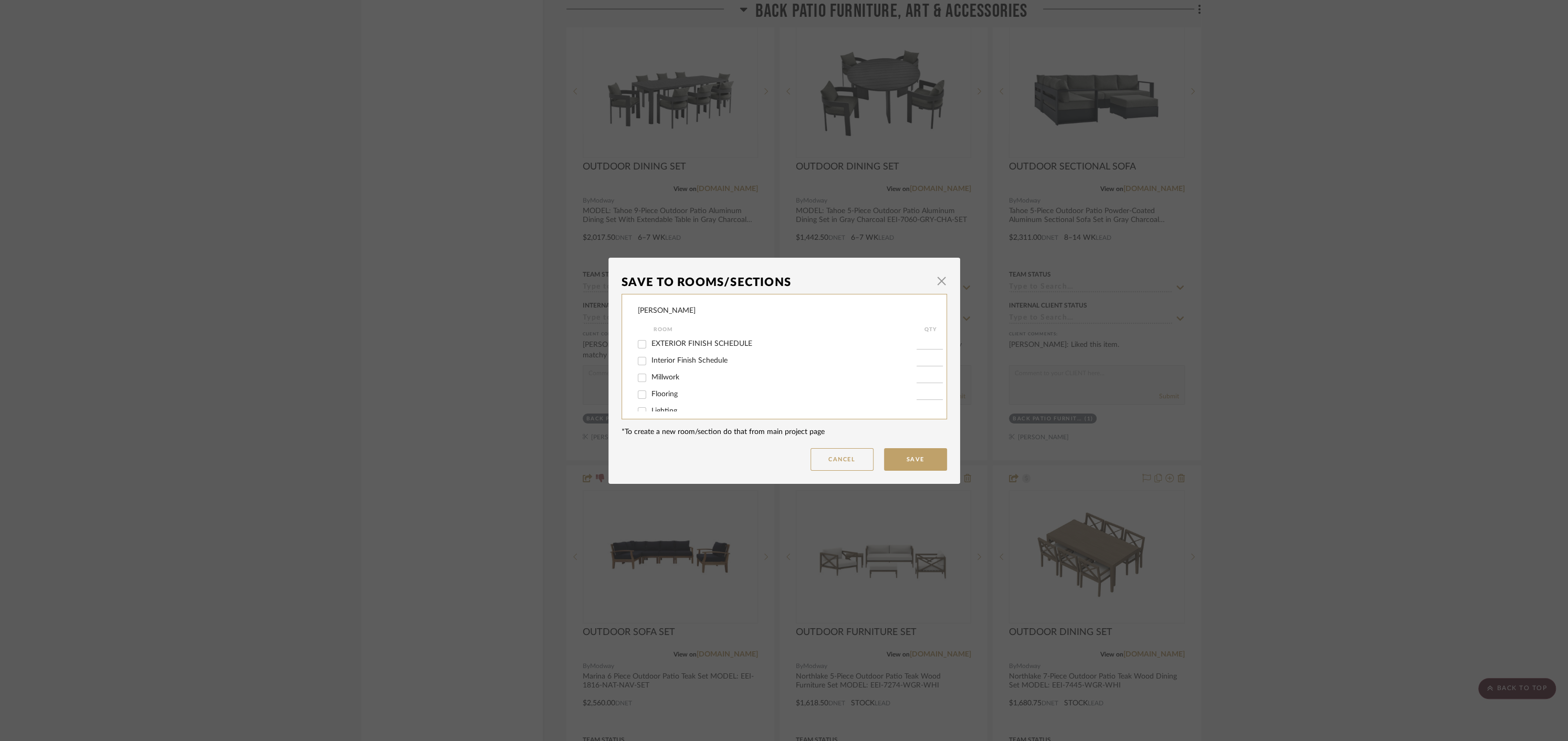
scroll to position [223, 0]
click at [635, 383] on input "Back Patio Furniture, Art & Accessories" at bounding box center [642, 383] width 17 height 17
checkbox input "false"
click at [903, 461] on button "Save" at bounding box center [915, 459] width 63 height 23
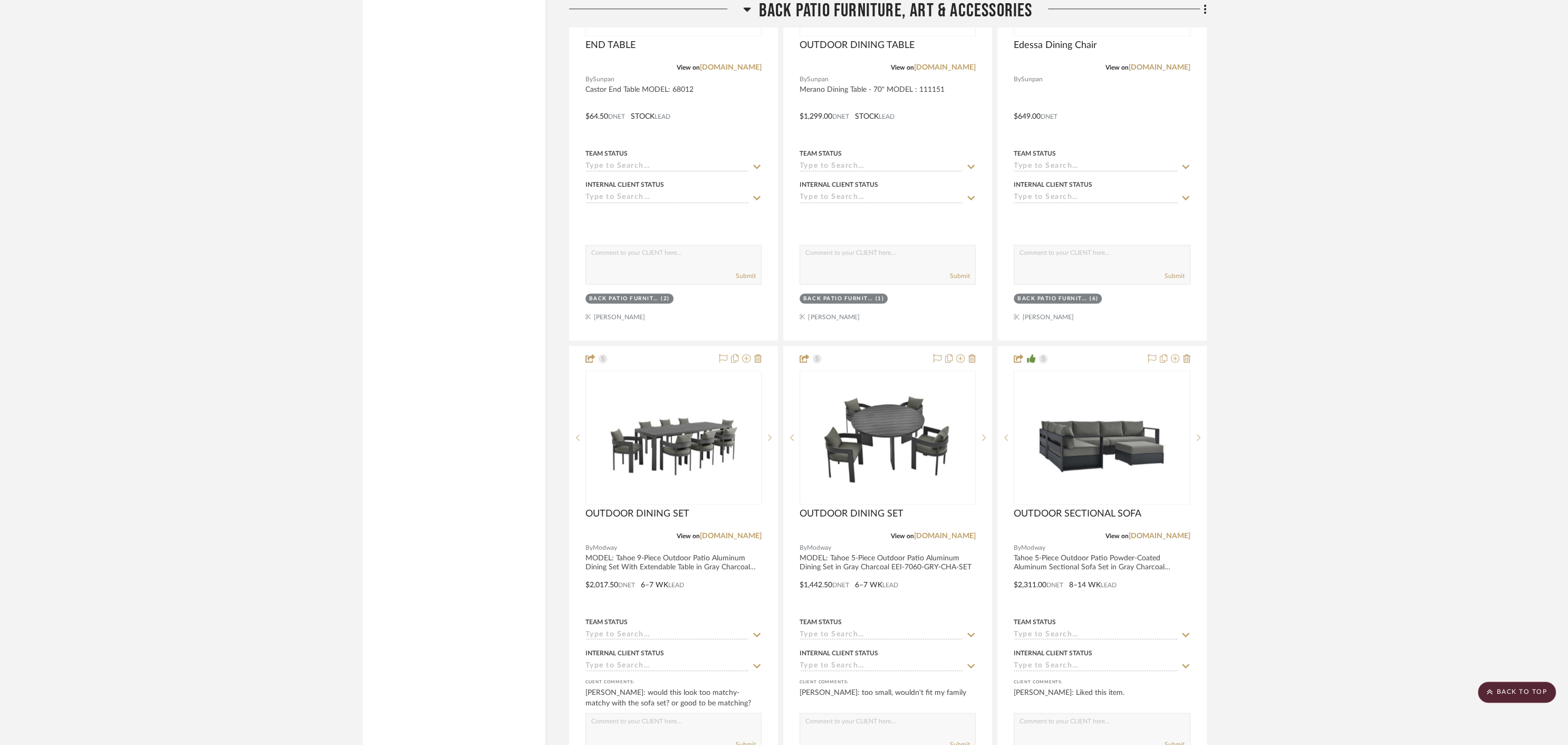
scroll to position [1961, 0]
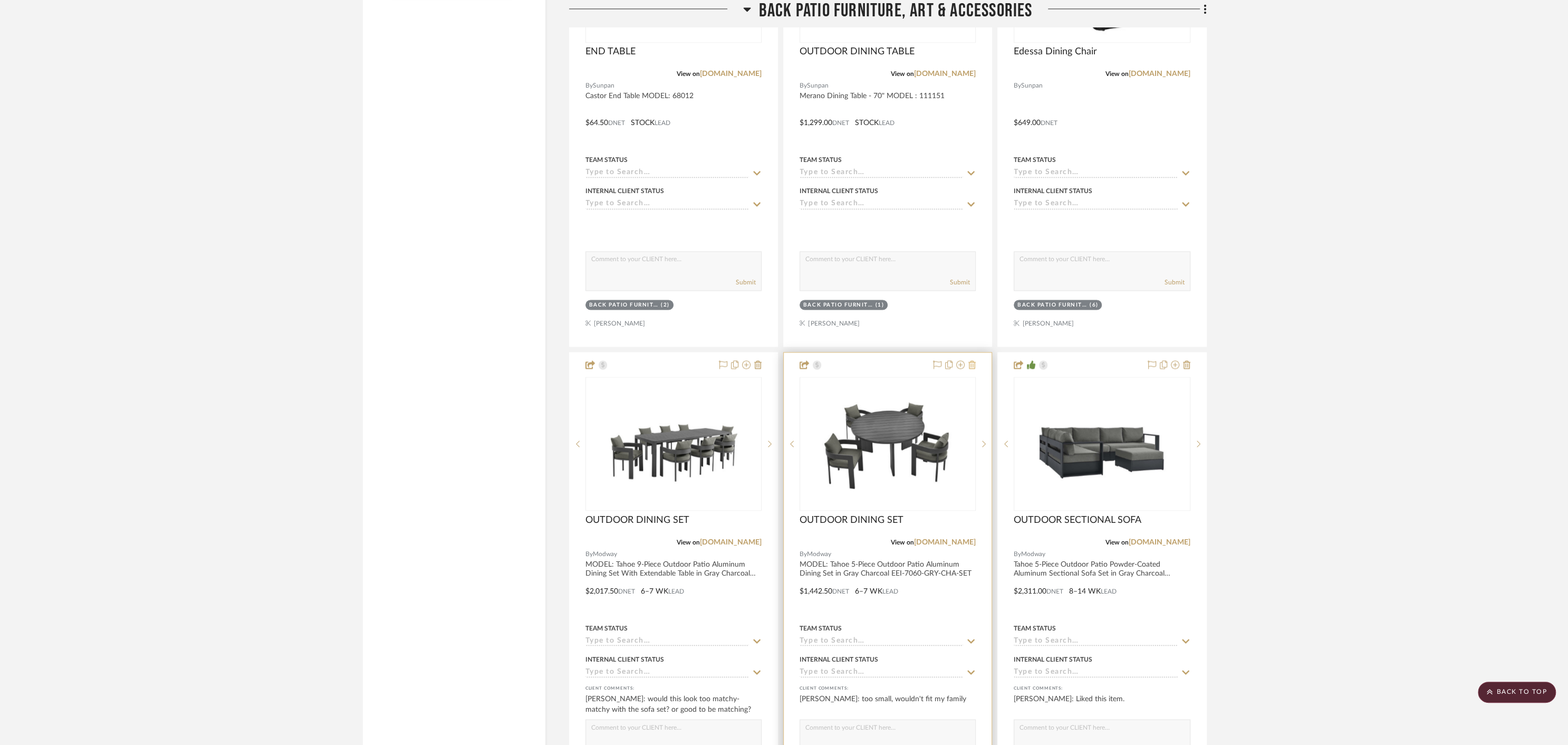
click at [974, 362] on icon at bounding box center [972, 365] width 7 height 9
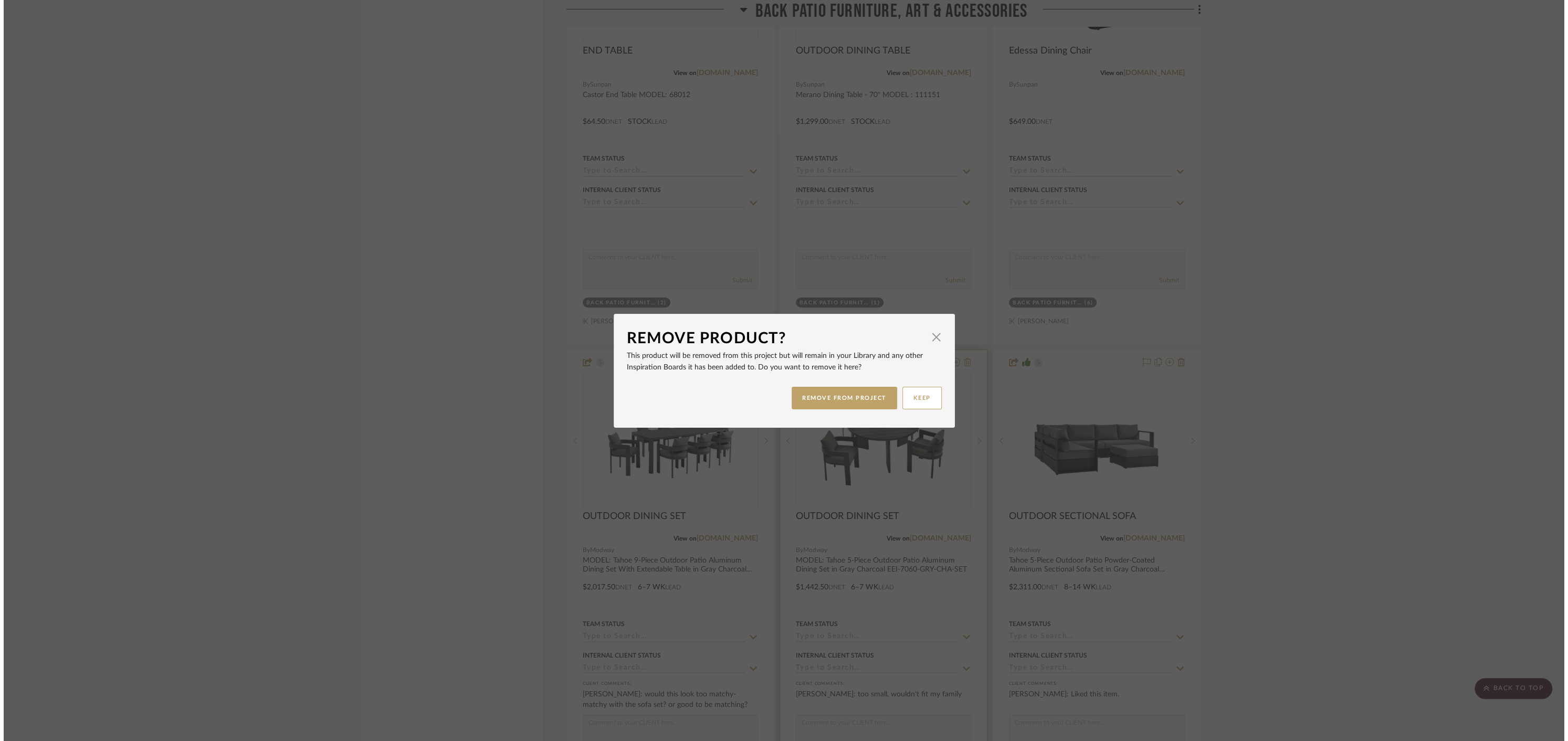
scroll to position [0, 0]
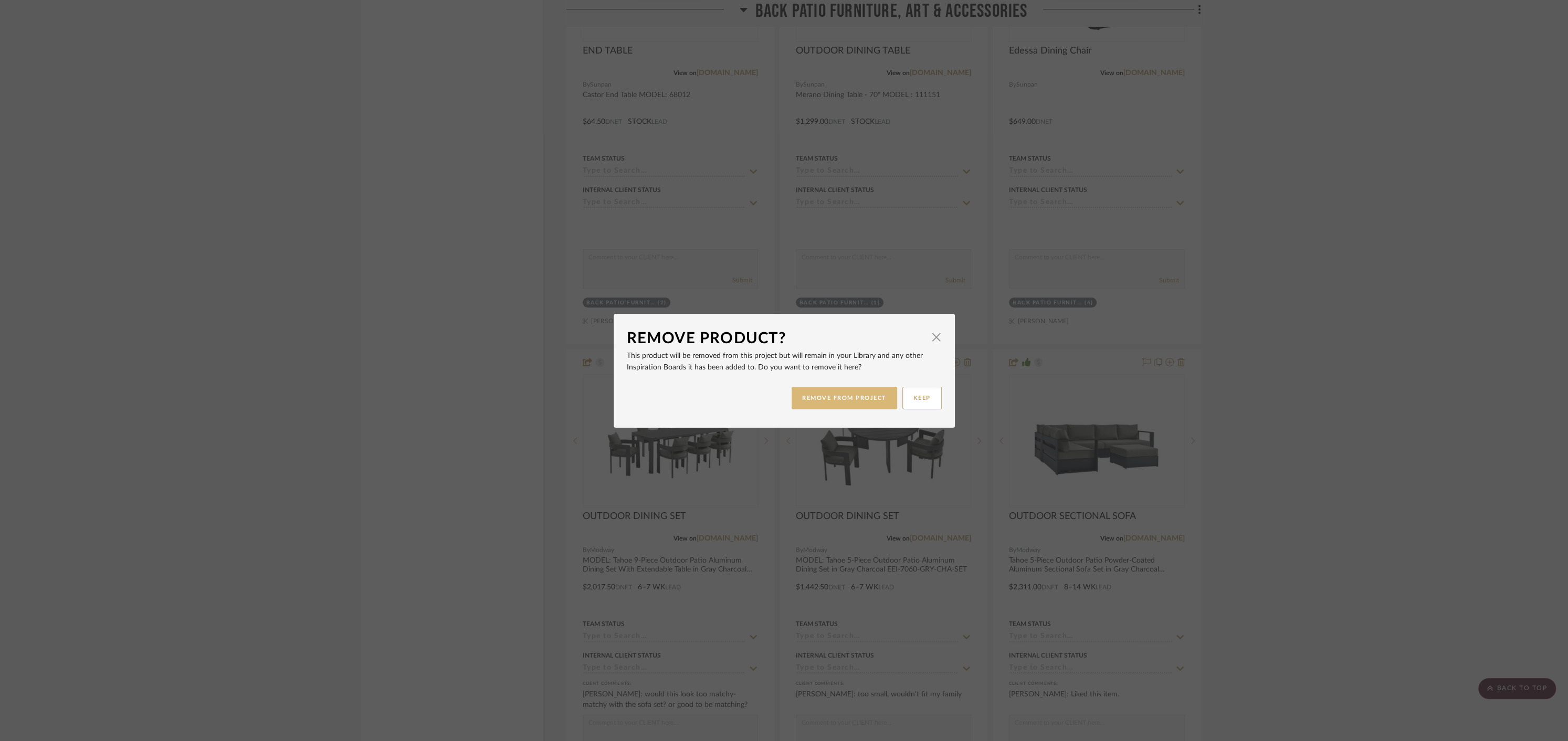
click at [854, 395] on button "REMOVE FROM PROJECT" at bounding box center [844, 398] width 105 height 23
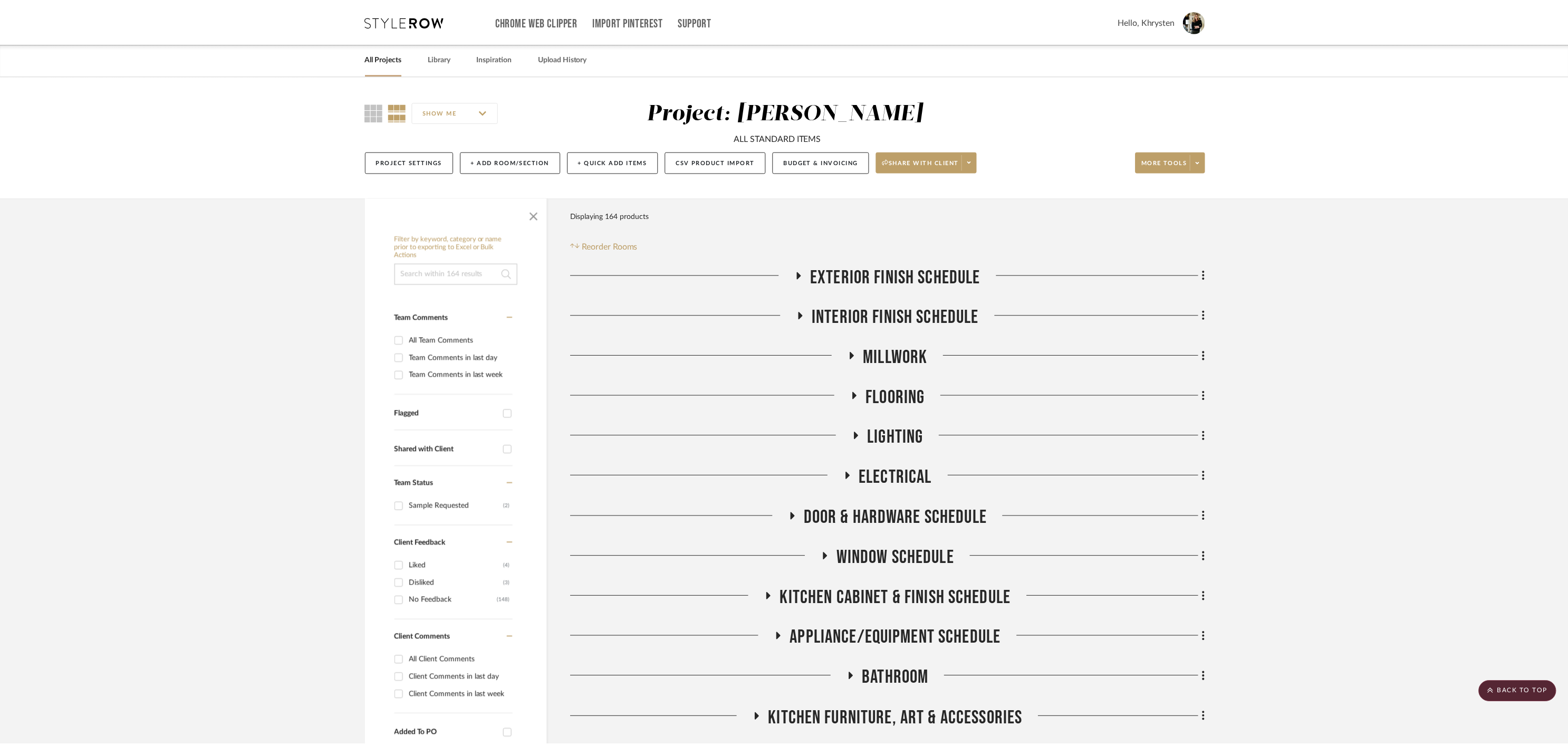
scroll to position [1961, 0]
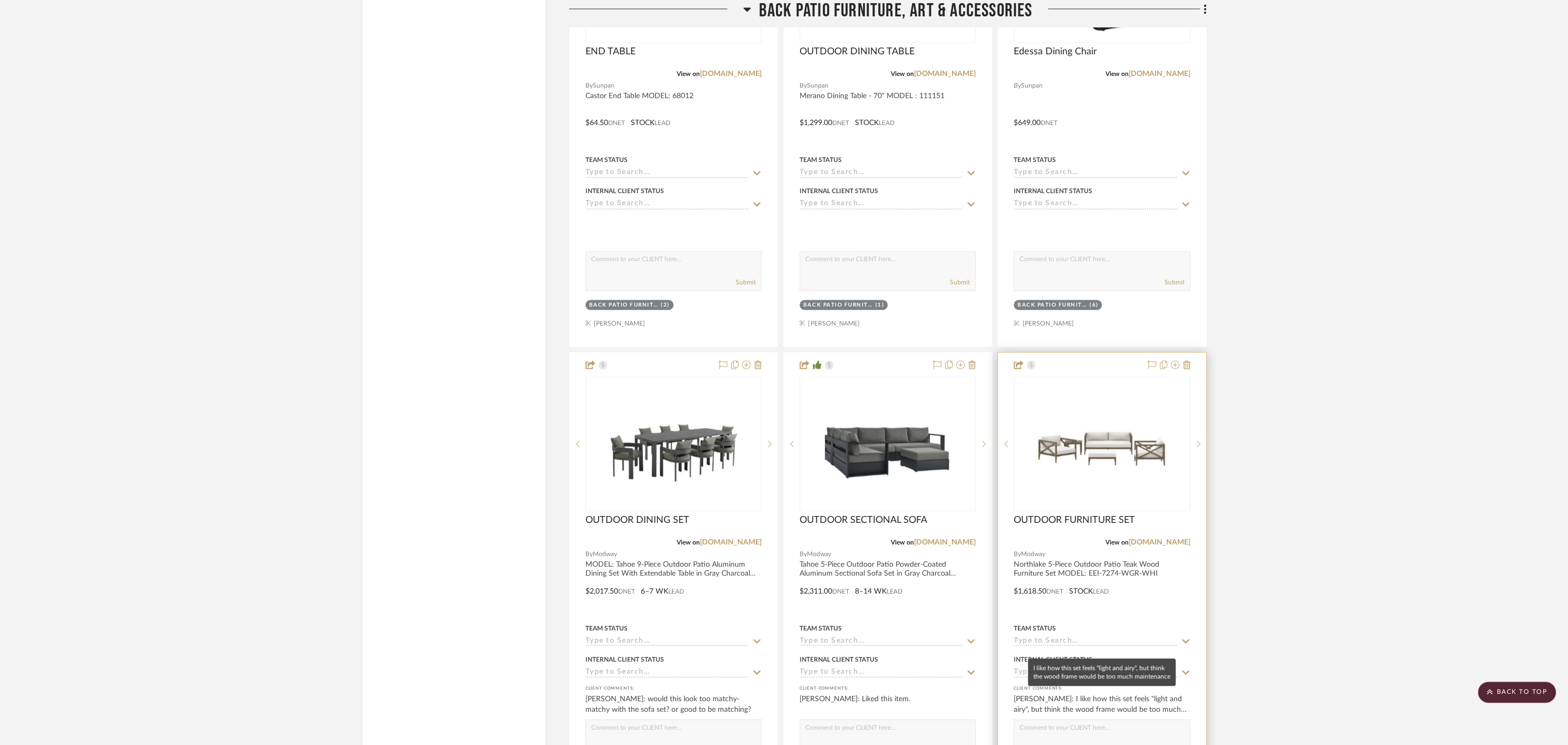
click at [1144, 706] on div "Crystal Chang: I like how this set feels "light and airy", but think the wood f…" at bounding box center [1102, 703] width 176 height 21
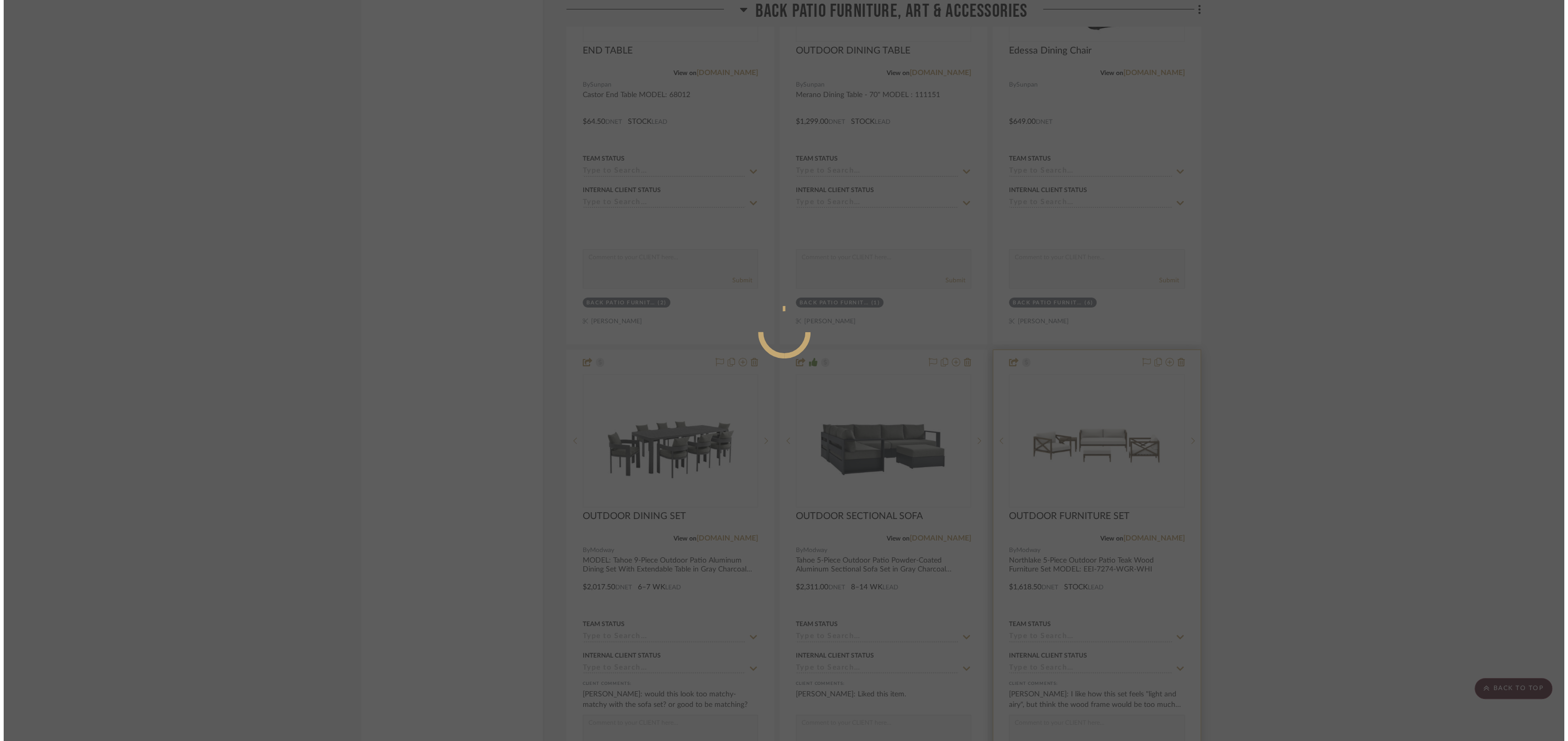
scroll to position [0, 0]
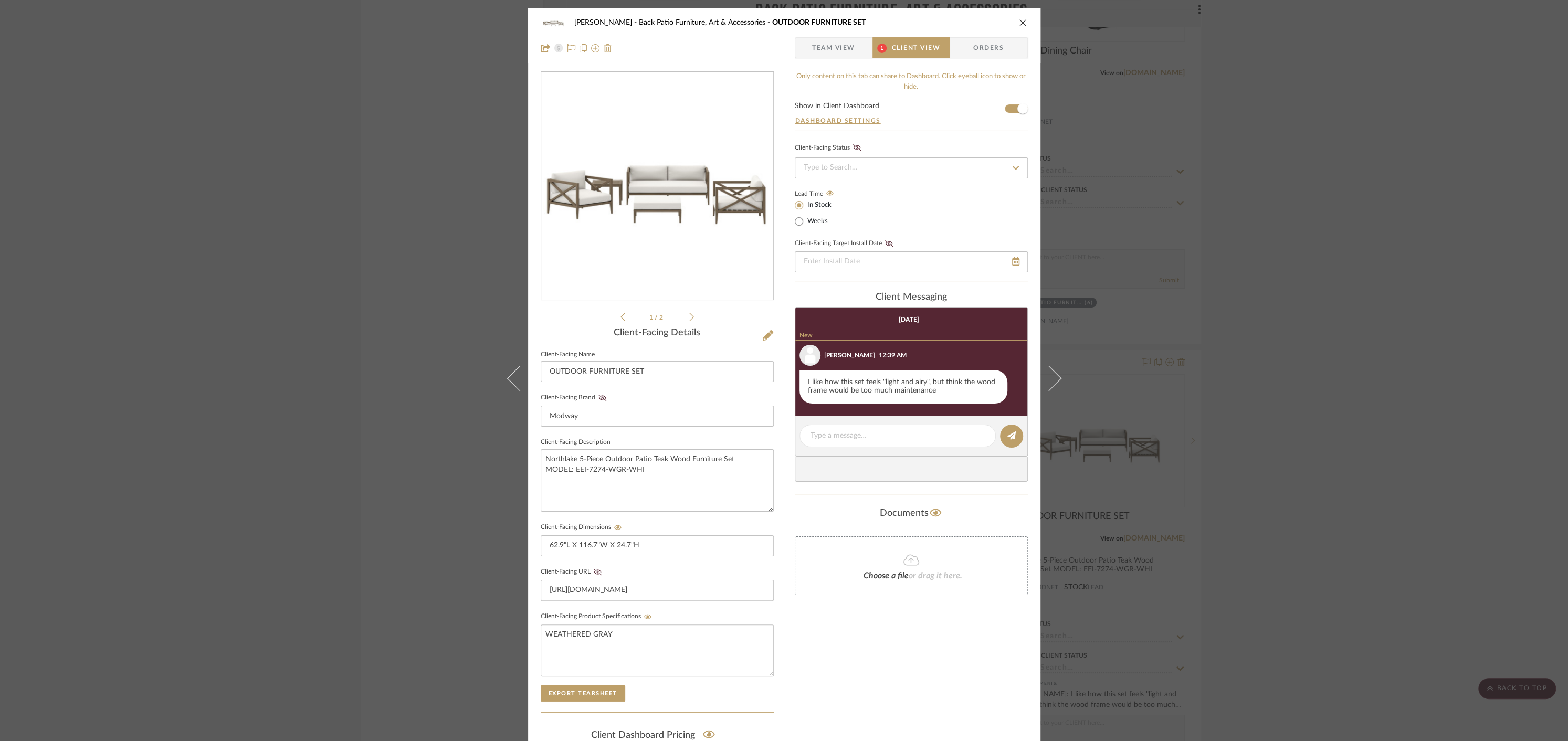
click at [1019, 23] on icon "close" at bounding box center [1023, 23] width 9 height 9
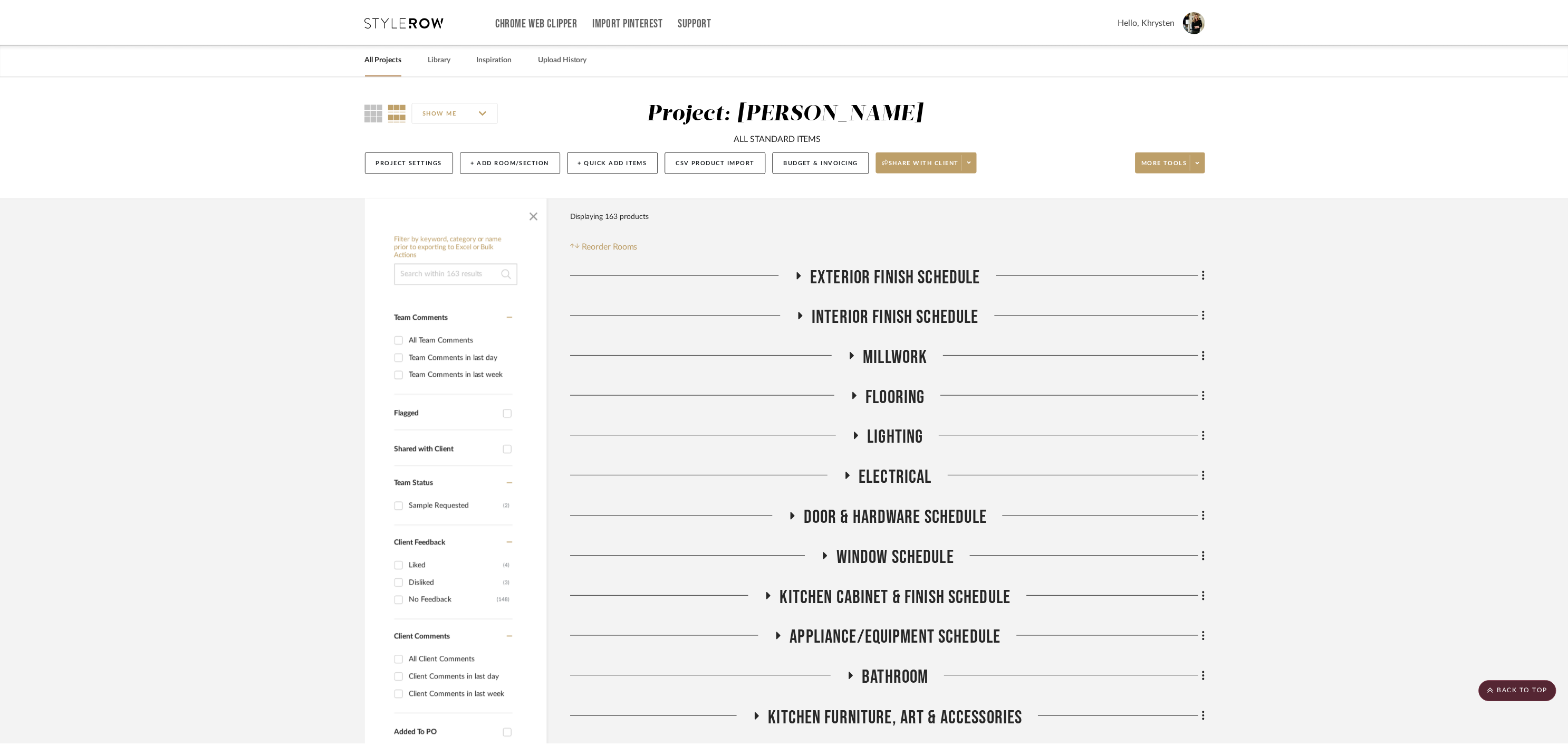
scroll to position [1961, 0]
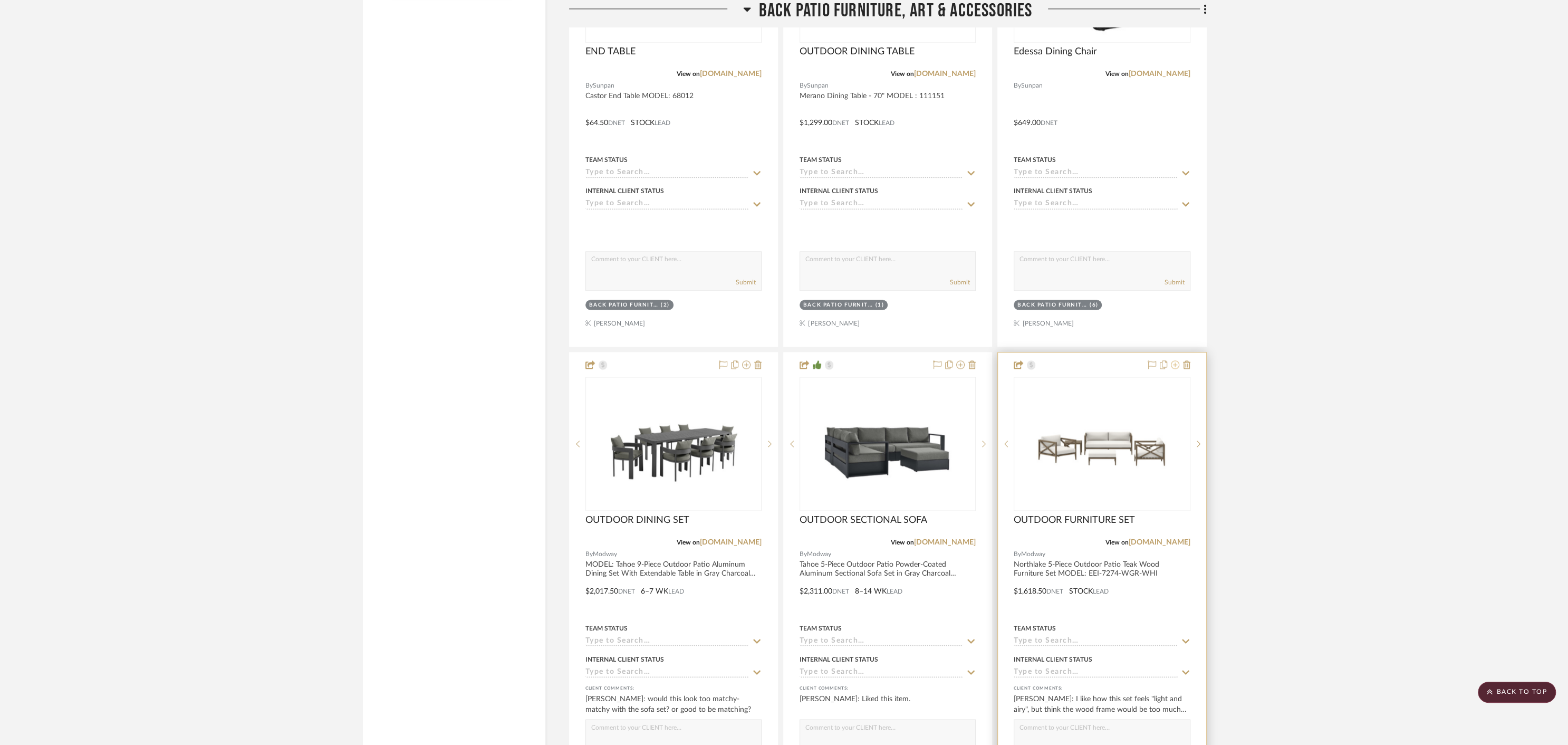
click at [1177, 361] on icon at bounding box center [1175, 365] width 9 height 9
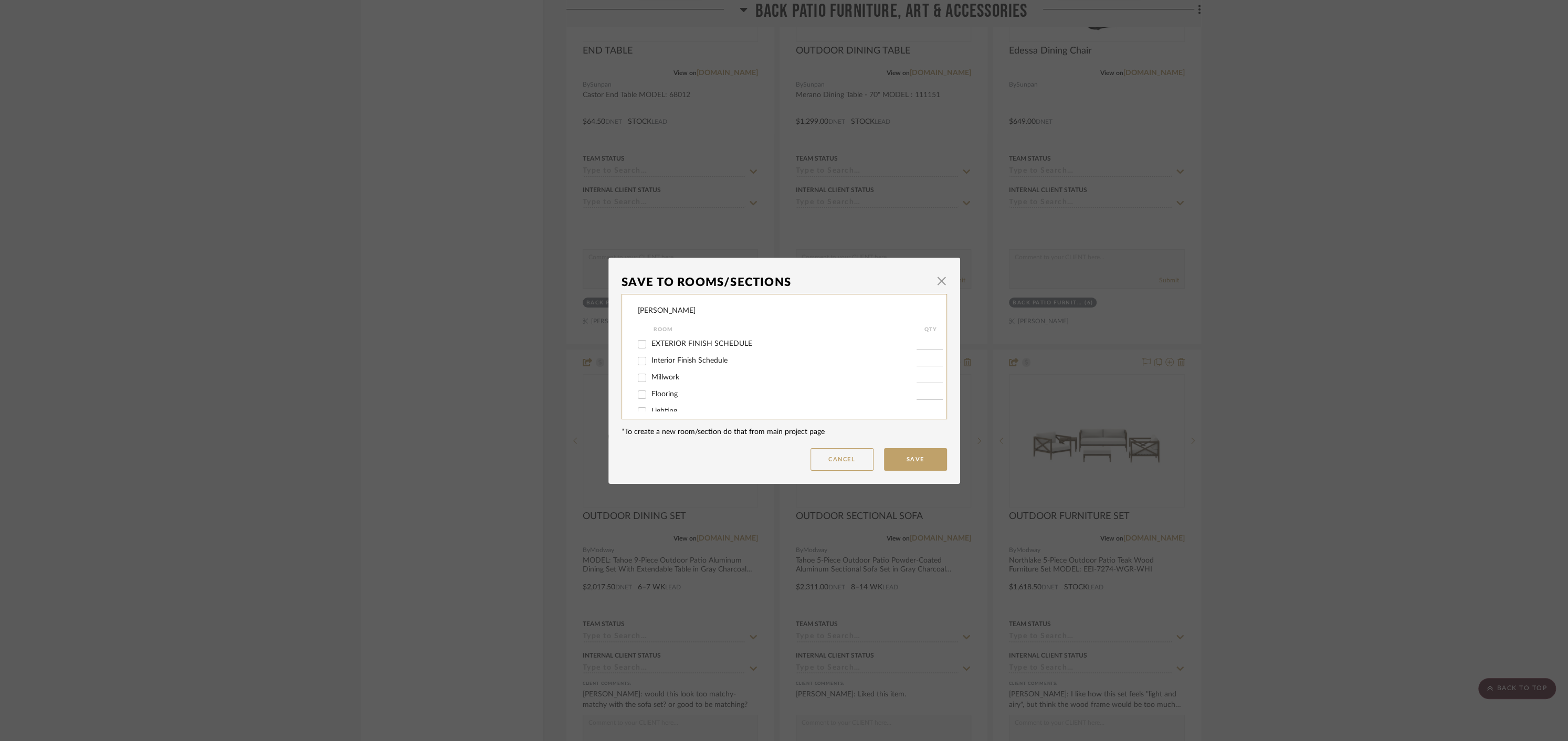
scroll to position [223, 0]
click at [641, 380] on input "Back Patio Furniture, Art & Accessories" at bounding box center [642, 383] width 17 height 17
checkbox input "false"
click at [909, 456] on button "Save" at bounding box center [915, 459] width 63 height 23
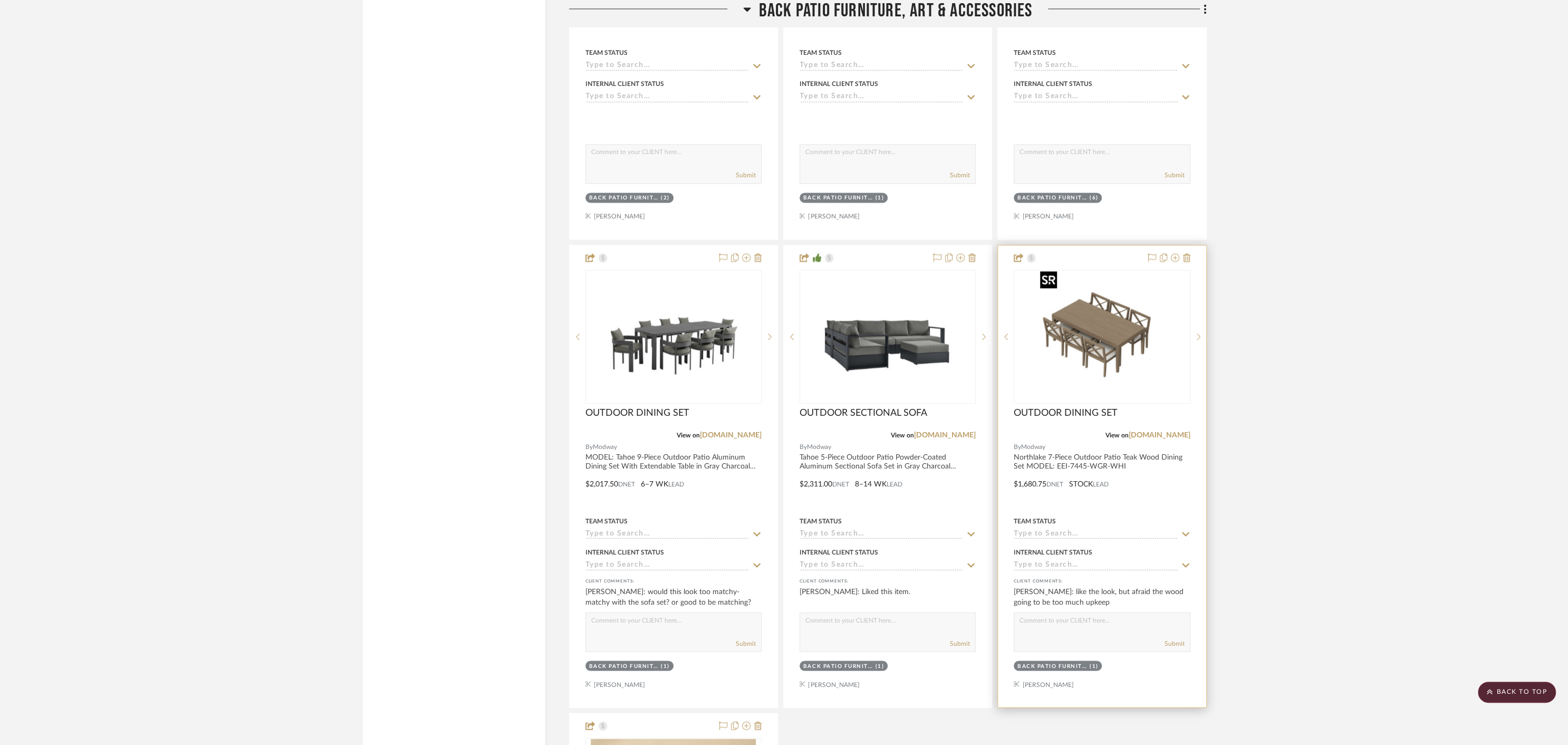
scroll to position [2103, 0]
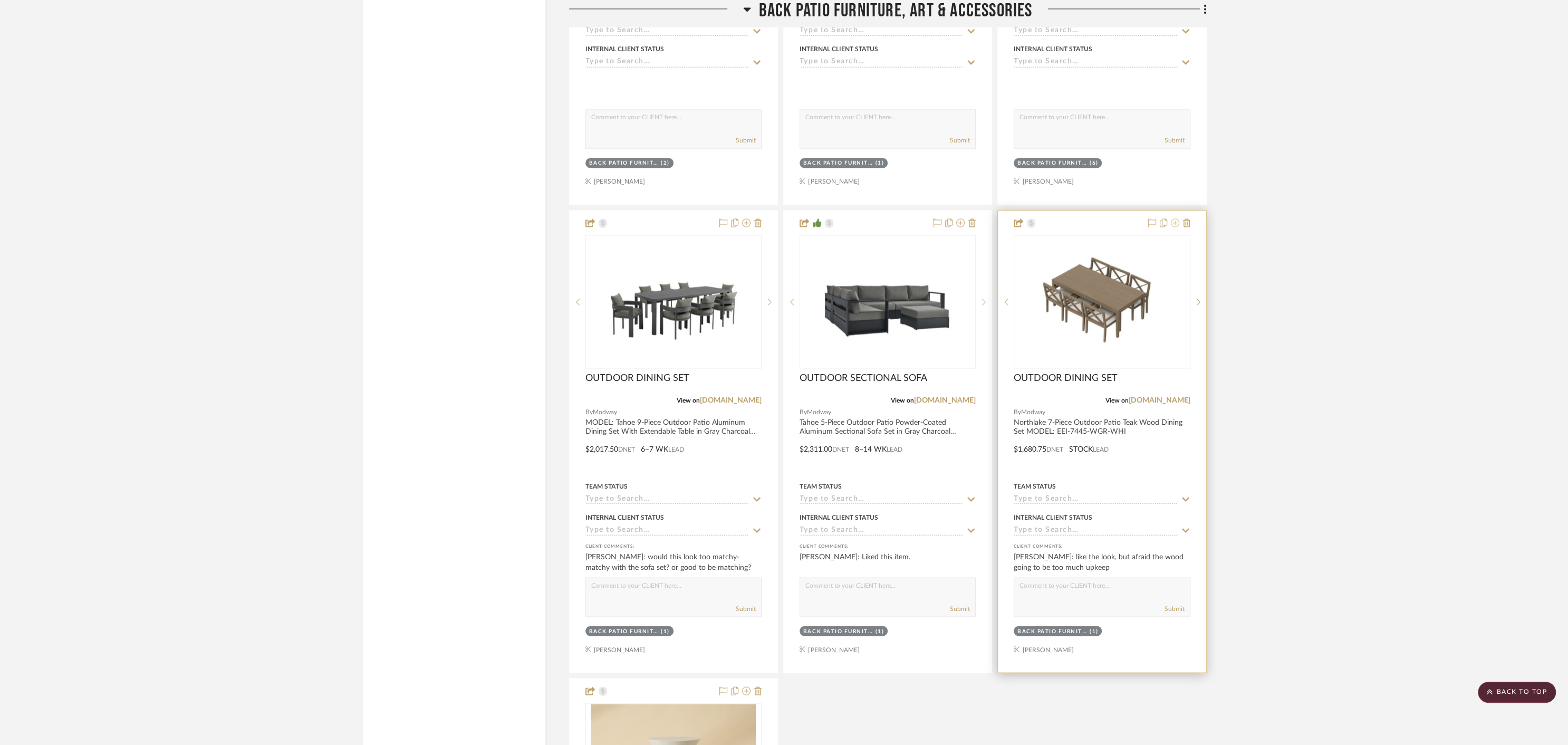
click at [1175, 220] on icon at bounding box center [1175, 223] width 9 height 9
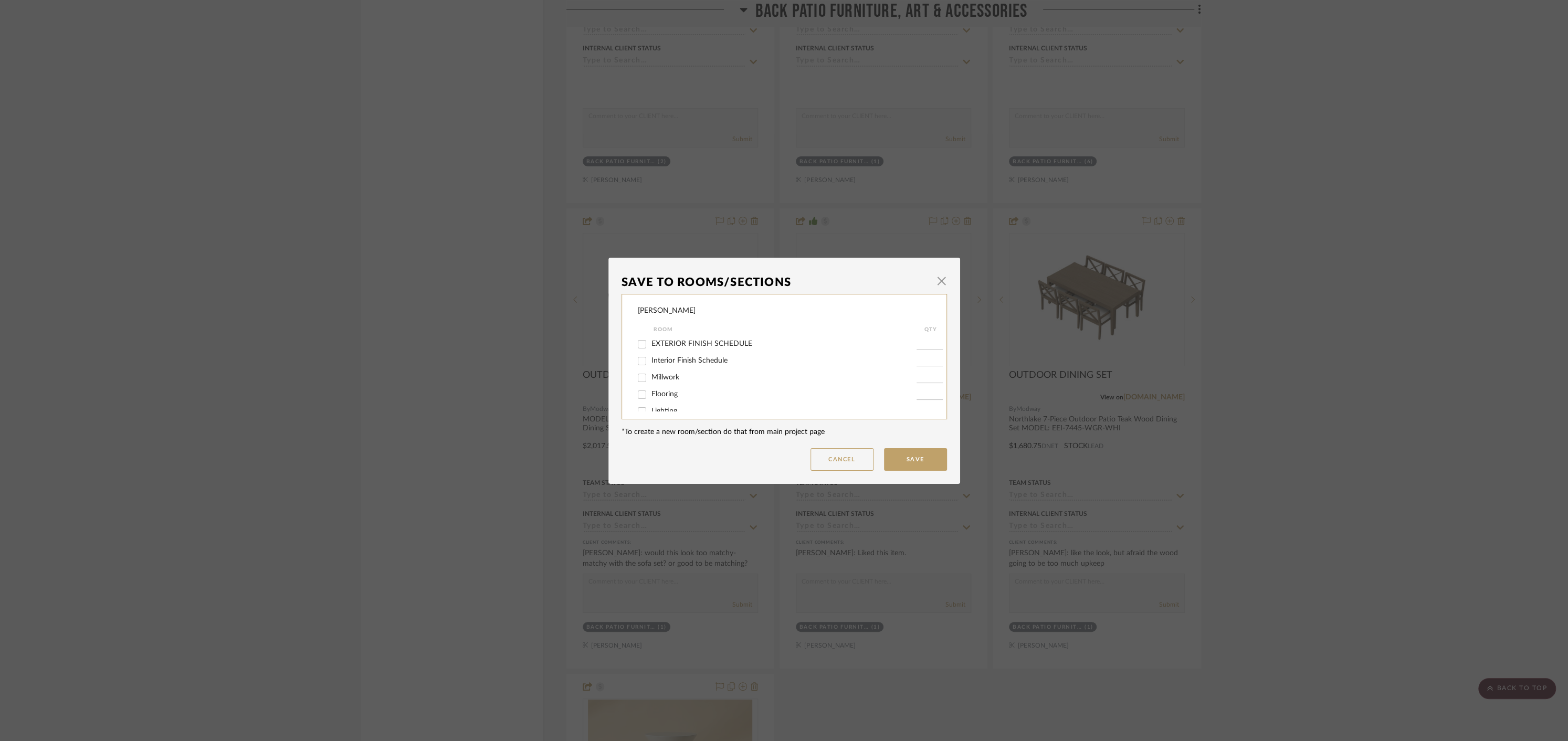
scroll to position [223, 0]
click at [637, 383] on input "Back Patio Furniture, Art & Accessories" at bounding box center [642, 383] width 17 height 17
checkbox input "false"
click at [899, 459] on button "Save" at bounding box center [915, 459] width 63 height 23
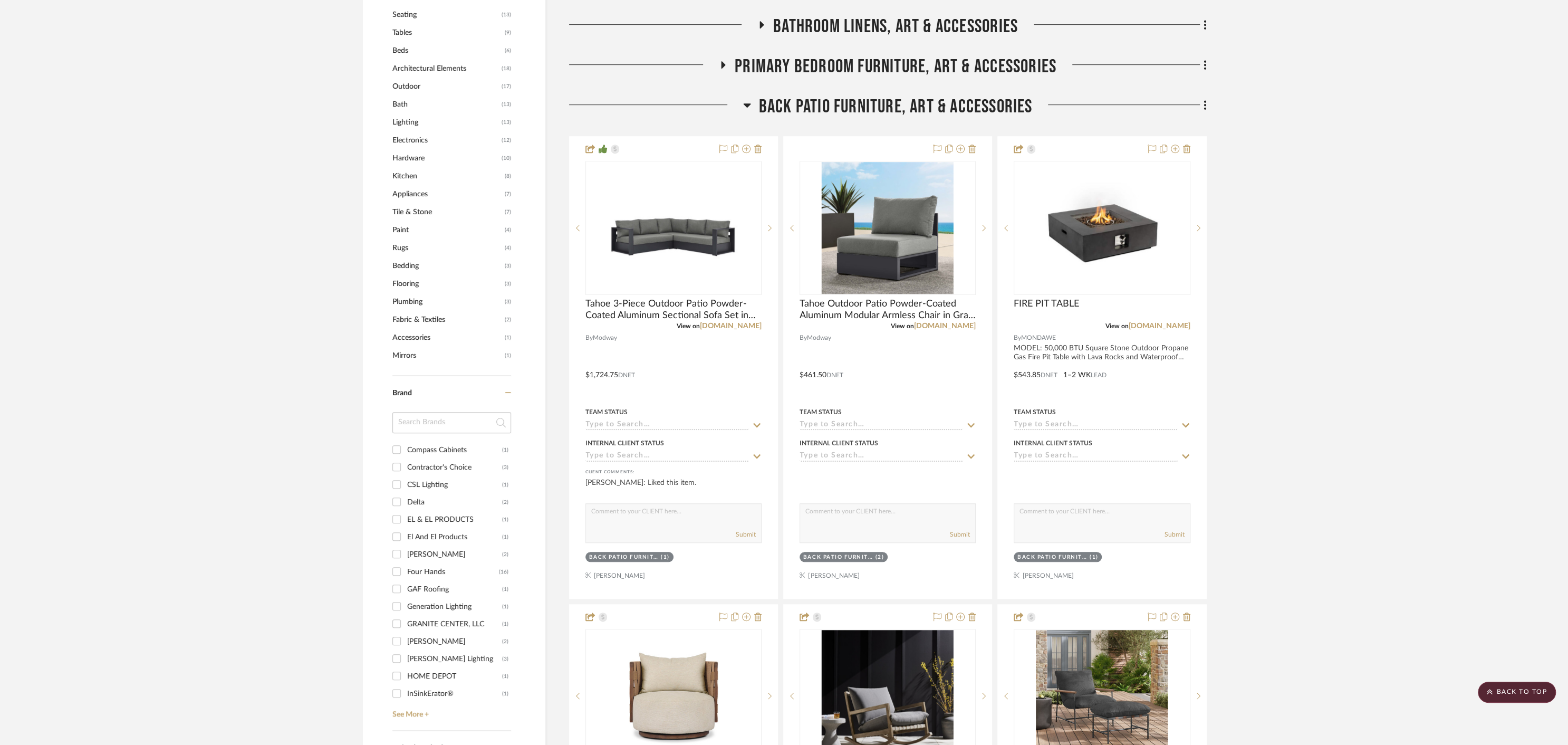
scroll to position [465, 0]
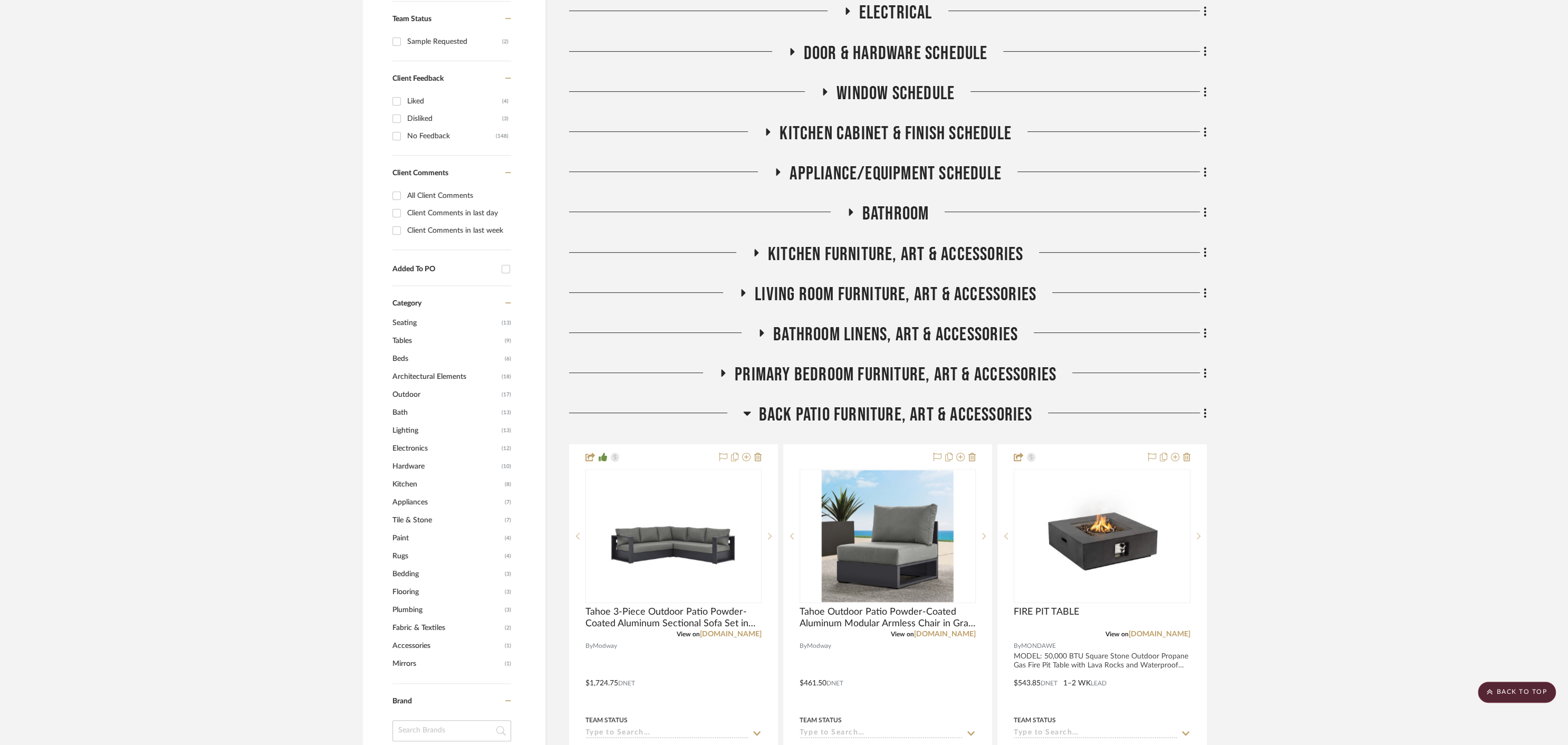
drag, startPoint x: 1085, startPoint y: 398, endPoint x: 595, endPoint y: 19, distance: 619.5
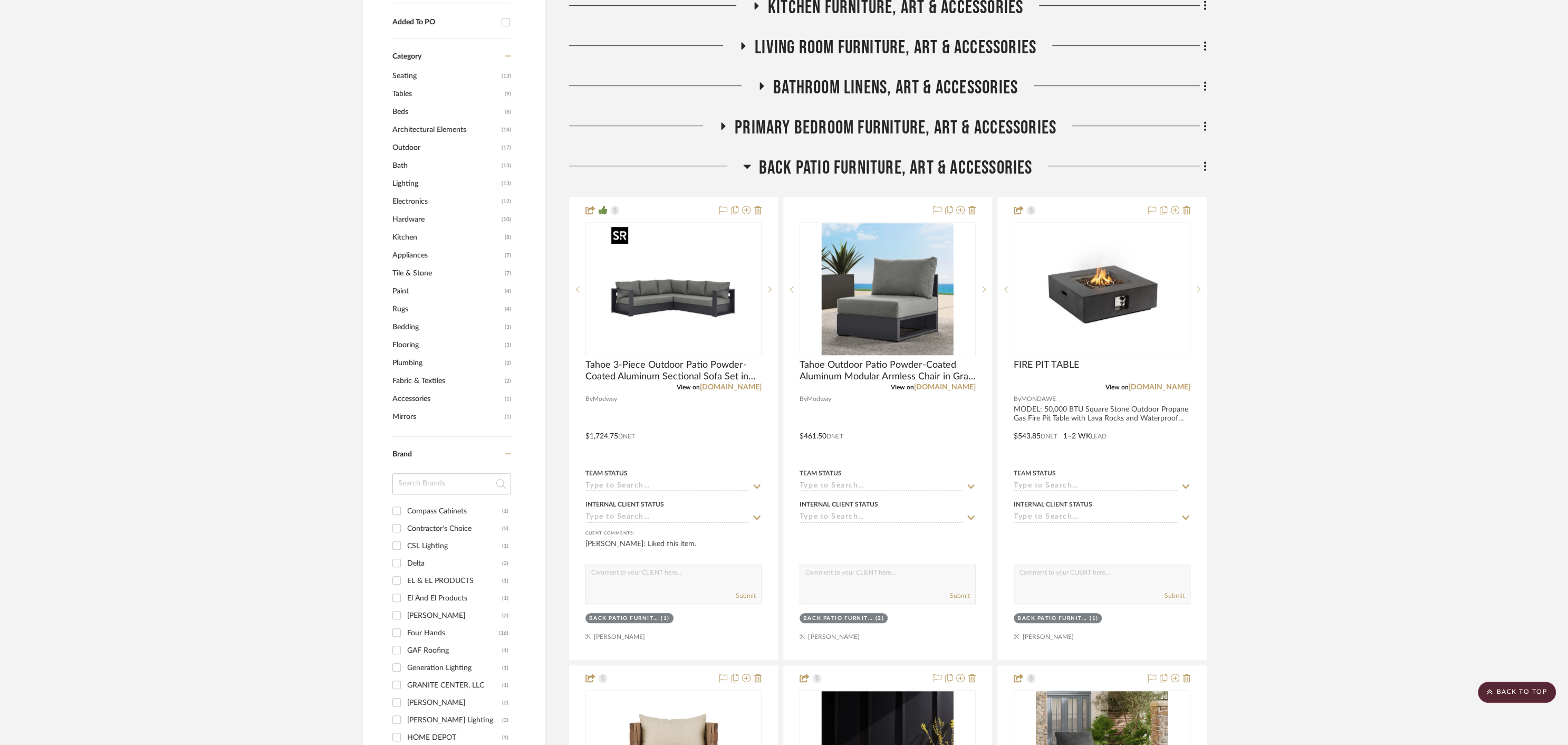
scroll to position [713, 0]
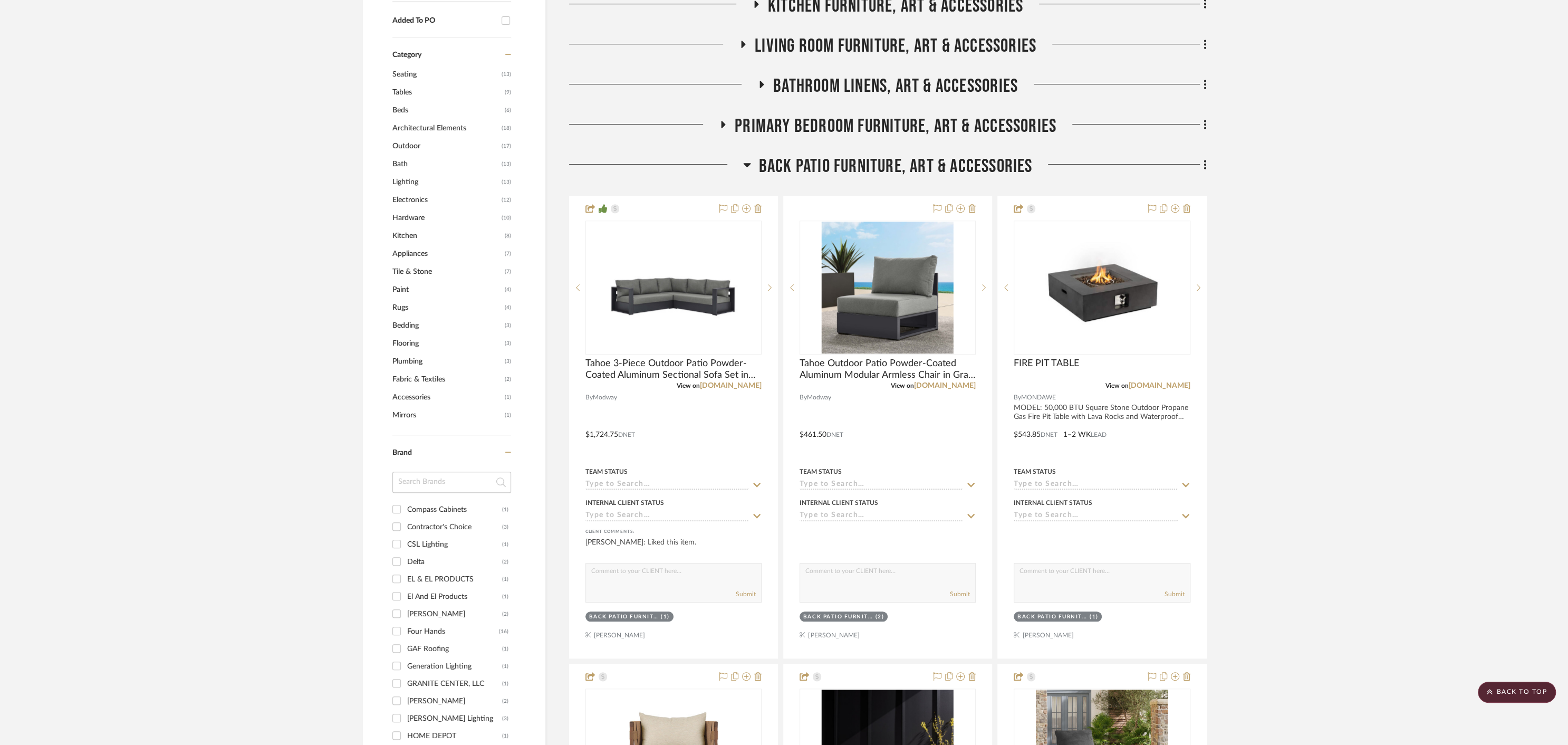
click at [745, 164] on icon at bounding box center [747, 165] width 7 height 4
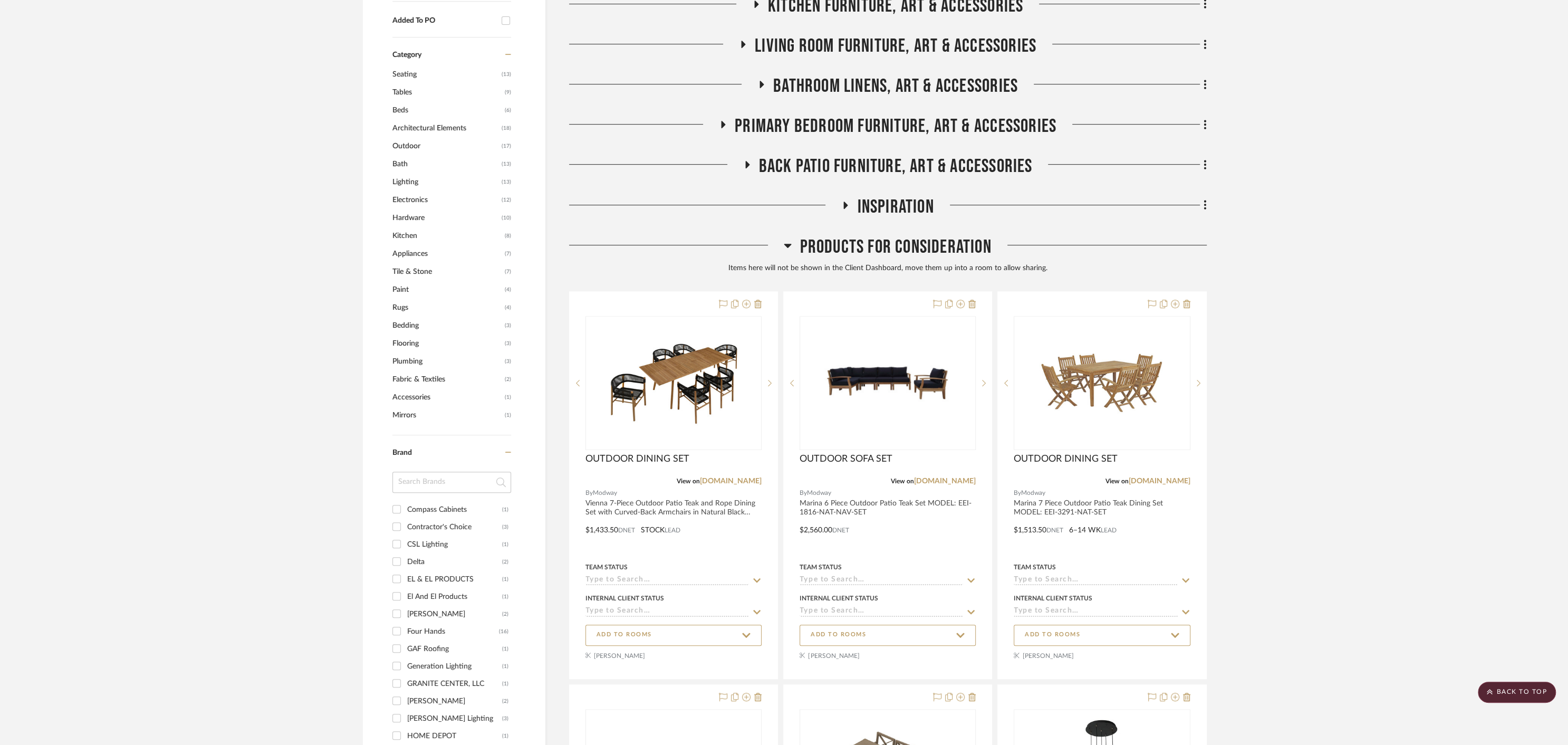
click at [787, 243] on icon at bounding box center [788, 245] width 7 height 4
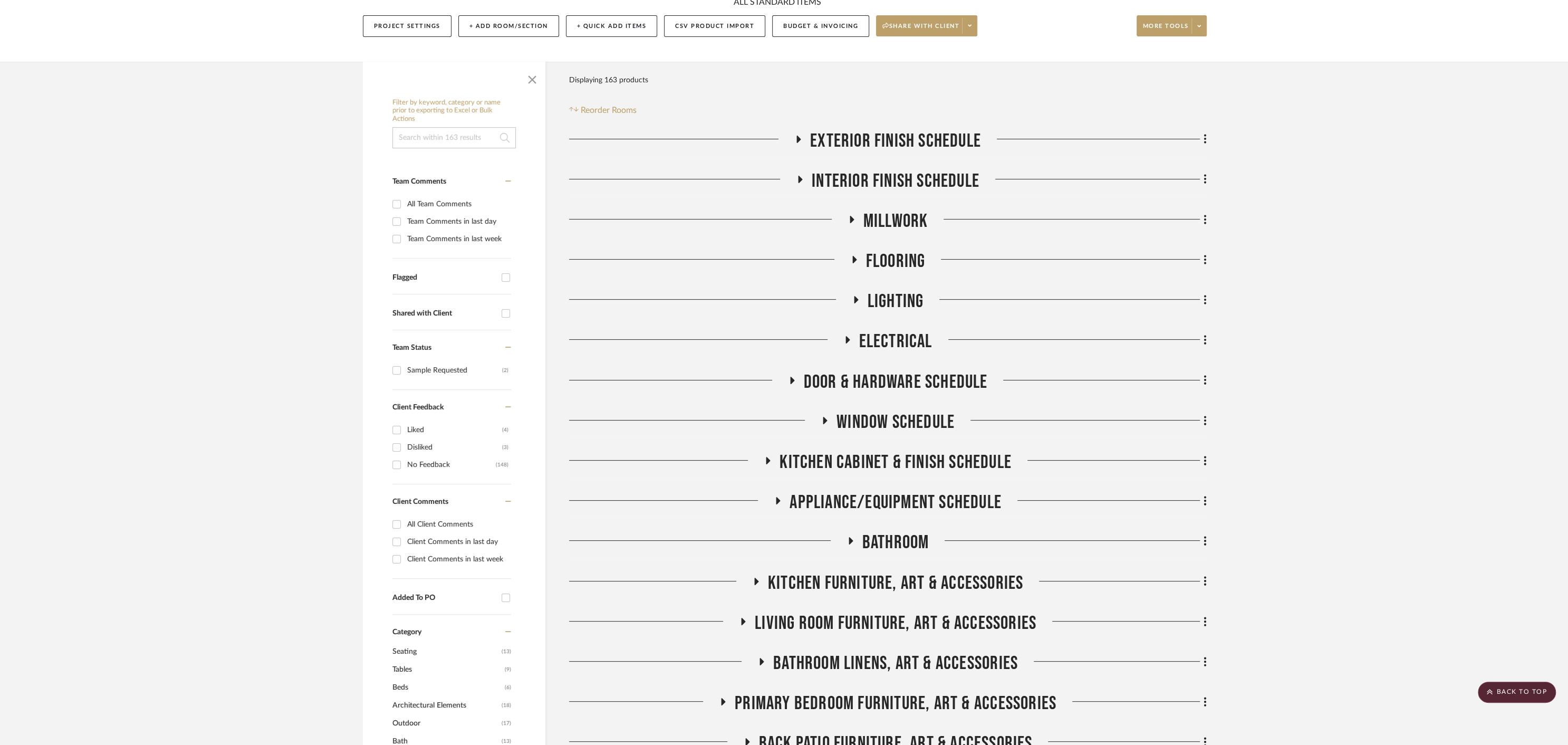
scroll to position [0, 0]
